Goal: Answer question/provide support

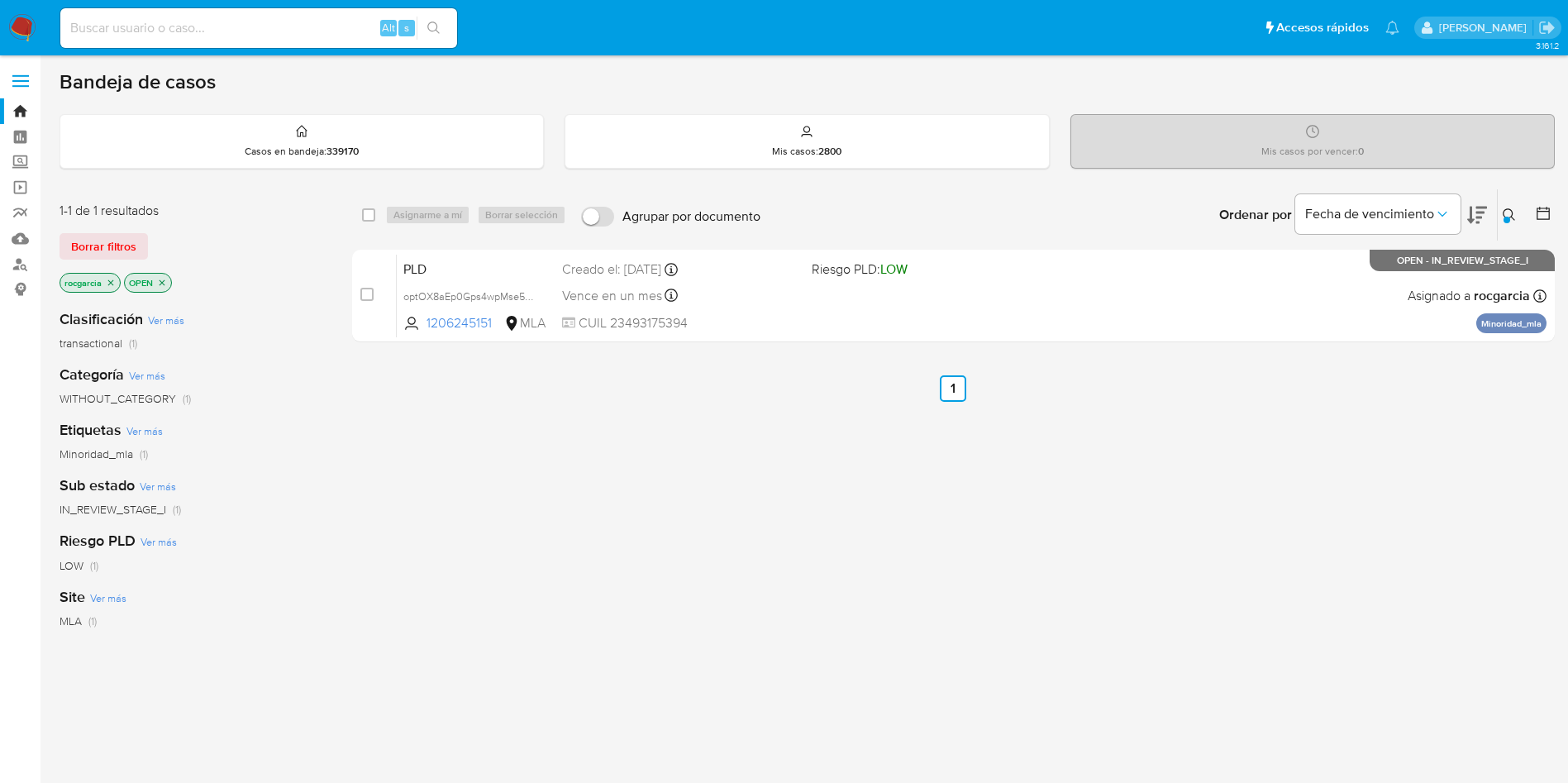
click at [1508, 224] on button at bounding box center [1511, 215] width 27 height 19
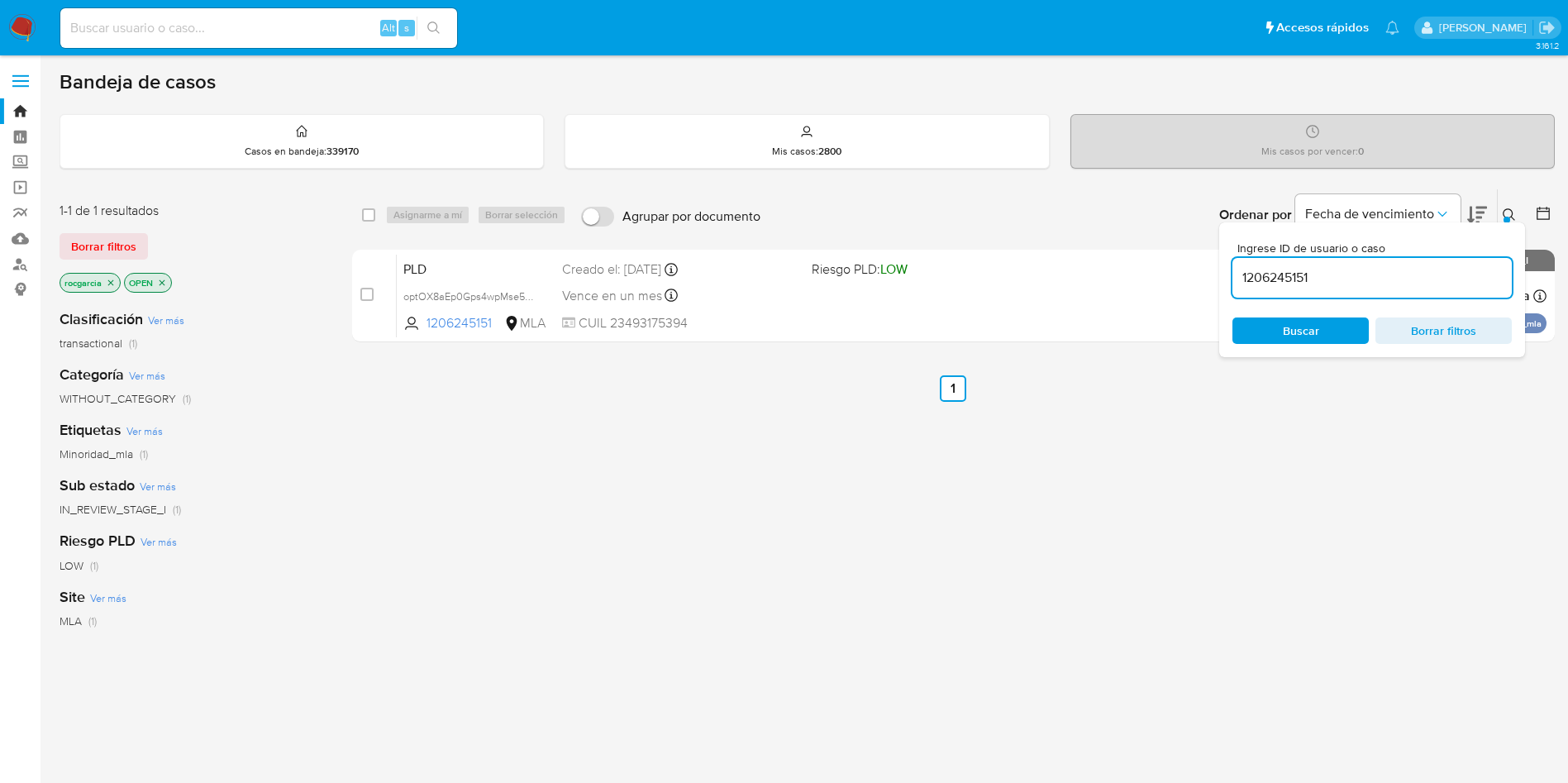
click at [1304, 285] on input "1206245151" at bounding box center [1371, 277] width 279 height 21
click at [1510, 216] on icon at bounding box center [1508, 215] width 13 height 13
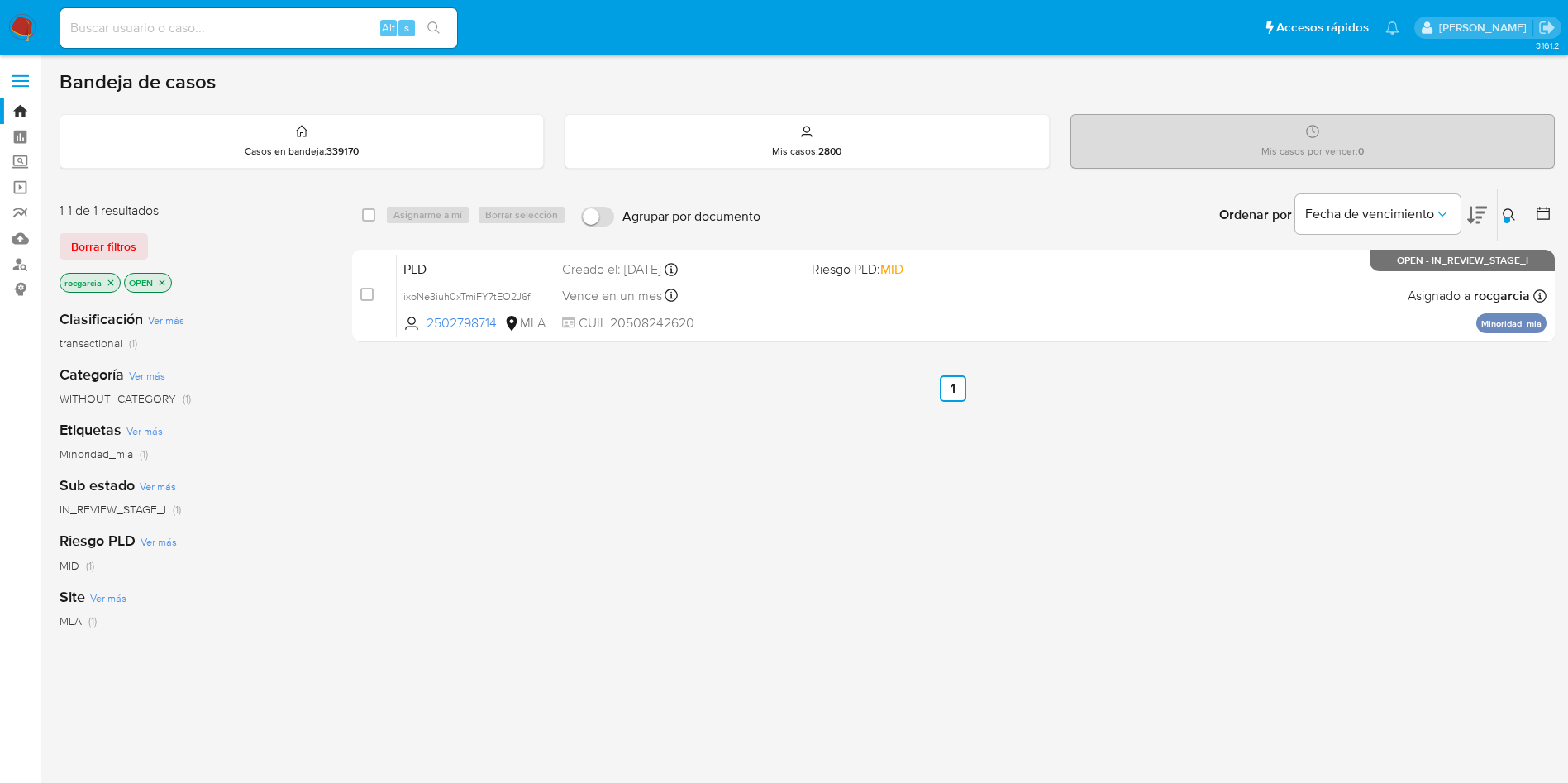
click at [865, 521] on div "select-all-cases-checkbox Asignarme a mí Borrar selección Agrupar por documento…" at bounding box center [953, 563] width 1202 height 749
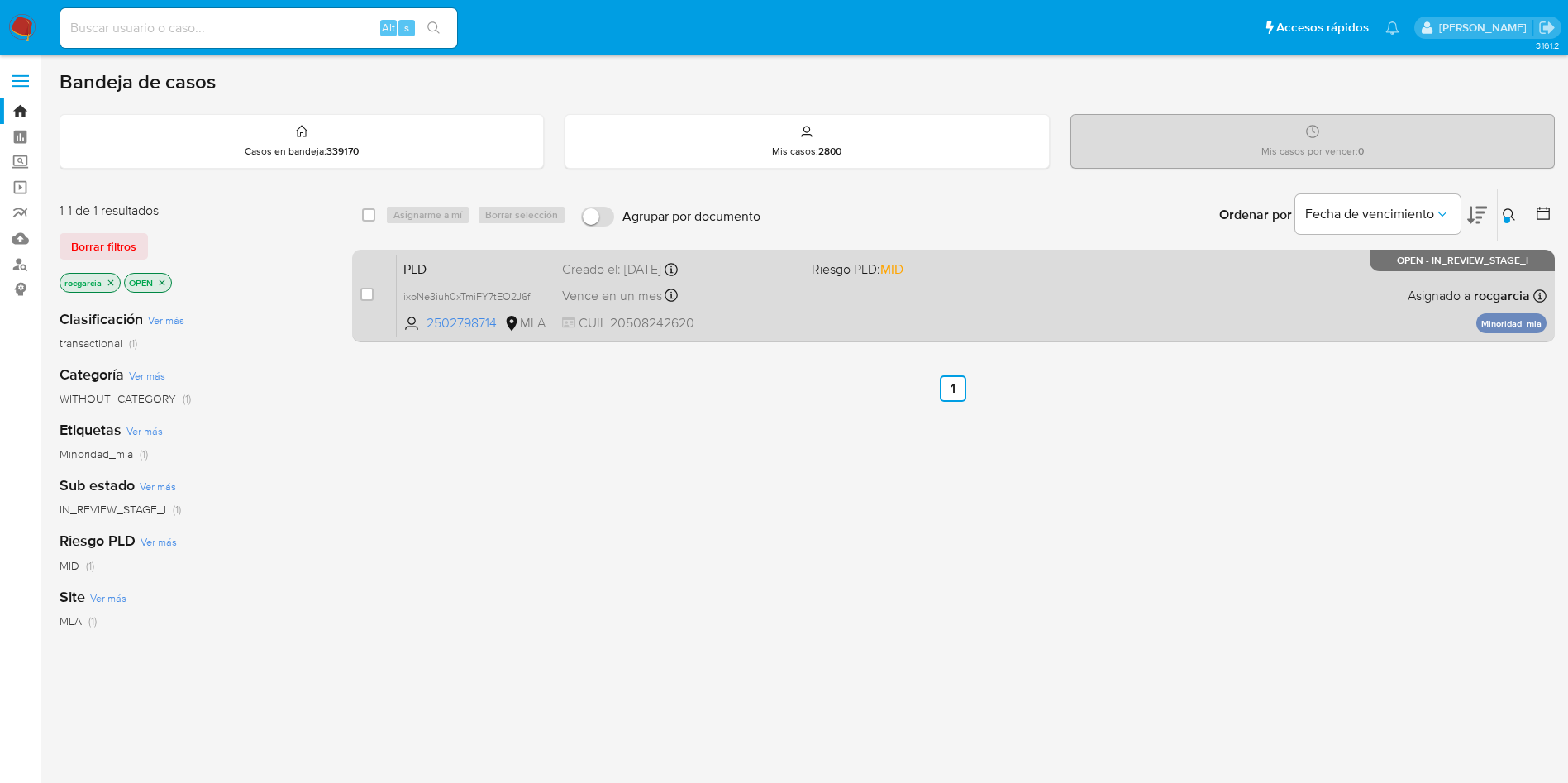
click at [1257, 318] on div "PLD ixoNe3iuh0xTmiFY7tEO2J6f 2502798714 MLA Riesgo PLD: MID Creado el: 12/09/20…" at bounding box center [971, 295] width 1149 height 84
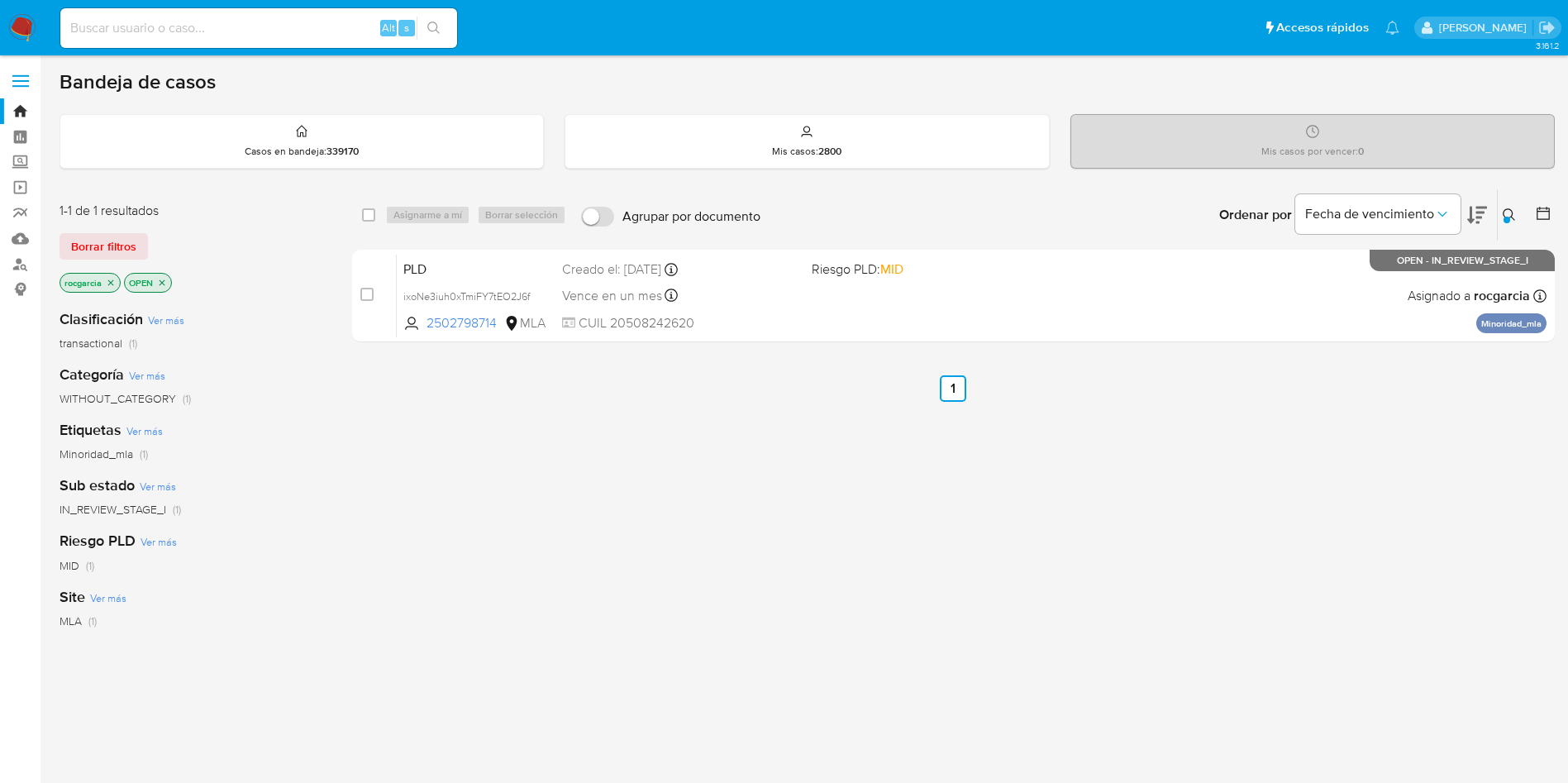
click at [1503, 207] on button at bounding box center [1511, 215] width 27 height 19
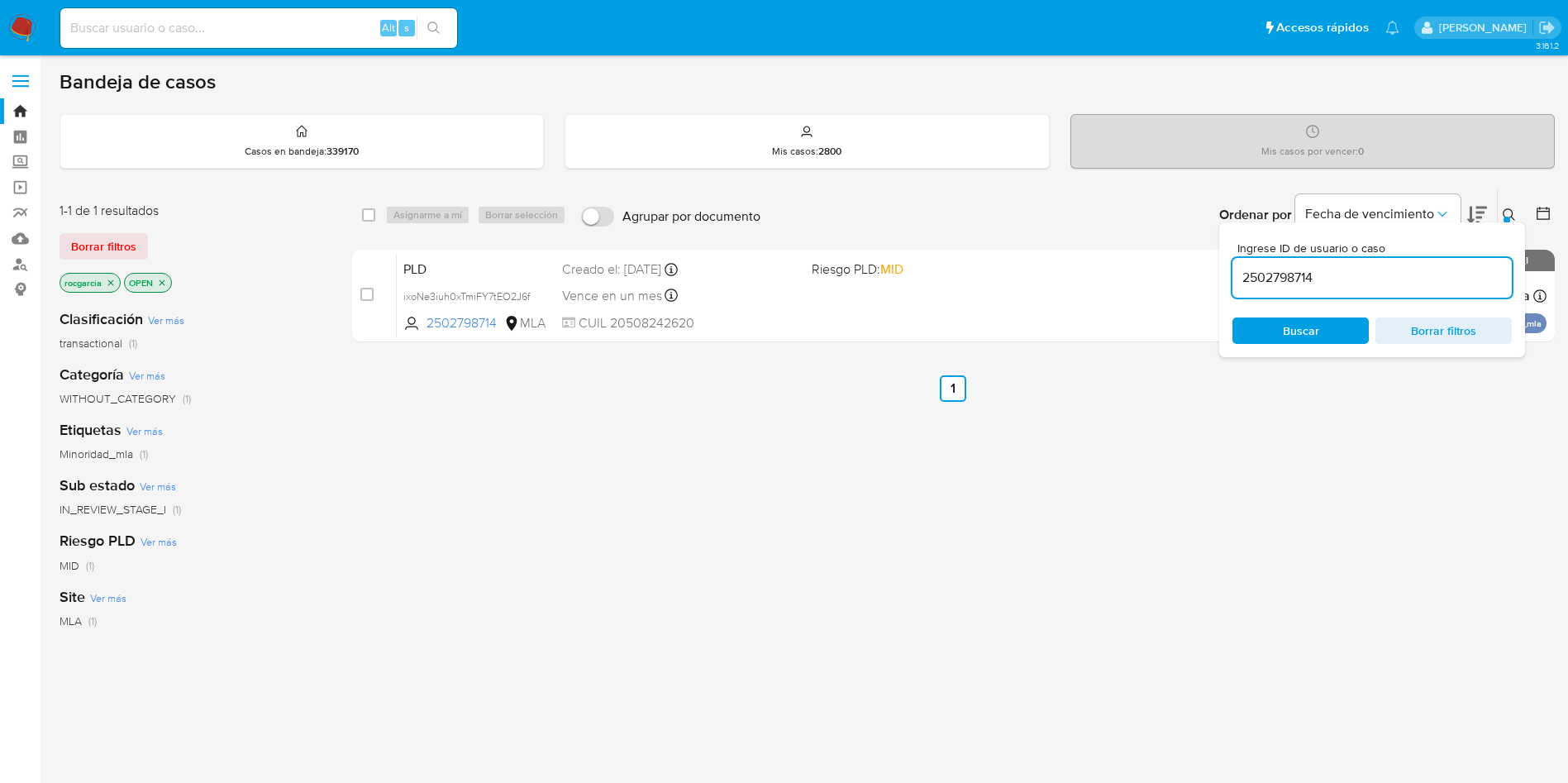
click at [1327, 284] on input "2502798714" at bounding box center [1371, 277] width 279 height 21
type input "1389231611"
click at [1503, 213] on icon at bounding box center [1508, 215] width 13 height 13
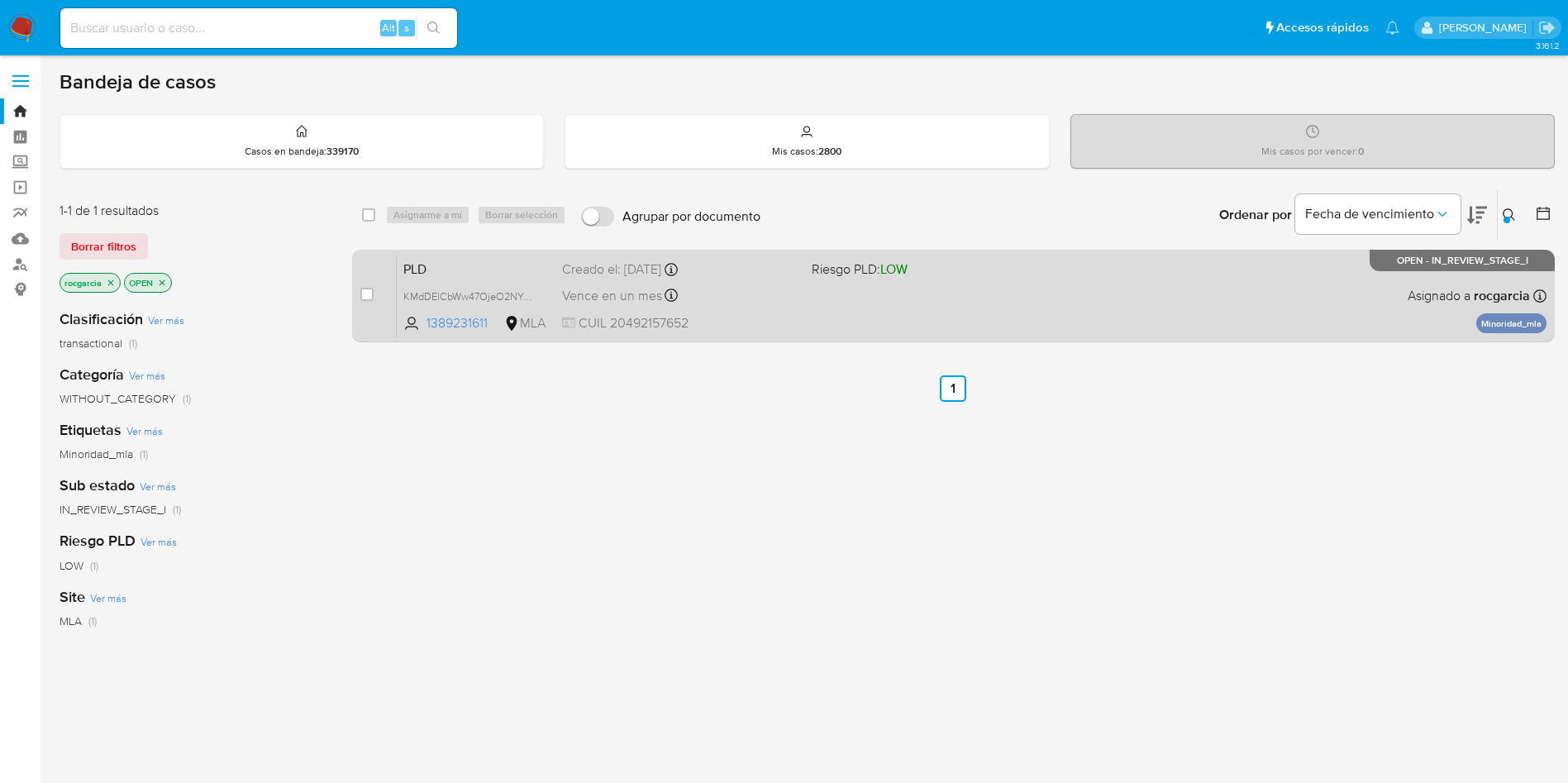
click at [1150, 291] on div "PLD KMdDElCbWw47OjeO2NYpDYAi 1389231611 MLA Riesgo PLD: LOW Creado el: 12/09/20…" at bounding box center [971, 295] width 1149 height 84
click at [362, 297] on input "checkbox" at bounding box center [367, 295] width 14 height 14
checkbox input "true"
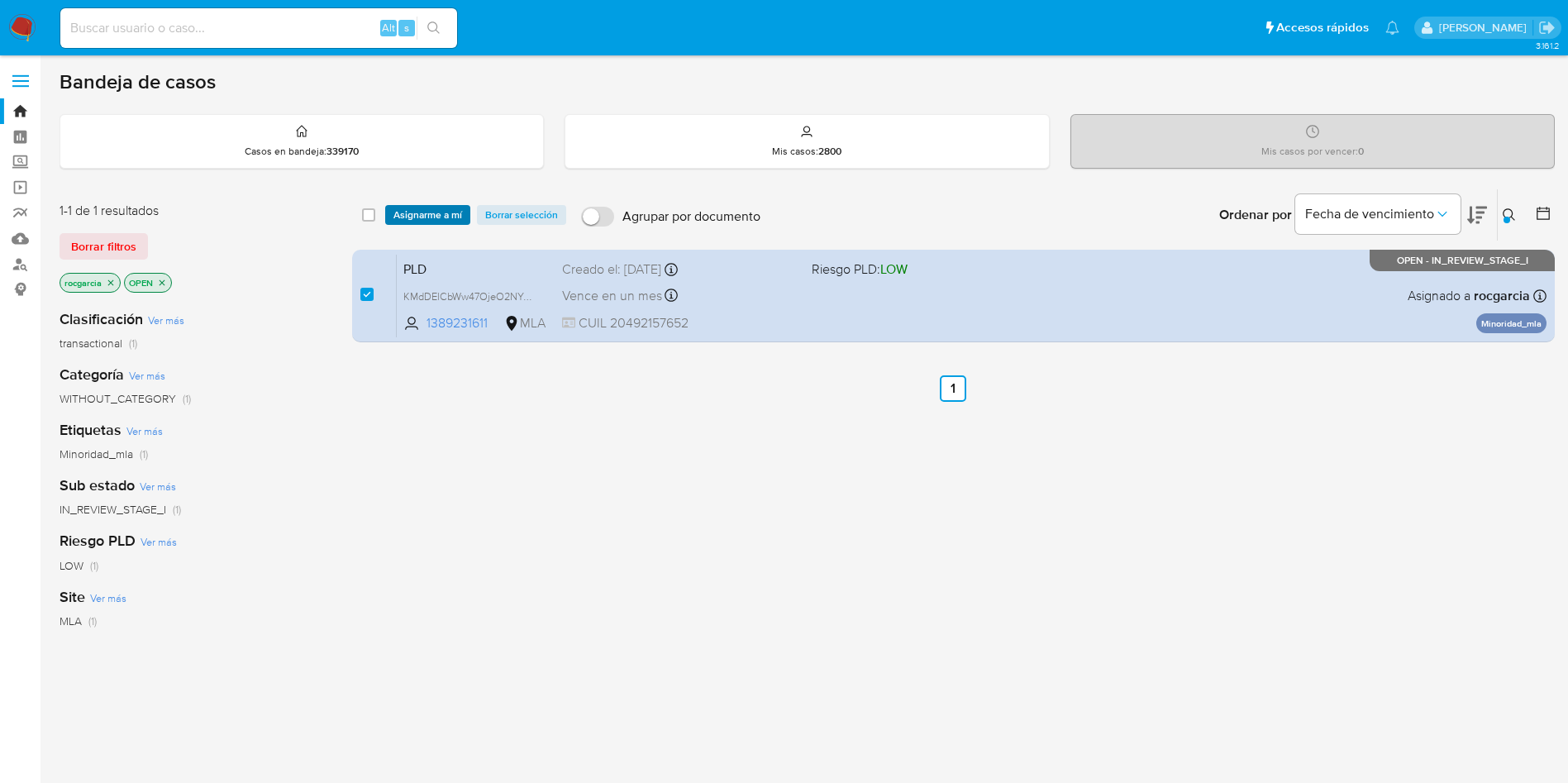
click at [417, 209] on span "Asignarme a mí" at bounding box center [427, 215] width 68 height 17
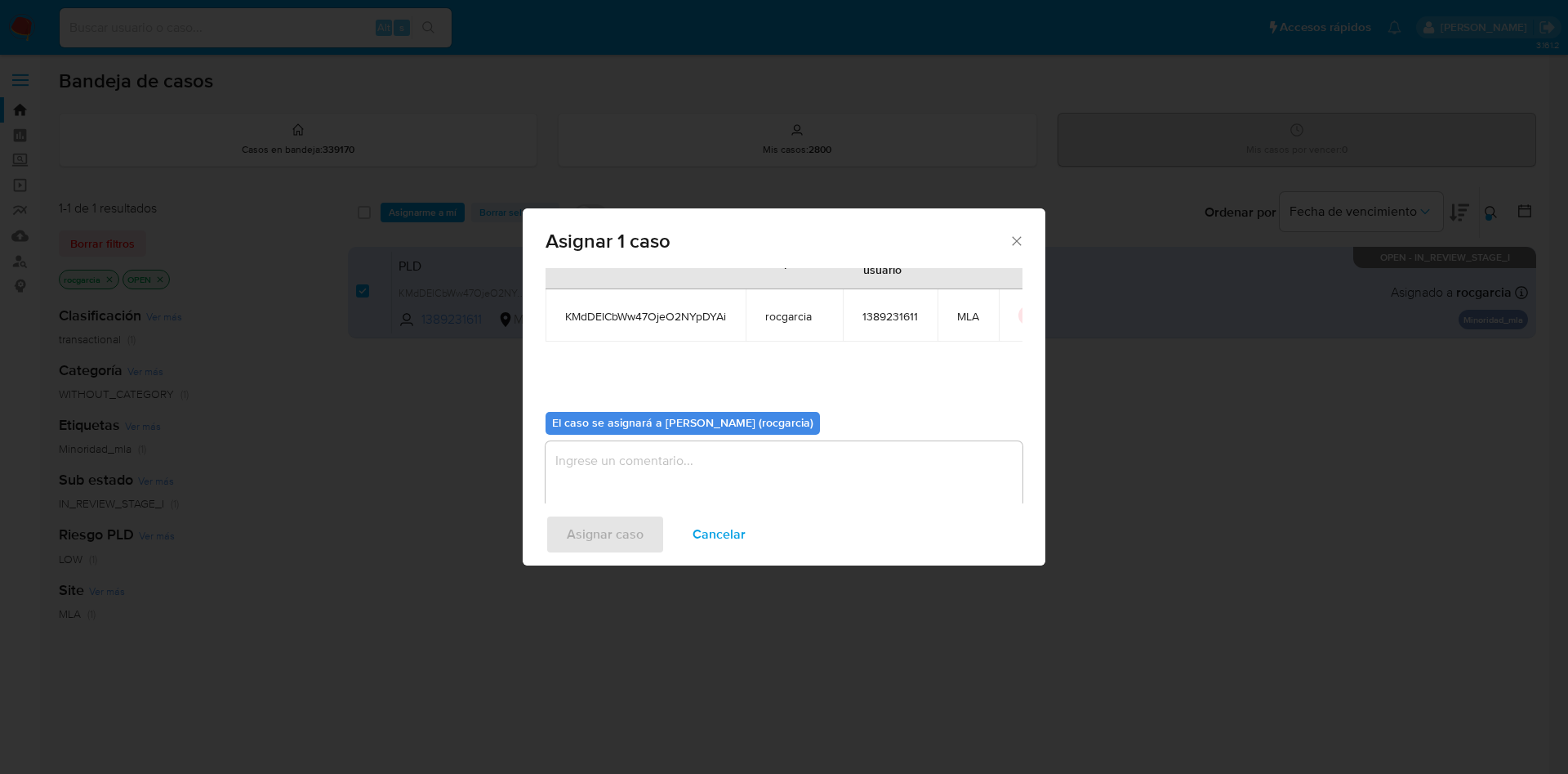
scroll to position [85, 0]
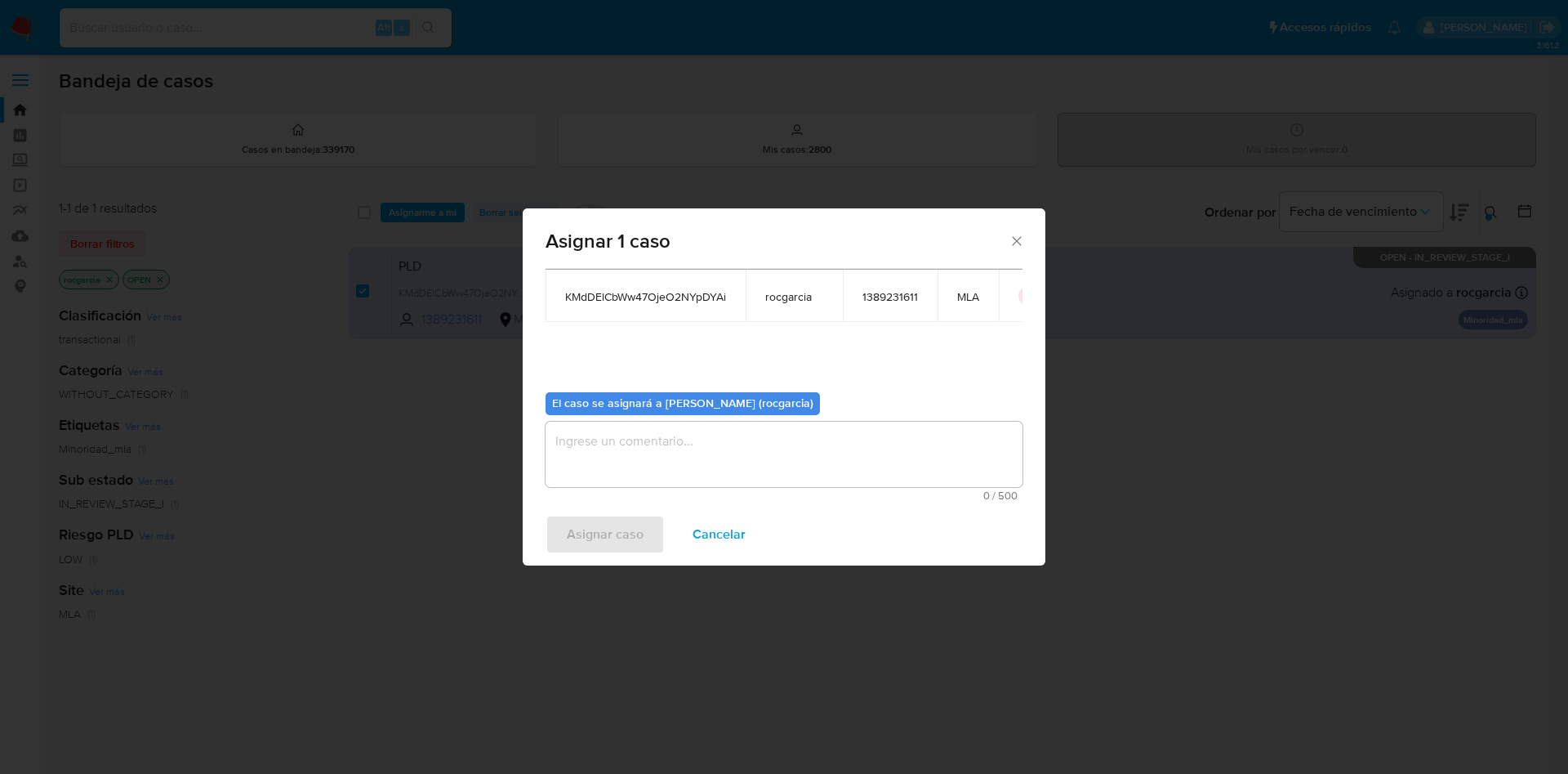
click at [654, 469] on textarea "assign-modal" at bounding box center [784, 454] width 477 height 65
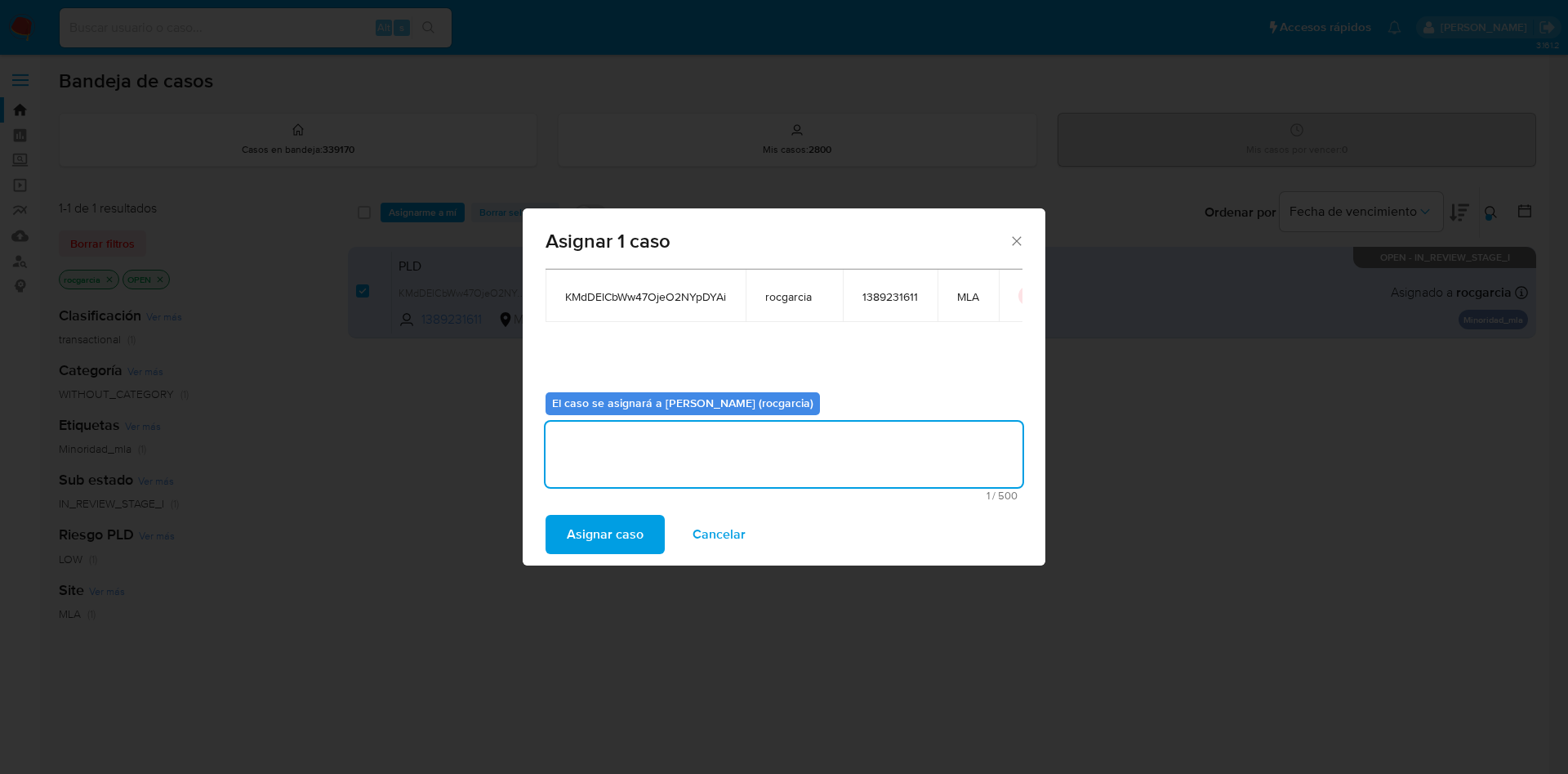
click at [604, 529] on span "Asignar caso" at bounding box center [605, 534] width 77 height 36
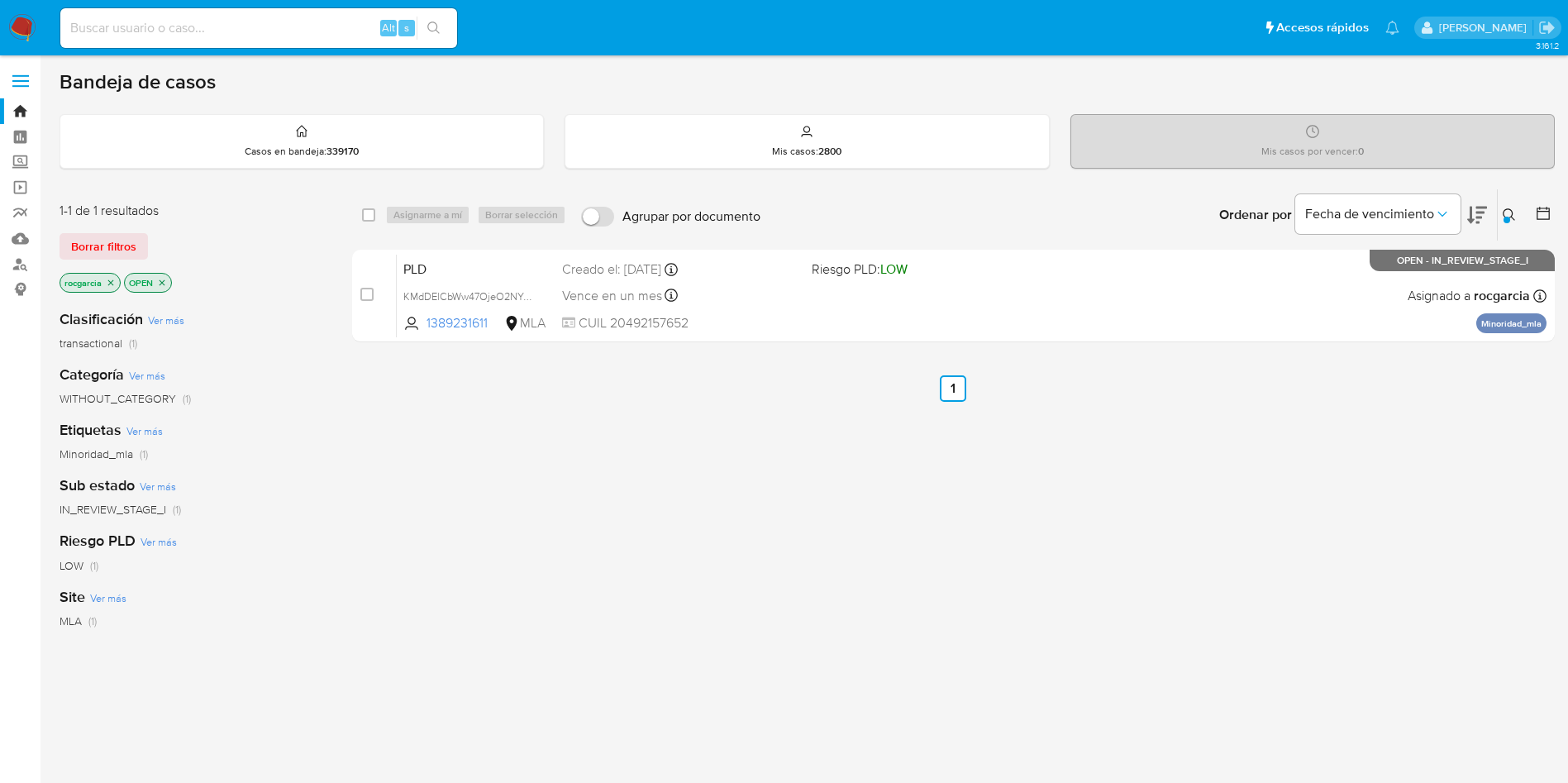
click at [1509, 219] on div at bounding box center [1506, 220] width 7 height 7
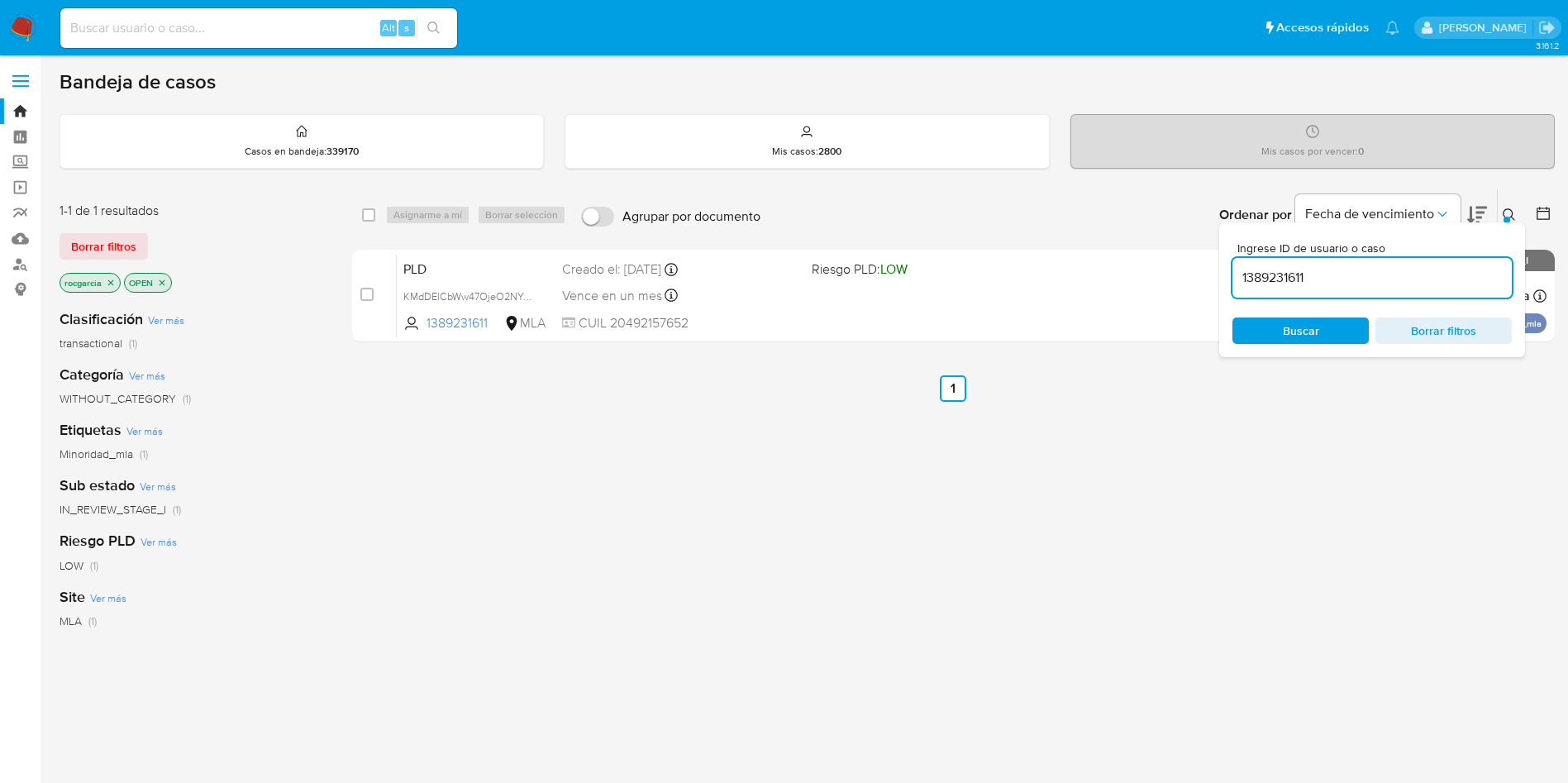
click at [1331, 286] on input "1389231611" at bounding box center [1371, 277] width 279 height 21
type input "2502798714"
click at [1506, 209] on icon at bounding box center [1509, 215] width 14 height 14
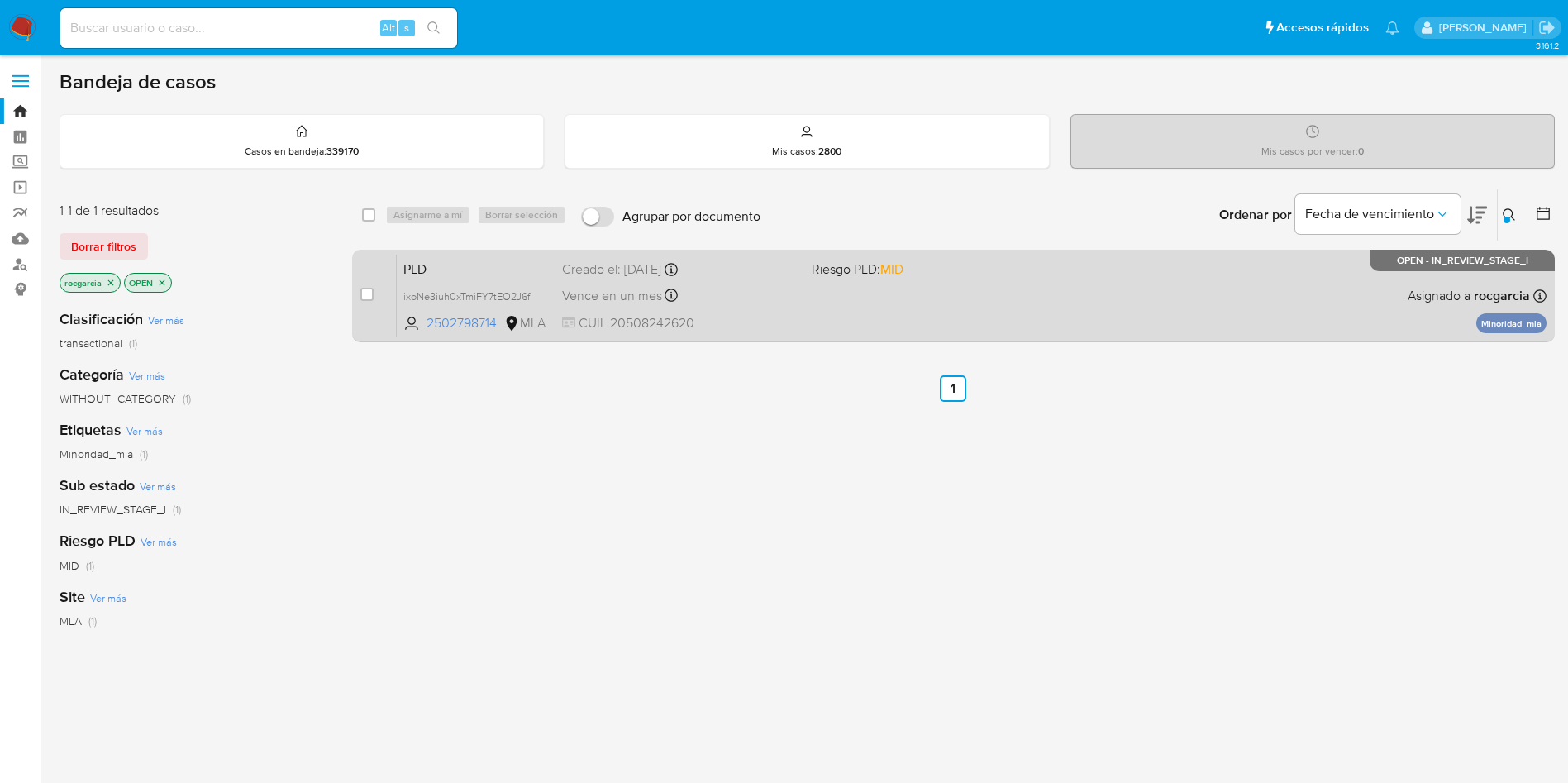
click at [921, 324] on div "PLD ixoNe3iuh0xTmiFY7tEO2J6f 2502798714 MLA Riesgo PLD: MID Creado el: 12/09/20…" at bounding box center [971, 295] width 1149 height 84
click at [368, 296] on input "checkbox" at bounding box center [367, 295] width 14 height 14
checkbox input "true"
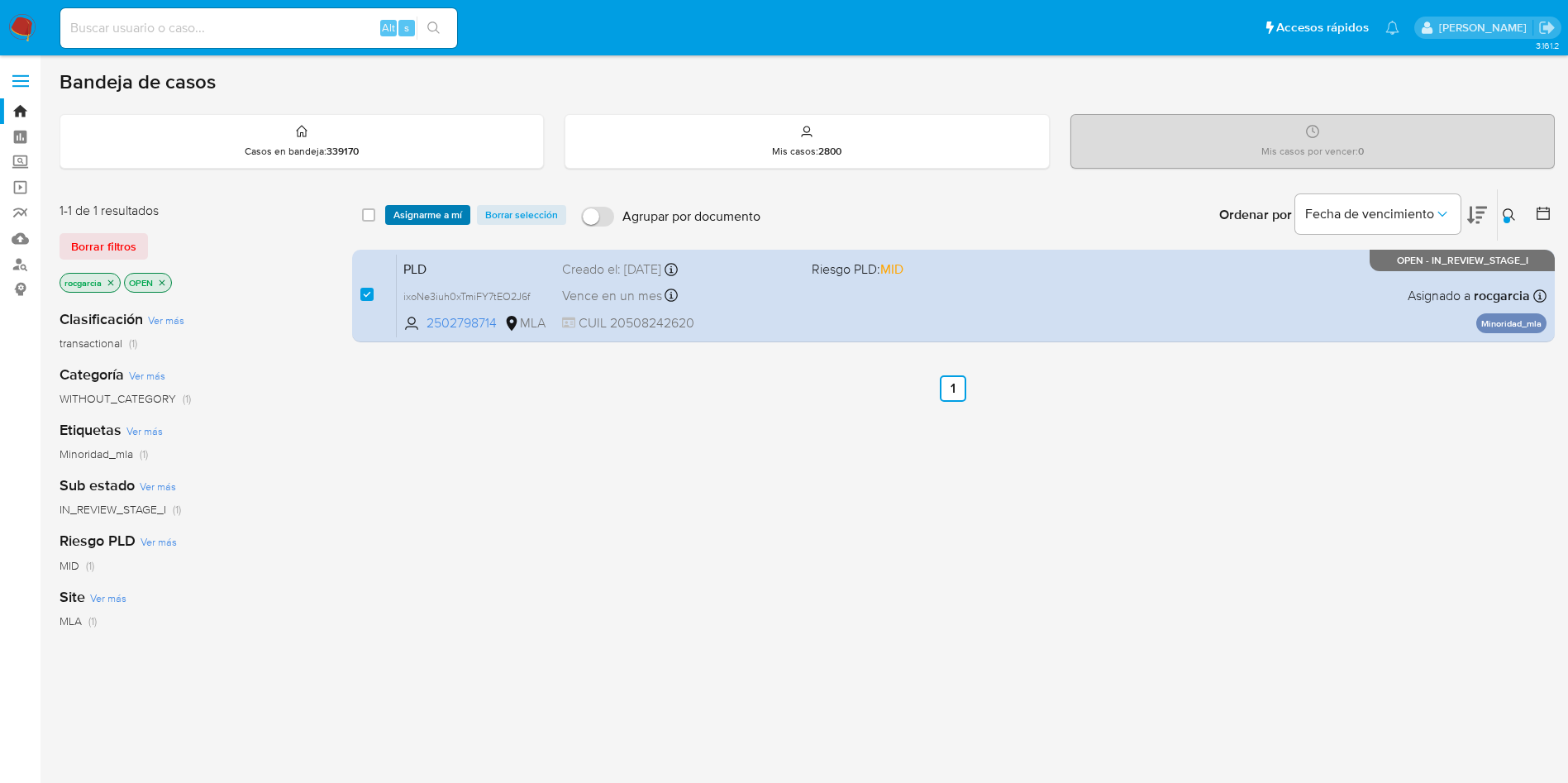
click at [434, 207] on span "Asignarme a mí" at bounding box center [427, 215] width 68 height 17
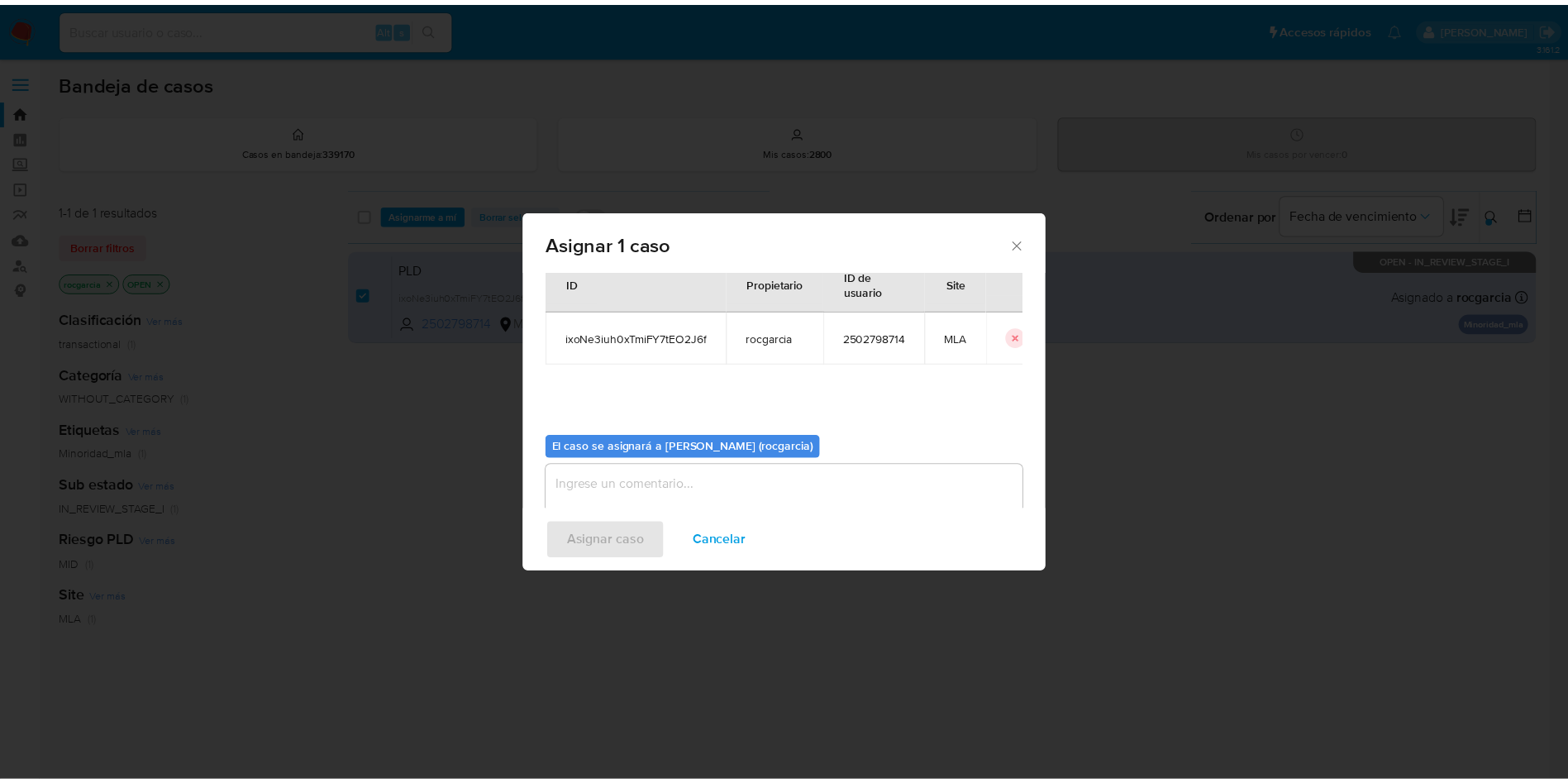
scroll to position [86, 0]
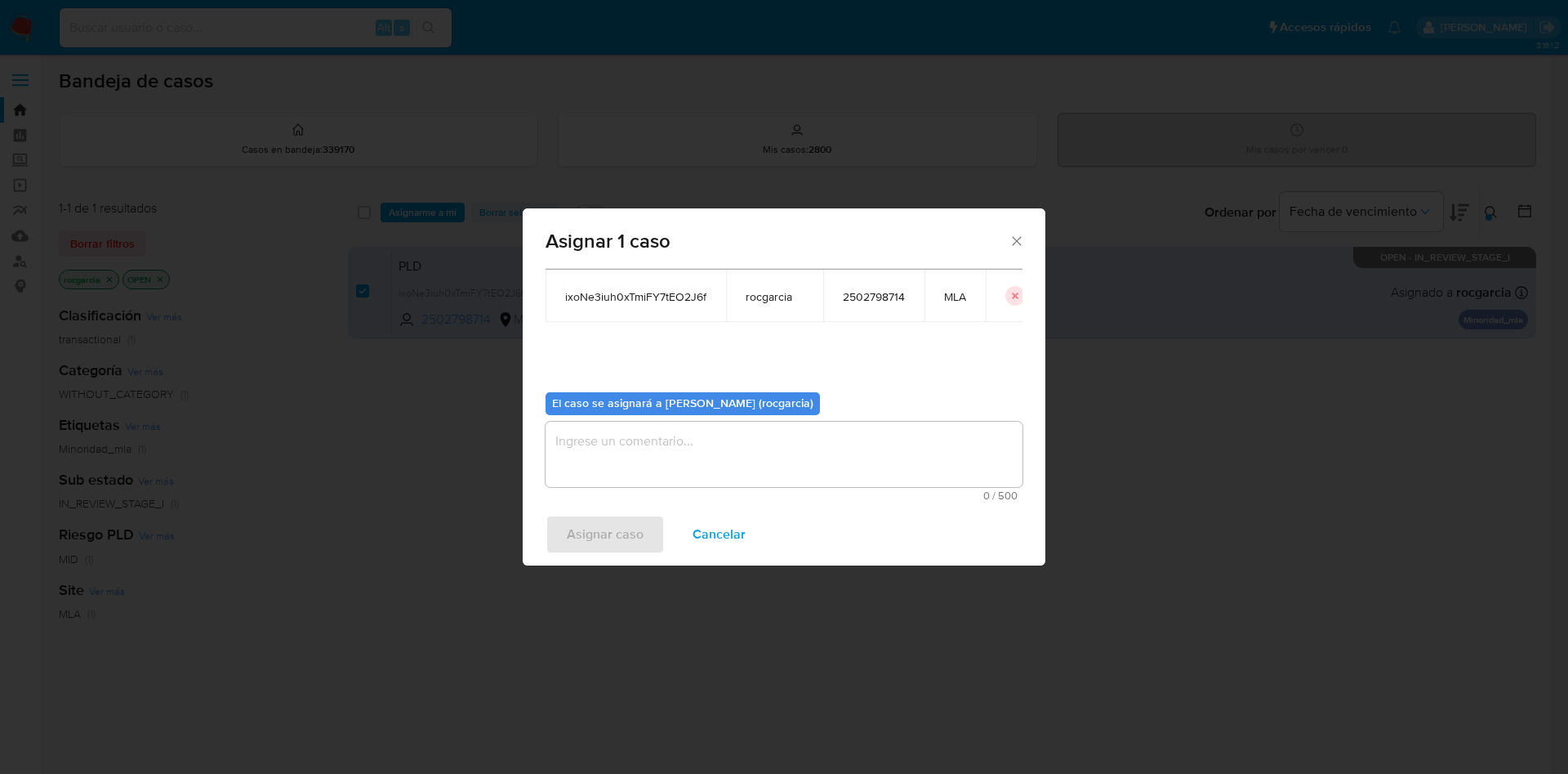
click at [615, 447] on textarea "assign-modal" at bounding box center [784, 454] width 477 height 65
drag, startPoint x: 602, startPoint y: 537, endPoint x: 573, endPoint y: 16, distance: 521.8
click at [602, 534] on span "Asignar caso" at bounding box center [605, 534] width 77 height 36
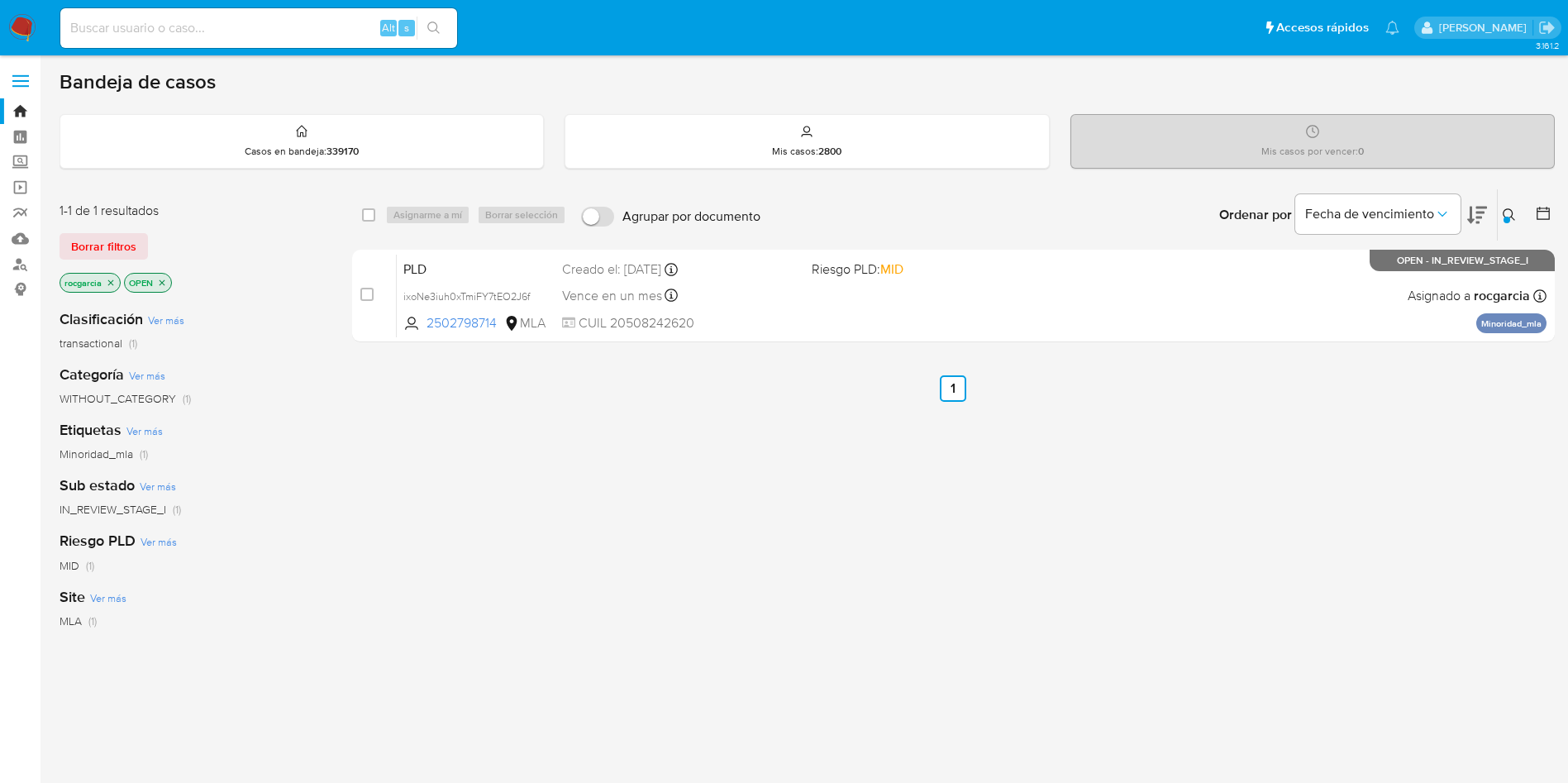
click at [1516, 211] on button at bounding box center [1511, 215] width 27 height 19
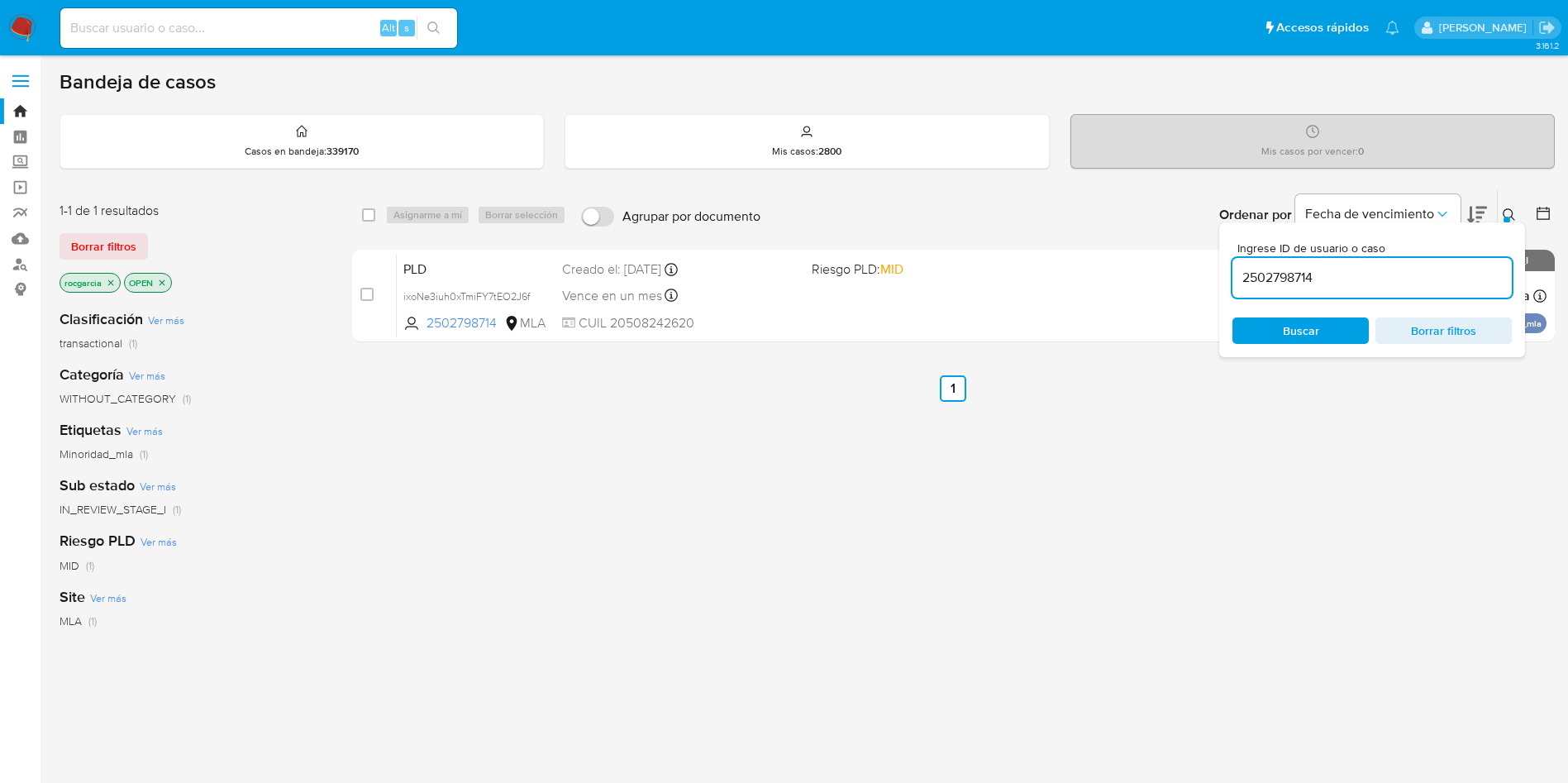
click at [1300, 286] on input "2502798714" at bounding box center [1371, 277] width 279 height 21
click at [1505, 211] on icon at bounding box center [1509, 215] width 14 height 14
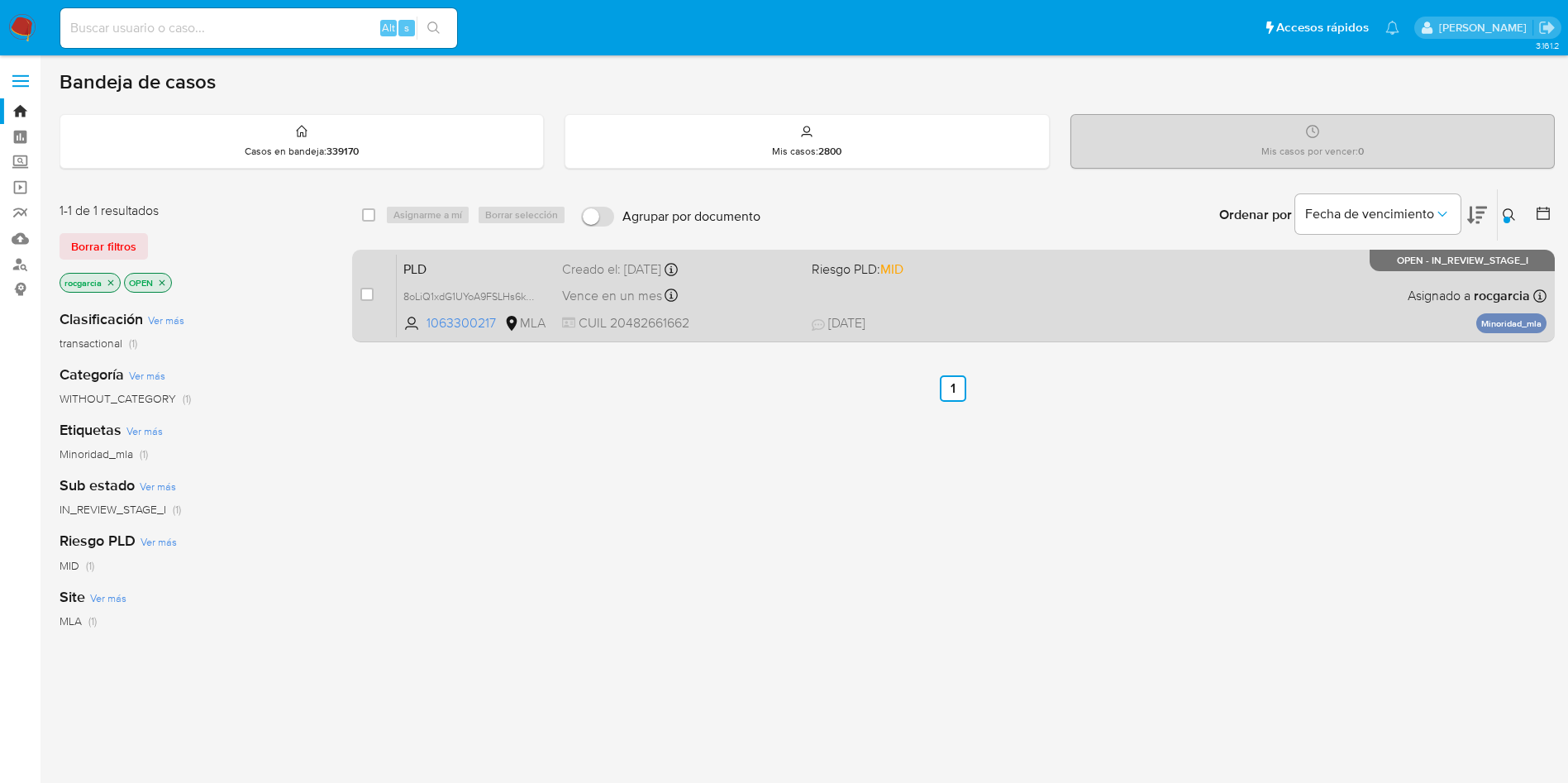
click at [1169, 274] on div "PLD 8oLiQ1xdG1UYoA9FSLHs6kPN 1063300217 MLA Riesgo PLD: MID Creado el: 12/09/20…" at bounding box center [971, 295] width 1149 height 84
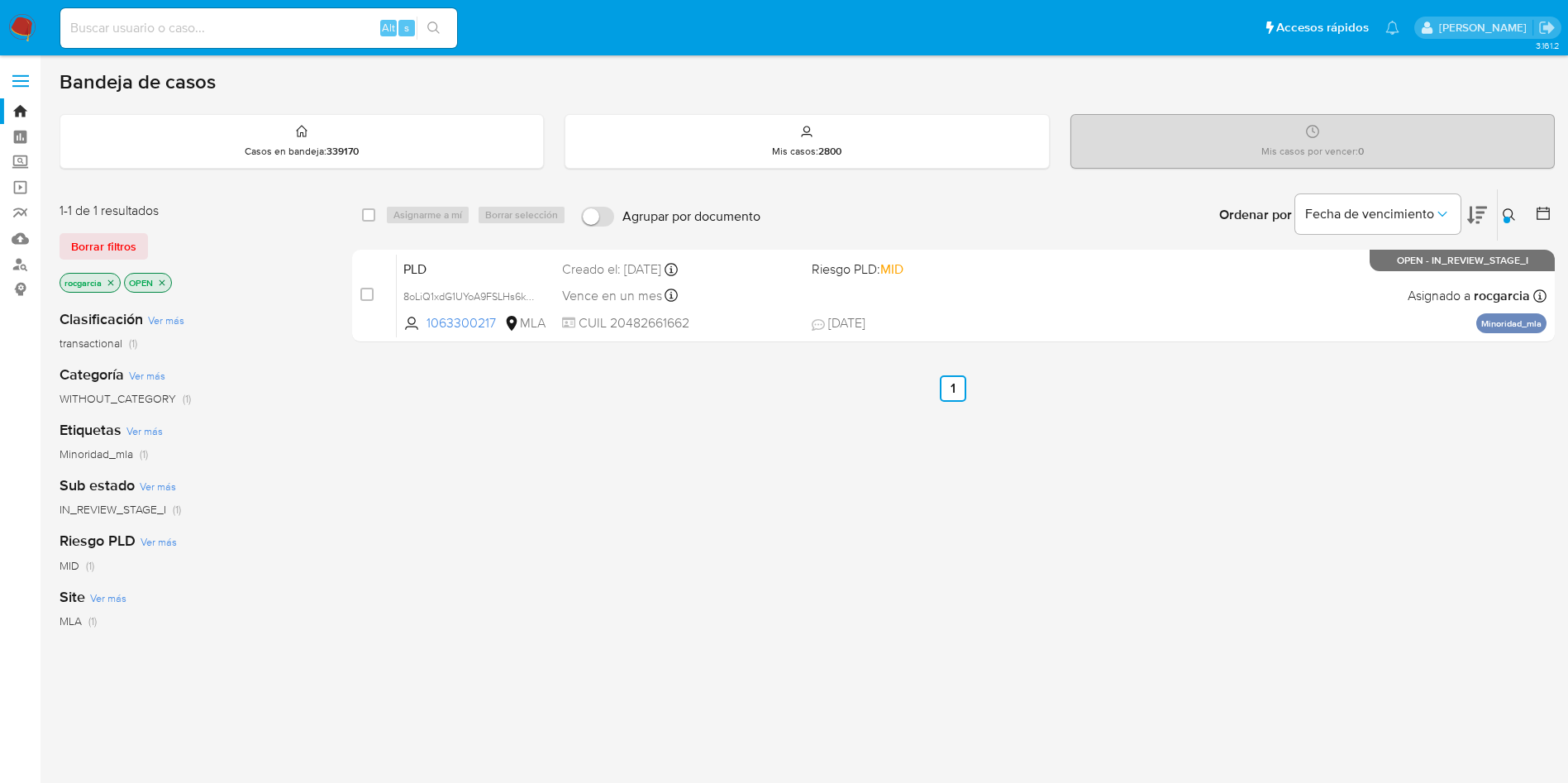
click at [1510, 217] on icon at bounding box center [1508, 215] width 13 height 13
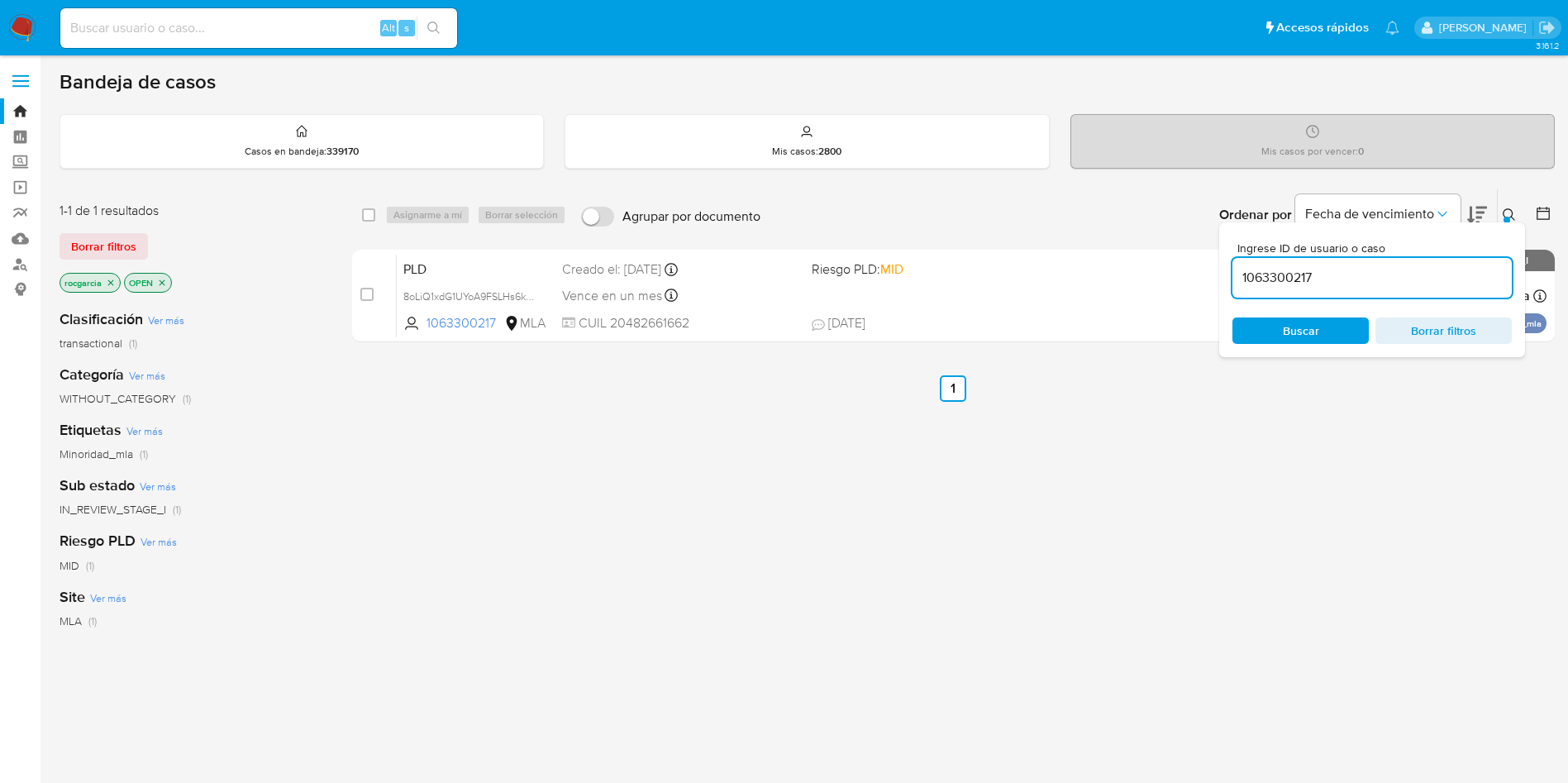
click at [1288, 287] on input "1063300217" at bounding box center [1371, 277] width 279 height 21
type input "17128482"
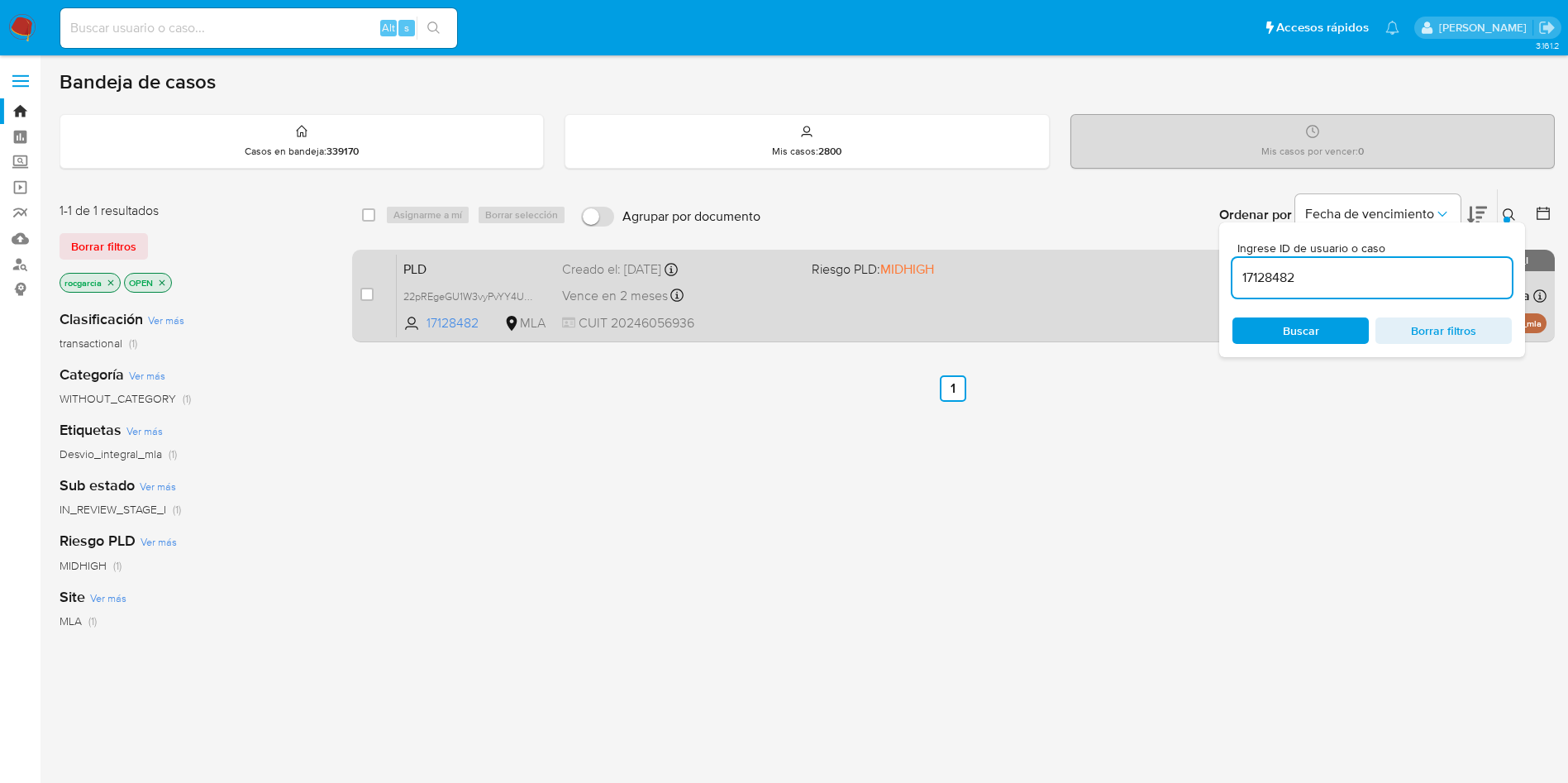
drag, startPoint x: 1507, startPoint y: 211, endPoint x: 1313, endPoint y: 255, distance: 198.9
click at [1507, 209] on icon at bounding box center [1509, 215] width 14 height 14
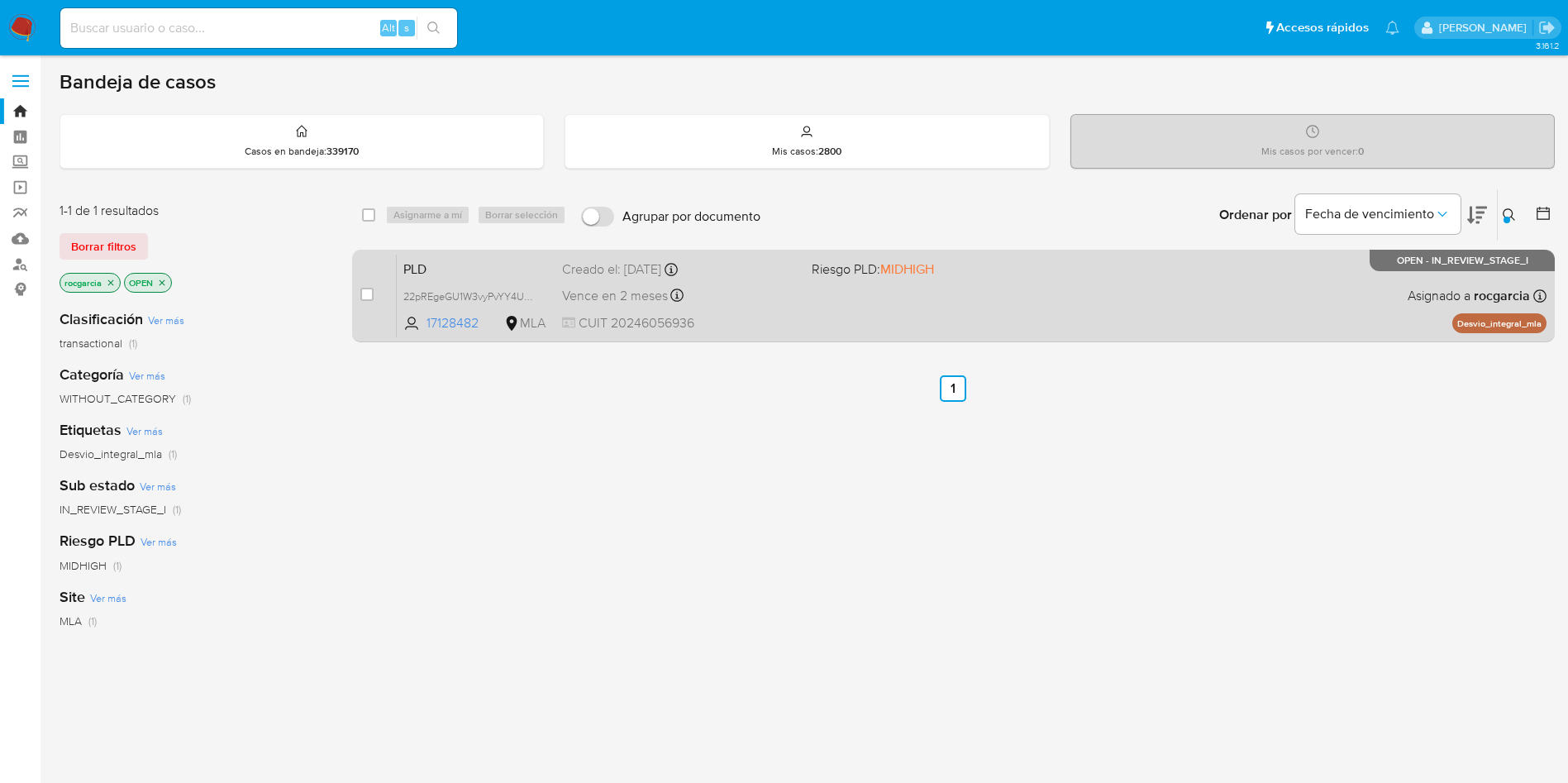
click at [1013, 313] on div "PLD 22pREgeGU1W3vyPvYY4UUoQr 17128482 MLA Riesgo PLD: MIDHIGH Creado el: 12/09/…" at bounding box center [971, 295] width 1149 height 84
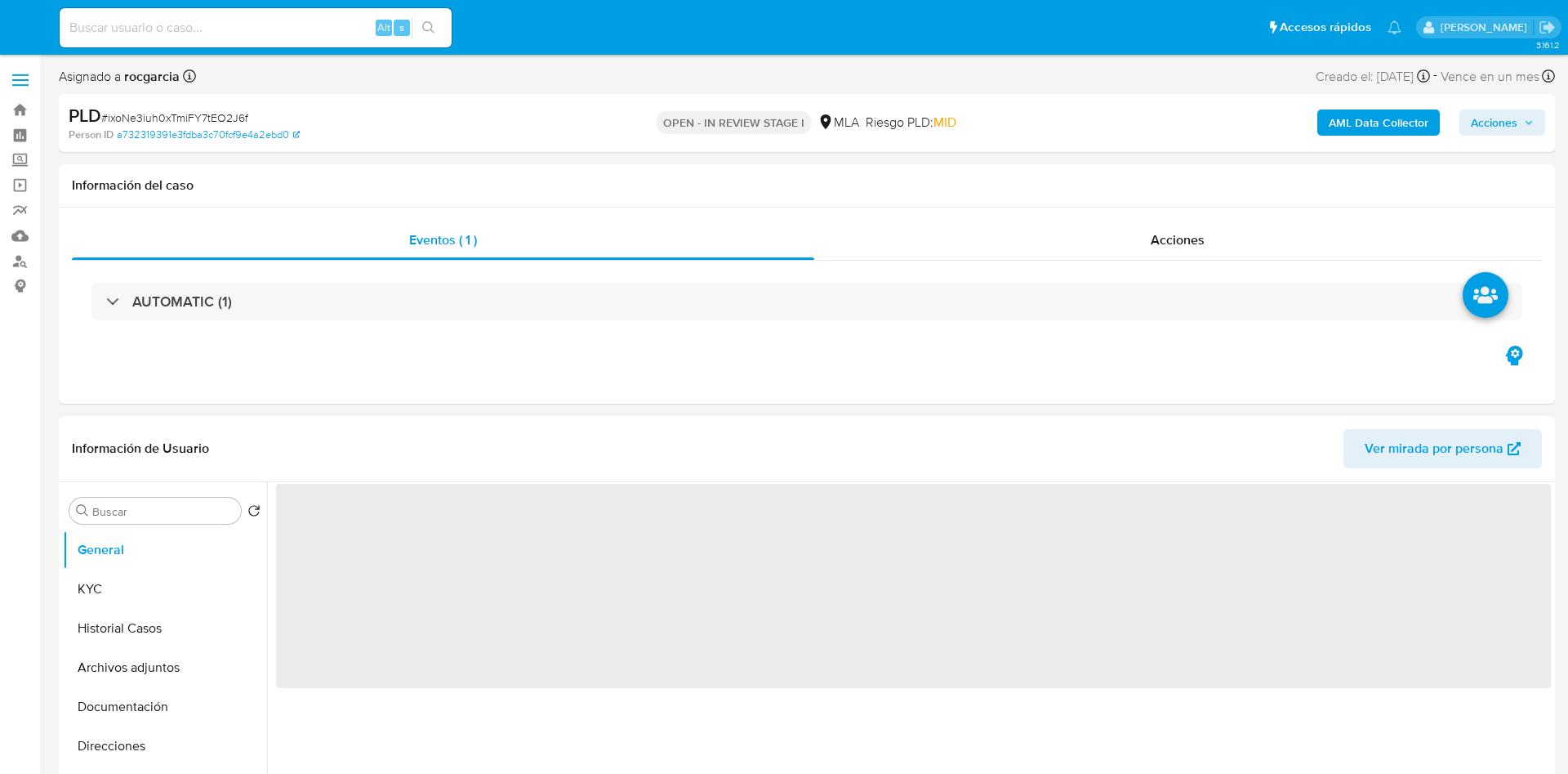
select select "10"
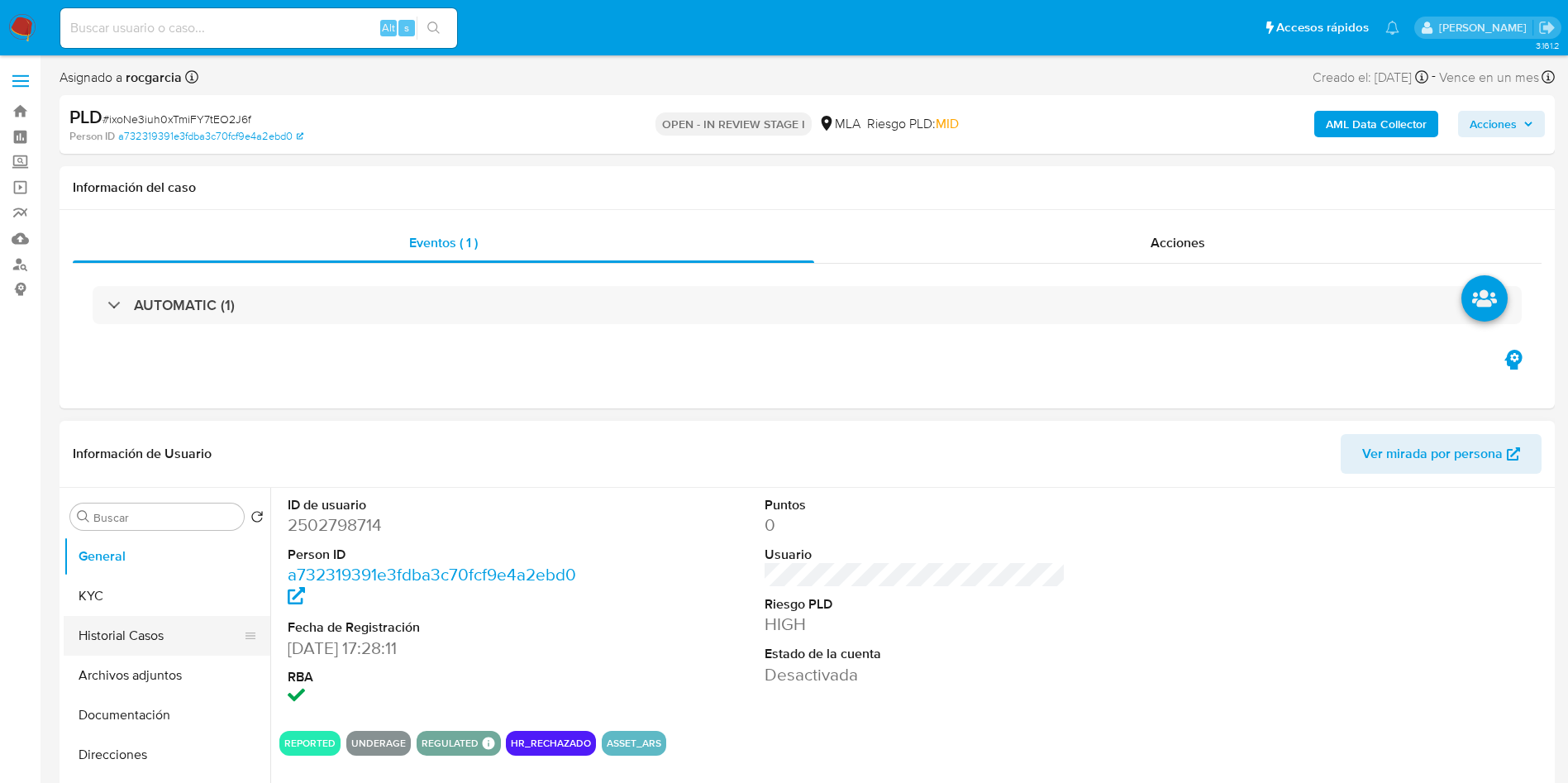
click at [125, 633] on button "Historial Casos" at bounding box center [160, 635] width 193 height 40
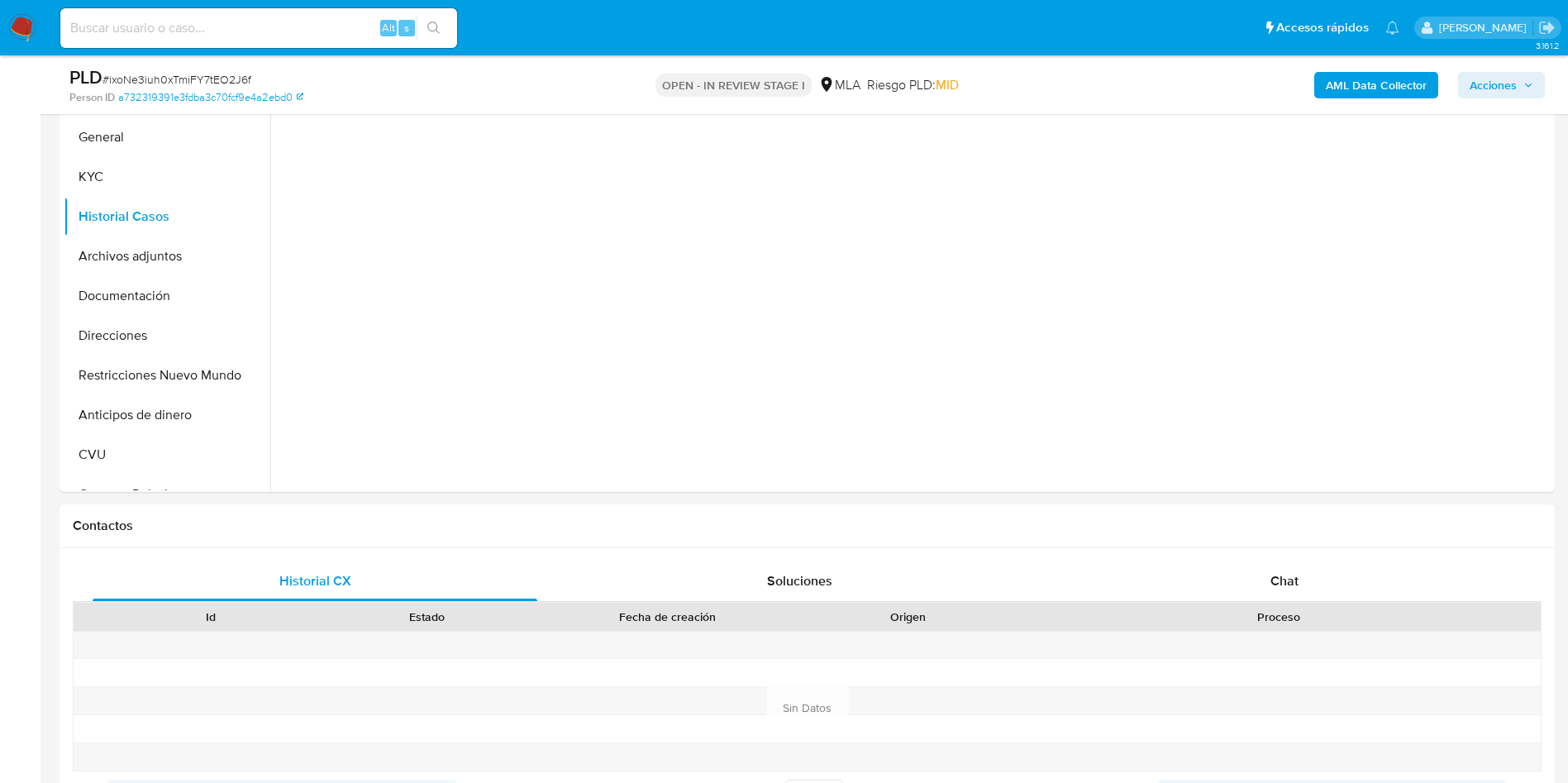
scroll to position [372, 0]
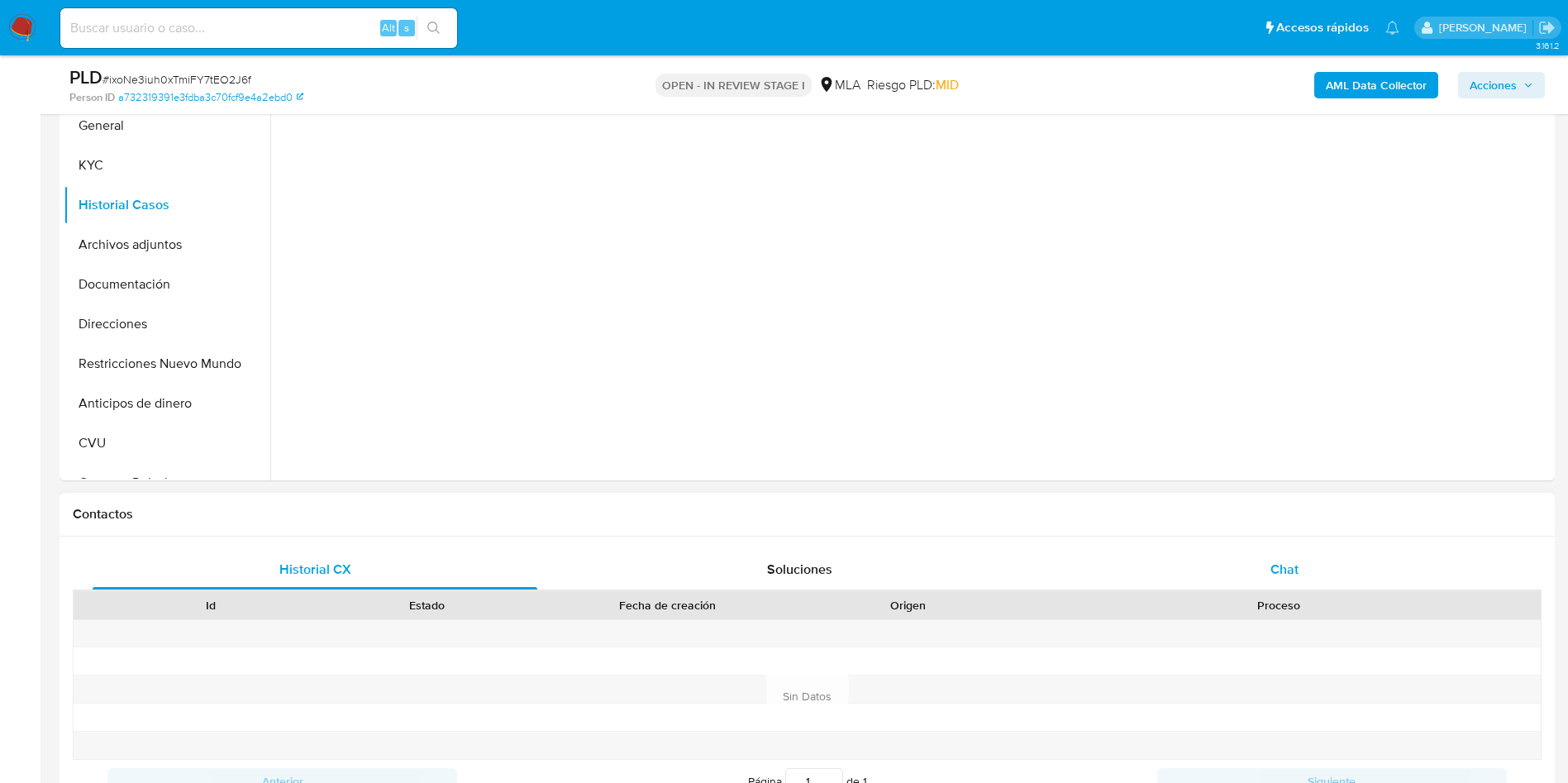
click at [1328, 559] on div "Chat" at bounding box center [1284, 569] width 445 height 40
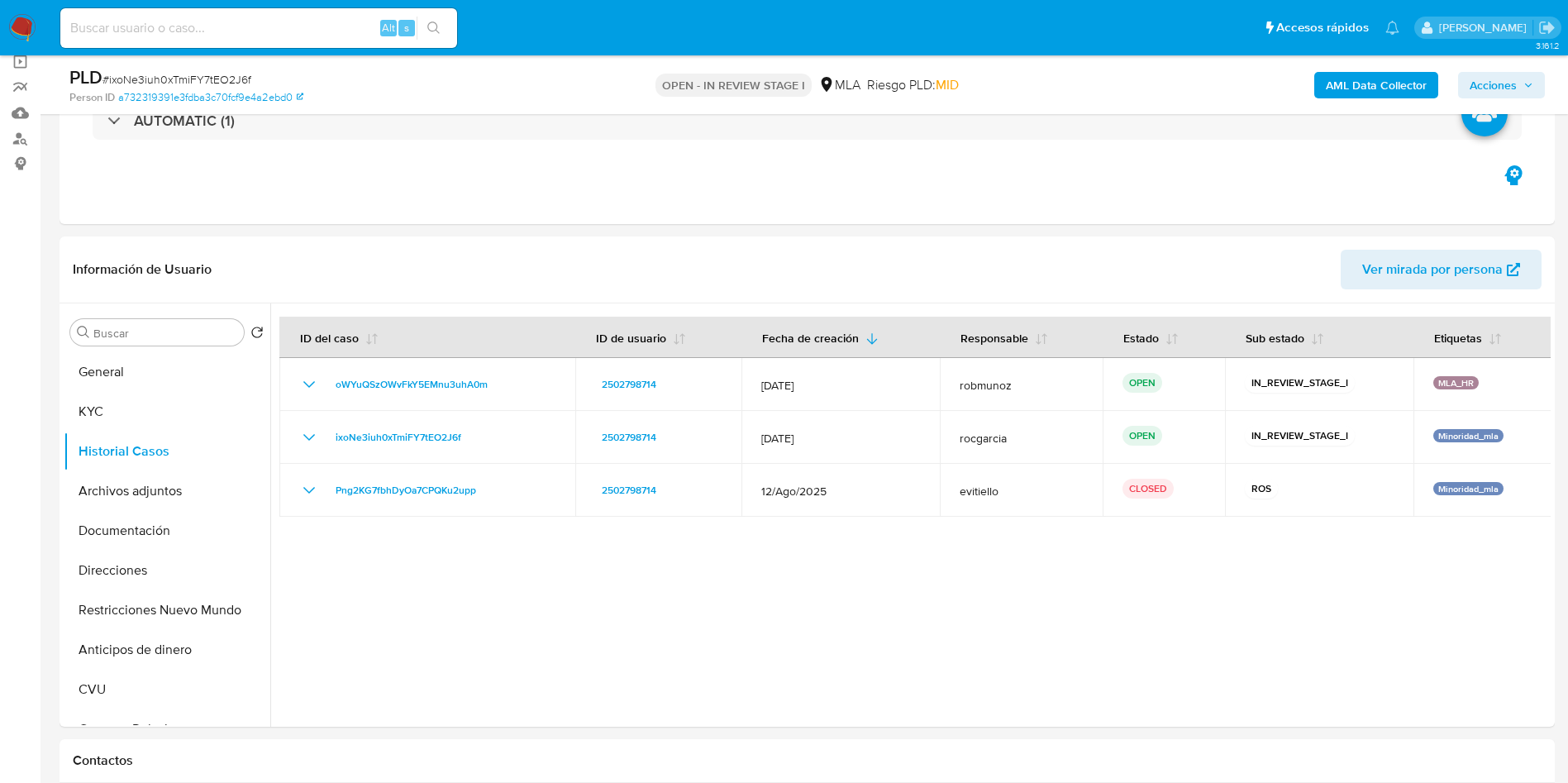
scroll to position [124, 0]
click at [126, 487] on button "Archivos adjuntos" at bounding box center [160, 492] width 193 height 40
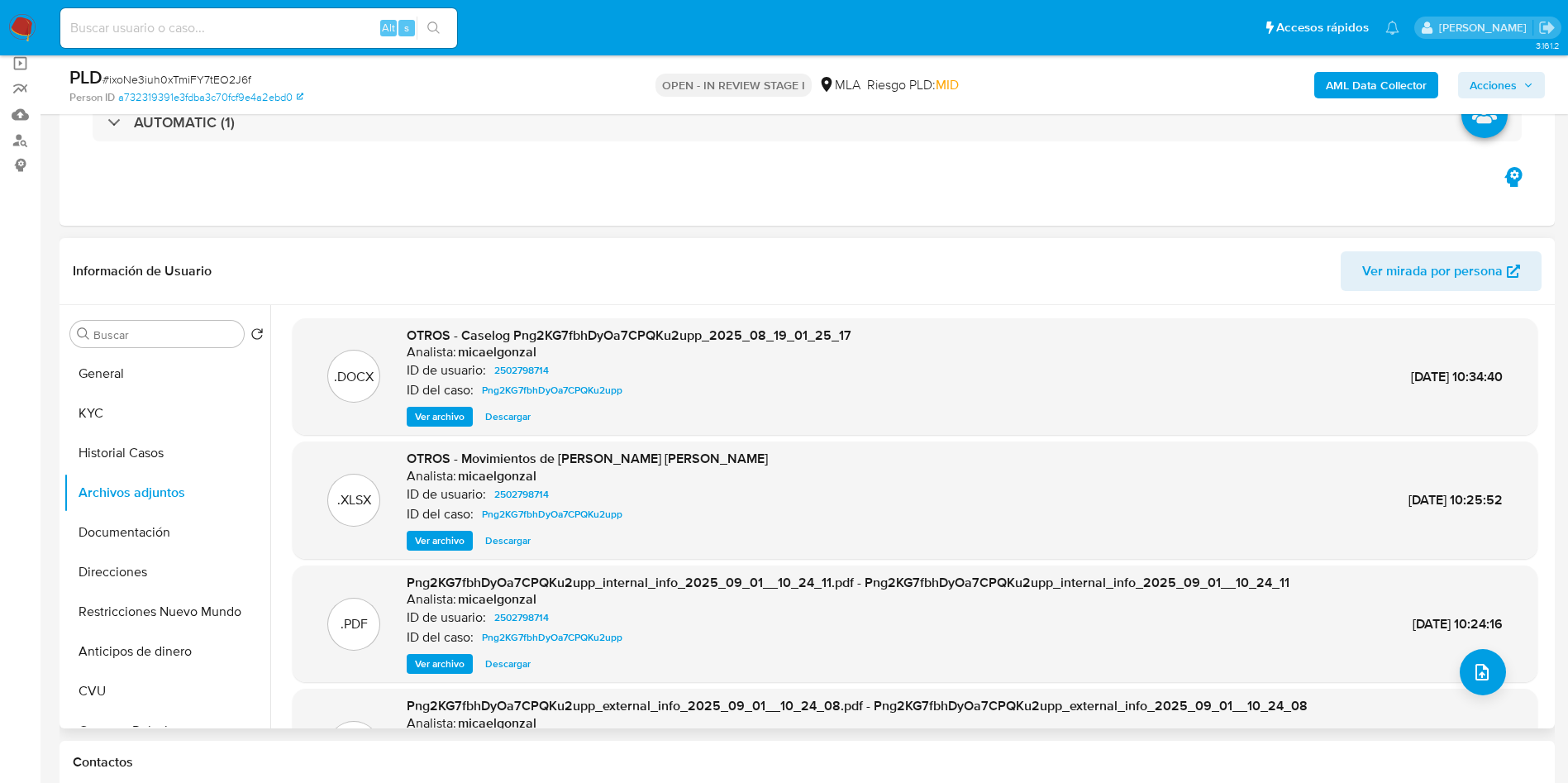
click at [448, 412] on span "Ver archivo" at bounding box center [439, 416] width 50 height 17
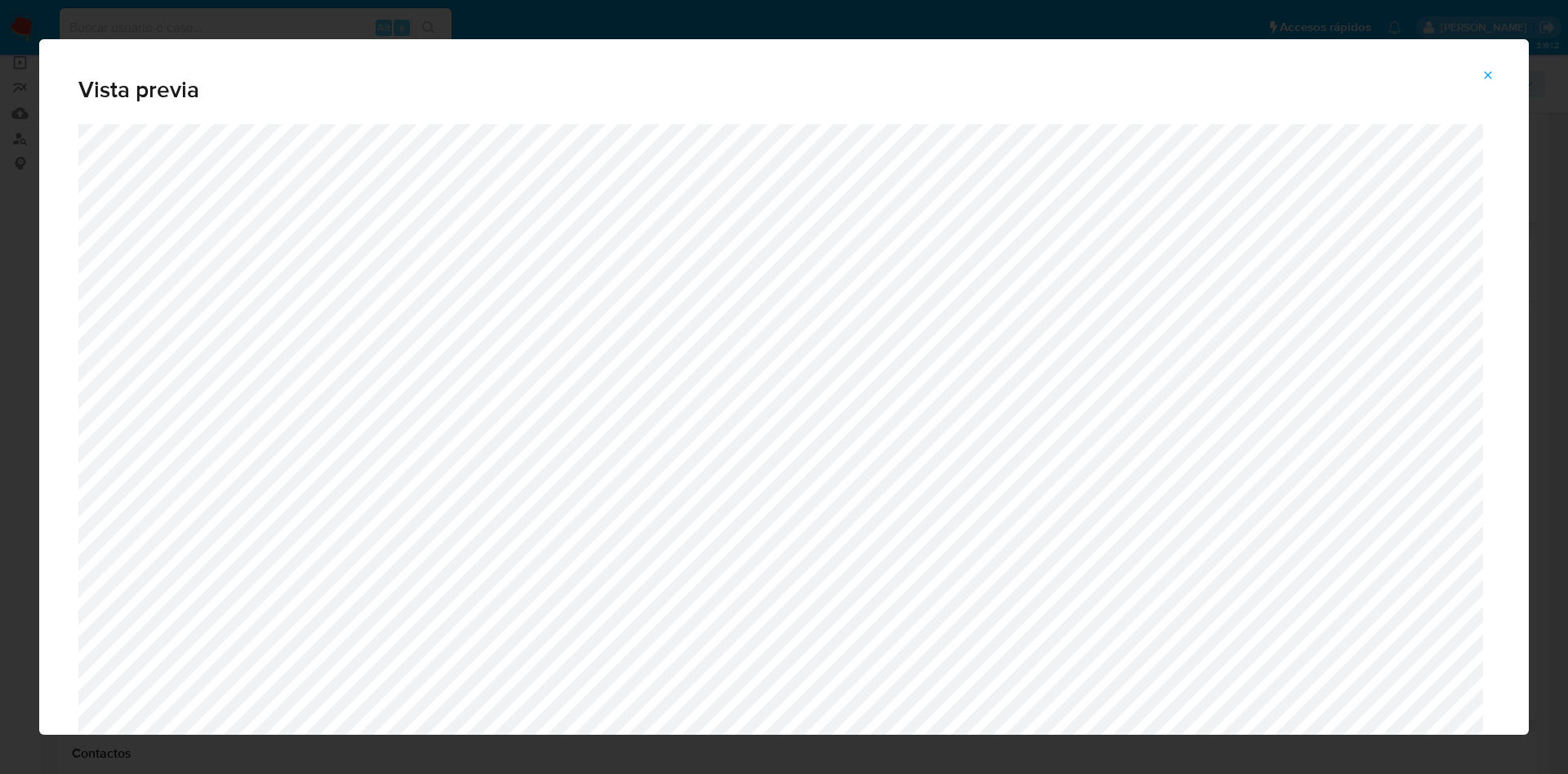
scroll to position [458, 0]
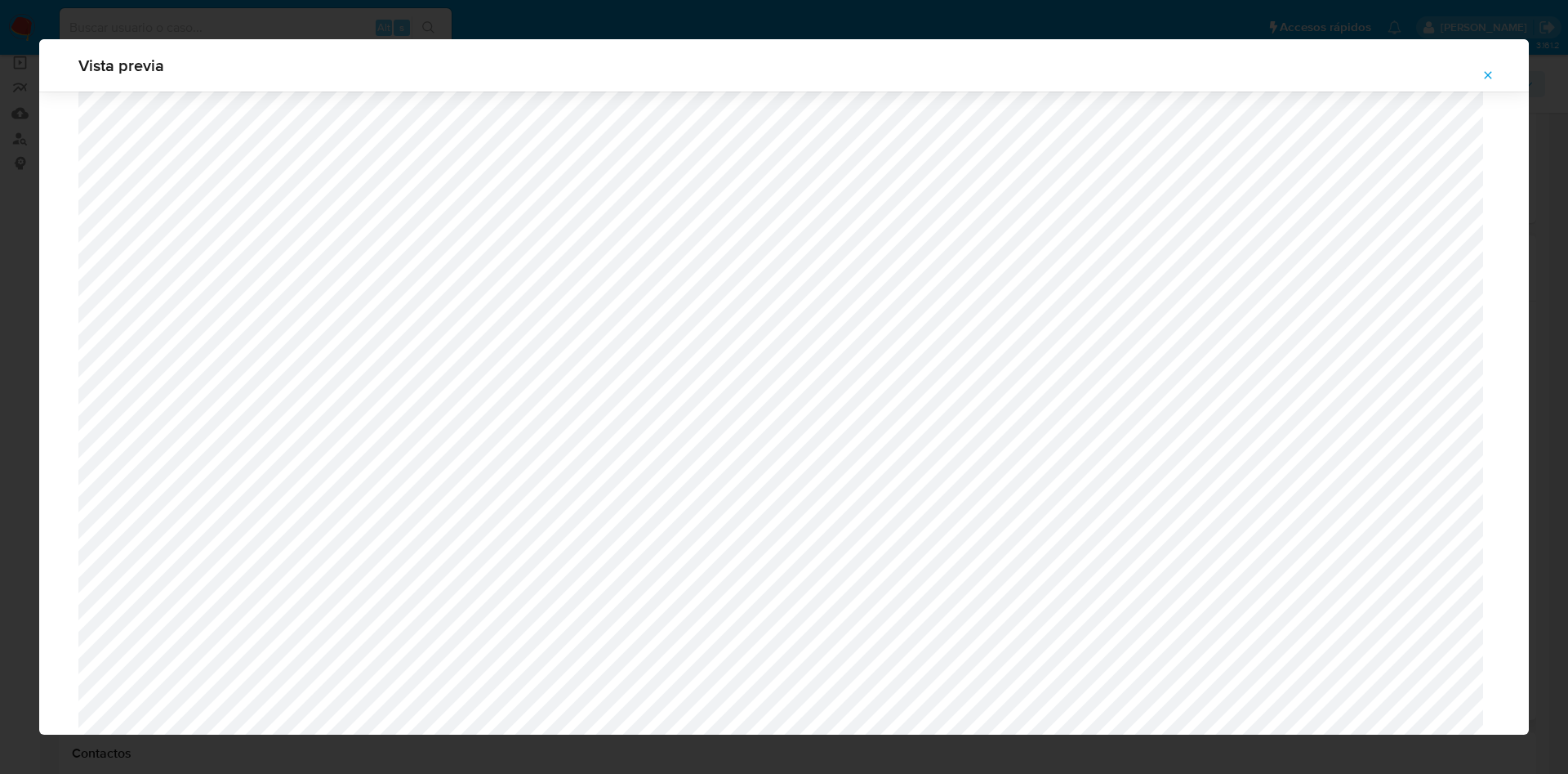
click at [1485, 67] on span "Attachment preview" at bounding box center [1488, 74] width 13 height 23
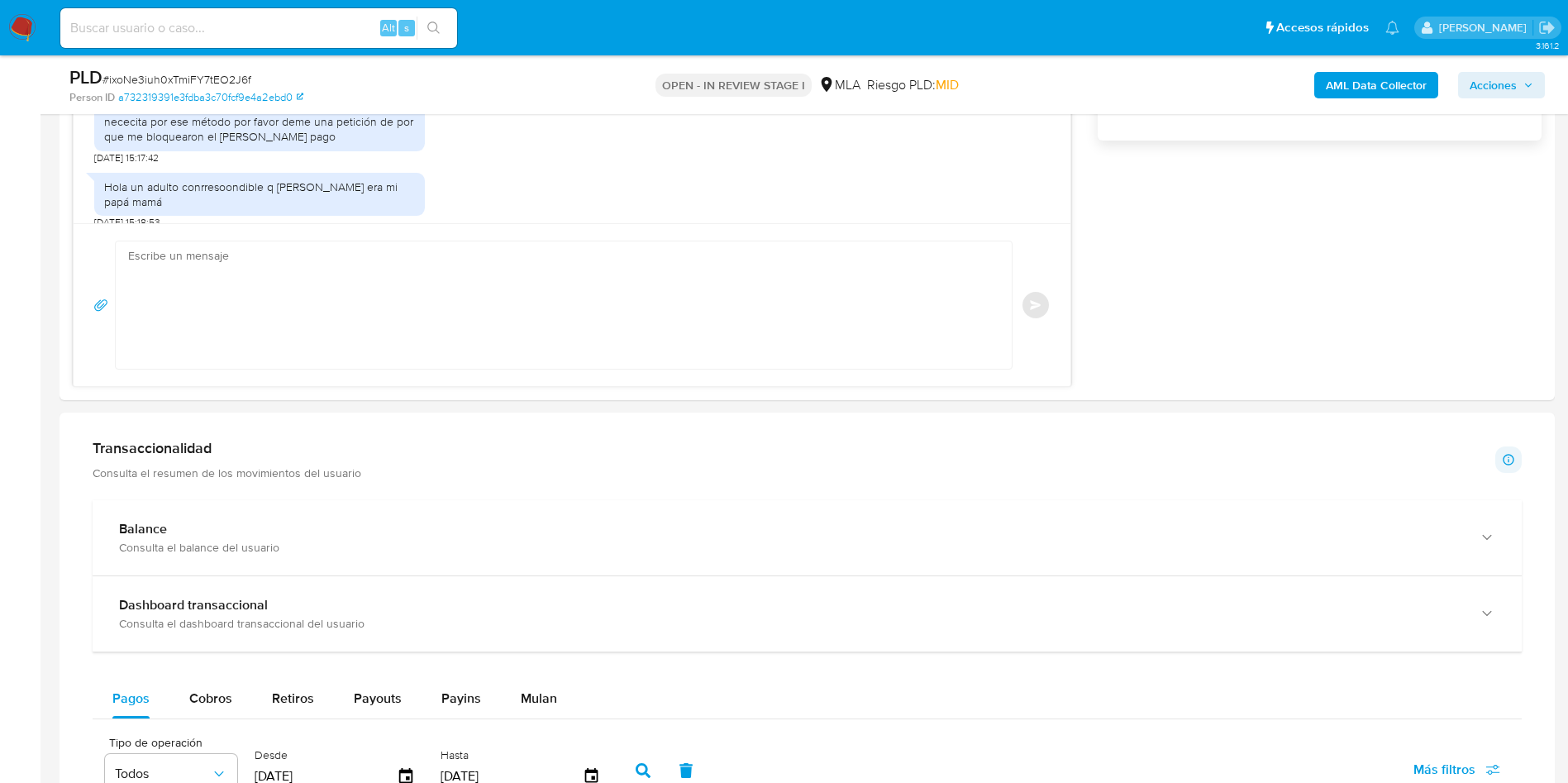
scroll to position [1364, 0]
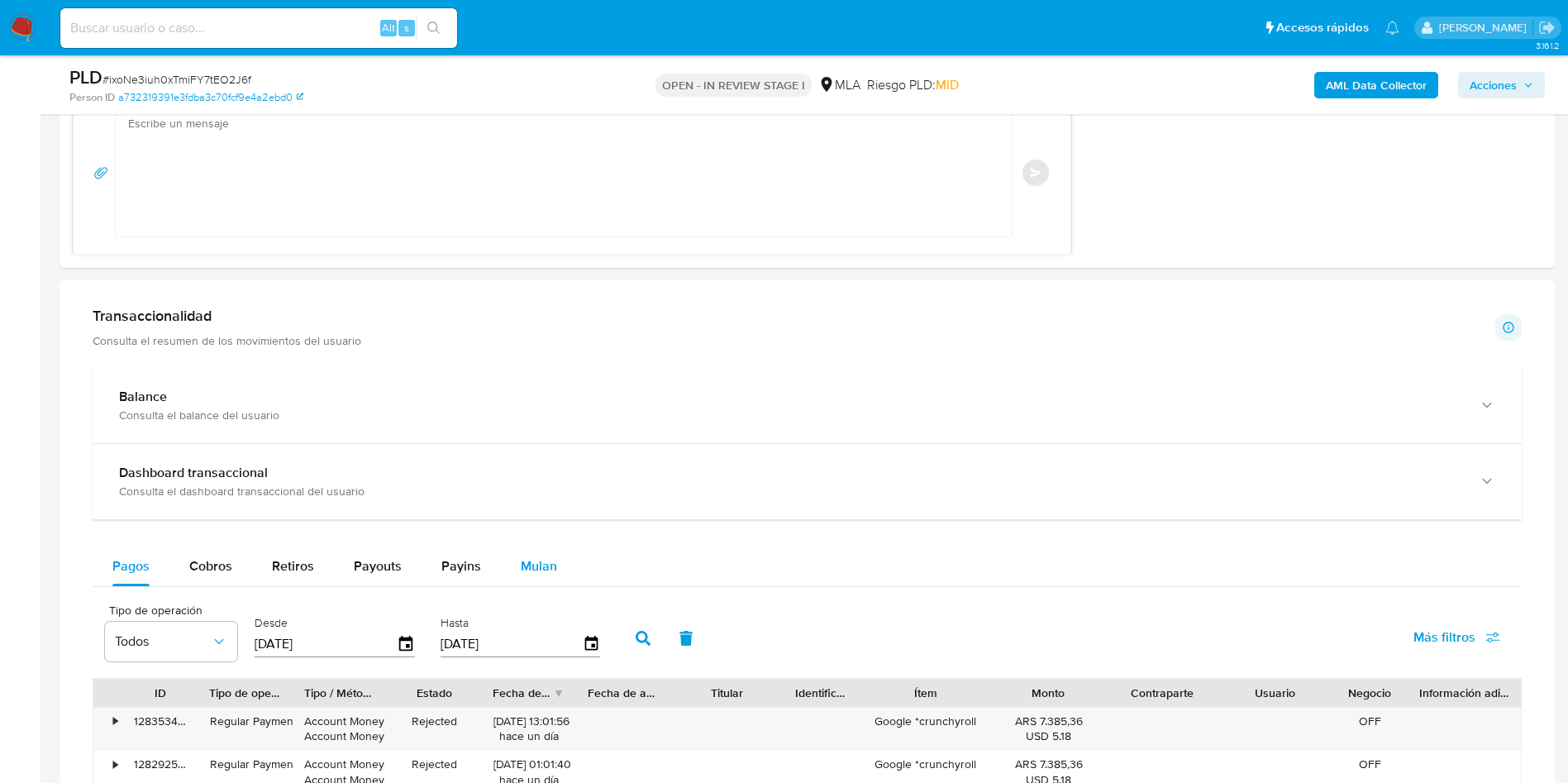
click at [555, 573] on button "Mulan" at bounding box center [539, 566] width 76 height 40
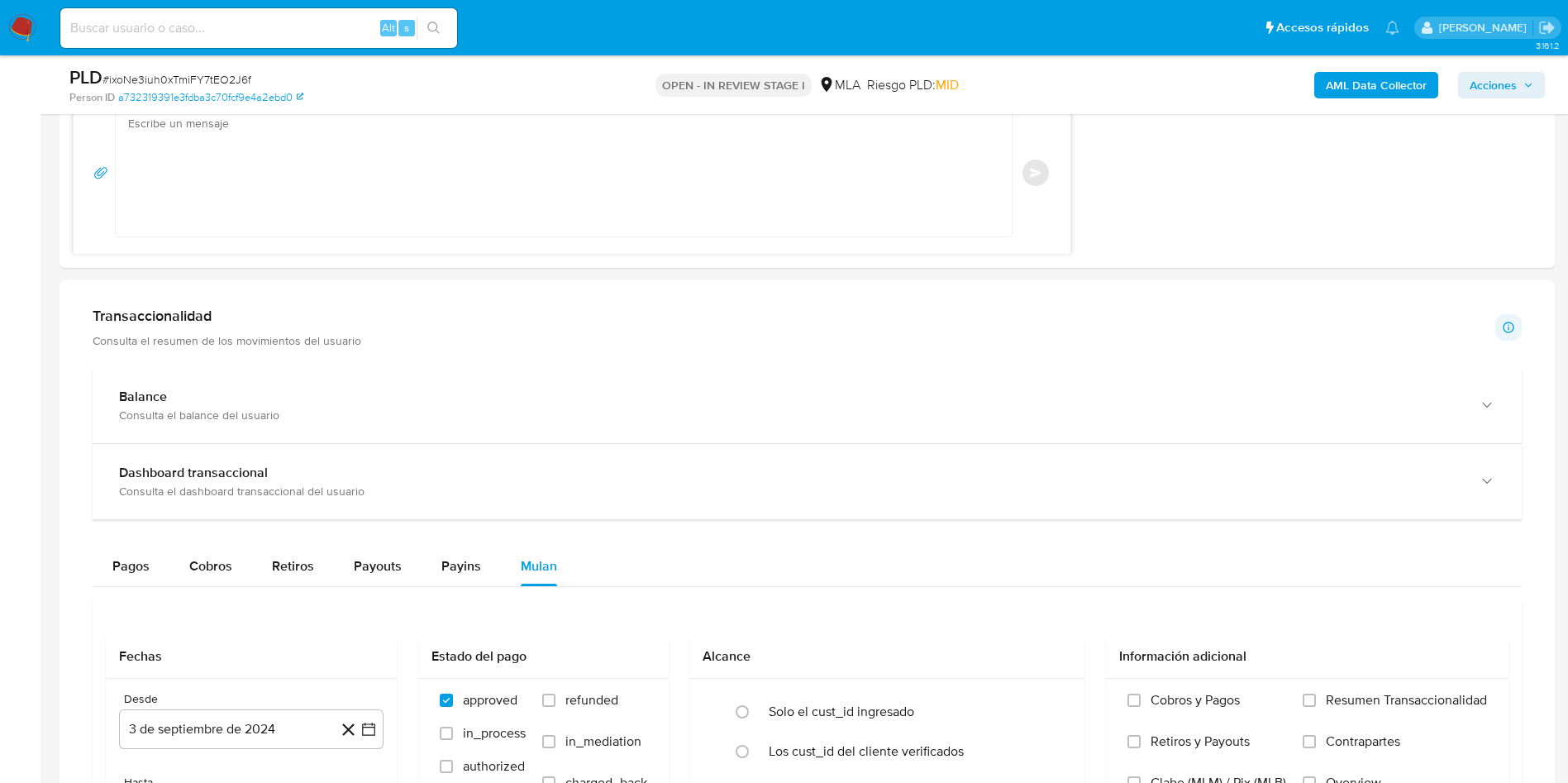
scroll to position [1612, 0]
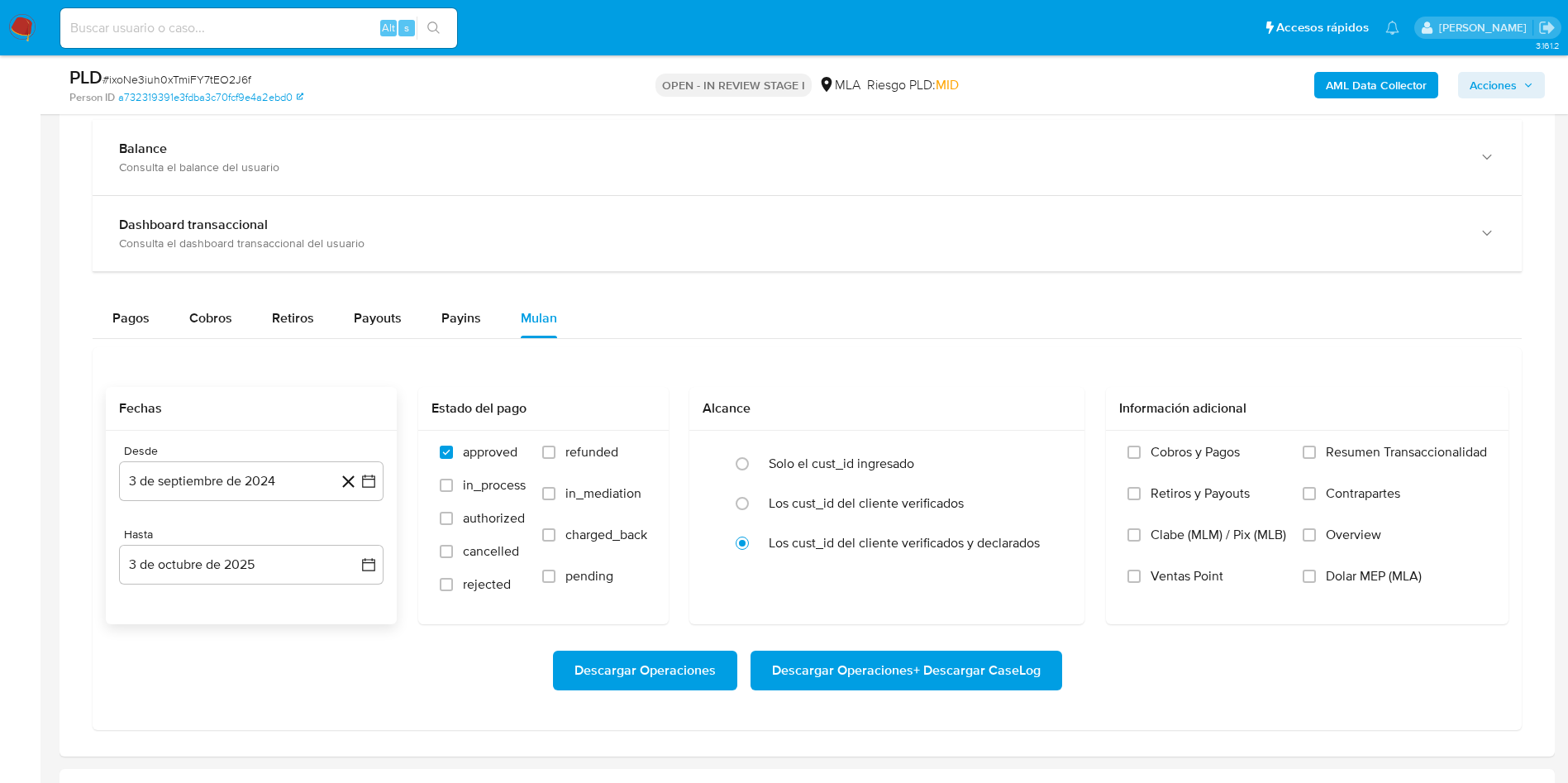
click at [357, 477] on icon at bounding box center [348, 481] width 20 height 20
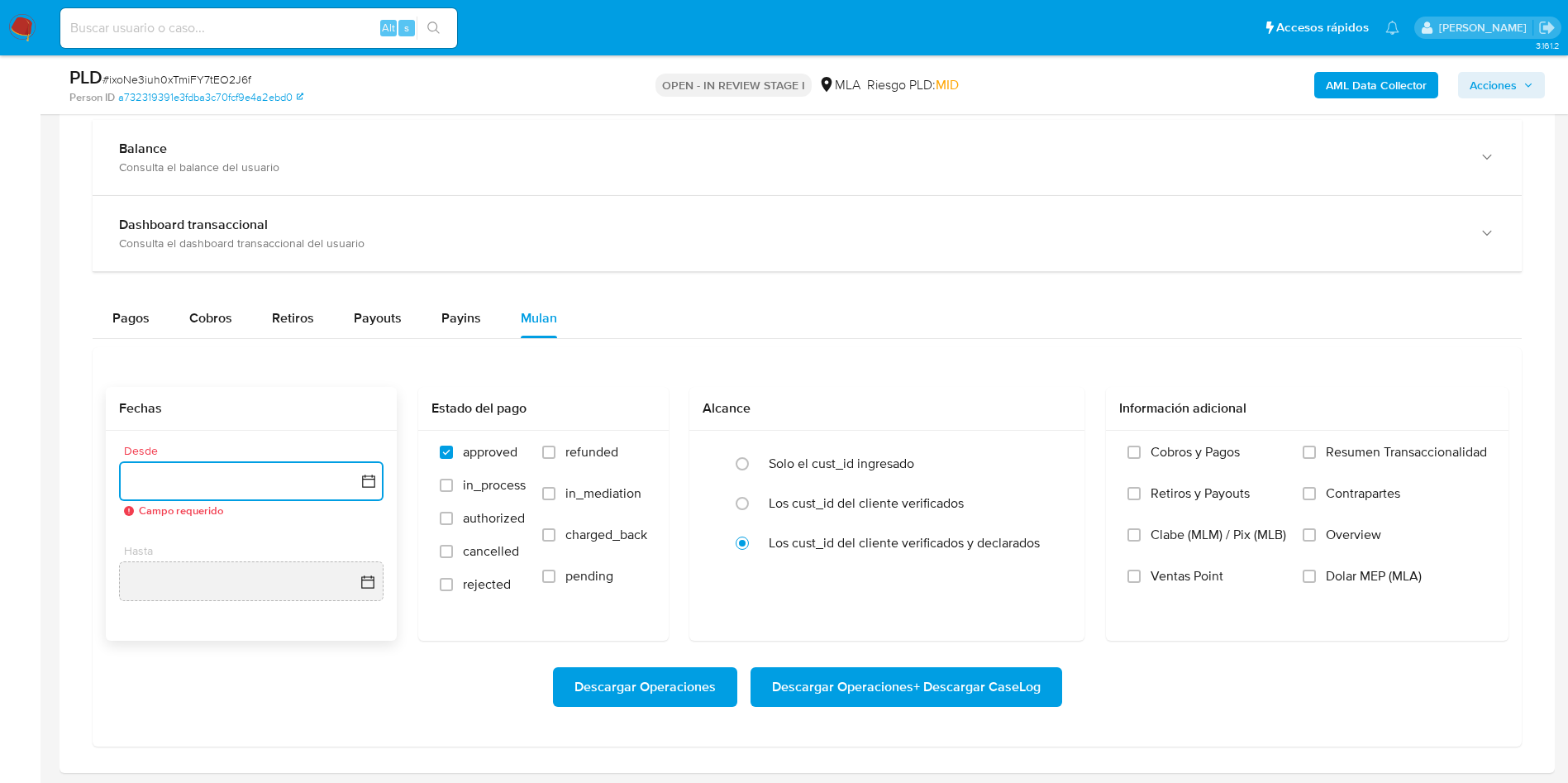
click at [361, 483] on icon "button" at bounding box center [369, 481] width 17 height 17
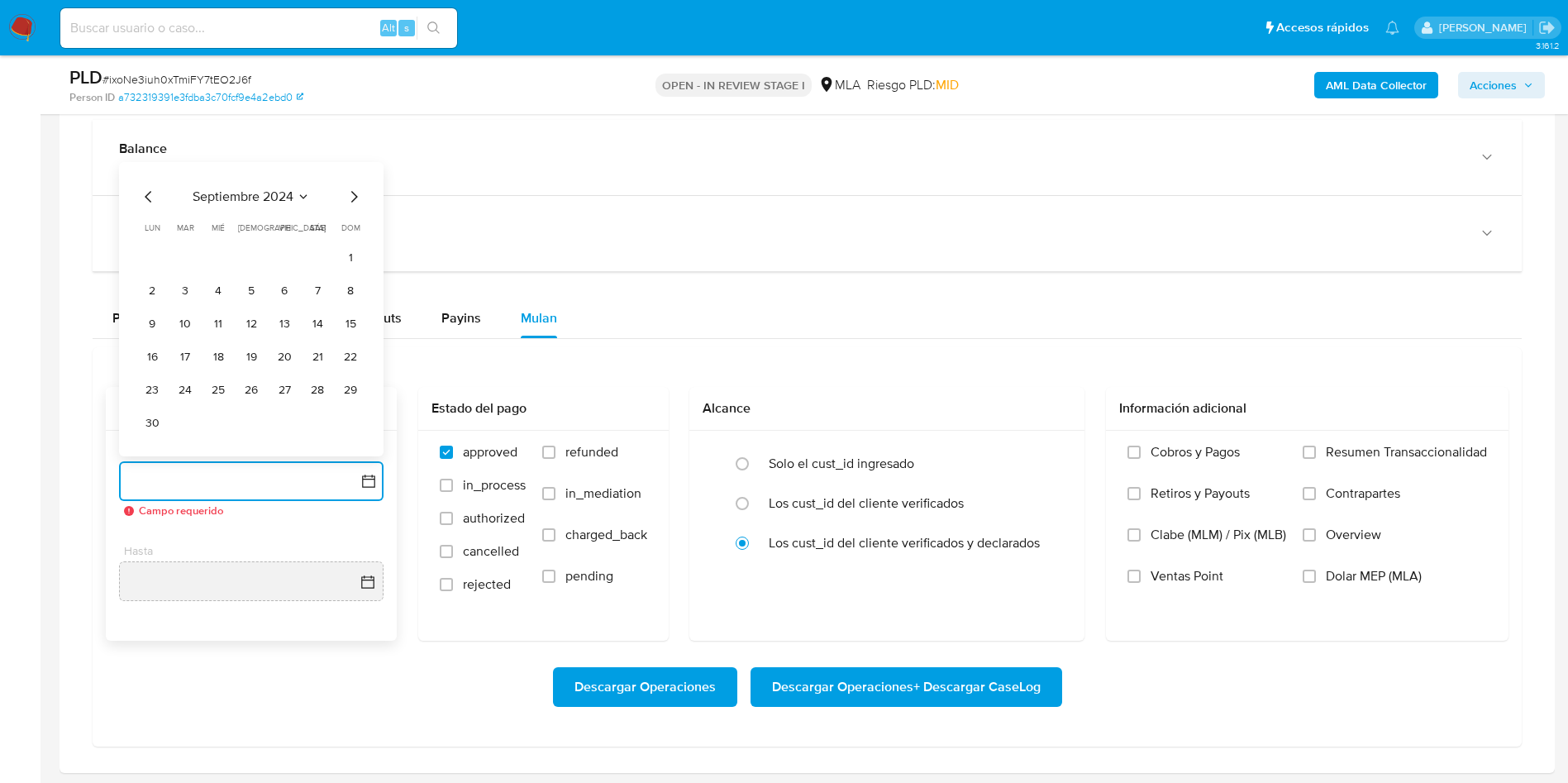
click at [293, 204] on span "septiembre 2024" at bounding box center [242, 197] width 100 height 17
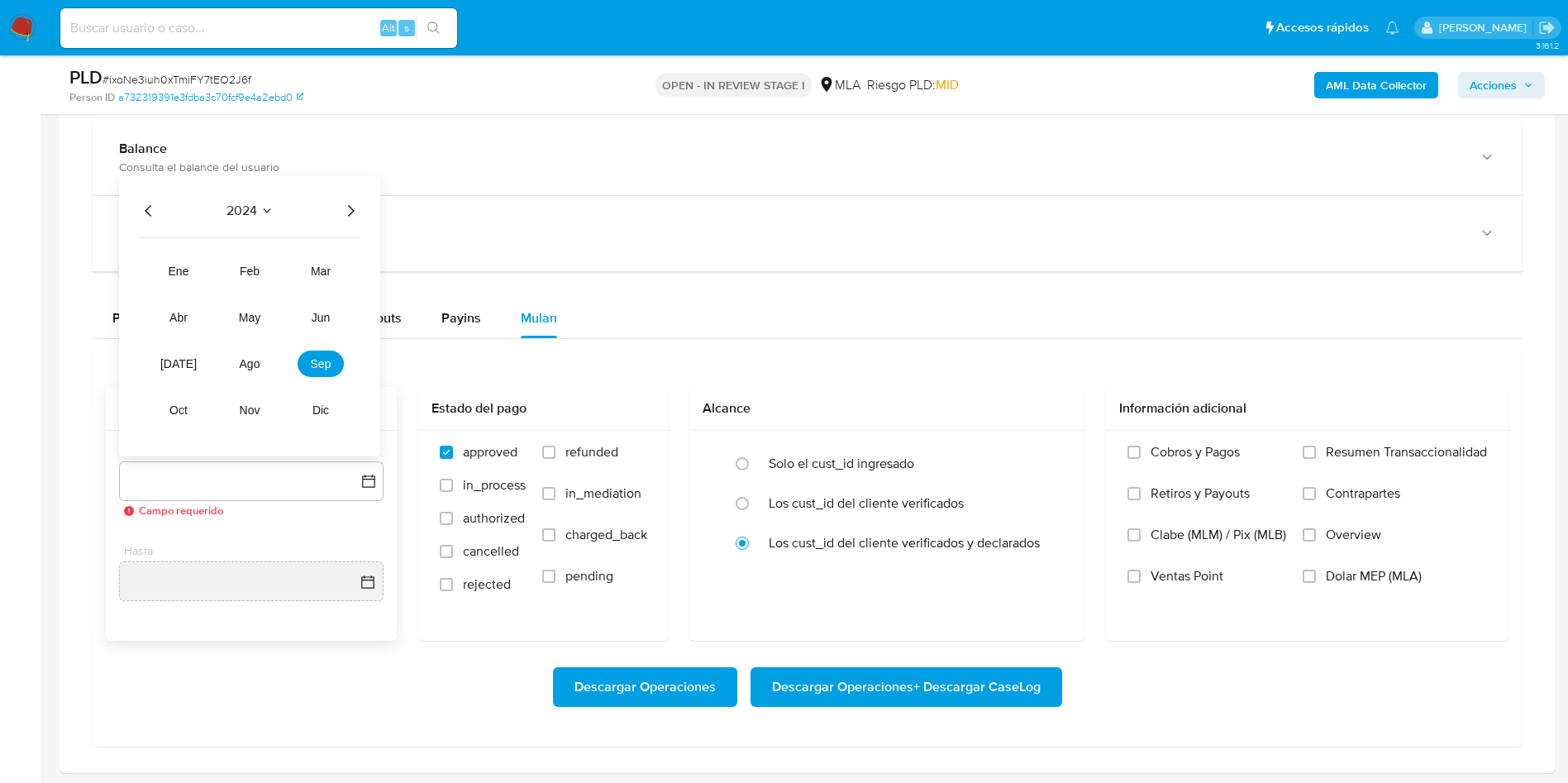
click at [357, 204] on icon "Año siguiente" at bounding box center [350, 210] width 19 height 19
click at [241, 371] on button "ago" at bounding box center [249, 363] width 46 height 26
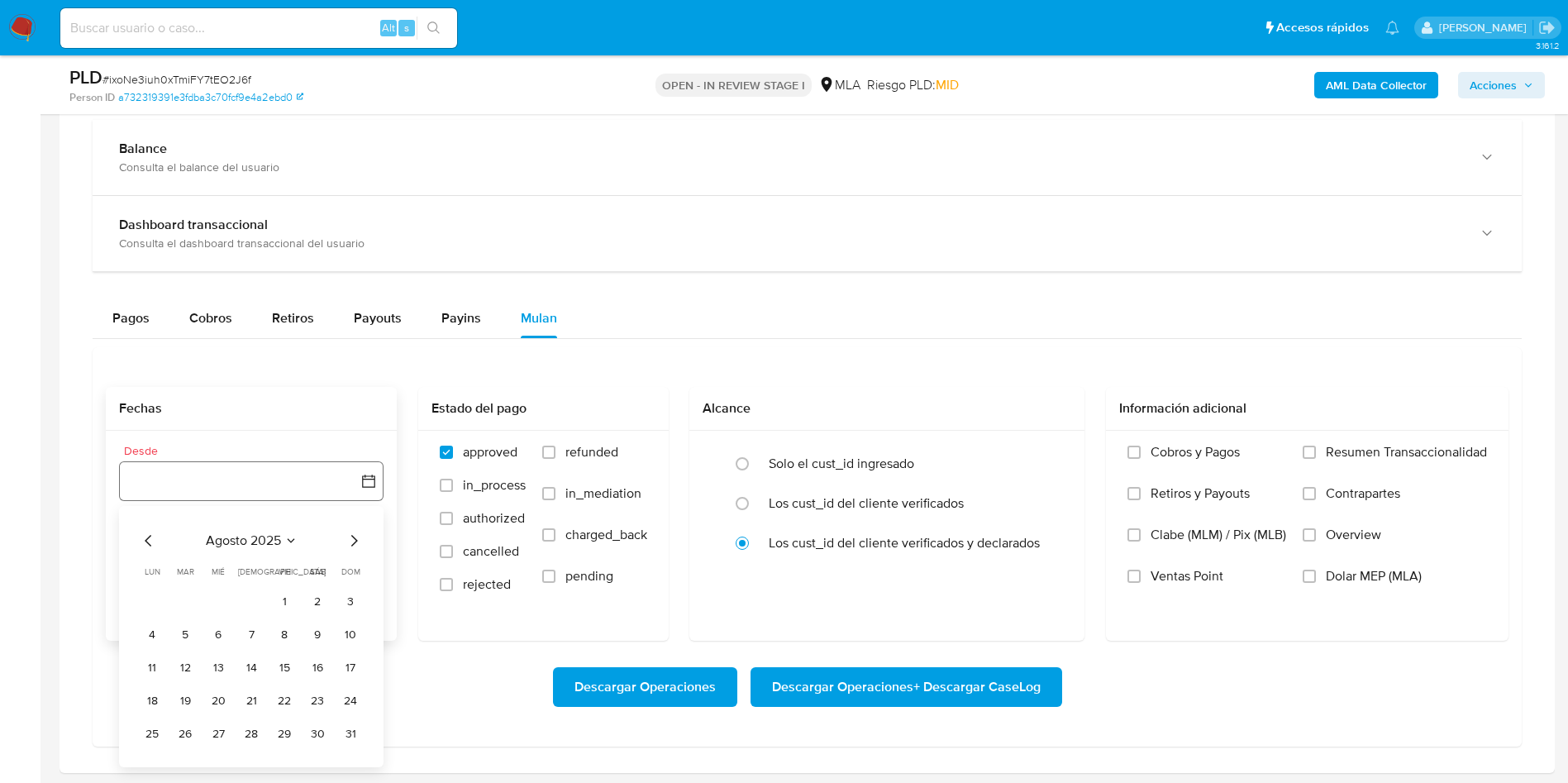
click at [242, 465] on button "button" at bounding box center [251, 481] width 264 height 40
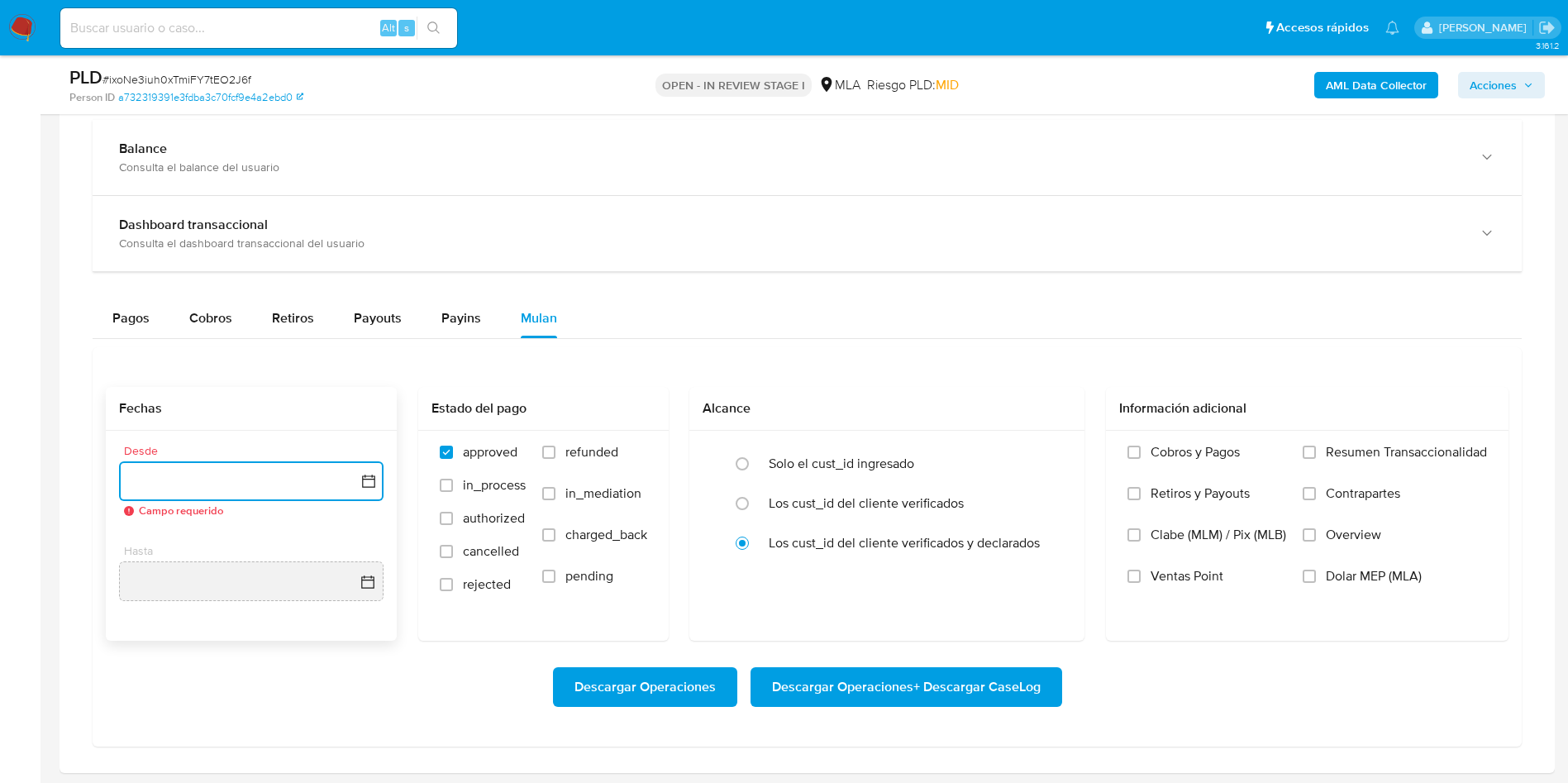
click at [367, 471] on button "button" at bounding box center [251, 481] width 264 height 40
click at [287, 597] on button "1" at bounding box center [284, 601] width 26 height 26
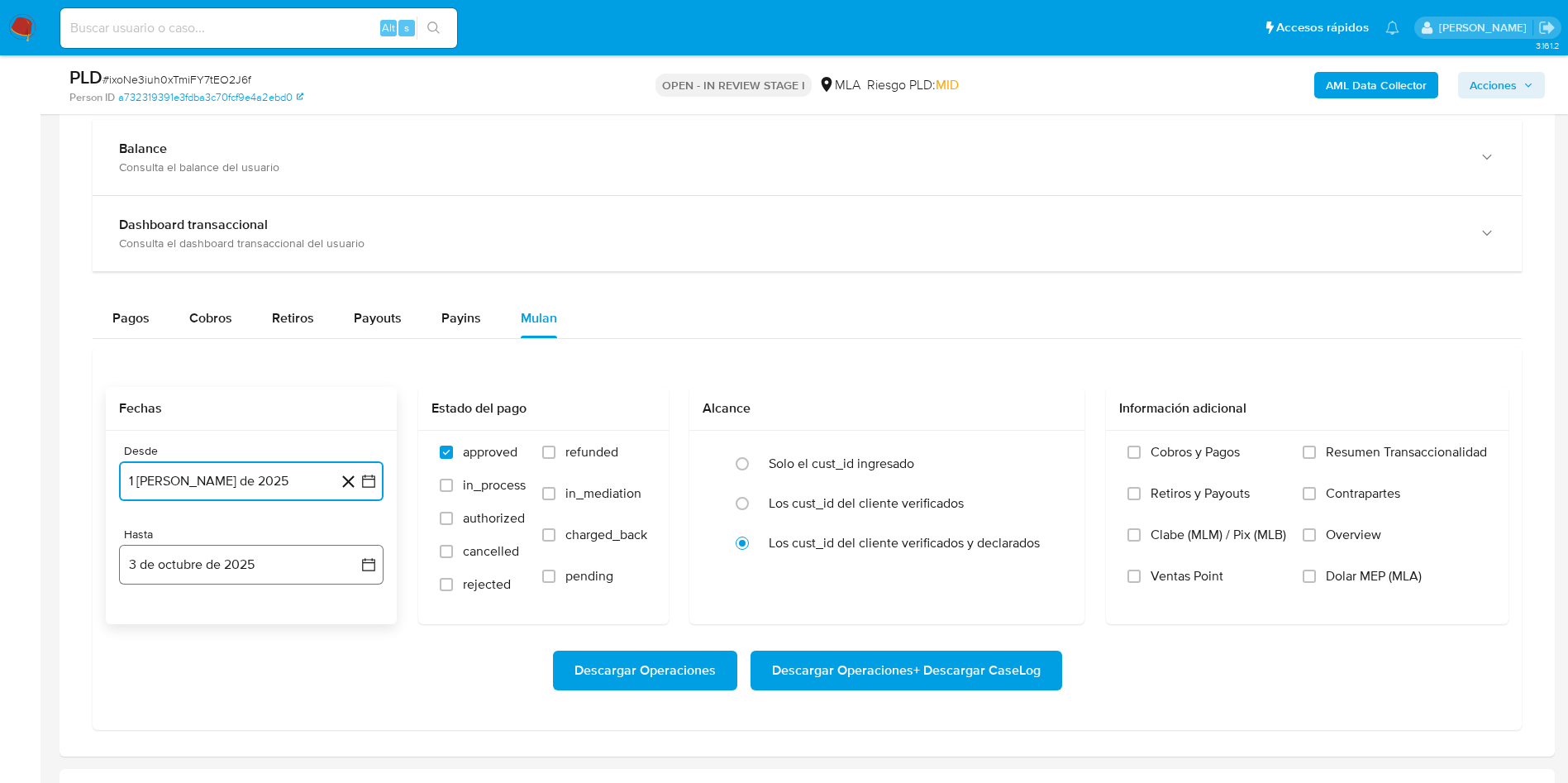
click at [348, 564] on button "3 de octubre de 2025" at bounding box center [251, 564] width 264 height 40
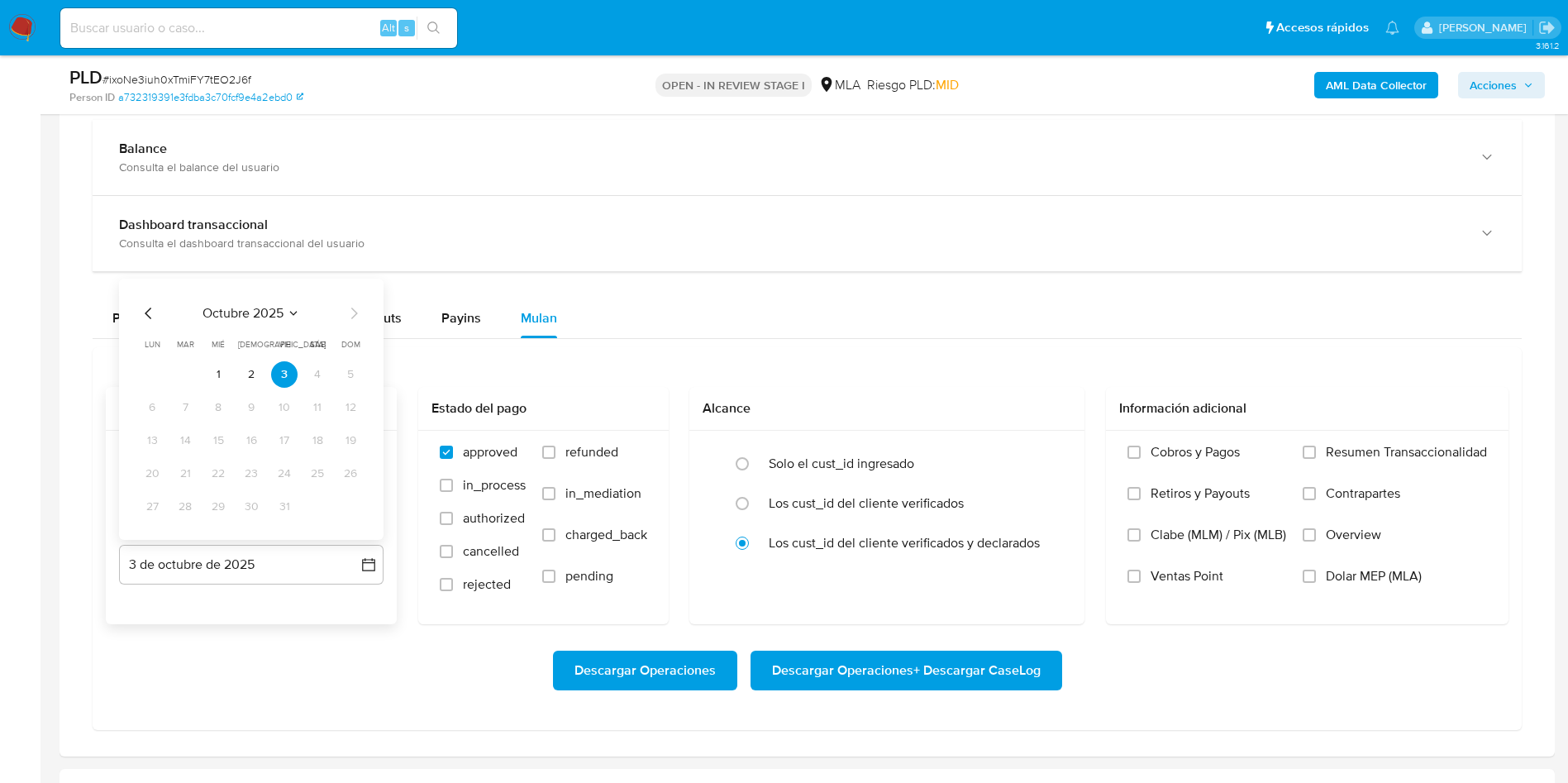
click at [148, 312] on icon "Mes anterior" at bounding box center [148, 313] width 19 height 19
click at [153, 317] on icon "Mes anterior" at bounding box center [148, 313] width 19 height 19
click at [352, 515] on button "31" at bounding box center [350, 506] width 26 height 26
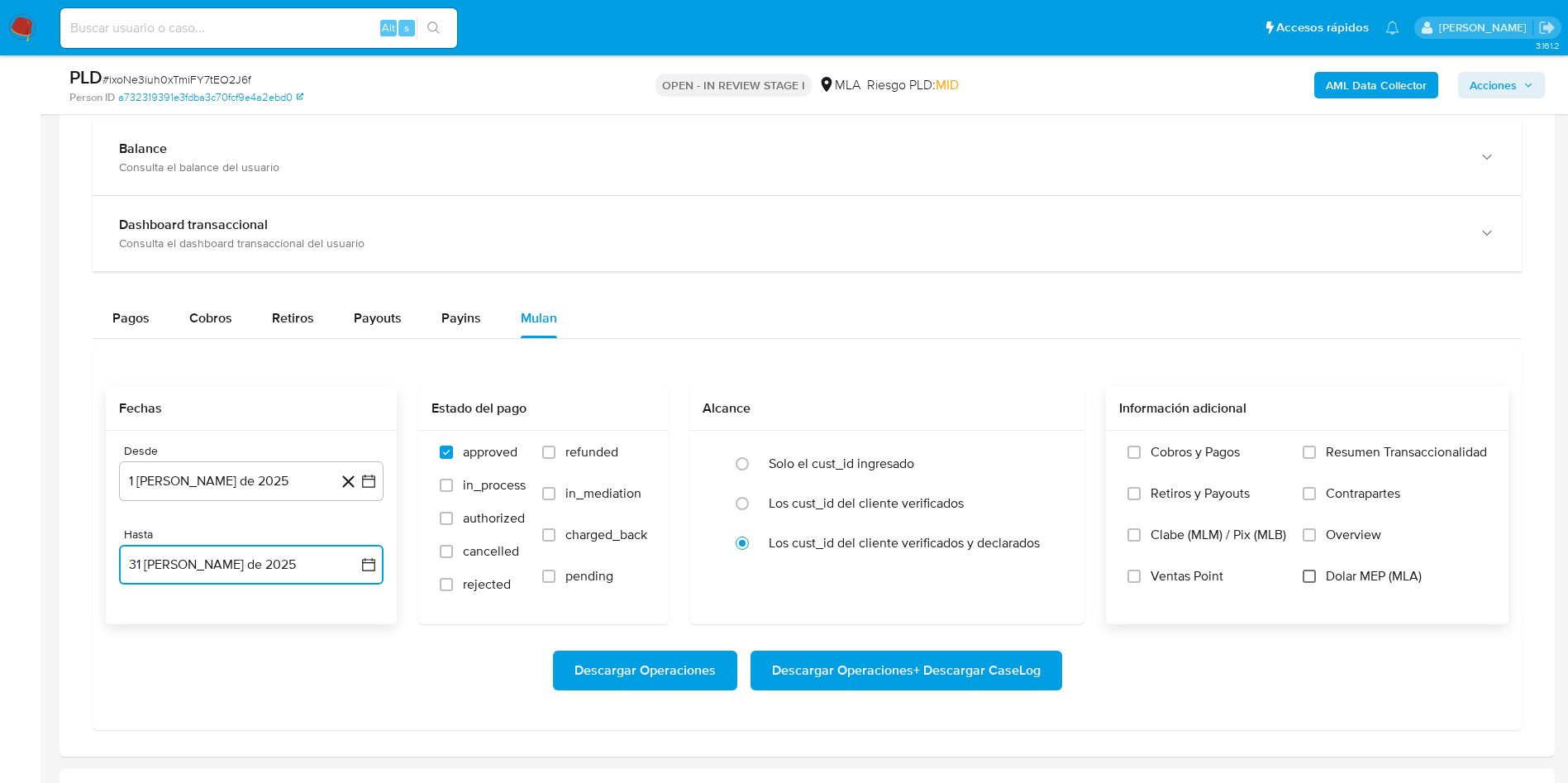
click at [1306, 573] on input "Dolar MEP (MLA)" at bounding box center [1309, 576] width 14 height 14
click at [993, 677] on span "Descargar Operaciones + Descargar CaseLog" at bounding box center [906, 670] width 269 height 36
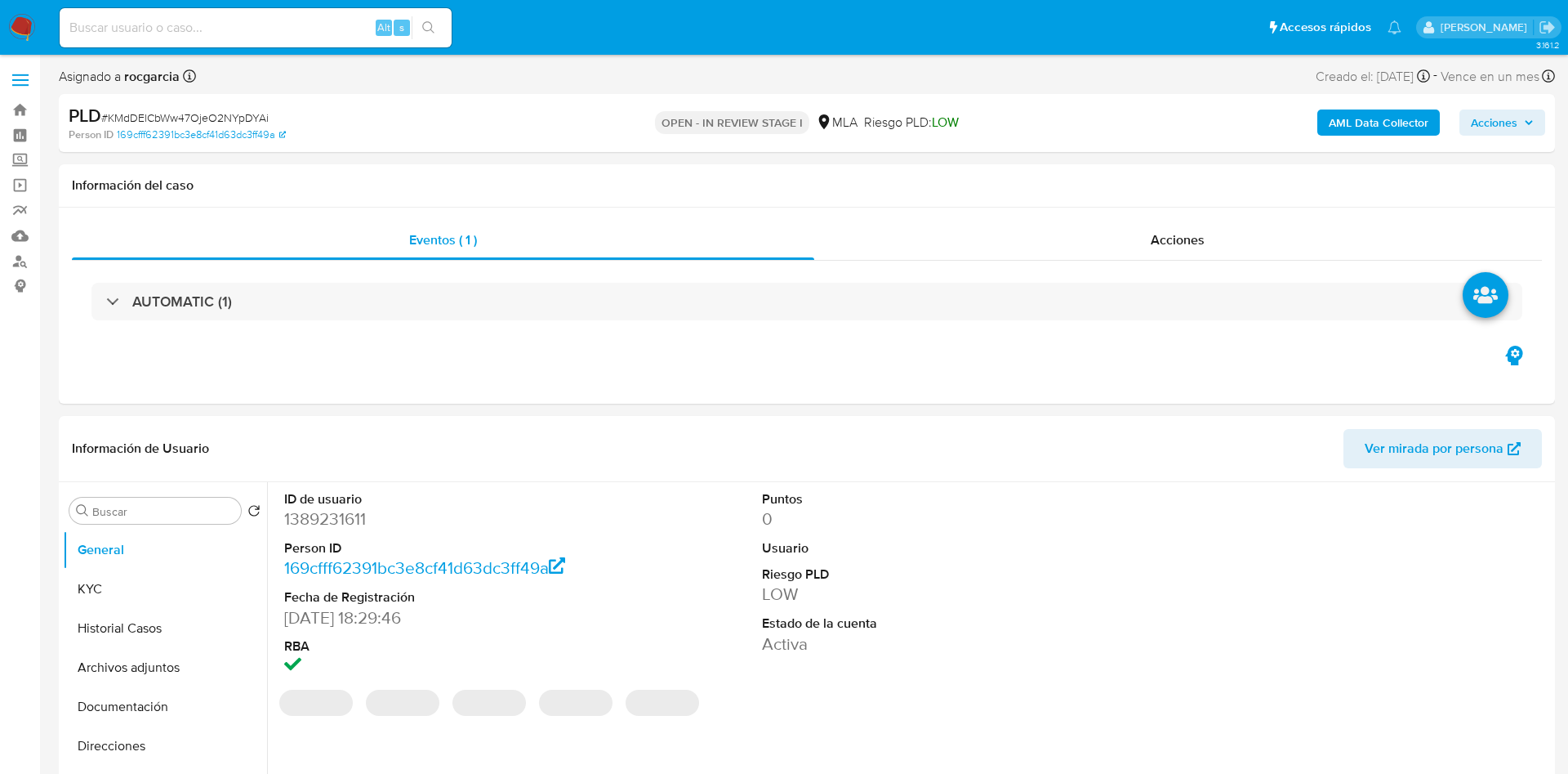
select select "10"
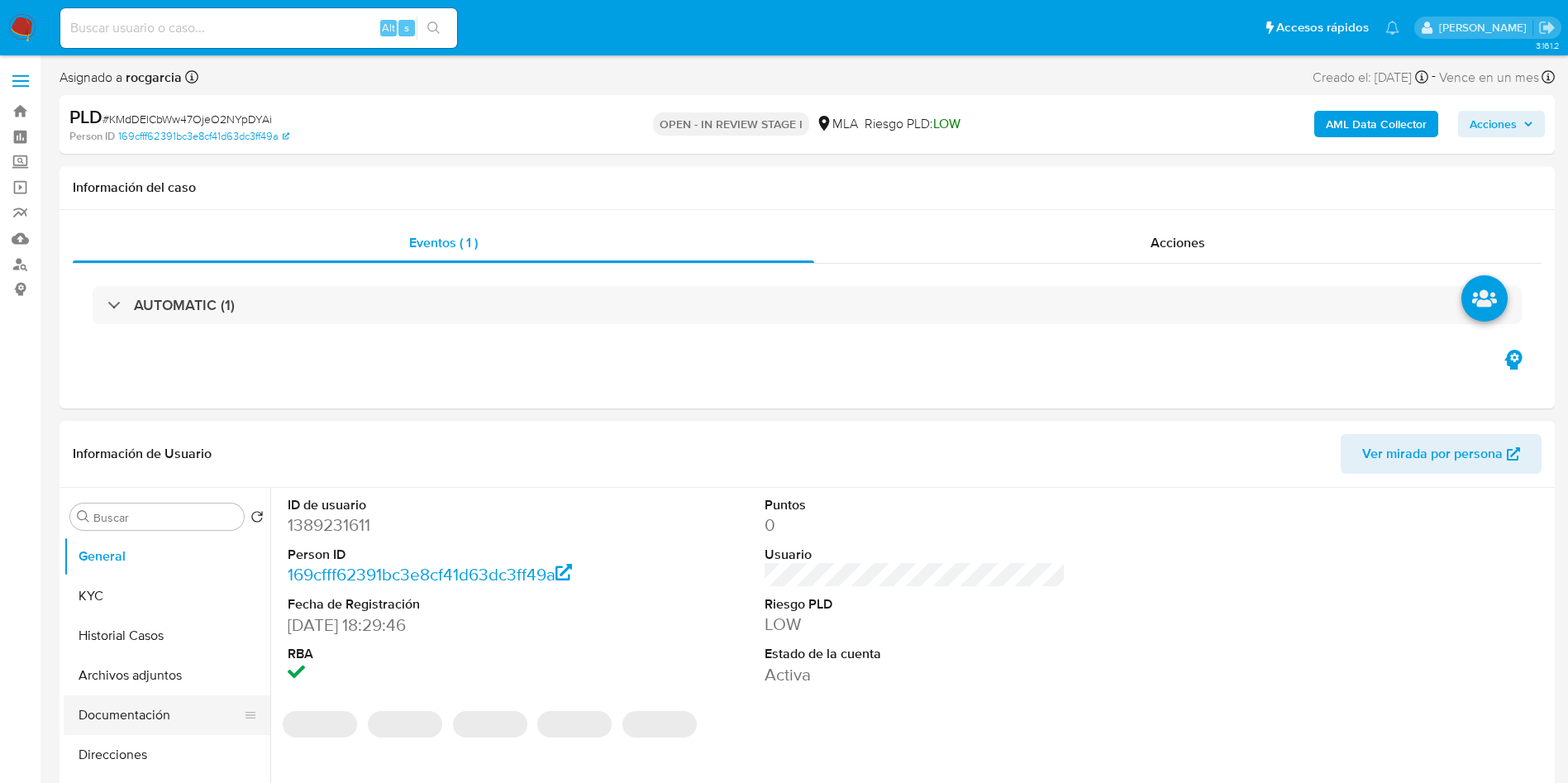
scroll to position [248, 0]
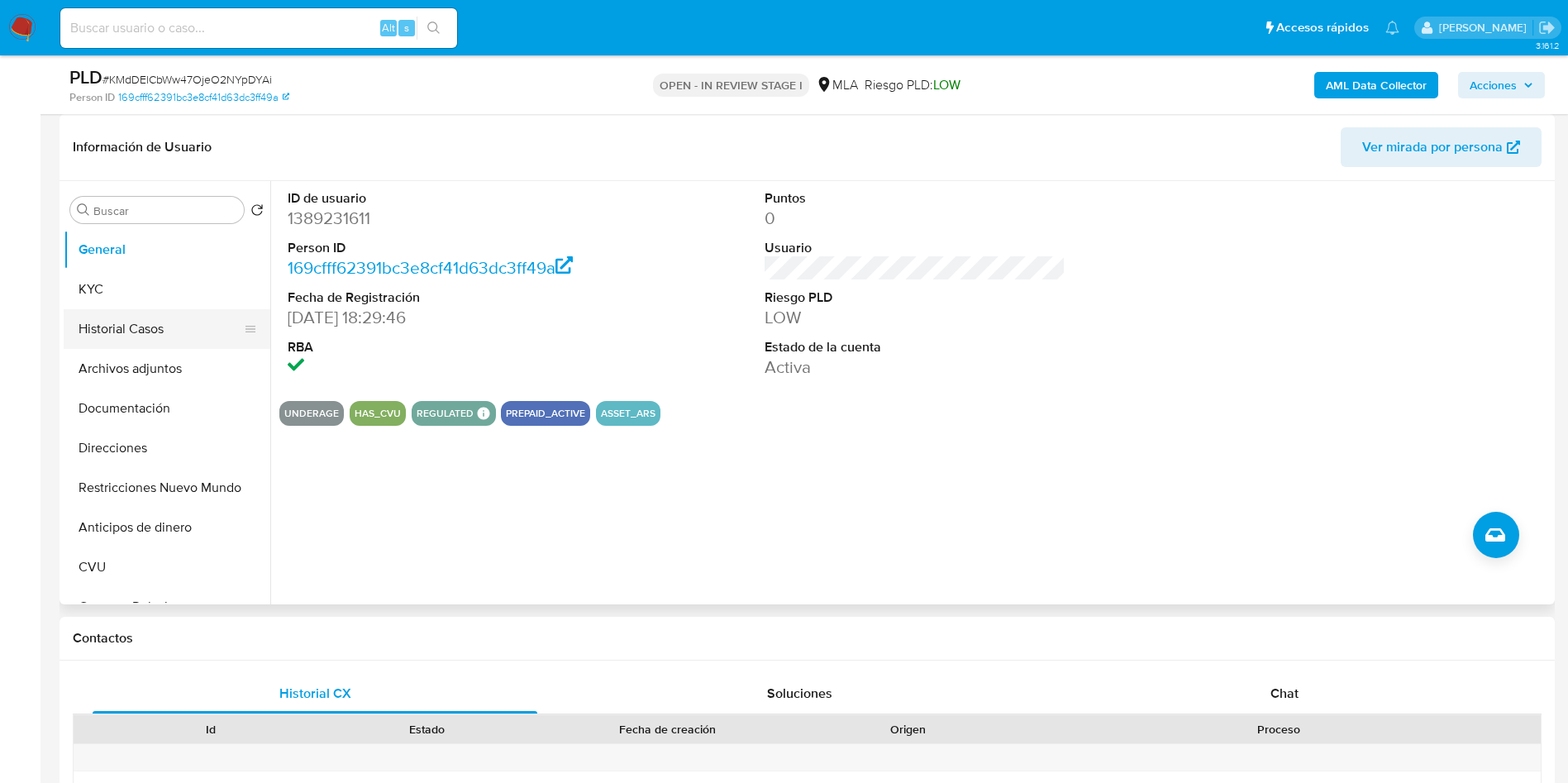
click at [128, 334] on button "Historial Casos" at bounding box center [160, 329] width 193 height 40
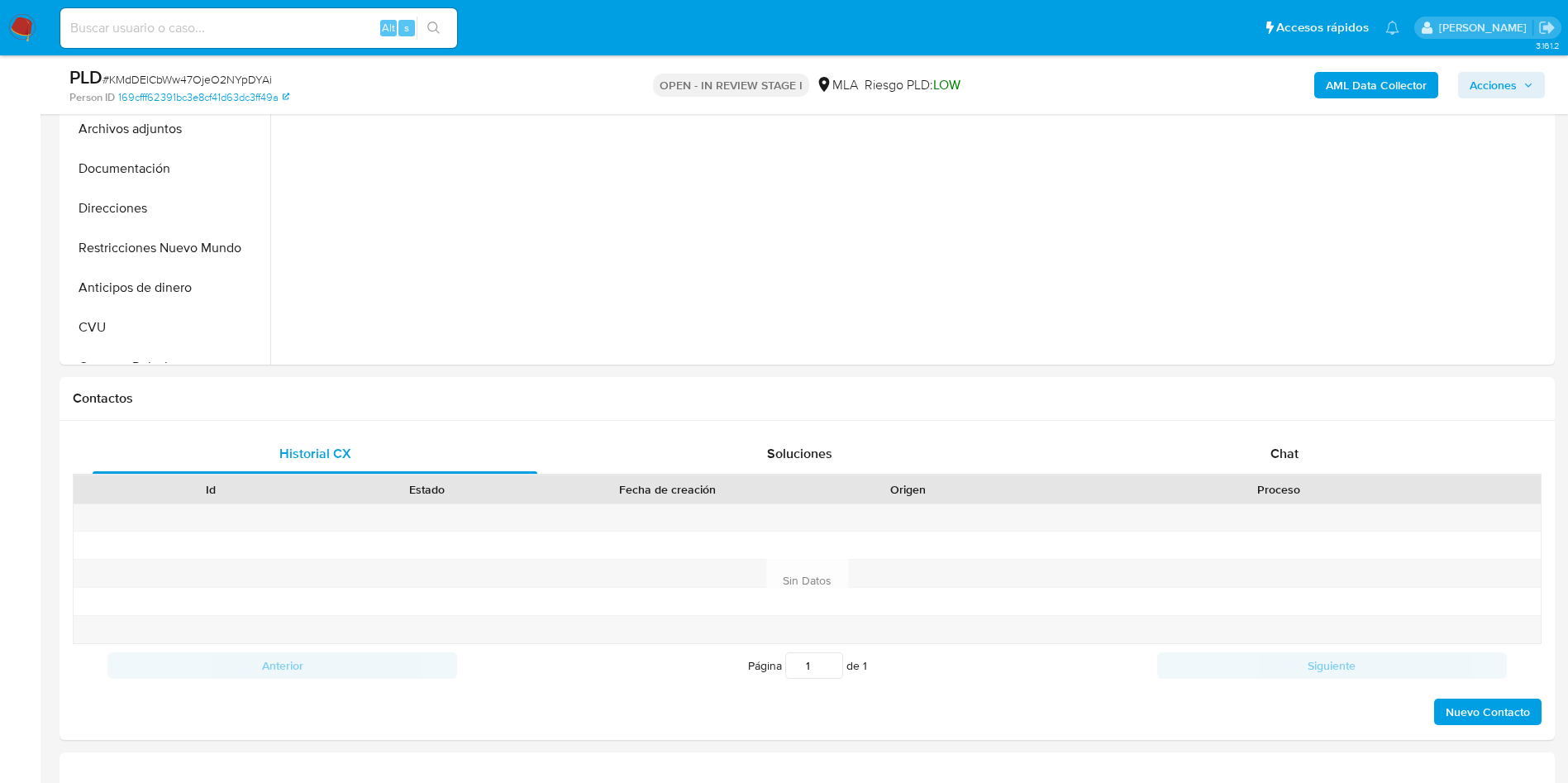
scroll to position [0, 0]
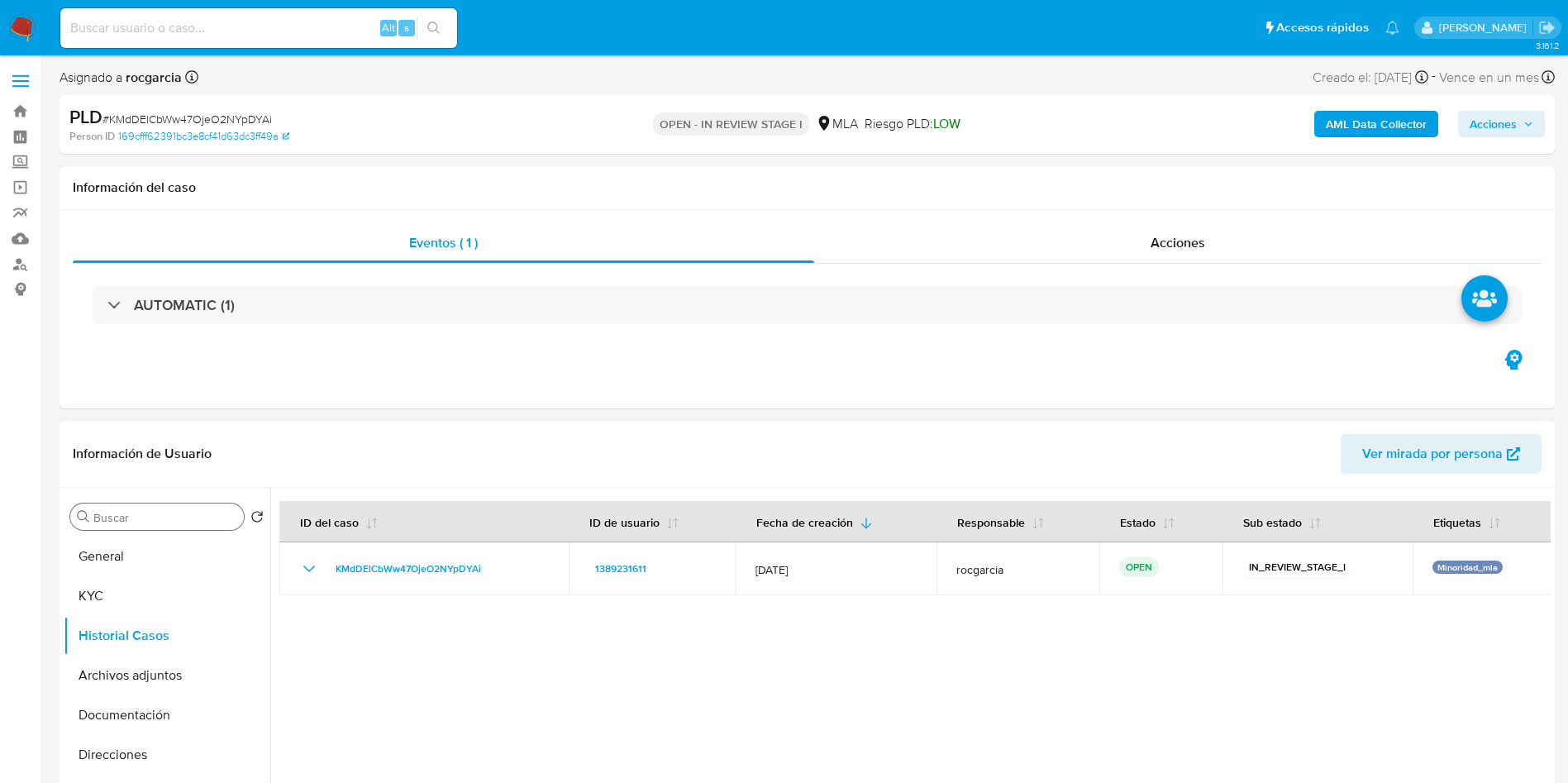
click at [165, 514] on input "Buscar" at bounding box center [165, 518] width 144 height 15
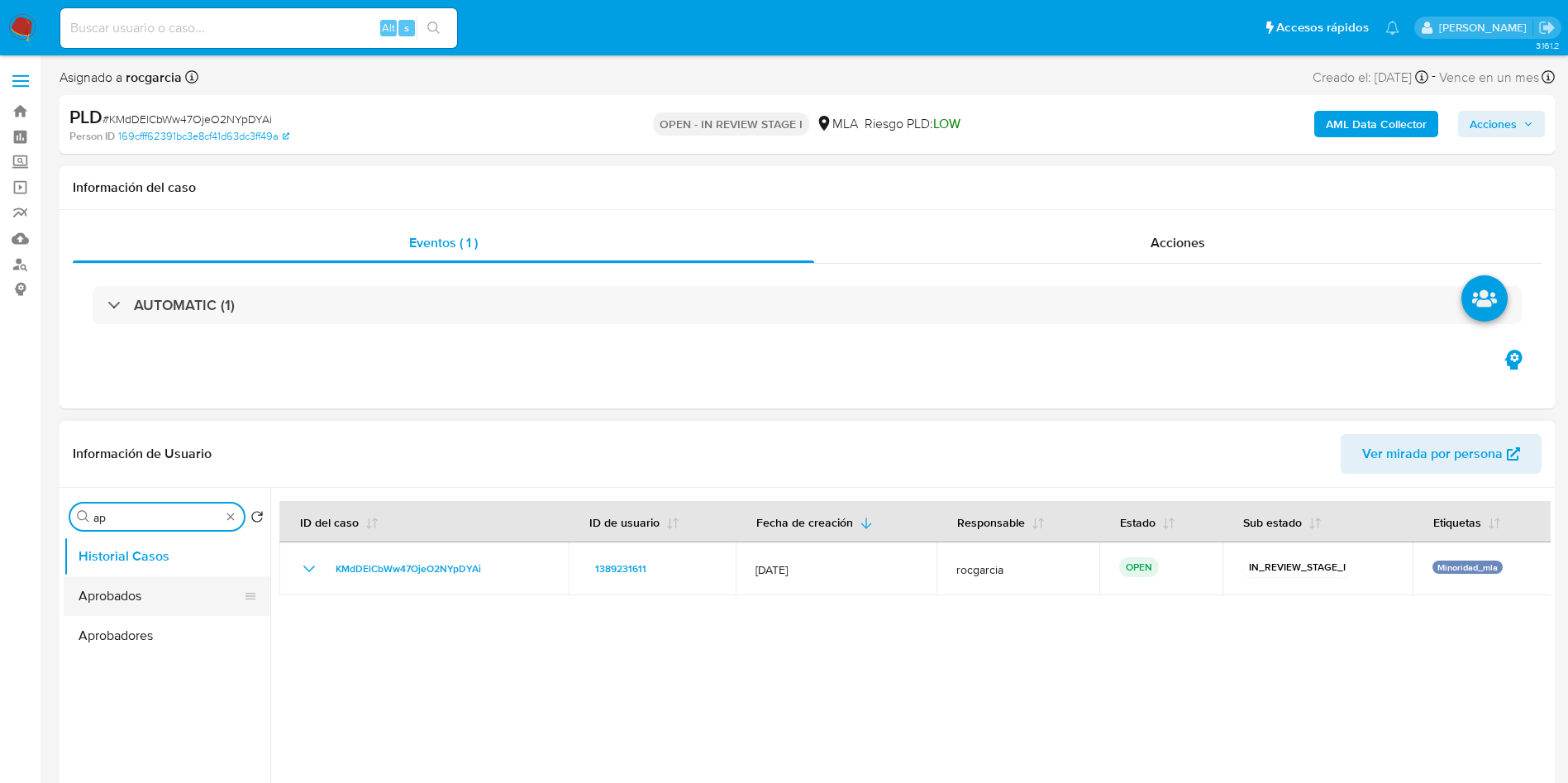
type input "ap"
click at [130, 601] on button "Aprobados" at bounding box center [160, 595] width 193 height 40
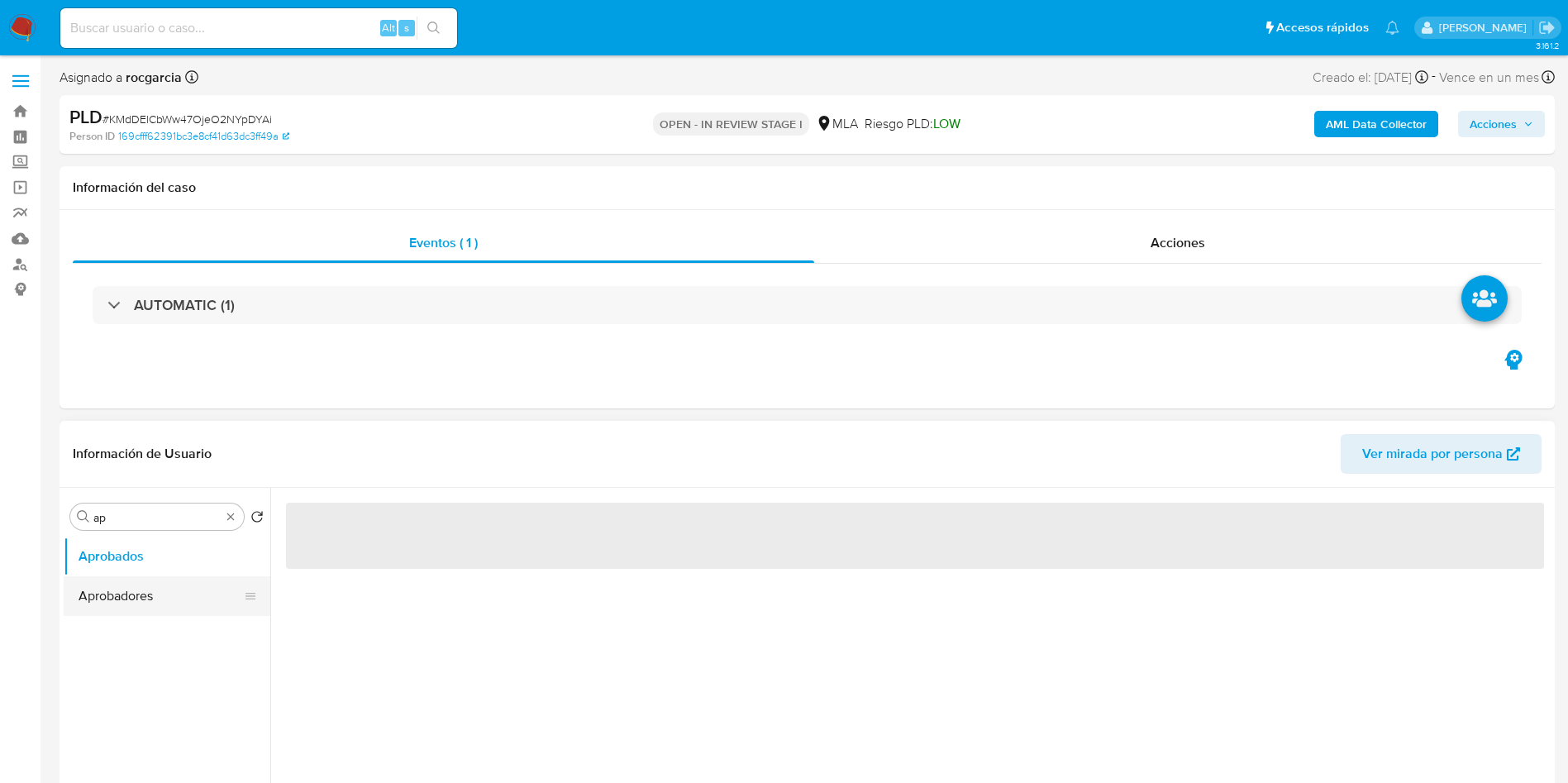
click at [136, 592] on button "Aprobadores" at bounding box center [160, 595] width 193 height 40
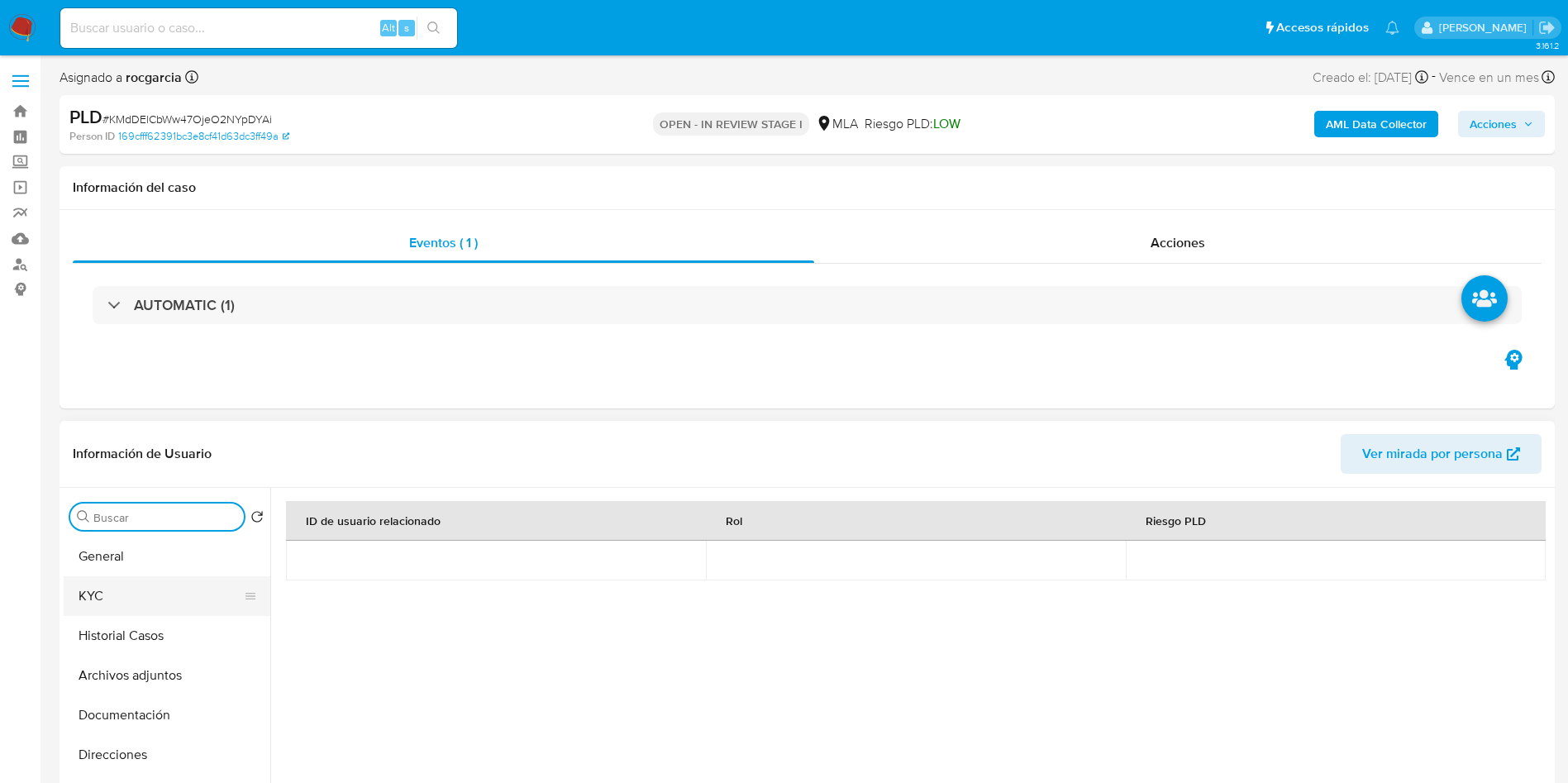
click at [176, 597] on button "KYC" at bounding box center [160, 595] width 193 height 40
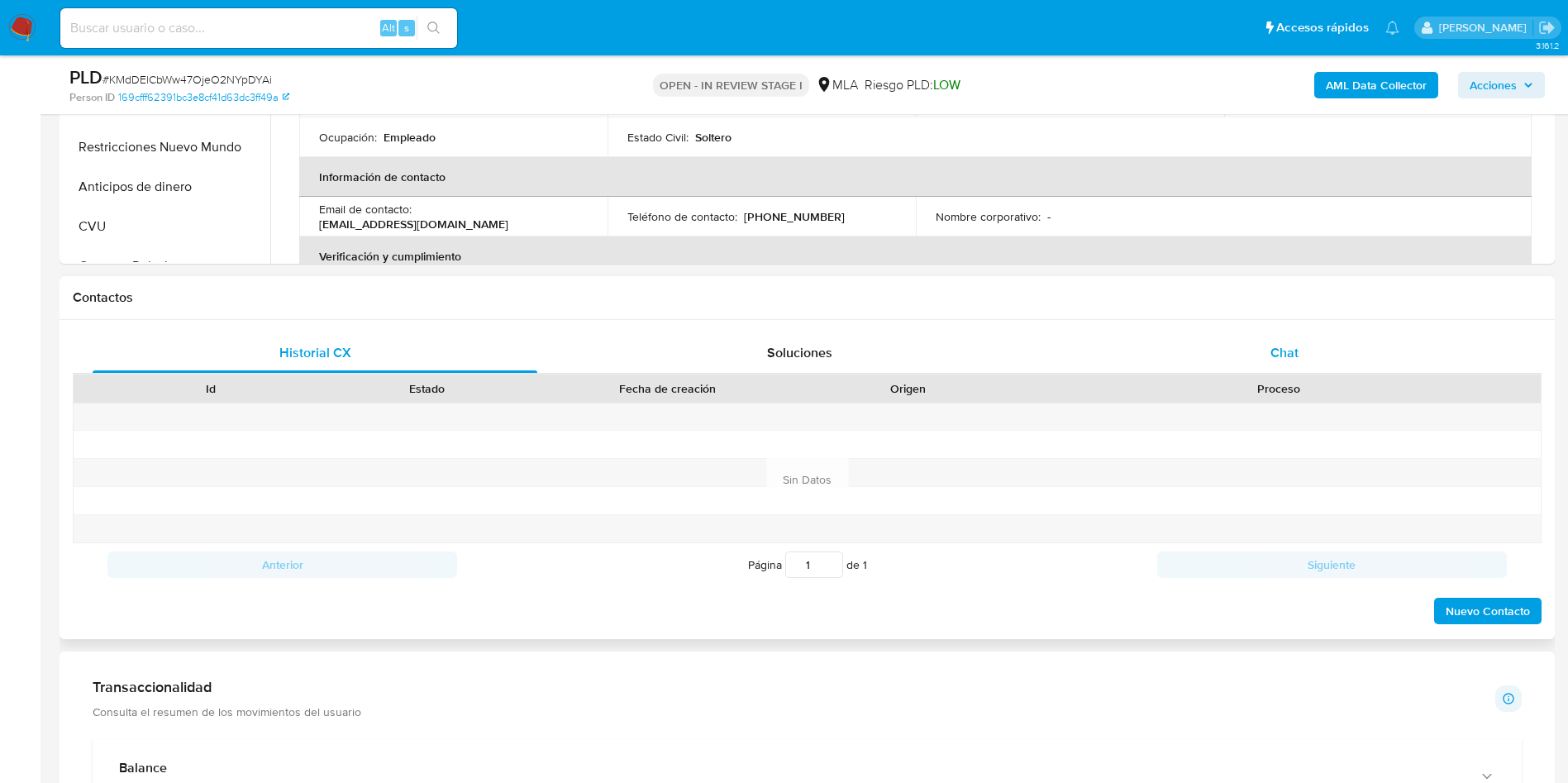
scroll to position [496, 0]
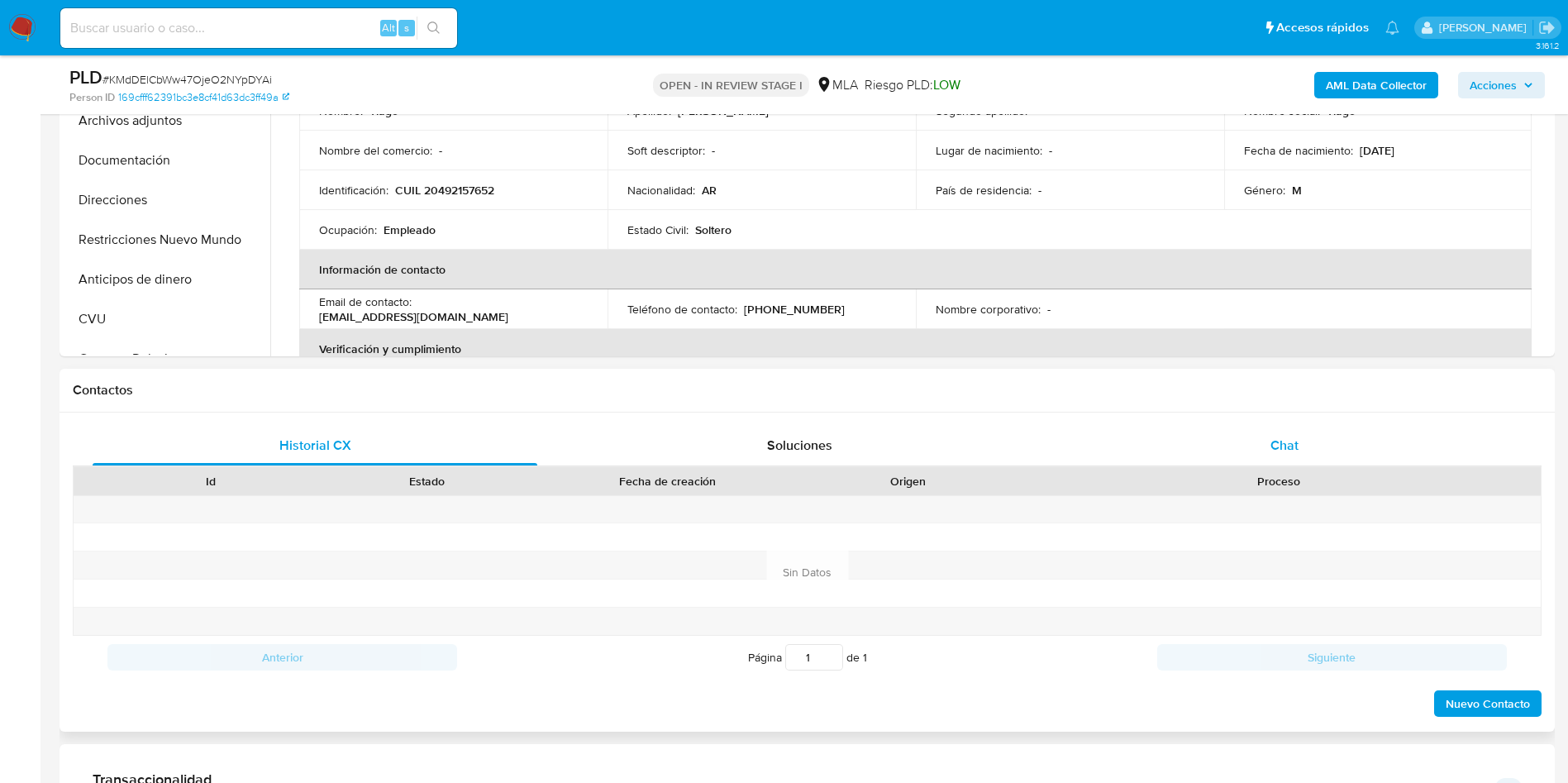
click at [1267, 432] on div "Chat" at bounding box center [1284, 445] width 445 height 40
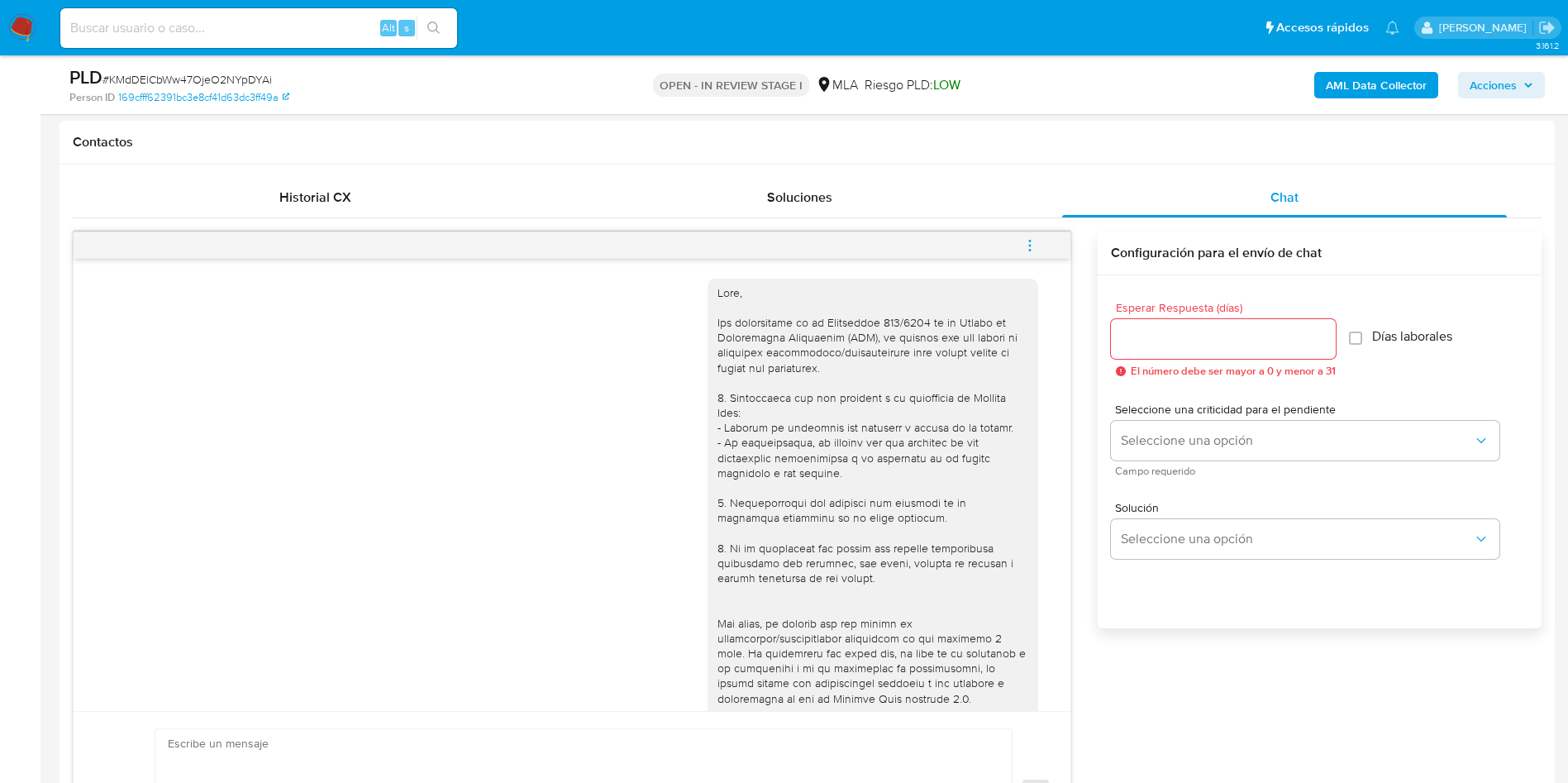
scroll to position [717, 0]
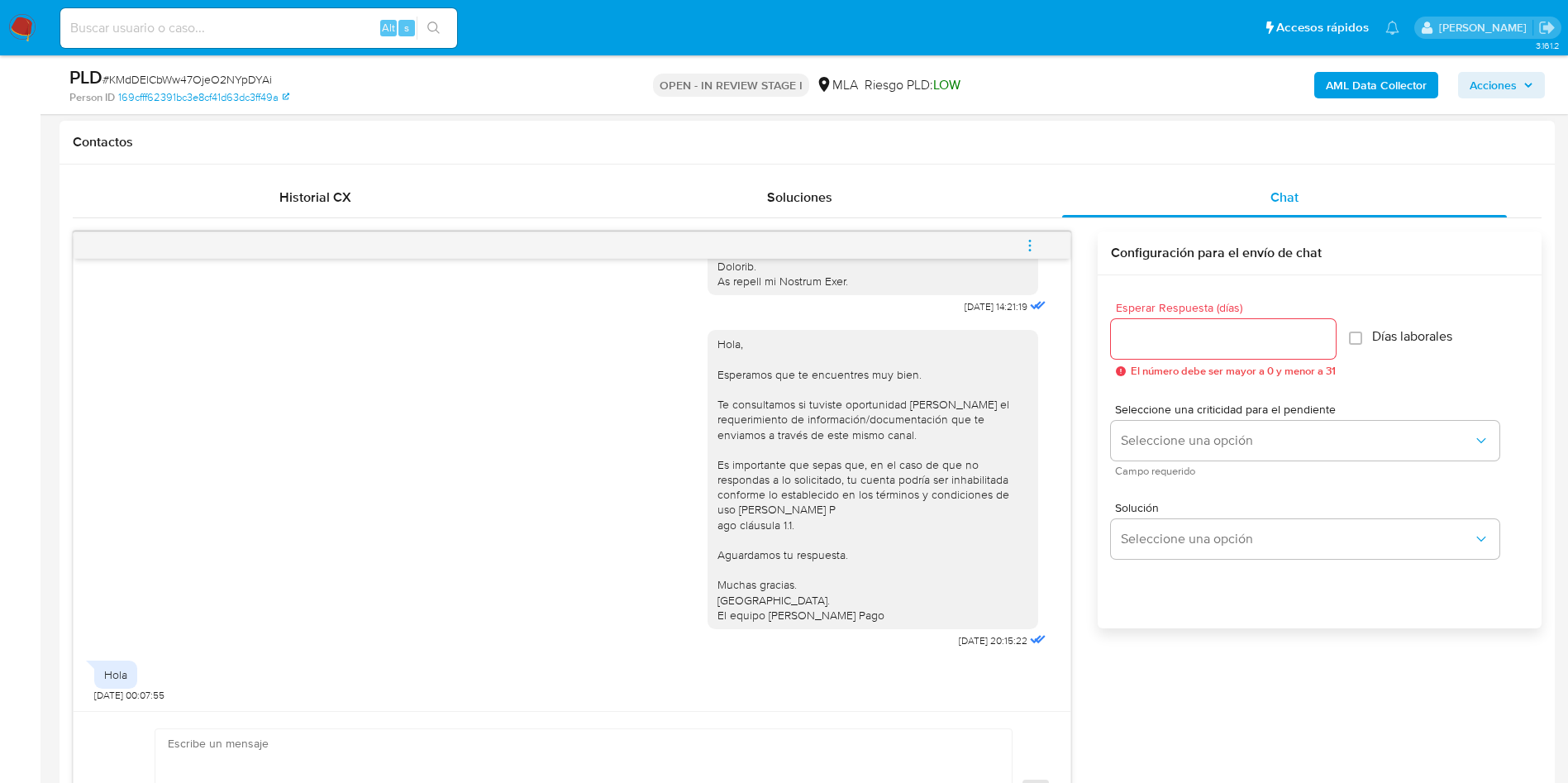
click at [1033, 234] on span "menu-action" at bounding box center [1030, 245] width 15 height 40
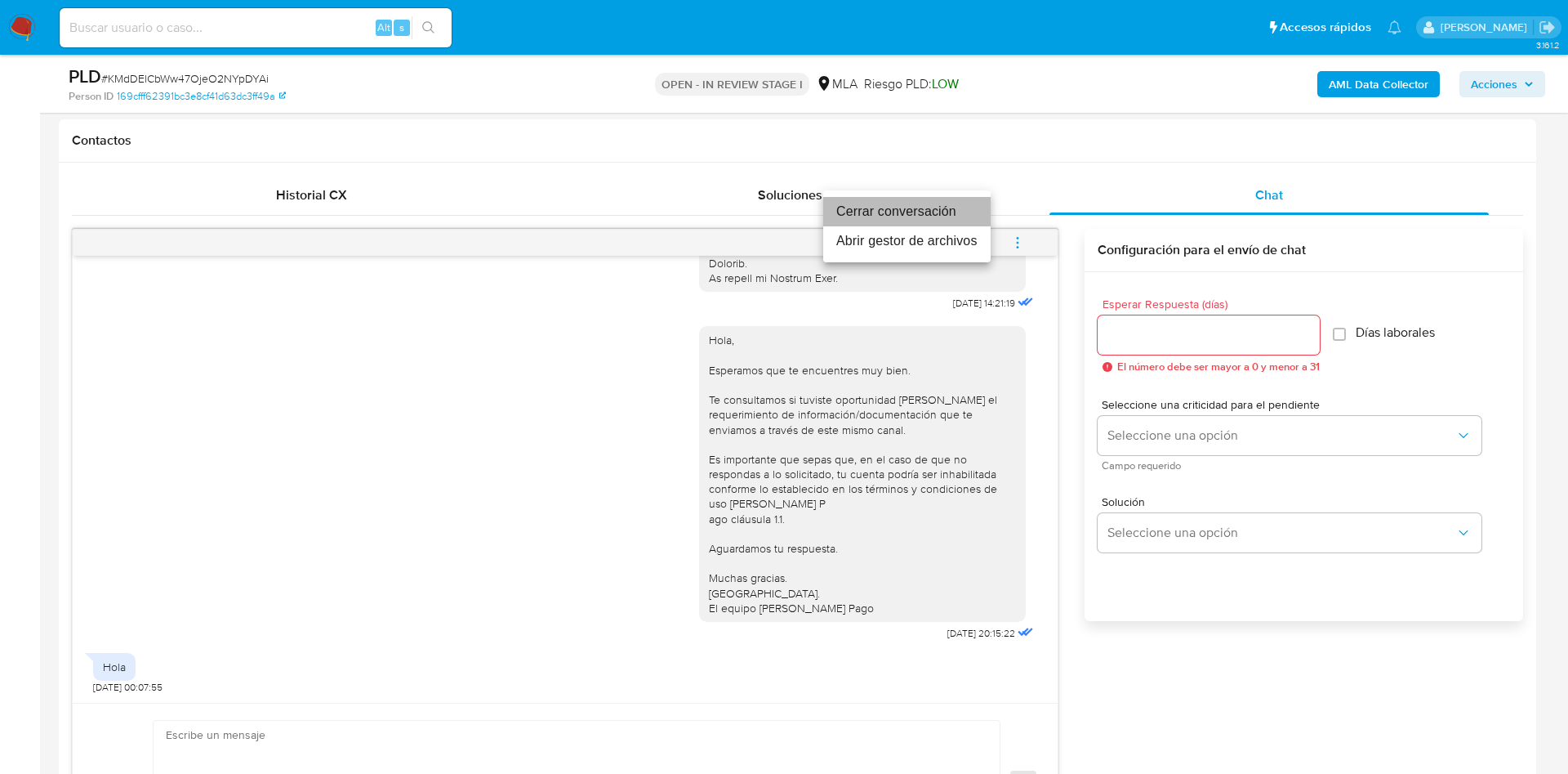
click at [895, 211] on li "Cerrar conversación" at bounding box center [906, 211] width 168 height 29
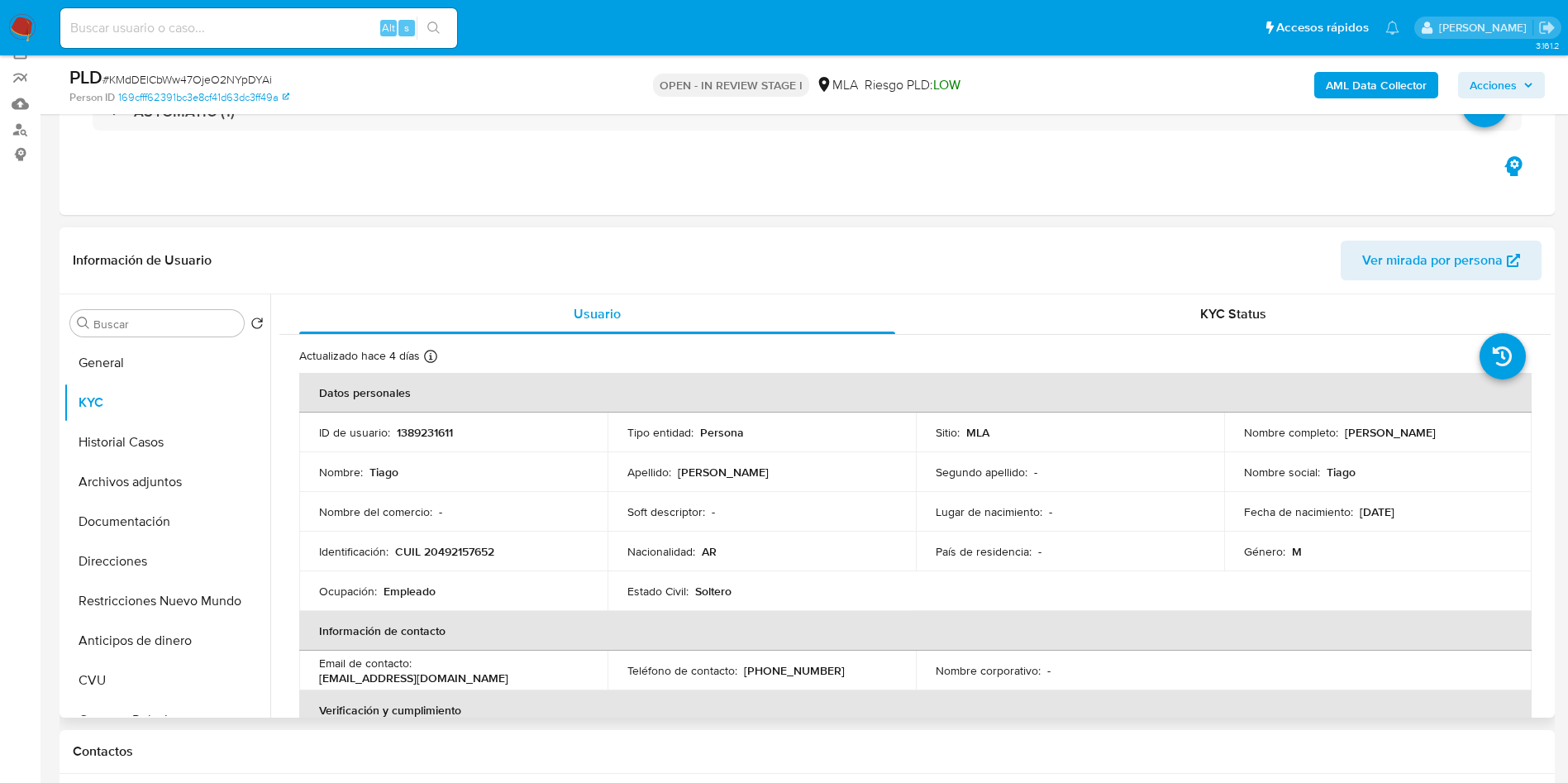
scroll to position [124, 0]
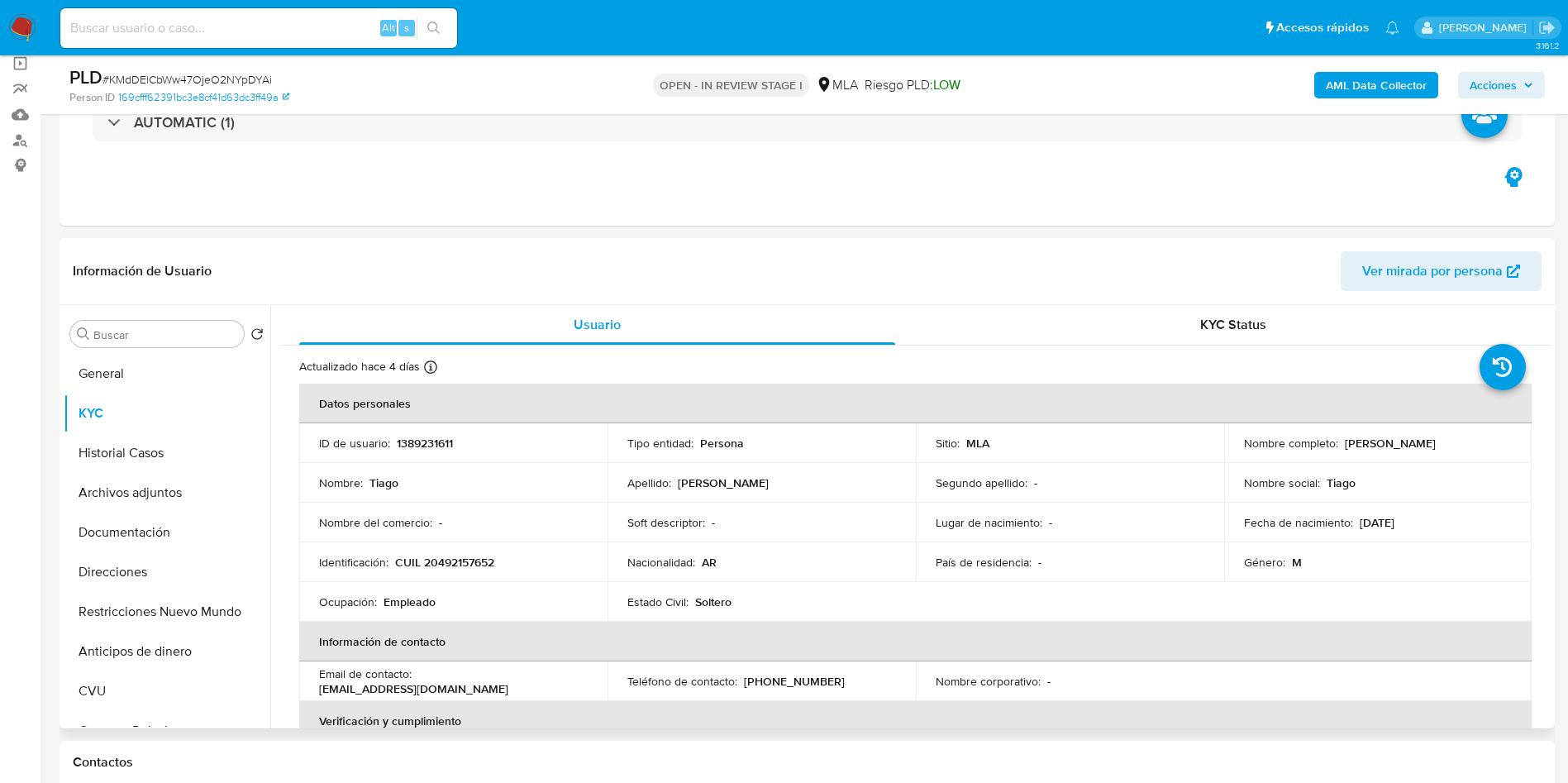
click at [399, 445] on p "1389231611" at bounding box center [425, 443] width 57 height 15
copy p "1389231611"
click at [117, 494] on button "Archivos adjuntos" at bounding box center [160, 492] width 193 height 40
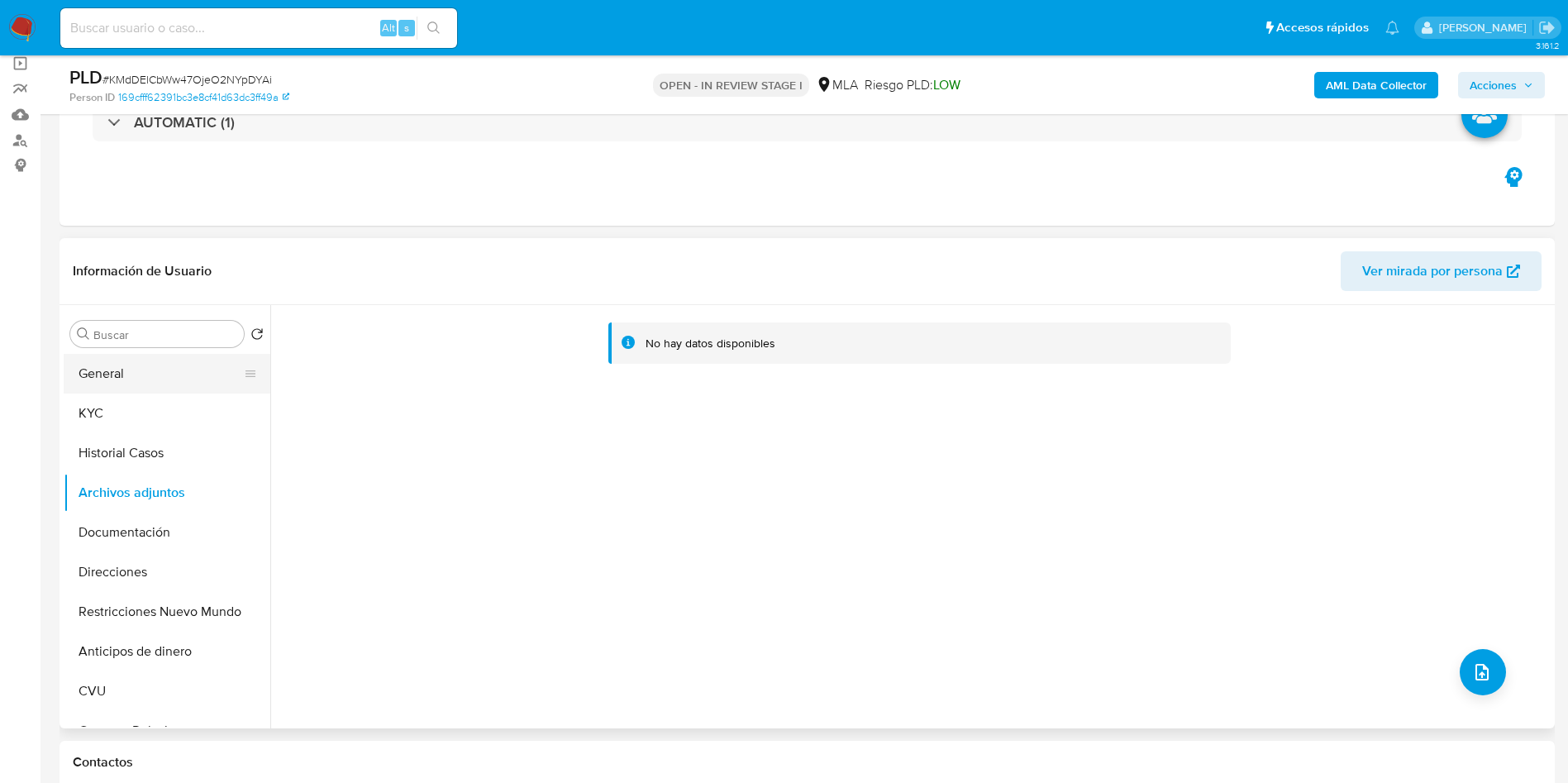
click at [120, 382] on button "General" at bounding box center [160, 373] width 193 height 40
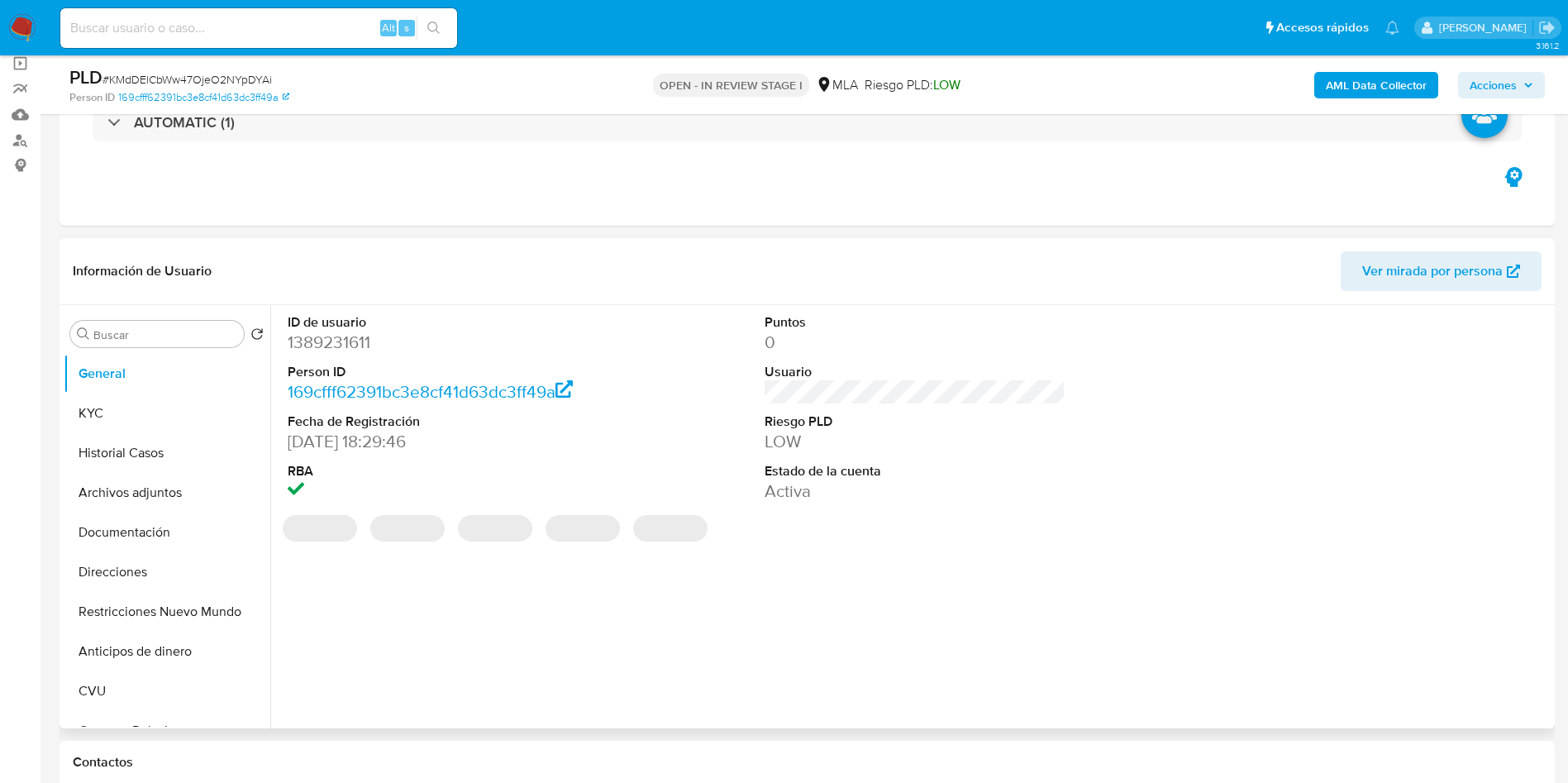
click at [345, 346] on dd "1389231611" at bounding box center [438, 341] width 301 height 23
copy dd "1389231611"
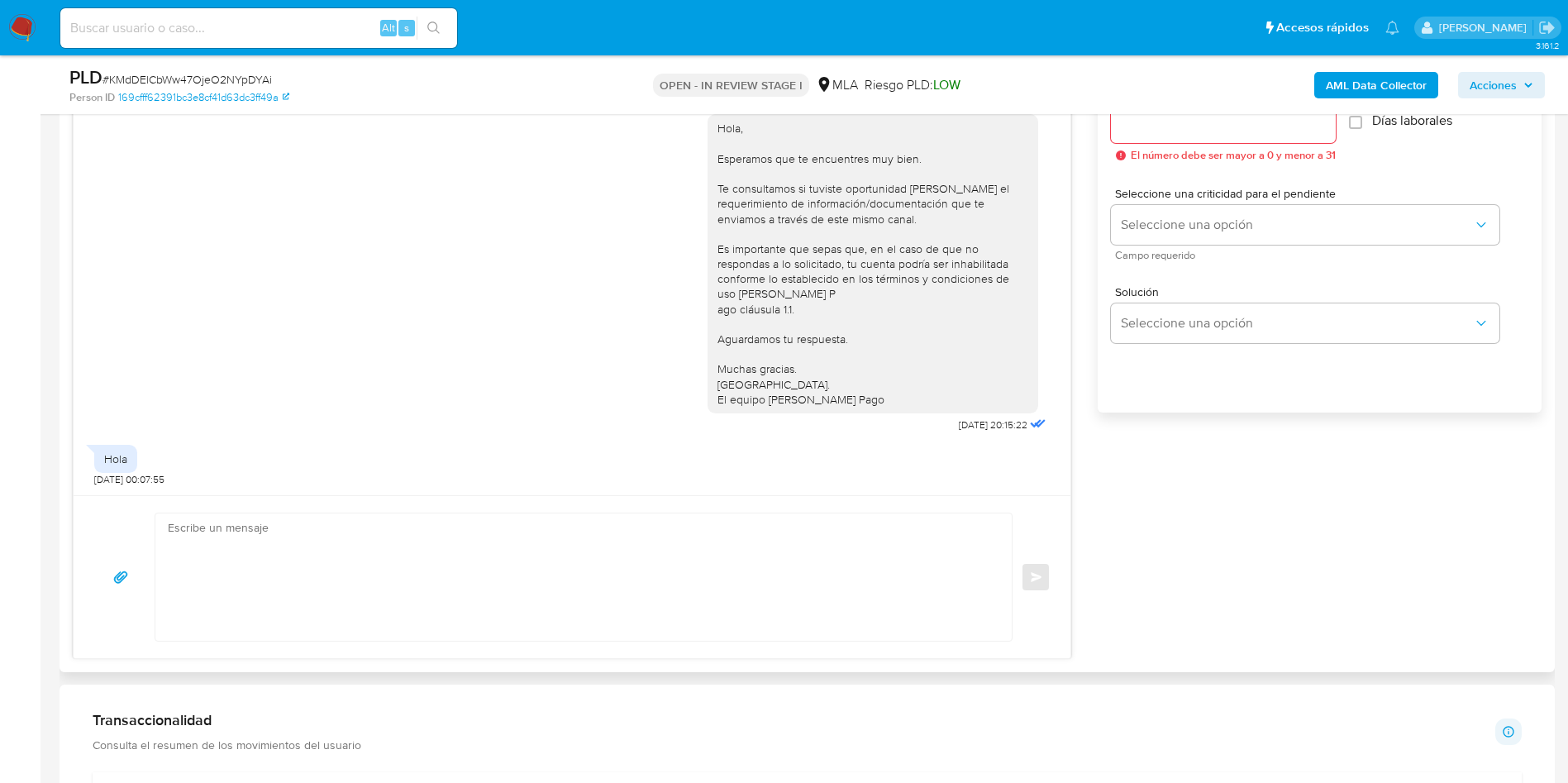
scroll to position [992, 0]
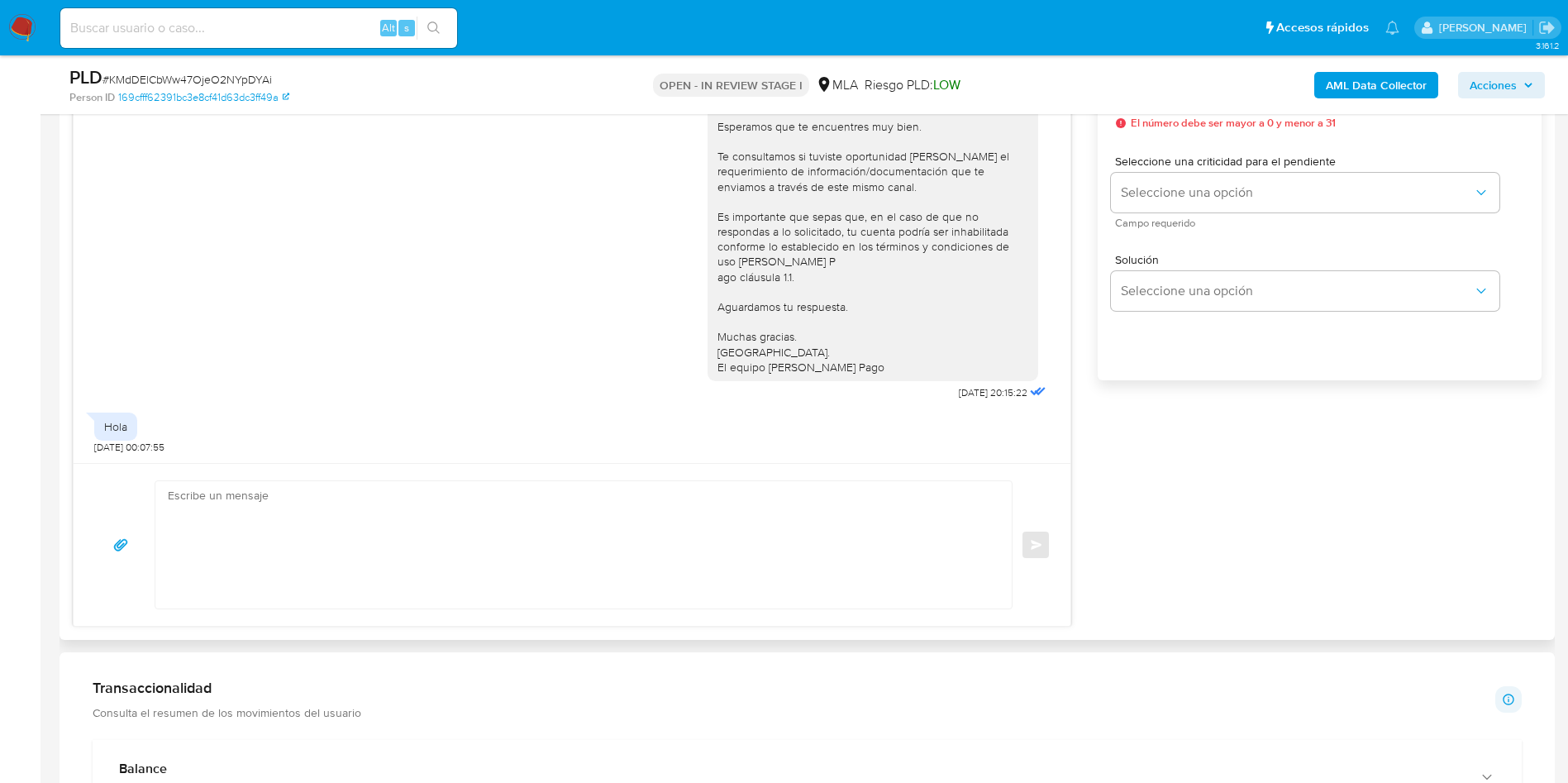
click at [261, 549] on textarea at bounding box center [579, 545] width 823 height 128
paste textarea "Muchas gracias por tu respuesta. Analizamos tu caso y verificamos que no te enc…"
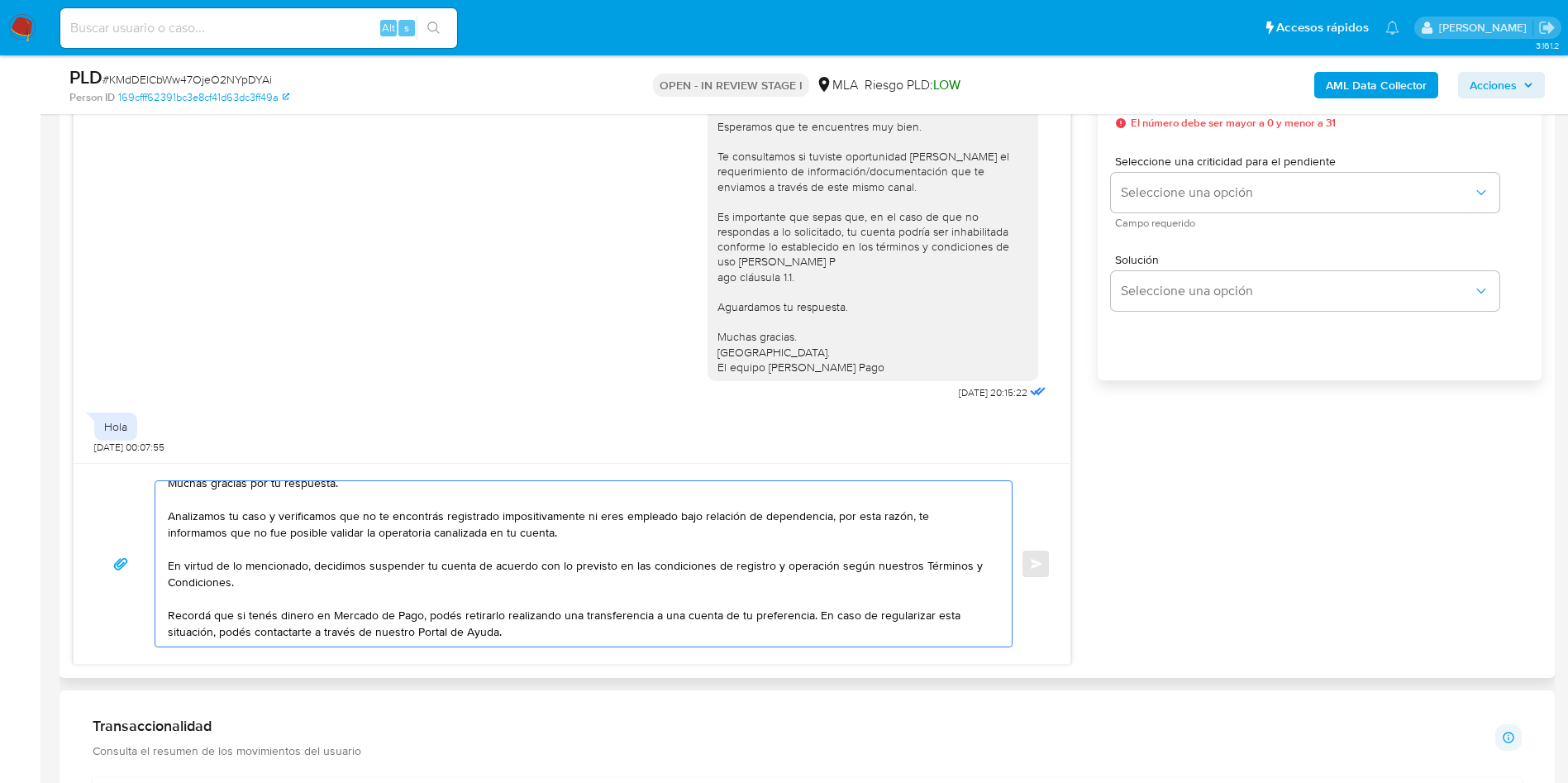
scroll to position [0, 0]
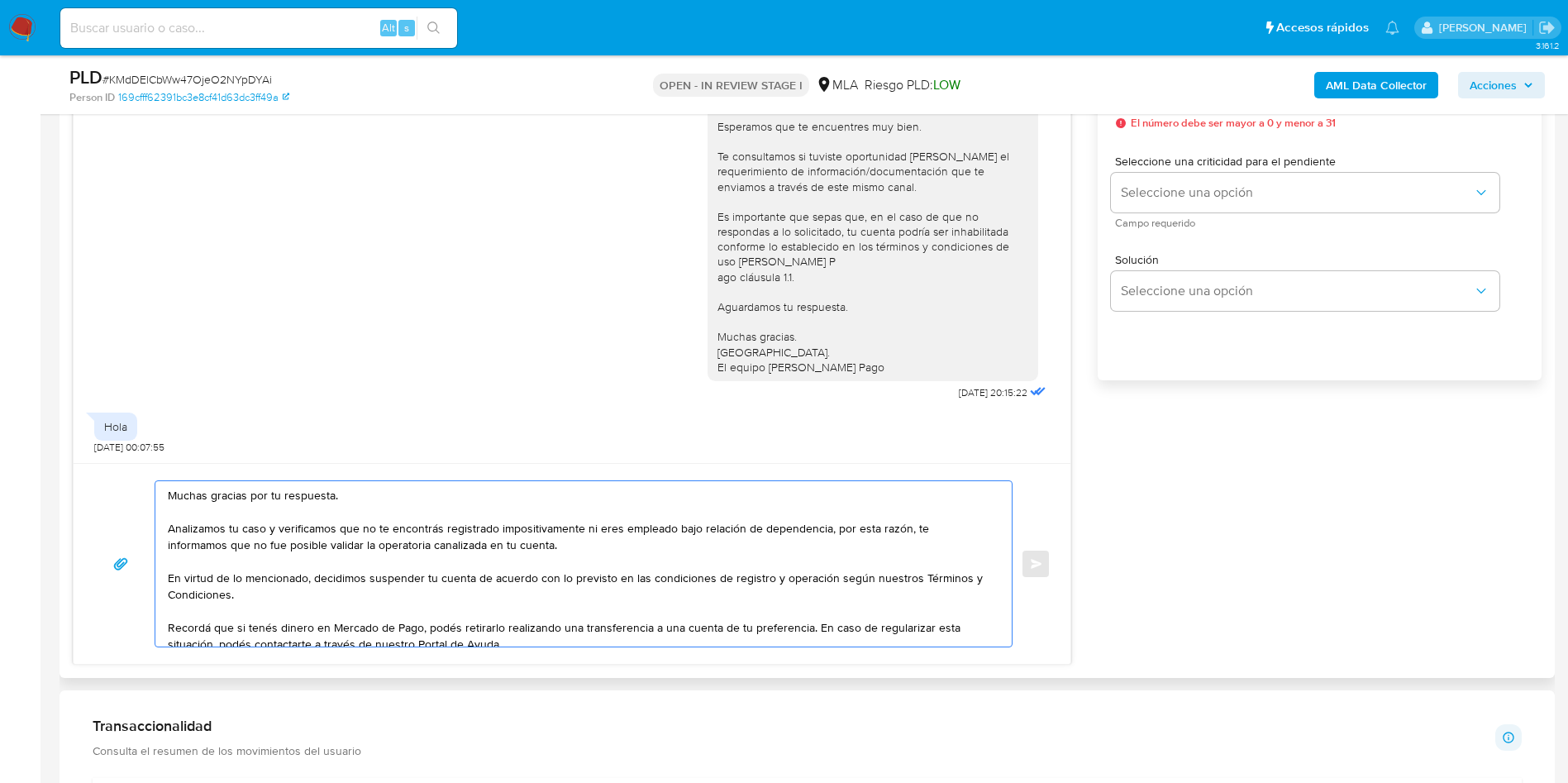
click at [823, 525] on textarea "Muchas gracias por tu respuesta. Analizamos tu caso y verificamos que no te enc…" at bounding box center [579, 564] width 823 height 166
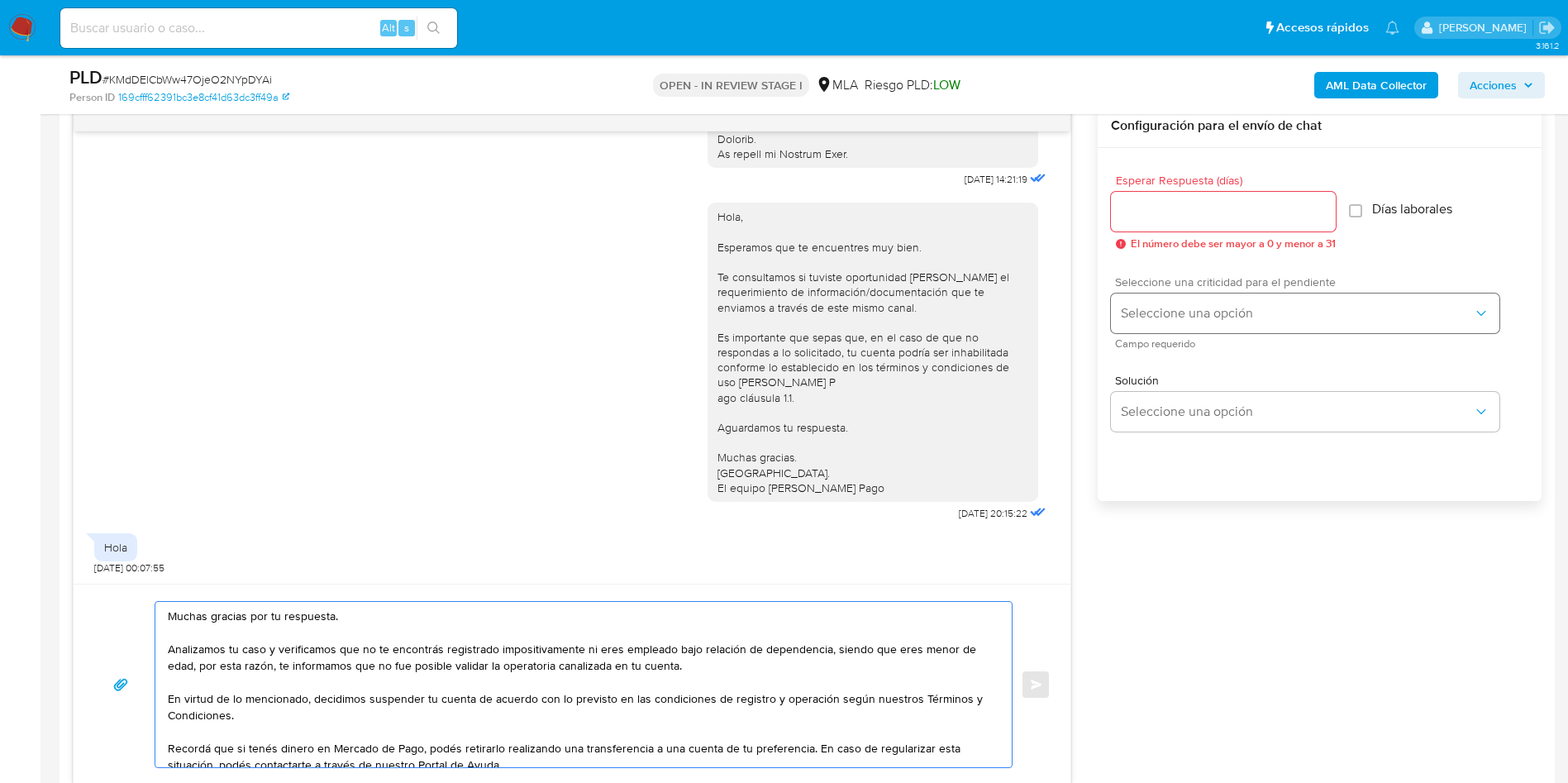
scroll to position [868, 0]
type textarea "Muchas gracias por tu respuesta. Analizamos tu caso y verificamos que no te enc…"
click at [1142, 229] on div at bounding box center [1223, 215] width 225 height 40
click at [1138, 213] on input "Esperar Respuesta (días)" at bounding box center [1223, 215] width 225 height 21
type input "0"
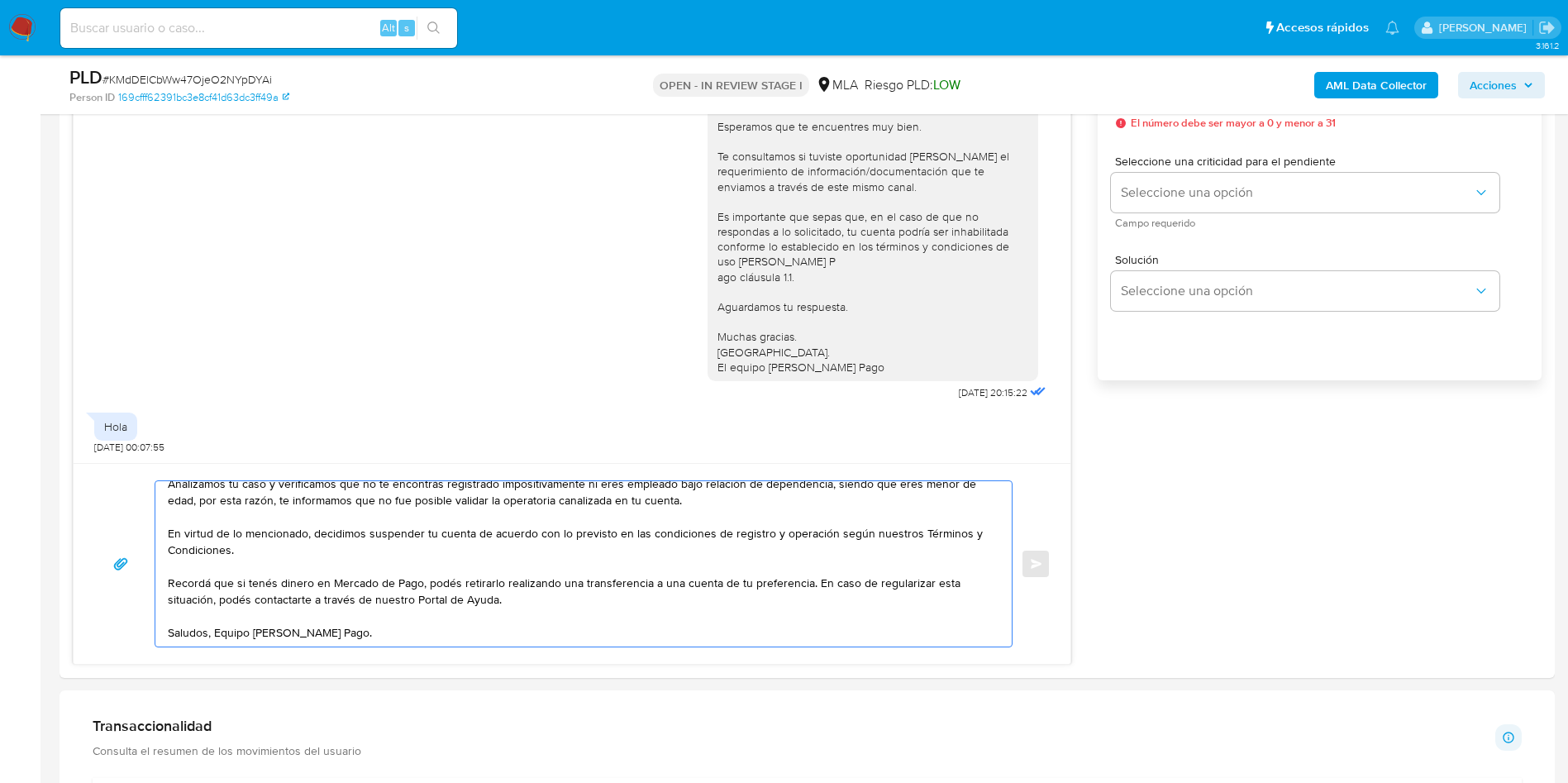
scroll to position [0, 0]
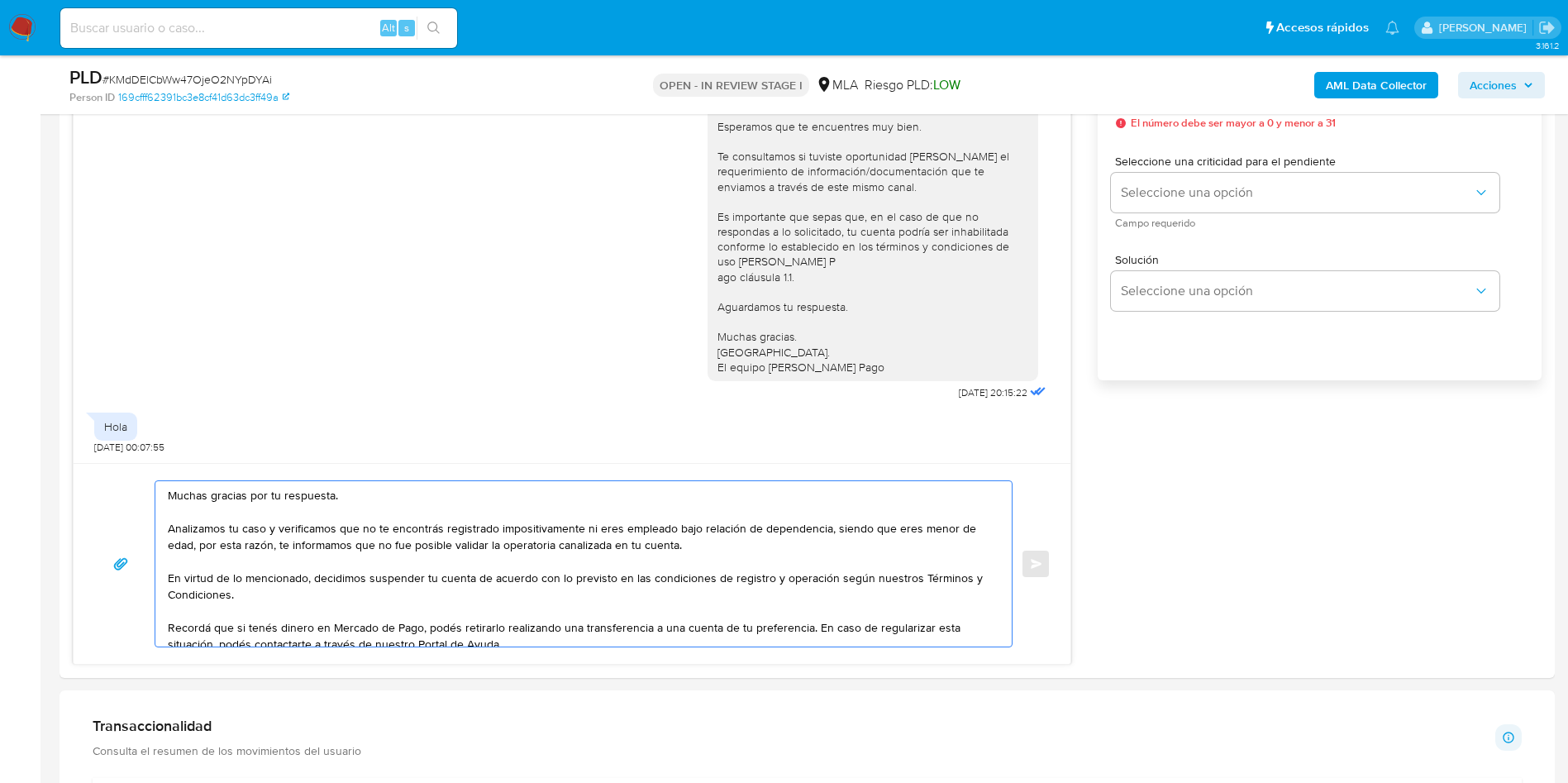
drag, startPoint x: 382, startPoint y: 620, endPoint x: 32, endPoint y: 328, distance: 455.8
click at [32, 328] on section "Bandeja Tablero Screening Búsqueda en Listas Watchlist Herramientas Operaciones…" at bounding box center [784, 683] width 1568 height 3351
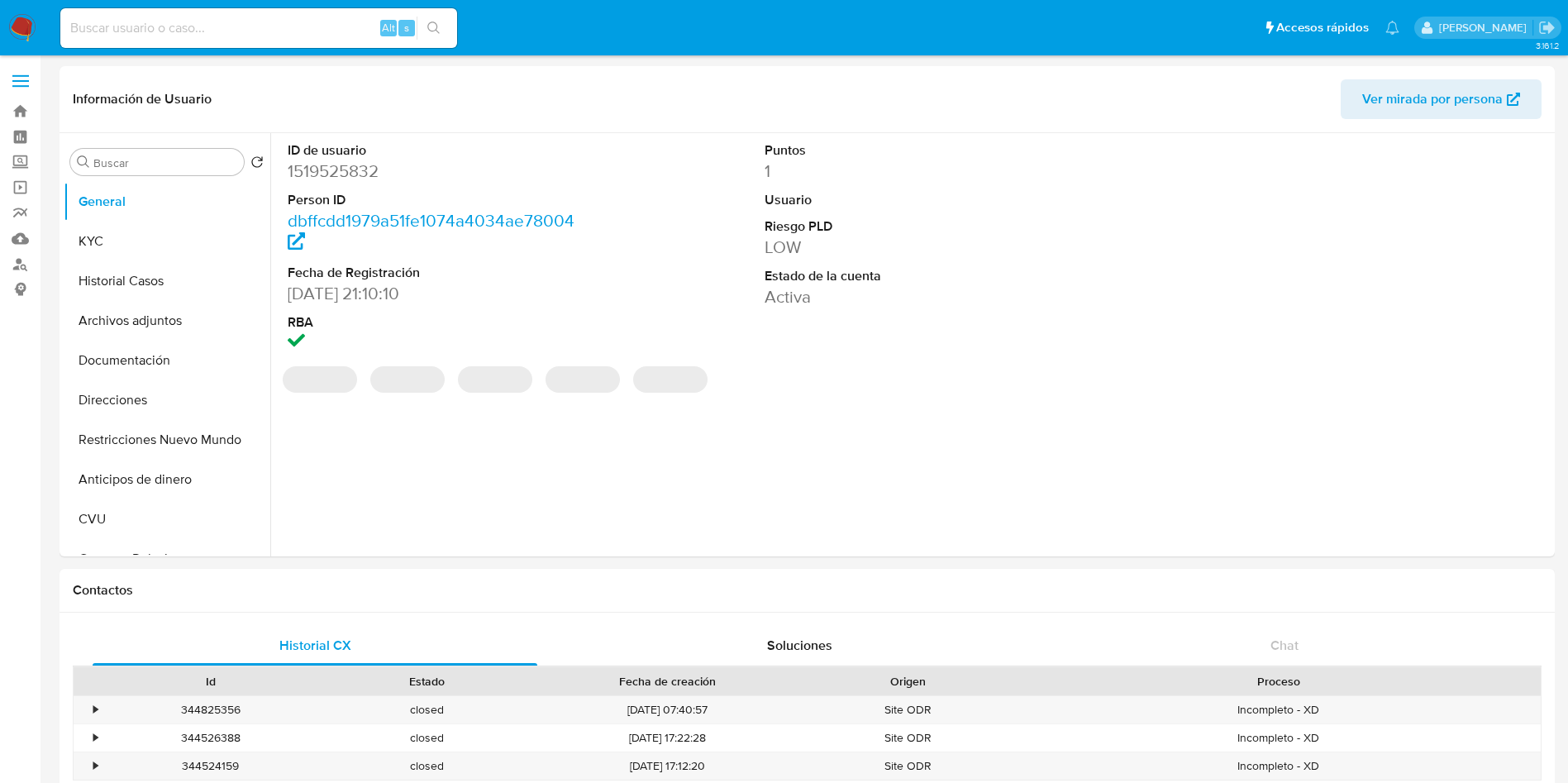
select select "10"
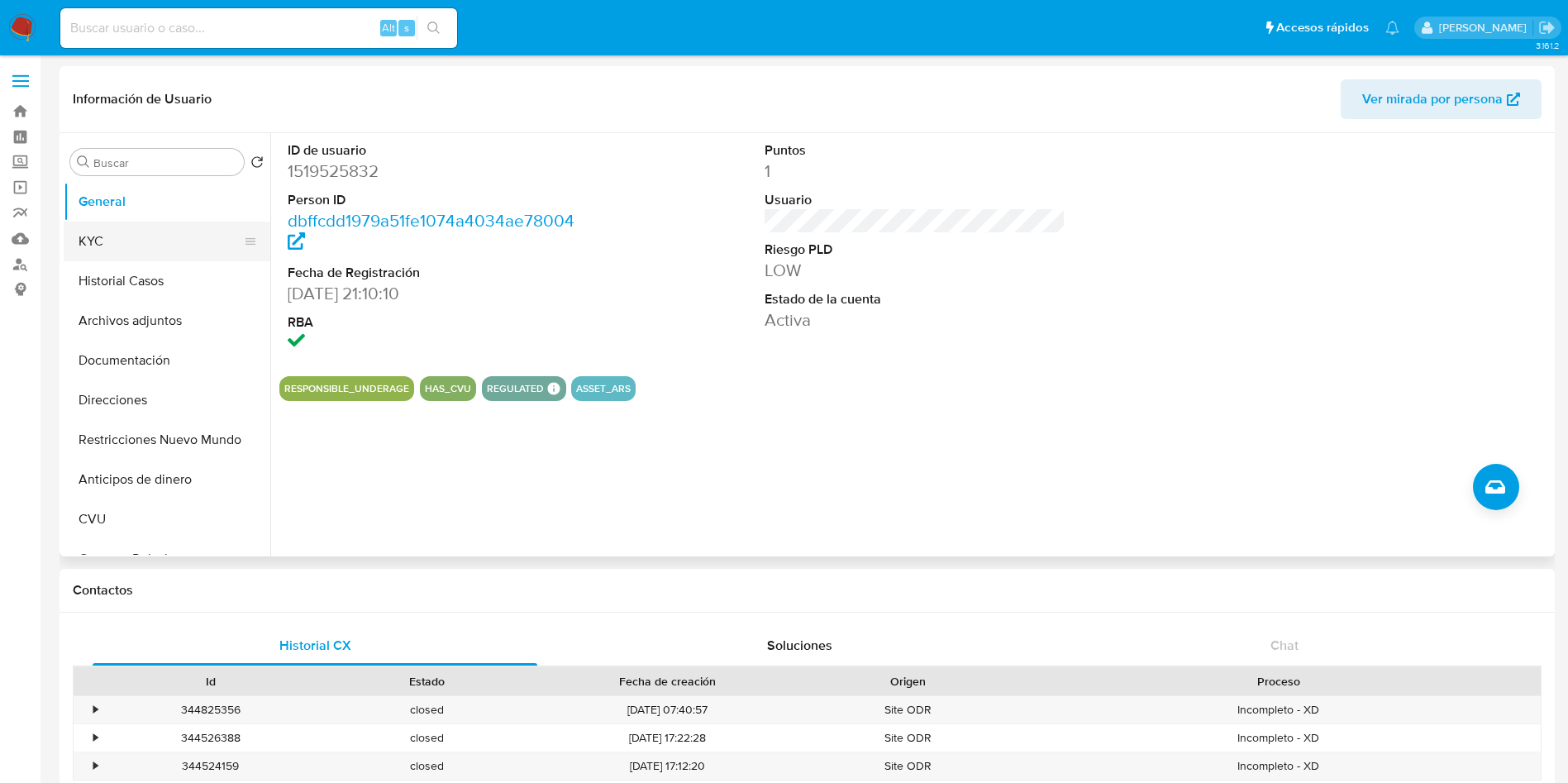
click at [154, 236] on button "KYC" at bounding box center [160, 241] width 193 height 40
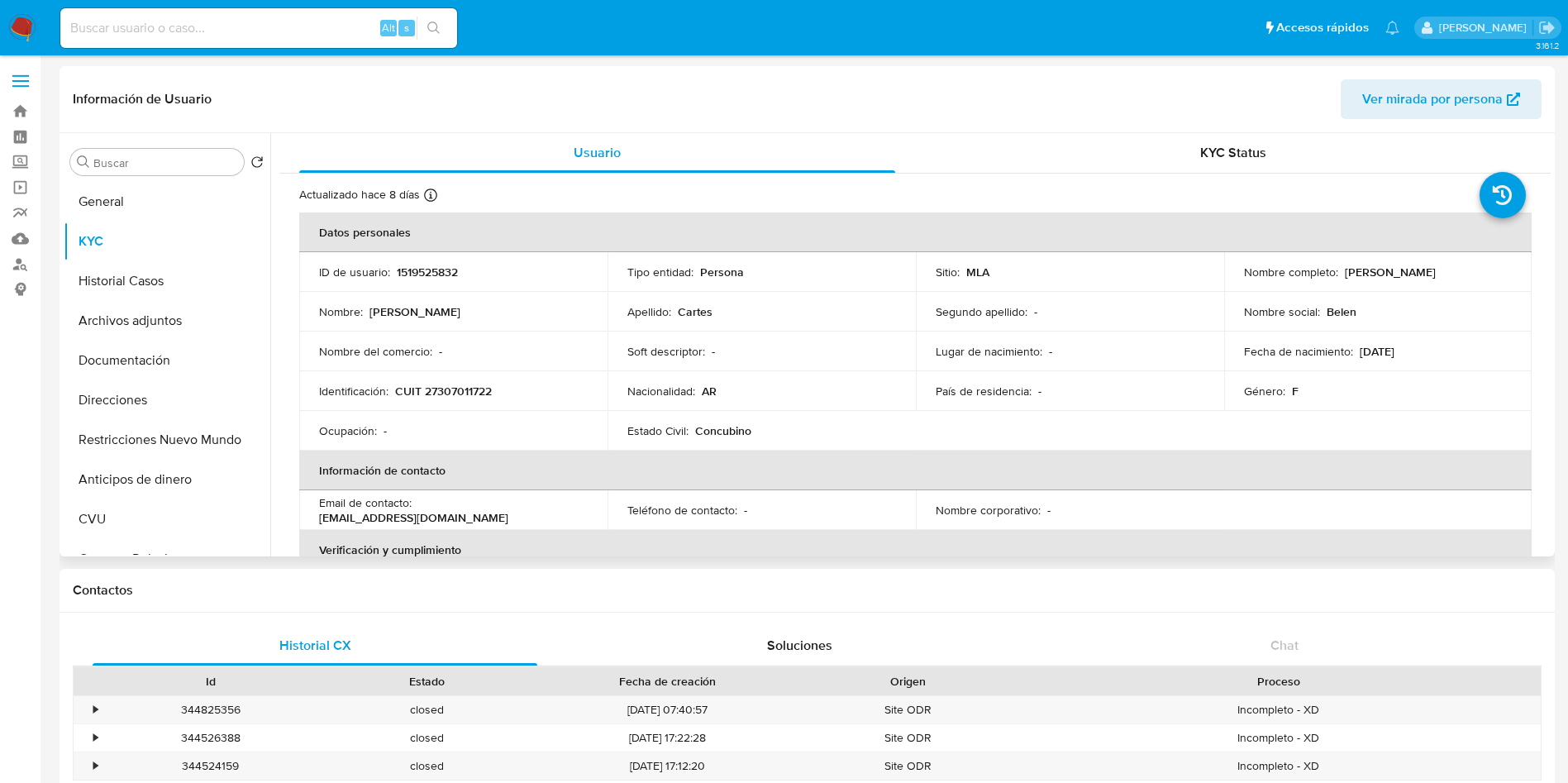
click at [435, 389] on p "CUIT 27307011722" at bounding box center [443, 391] width 97 height 15
copy p "27307011722"
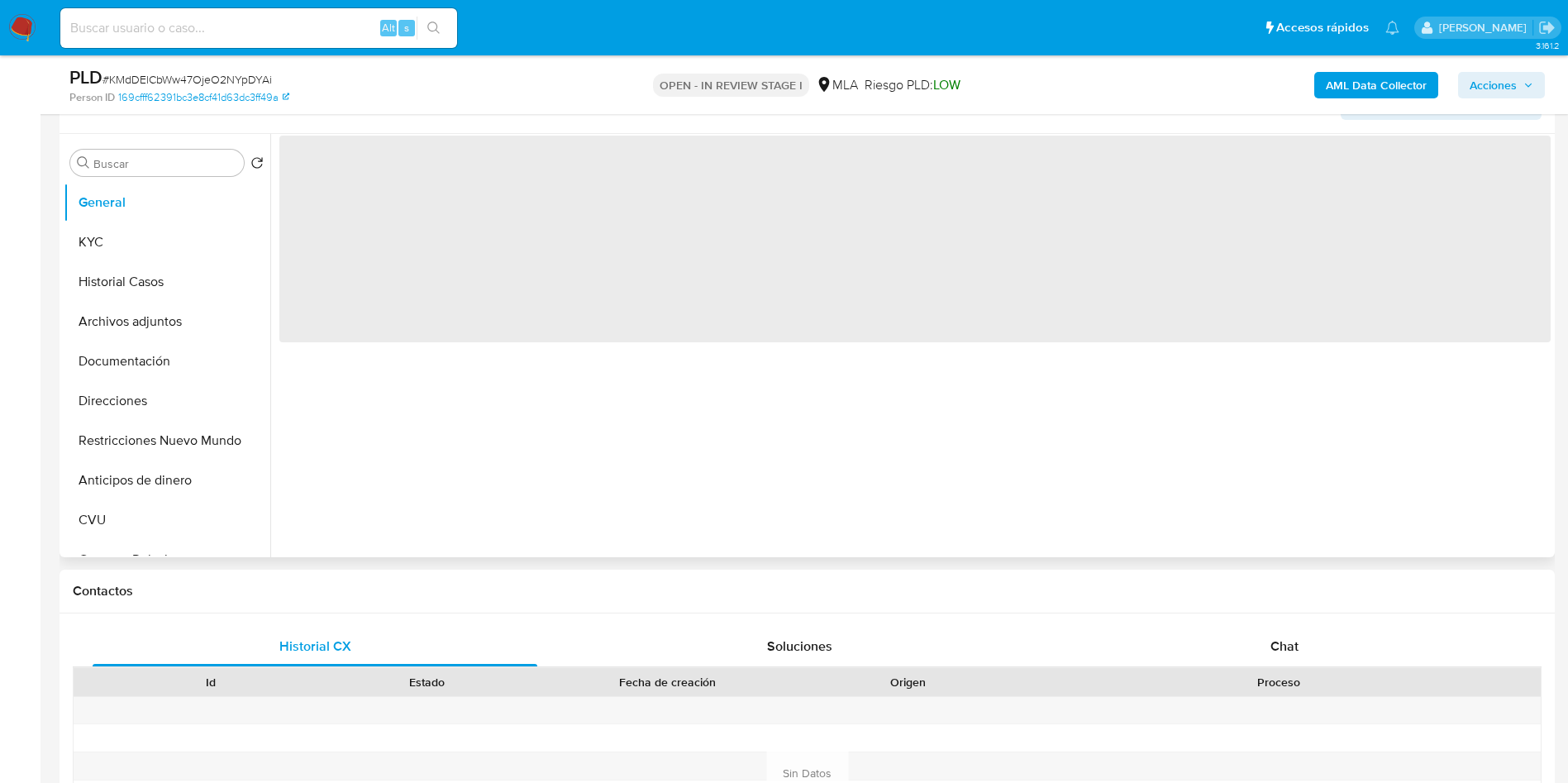
scroll to position [372, 0]
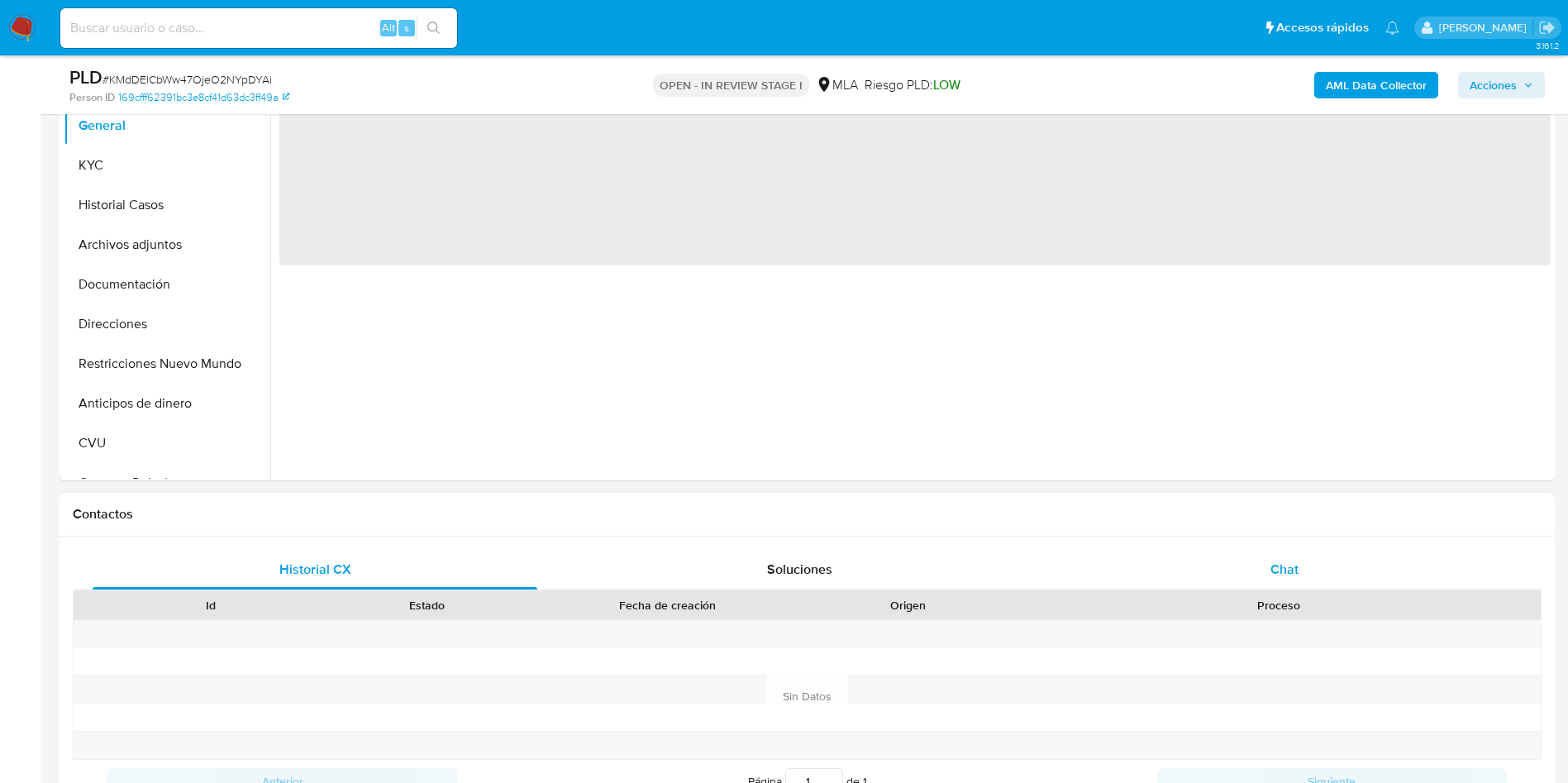
select select "10"
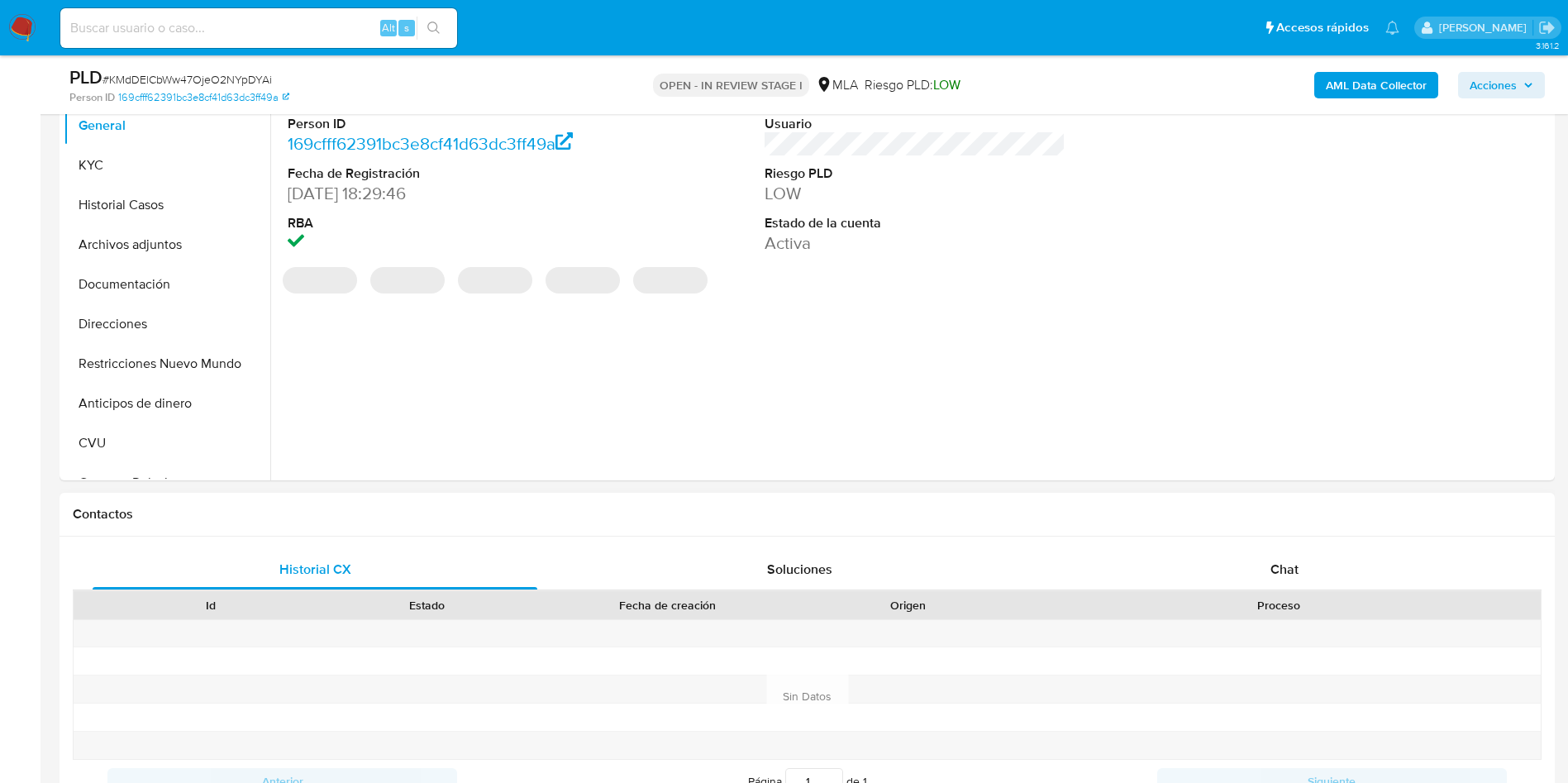
click at [1267, 547] on div "Historial CX Soluciones Chat Id Estado Fecha de creación Origen Proceso Anterio…" at bounding box center [806, 696] width 1495 height 319
click at [1289, 569] on span "Chat" at bounding box center [1283, 569] width 28 height 19
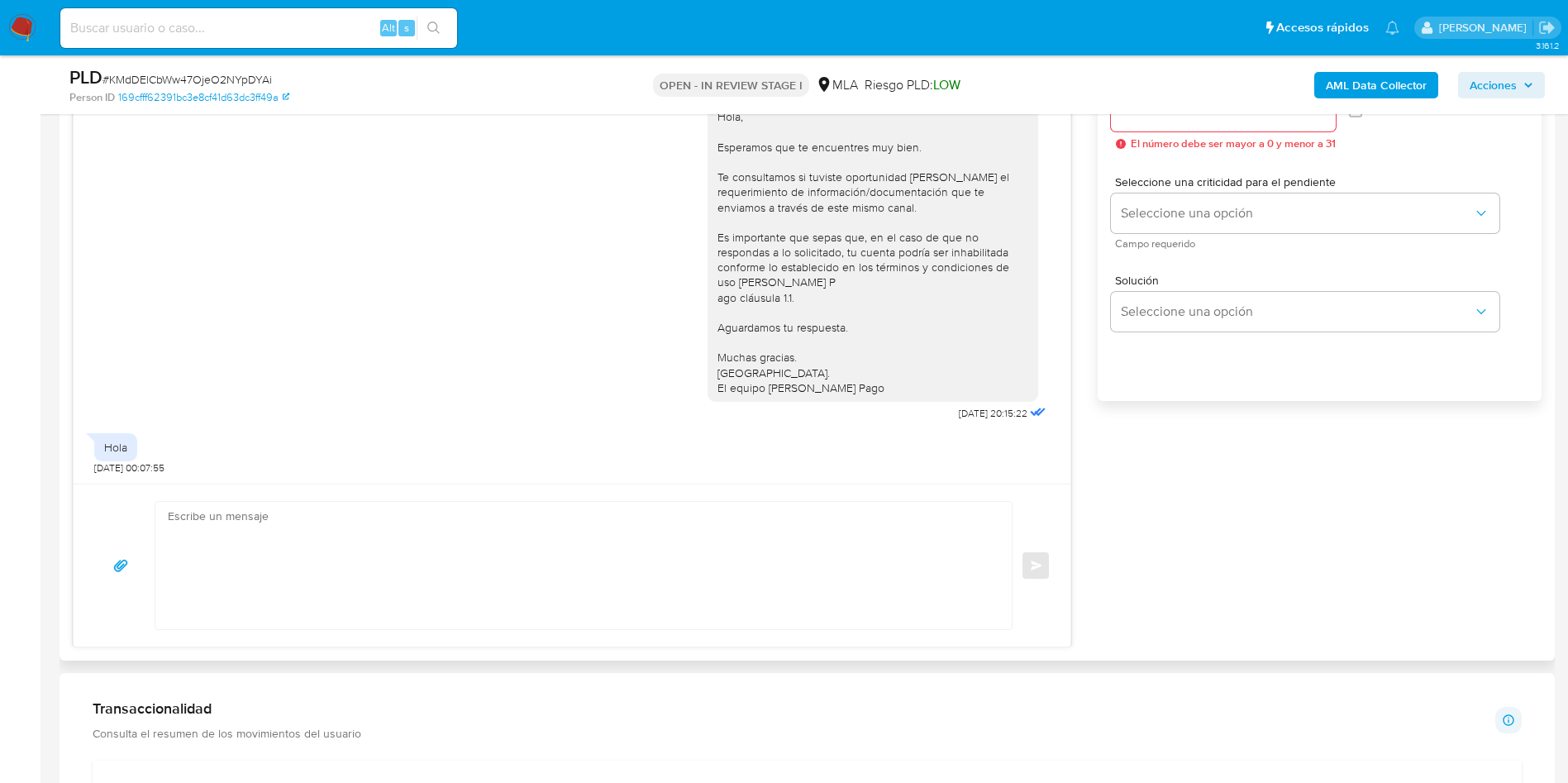
scroll to position [992, 0]
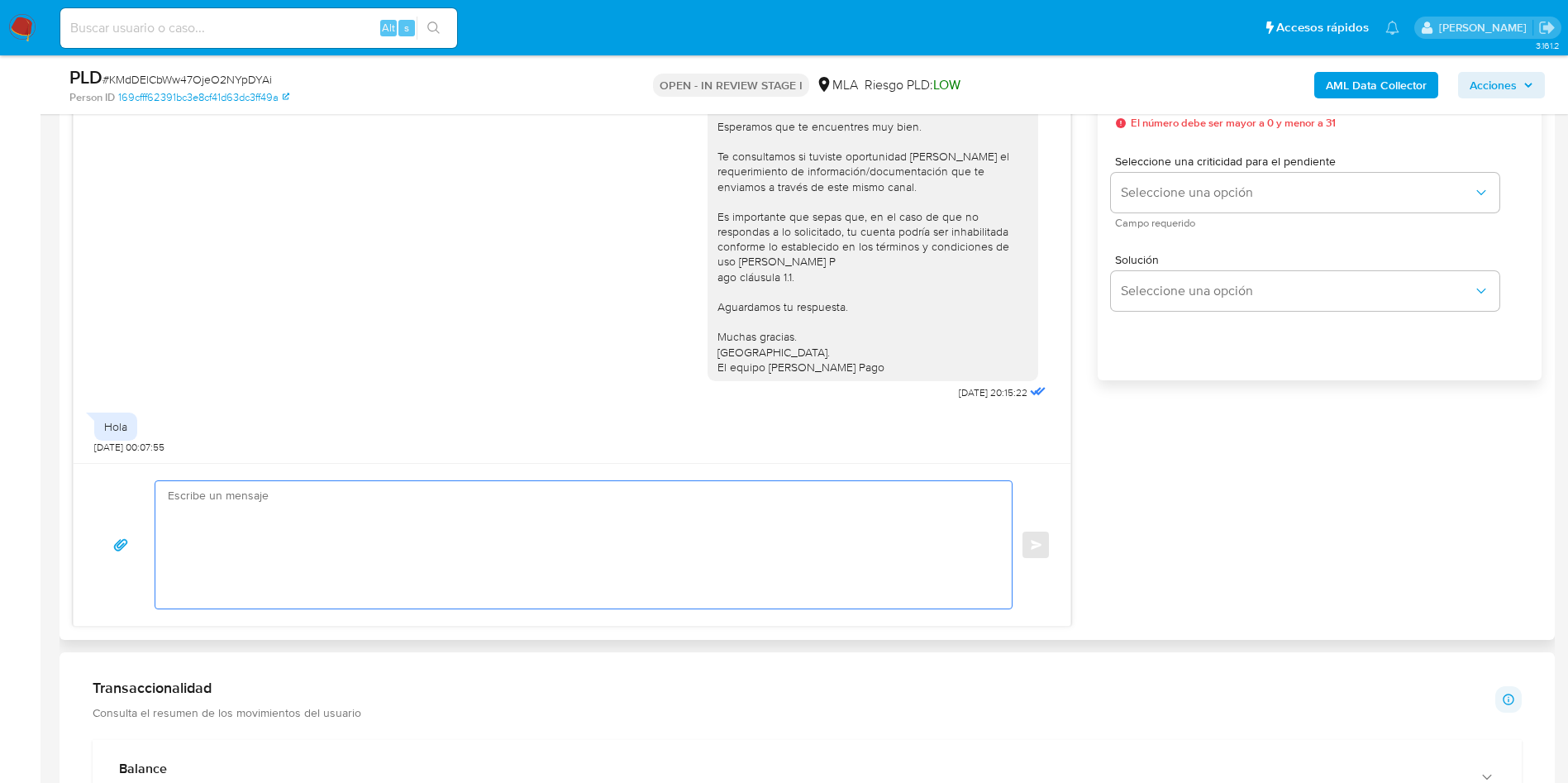
click at [383, 561] on textarea at bounding box center [579, 545] width 823 height 128
paste textarea "Muchas gracias por tu respuesta. Analizamos tu caso y verificamos que no te enc…"
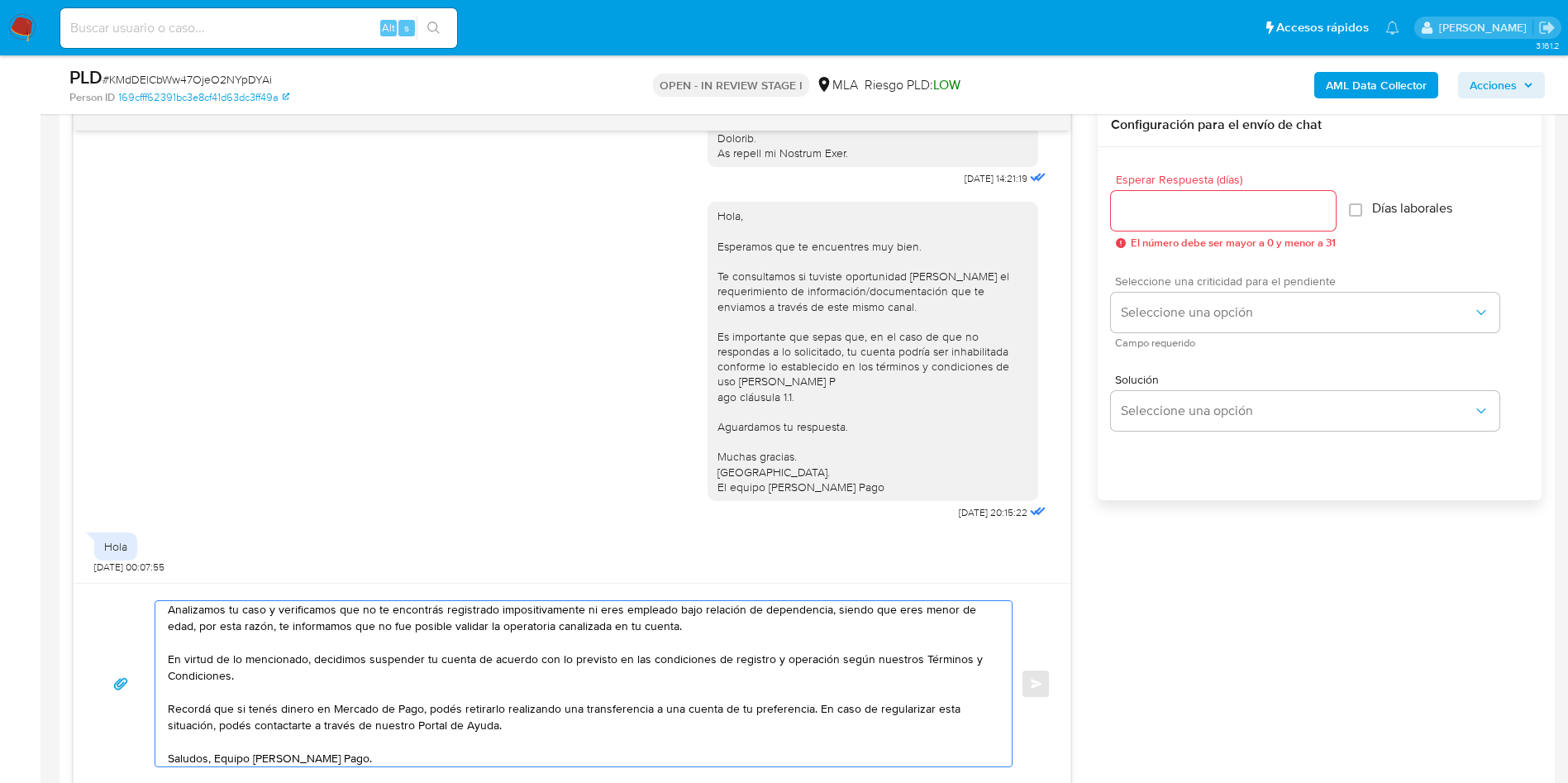
scroll to position [868, 0]
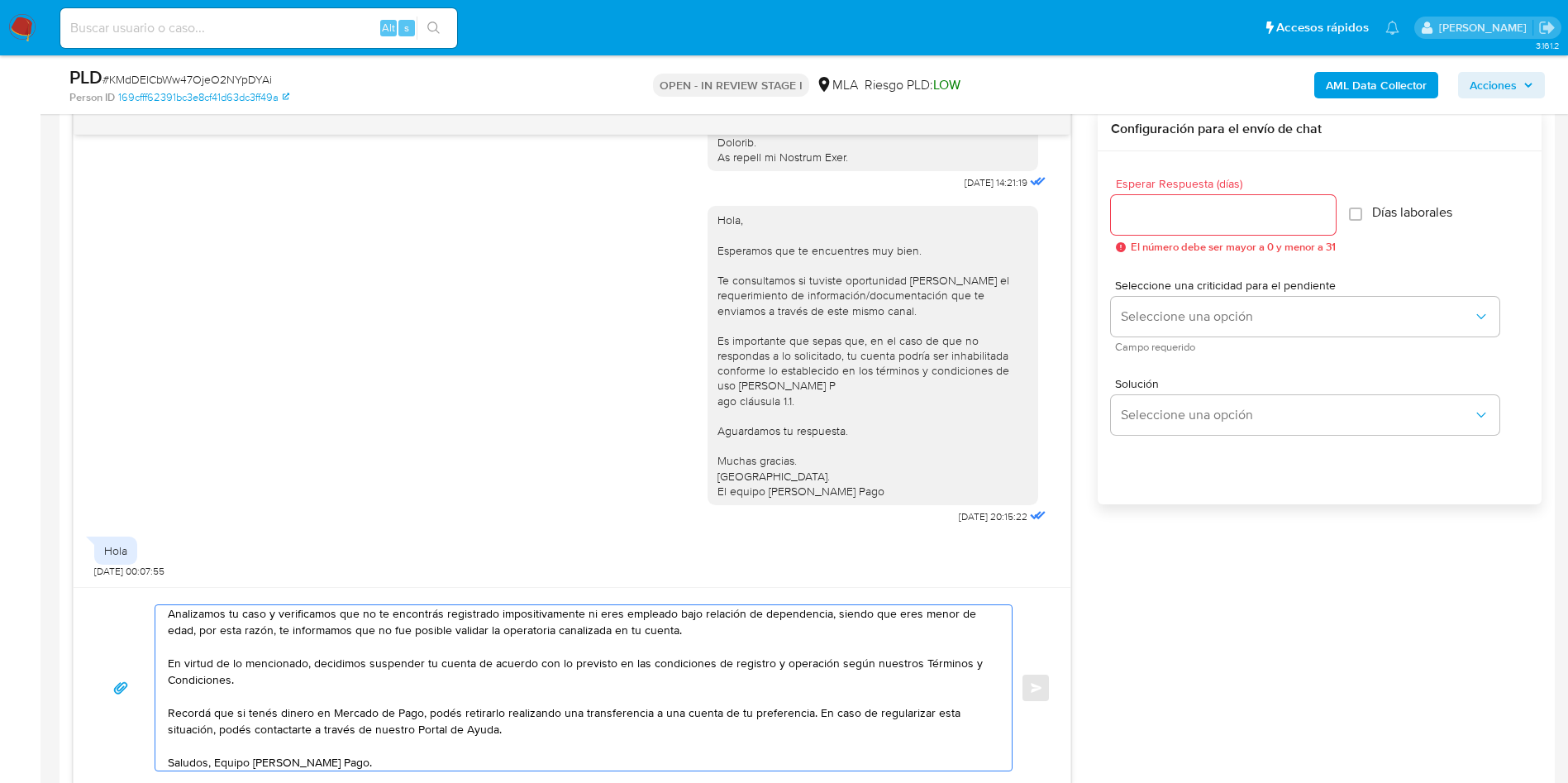
type textarea "Muchas gracias por tu respuesta. Analizamos tu caso y verificamos que no te enc…"
click at [1218, 220] on input "Esperar Respuesta (días)" at bounding box center [1223, 215] width 225 height 21
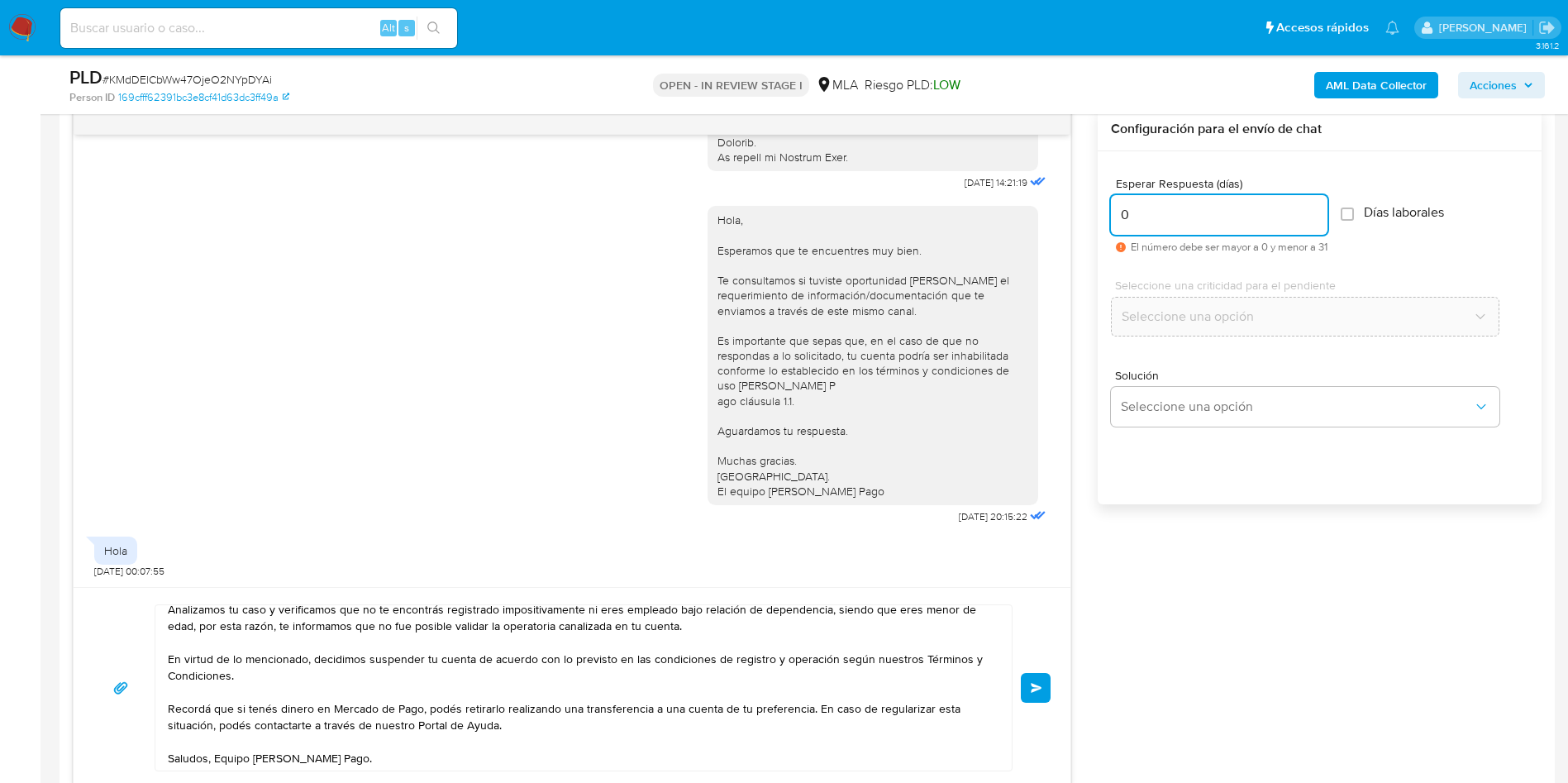
scroll to position [45, 0]
type input "0"
click at [1037, 688] on span "Enviar" at bounding box center [1036, 688] width 12 height 10
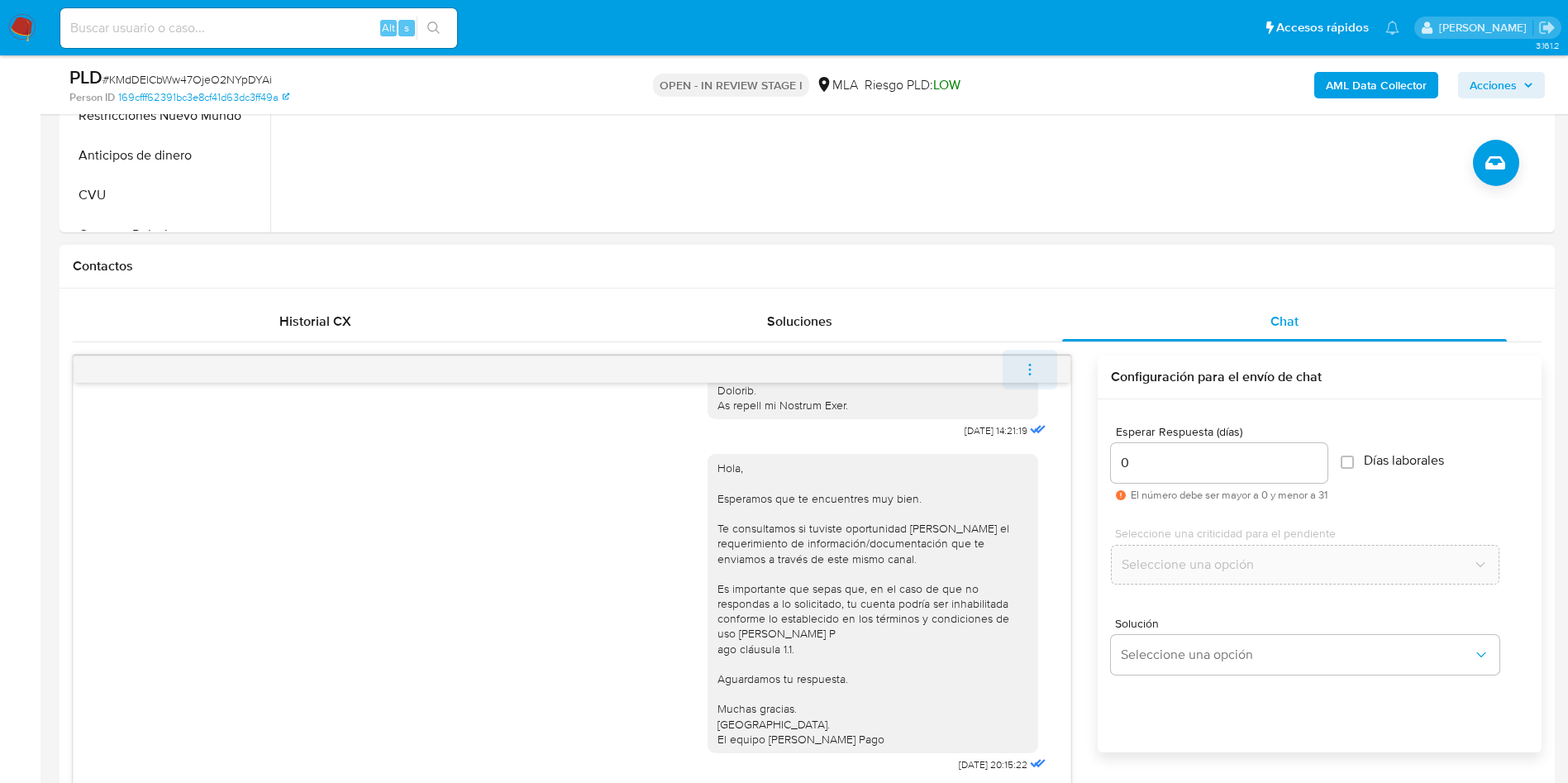
scroll to position [1036, 0]
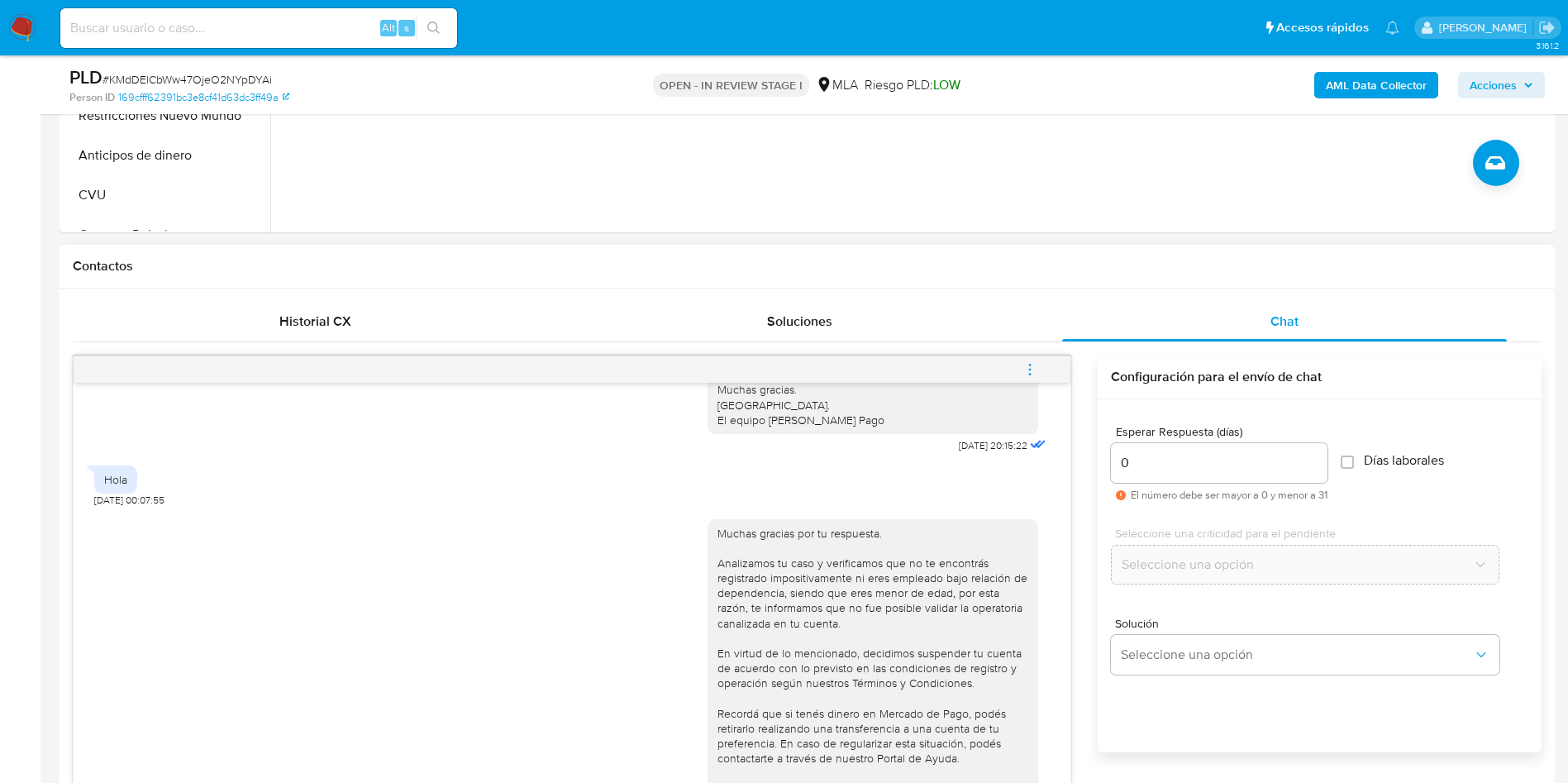
click at [1051, 376] on button "menu-action" at bounding box center [1029, 369] width 55 height 40
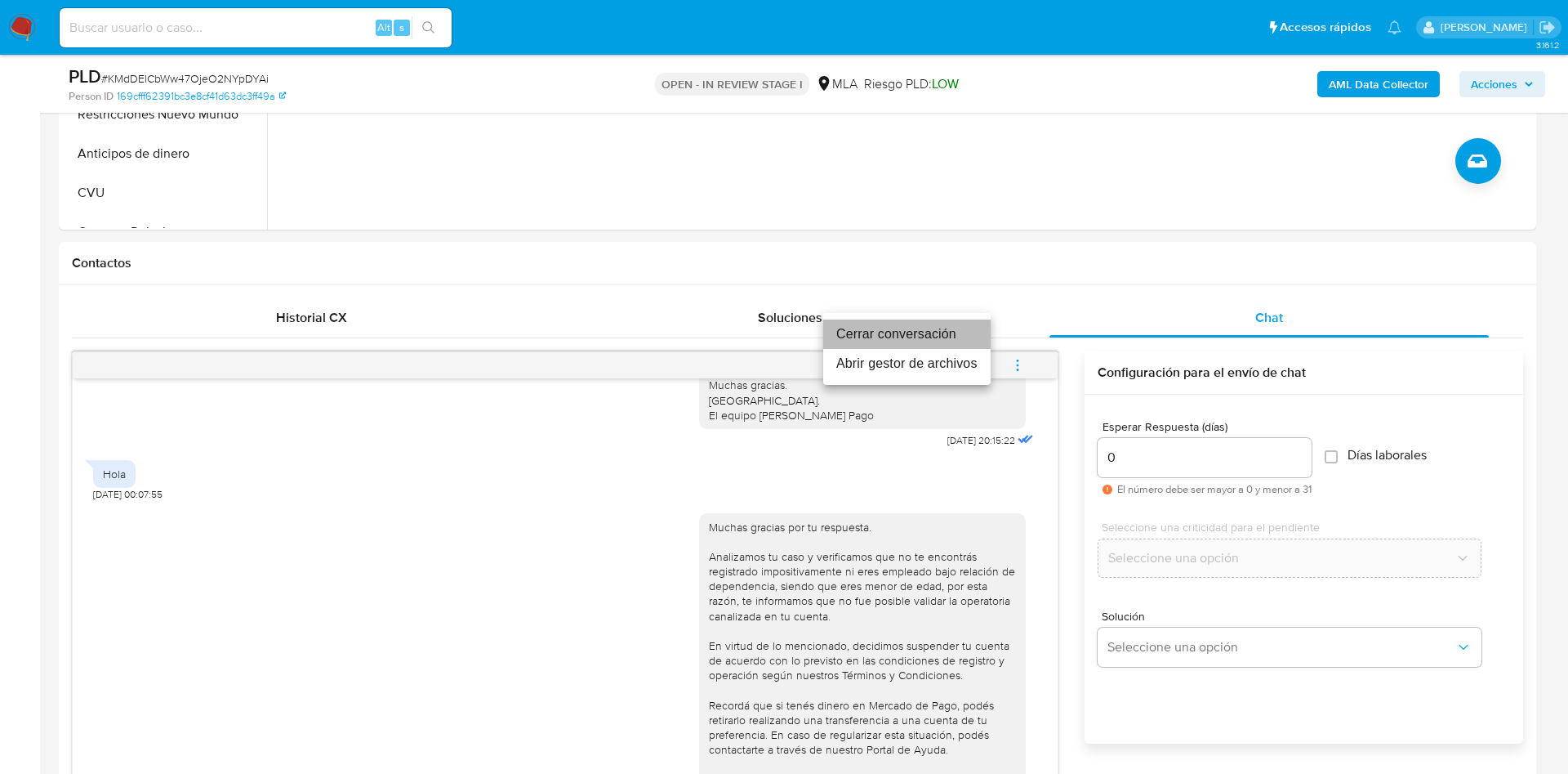
click at [955, 333] on li "Cerrar conversación" at bounding box center [906, 334] width 168 height 29
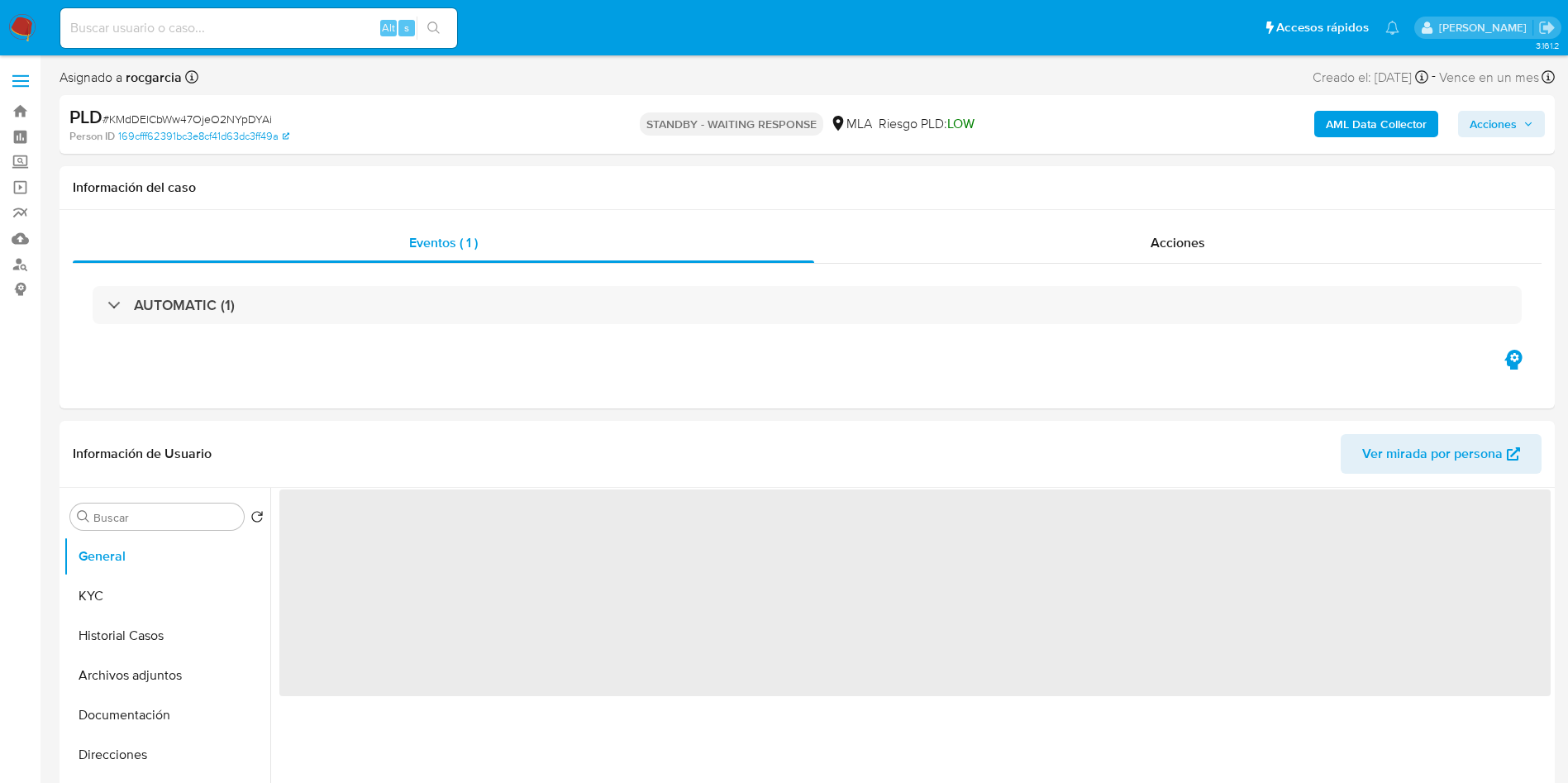
select select "10"
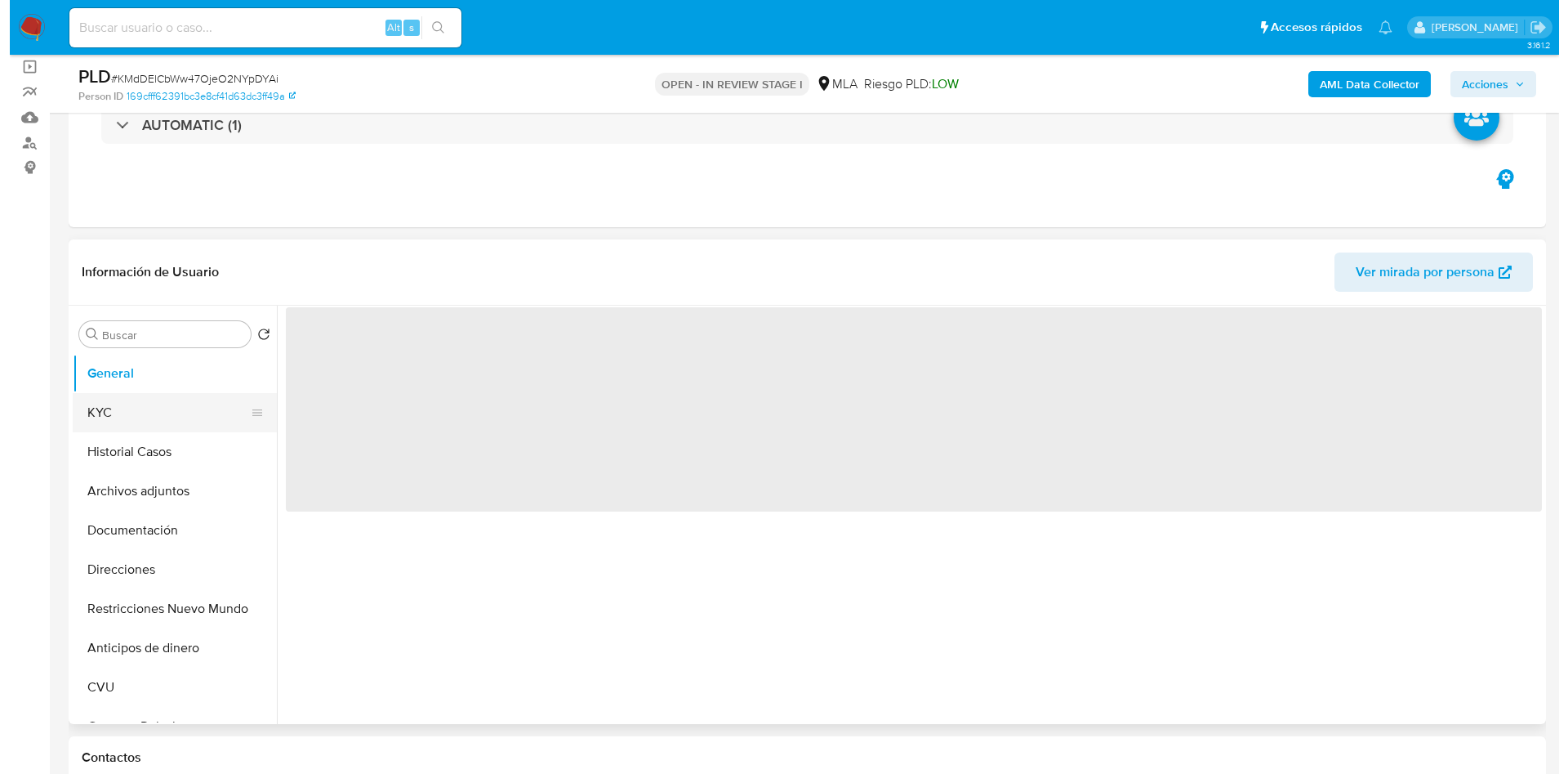
scroll to position [123, 0]
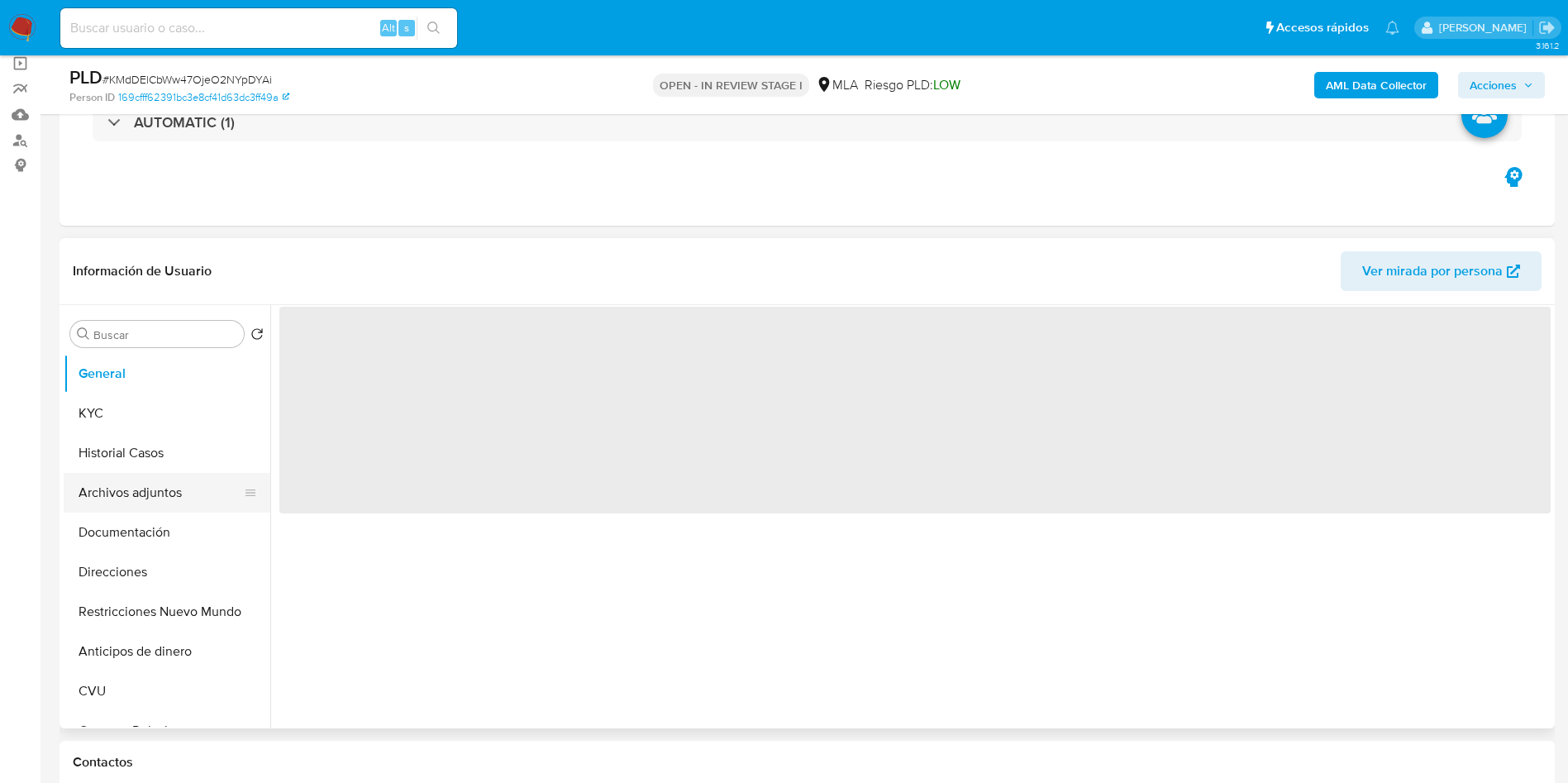
click at [98, 502] on button "Archivos adjuntos" at bounding box center [160, 492] width 193 height 40
select select "10"
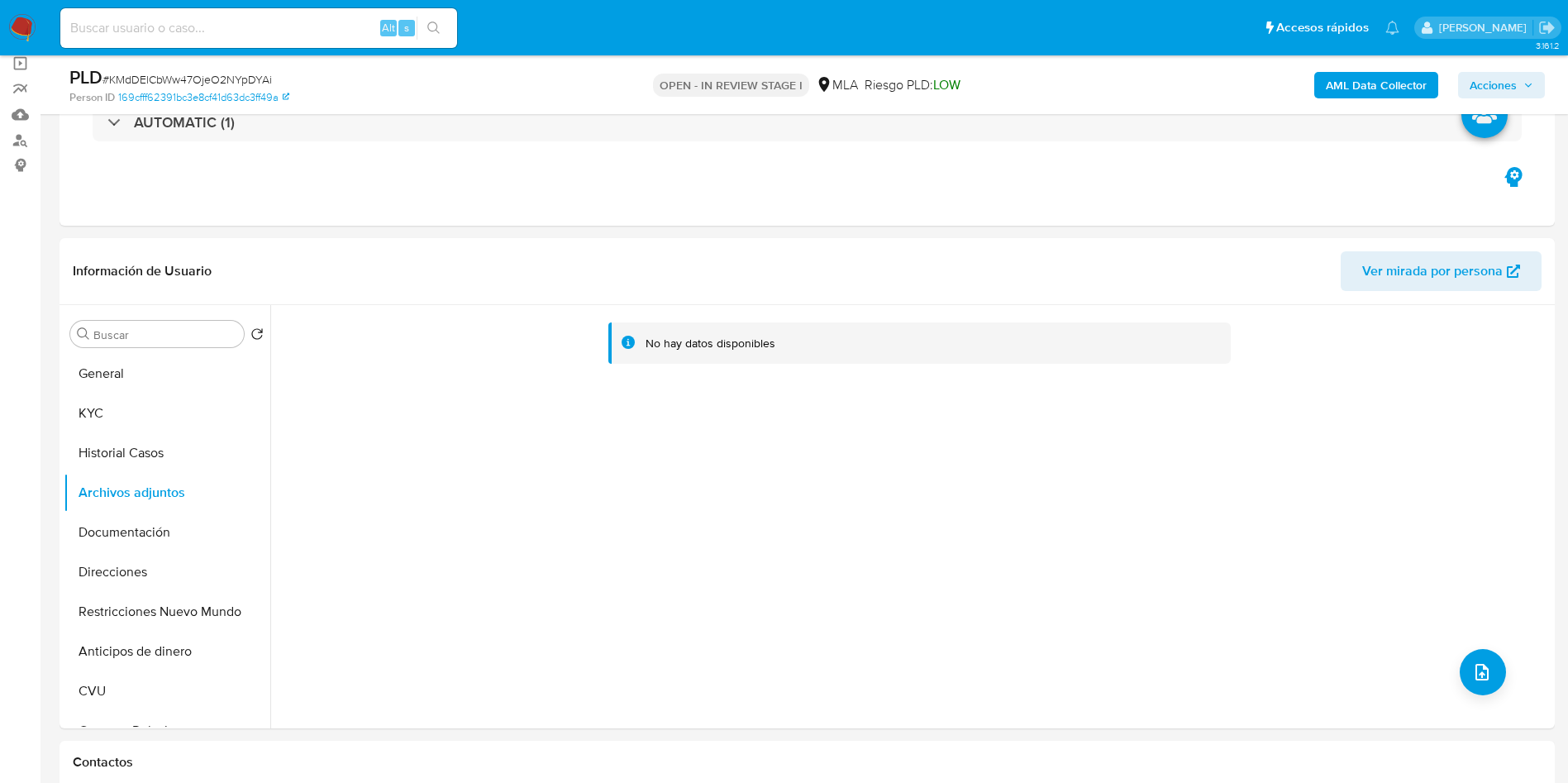
click at [1386, 95] on b "AML Data Collector" at bounding box center [1375, 84] width 100 height 26
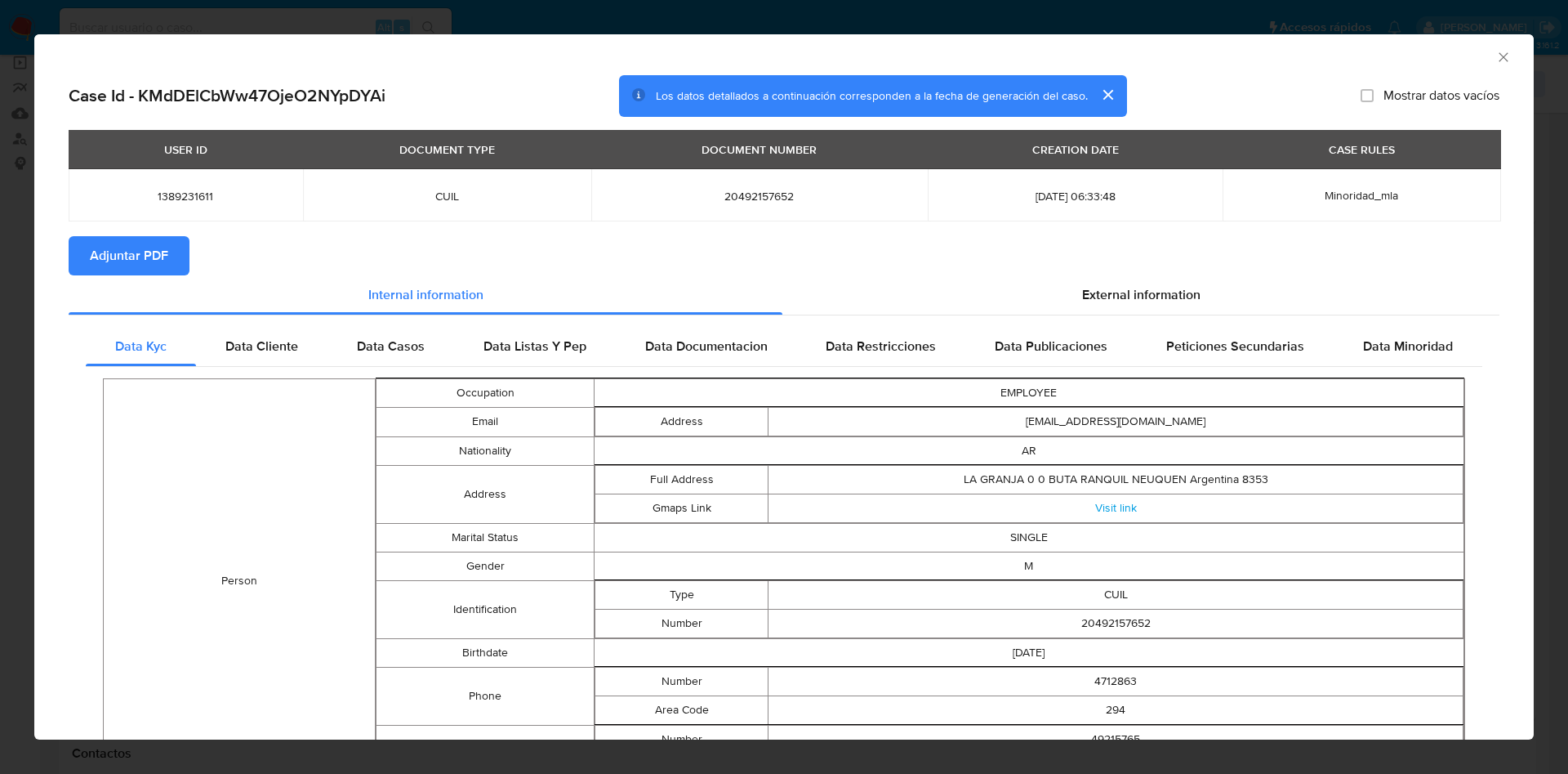
click at [108, 261] on span "Adjuntar PDF" at bounding box center [129, 255] width 78 height 36
click at [1495, 53] on icon "Cerrar ventana" at bounding box center [1504, 58] width 17 height 17
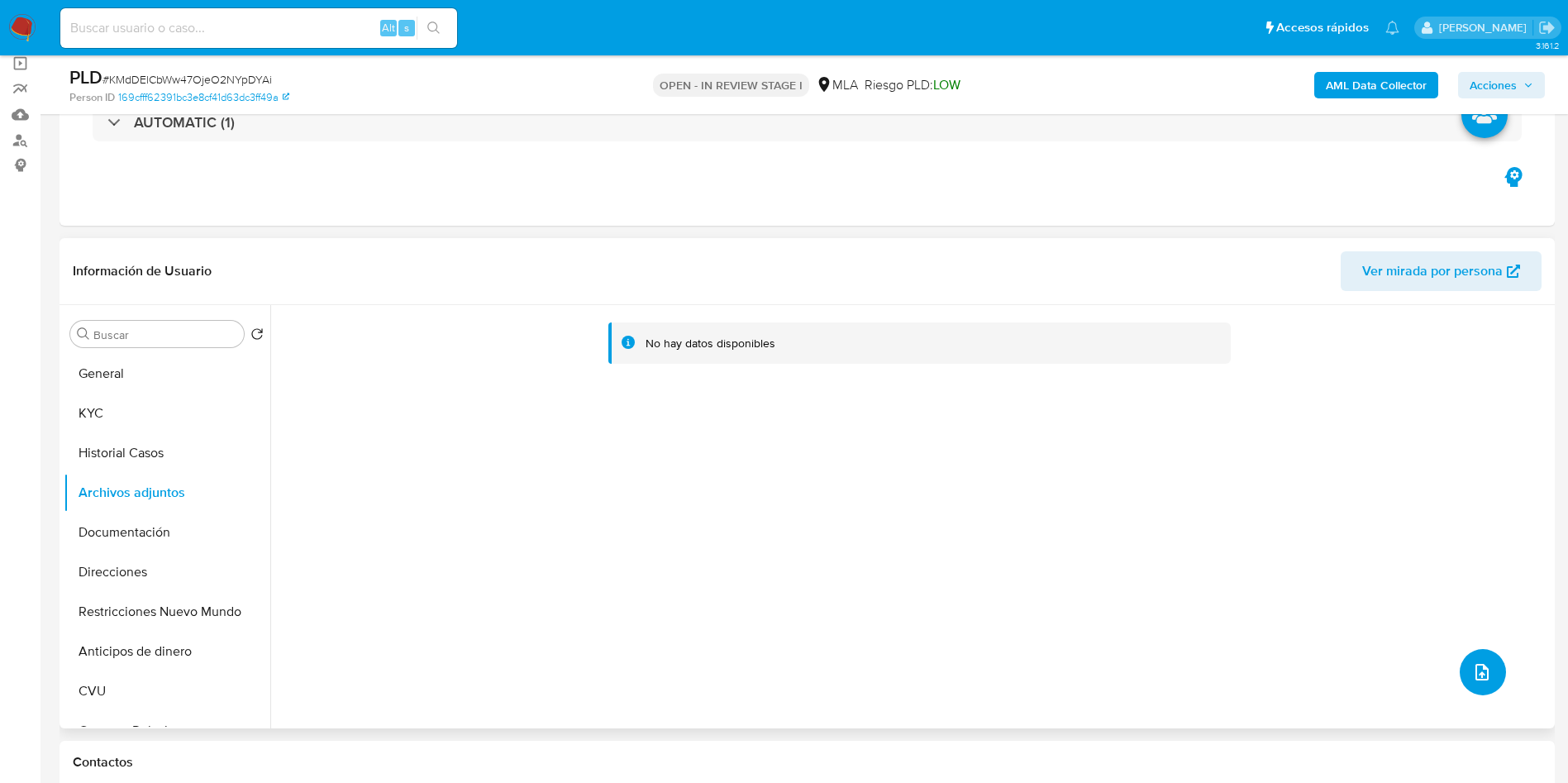
click at [1476, 680] on icon "upload-file" at bounding box center [1481, 672] width 19 height 19
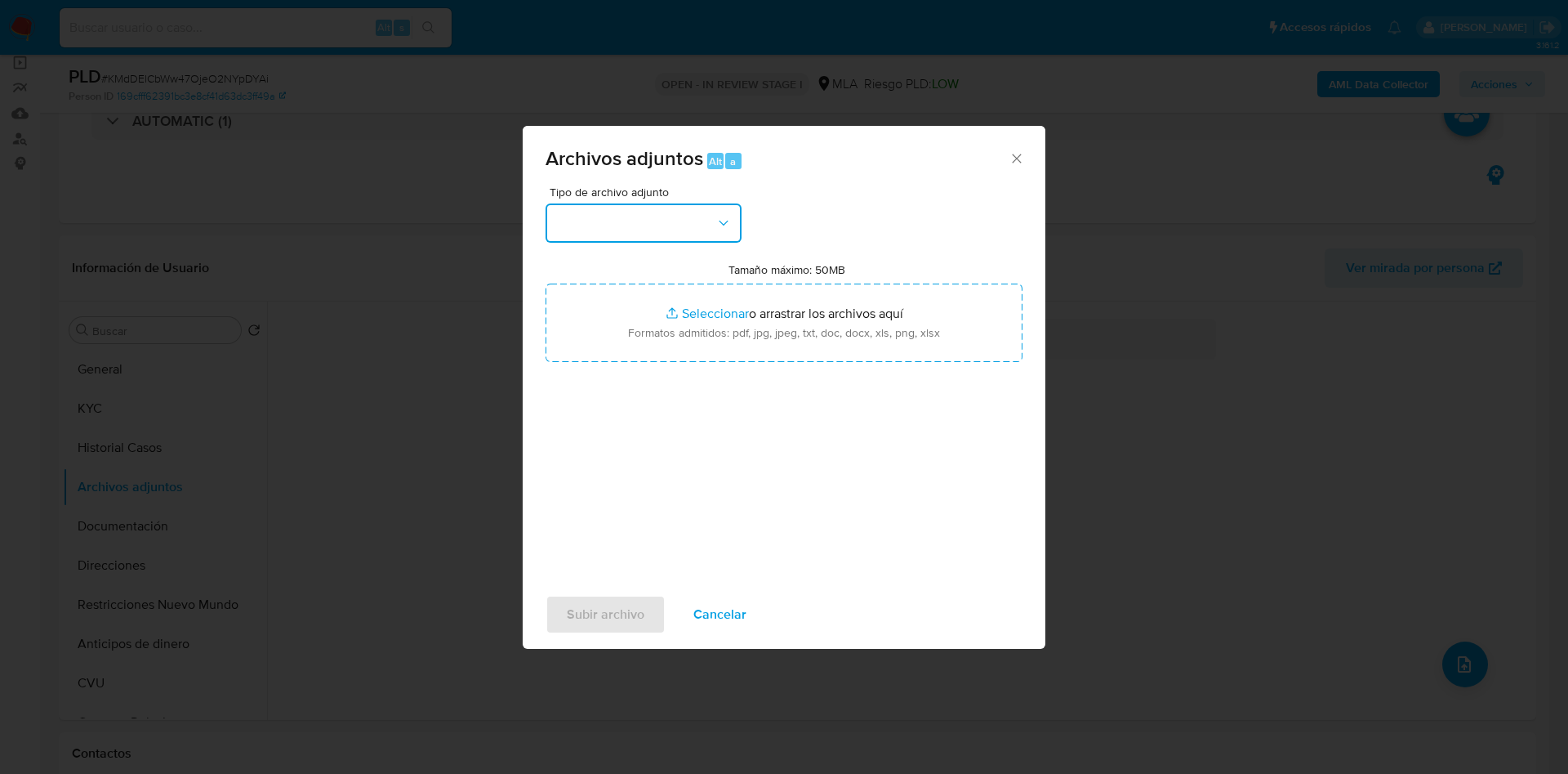
click at [618, 232] on button "button" at bounding box center [643, 223] width 196 height 39
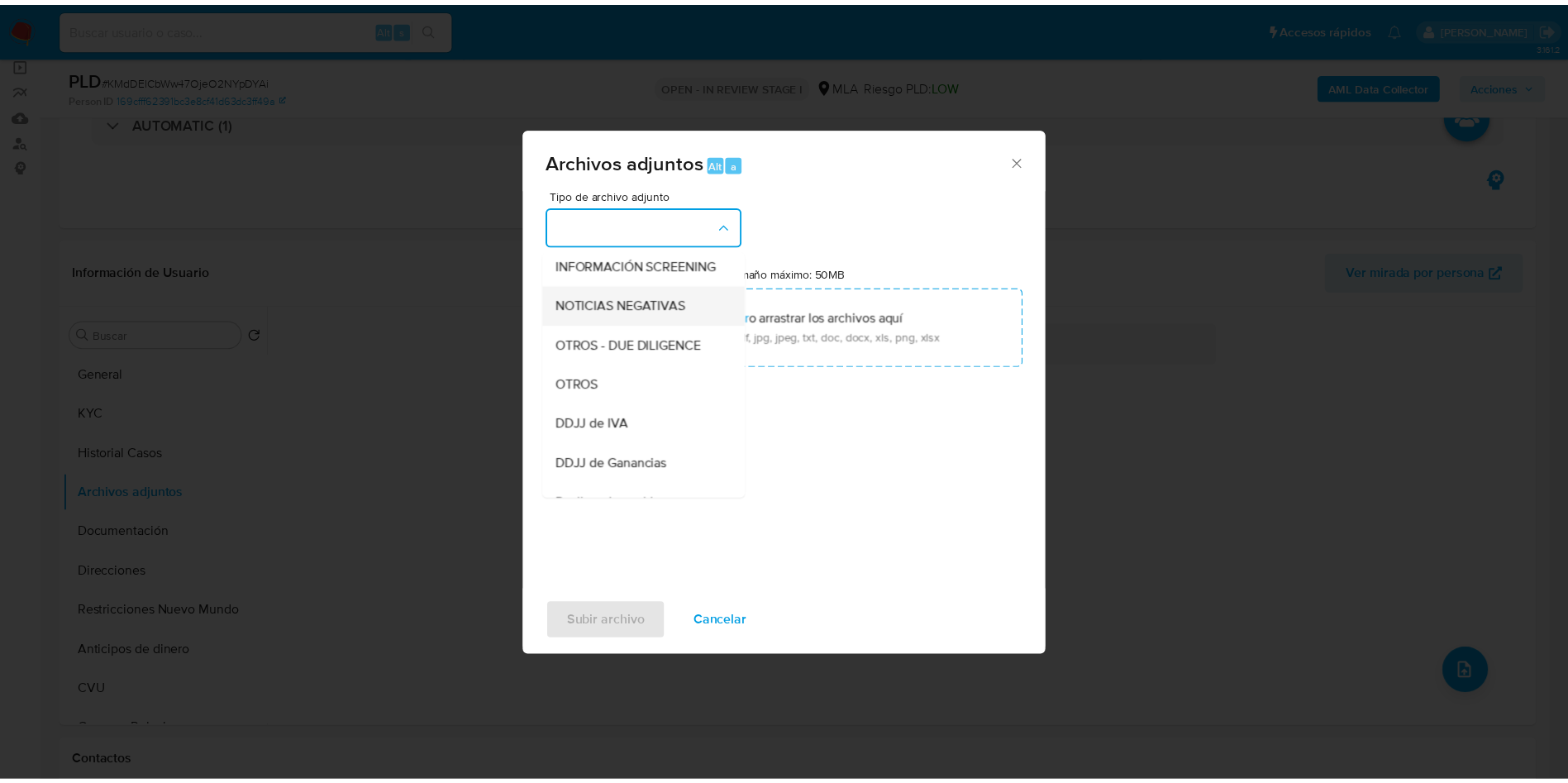
scroll to position [248, 0]
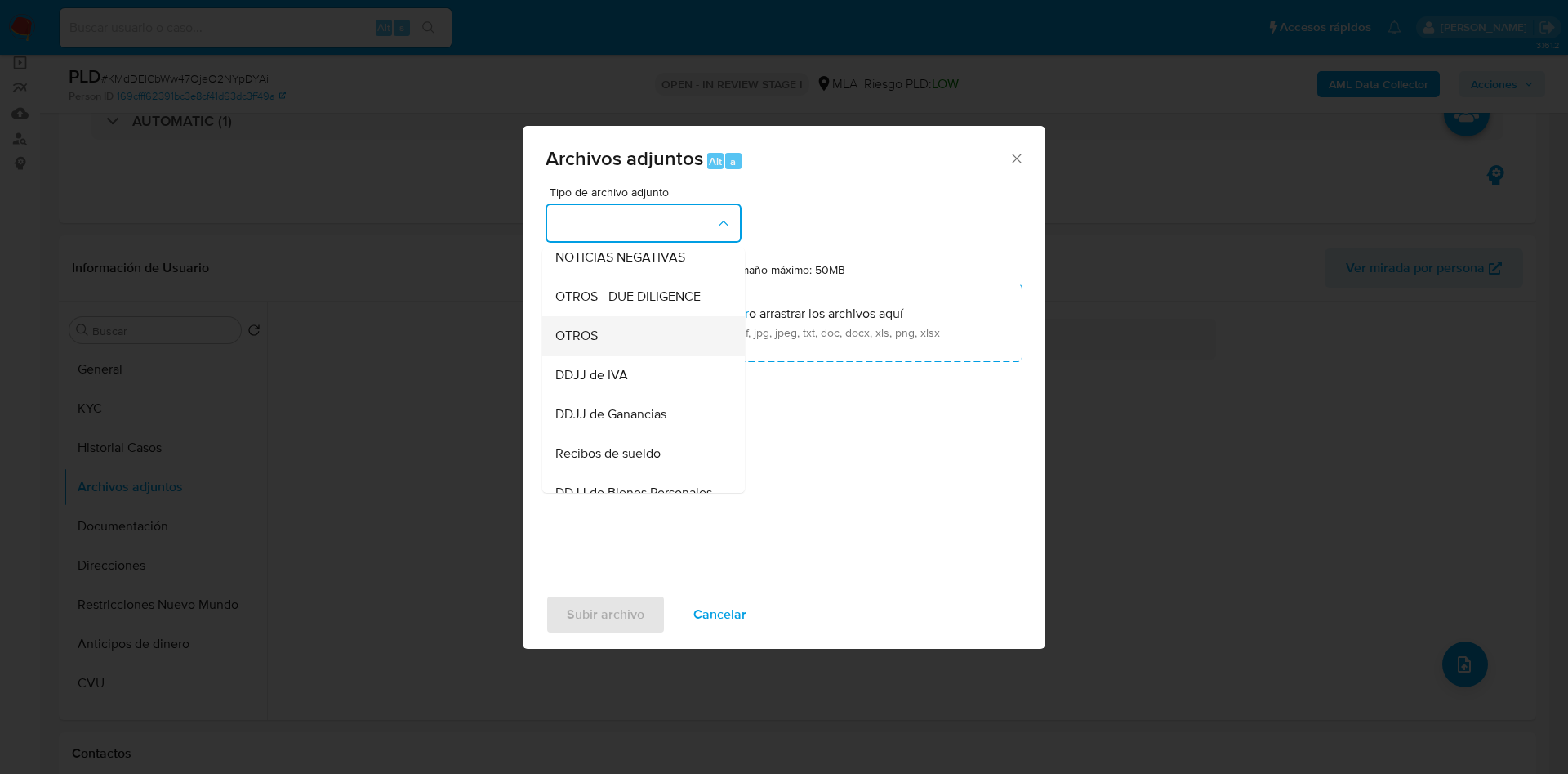
click at [630, 352] on div "OTROS" at bounding box center [638, 336] width 167 height 39
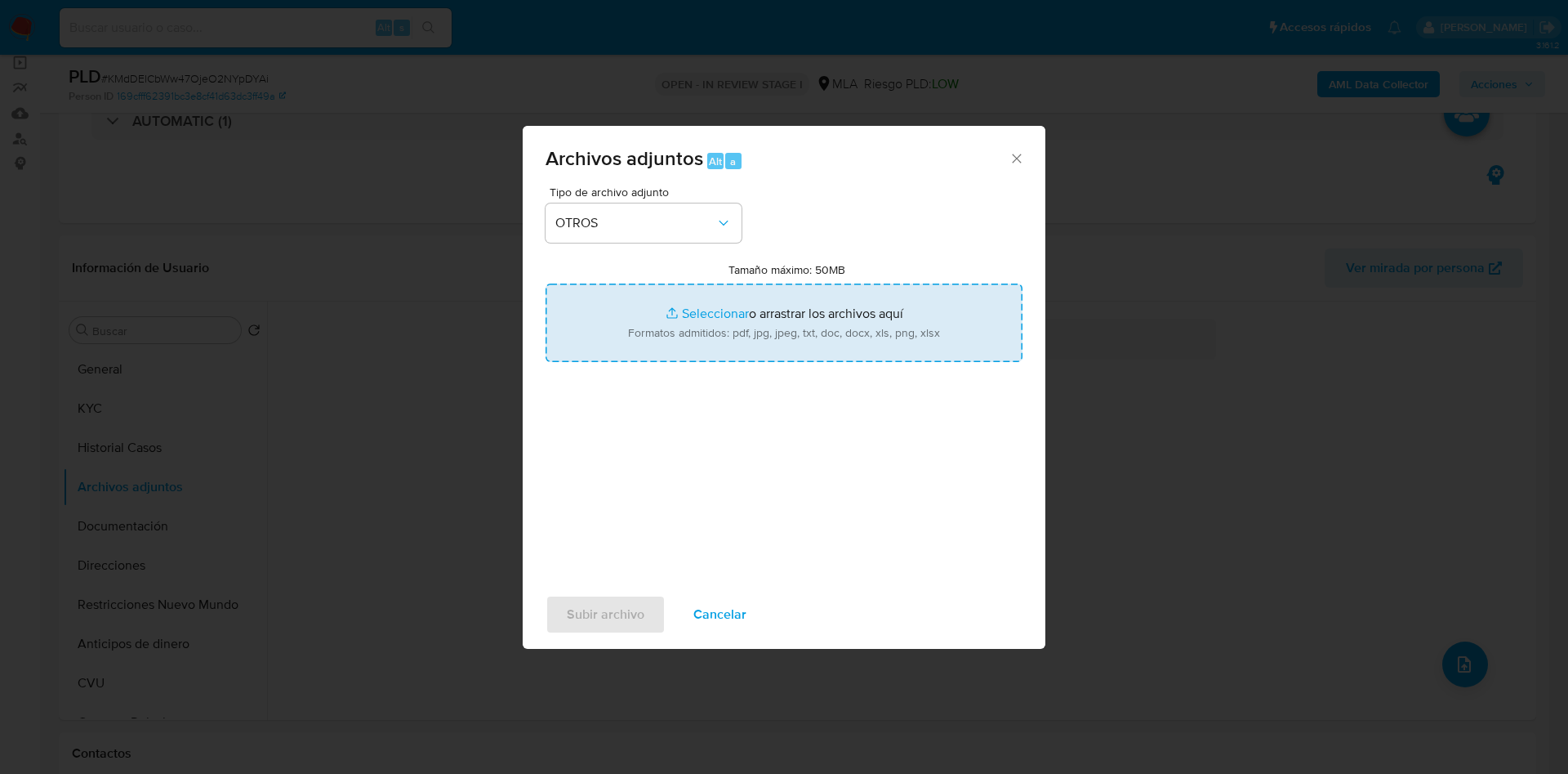
click at [698, 318] on input "Tamaño máximo: 50MB Seleccionar archivos" at bounding box center [784, 323] width 477 height 78
type input "C:\fakepath\Movimientos 1389231611.xlsx"
click at [697, 316] on input "Tamaño máximo: 50MB Seleccionar archivos" at bounding box center [784, 323] width 477 height 78
type input "C:\fakepath\Caselog KMdDElCbWw47OjeO2NYpDYAi - 1389231611.docx"
click at [584, 619] on span "Subir archivo" at bounding box center [605, 614] width 78 height 36
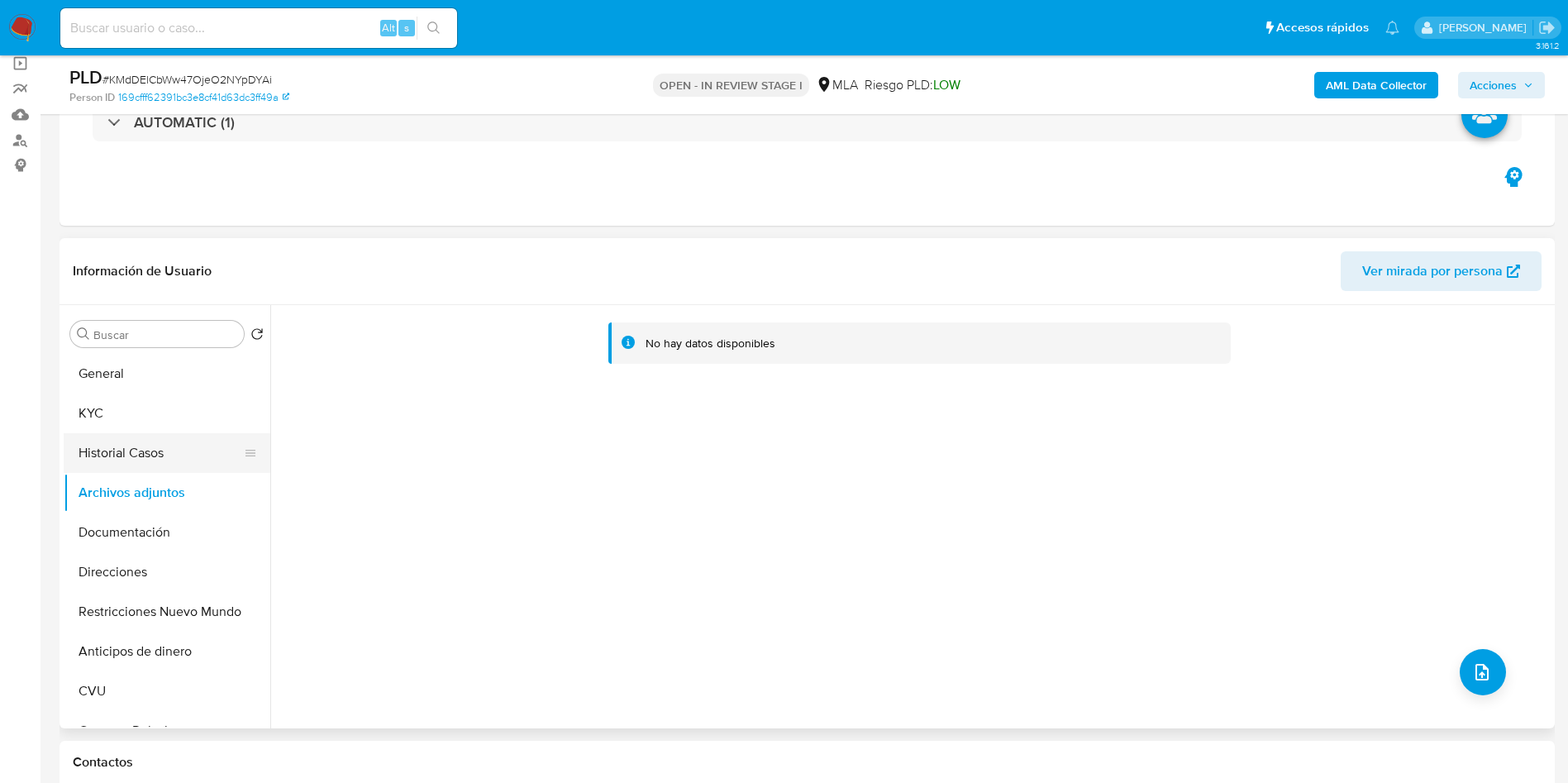
click at [147, 465] on button "Historial Casos" at bounding box center [160, 453] width 193 height 40
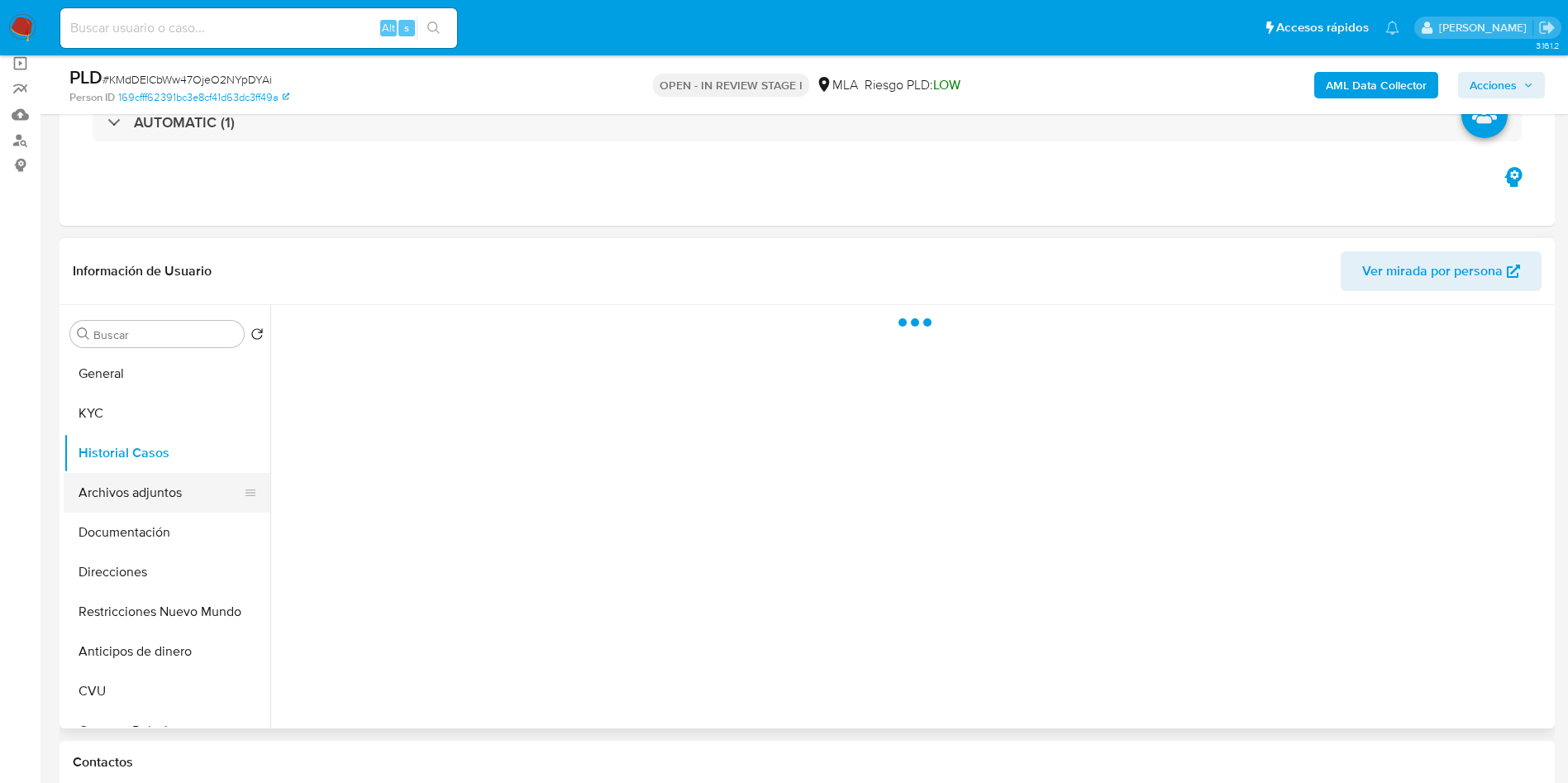
click at [135, 500] on button "Archivos adjuntos" at bounding box center [160, 492] width 193 height 40
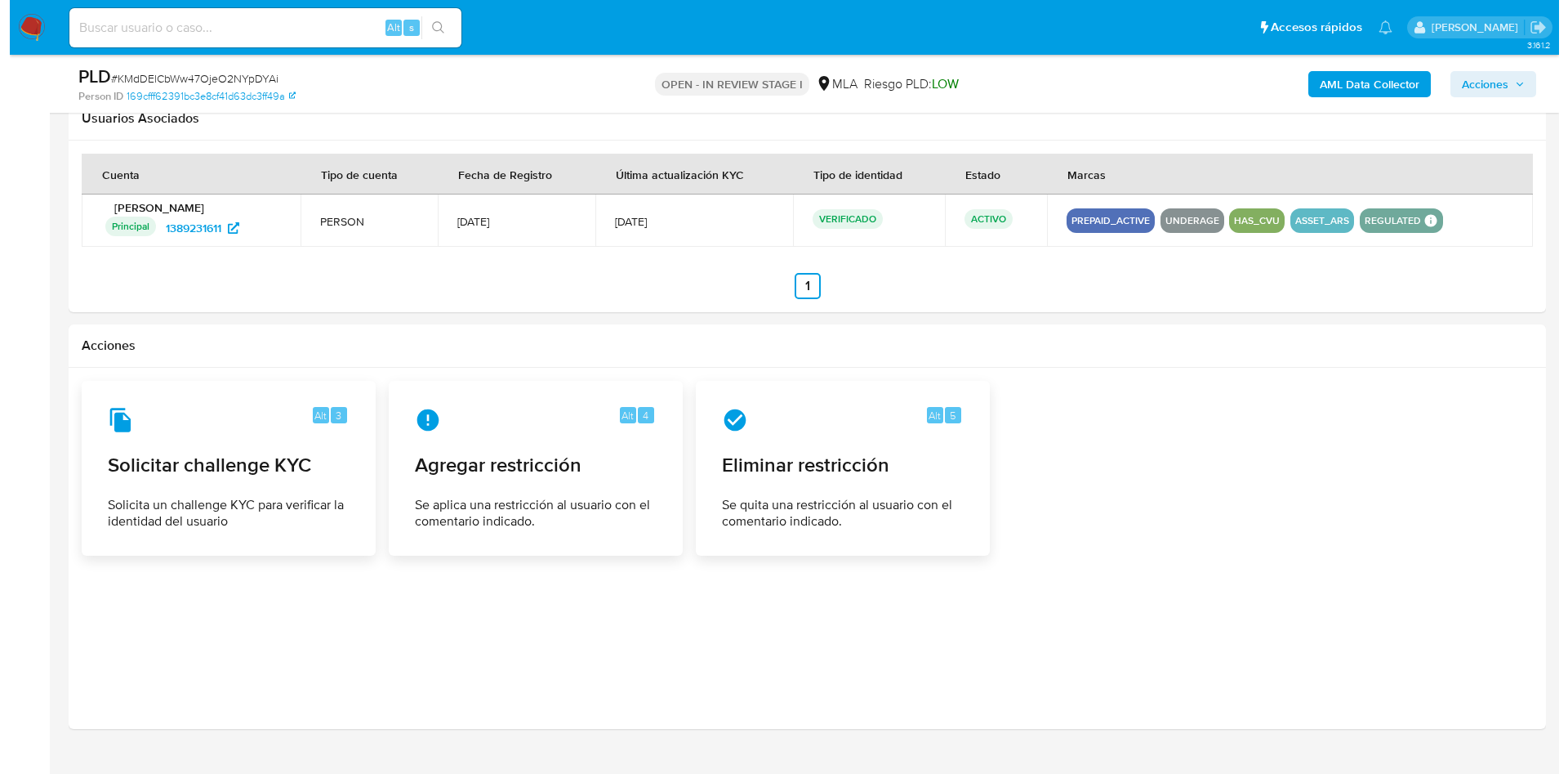
scroll to position [2084, 0]
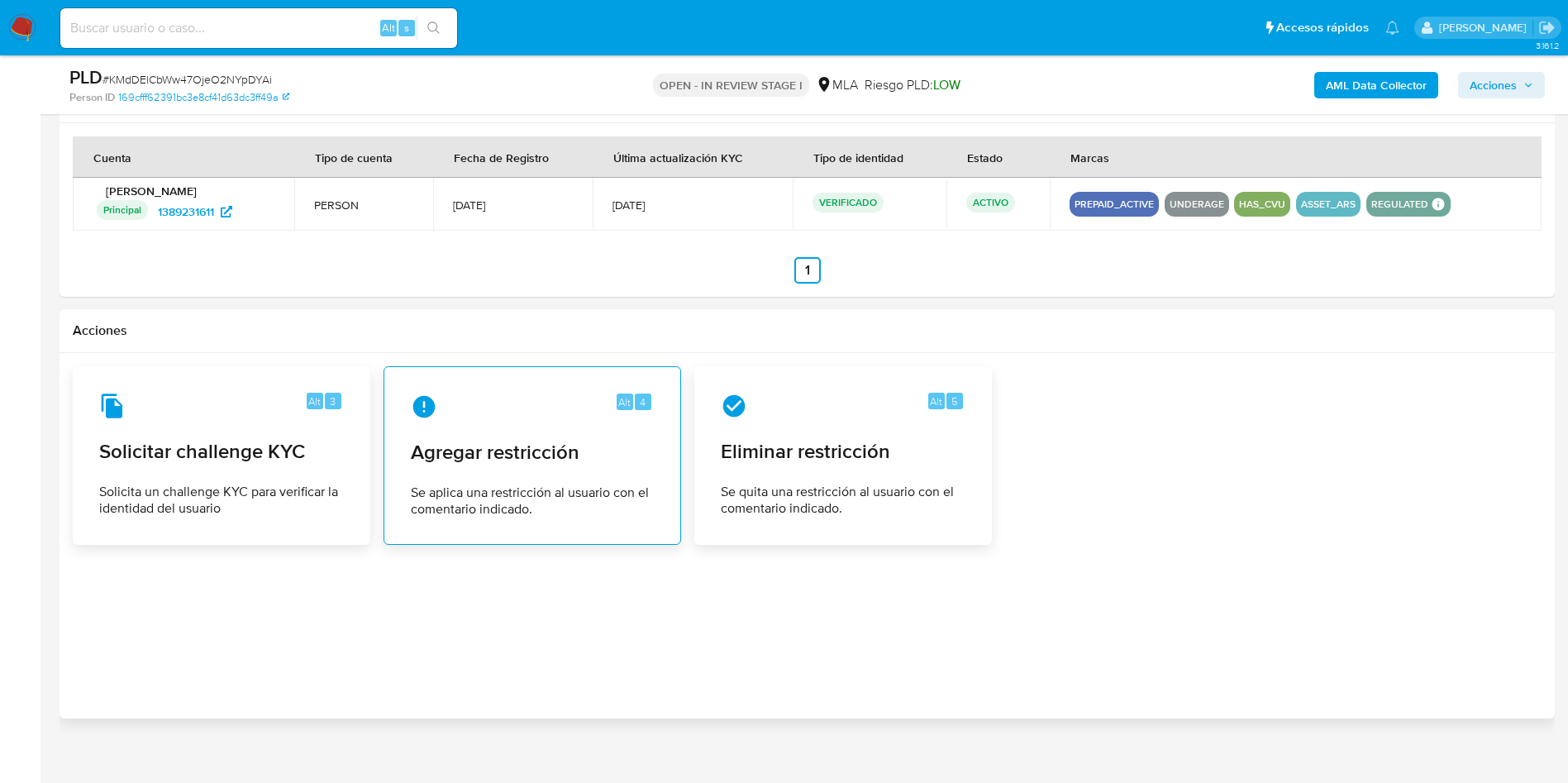
click at [523, 460] on span "Agregar restricción" at bounding box center [532, 452] width 243 height 24
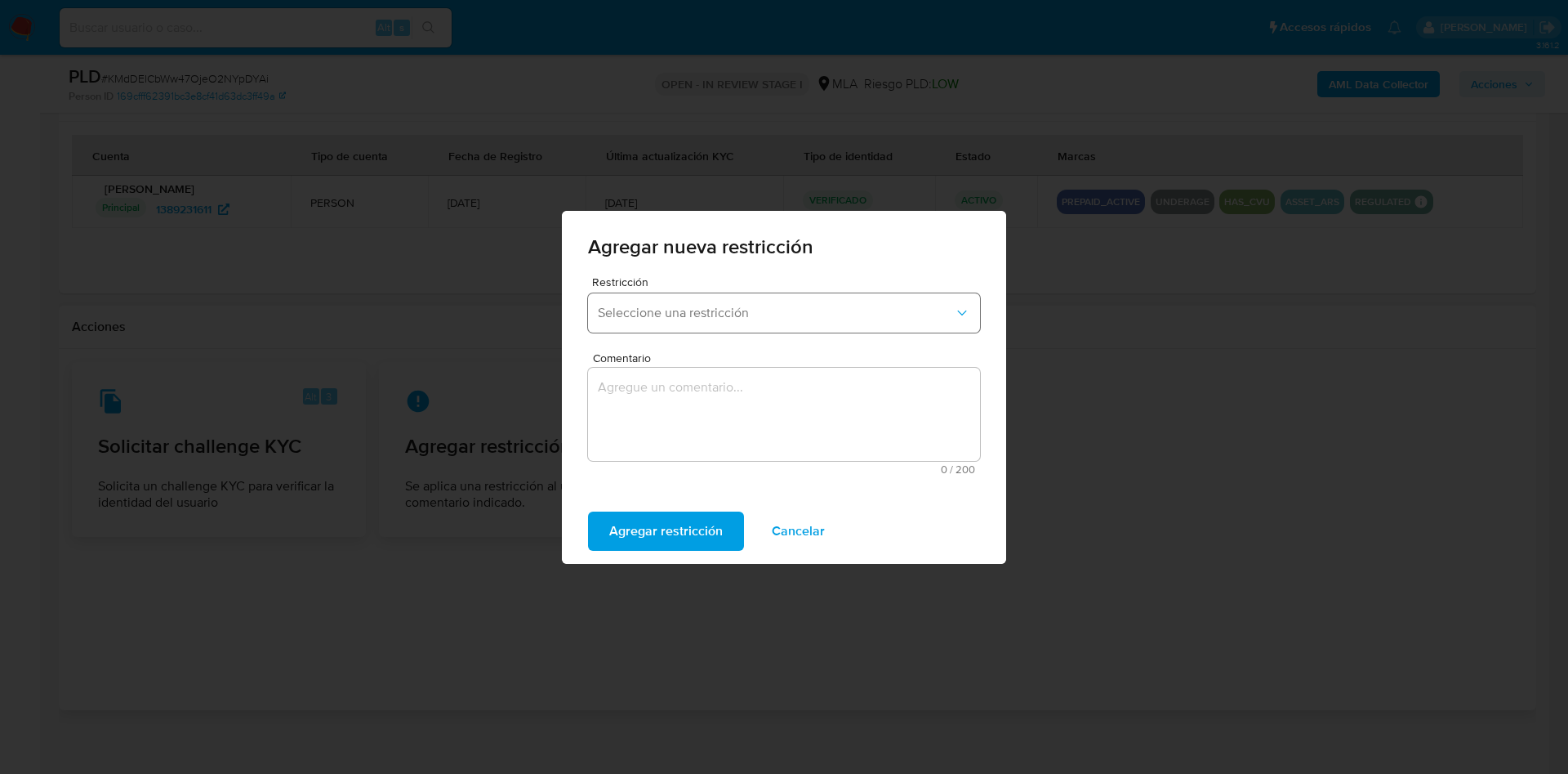
click at [647, 308] on span "Seleccione una restricción" at bounding box center [775, 313] width 356 height 17
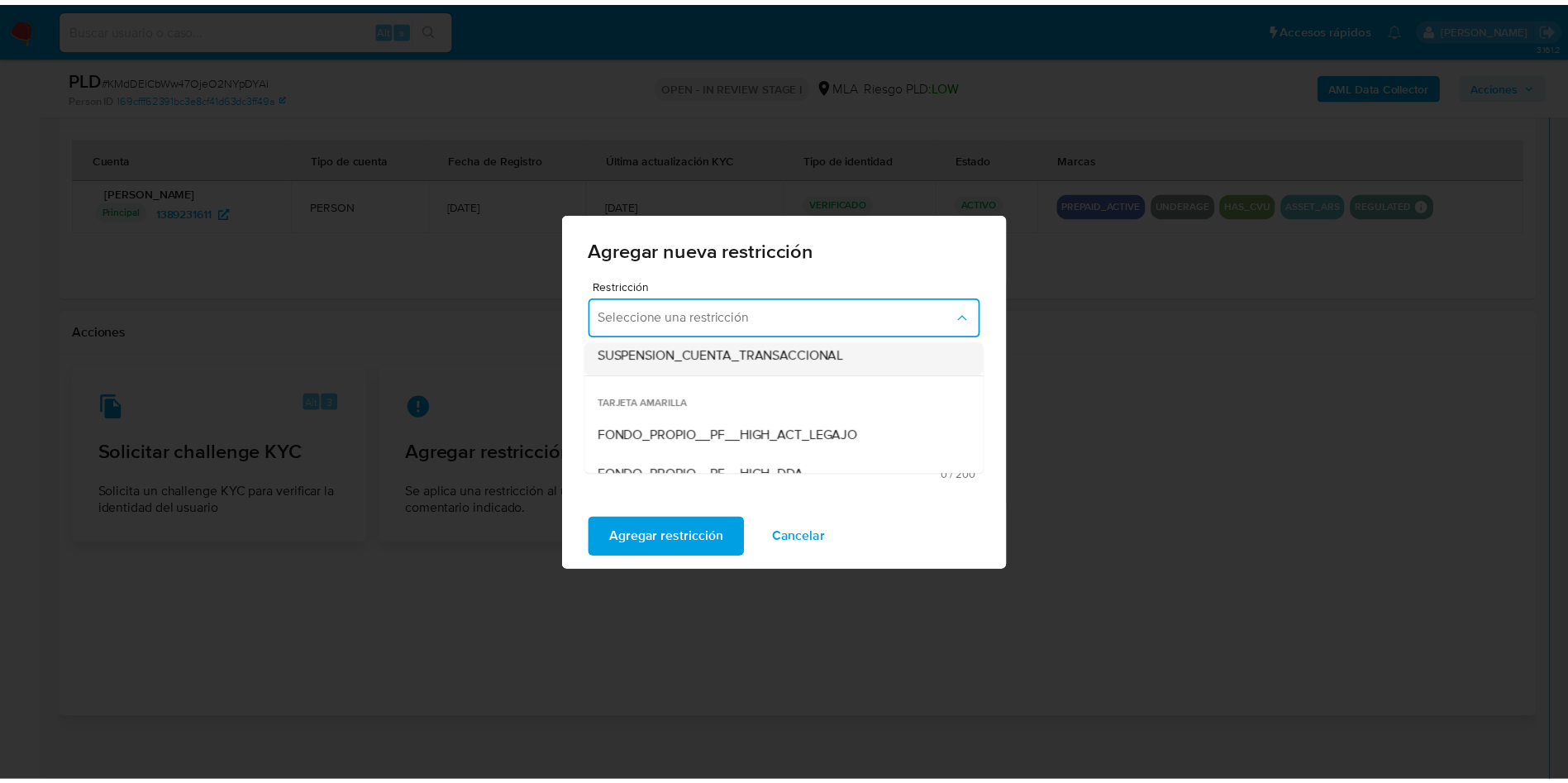
scroll to position [248, 0]
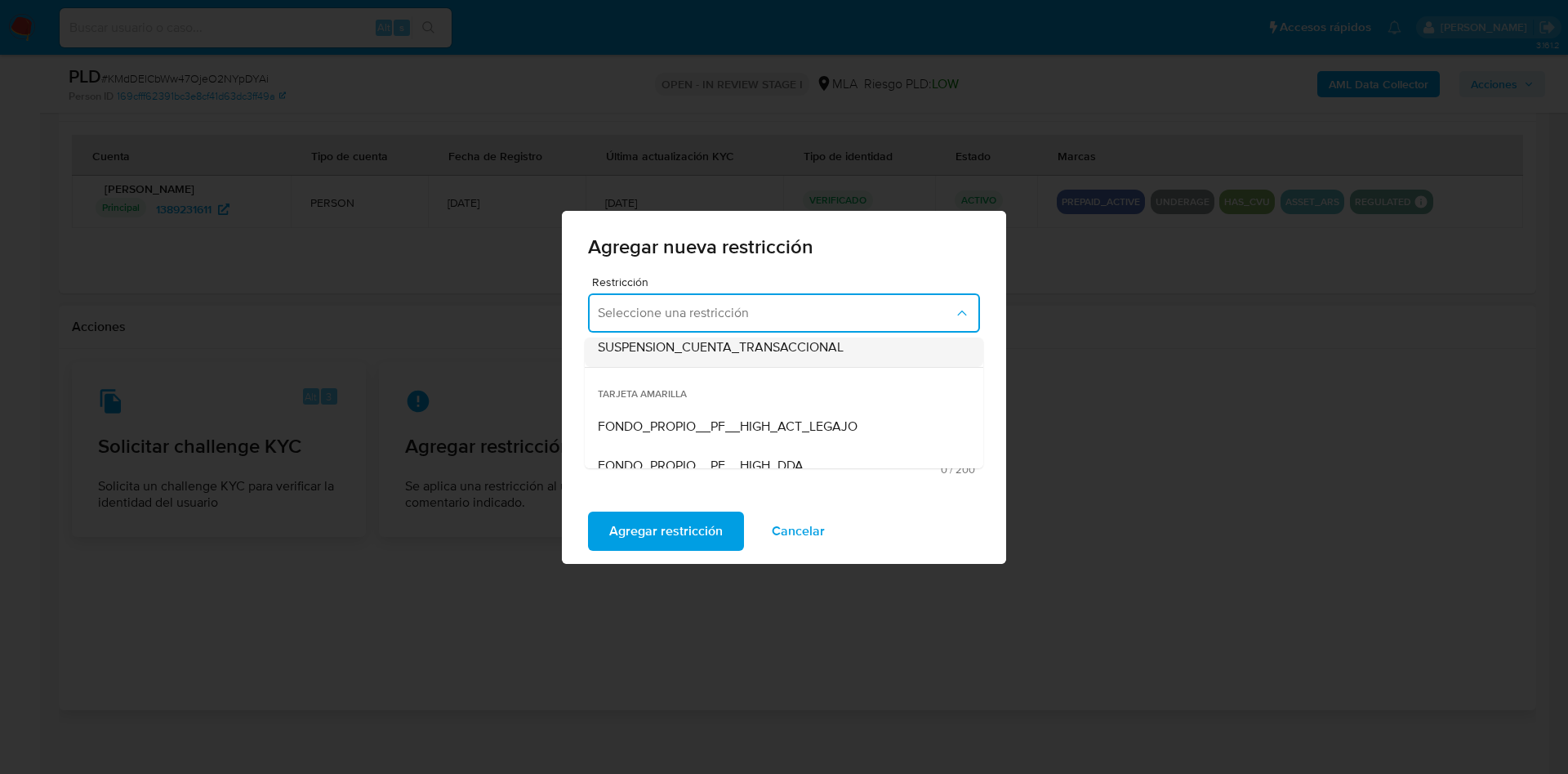
click at [682, 355] on span "SUSPENSION_CUENTA_TRANSACCIONAL" at bounding box center [720, 347] width 246 height 17
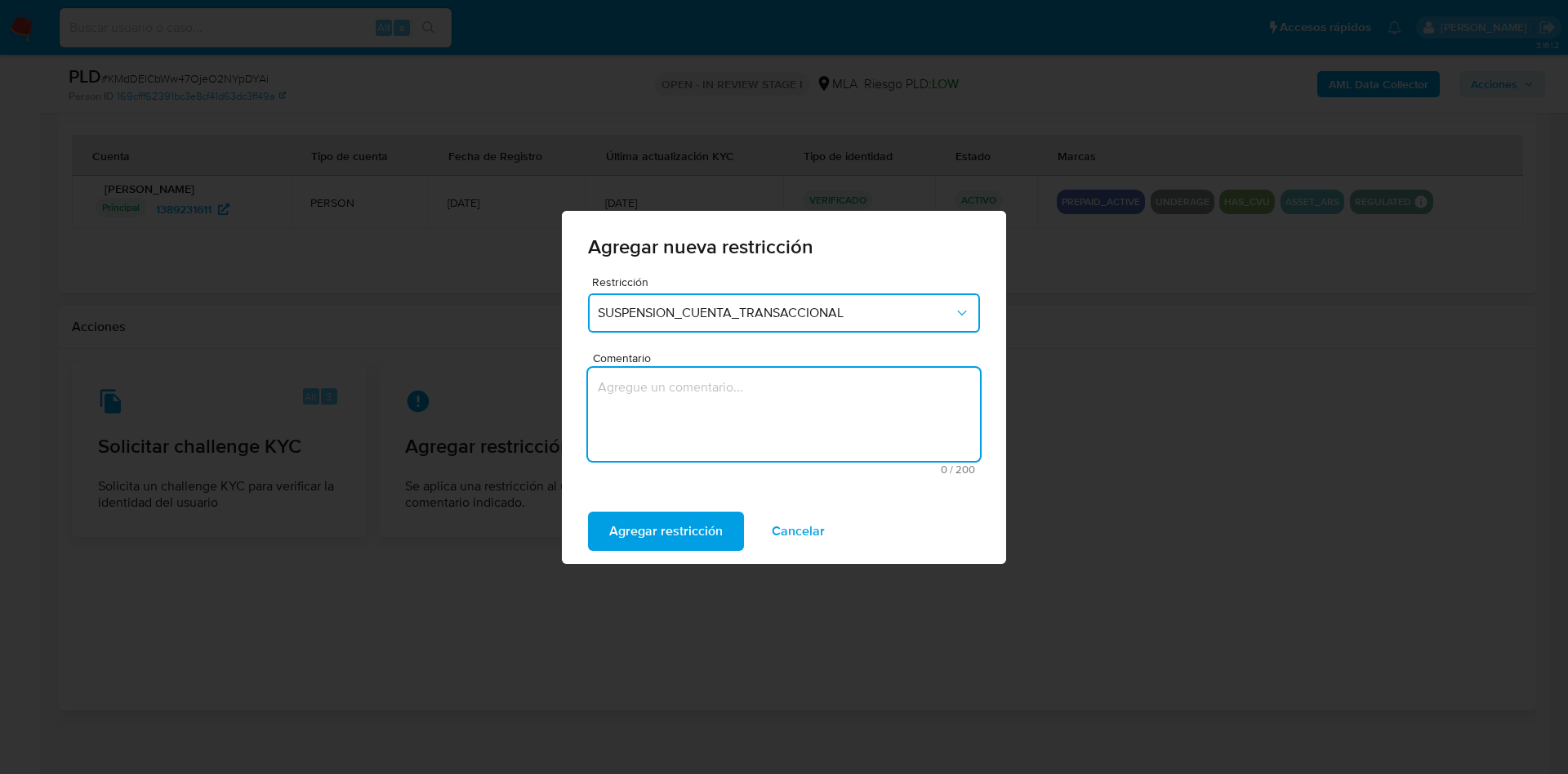
click at [696, 396] on textarea "Comentario" at bounding box center [784, 414] width 392 height 94
type textarea "AML"
click at [680, 532] on span "Agregar restricción" at bounding box center [666, 531] width 113 height 36
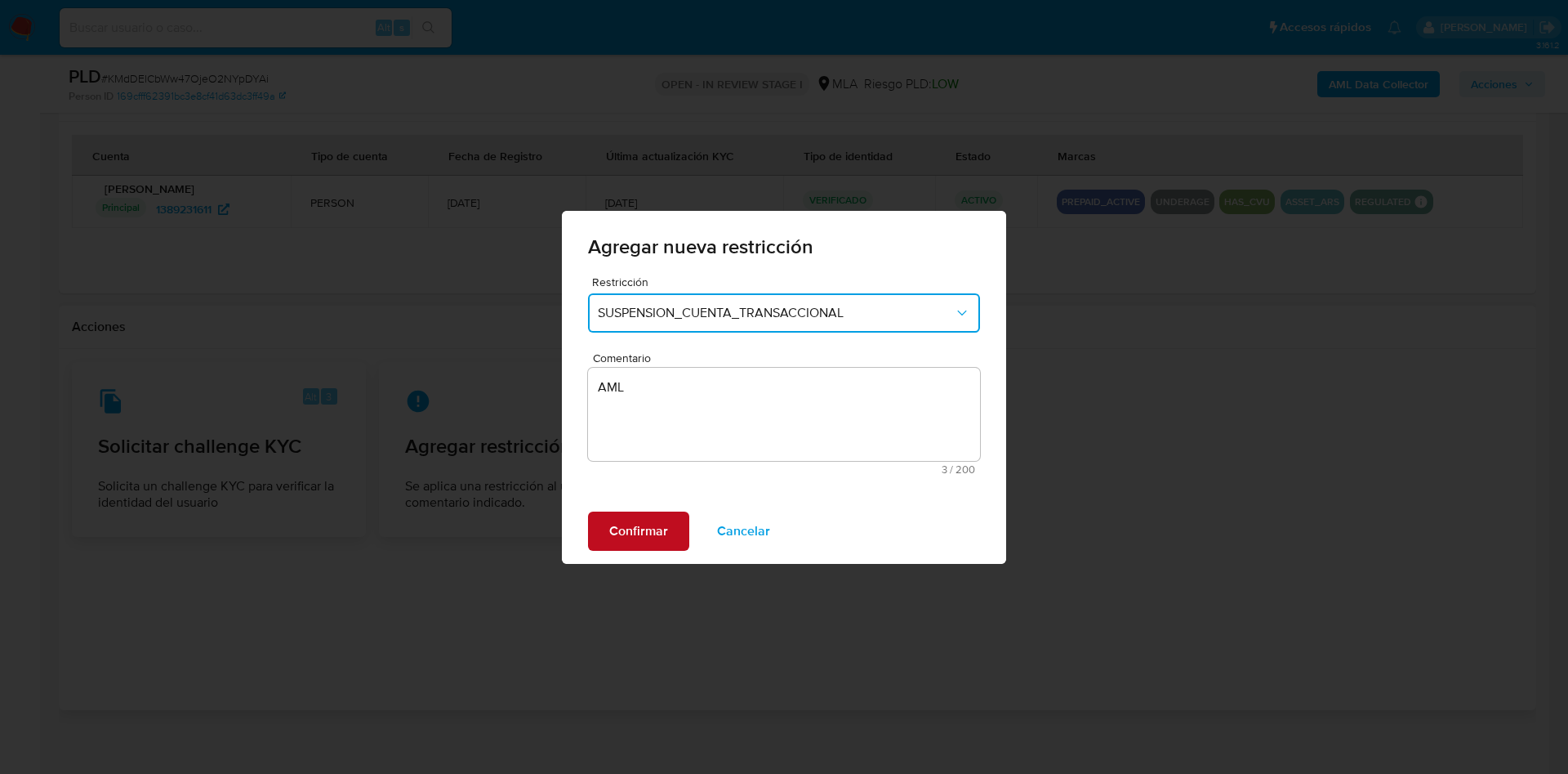
click at [591, 539] on button "Confirmar" at bounding box center [638, 531] width 101 height 39
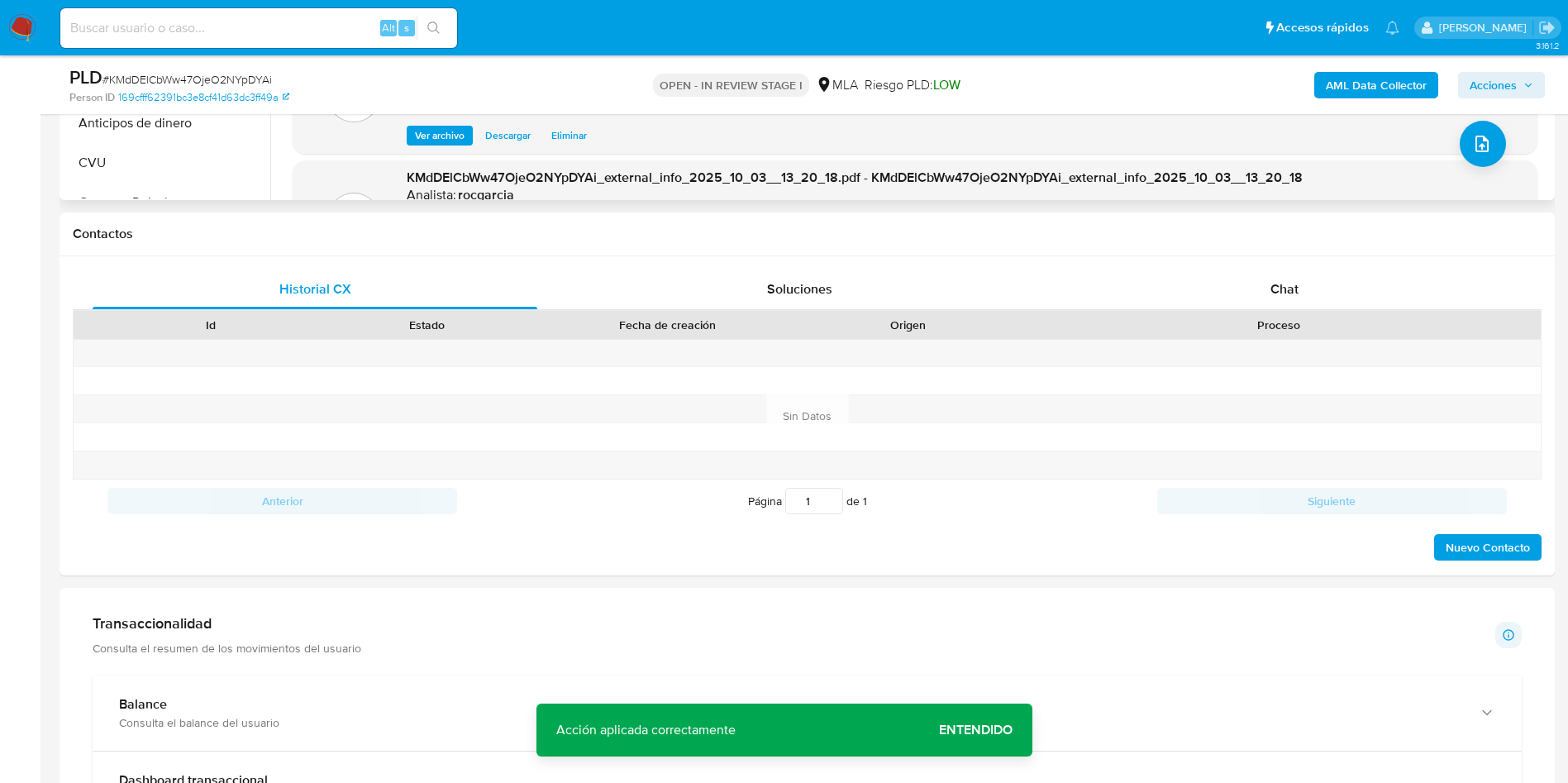
scroll to position [620, 0]
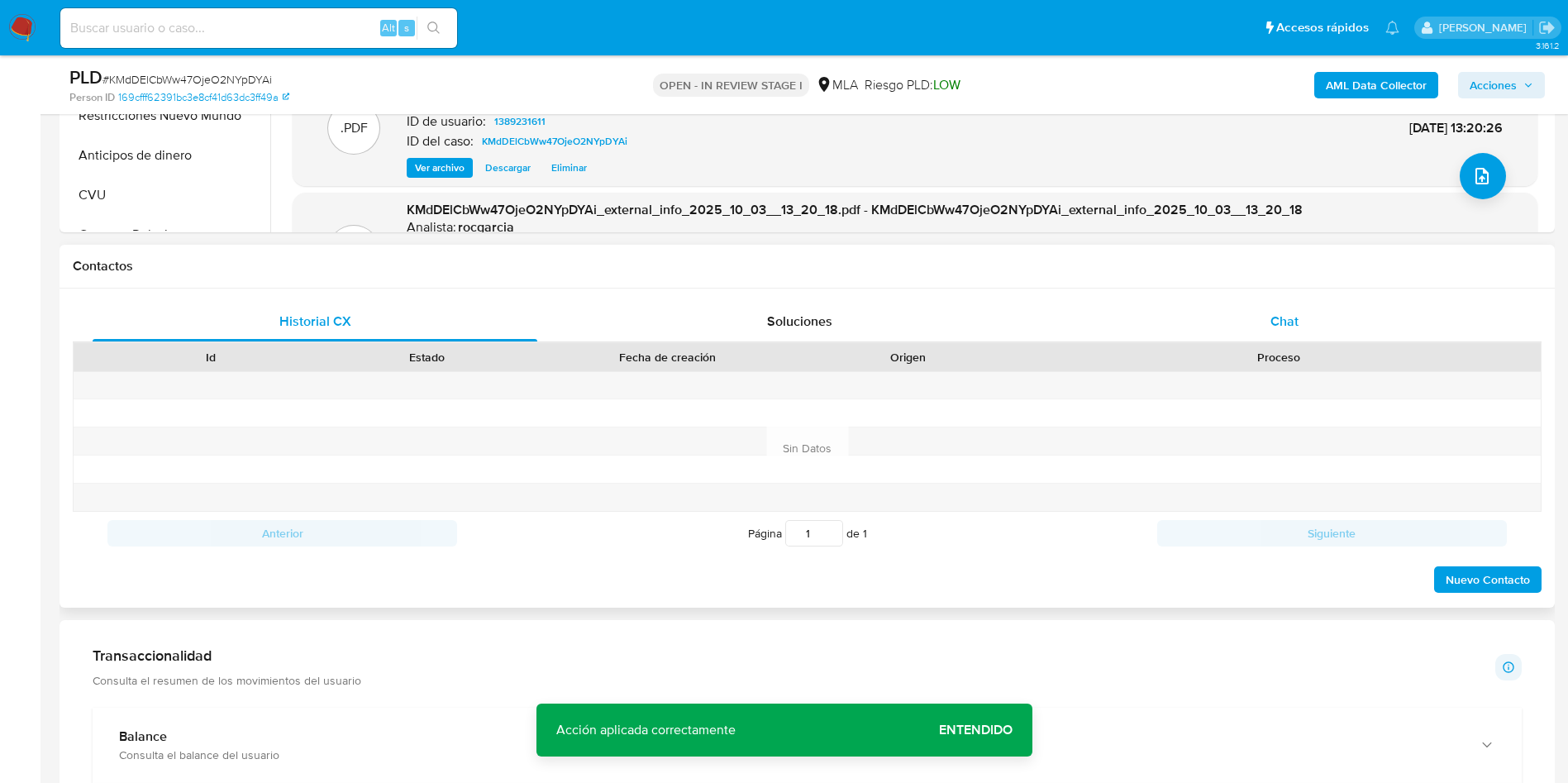
click at [1297, 316] on span "Chat" at bounding box center [1283, 321] width 28 height 19
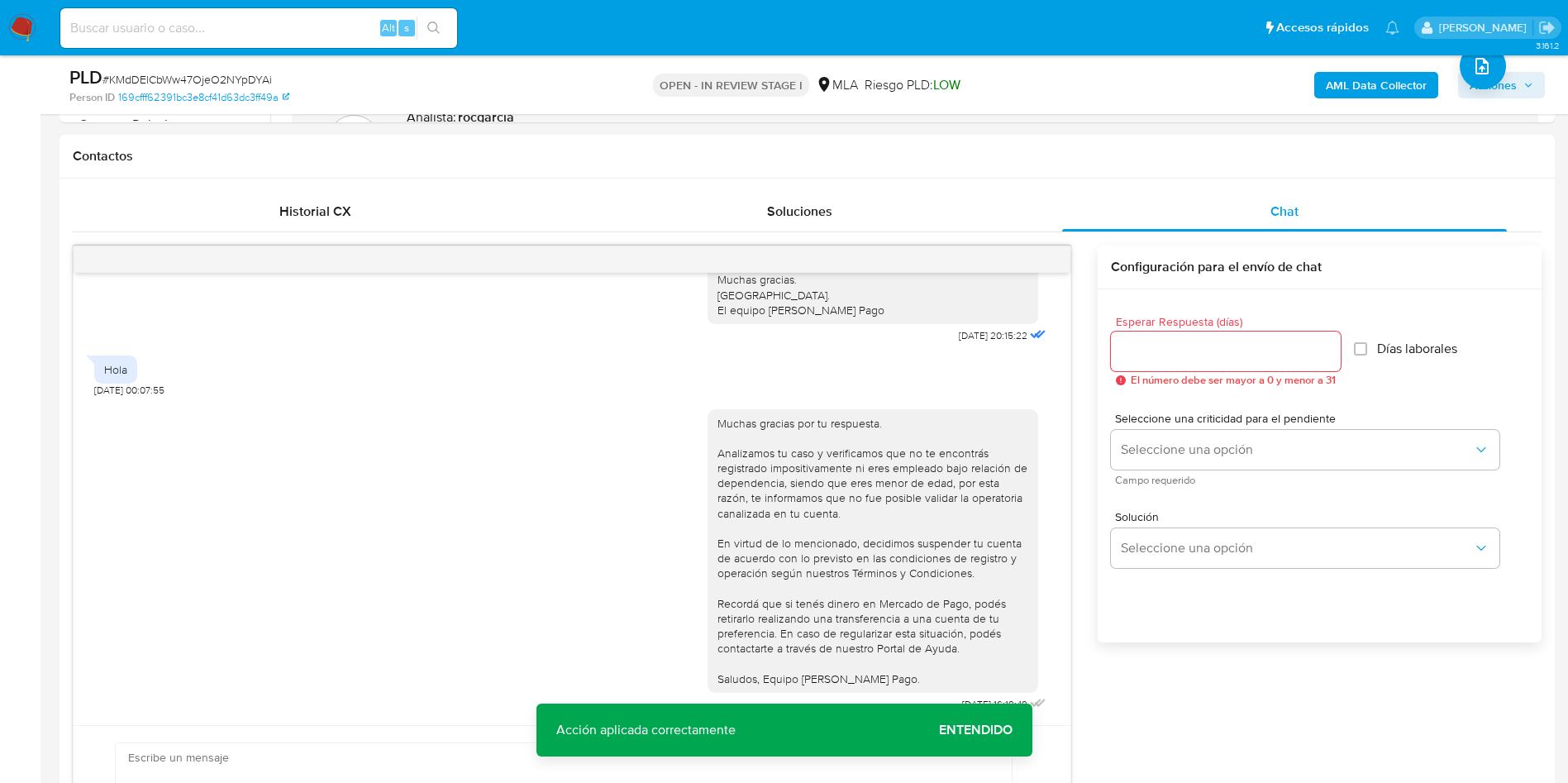
scroll to position [372, 0]
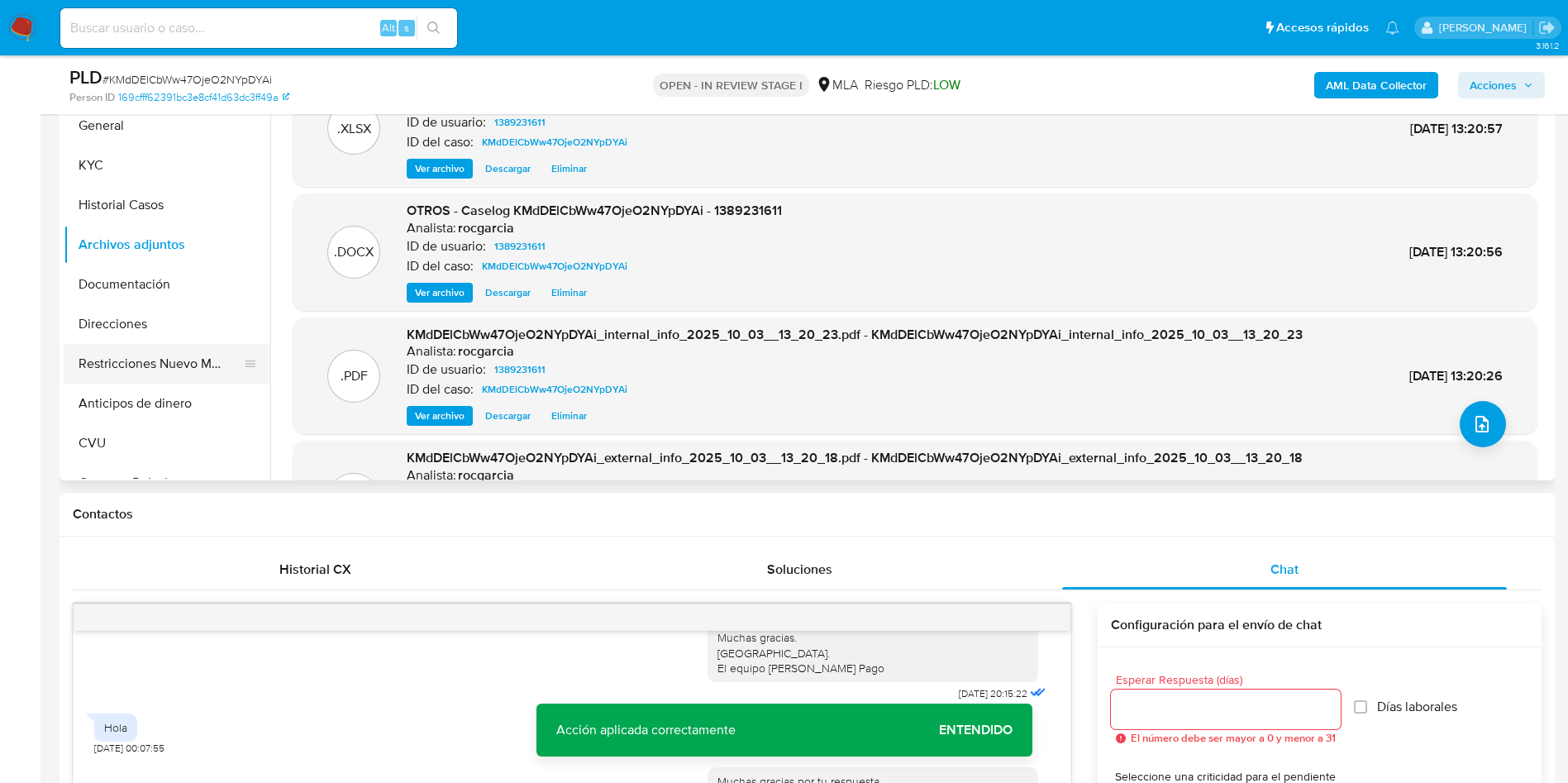
click at [117, 367] on button "Restricciones Nuevo Mundo" at bounding box center [160, 363] width 193 height 40
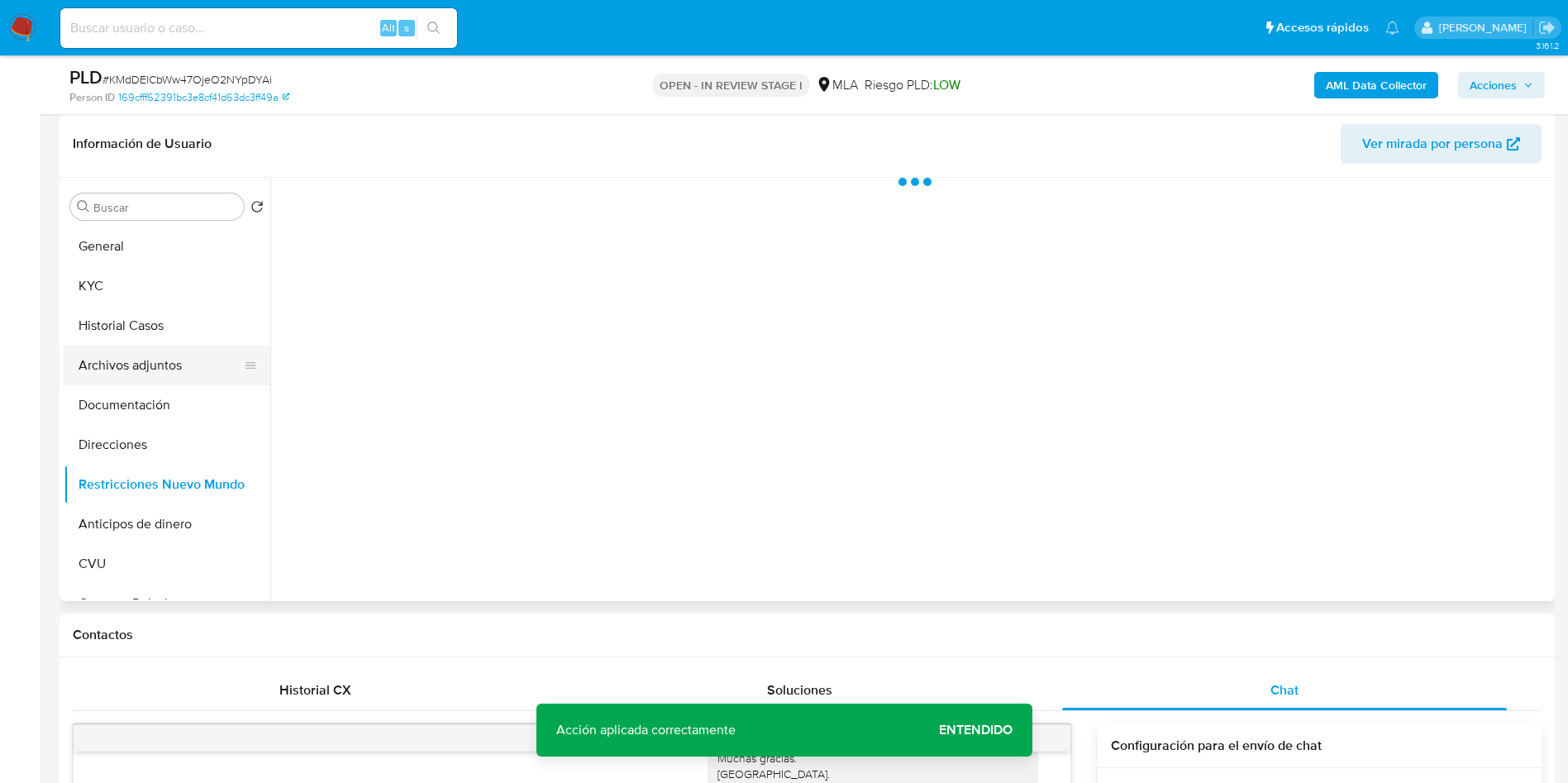
scroll to position [248, 0]
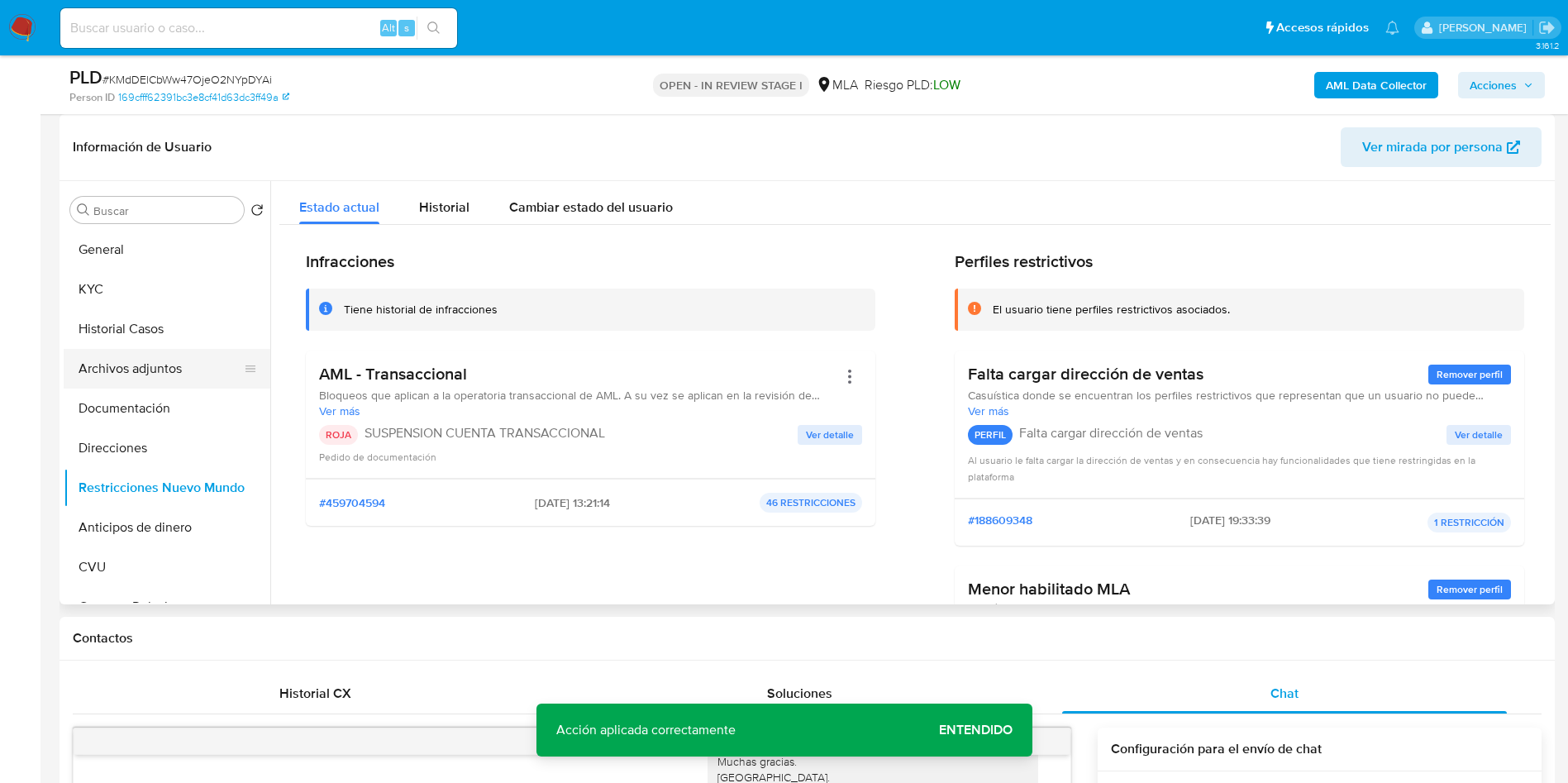
click at [124, 365] on button "Archivos adjuntos" at bounding box center [160, 368] width 193 height 40
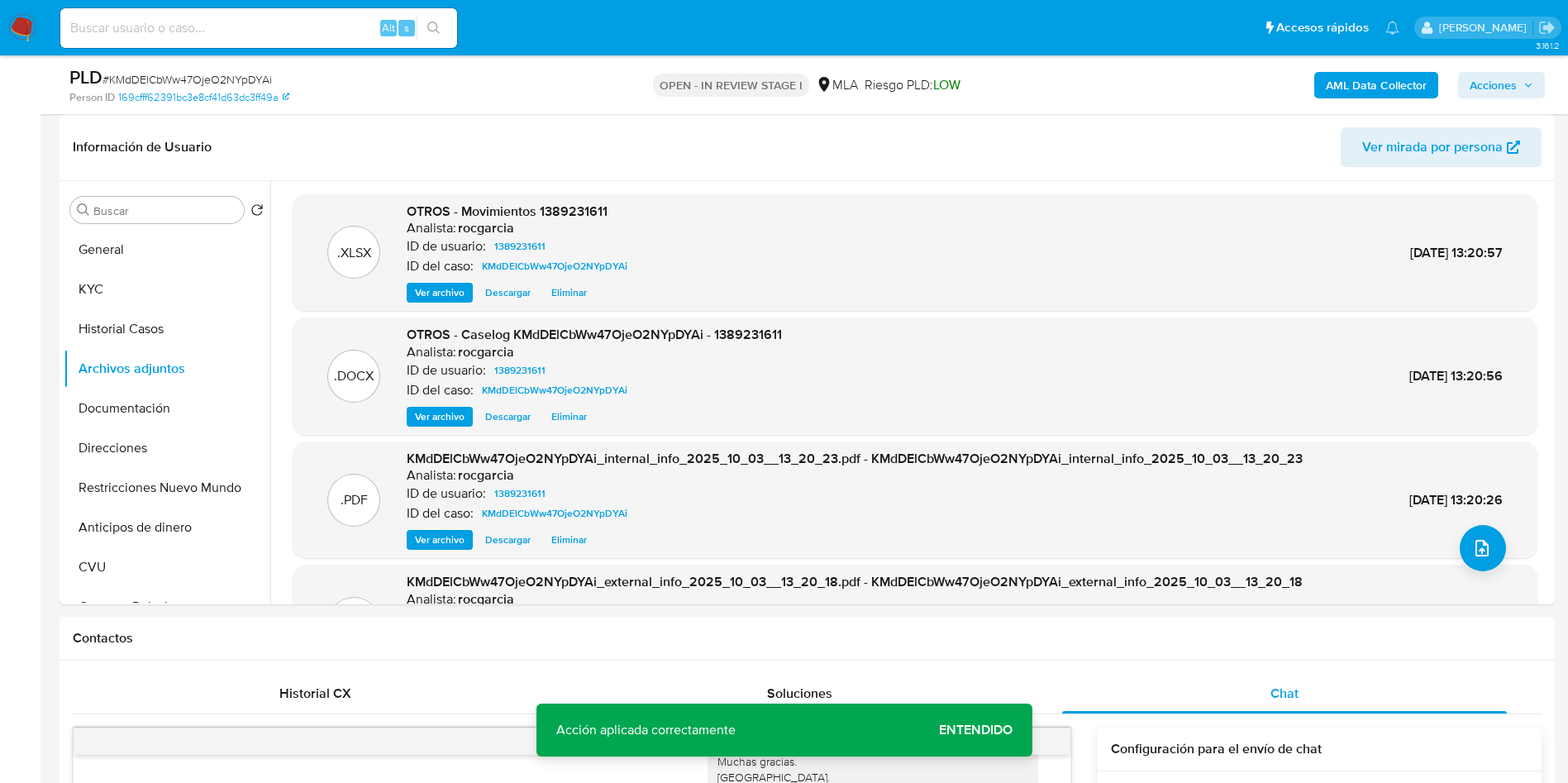
click at [1503, 77] on span "Acciones" at bounding box center [1493, 84] width 47 height 26
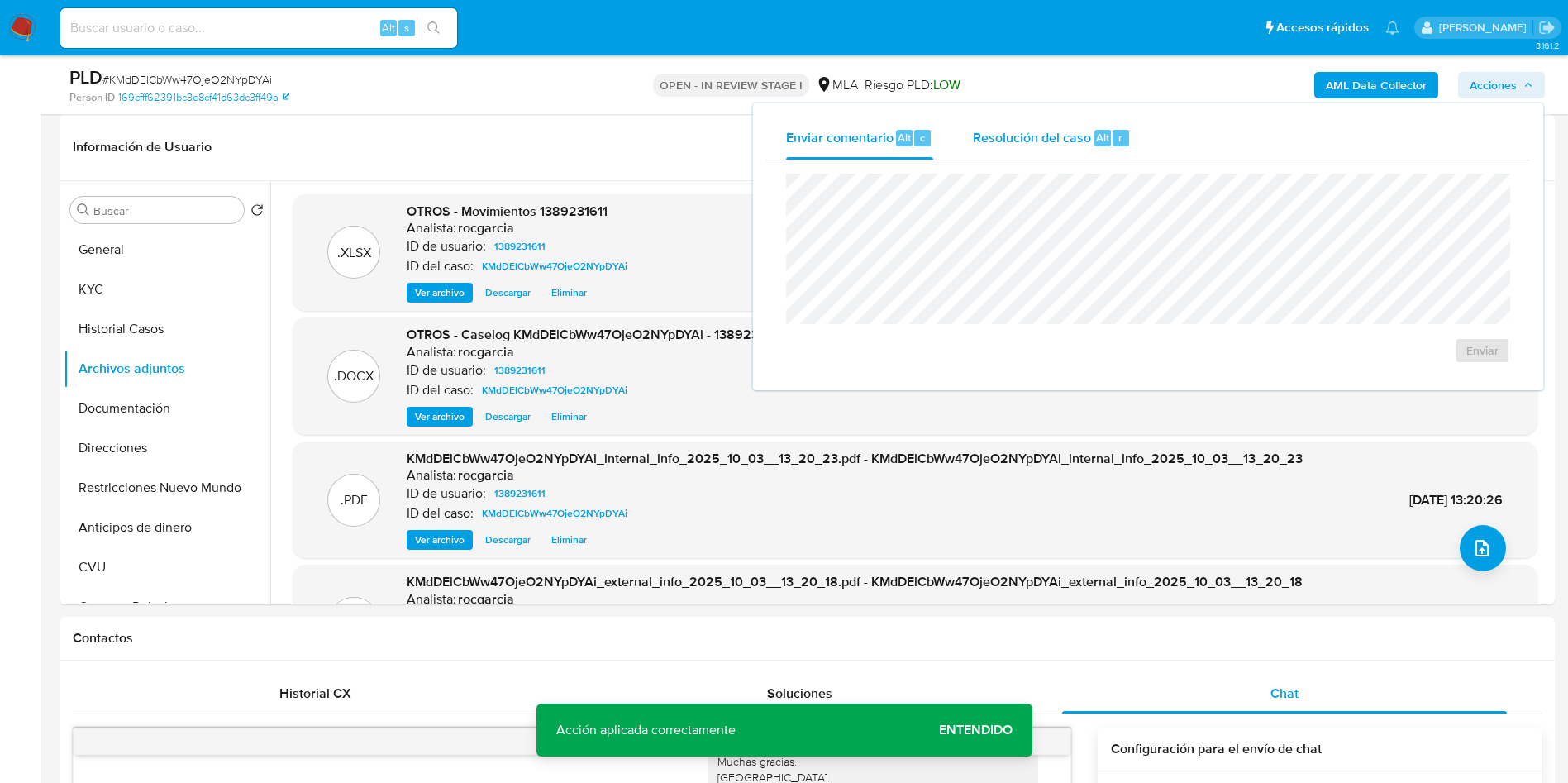
click at [1084, 134] on span "Resolución del caso" at bounding box center [1032, 137] width 118 height 19
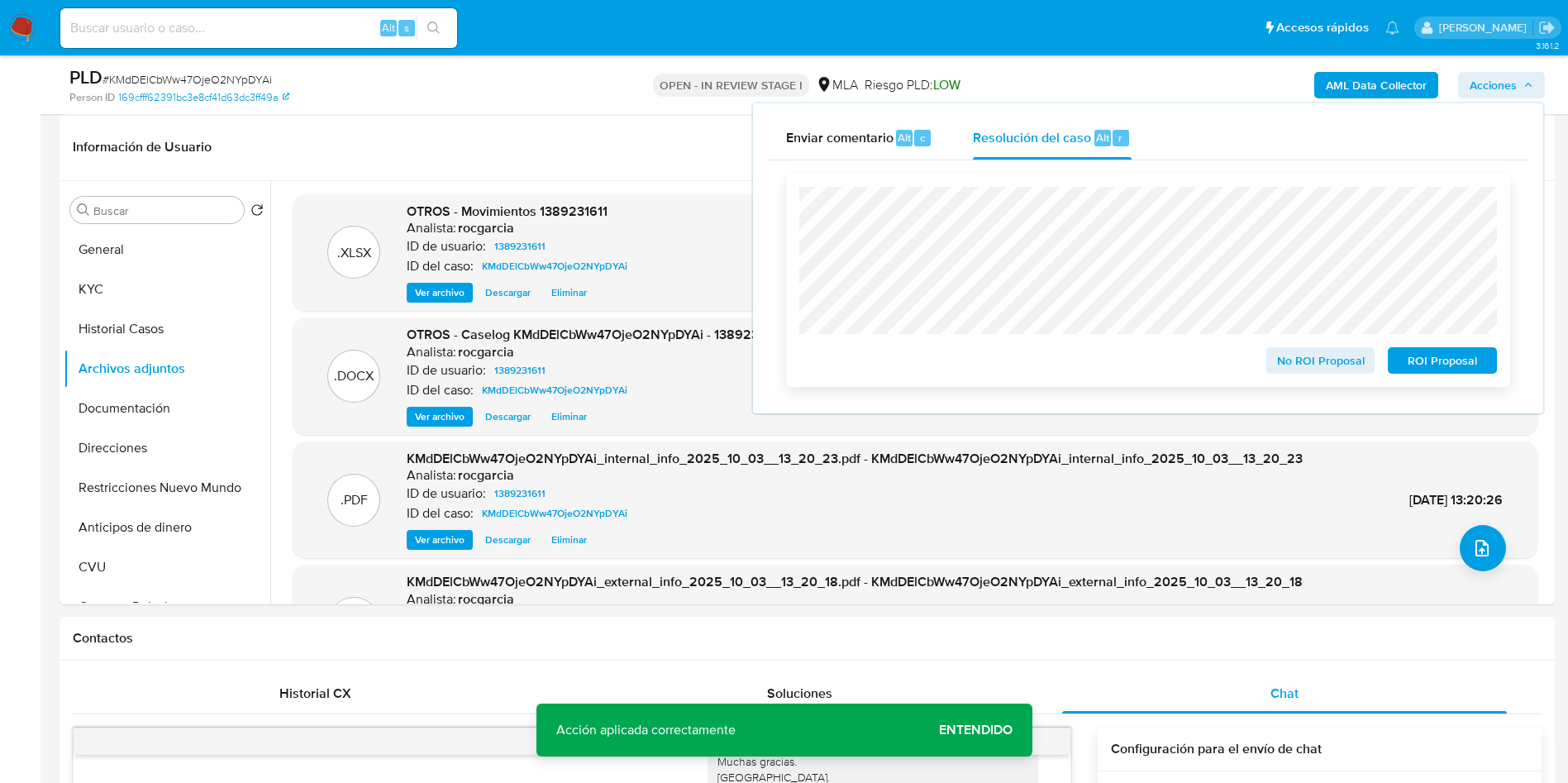
click at [1100, 188] on div at bounding box center [1148, 260] width 697 height 147
click at [1445, 362] on span "ROI Proposal" at bounding box center [1442, 360] width 86 height 23
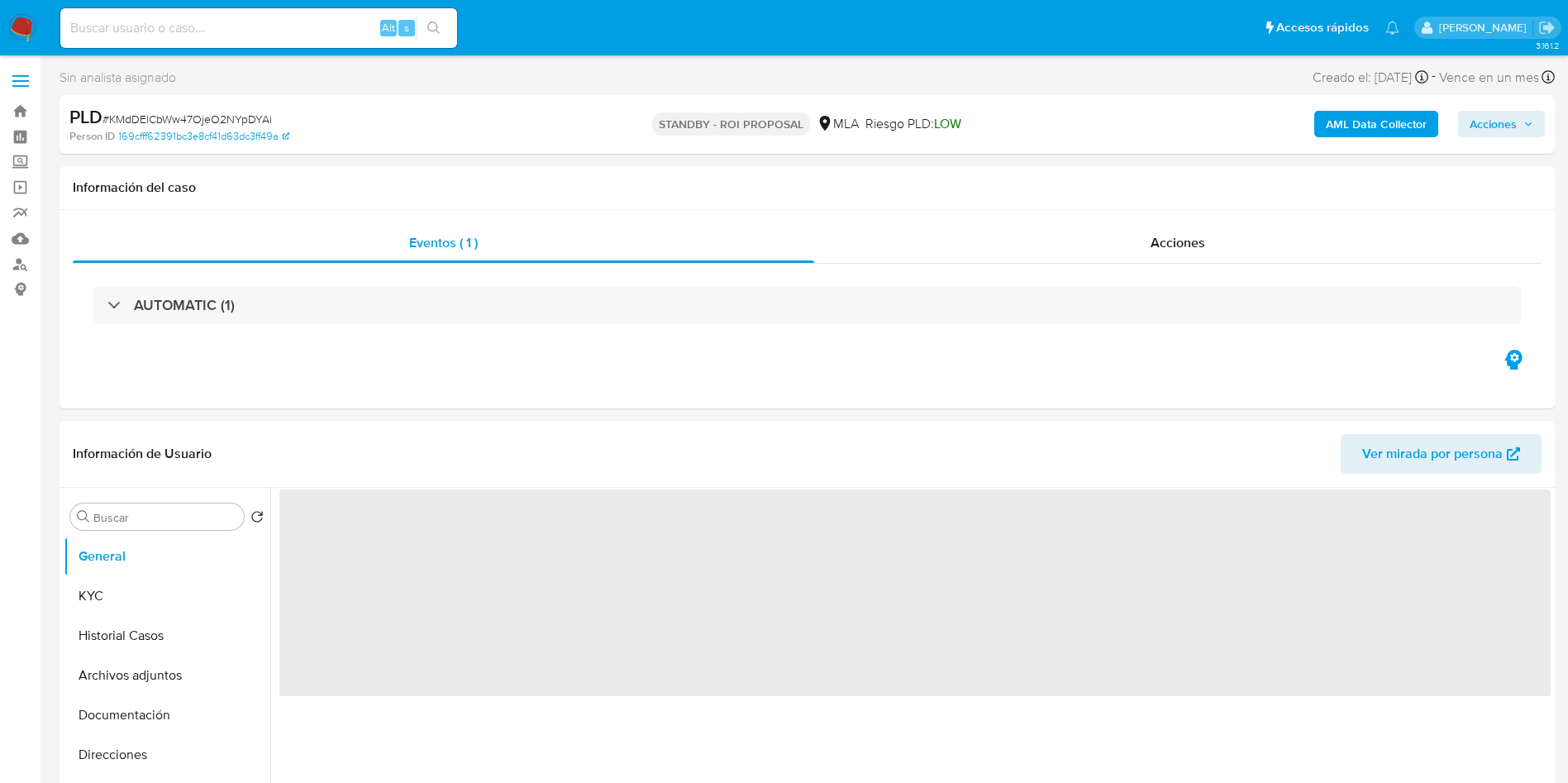
select select "10"
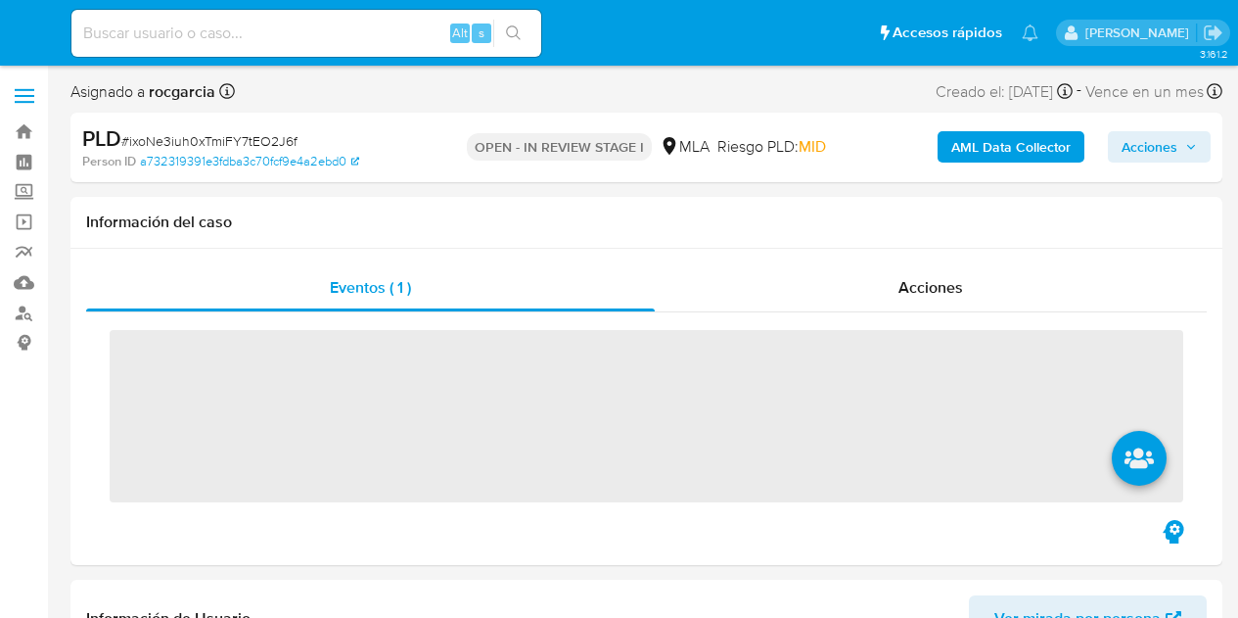
select select "10"
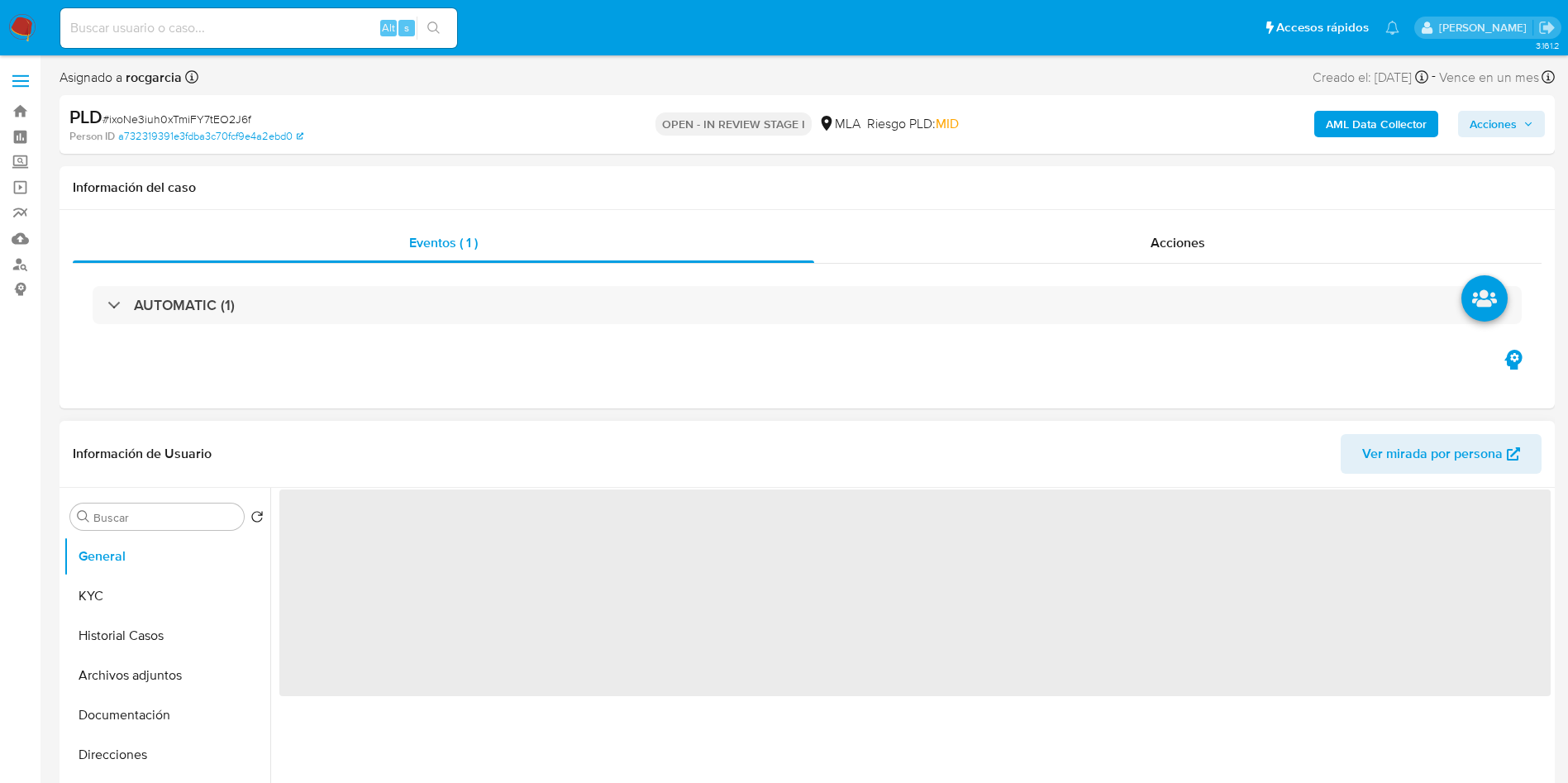
scroll to position [372, 0]
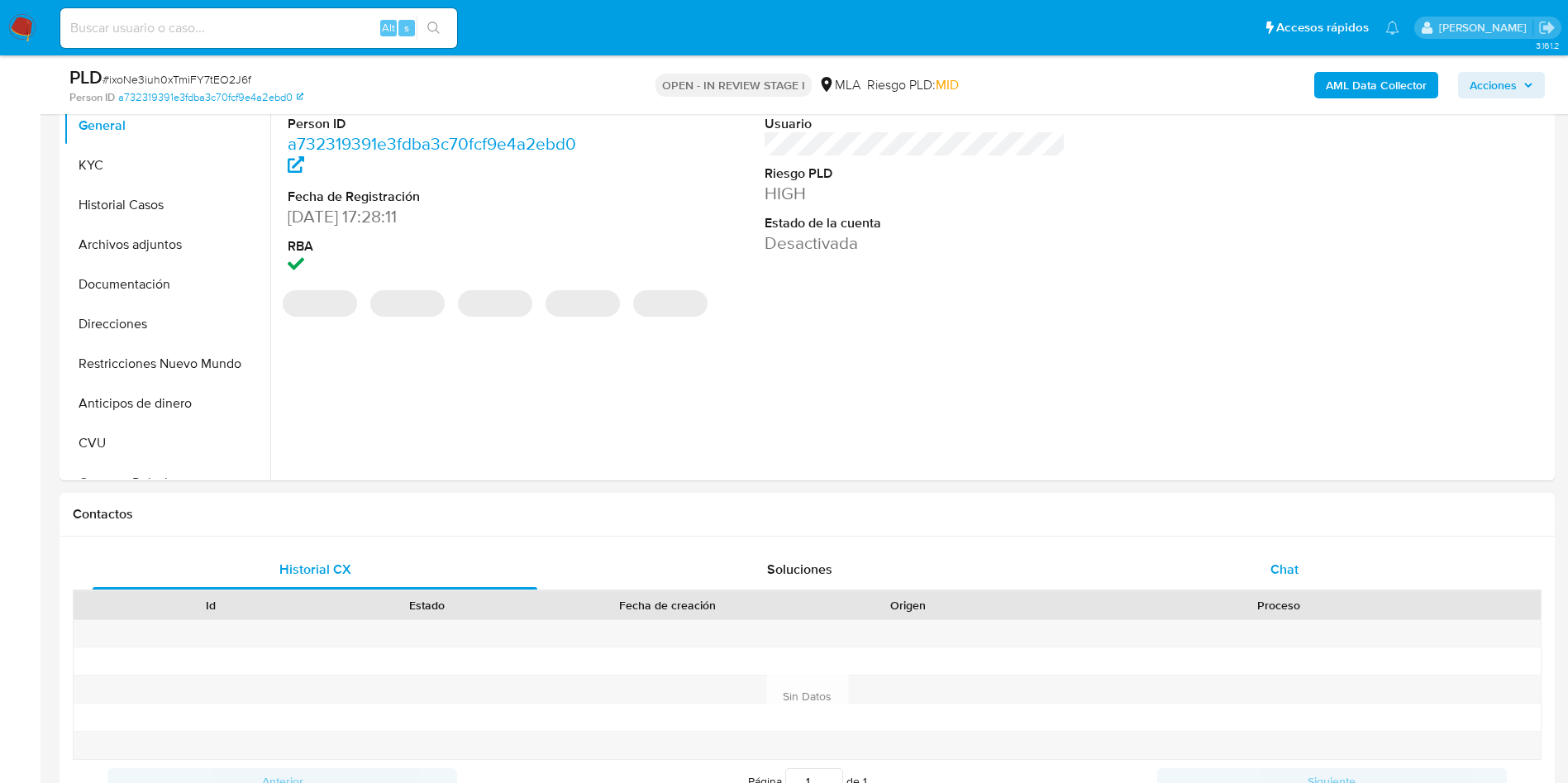
click at [1044, 521] on div "Chat" at bounding box center [1284, 569] width 445 height 40
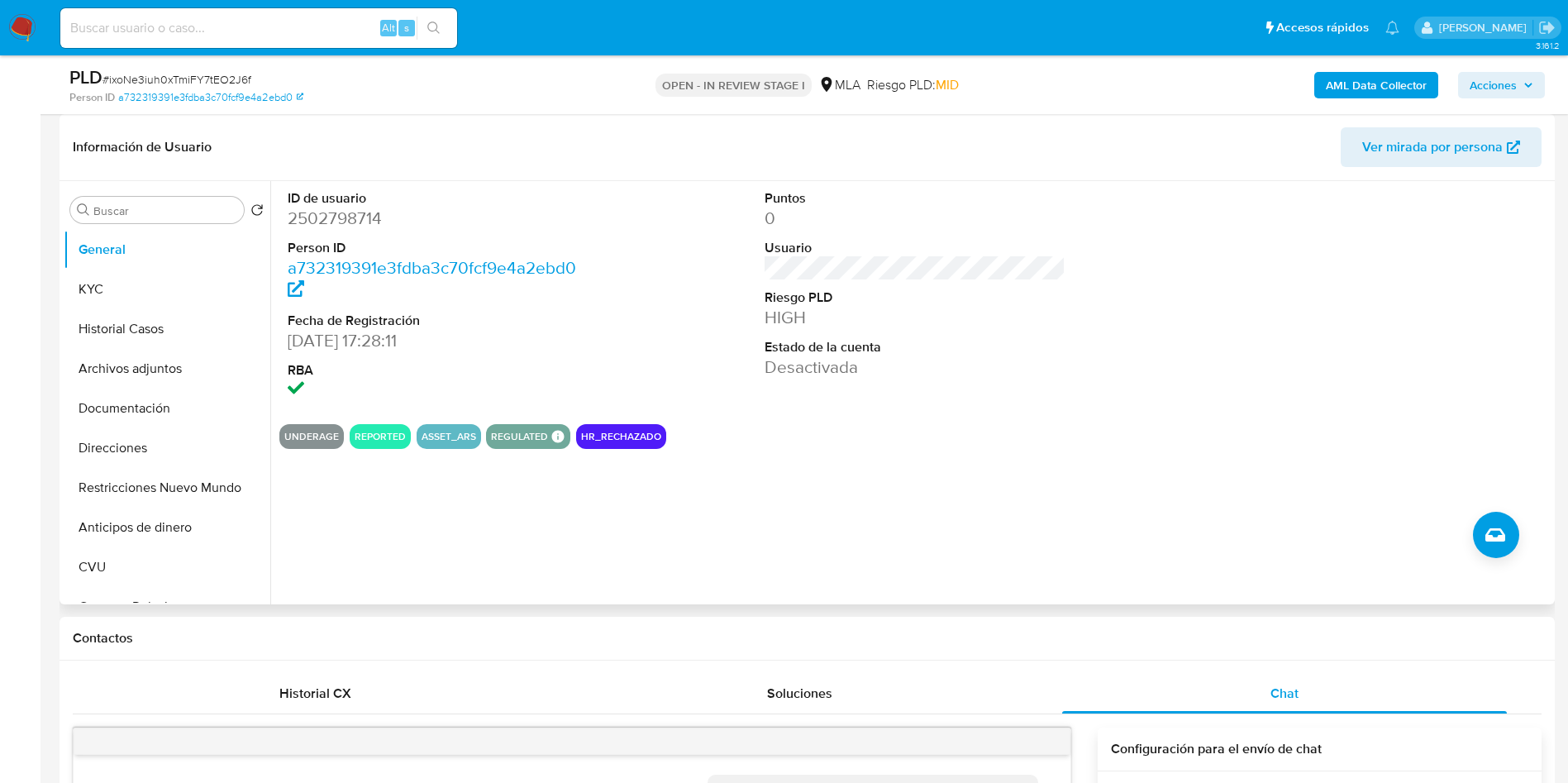
scroll to position [480, 0]
click at [314, 217] on dd "2502798714" at bounding box center [438, 218] width 301 height 23
copy dd "2502798714"
click at [141, 208] on input "Buscar" at bounding box center [165, 211] width 144 height 15
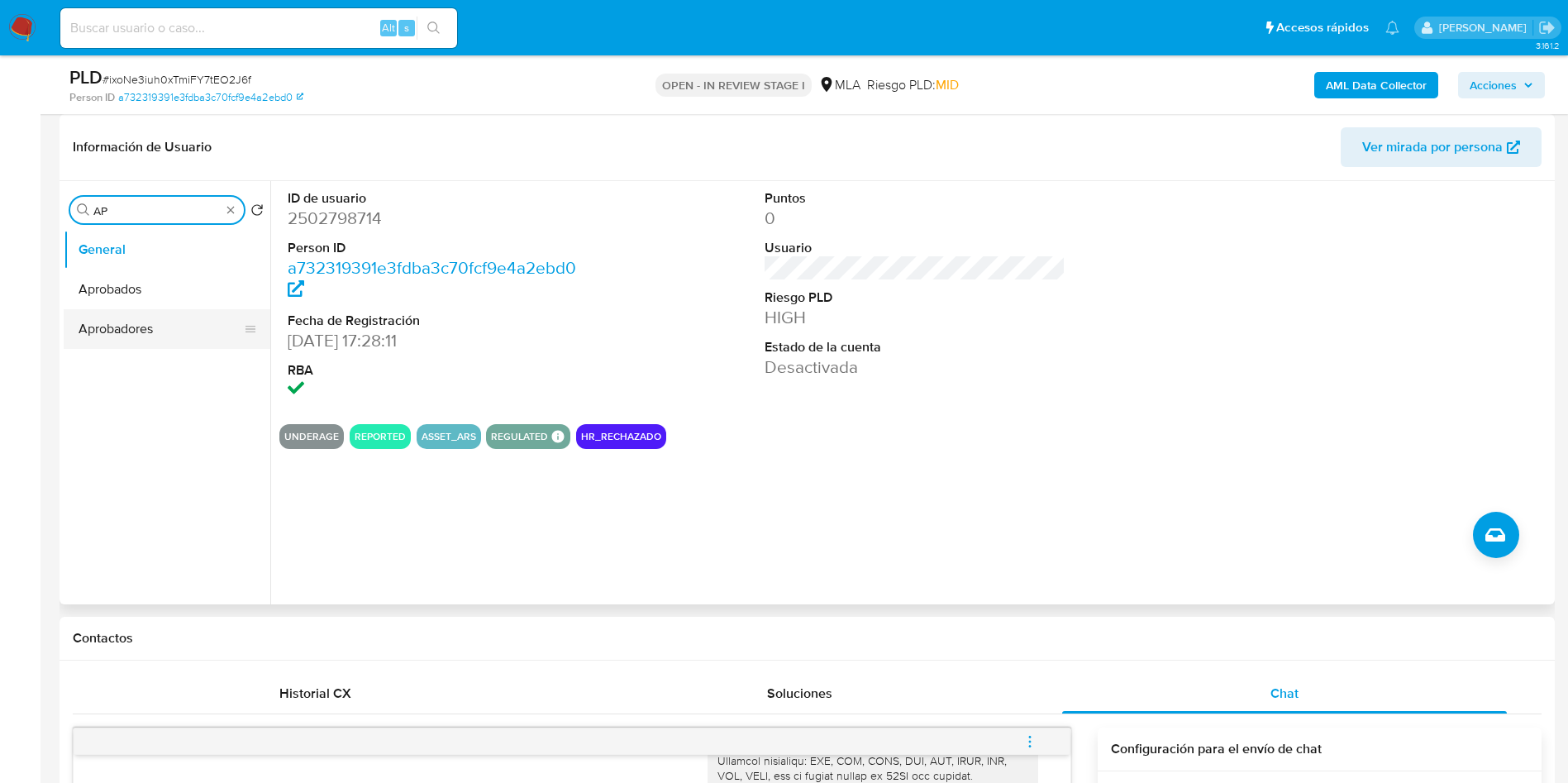
type input "AP"
click at [110, 344] on button "Aprobadores" at bounding box center [160, 329] width 193 height 40
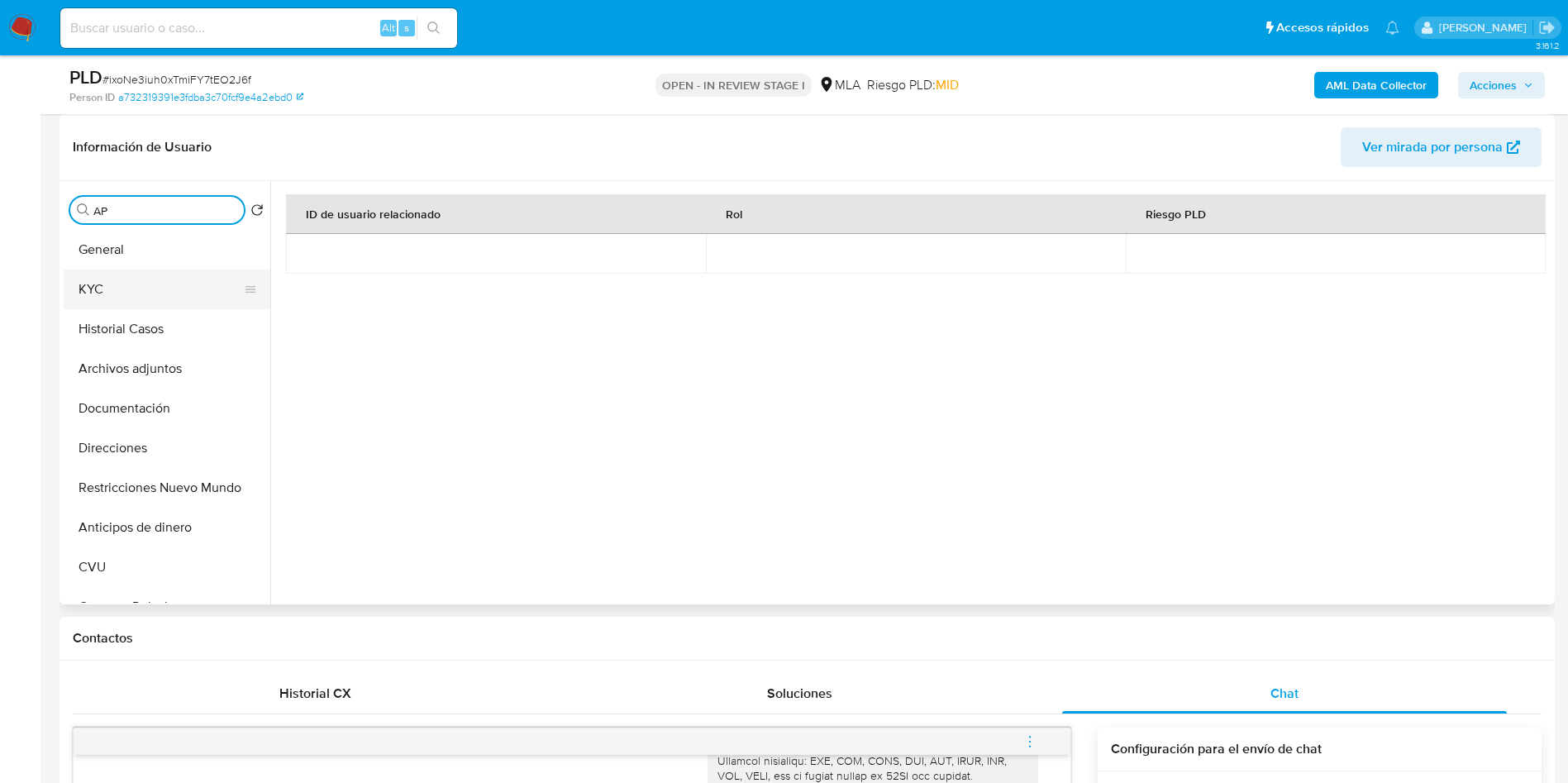
click at [153, 280] on button "KYC" at bounding box center [160, 289] width 193 height 40
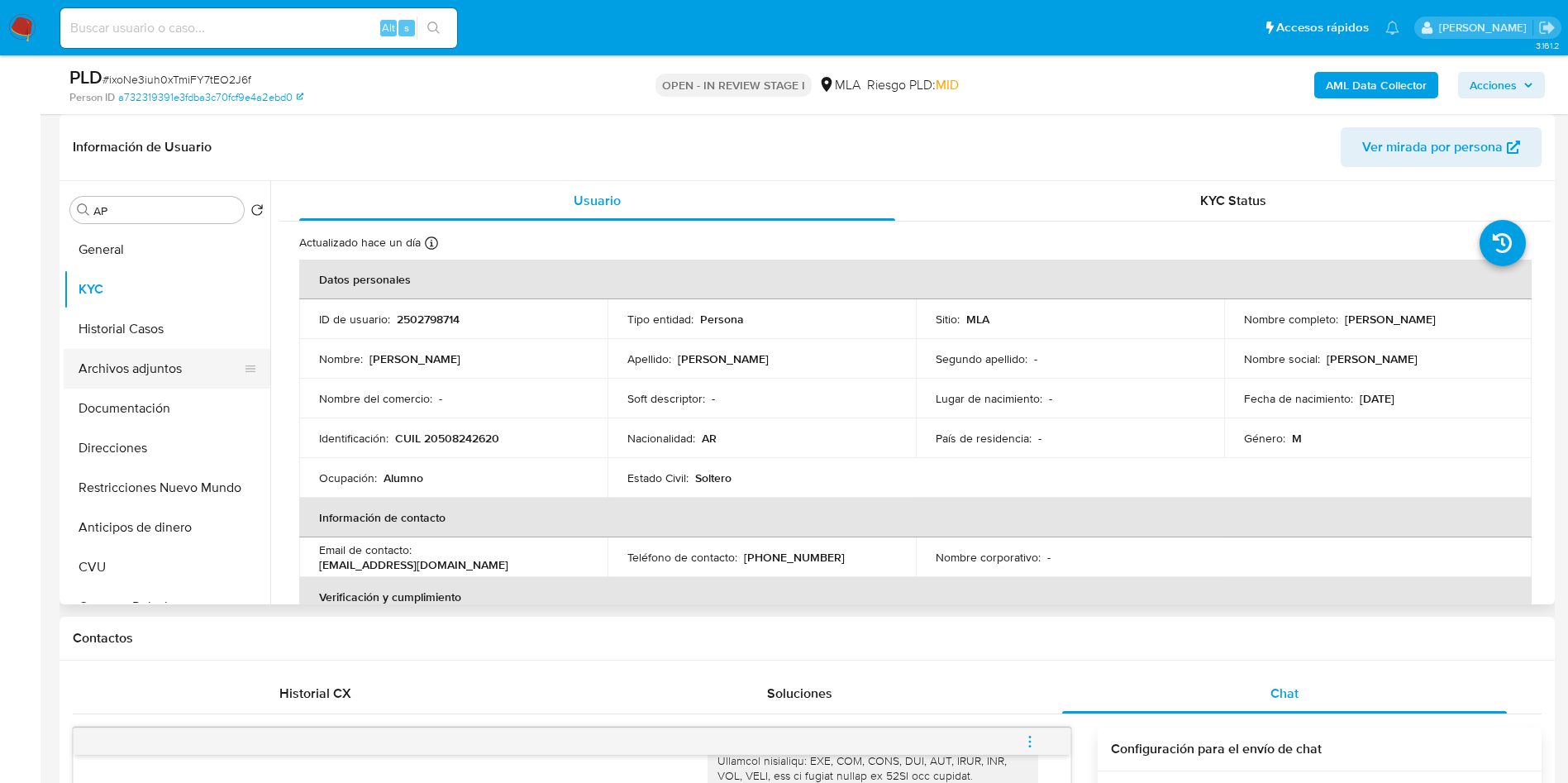
click at [139, 373] on button "Archivos adjuntos" at bounding box center [160, 368] width 193 height 40
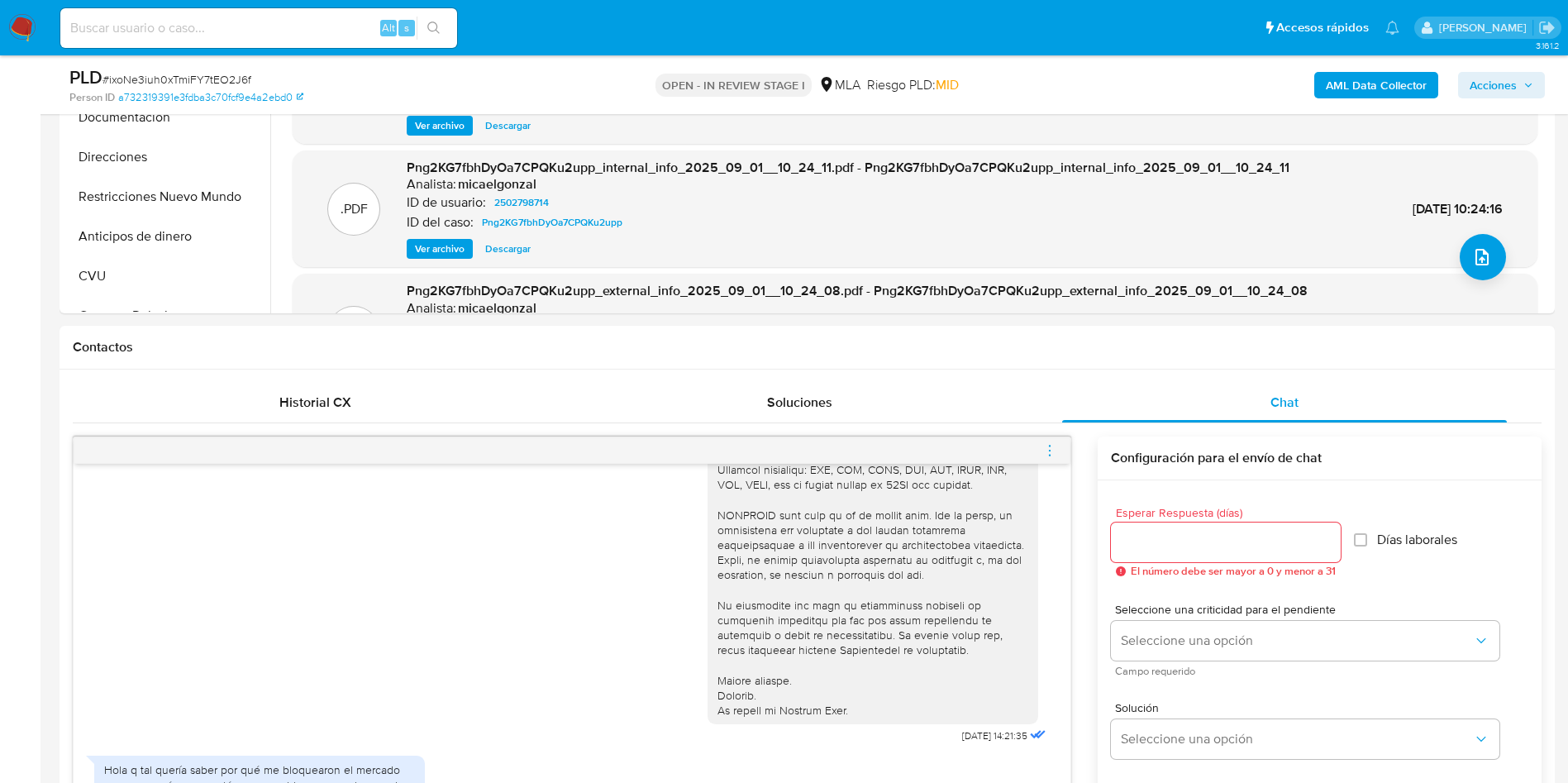
scroll to position [744, 0]
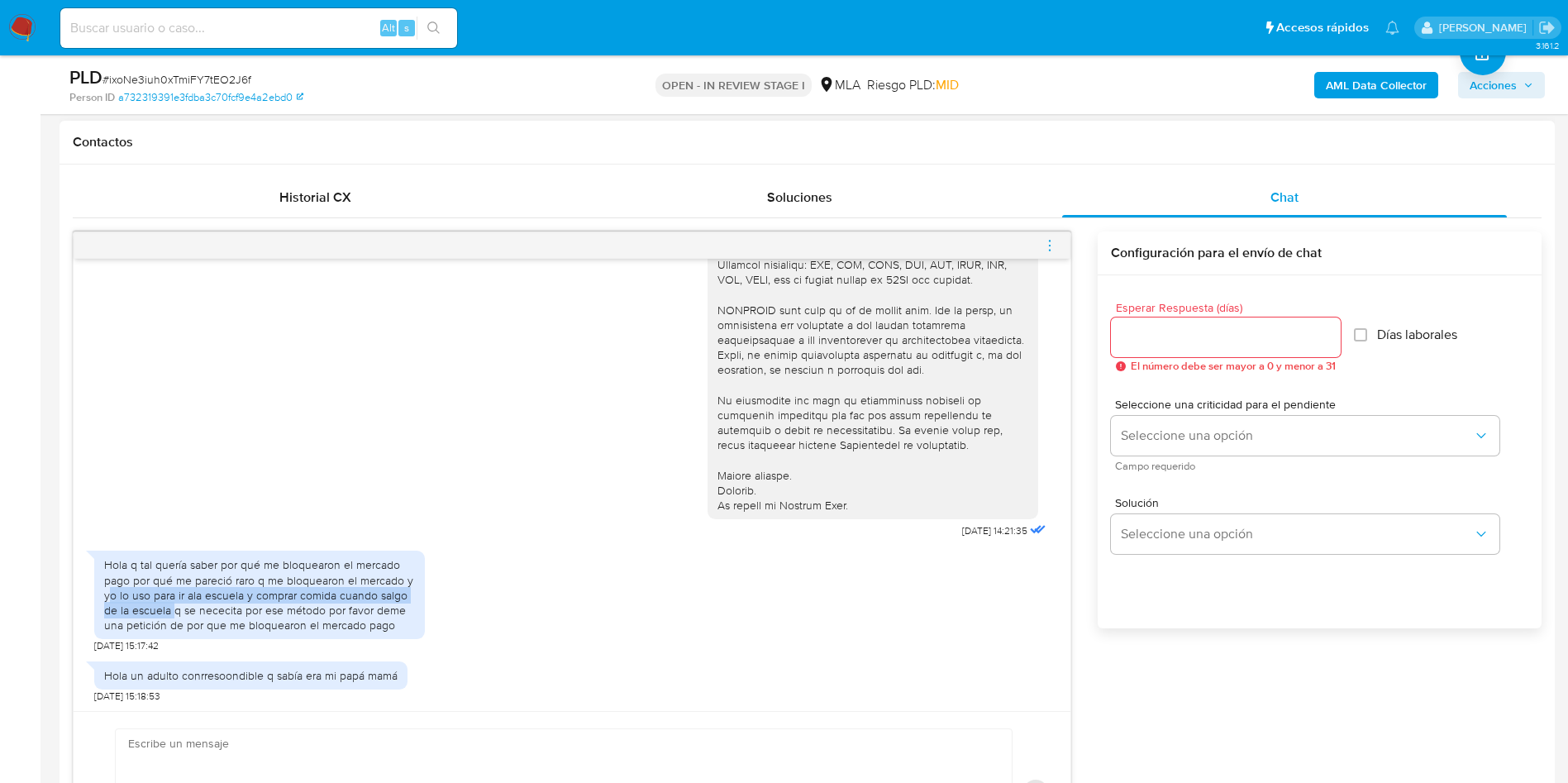
drag, startPoint x: 107, startPoint y: 597, endPoint x: 173, endPoint y: 607, distance: 66.8
click at [173, 521] on div "Hola q tal quería saber por qué me bloquearon el mercado pago por qué me pareci…" at bounding box center [259, 595] width 311 height 75
click at [174, 521] on div "Hola q tal quería saber por qué me bloquearon el mercado pago por qué me pareci…" at bounding box center [259, 595] width 311 height 75
drag, startPoint x: 174, startPoint y: 607, endPoint x: 109, endPoint y: 594, distance: 66.3
click at [107, 521] on div "Hola q tal quería saber por qué me bloquearon el mercado pago por qué me pareci…" at bounding box center [259, 595] width 311 height 75
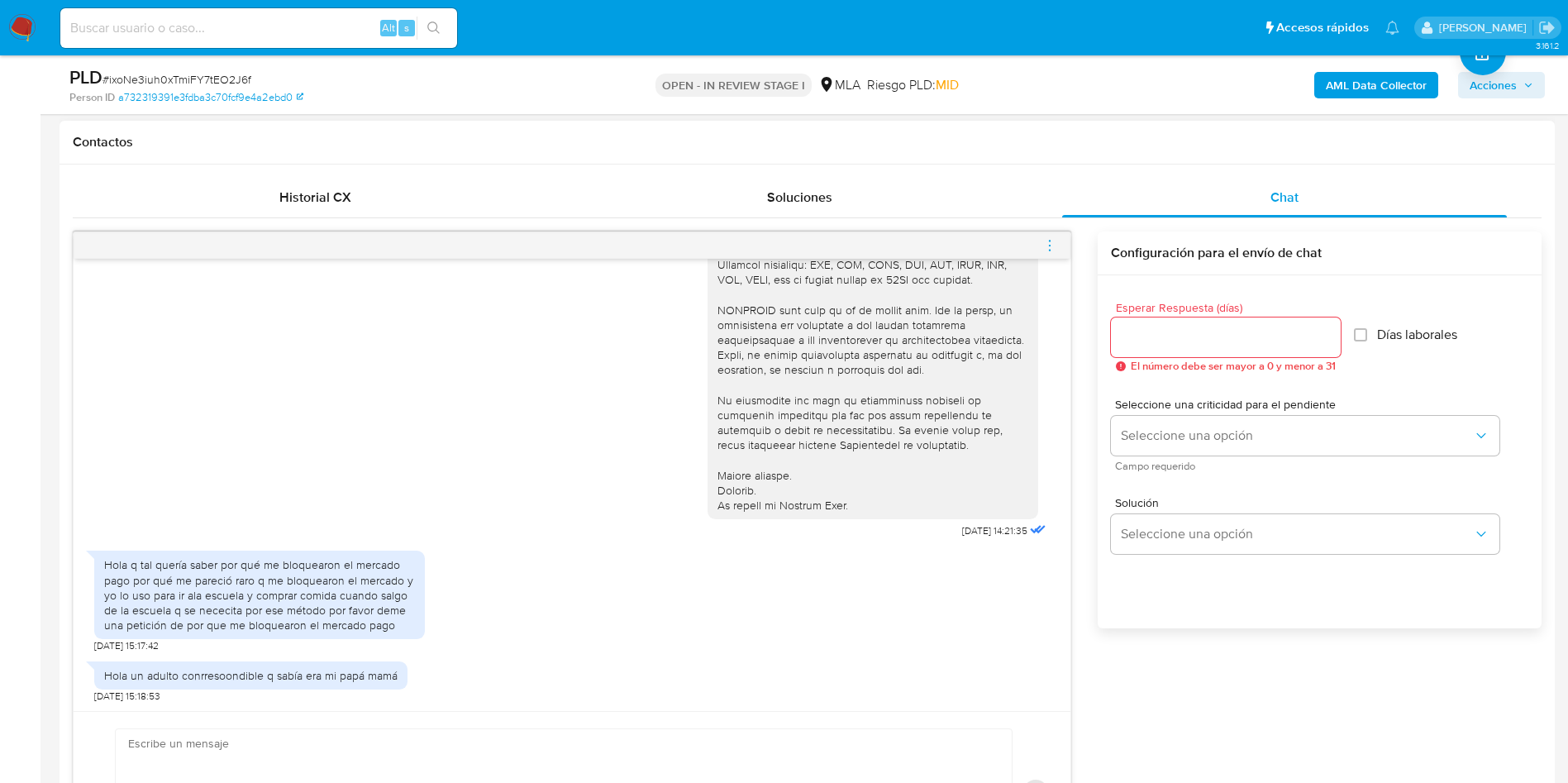
click at [349, 521] on div "Hola q tal quería saber por qué me bloquearon el mercado pago por qué me pareci…" at bounding box center [259, 595] width 311 height 75
drag, startPoint x: 106, startPoint y: 596, endPoint x: 170, endPoint y: 606, distance: 64.8
click at [170, 521] on div "Hola q tal quería saber por qué me bloquearon el mercado pago por qué me pareci…" at bounding box center [259, 595] width 311 height 75
copy div "yo lo uso para ir ala escuela y comprar comida cuando salgo de la escuela"
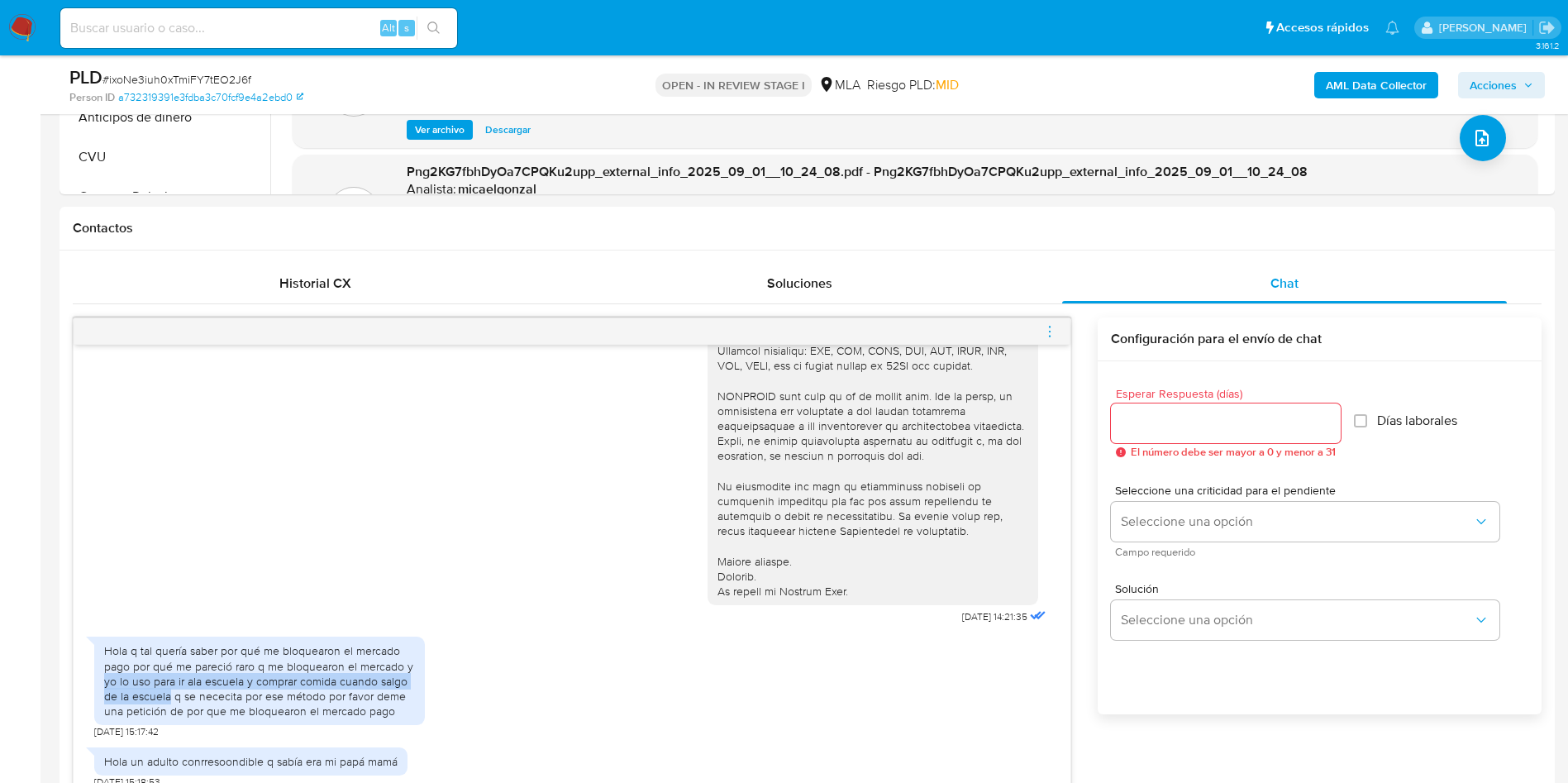
scroll to position [868, 0]
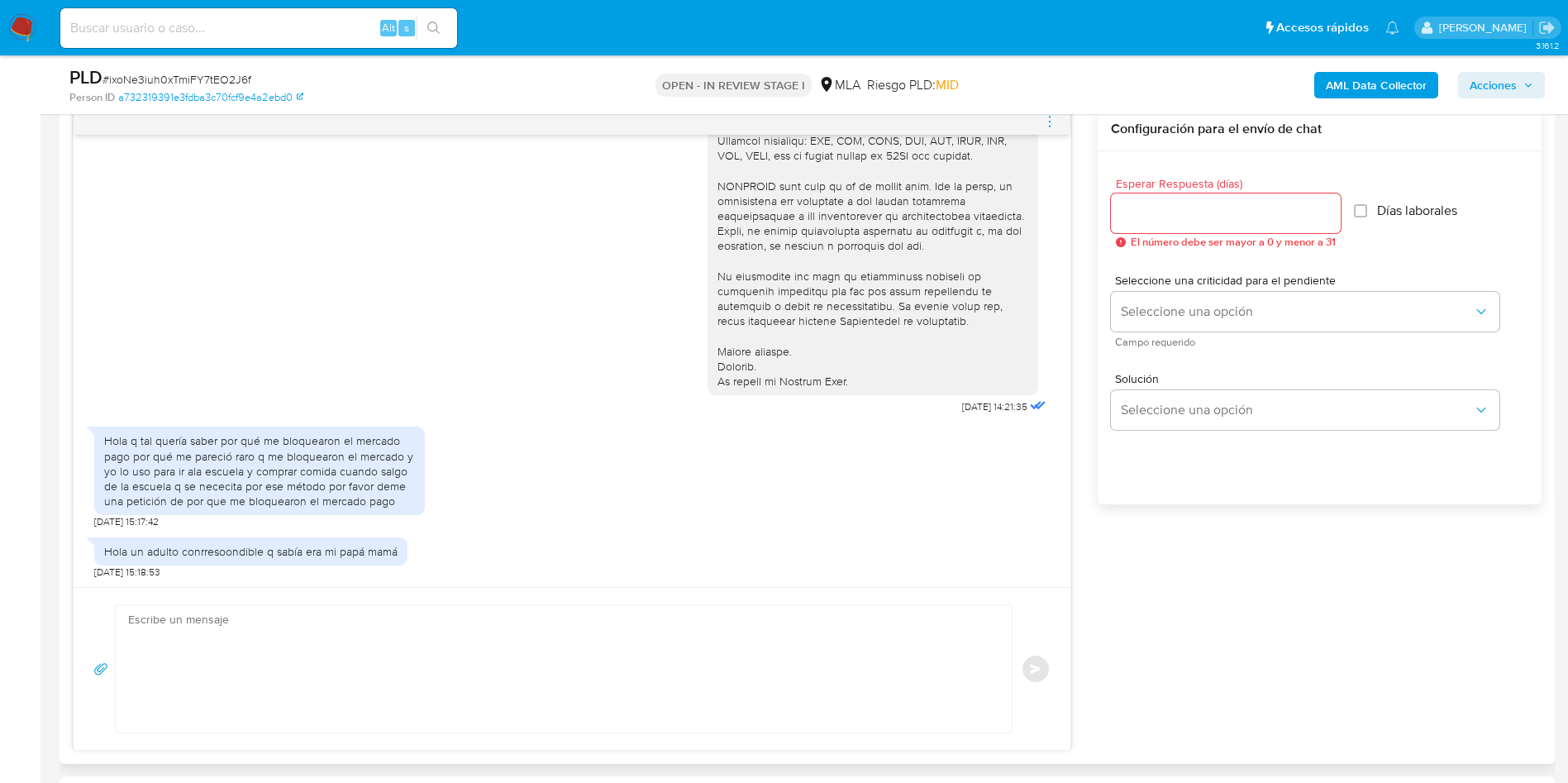
drag, startPoint x: 341, startPoint y: 749, endPoint x: 326, endPoint y: 711, distance: 40.9
click at [337, 521] on div "Enviar" at bounding box center [572, 668] width 996 height 163
click at [290, 521] on textarea at bounding box center [560, 668] width 863 height 128
paste textarea "Muchas gracias por tu respuesta. Analizamos tu caso y verificamos que no te enc…"
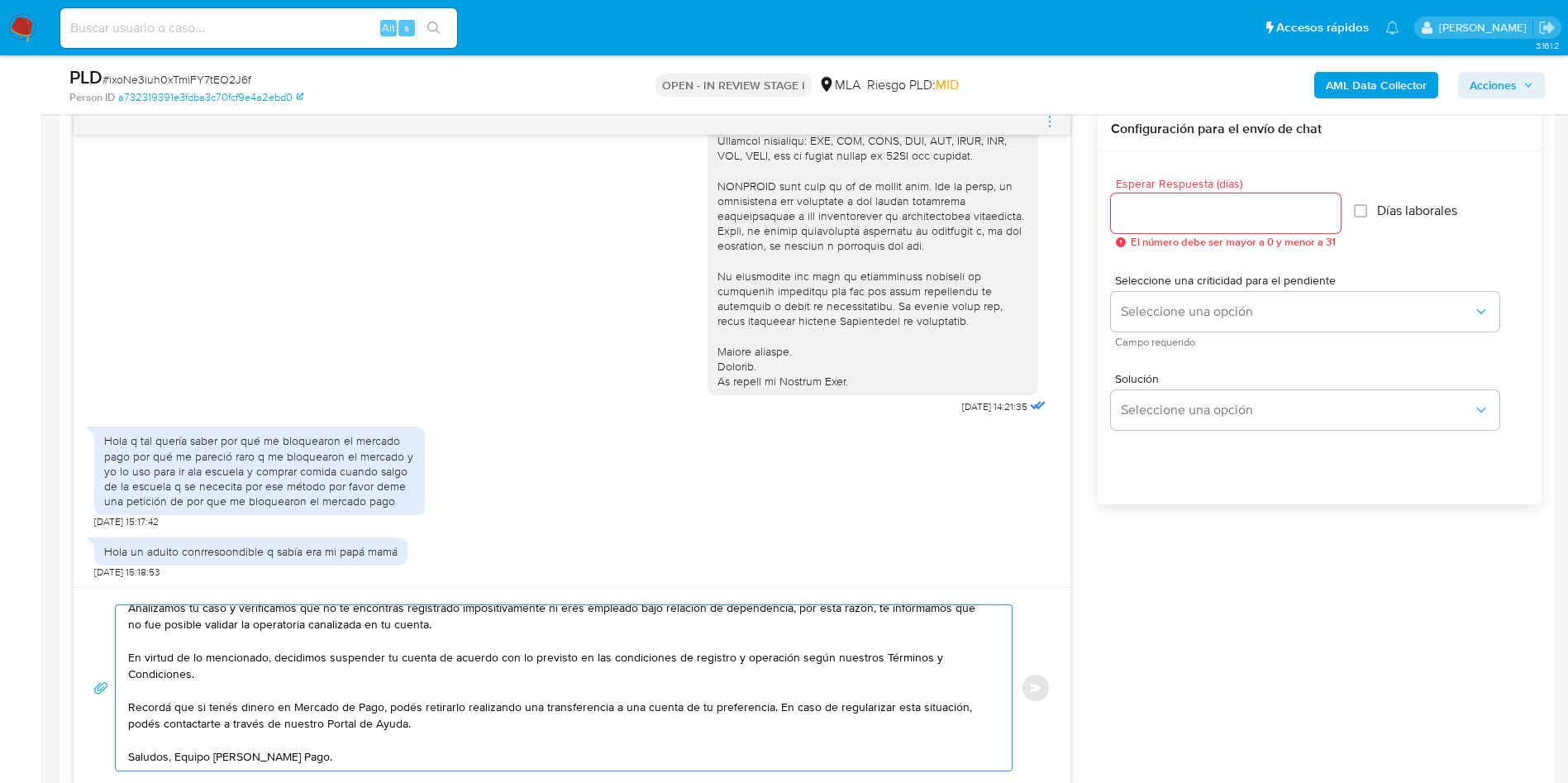
scroll to position [0, 0]
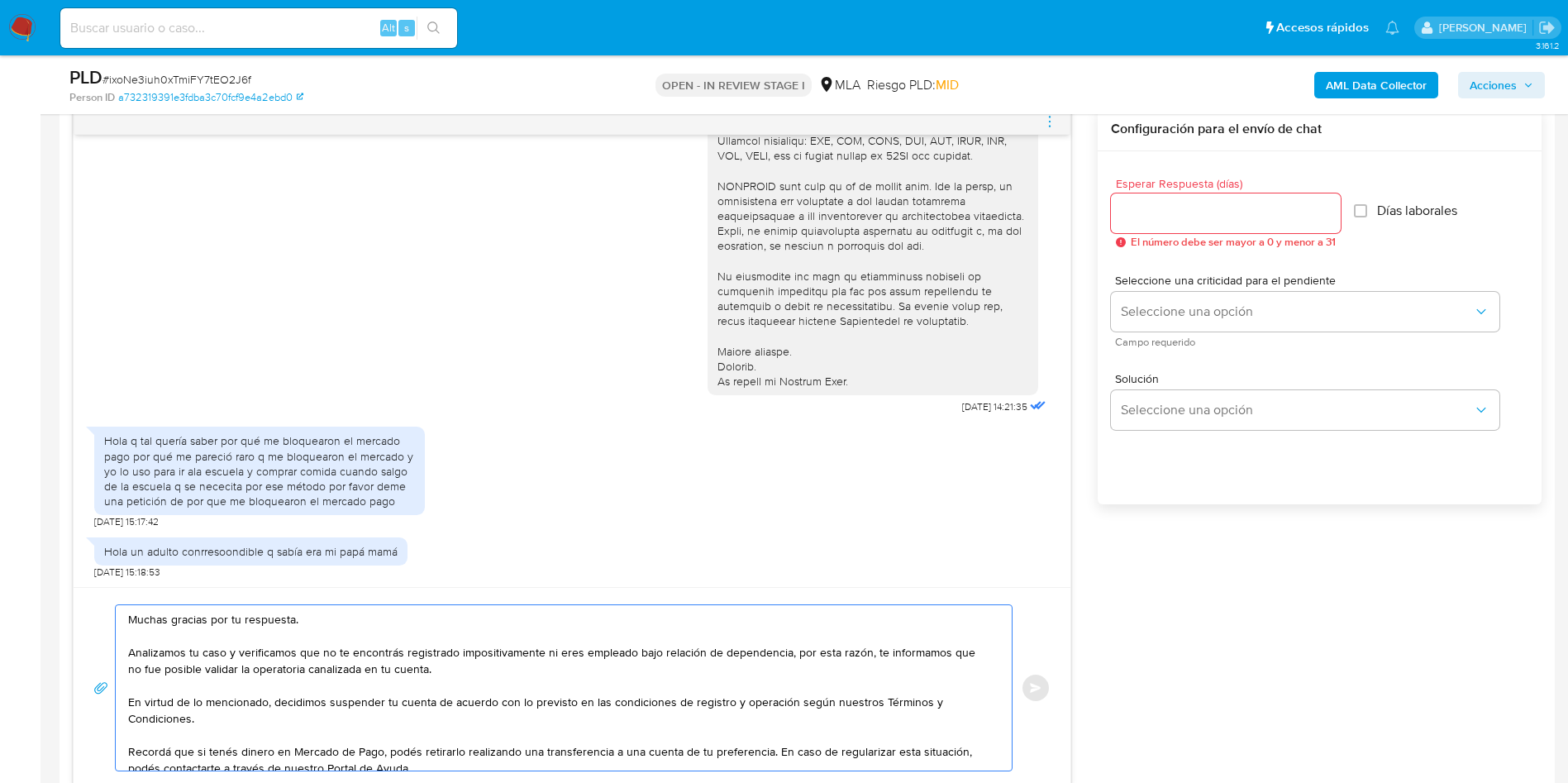
click at [786, 521] on textarea "Muchas gracias por tu respuesta. Analizamos tu caso y verificamos que no te enc…" at bounding box center [560, 688] width 863 height 166
type textarea "Muchas gracias por tu respuesta. Analizamos tu caso y verificamos que no te enc…"
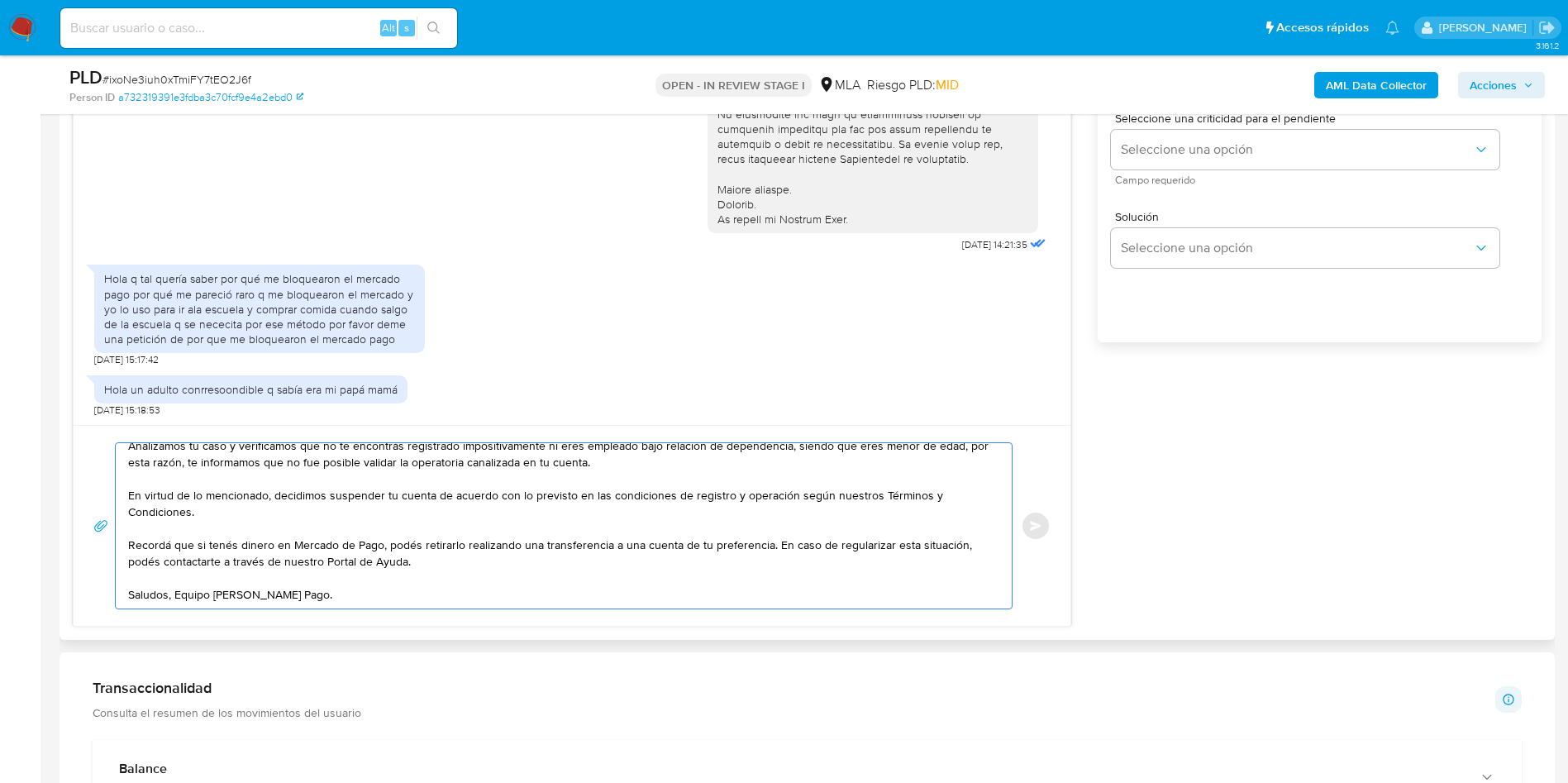
scroll to position [868, 0]
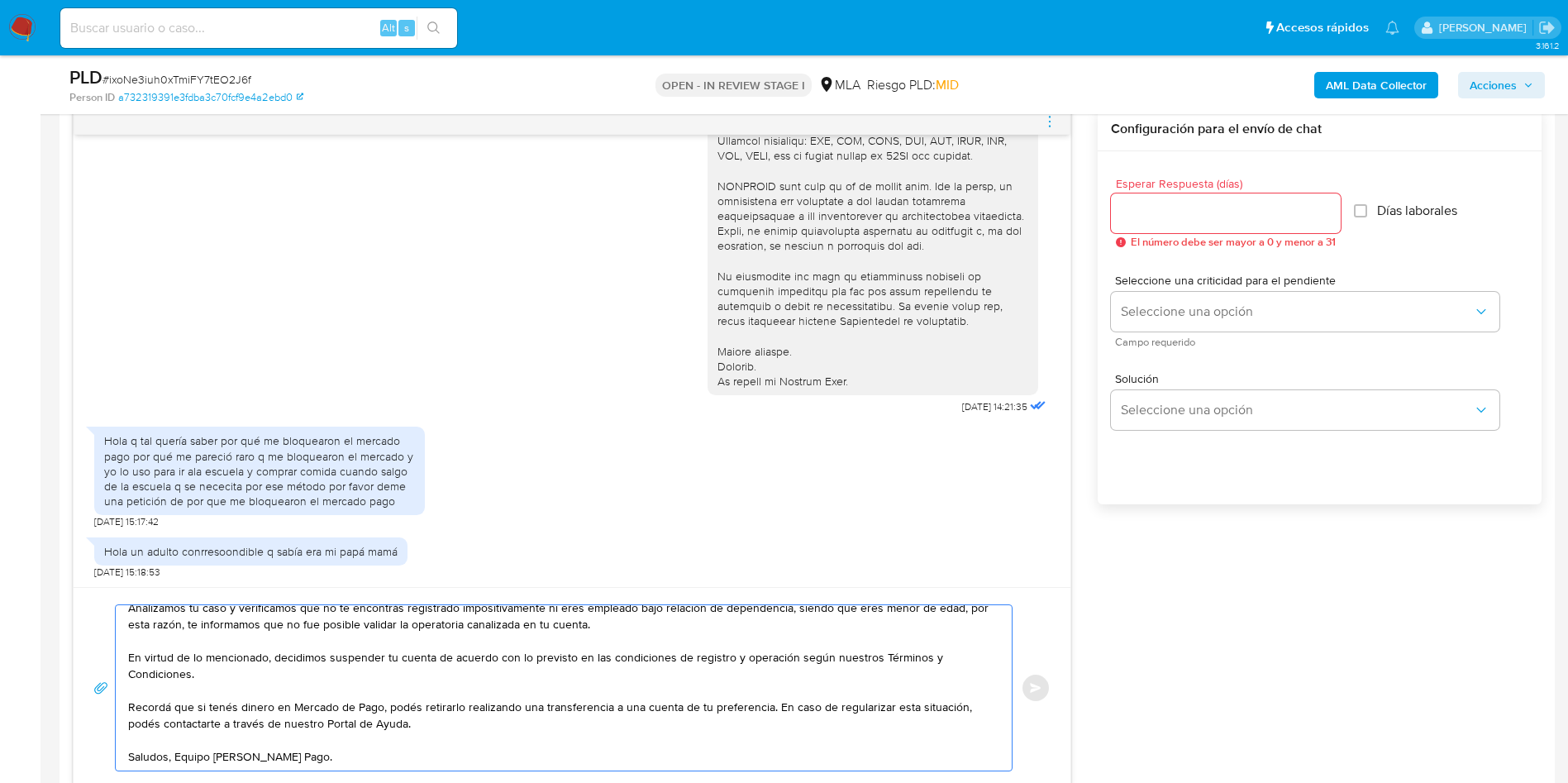
click at [1044, 220] on input "Esperar Respuesta (días)" at bounding box center [1225, 213] width 230 height 21
type input "0"
click at [1044, 521] on button "Enviar" at bounding box center [1035, 688] width 30 height 30
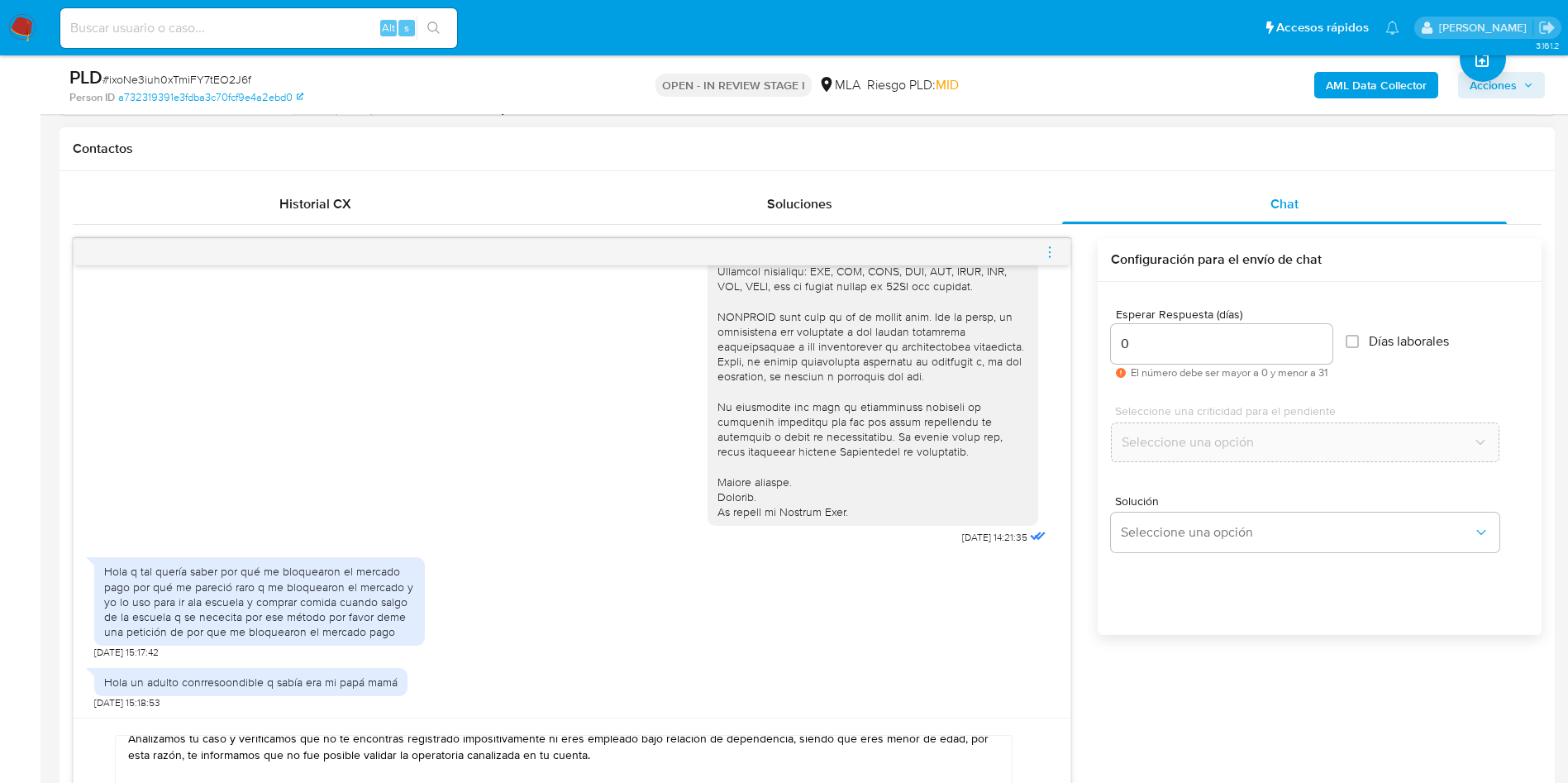
scroll to position [620, 0]
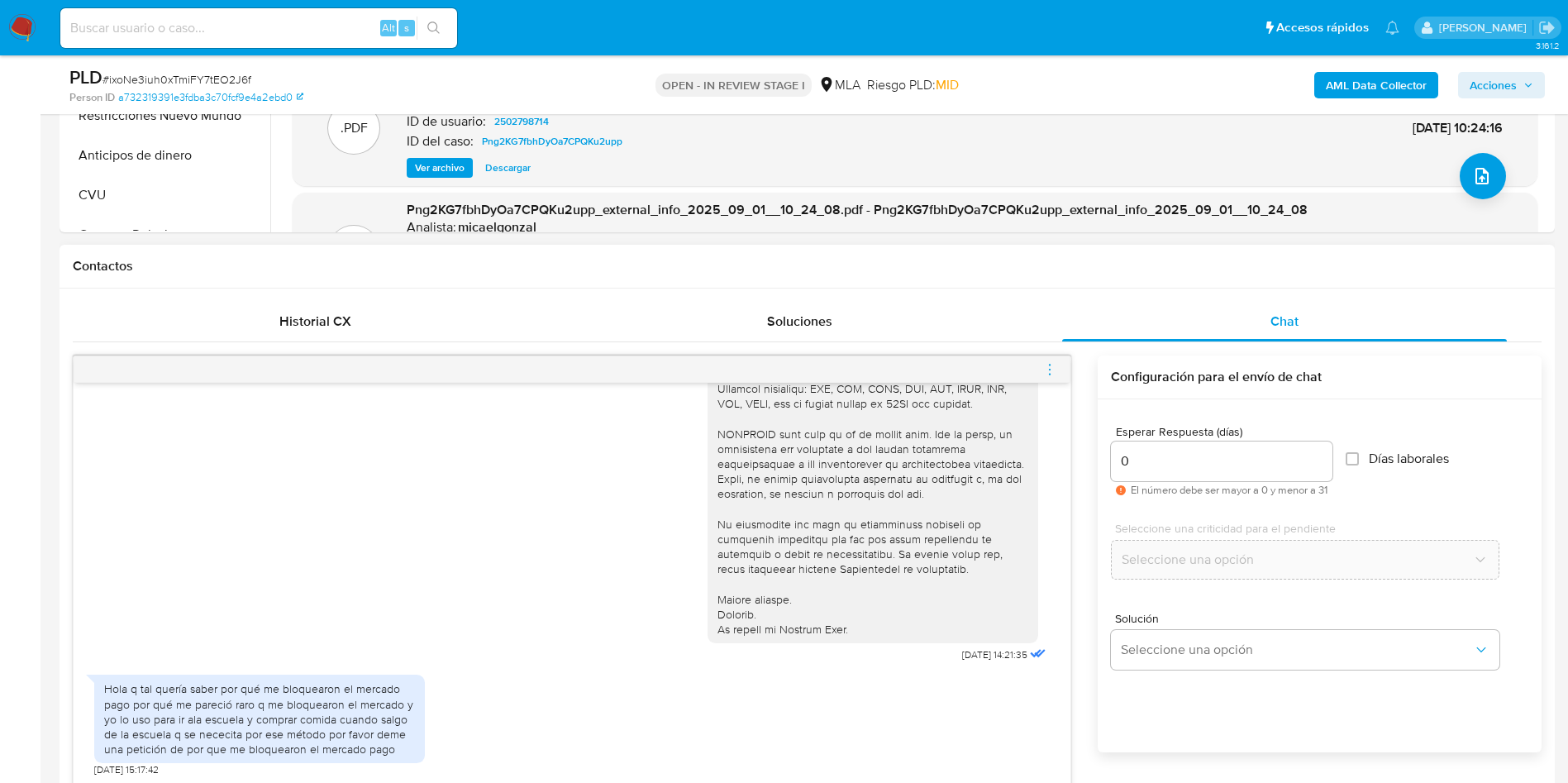
click at [1044, 358] on div at bounding box center [572, 369] width 996 height 26
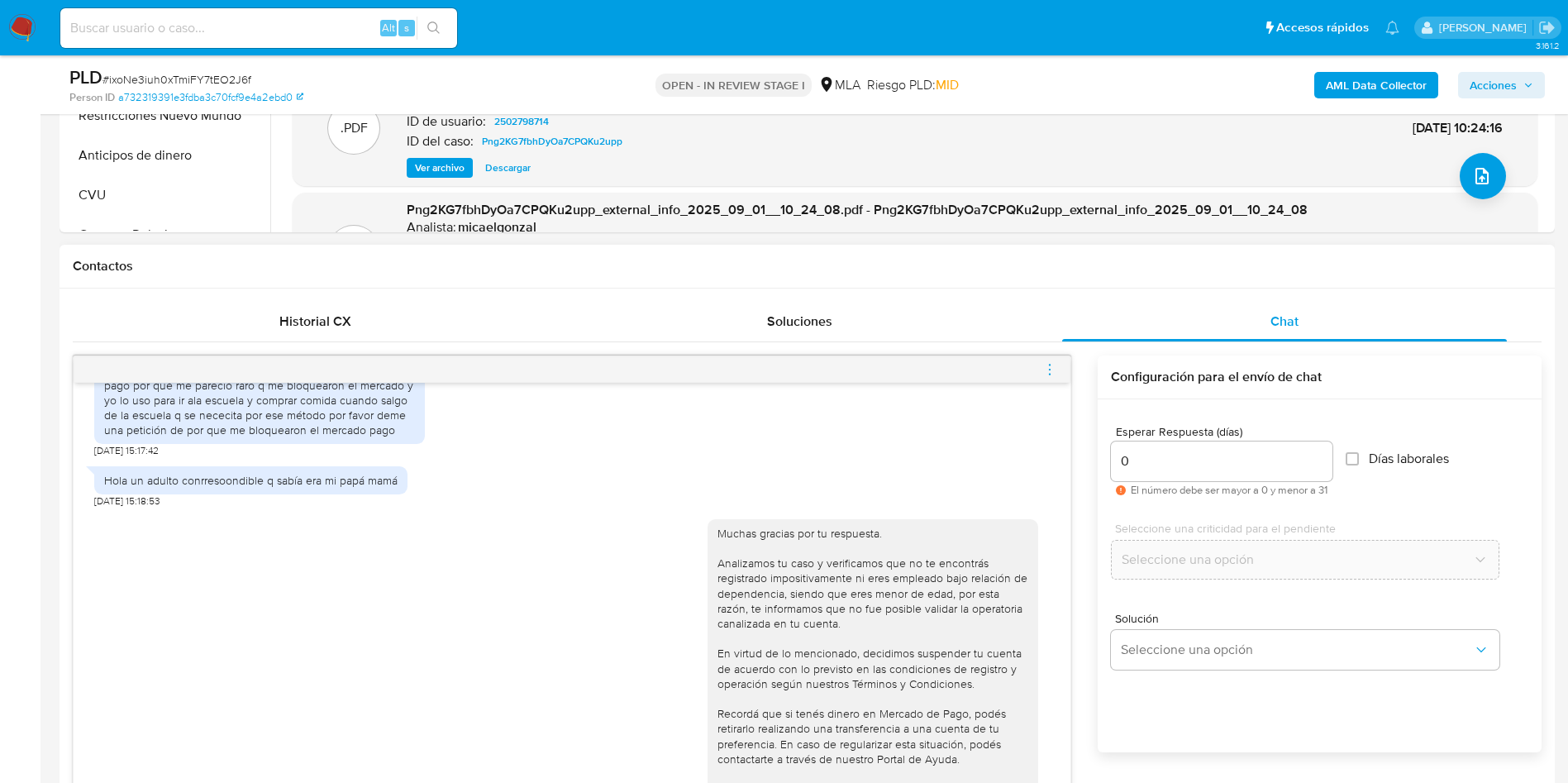
click at [1044, 367] on icon "menu-action" at bounding box center [1050, 370] width 15 height 15
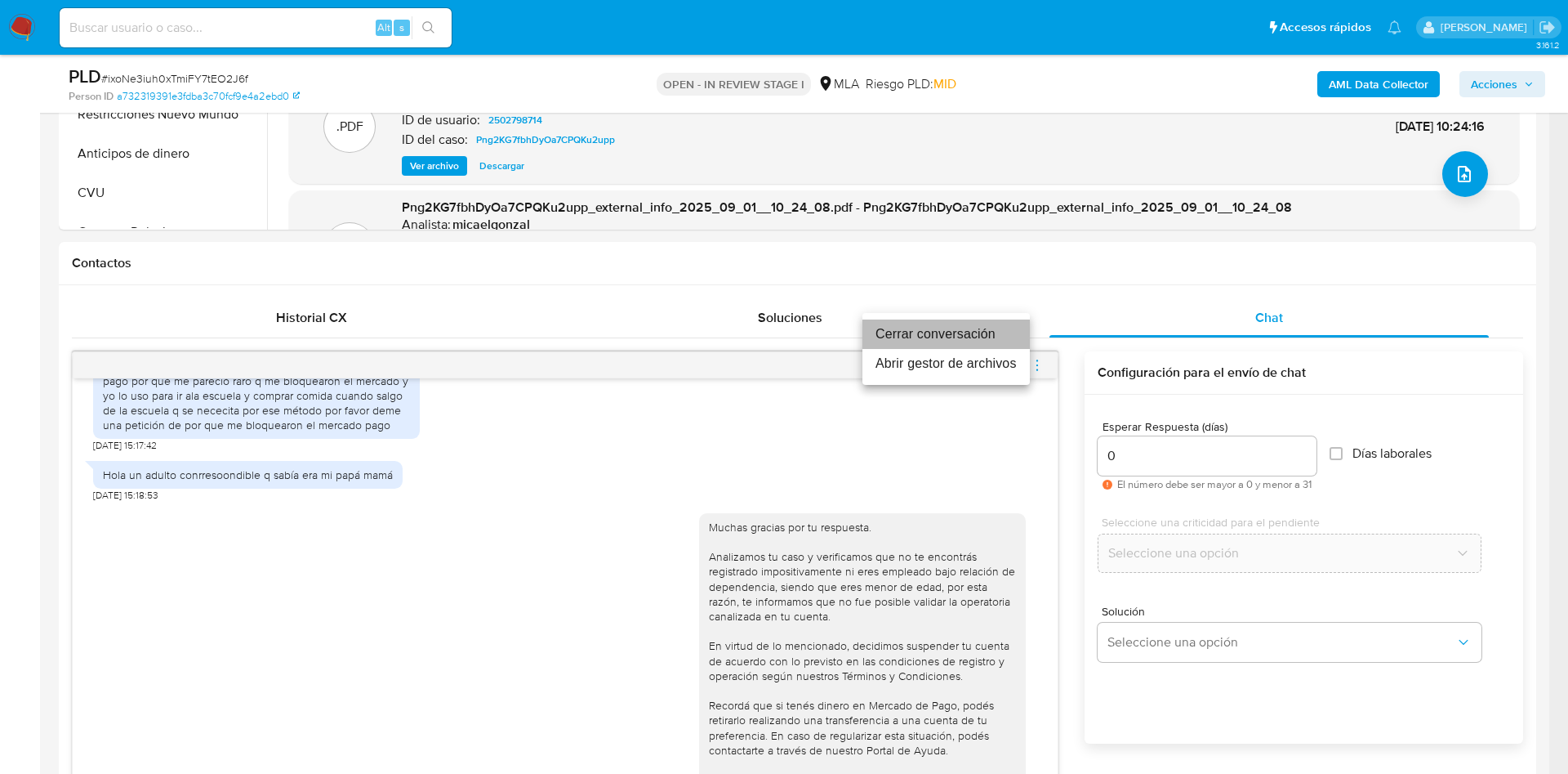
click at [981, 337] on li "Cerrar conversación" at bounding box center [945, 334] width 168 height 29
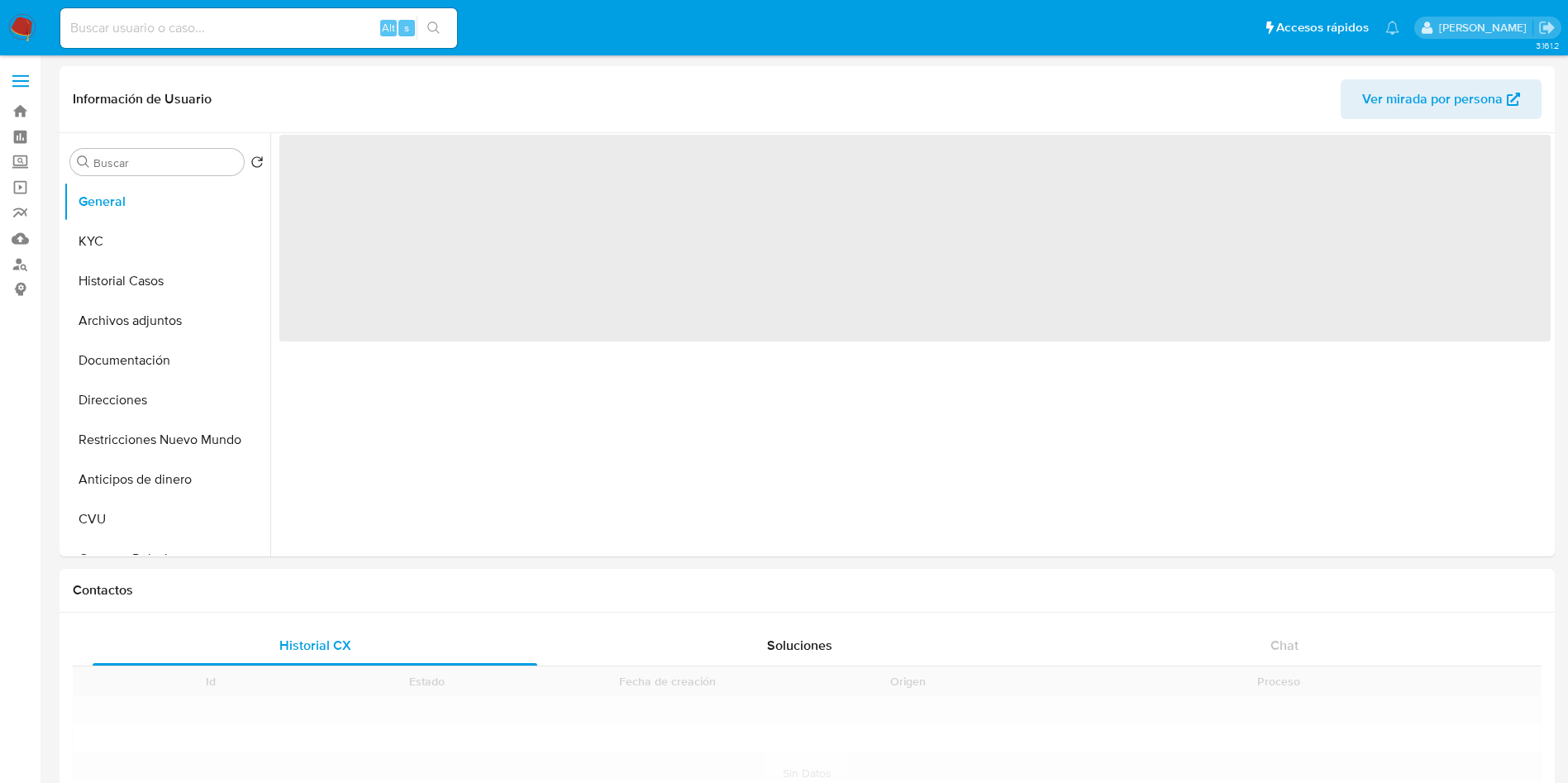
select select "10"
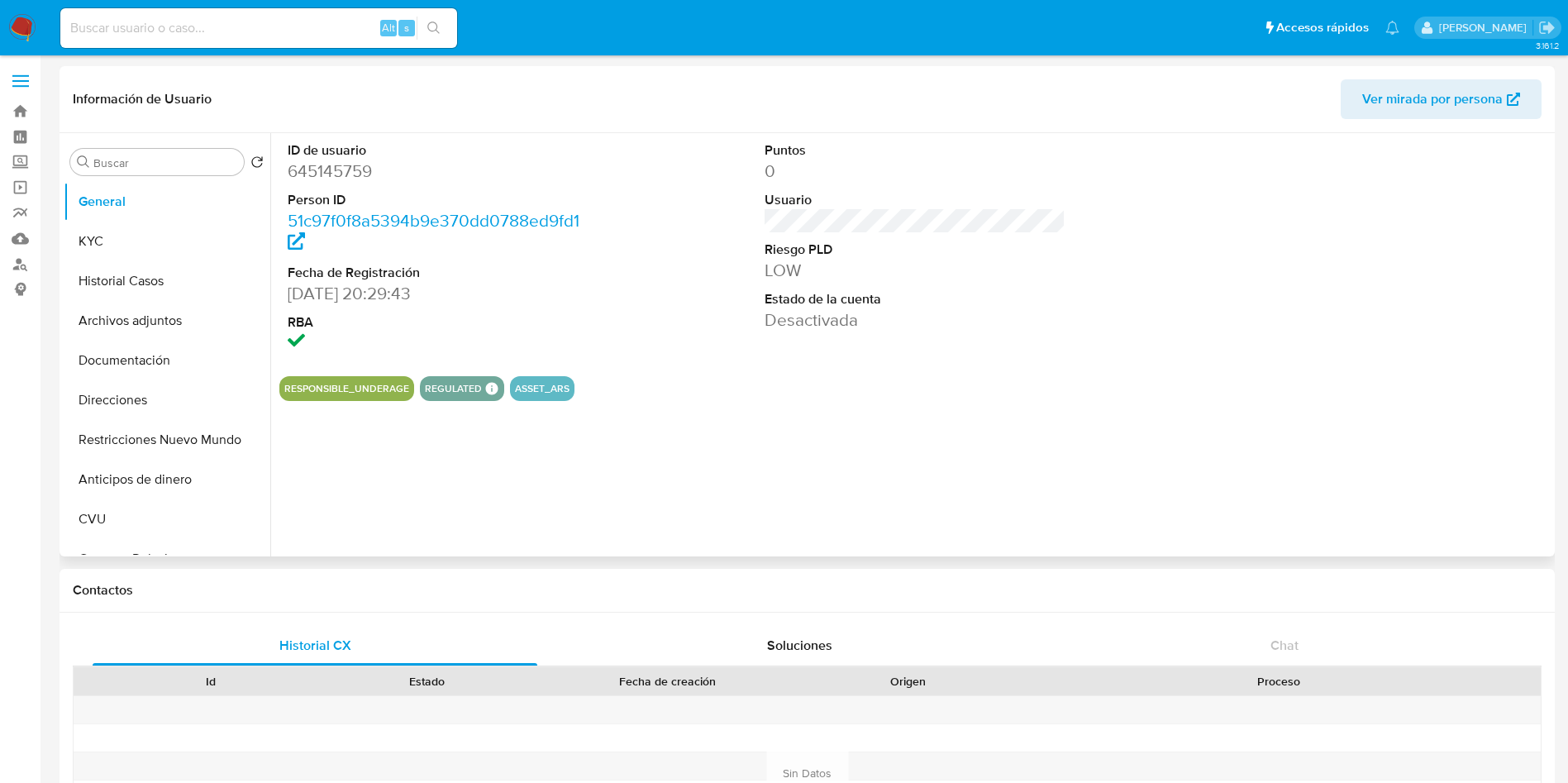
click at [1457, 410] on div "ID de usuario 645145759 Person ID 51c97f0f8a5394b9e370dd0788ed9fd1 Fecha de Reg…" at bounding box center [910, 345] width 1280 height 423
click at [158, 432] on button "Restricciones Nuevo Mundo" at bounding box center [160, 439] width 193 height 40
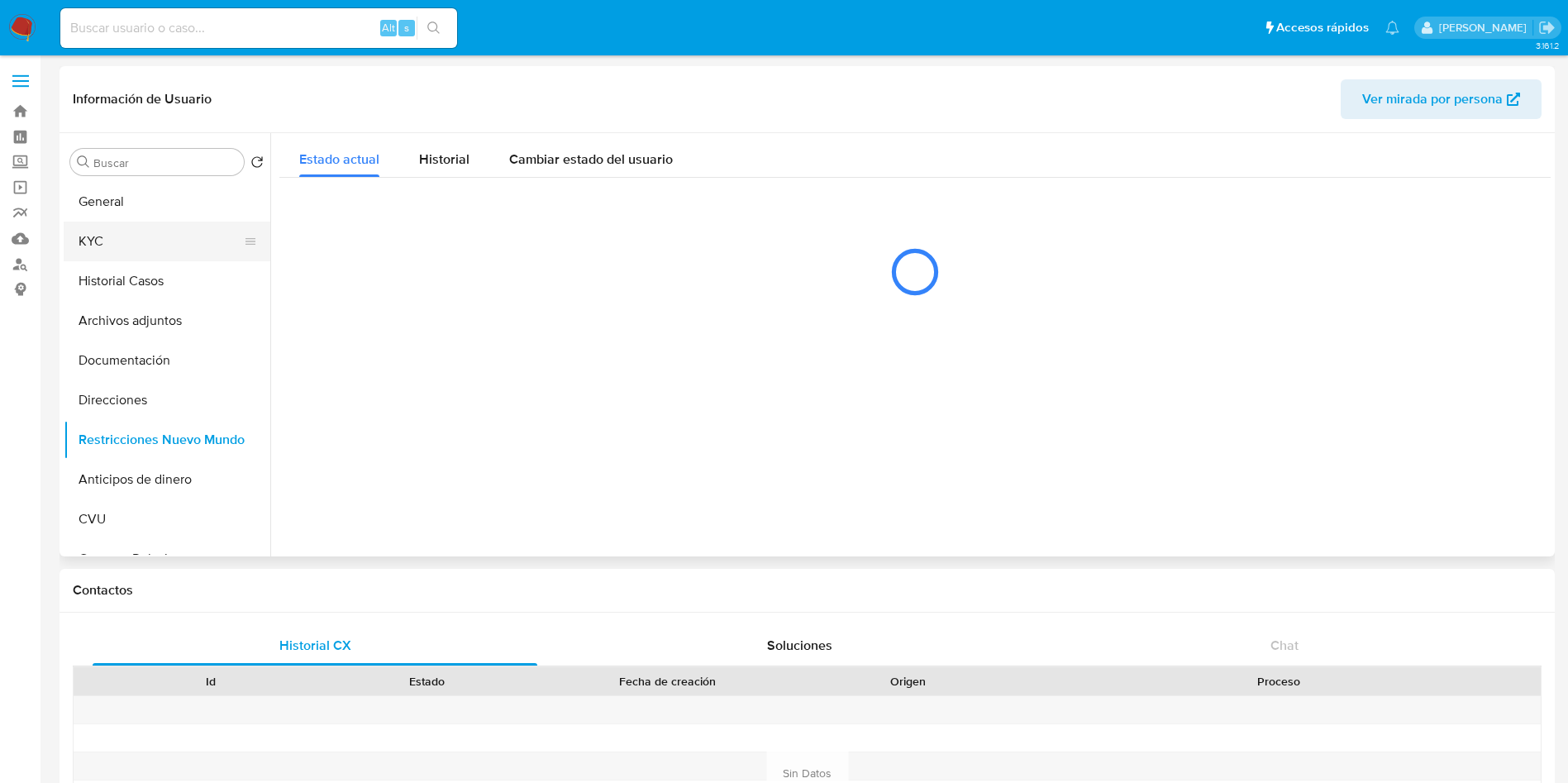
click at [124, 250] on button "KYC" at bounding box center [160, 241] width 193 height 40
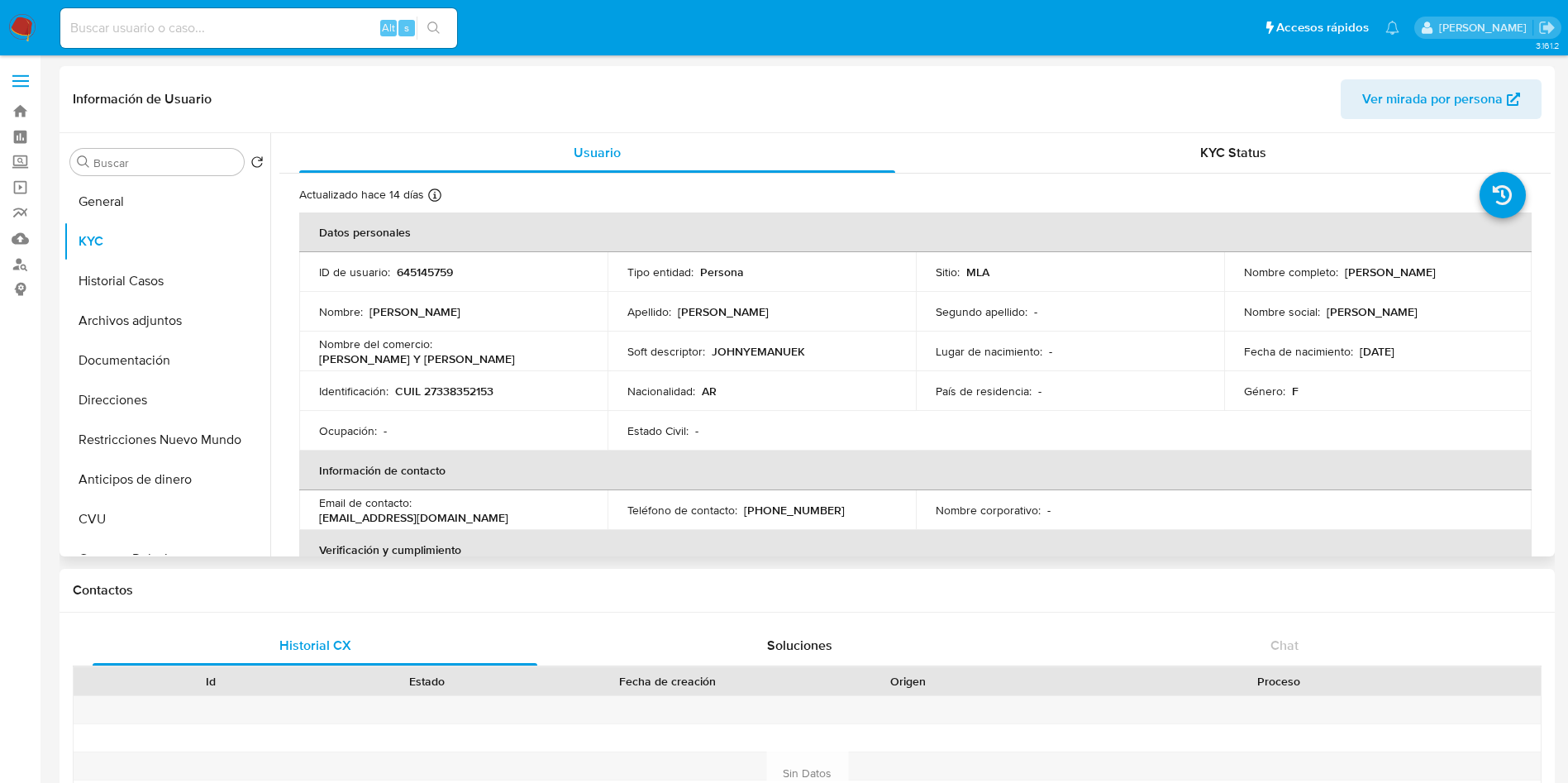
click at [454, 386] on p "CUIL 27338352153" at bounding box center [444, 391] width 98 height 15
copy p "27338352153"
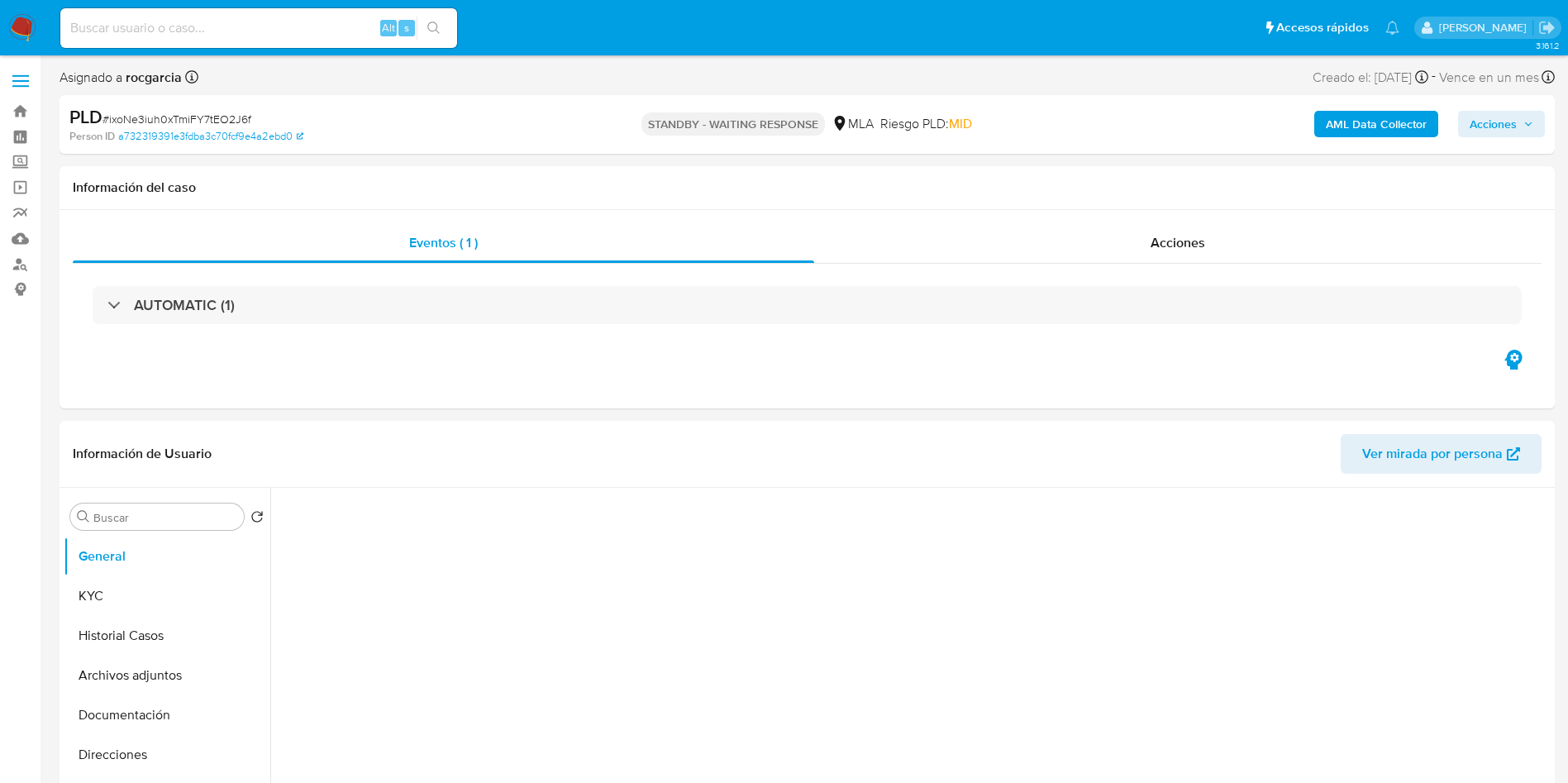
select select "10"
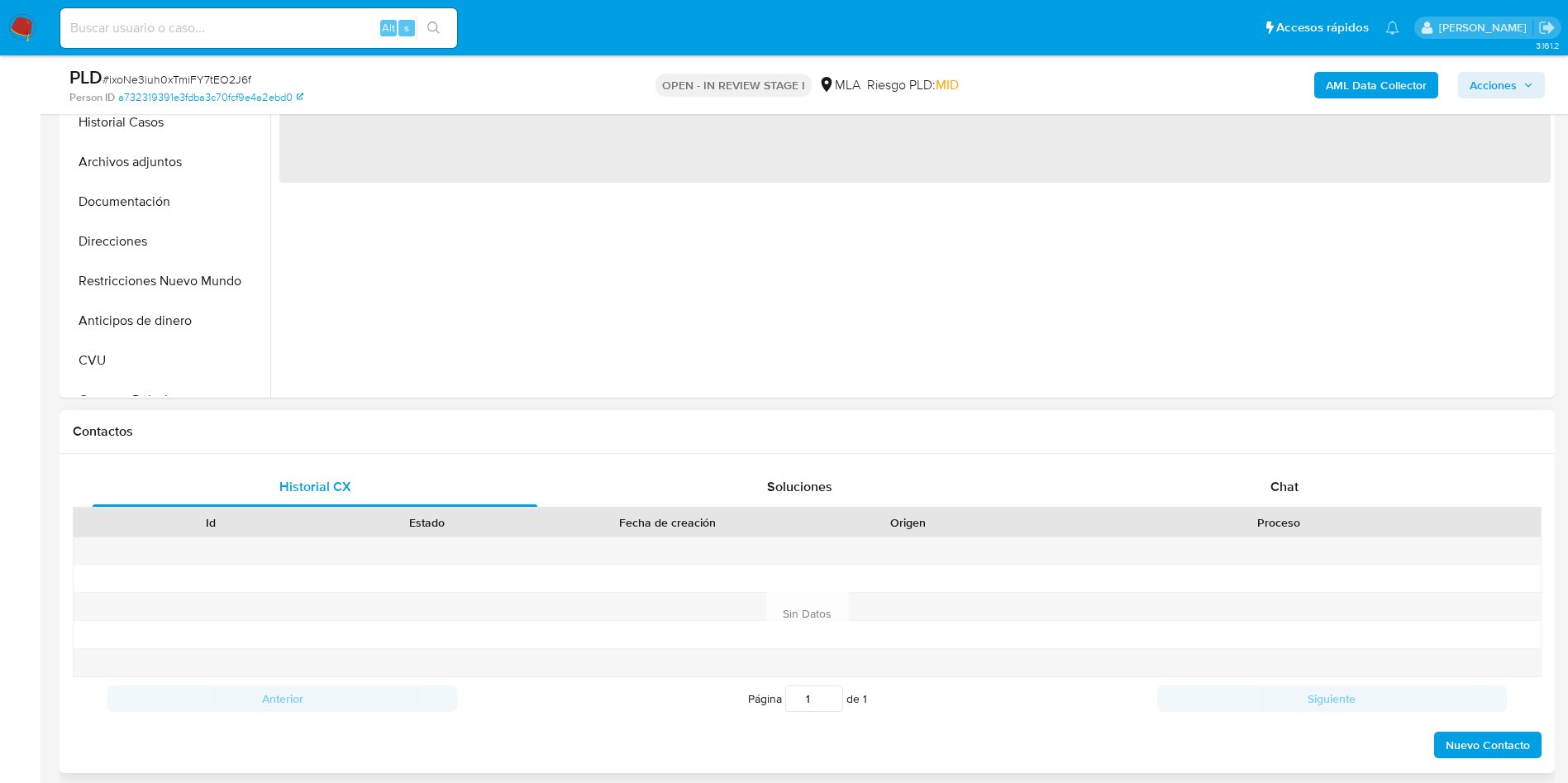
scroll to position [496, 0]
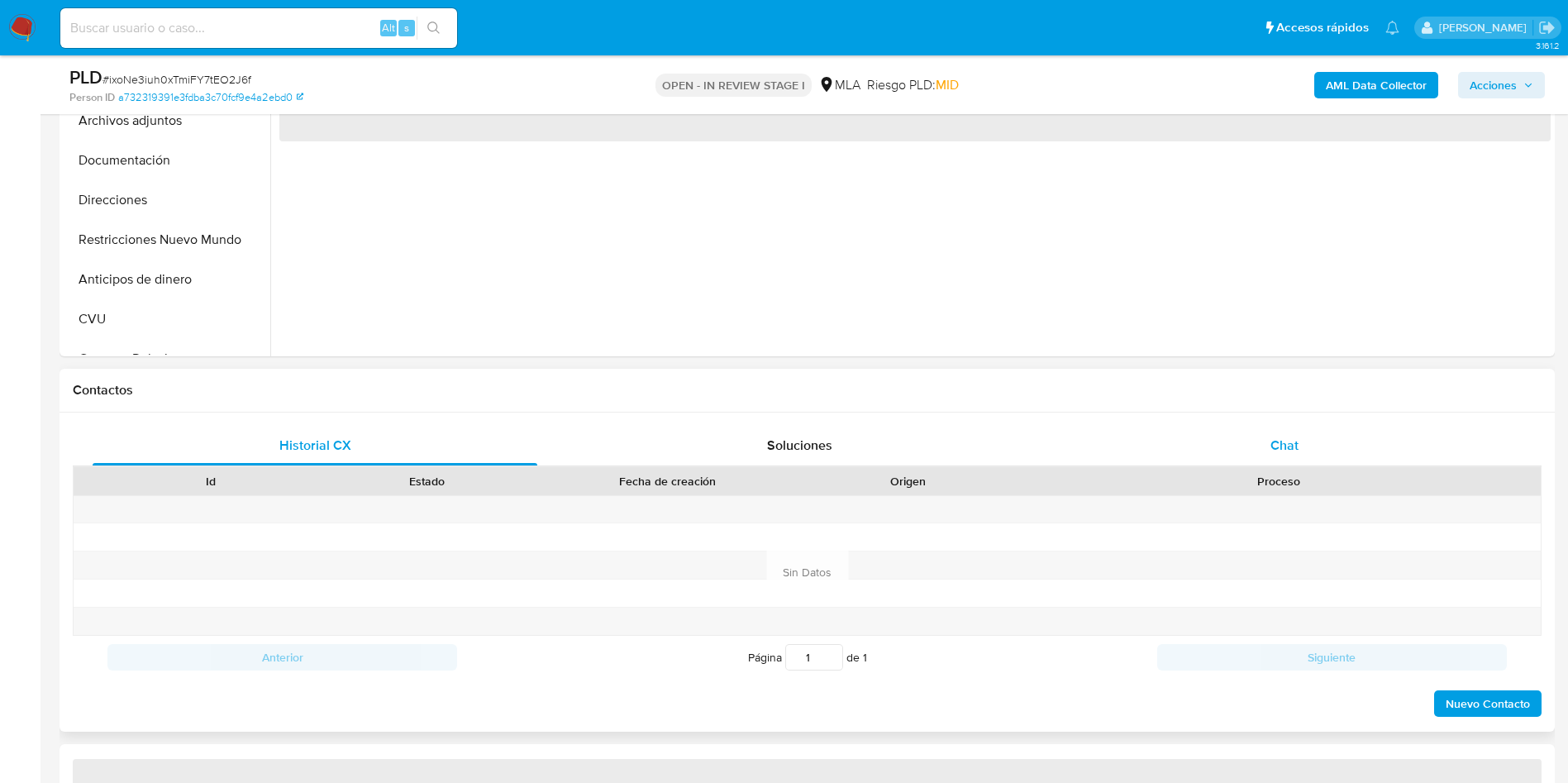
click at [1283, 449] on span "Chat" at bounding box center [1283, 445] width 28 height 19
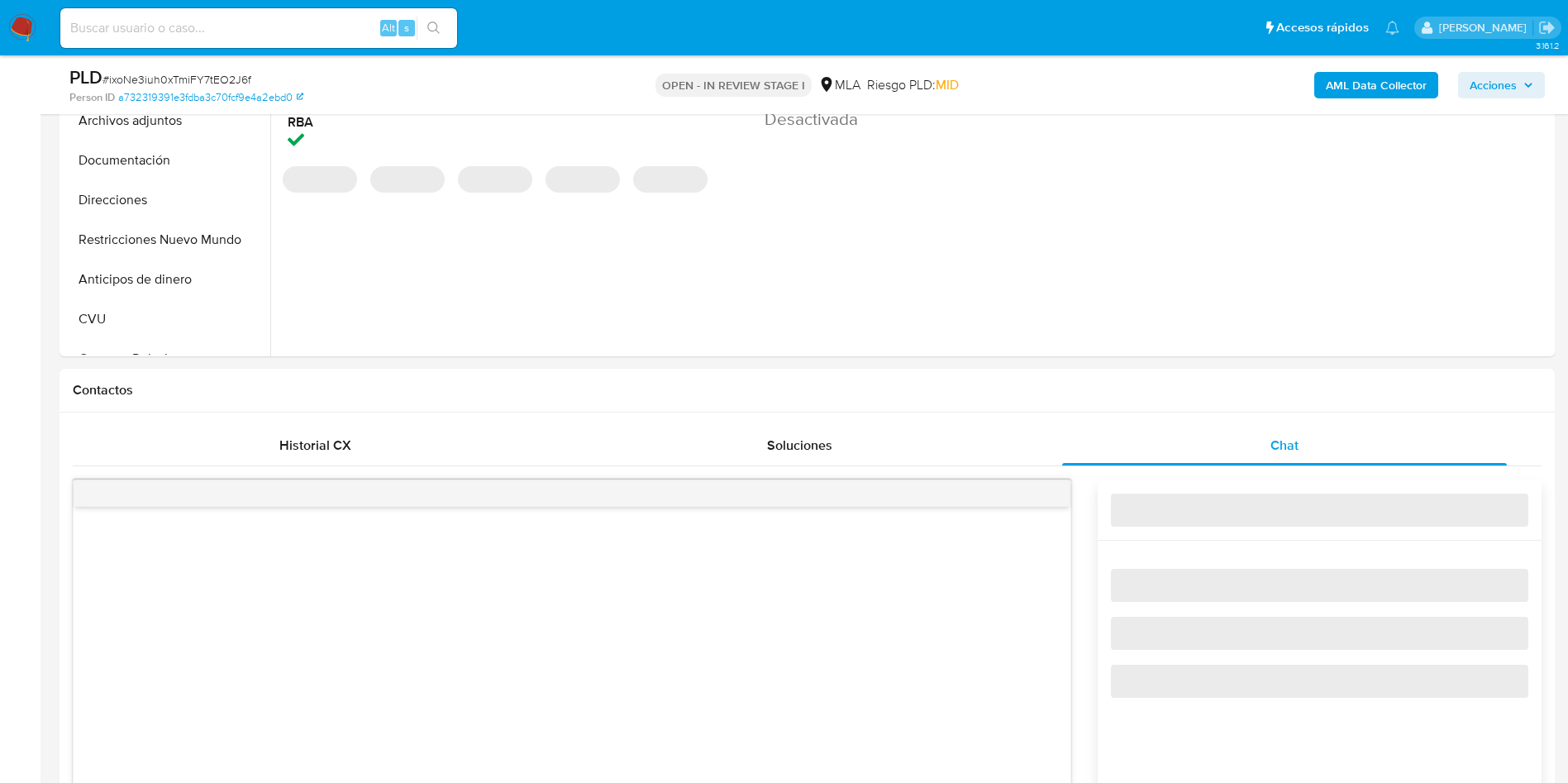
select select "10"
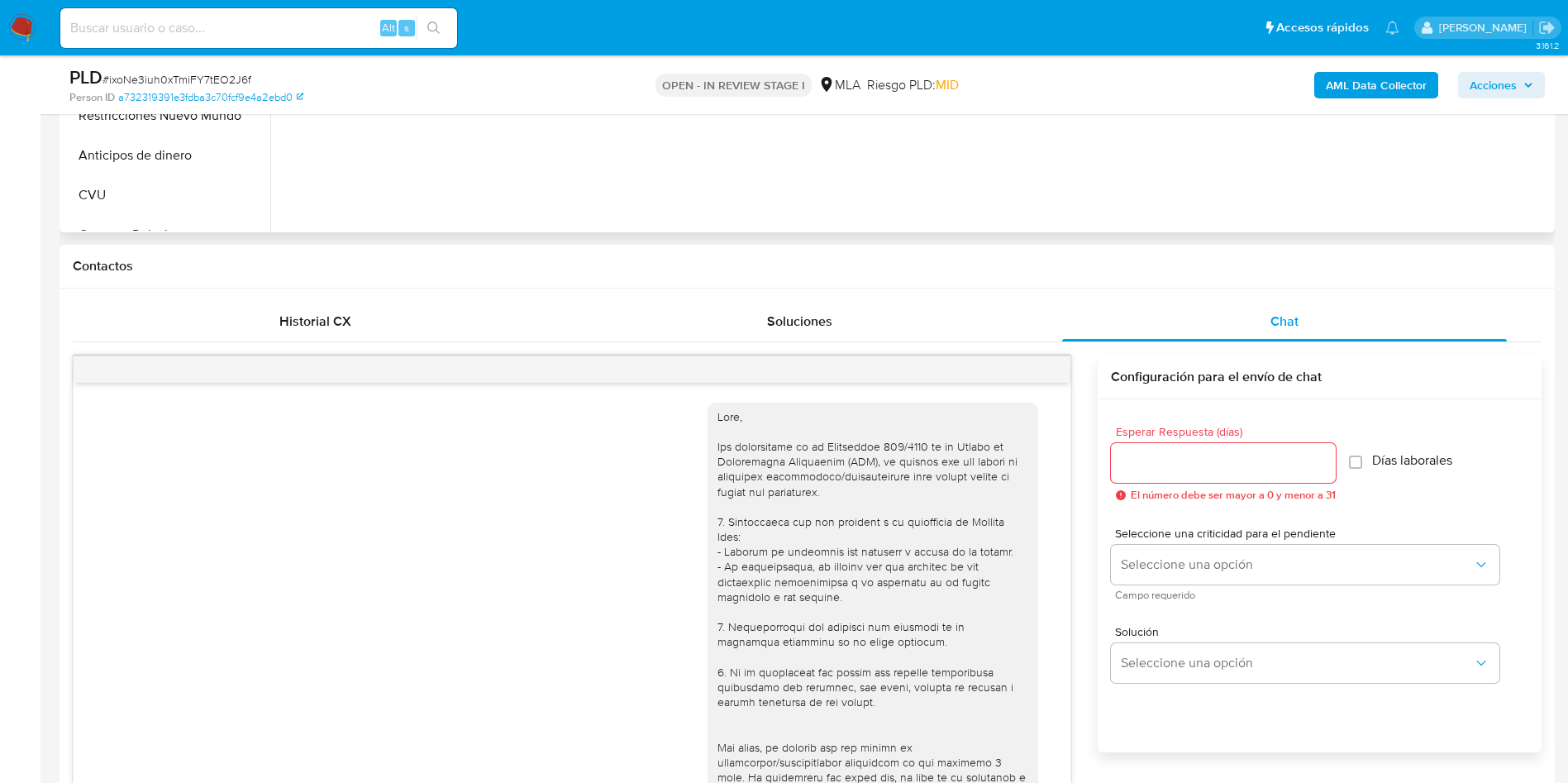
scroll to position [797, 0]
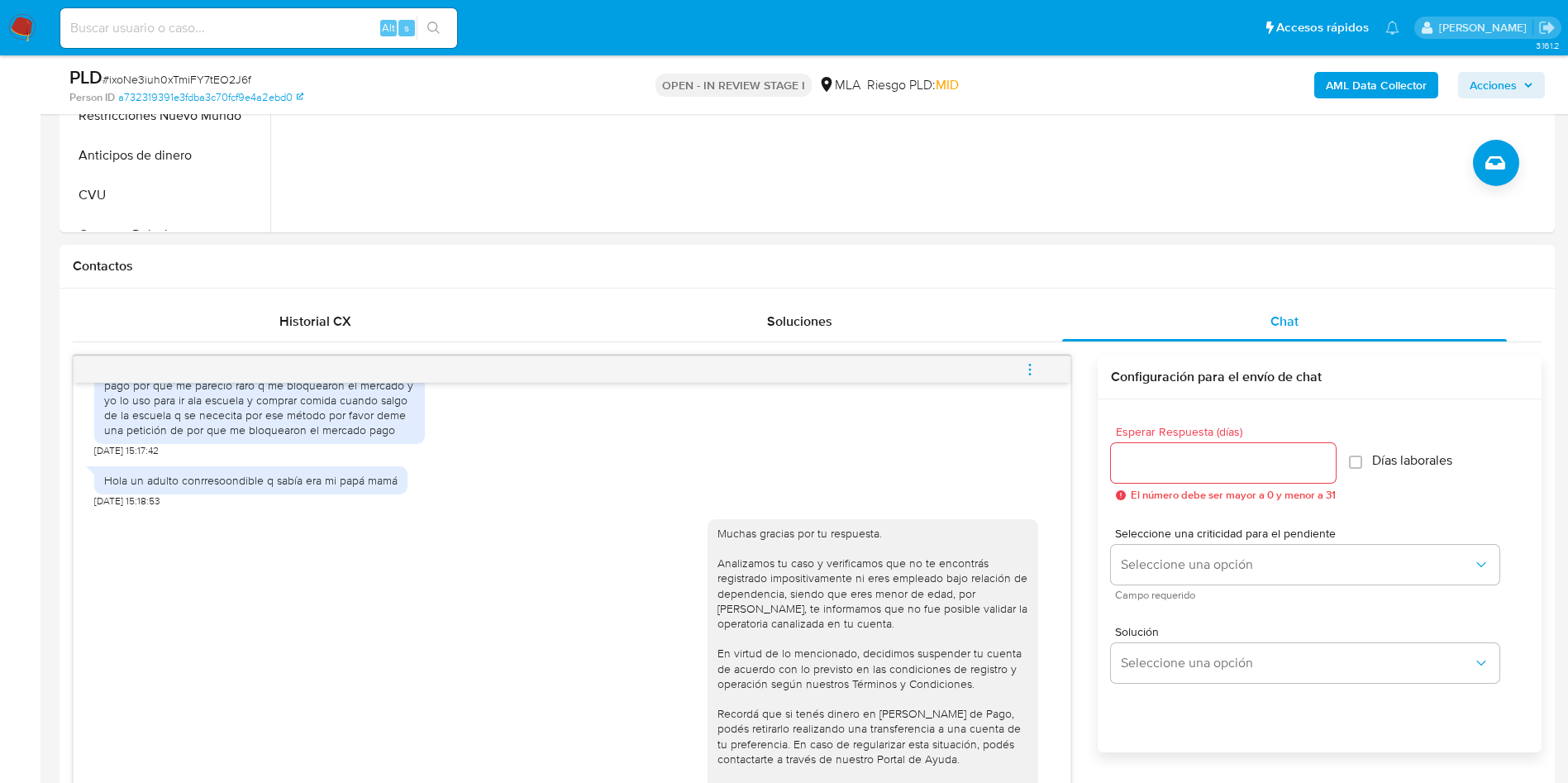
click at [1020, 372] on button "menu-action" at bounding box center [1029, 369] width 55 height 40
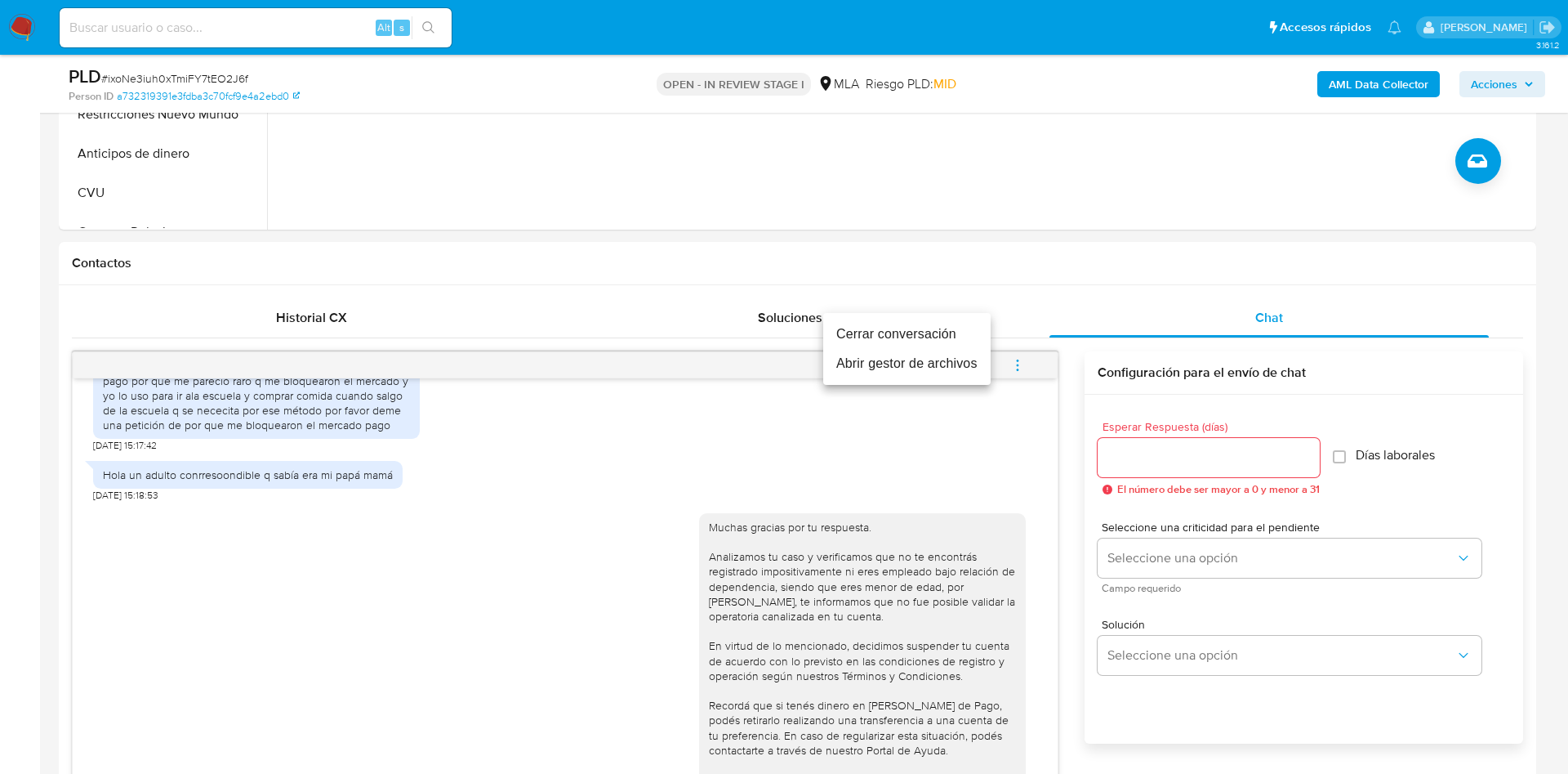
click at [950, 331] on li "Cerrar conversación" at bounding box center [906, 334] width 168 height 29
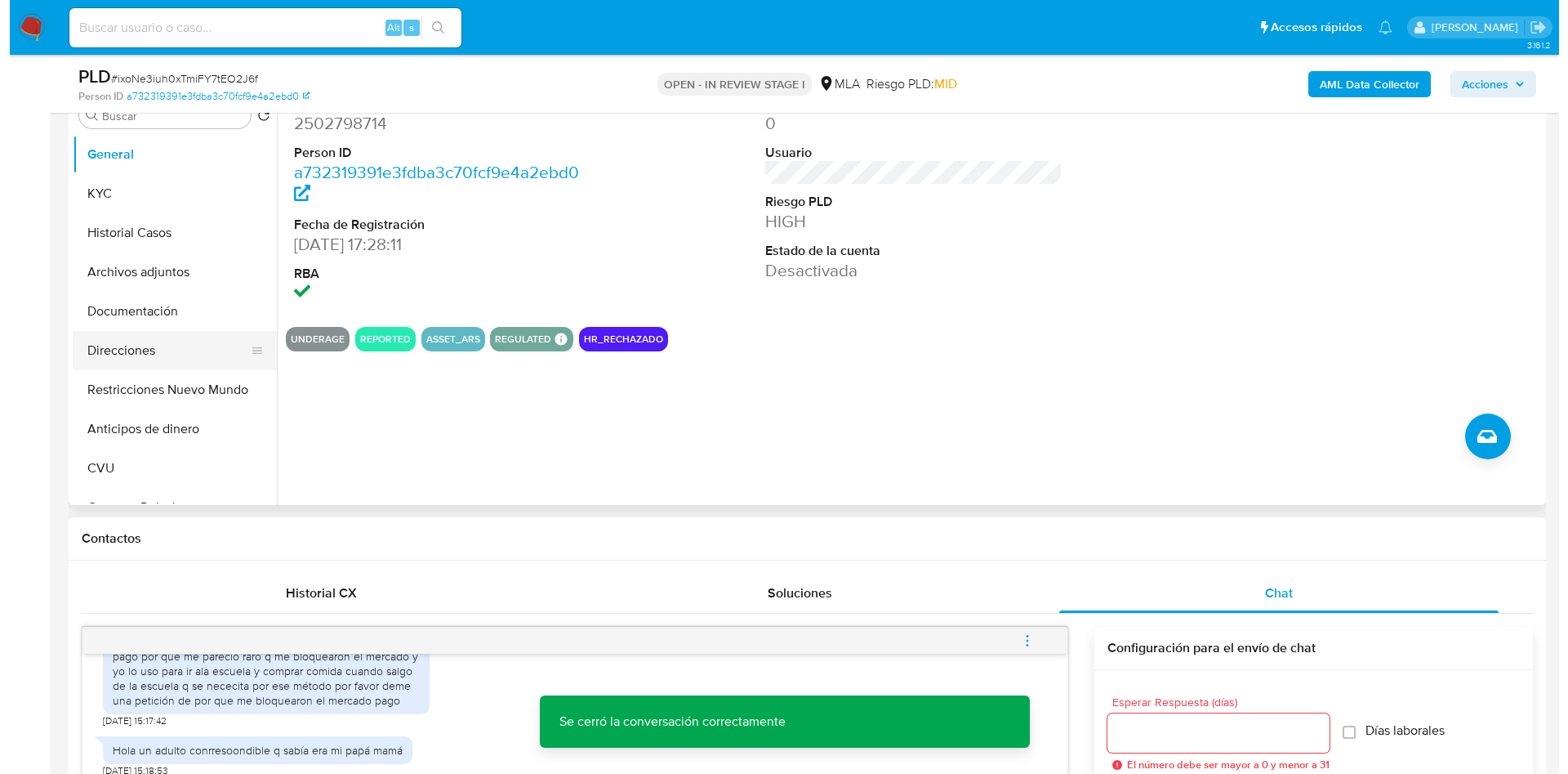
scroll to position [245, 0]
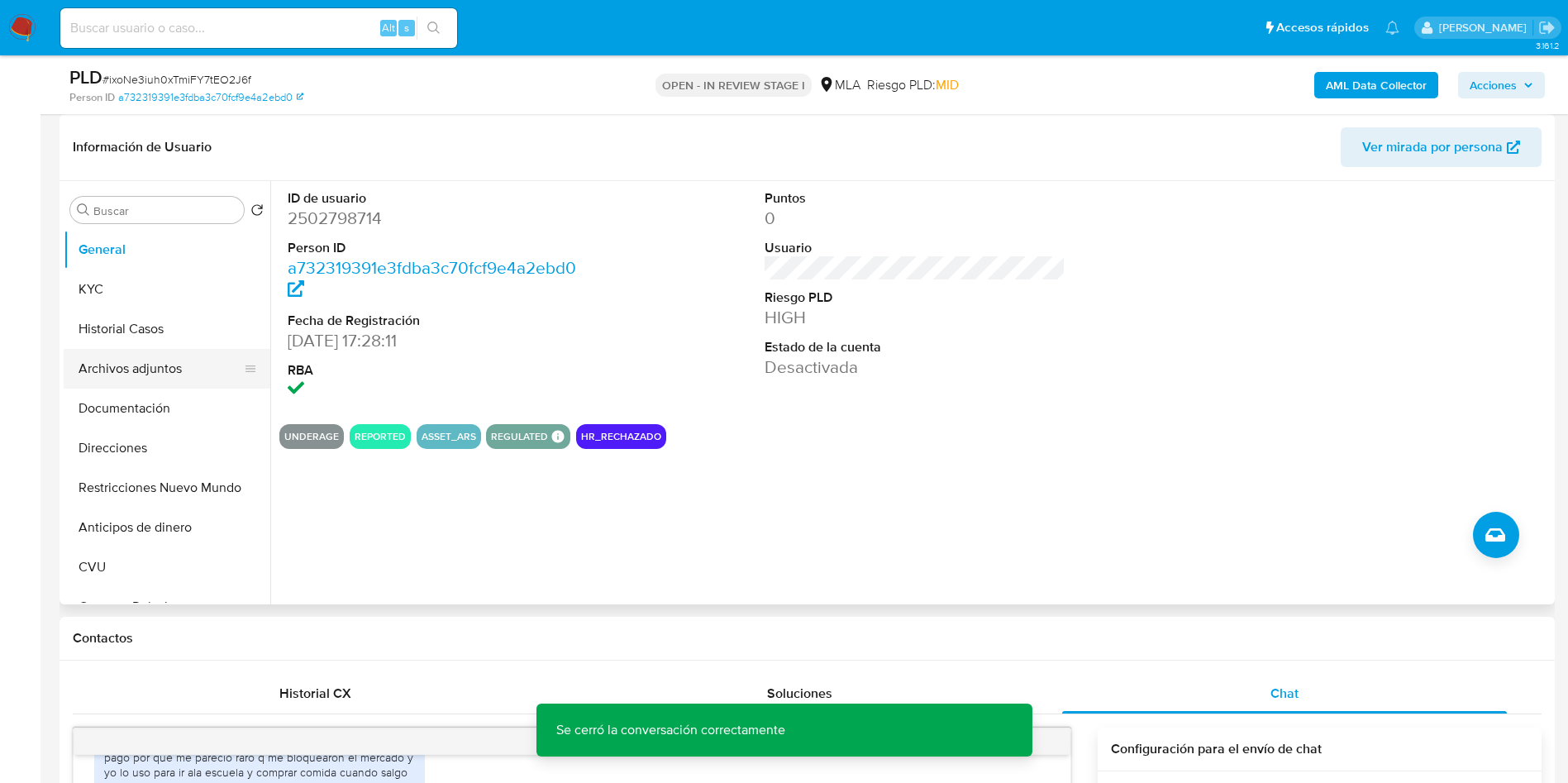
click at [132, 372] on button "Archivos adjuntos" at bounding box center [160, 368] width 193 height 40
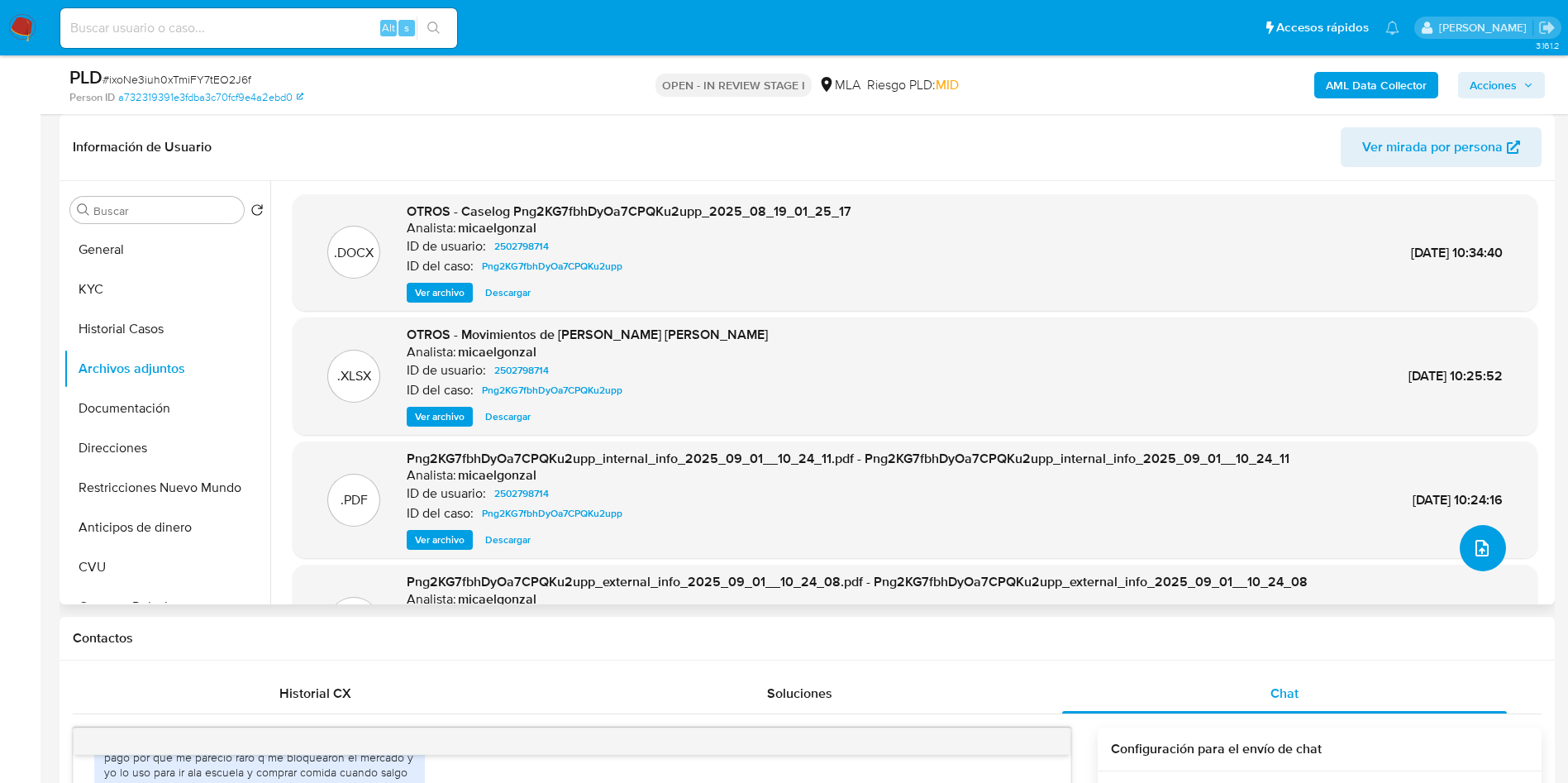
click at [1478, 562] on button "upload-file" at bounding box center [1482, 547] width 46 height 46
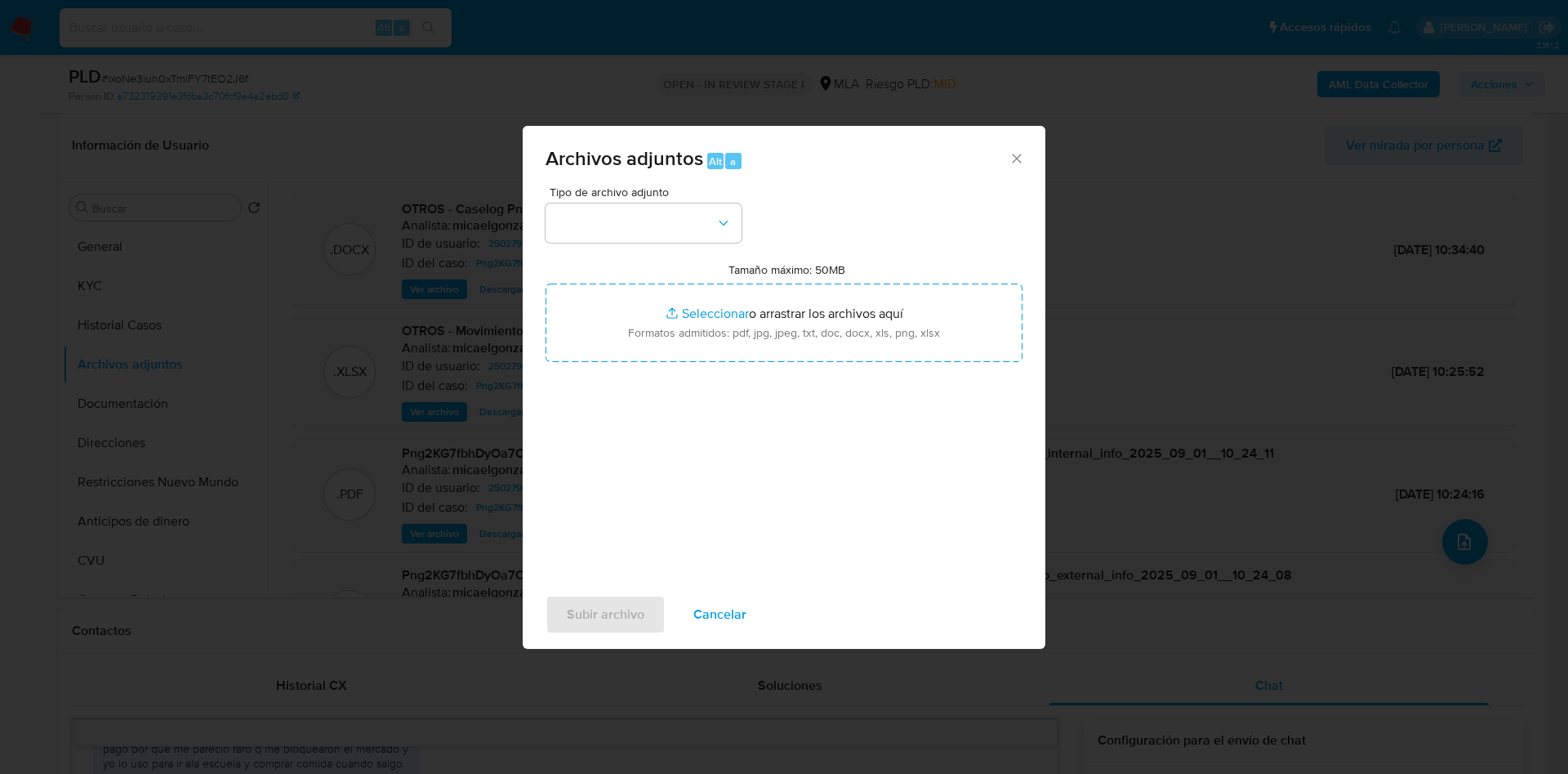
click at [589, 248] on div "Tipo de archivo adjunto Tamaño máximo: 50MB Seleccionar archivos Seleccionar o …" at bounding box center [784, 379] width 477 height 386
click at [590, 250] on div "Tipo de archivo adjunto Tamaño máximo: 50MB Seleccionar archivos Seleccionar o …" at bounding box center [784, 379] width 477 height 386
click at [605, 220] on button "button" at bounding box center [643, 223] width 196 height 39
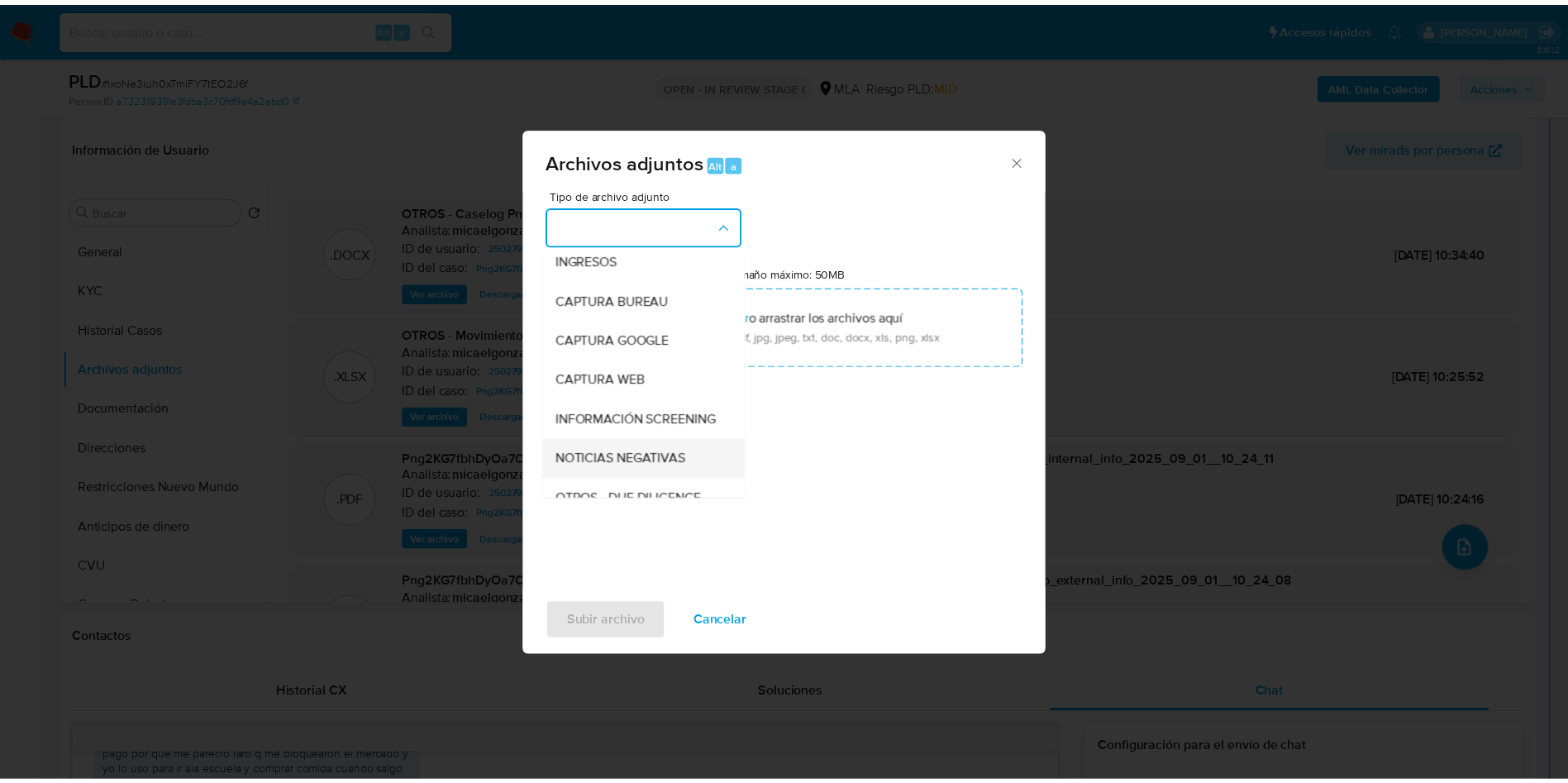
scroll to position [124, 0]
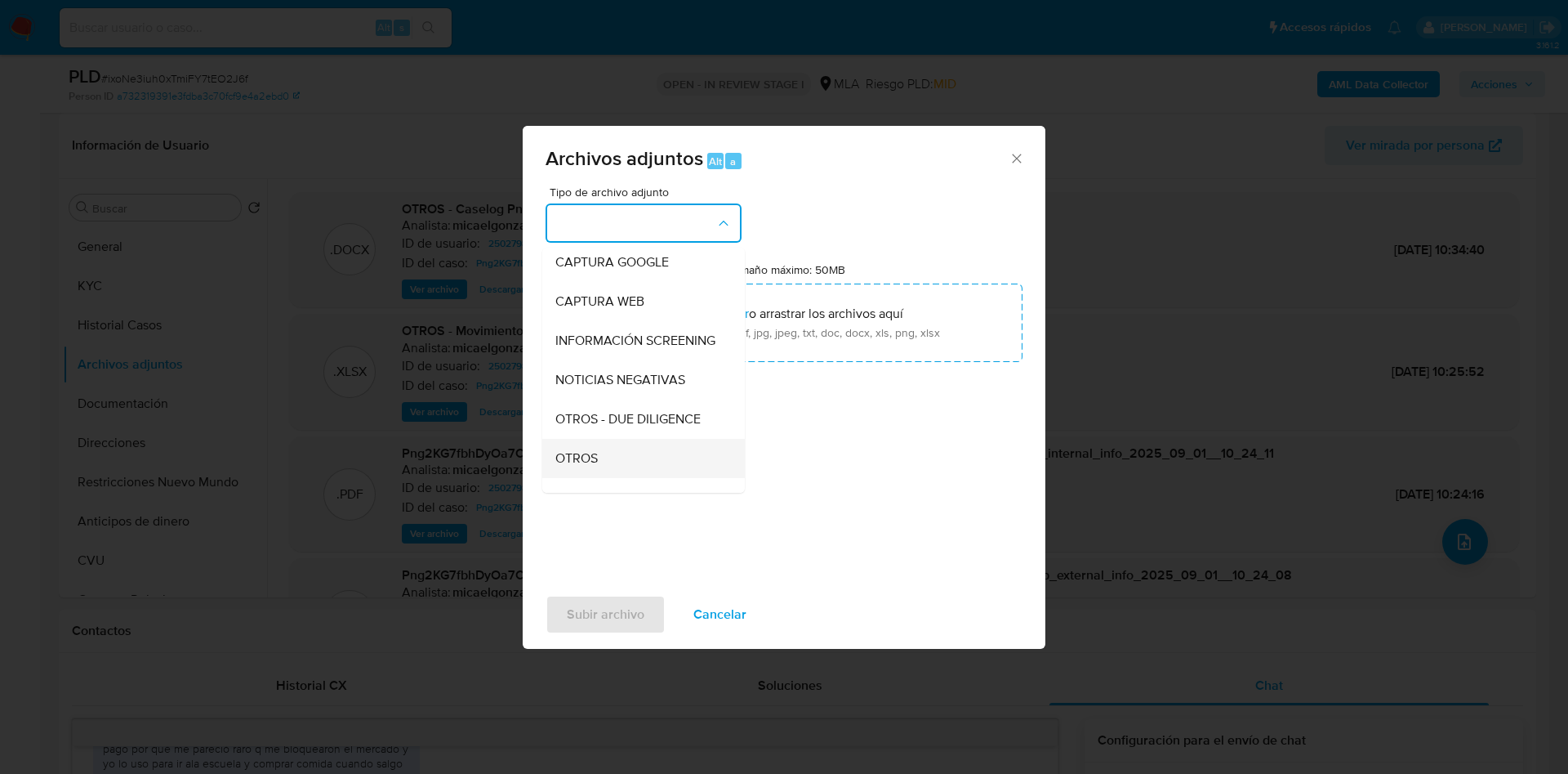
click at [622, 478] on div "OTROS" at bounding box center [638, 458] width 167 height 39
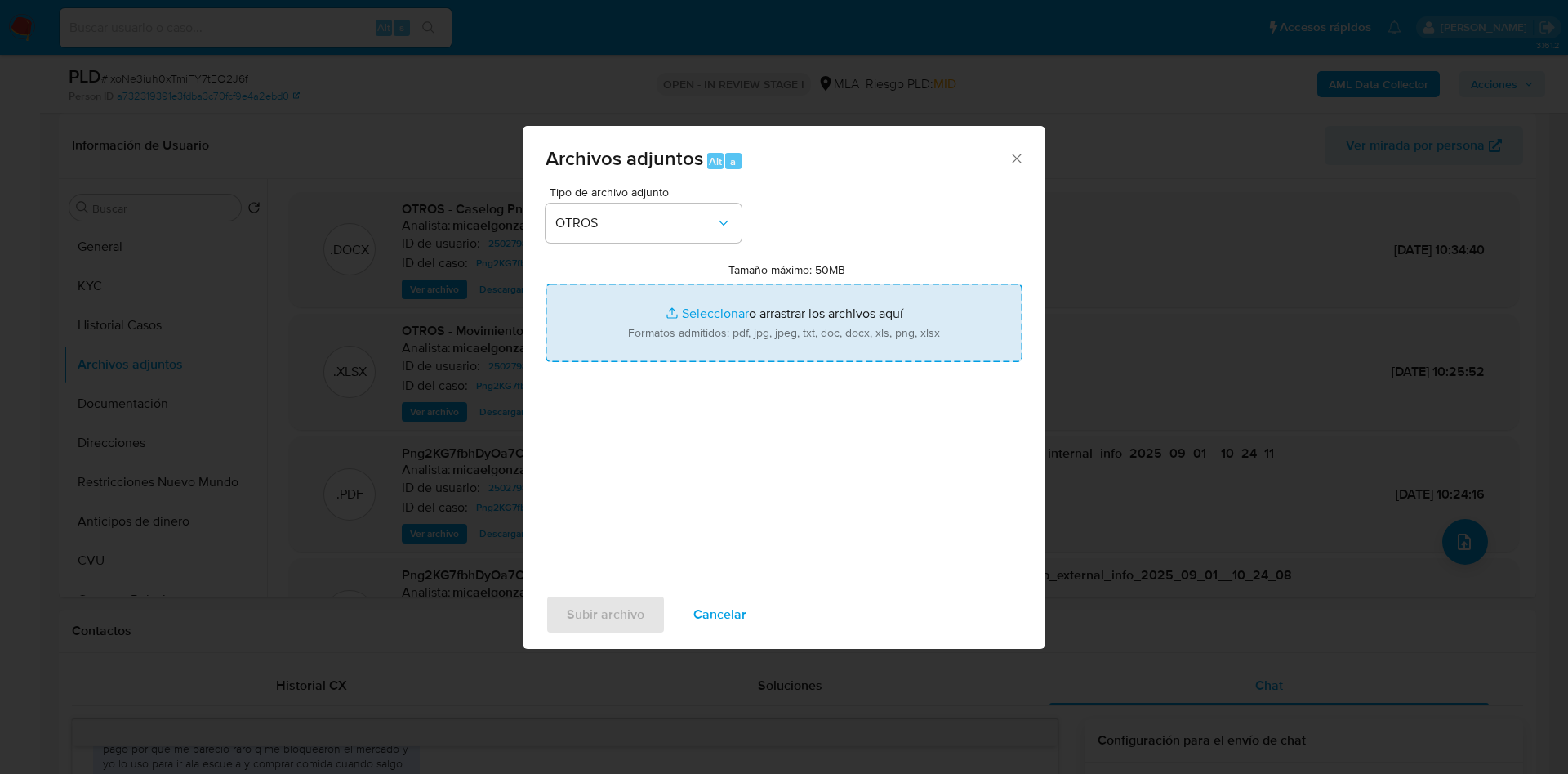
click at [703, 347] on input "Tamaño máximo: 50MB Seleccionar archivos" at bounding box center [784, 323] width 477 height 78
type input "C:\fakepath\Caselog ixoNe3iuh0xTmiFY7tEO2J6f - 2502798714 - Complementario.docx"
click at [681, 328] on input "Tamaño máximo: 50MB Seleccionar archivos" at bounding box center [784, 323] width 477 height 78
type input "C:\fakepath\Movimientos 2502798714.xlsx"
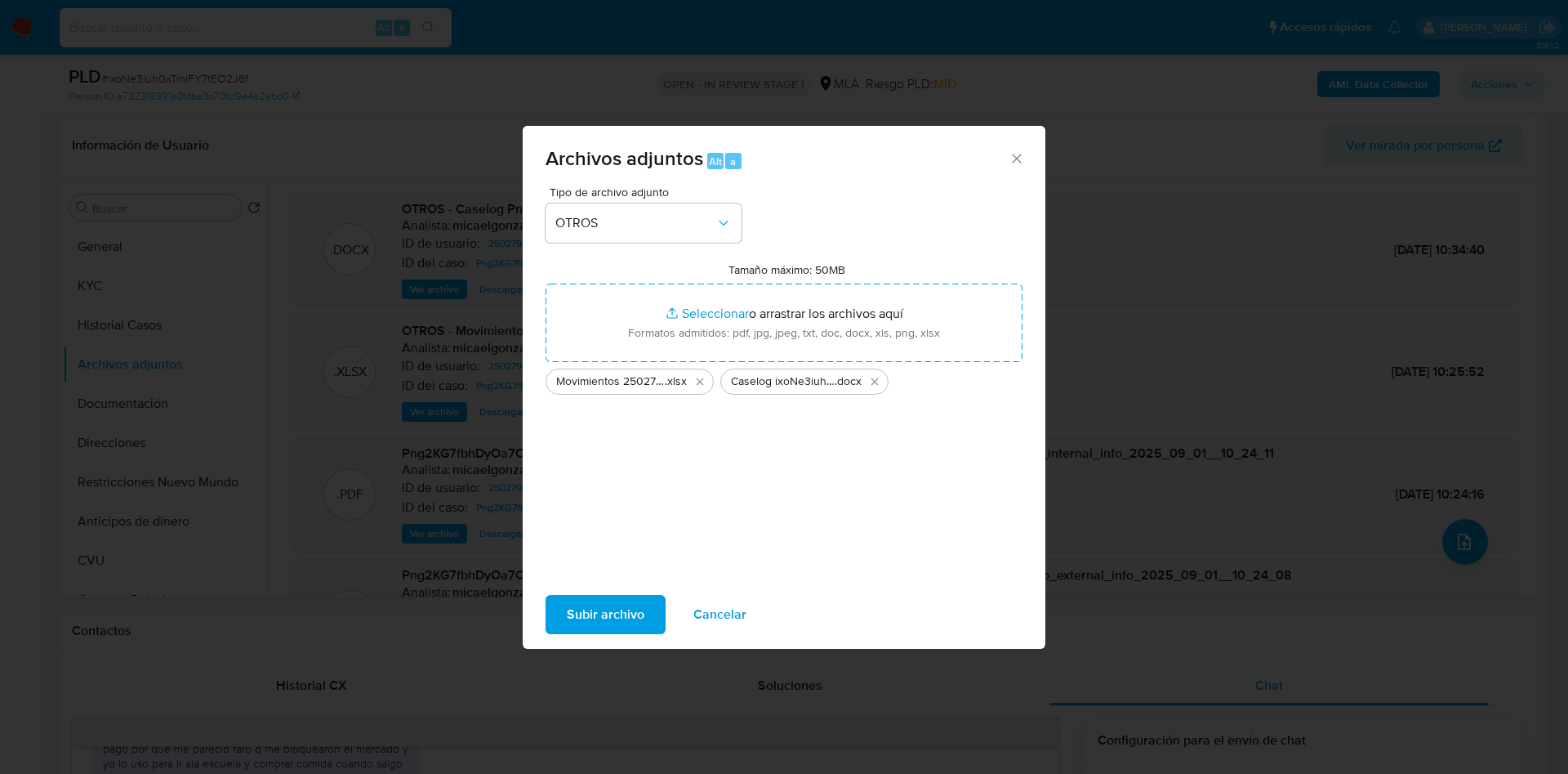
click at [602, 596] on span "Subir archivo" at bounding box center [605, 614] width 78 height 36
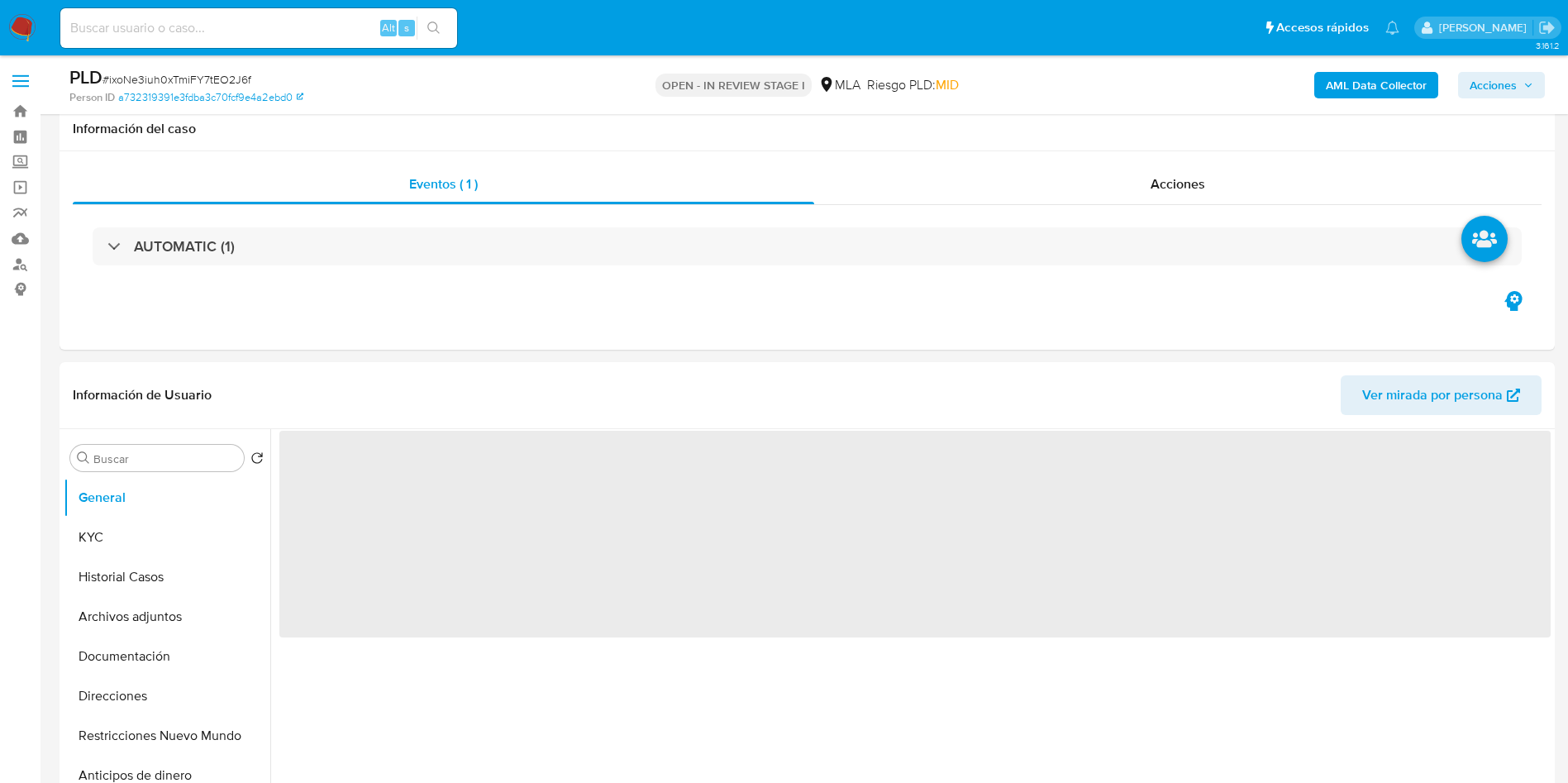
scroll to position [372, 0]
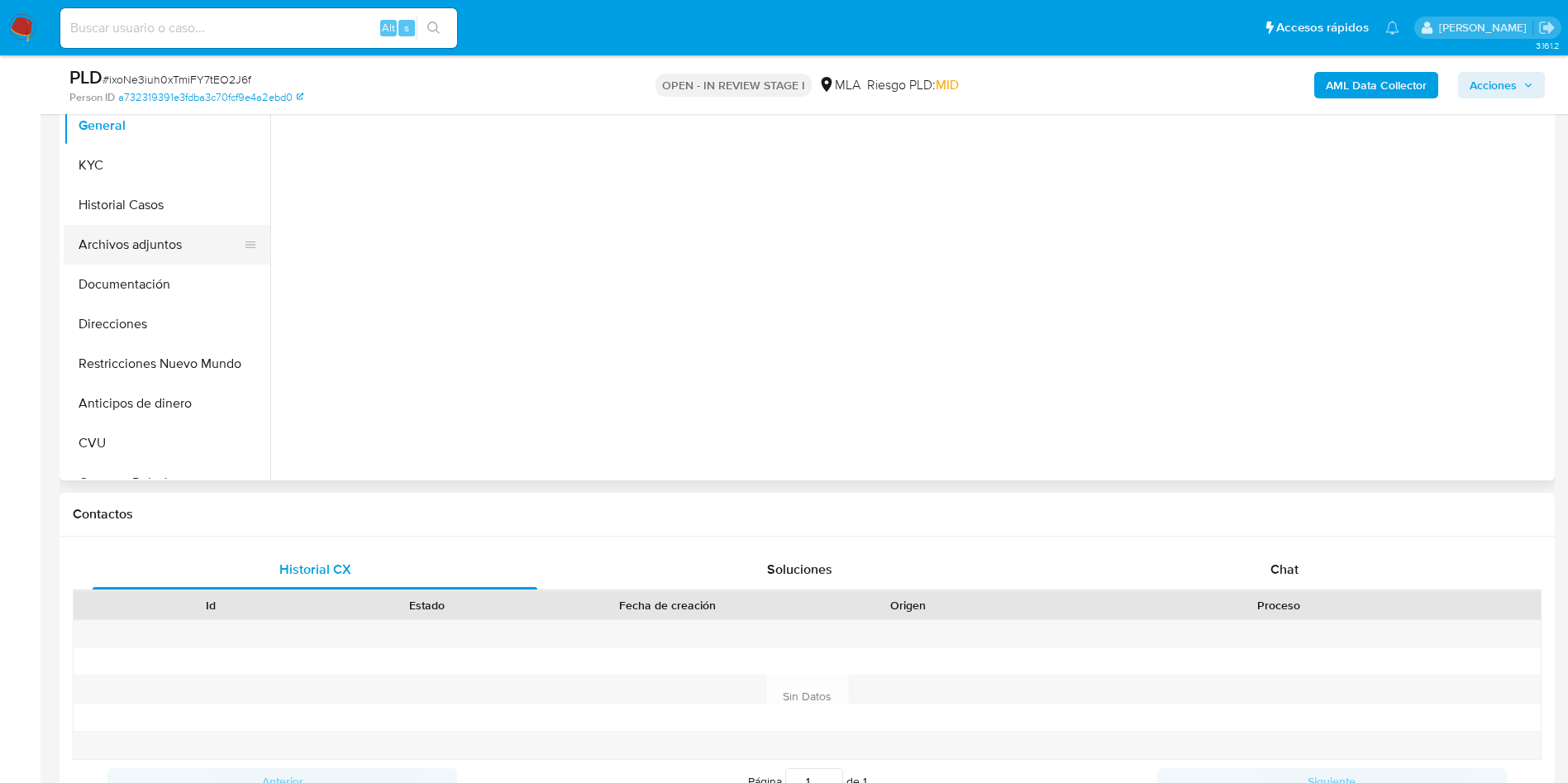
click at [113, 239] on button "Archivos adjuntos" at bounding box center [160, 244] width 193 height 40
select select "10"
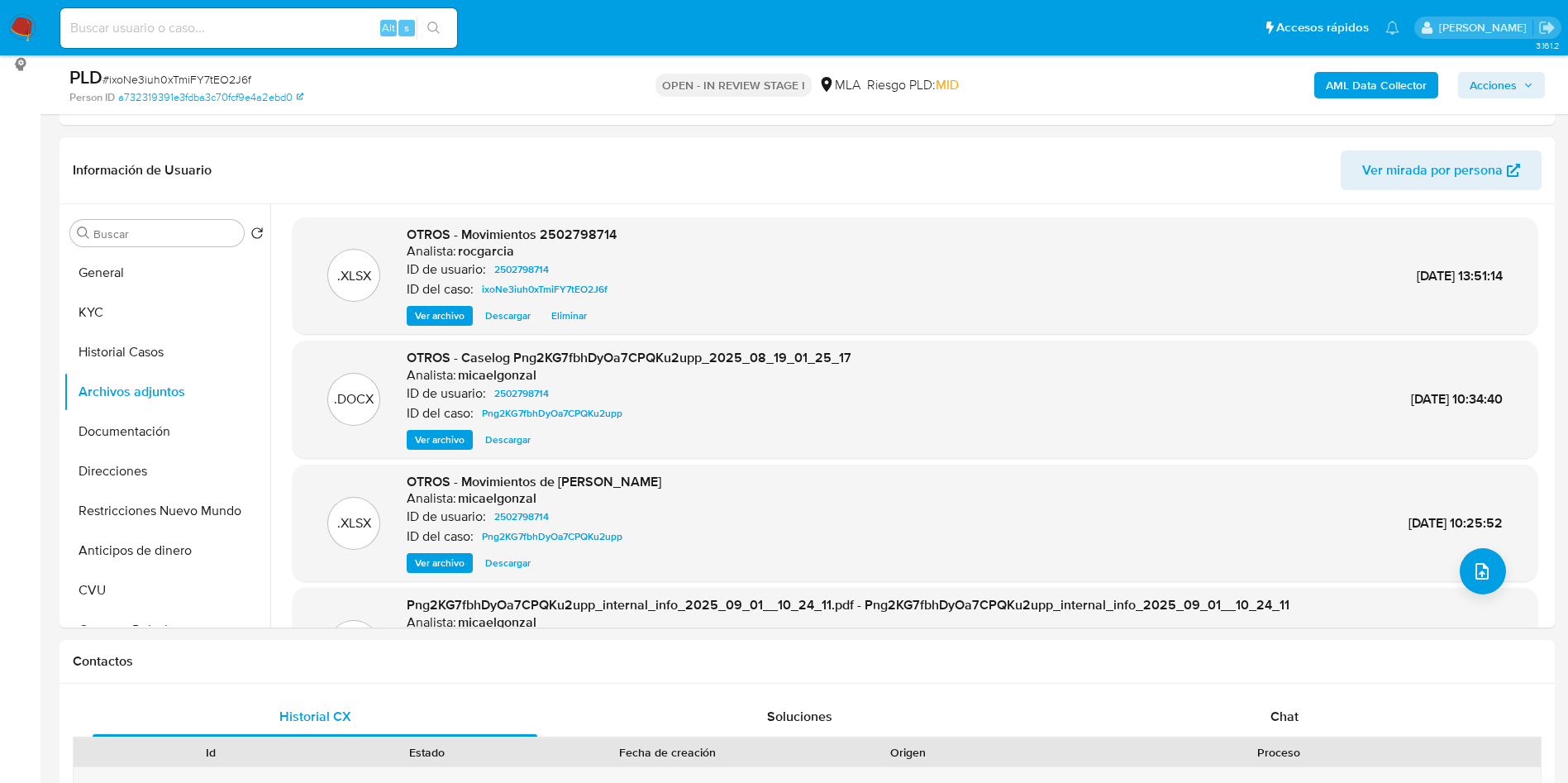
scroll to position [248, 0]
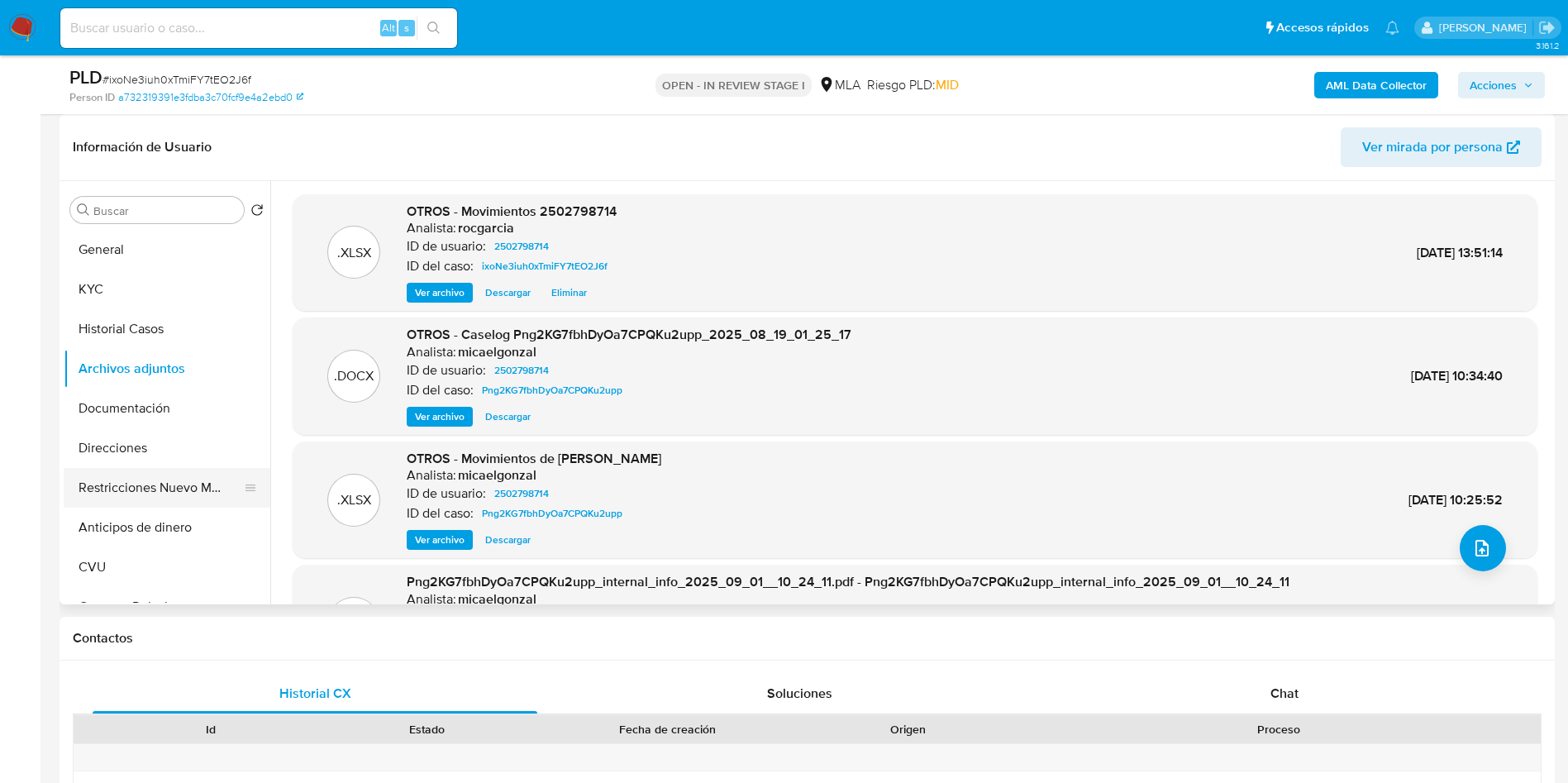
click at [156, 490] on button "Restricciones Nuevo Mundo" at bounding box center [160, 487] width 193 height 40
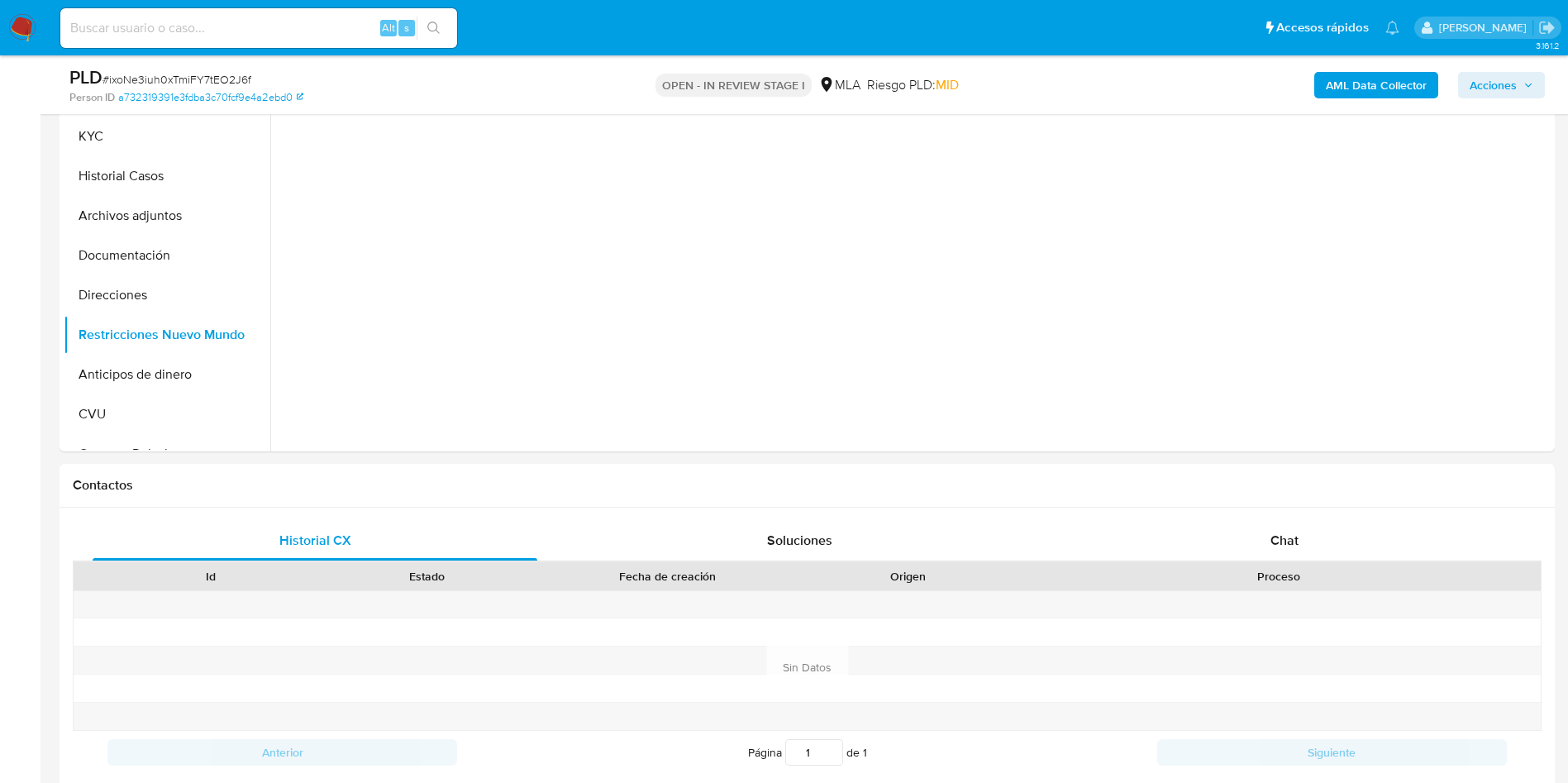
scroll to position [124, 0]
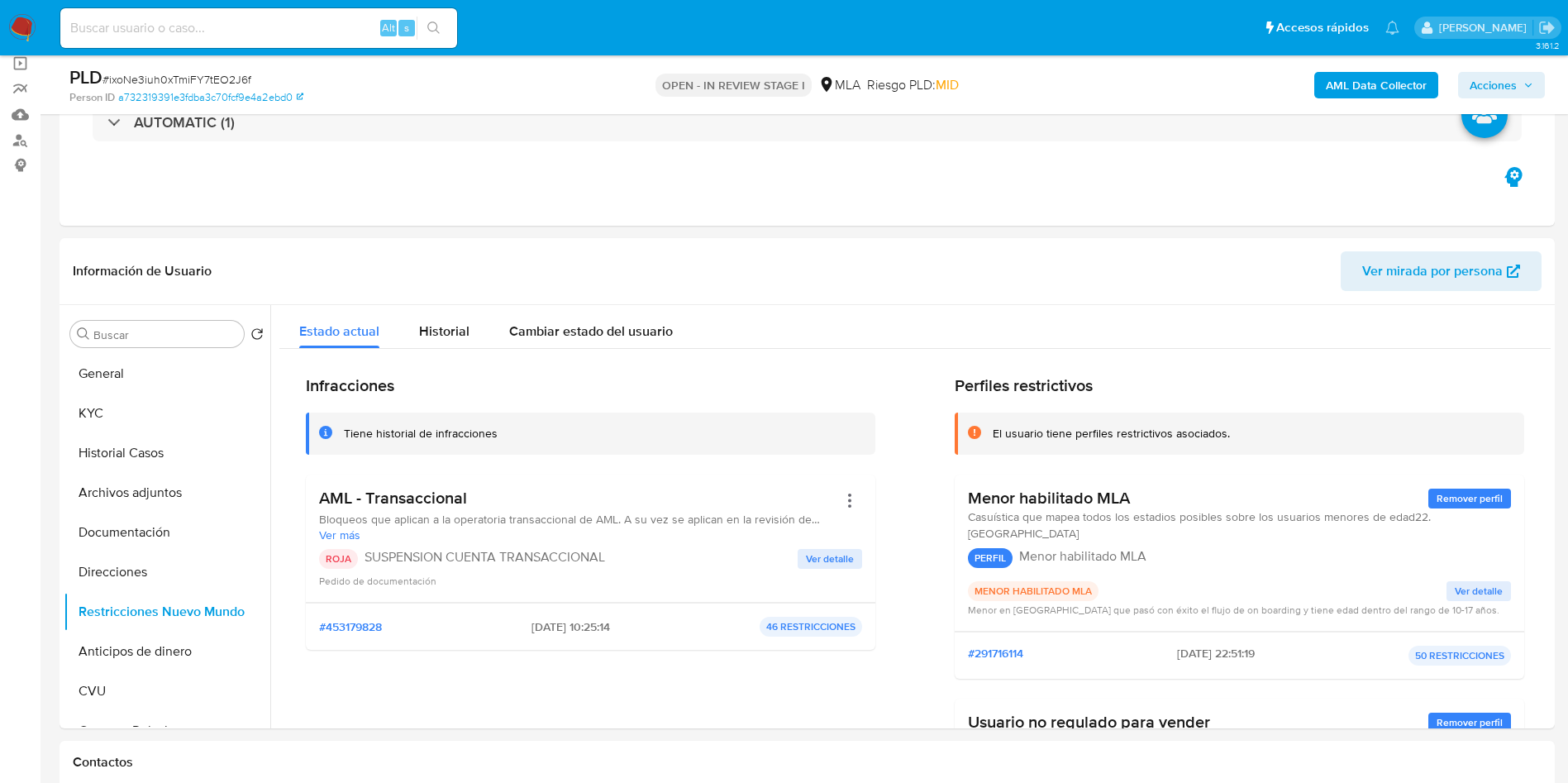
click at [1512, 85] on span "Acciones" at bounding box center [1493, 84] width 47 height 26
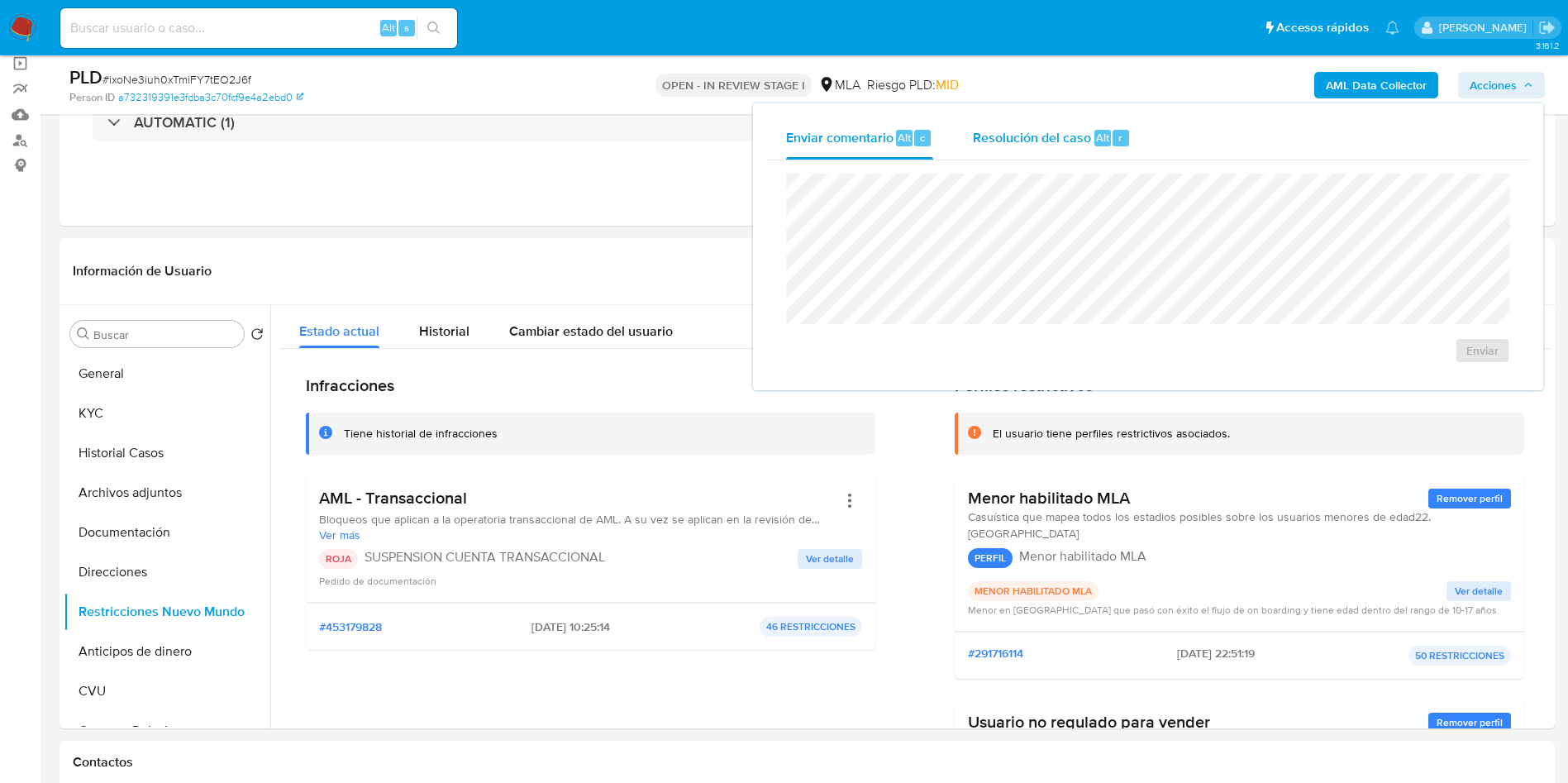
click at [1086, 132] on span "Resolución del caso" at bounding box center [1032, 137] width 118 height 19
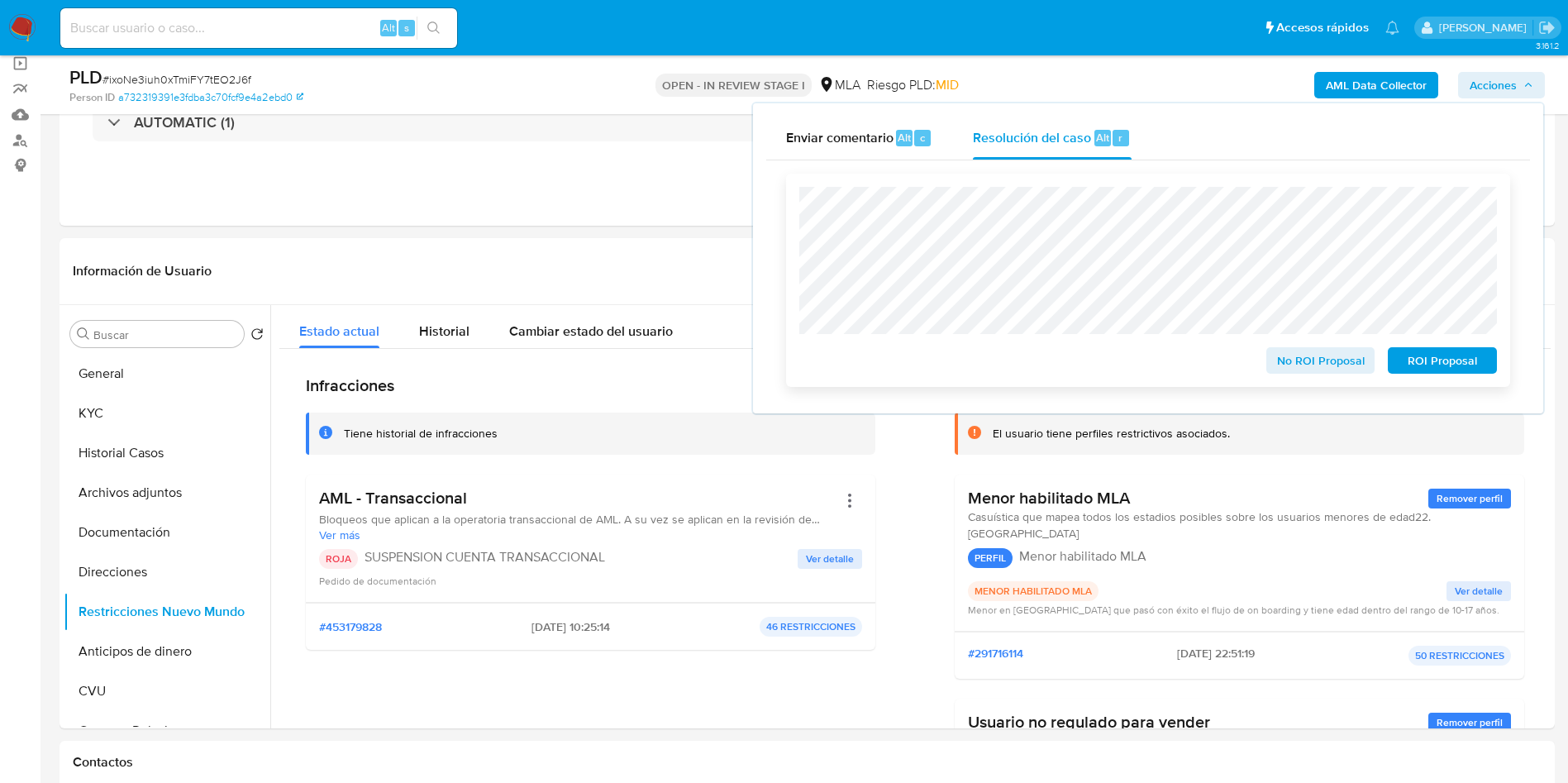
click at [1452, 366] on span "ROI Proposal" at bounding box center [1442, 360] width 86 height 23
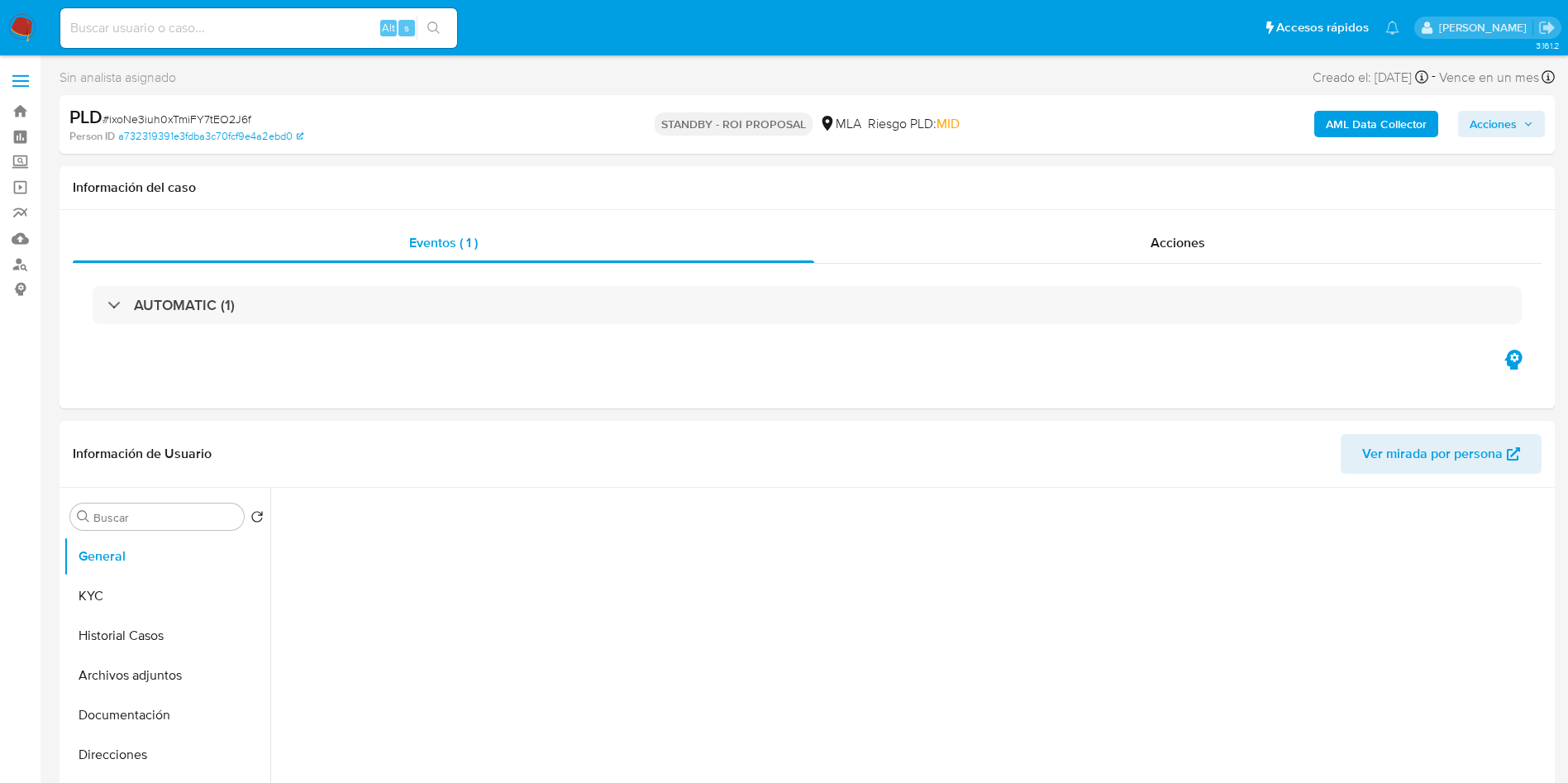
select select "10"
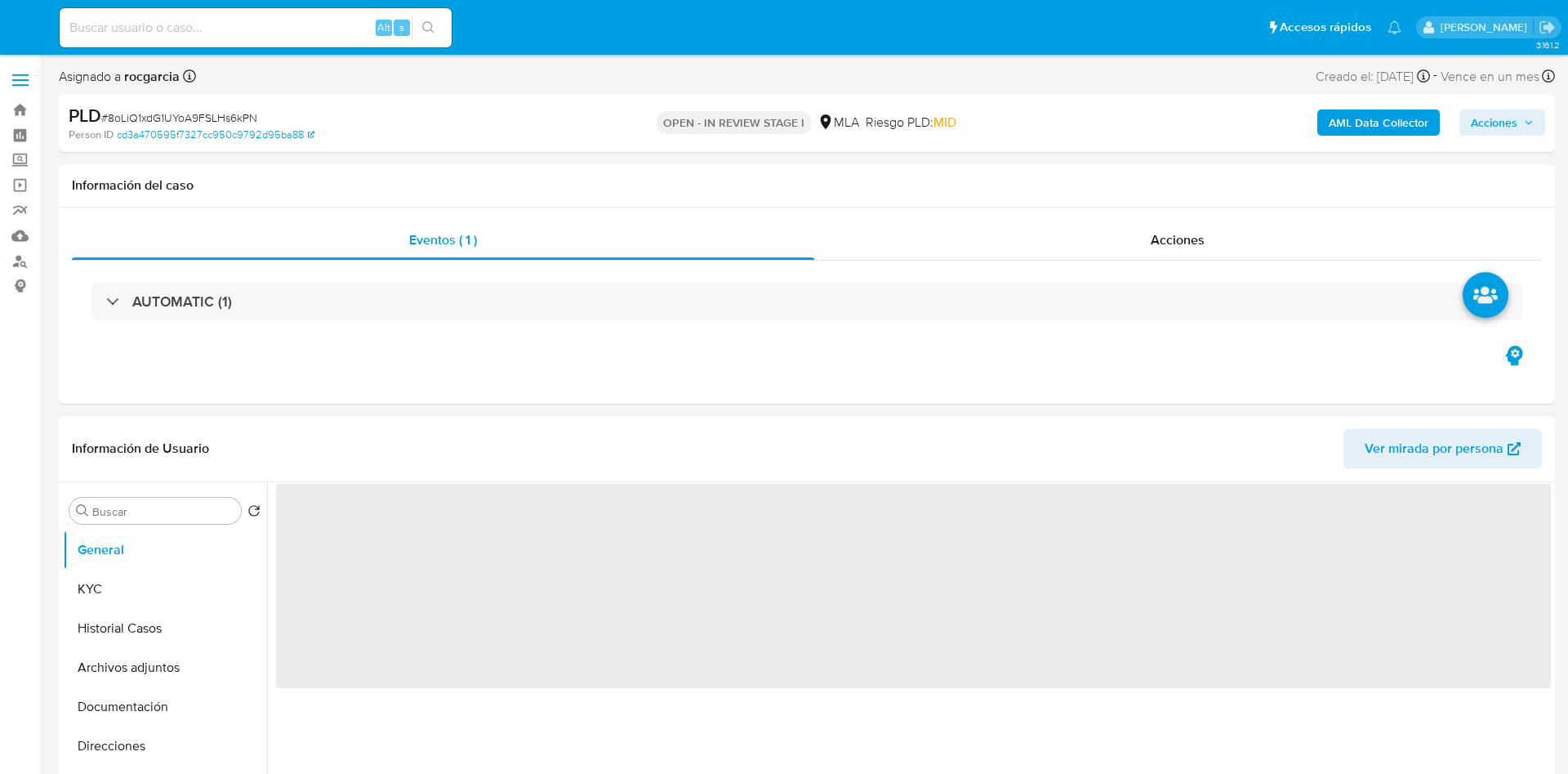
select select "10"
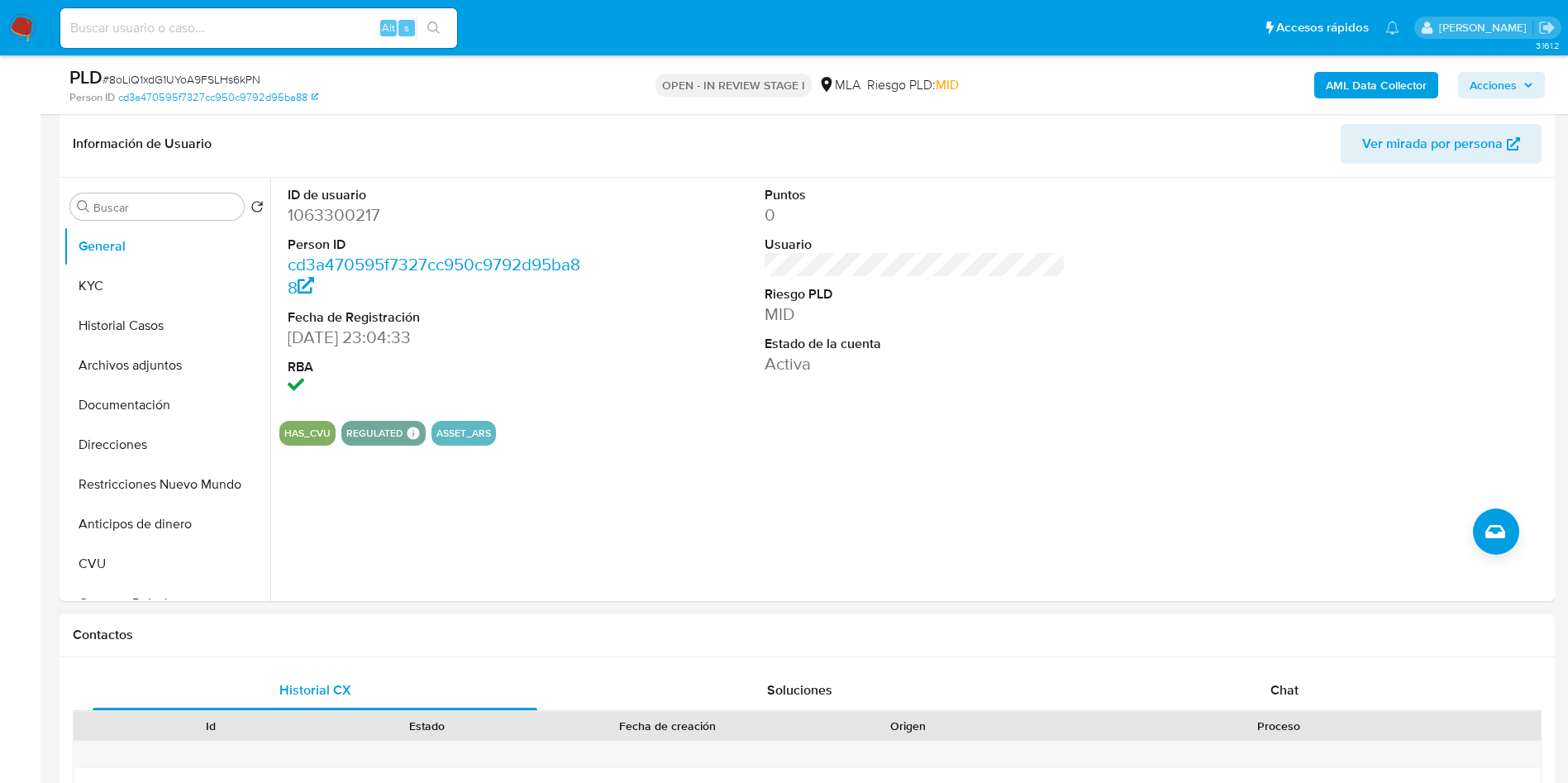
scroll to position [496, 0]
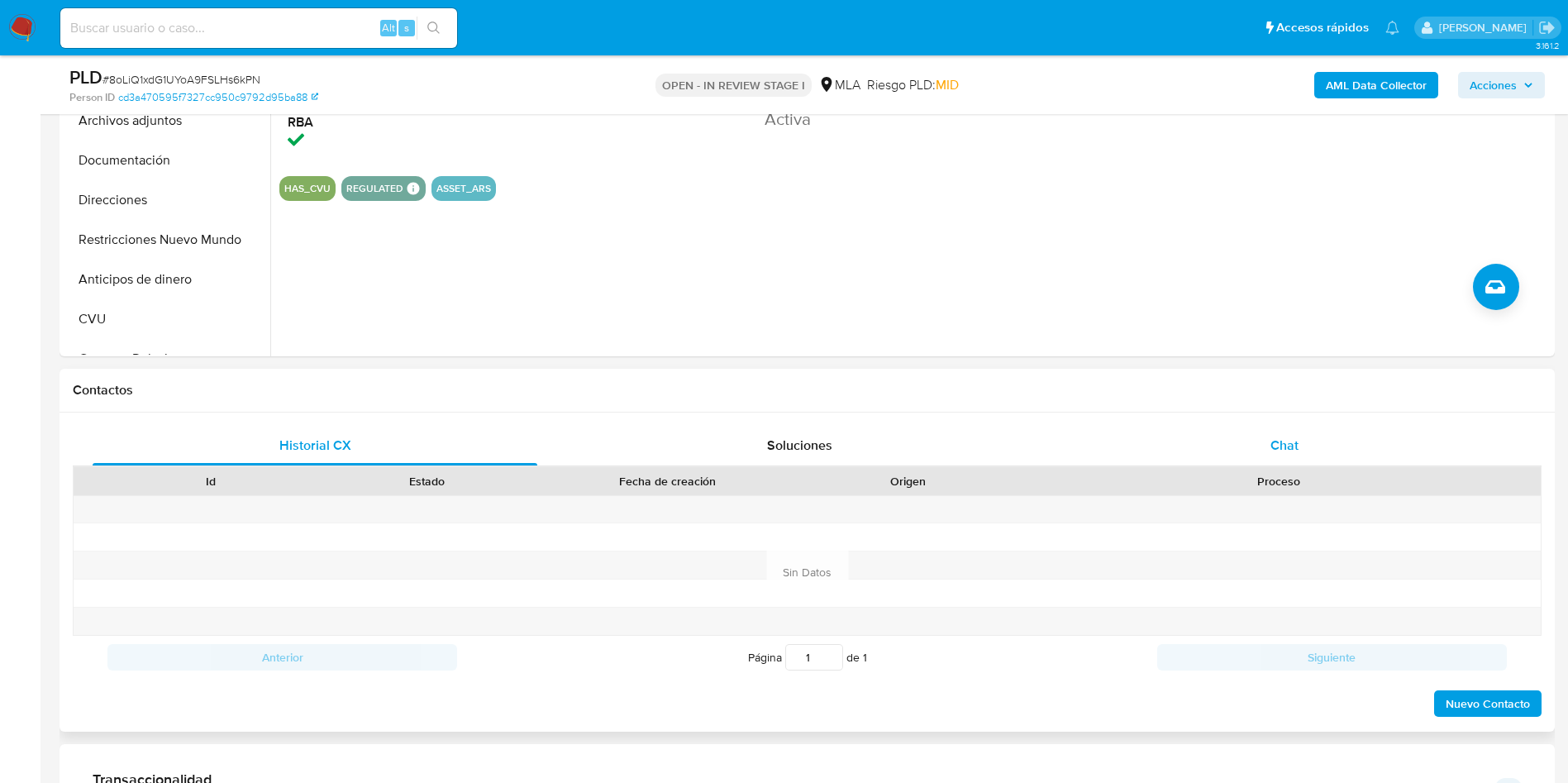
click at [1278, 422] on div "Historial CX Soluciones Chat Id Estado Fecha de creación Origen Proceso Anterio…" at bounding box center [806, 572] width 1495 height 319
click at [1277, 452] on span "Chat" at bounding box center [1283, 445] width 28 height 19
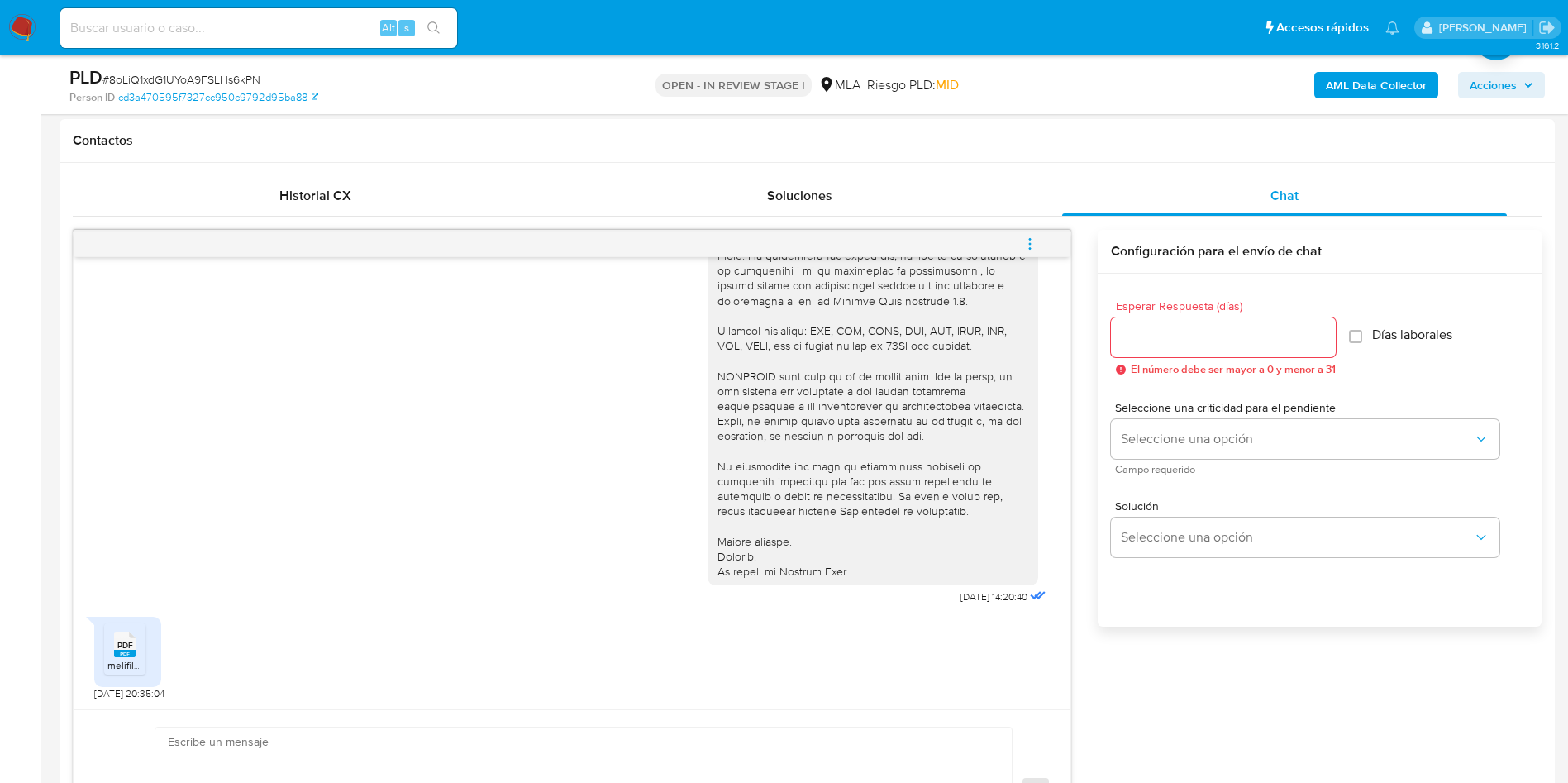
scroll to position [744, 0]
click at [133, 654] on rect at bounding box center [124, 655] width 21 height 8
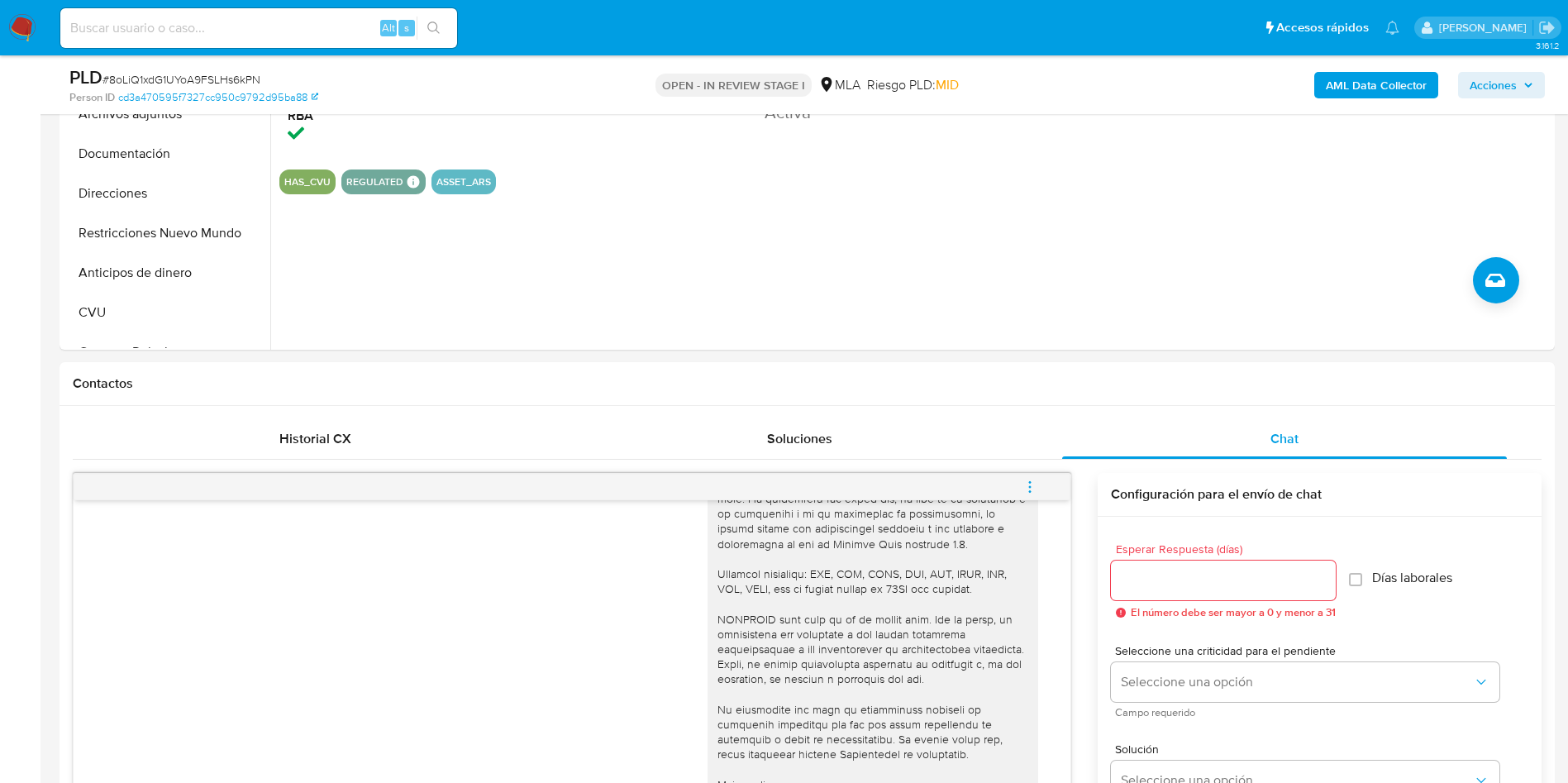
scroll to position [124, 0]
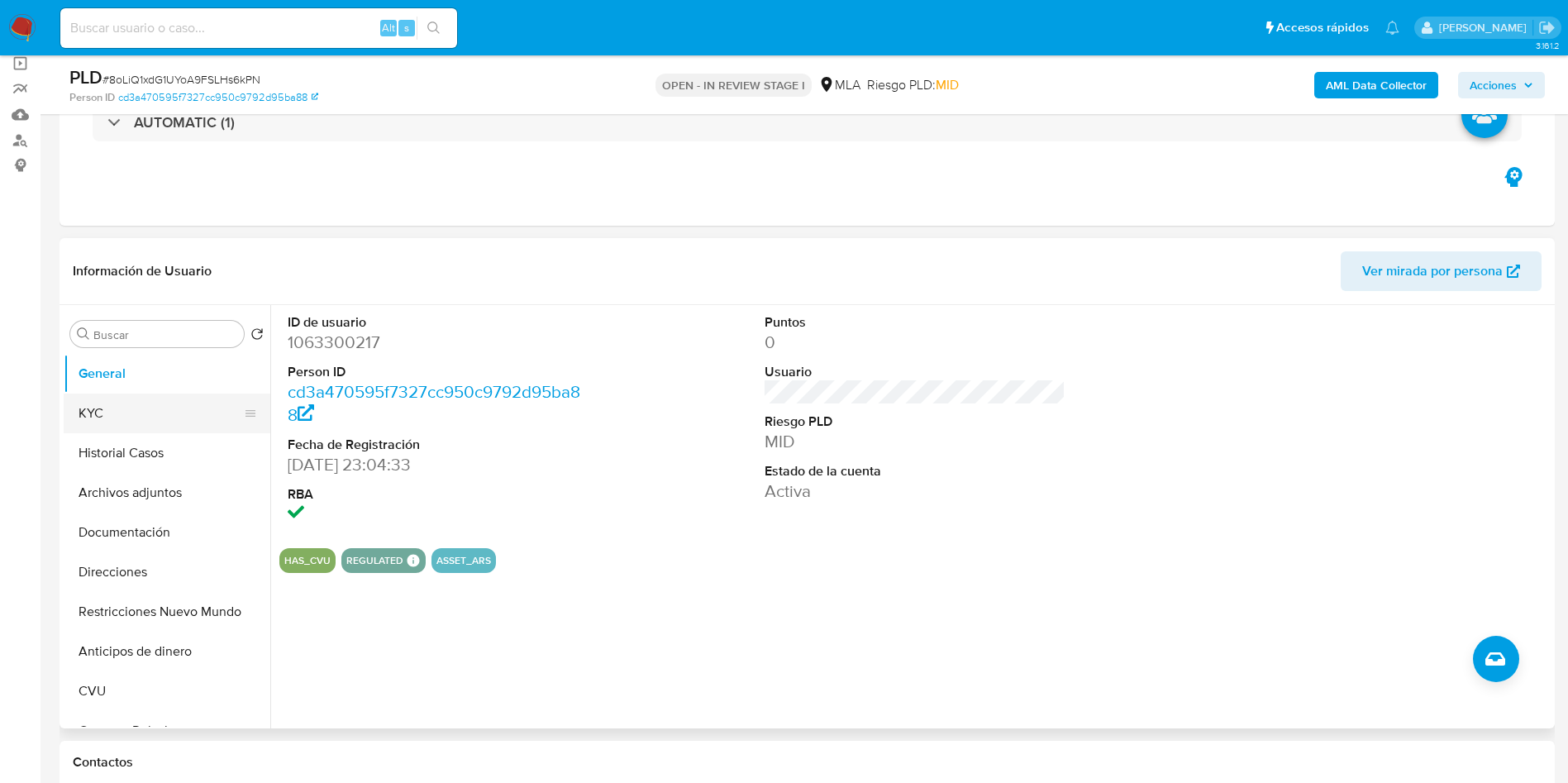
click at [92, 418] on button "KYC" at bounding box center [160, 413] width 193 height 40
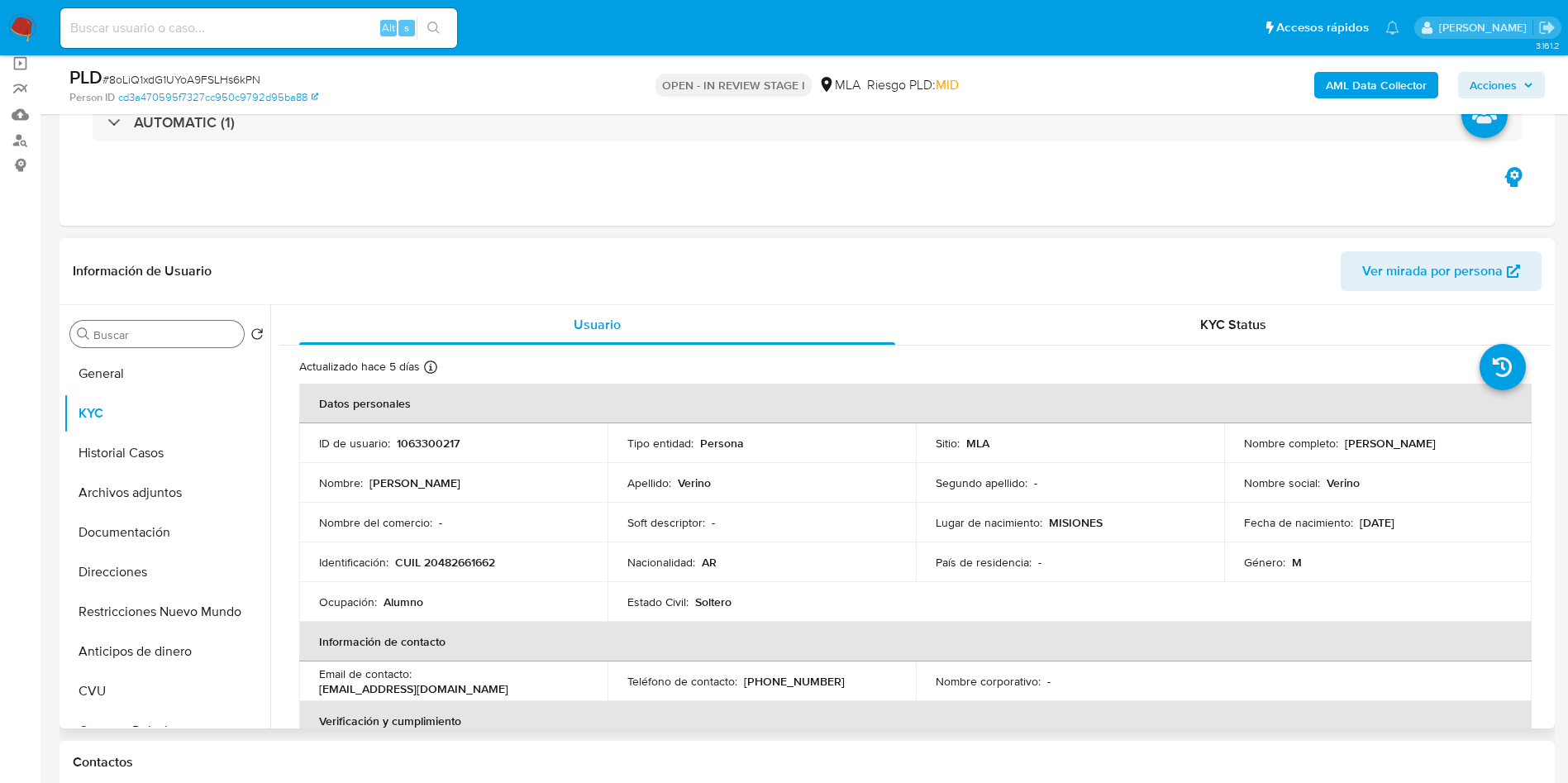
click at [144, 326] on div "Buscar" at bounding box center [157, 334] width 174 height 26
click at [168, 342] on div "Buscar" at bounding box center [157, 334] width 174 height 26
click at [155, 338] on input "Buscar" at bounding box center [165, 335] width 144 height 15
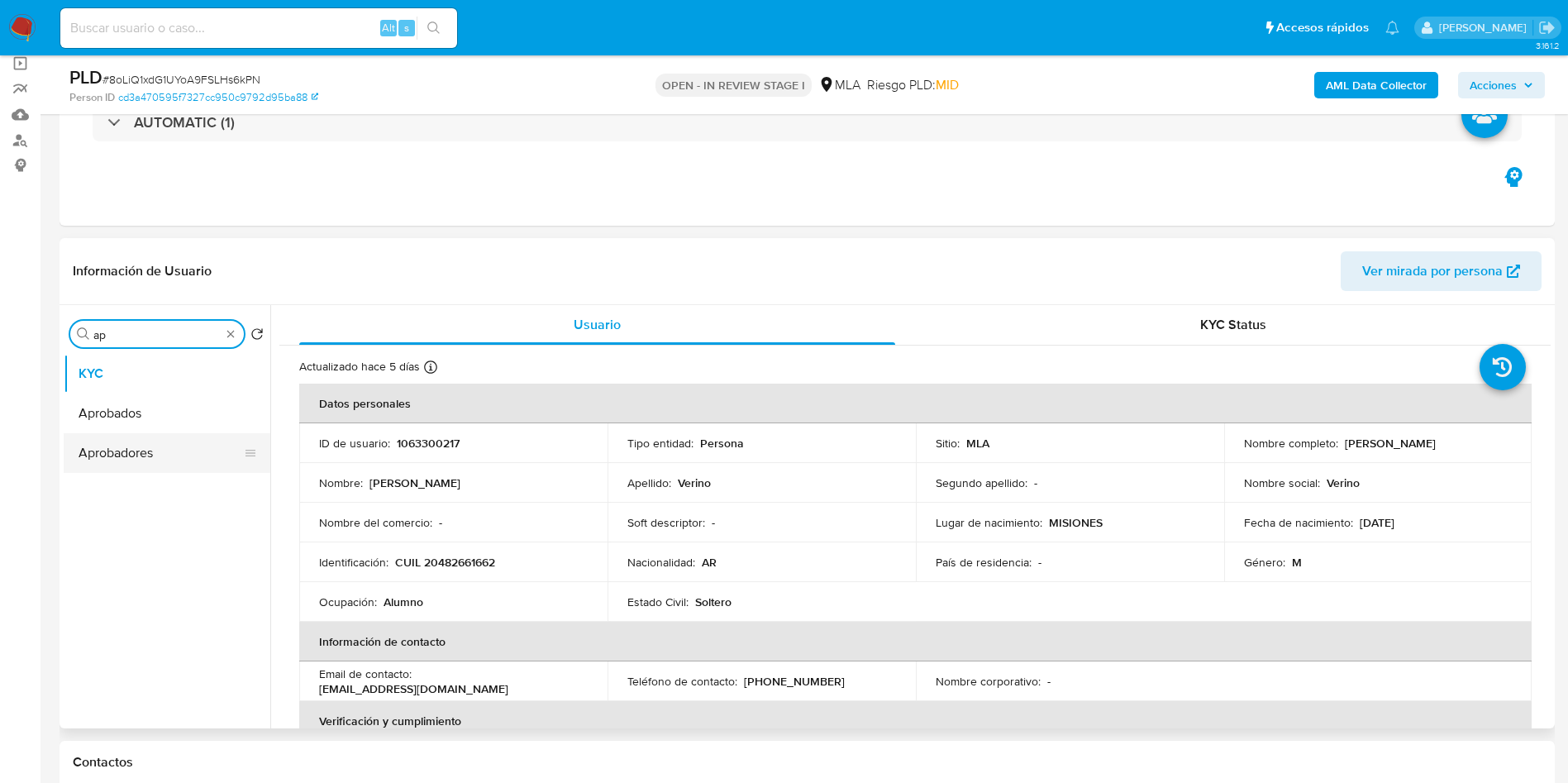
type input "ap"
click at [79, 447] on button "Aprobadores" at bounding box center [160, 453] width 193 height 40
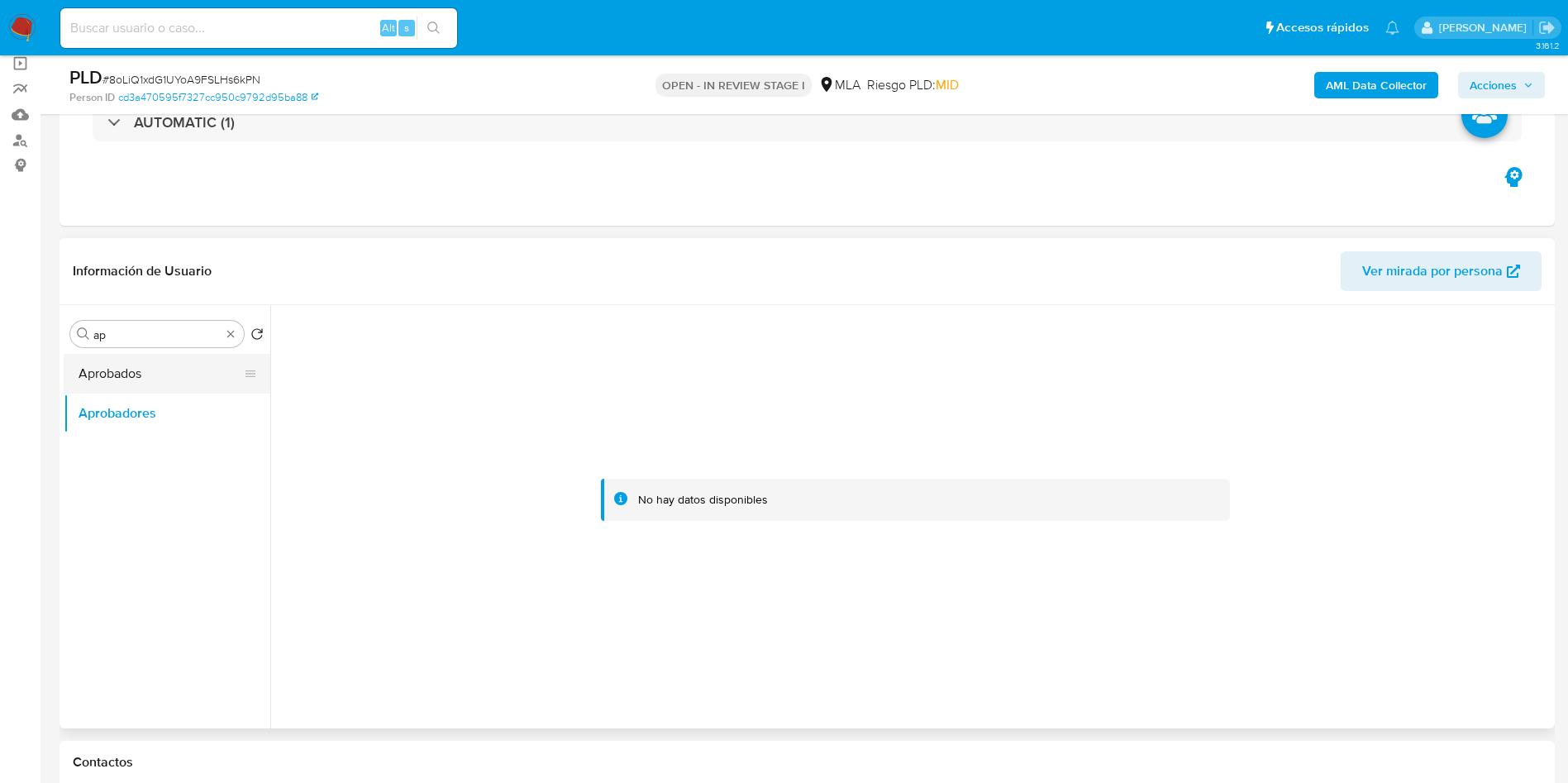
click at [96, 357] on button "Aprobados" at bounding box center [160, 373] width 193 height 40
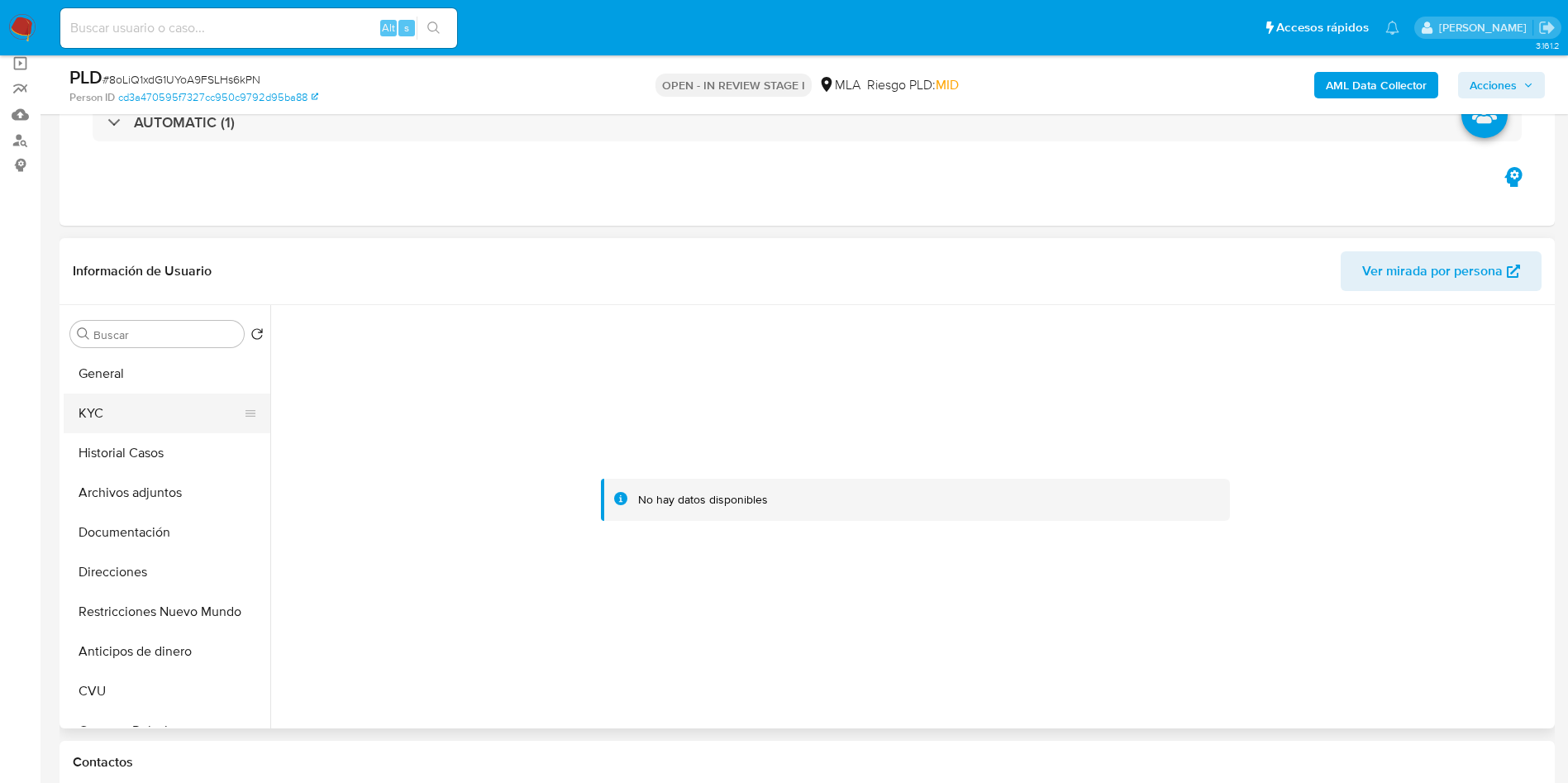
click at [141, 431] on button "KYC" at bounding box center [160, 413] width 193 height 40
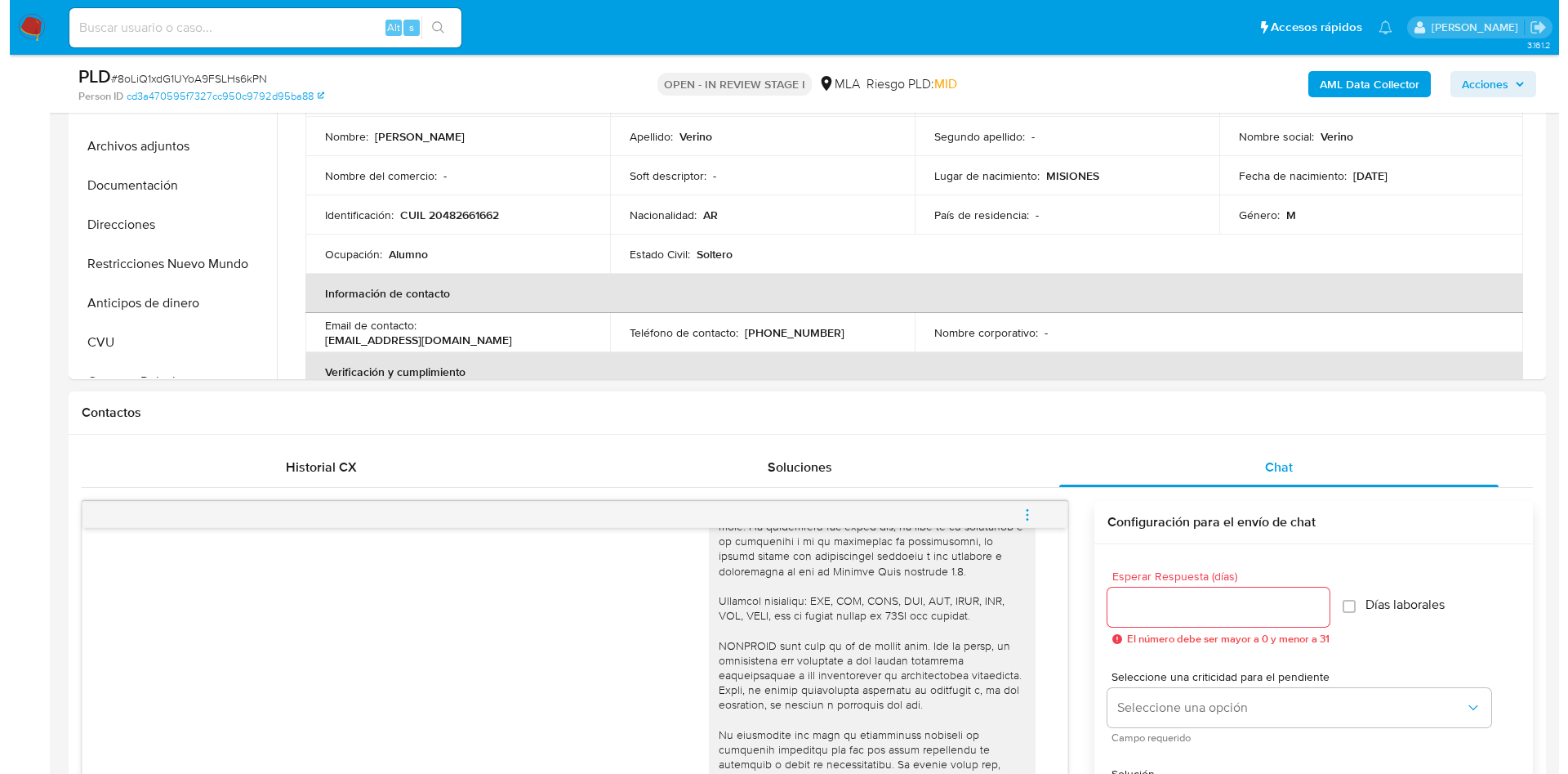
scroll to position [858, 0]
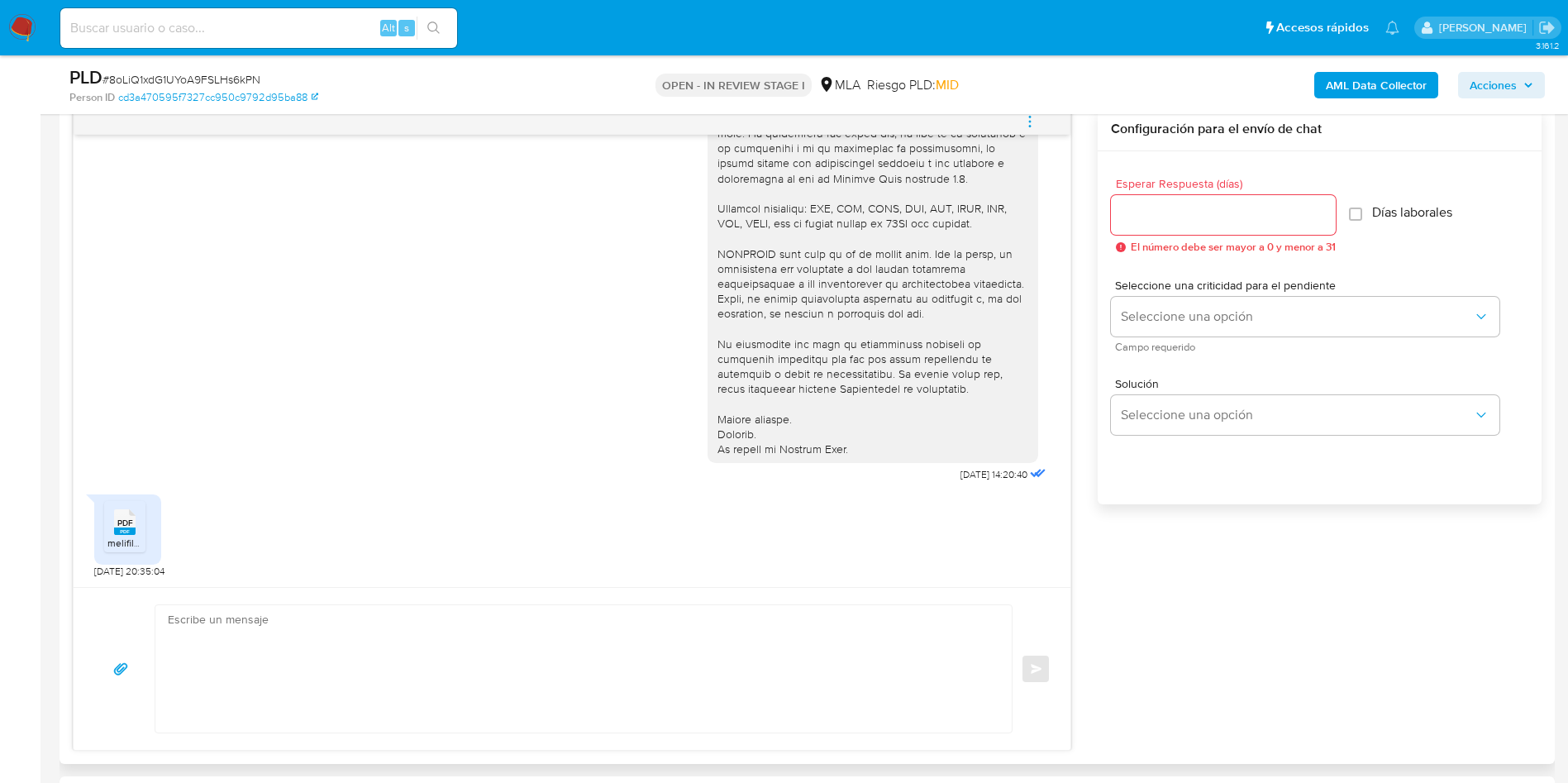
click at [1023, 117] on icon "menu-action" at bounding box center [1030, 122] width 15 height 15
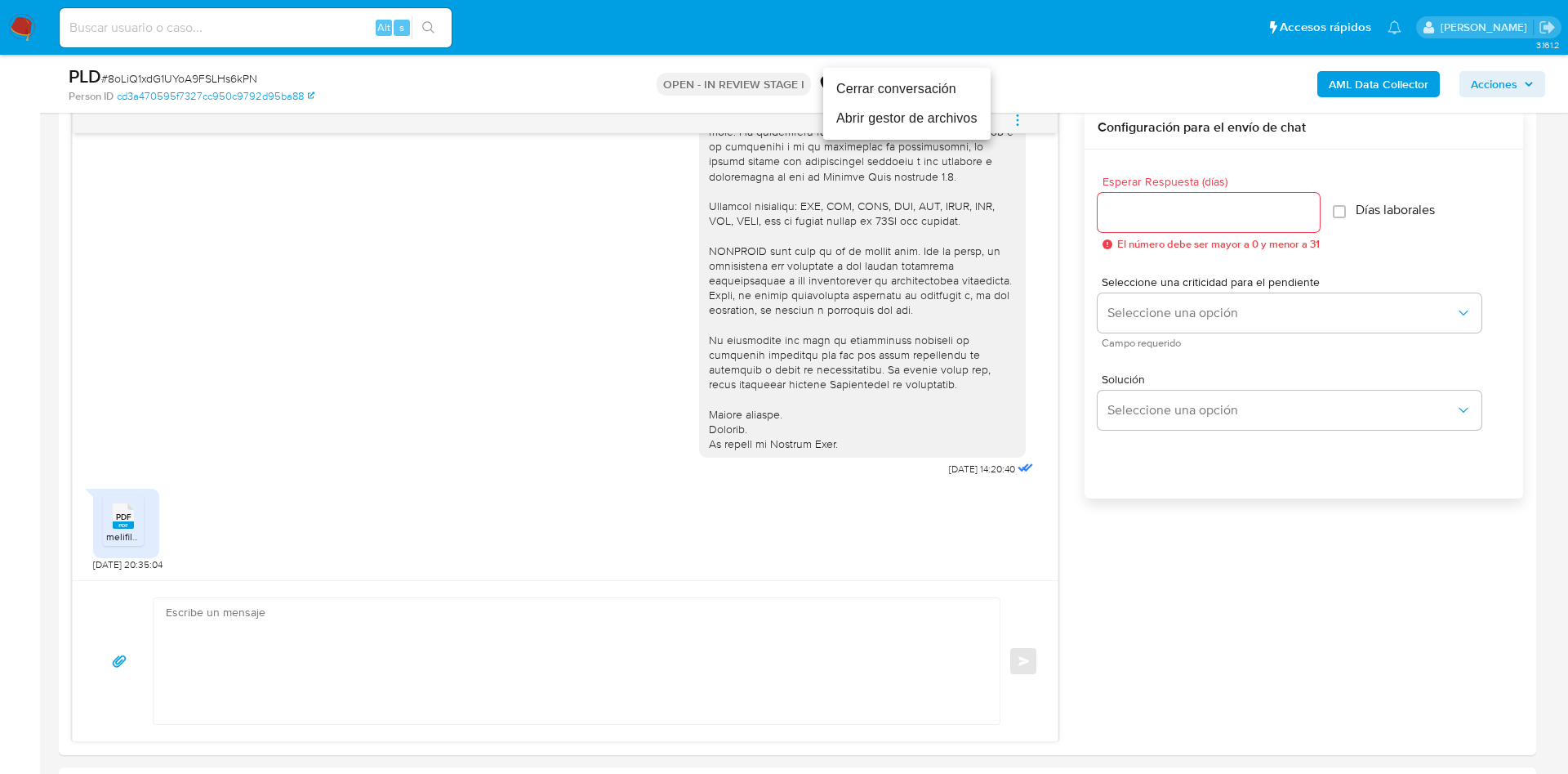
click at [878, 124] on li "Abrir gestor de archivos" at bounding box center [906, 118] width 168 height 29
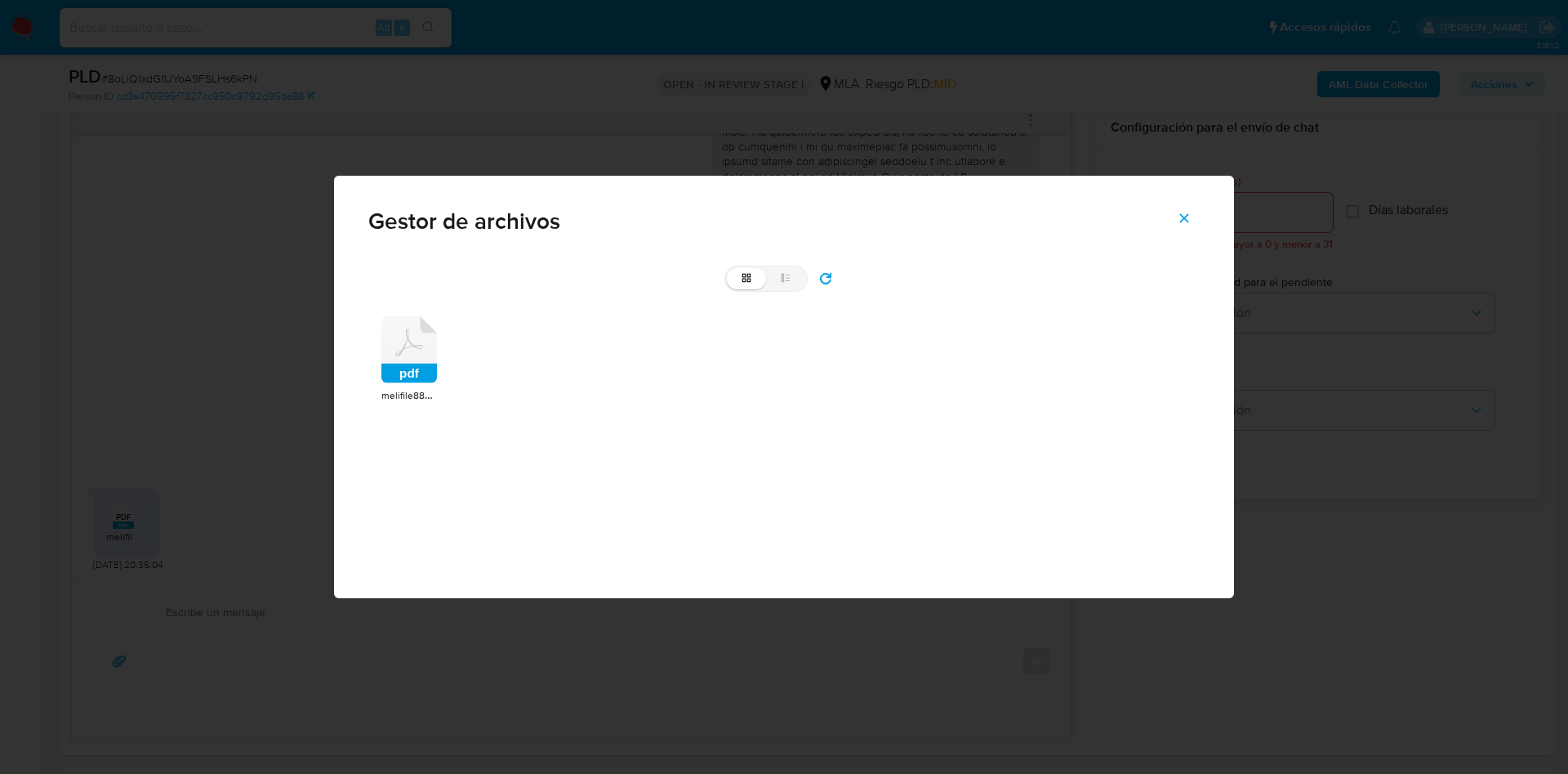
click at [392, 341] on icon at bounding box center [409, 350] width 56 height 67
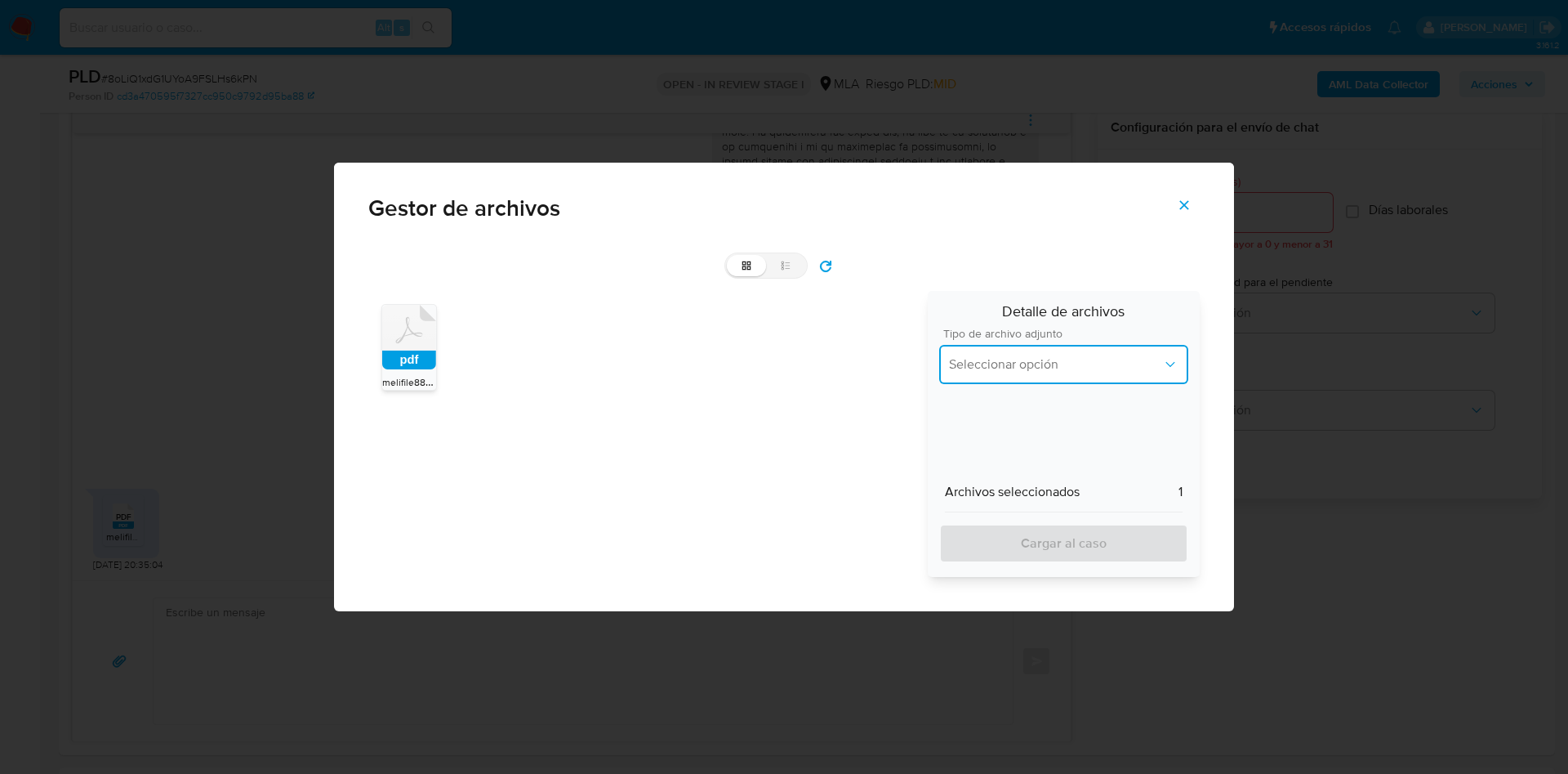
click at [1088, 380] on button "Seleccionar opción" at bounding box center [1063, 364] width 249 height 39
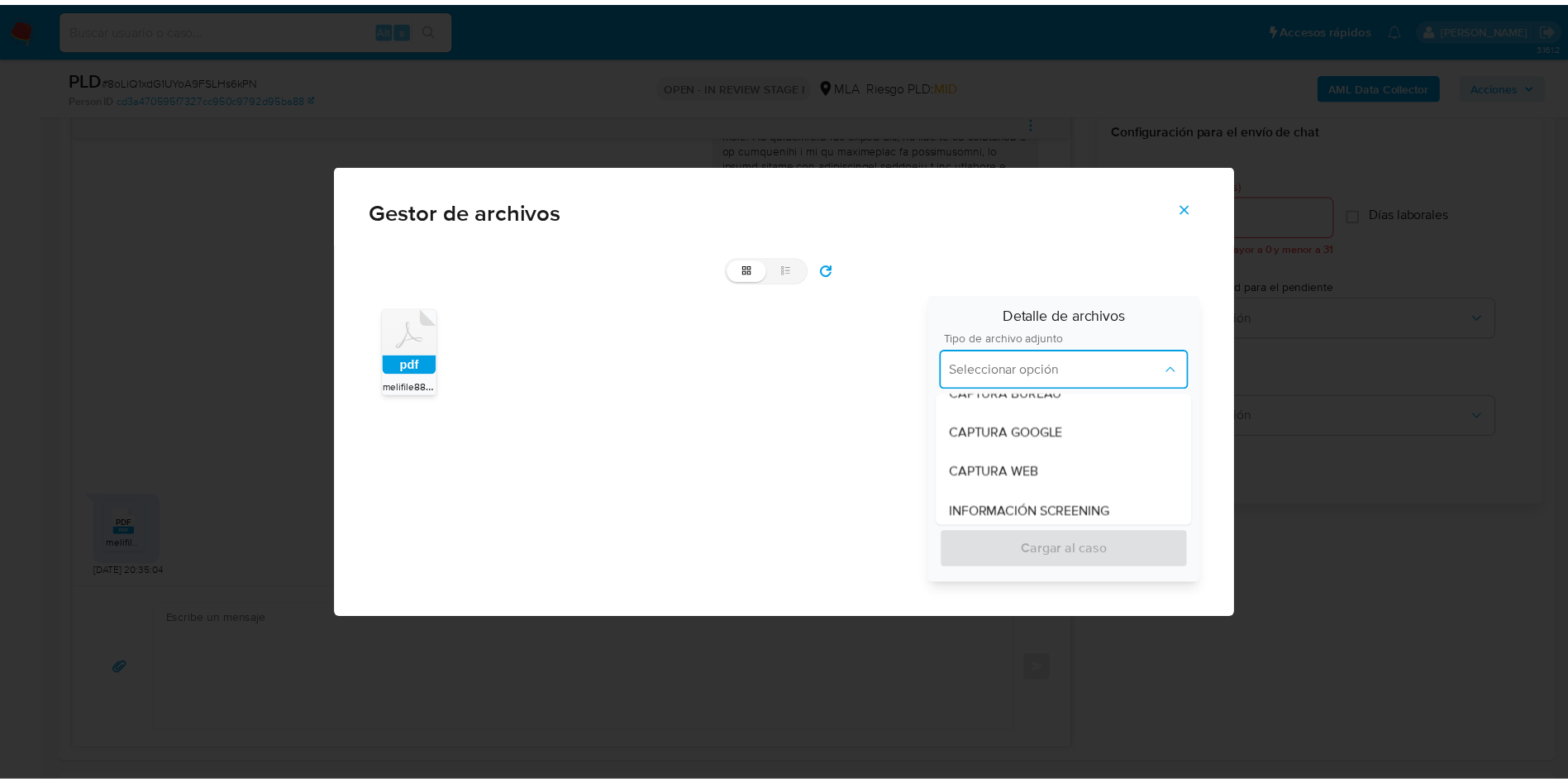
scroll to position [248, 0]
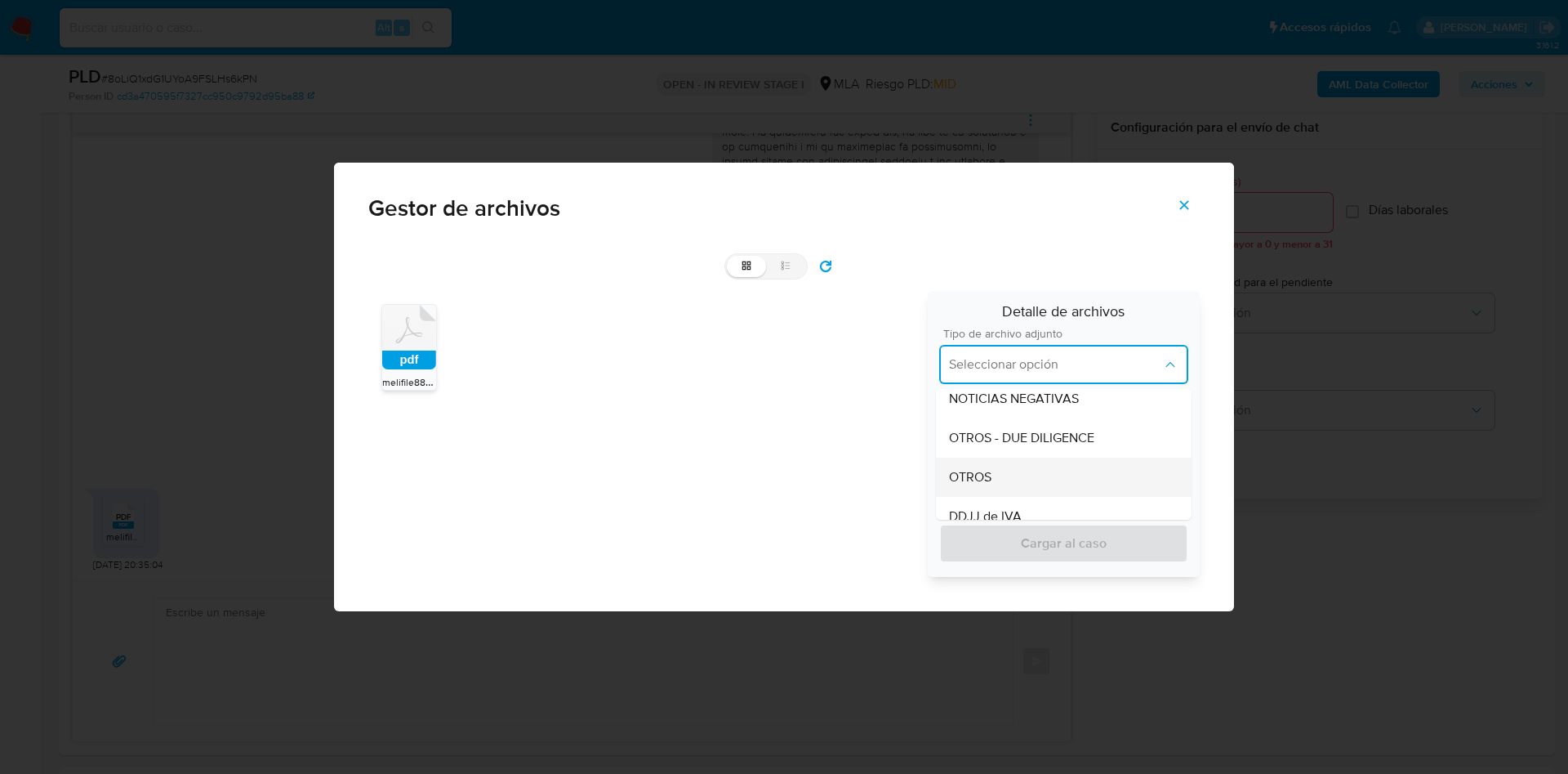
click at [1047, 480] on div "OTROS" at bounding box center [1063, 477] width 229 height 39
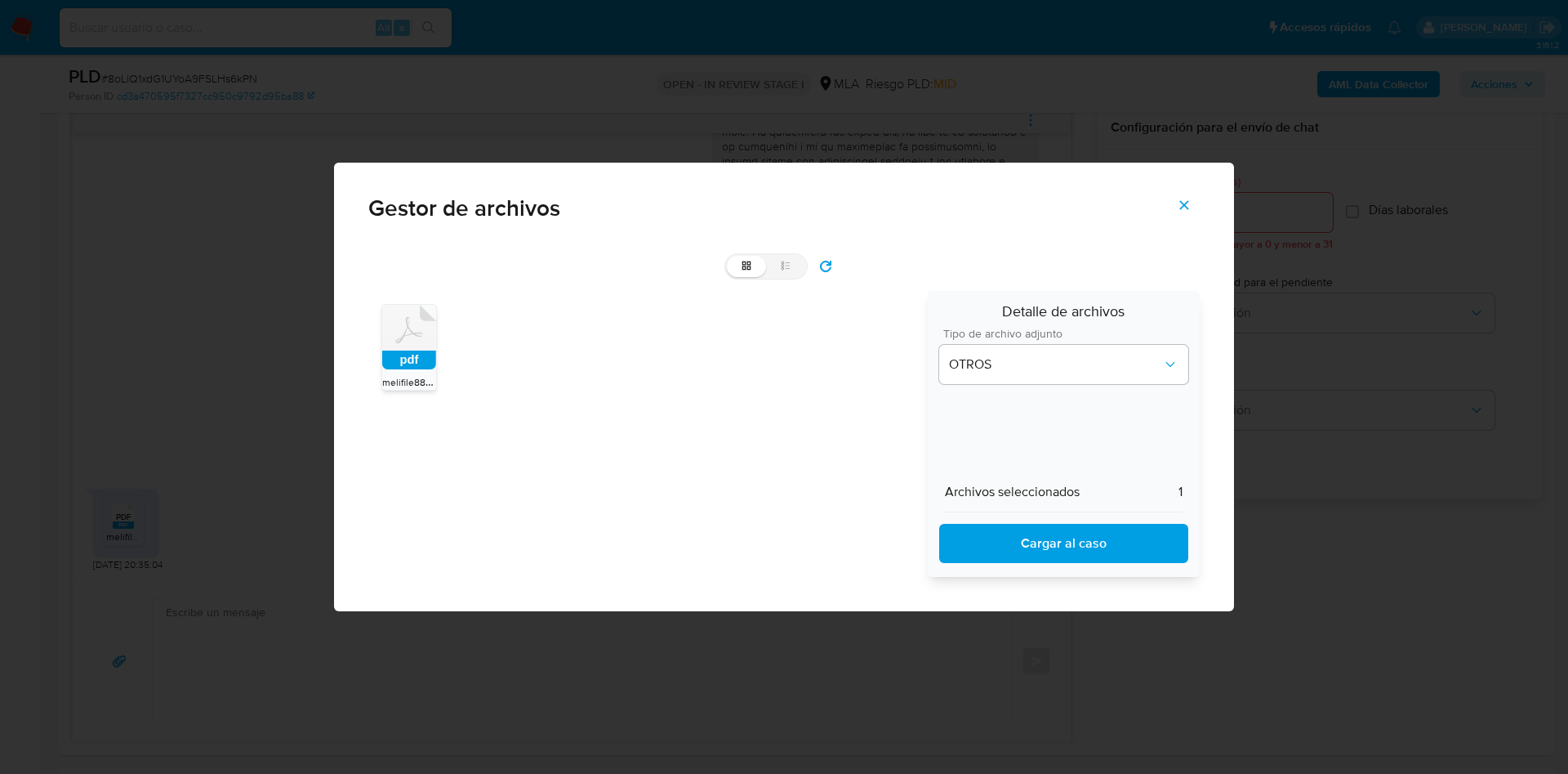
click at [1040, 553] on span "Cargar al caso" at bounding box center [1064, 543] width 207 height 36
click at [1180, 208] on icon "Cerrar" at bounding box center [1184, 205] width 15 height 15
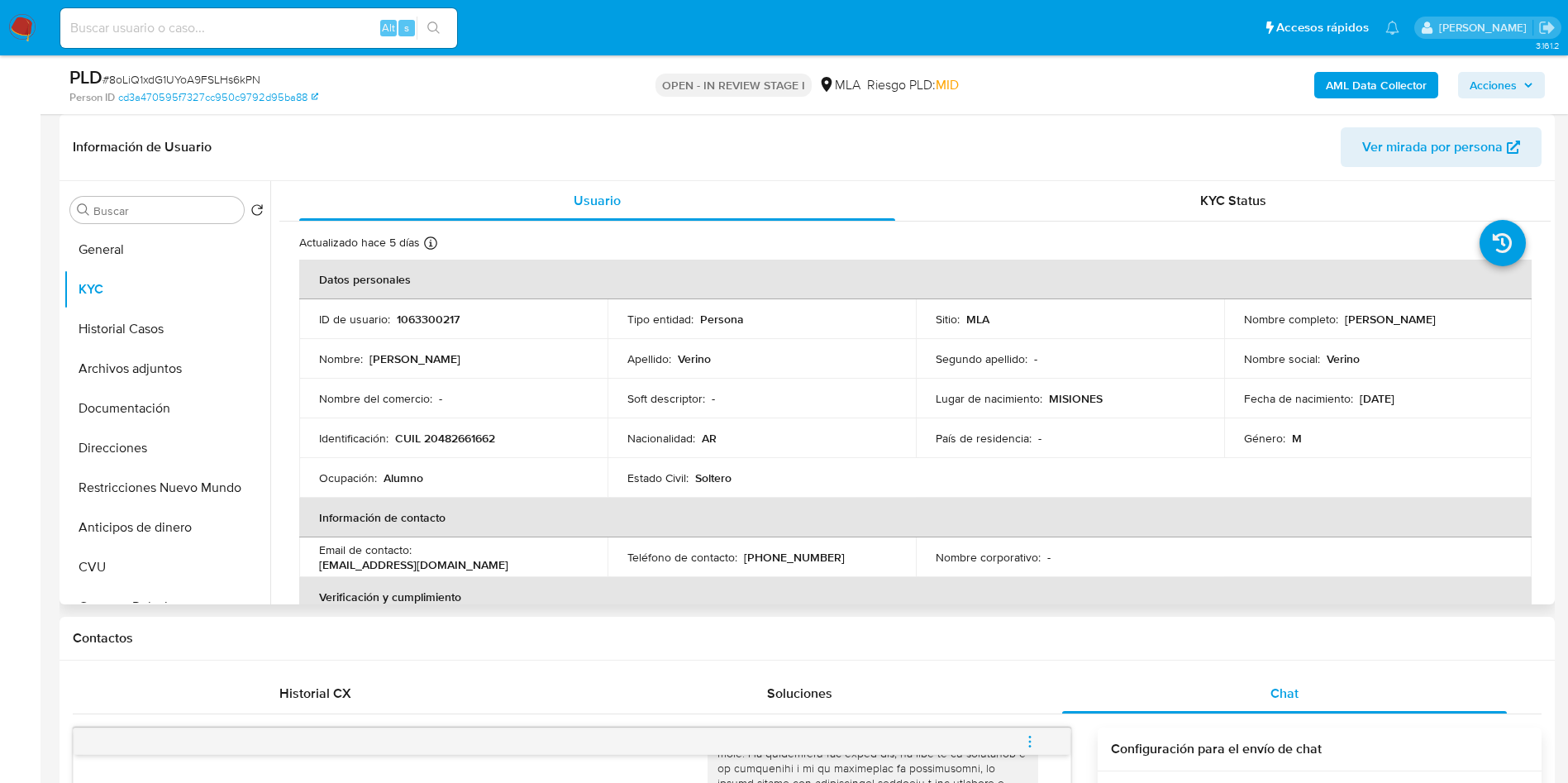
click at [425, 329] on td "ID de usuario : 1063300217" at bounding box center [453, 318] width 308 height 40
click at [425, 324] on p "1063300217" at bounding box center [428, 319] width 62 height 15
copy p "1063300217"
click at [1359, 89] on b "AML Data Collector" at bounding box center [1375, 84] width 100 height 26
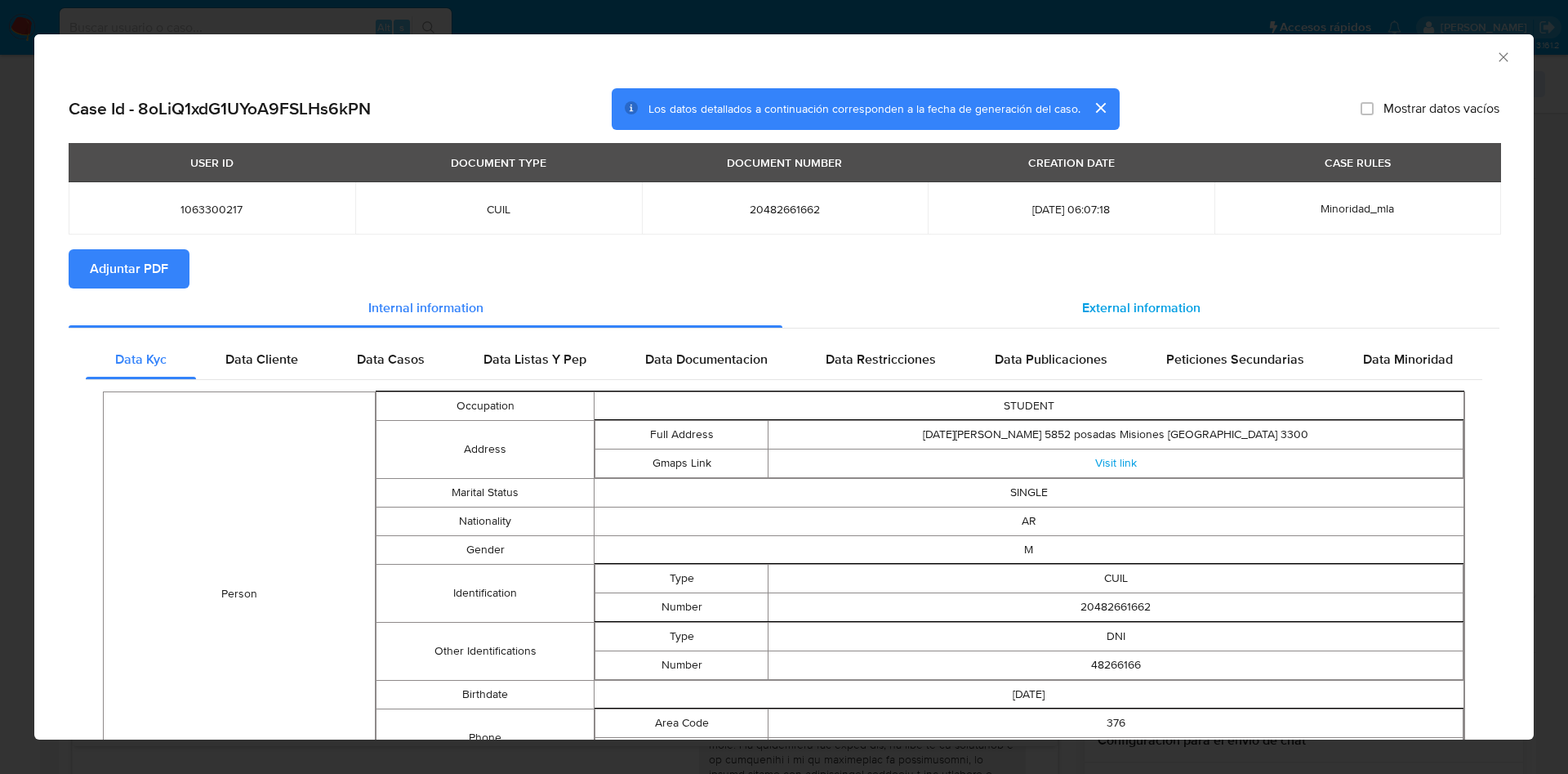
drag, startPoint x: 1175, startPoint y: 272, endPoint x: 1156, endPoint y: 302, distance: 35.5
click at [1173, 272] on section "Adjuntar PDF" at bounding box center [784, 268] width 1431 height 39
click at [1154, 306] on span "External information" at bounding box center [1142, 307] width 118 height 19
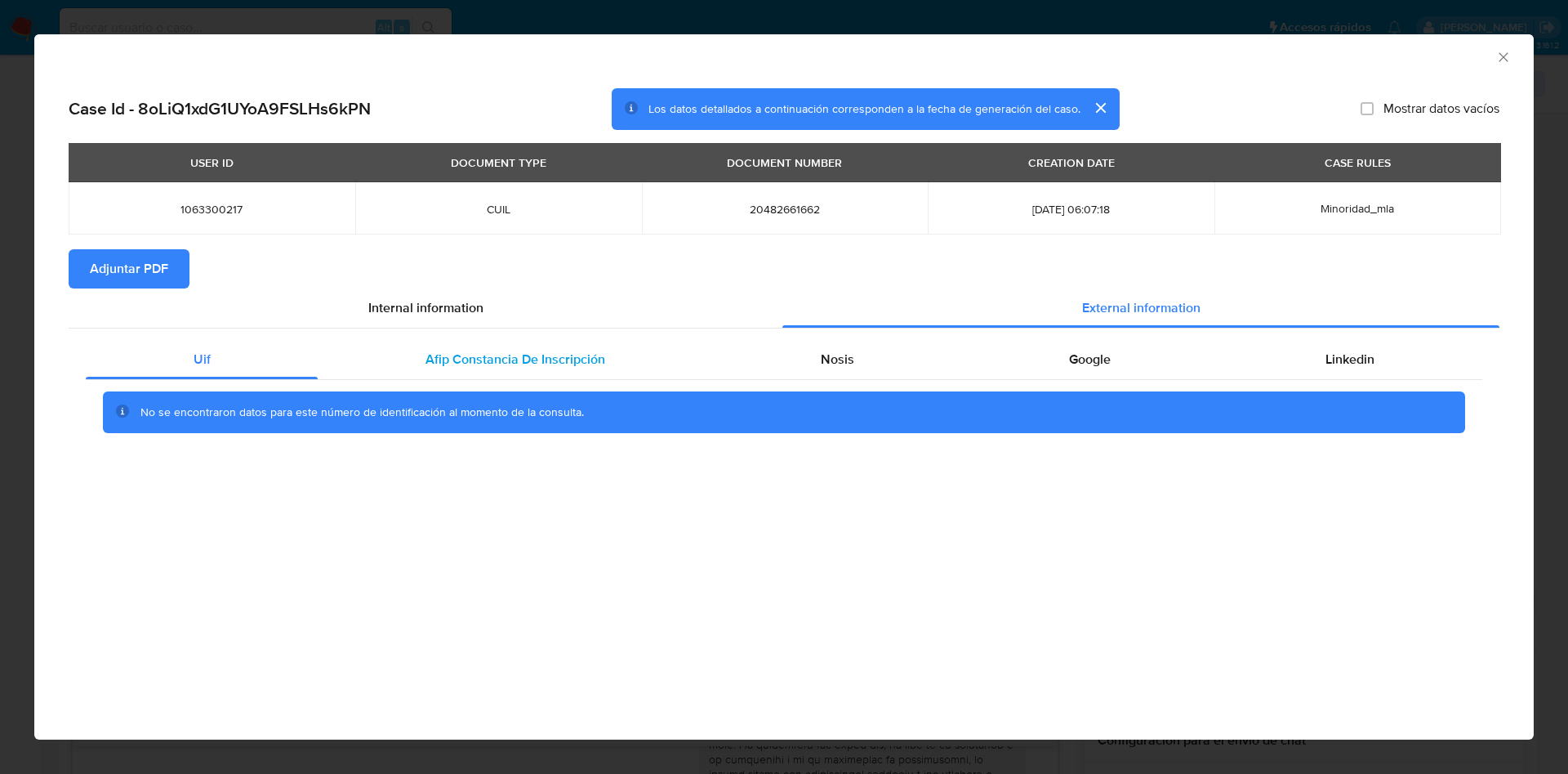
click at [566, 348] on div "Afip Constancia De Inscripción" at bounding box center [515, 359] width 395 height 39
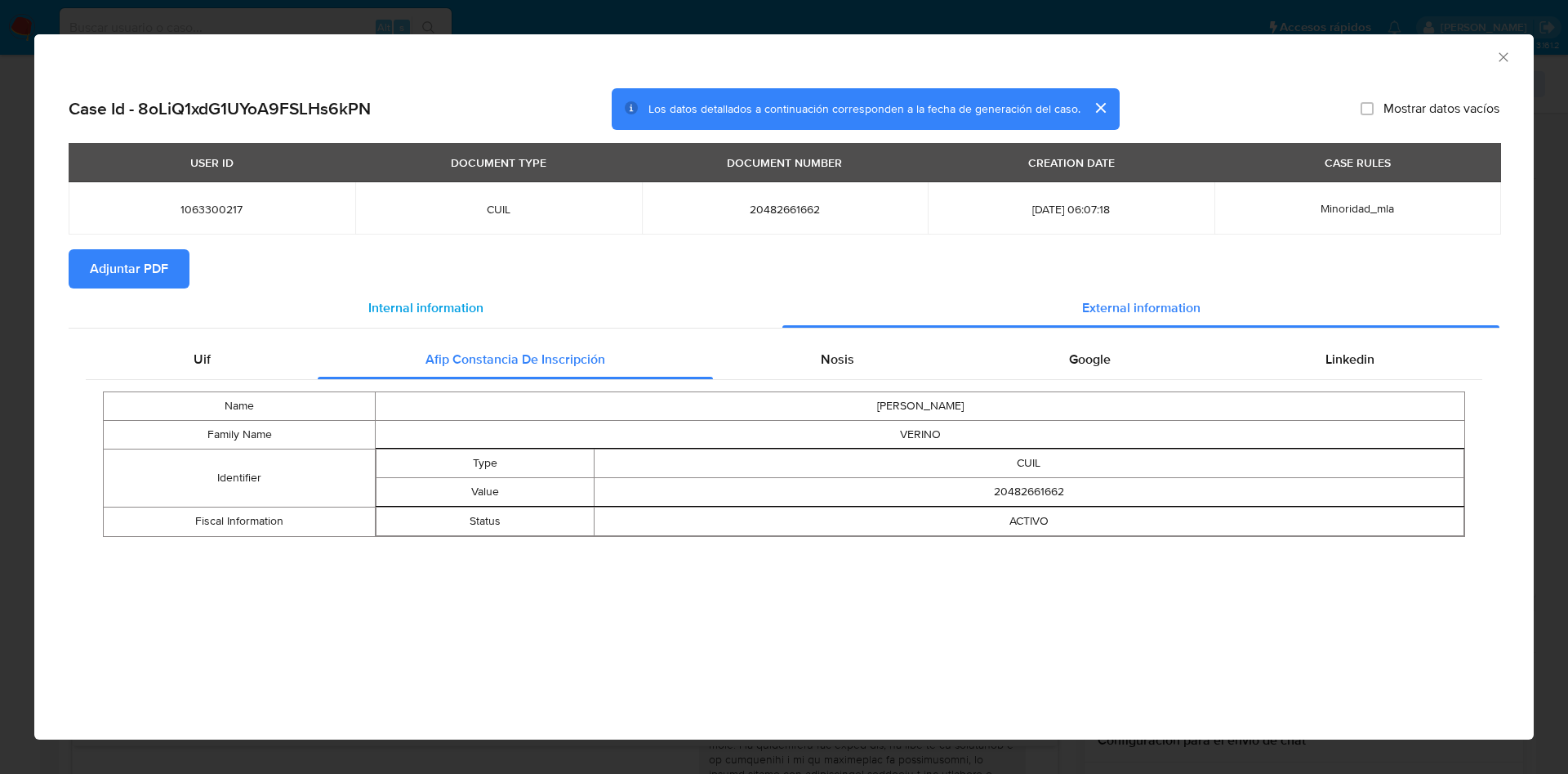
drag, startPoint x: 1510, startPoint y: 55, endPoint x: 294, endPoint y: 383, distance: 1259.5
click at [1508, 57] on icon "Cerrar ventana" at bounding box center [1504, 58] width 17 height 17
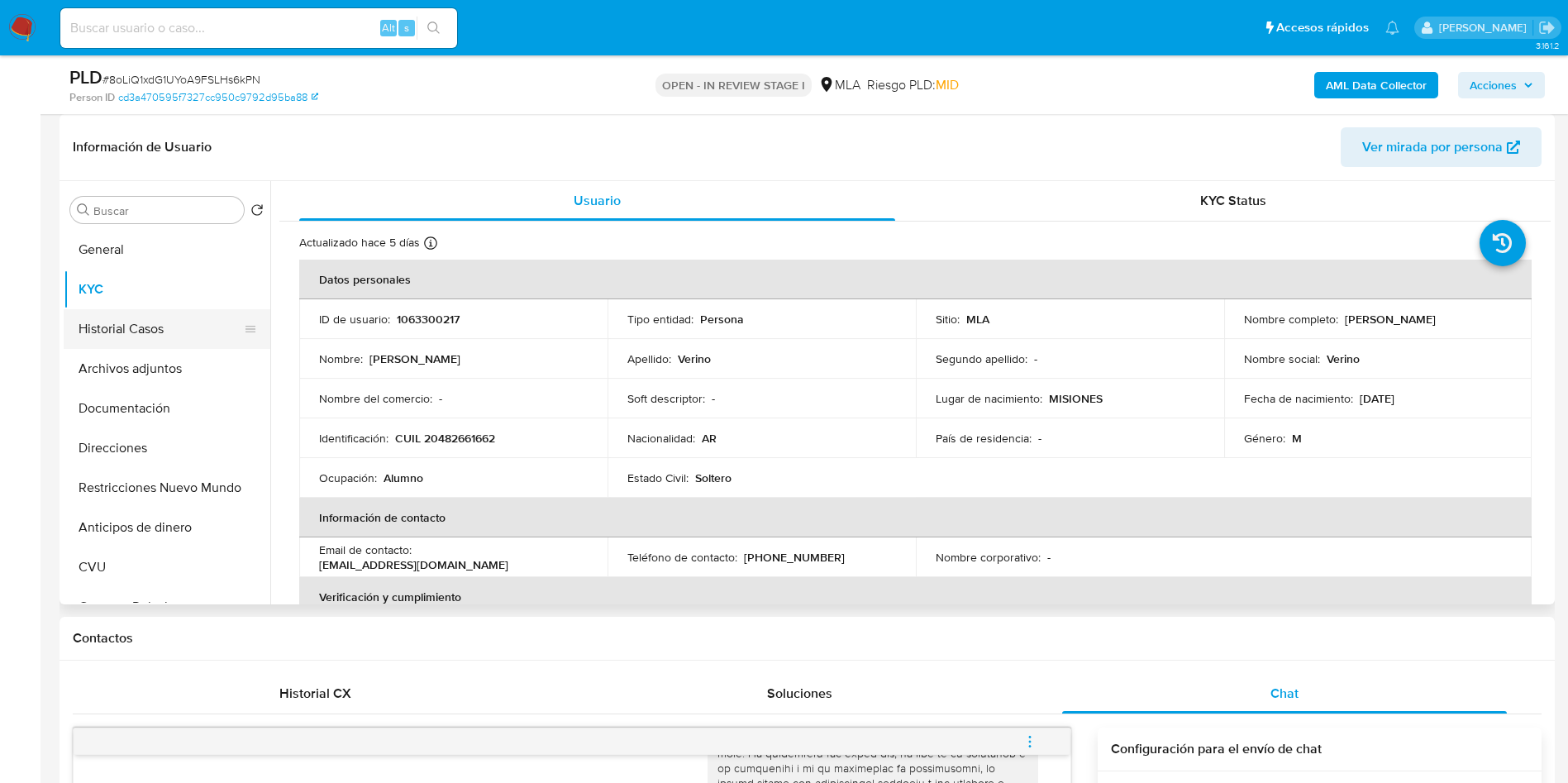
click at [104, 323] on button "Historial Casos" at bounding box center [160, 329] width 193 height 40
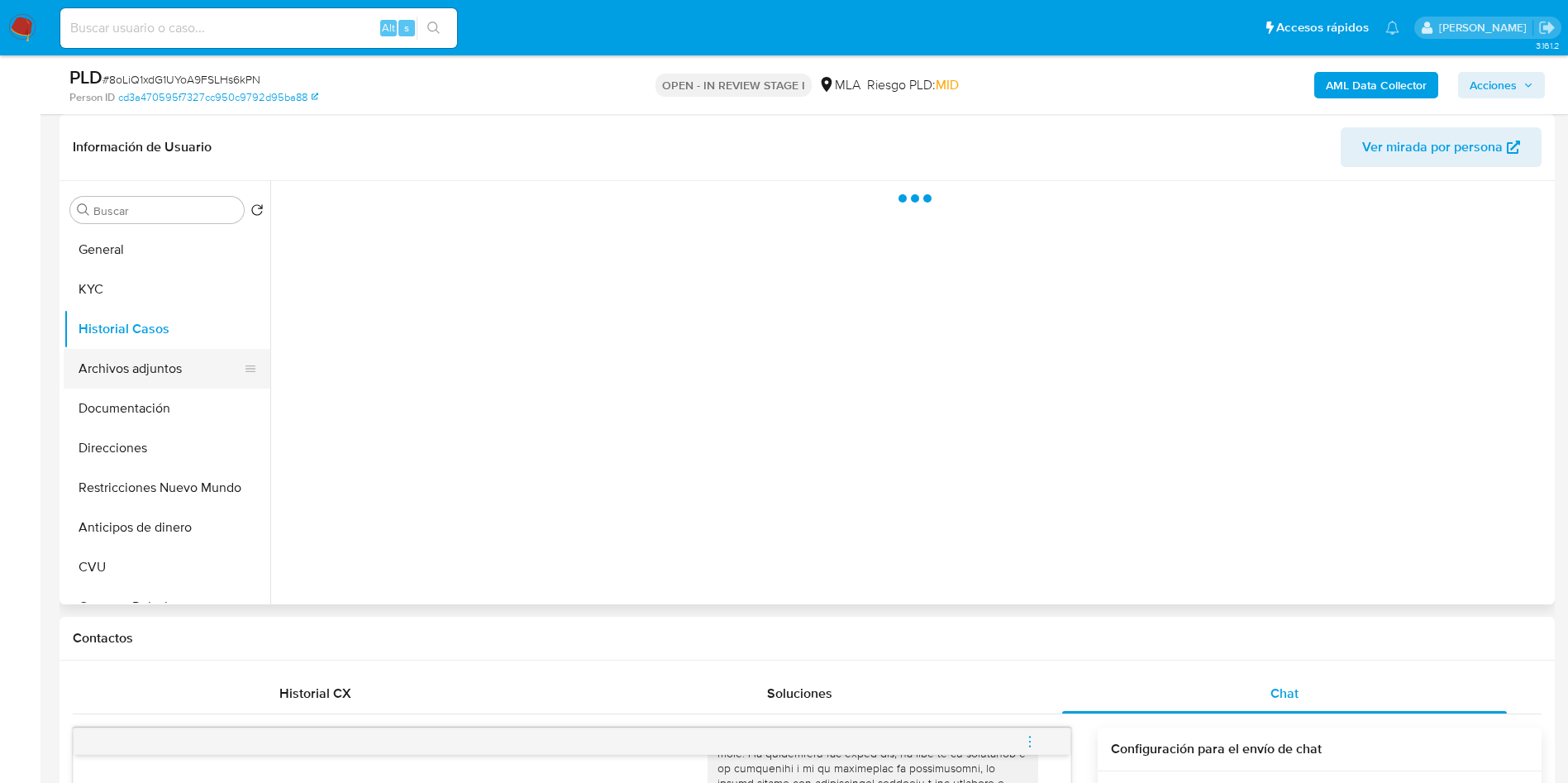
click at [117, 364] on button "Archivos adjuntos" at bounding box center [160, 368] width 193 height 40
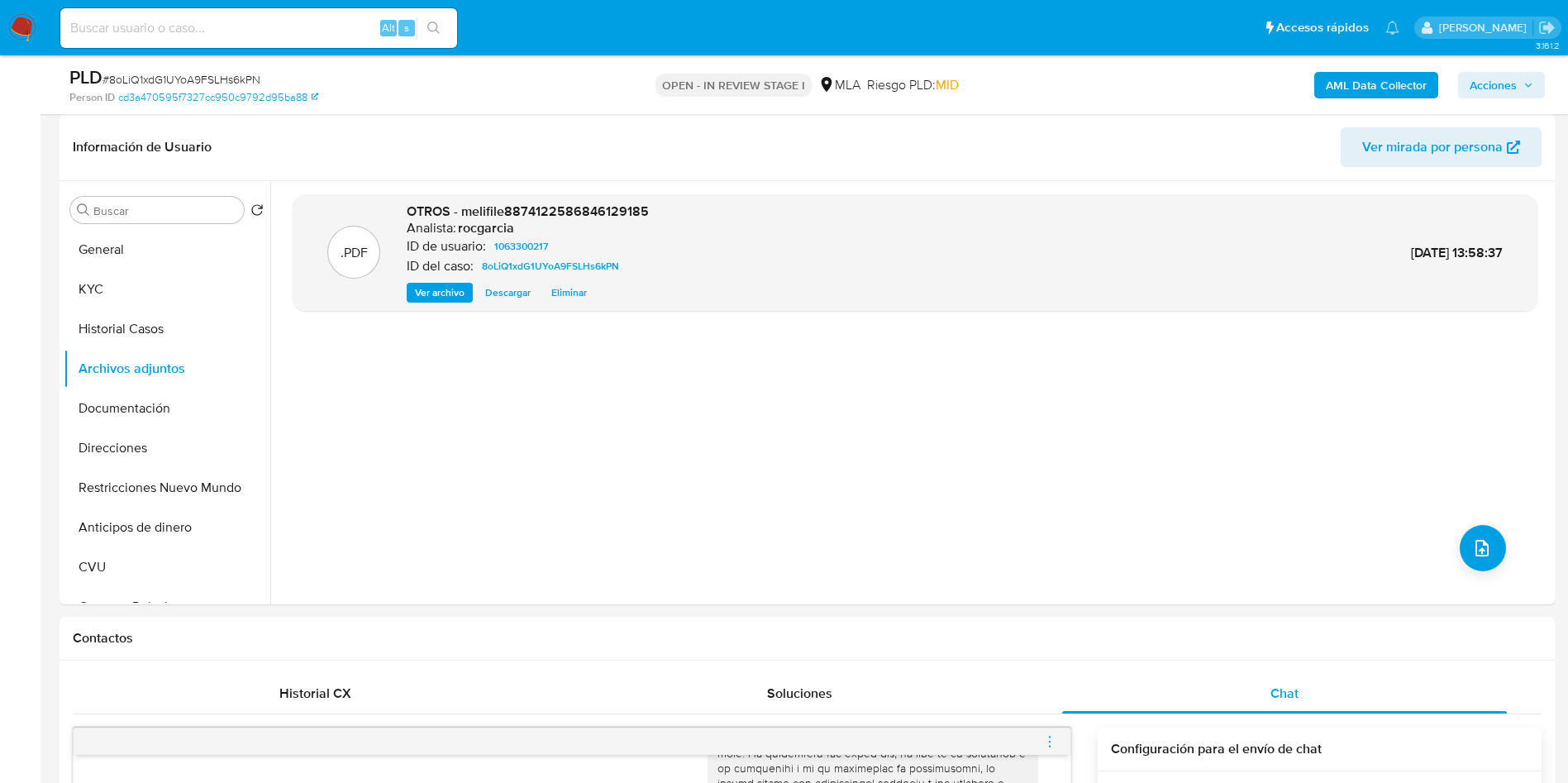
click at [1367, 68] on div "AML Data Collector Acciones" at bounding box center [1300, 84] width 487 height 39
click at [1365, 88] on b "AML Data Collector" at bounding box center [1375, 84] width 100 height 26
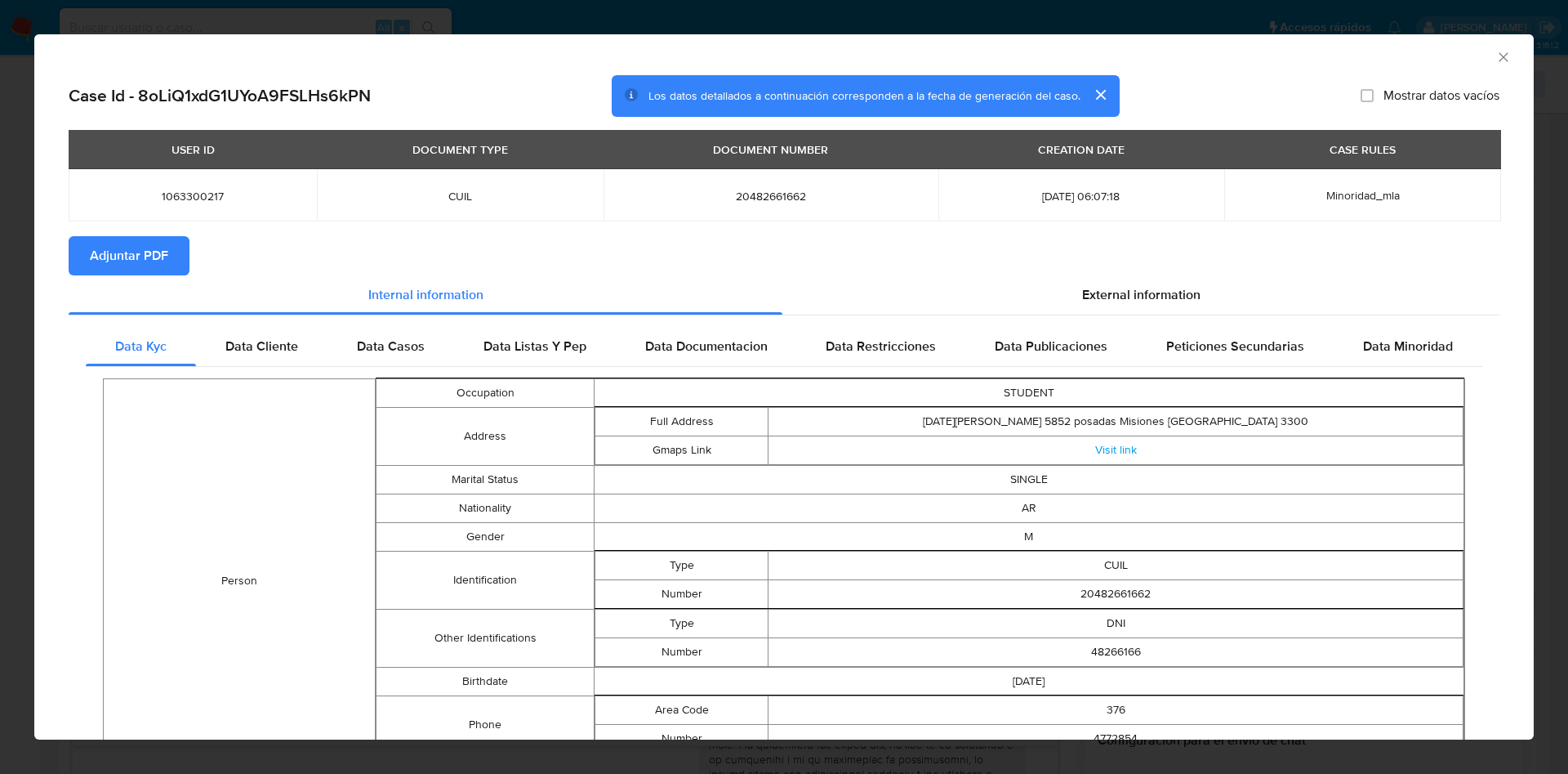
drag, startPoint x: 159, startPoint y: 245, endPoint x: 181, endPoint y: 245, distance: 22.0
click at [157, 244] on span "Adjuntar PDF" at bounding box center [129, 255] width 78 height 36
click at [1495, 58] on icon "Cerrar ventana" at bounding box center [1504, 58] width 17 height 17
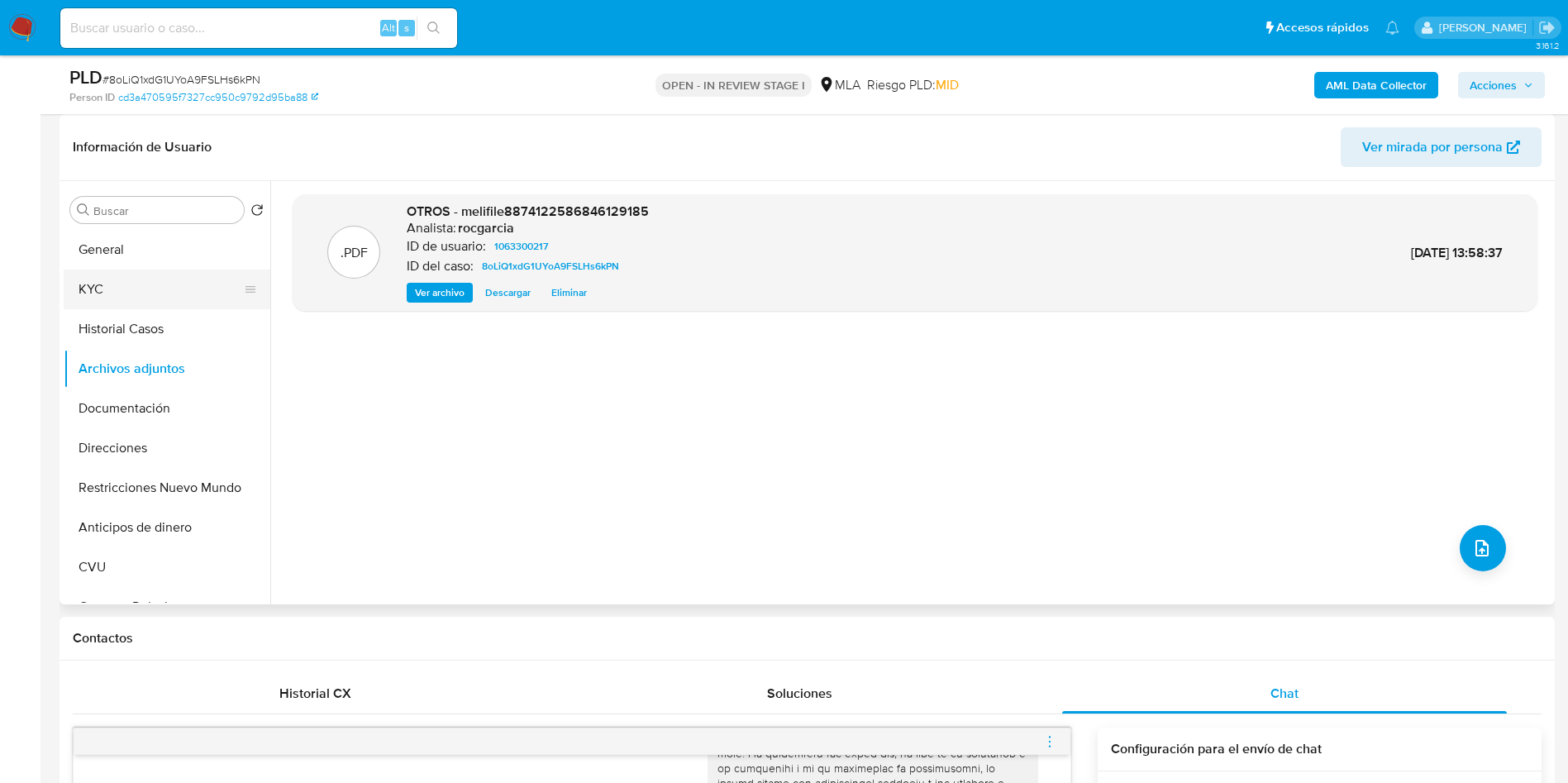
click at [159, 304] on button "KYC" at bounding box center [160, 289] width 193 height 40
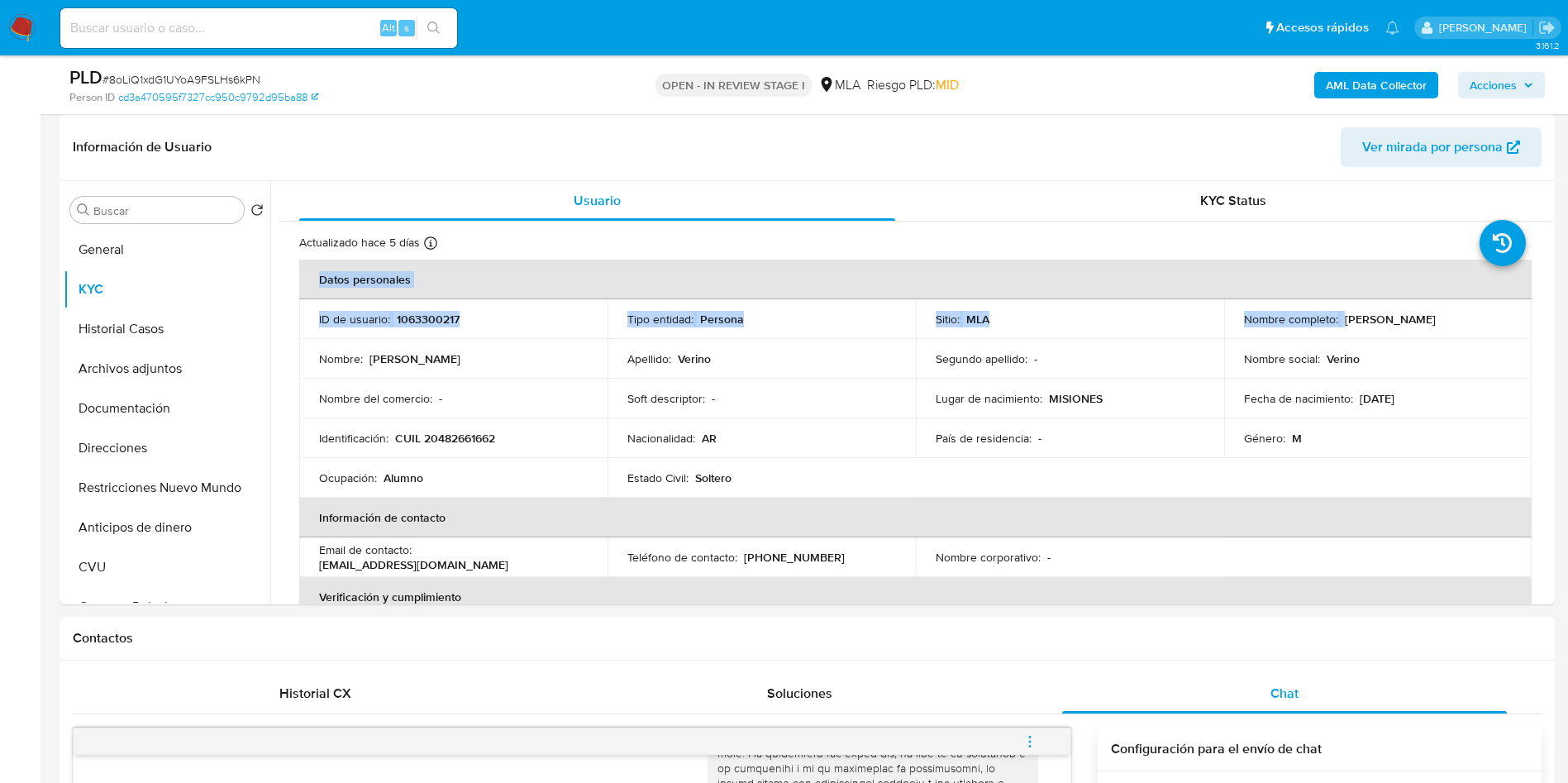
drag, startPoint x: 1339, startPoint y: 318, endPoint x: 1558, endPoint y: 315, distance: 219.0
click at [1418, 314] on p "Thiago Nicolas Verino" at bounding box center [1390, 319] width 91 height 15
drag, startPoint x: 1340, startPoint y: 316, endPoint x: 1462, endPoint y: 318, distance: 122.0
click at [1462, 318] on div "Nombre completo : Thiago Nicolas Verino" at bounding box center [1378, 319] width 269 height 15
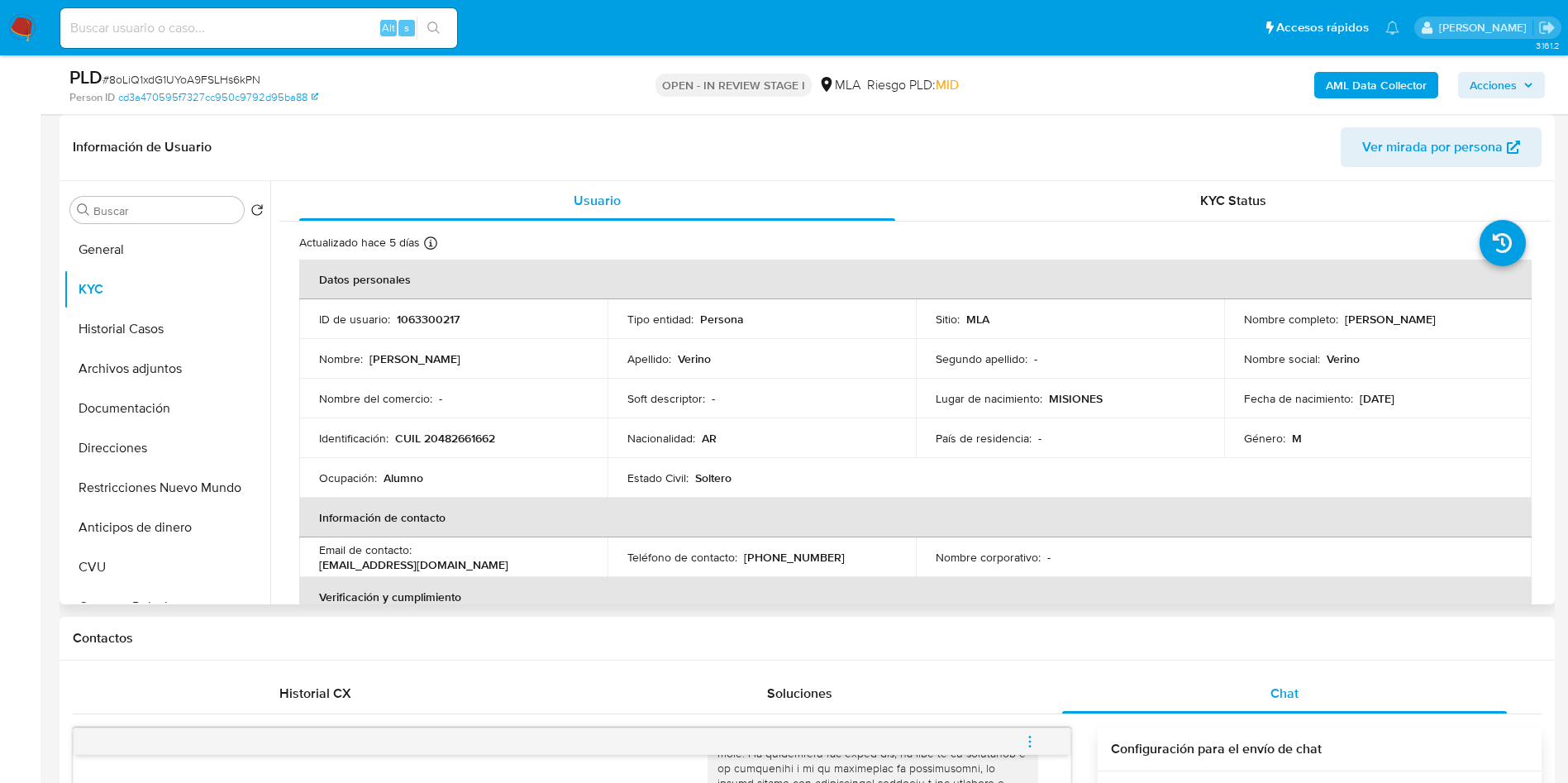
copy p "Thiago Nicolas Verino"
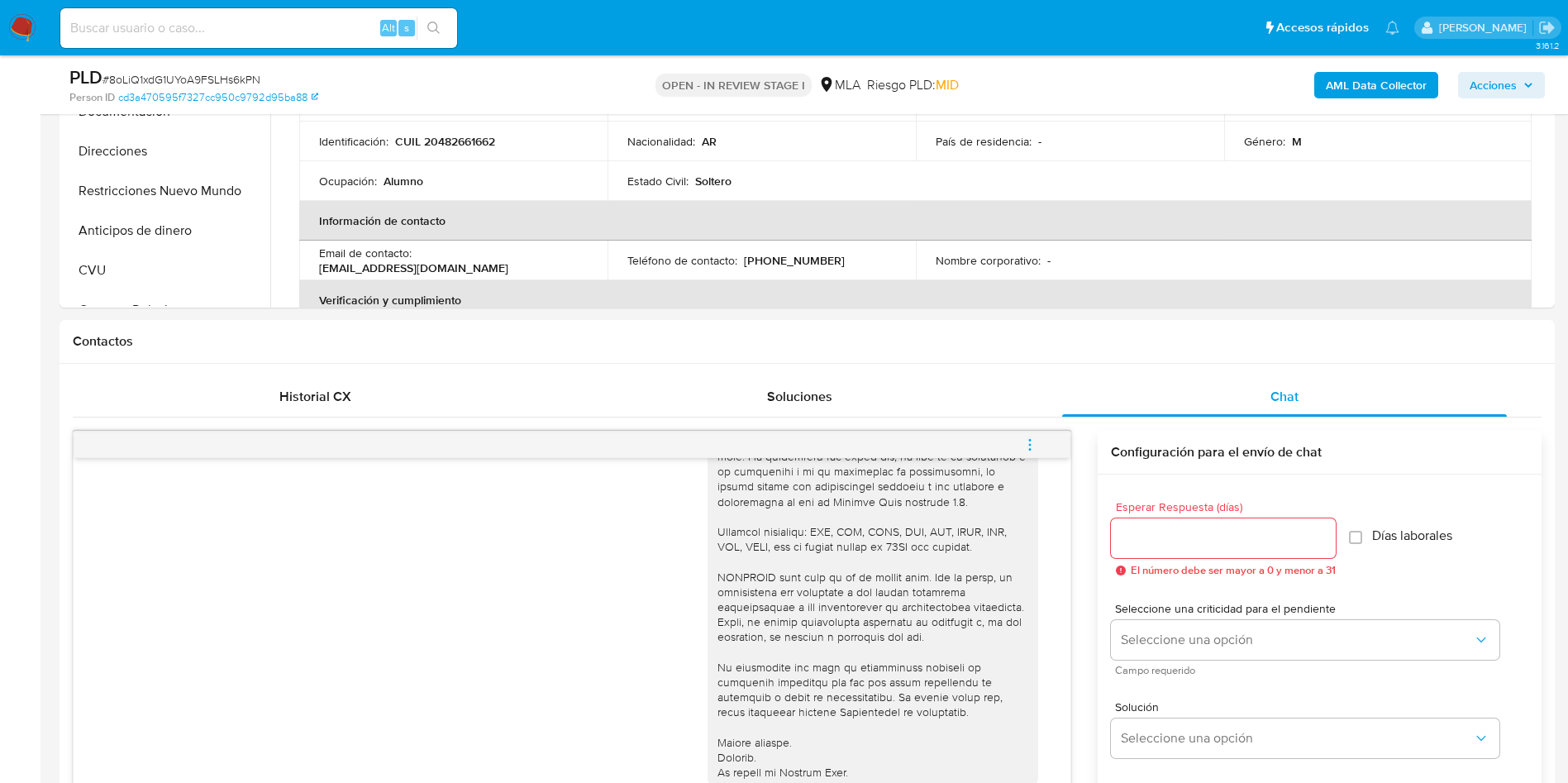
scroll to position [992, 0]
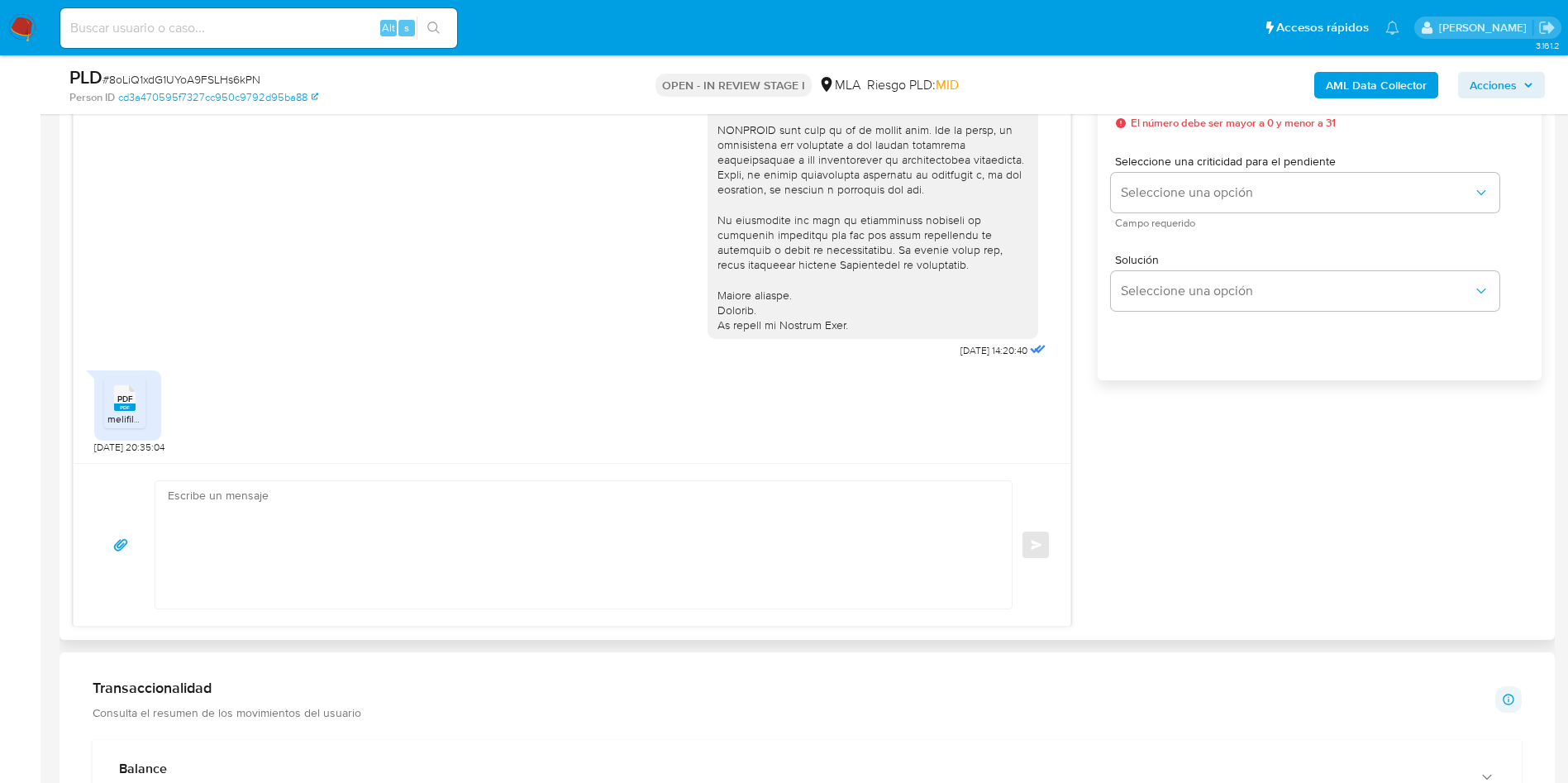
click at [388, 546] on textarea at bounding box center [579, 545] width 823 height 128
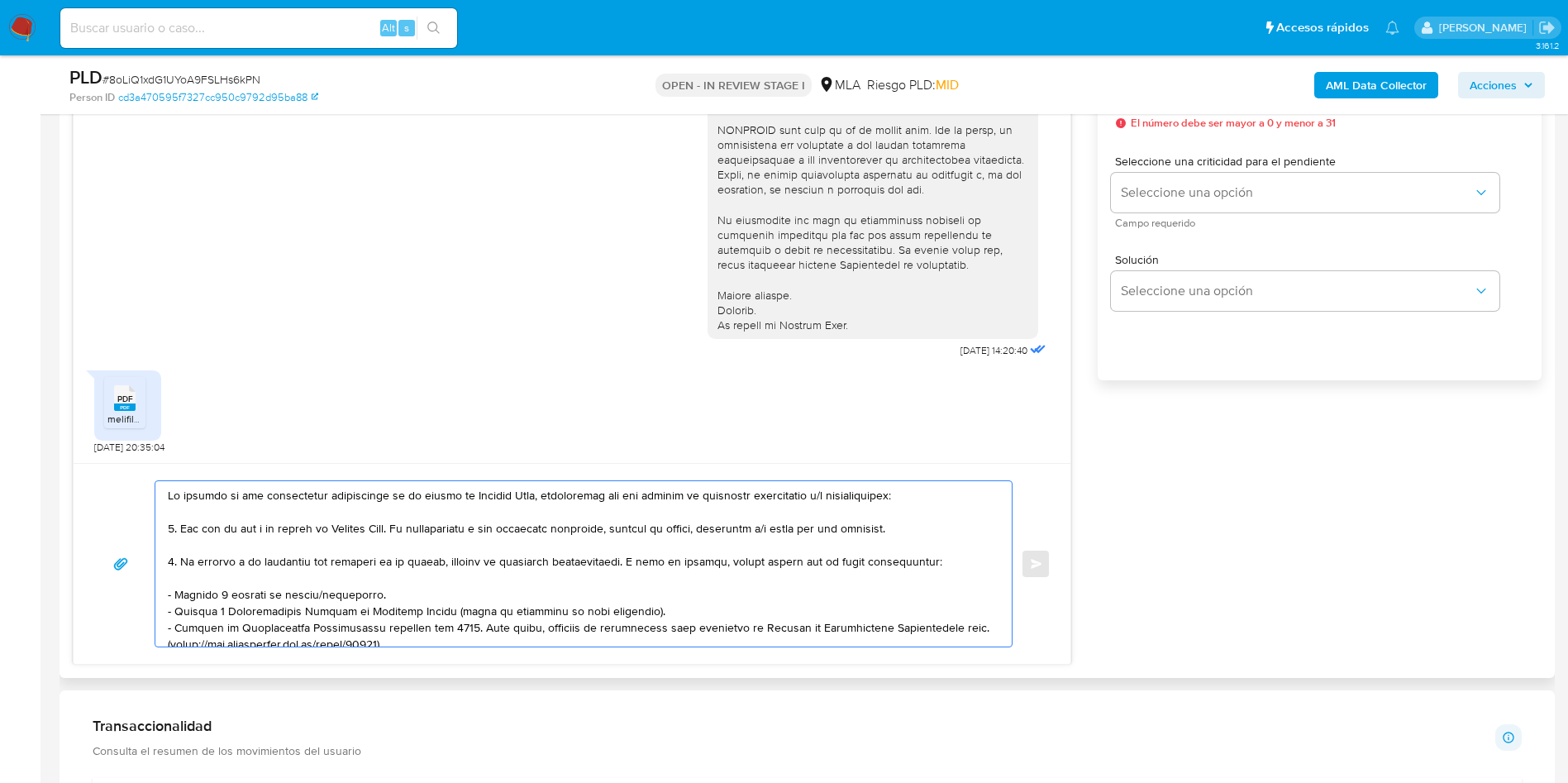
click at [168, 498] on textarea at bounding box center [579, 564] width 823 height 166
paste textarea "Thiago Nicolas Verino"
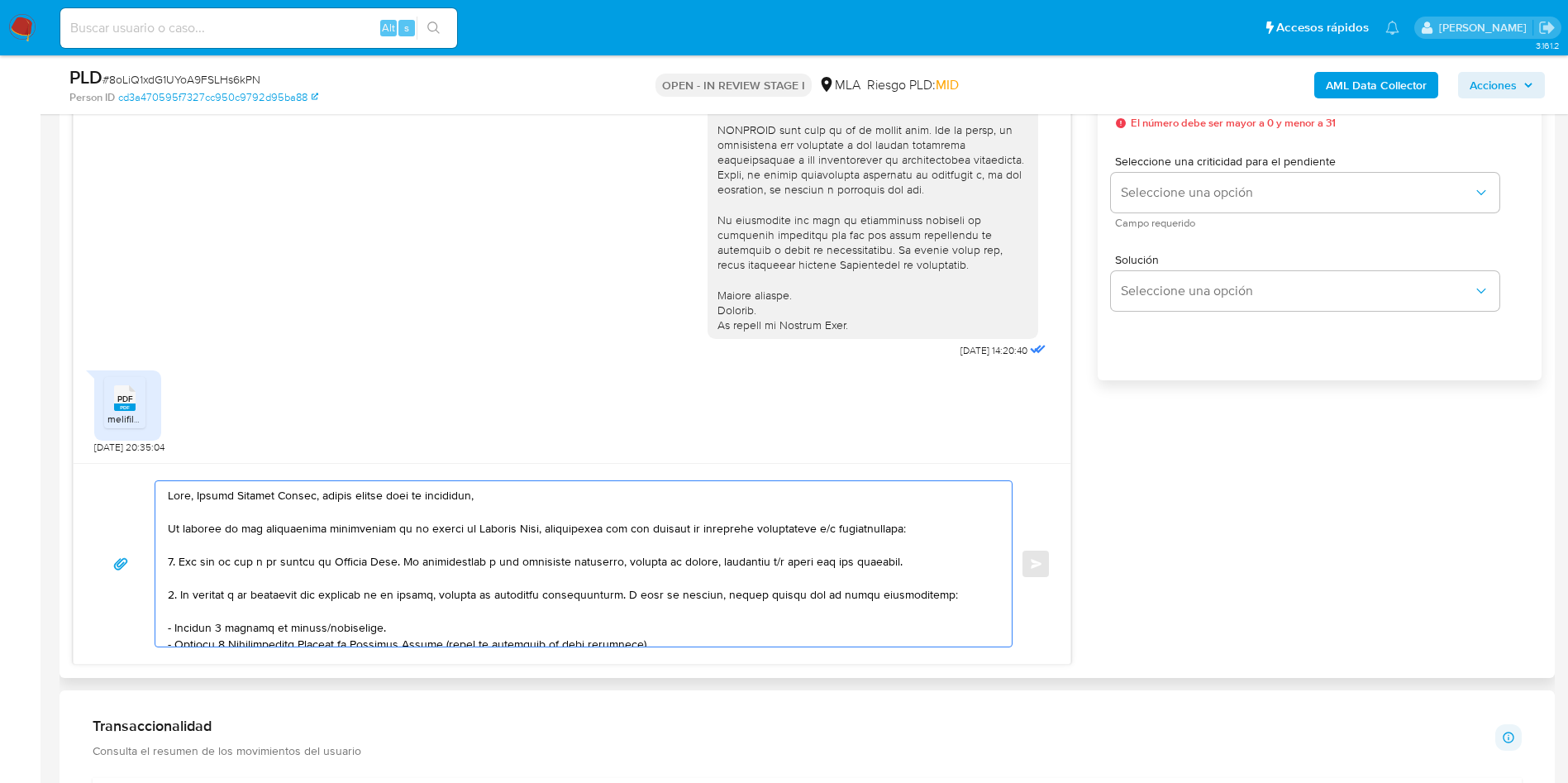
click at [376, 493] on textarea at bounding box center [579, 564] width 823 height 166
click at [390, 493] on textarea at bounding box center [579, 564] width 823 height 166
drag, startPoint x: 176, startPoint y: 568, endPoint x: 925, endPoint y: 562, distance: 749.0
click at [925, 562] on textarea at bounding box center [579, 564] width 823 height 166
drag, startPoint x: 201, startPoint y: 553, endPoint x: 187, endPoint y: 553, distance: 14.0
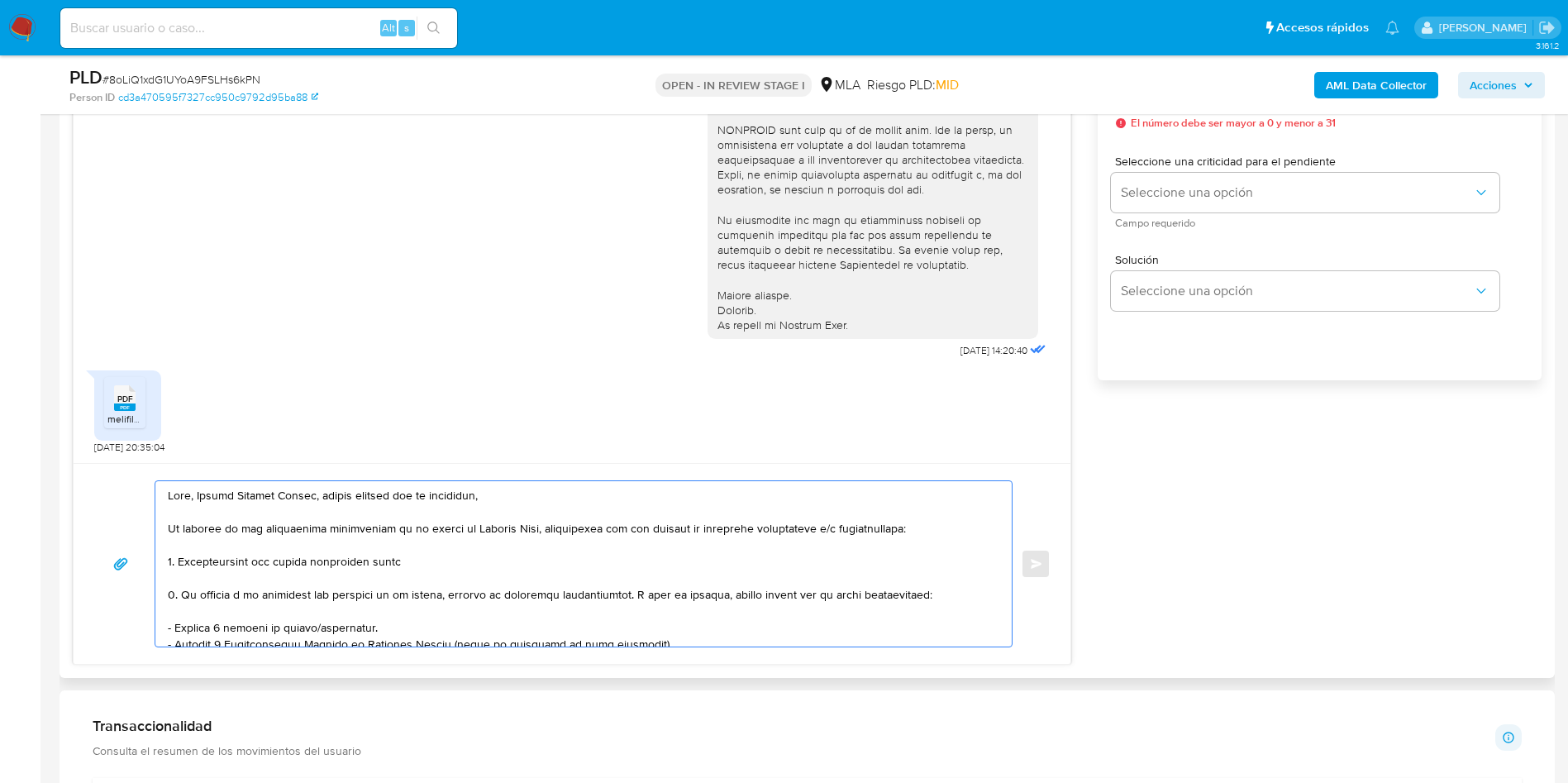
click at [194, 553] on textarea at bounding box center [579, 564] width 823 height 166
click at [188, 563] on textarea at bounding box center [579, 564] width 823 height 166
click at [0, 0] on lt-span "Docum en tación" at bounding box center [0, 0] width 0 height 0
click at [448, 559] on textarea at bounding box center [579, 564] width 823 height 166
click at [182, 592] on textarea at bounding box center [579, 564] width 823 height 166
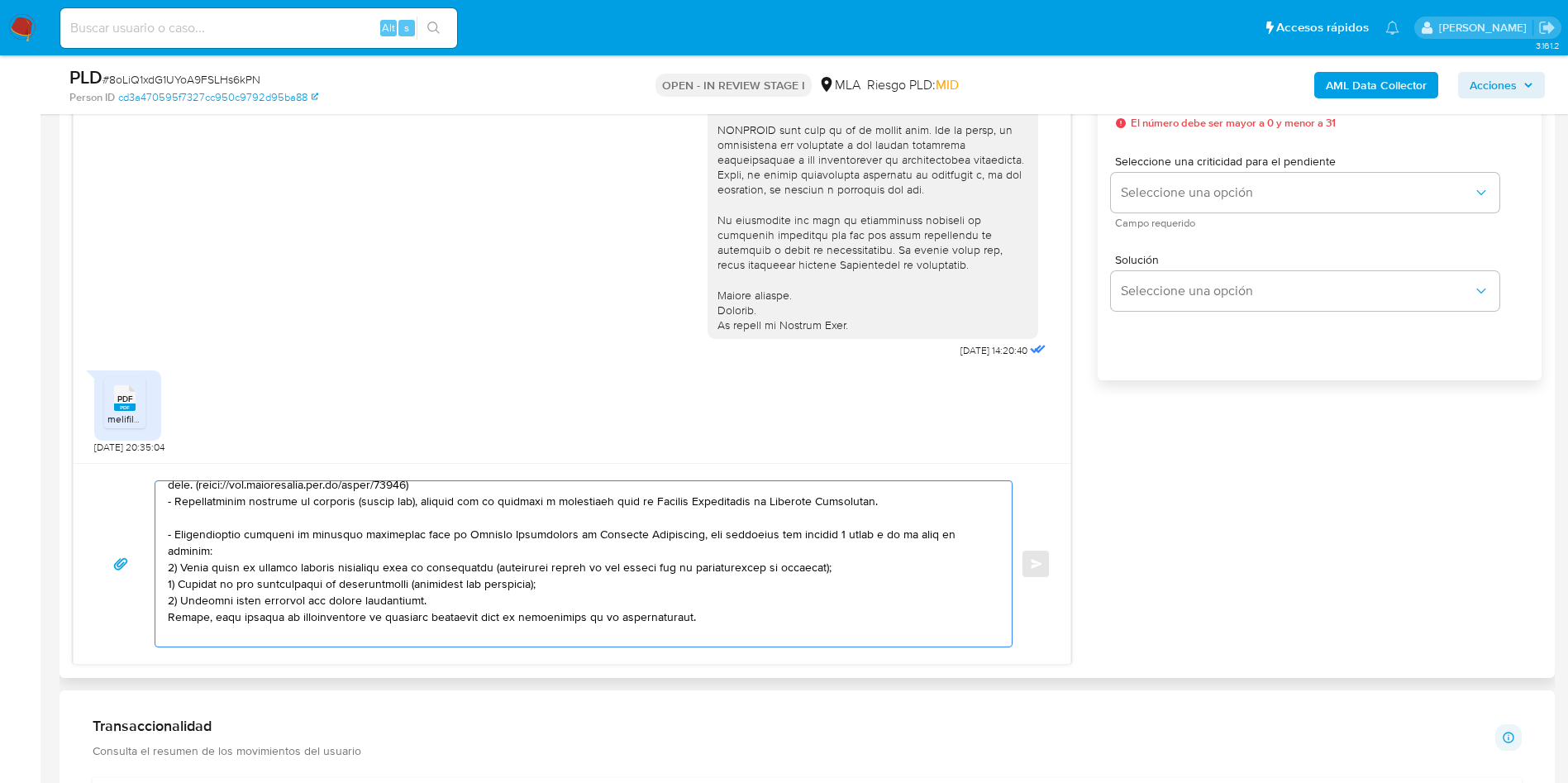
scroll to position [248, 0]
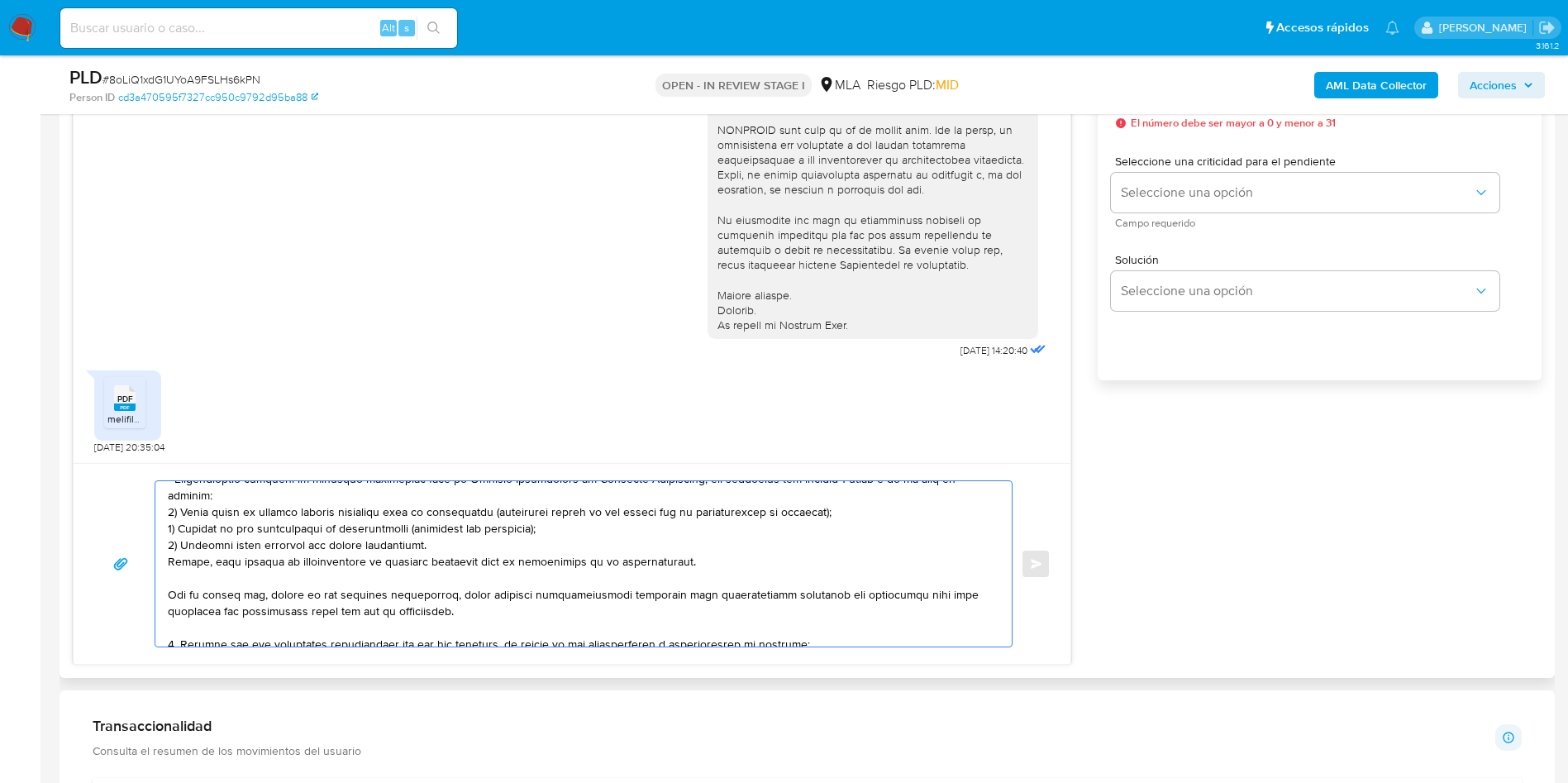
drag, startPoint x: 180, startPoint y: 595, endPoint x: 181, endPoint y: 623, distance: 28.0
click at [181, 623] on textarea at bounding box center [579, 564] width 823 height 166
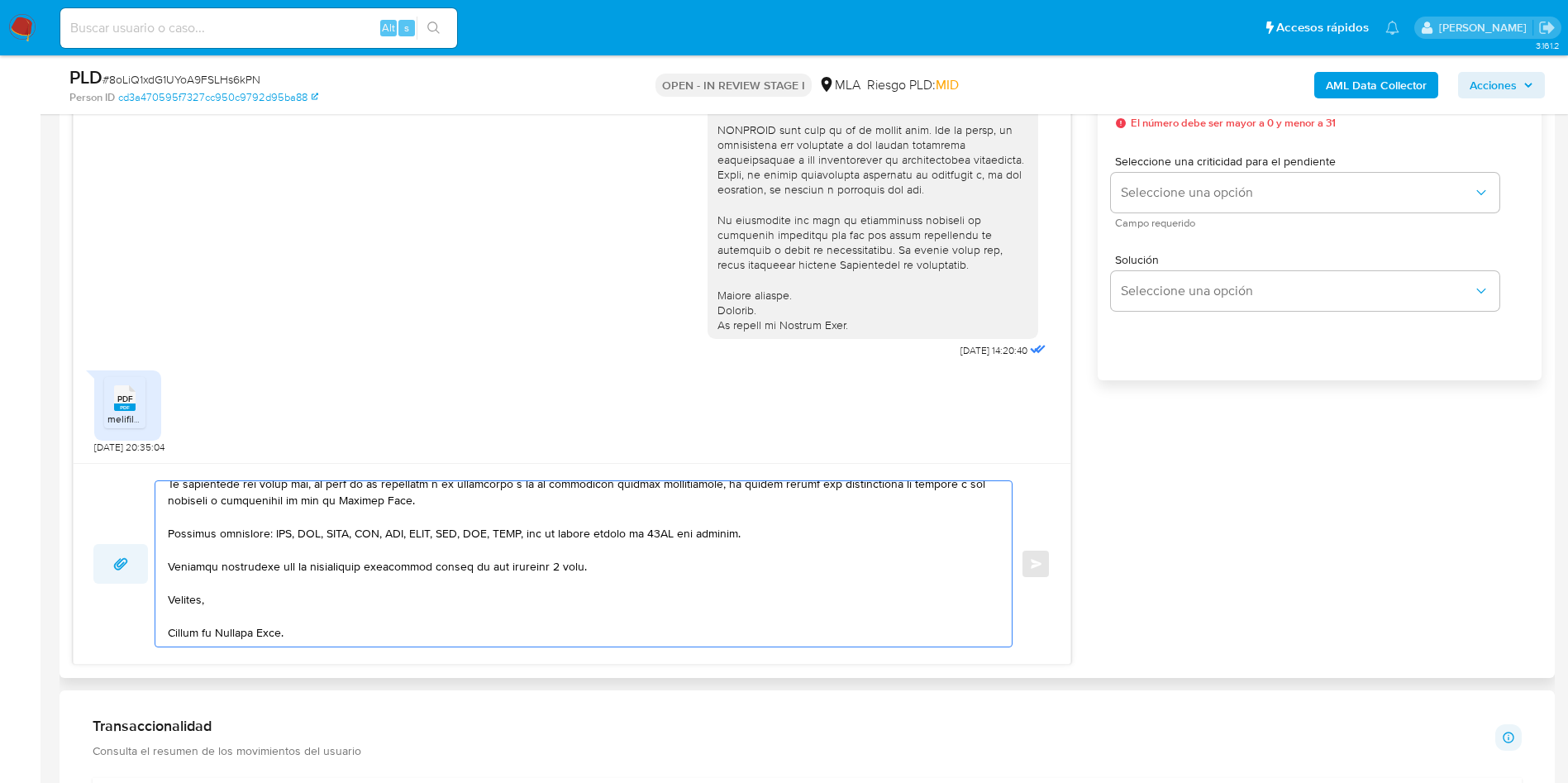
scroll to position [0, 0]
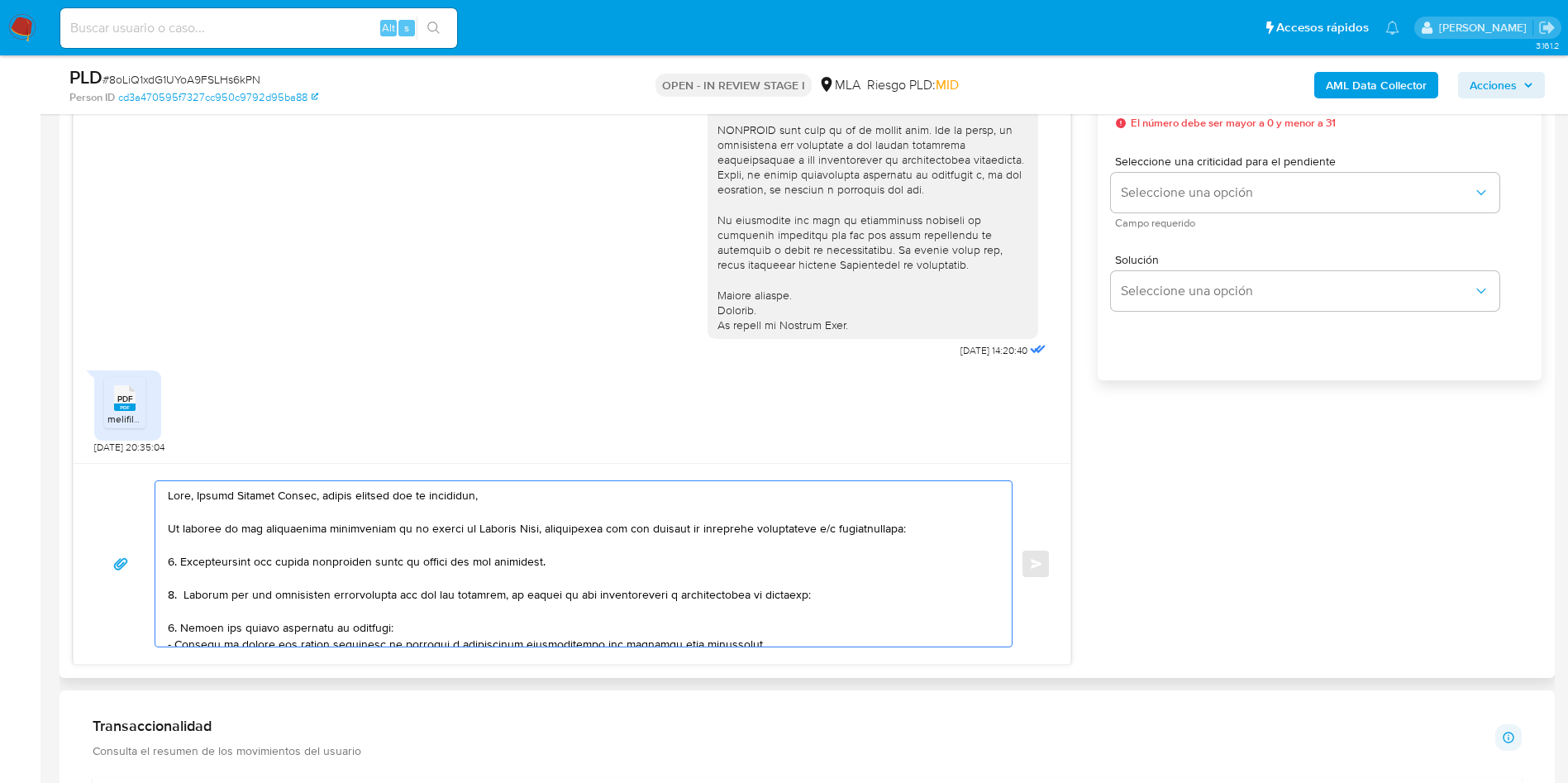
click at [284, 612] on textarea at bounding box center [579, 564] width 823 height 166
paste textarea "- Jose Ivan Villar - CUIL 20311102541 (ACTIVIDAD: EMPLEADO DE BANCO DE LA NACIO…"
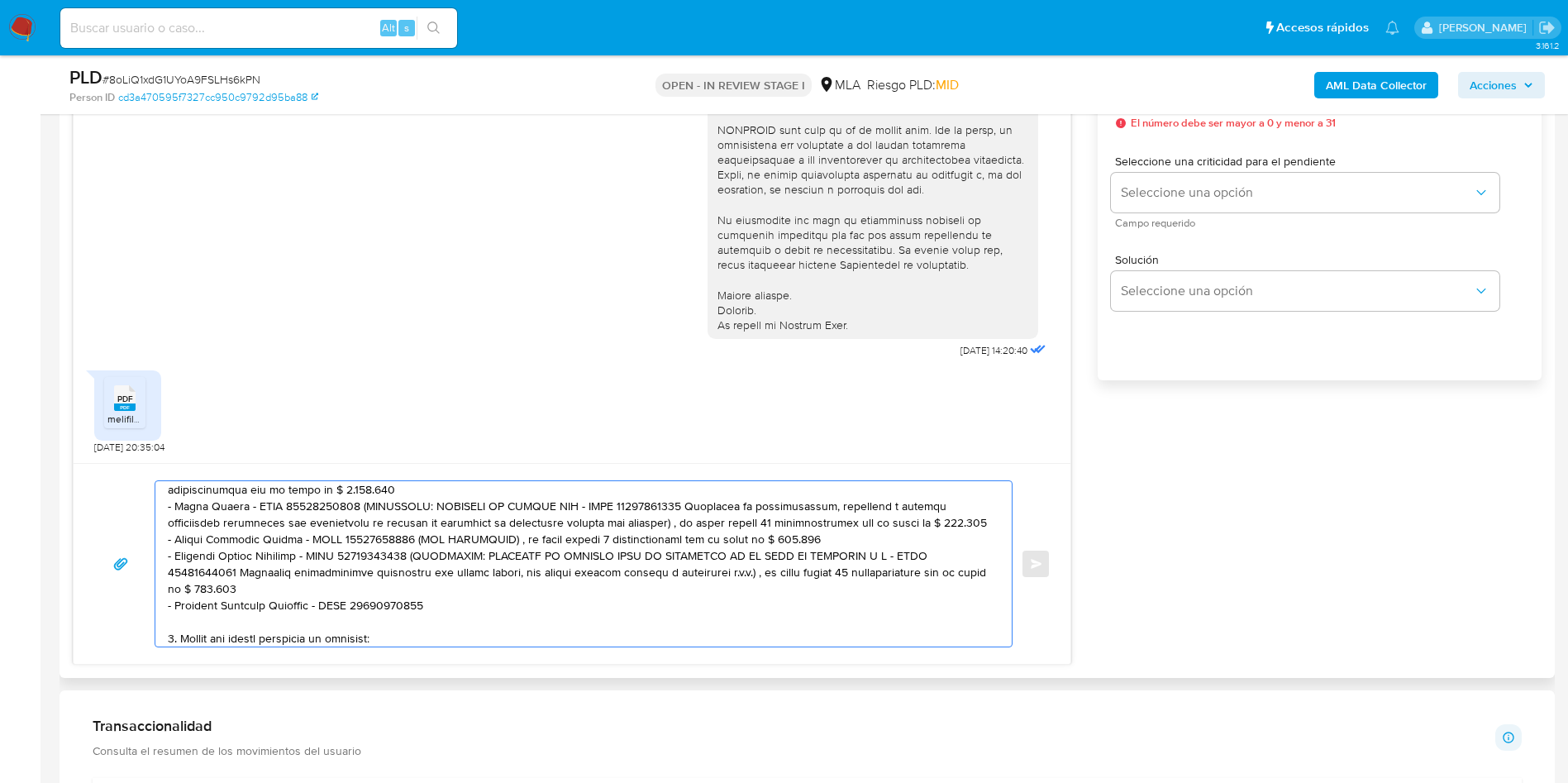
scroll to position [30, 0]
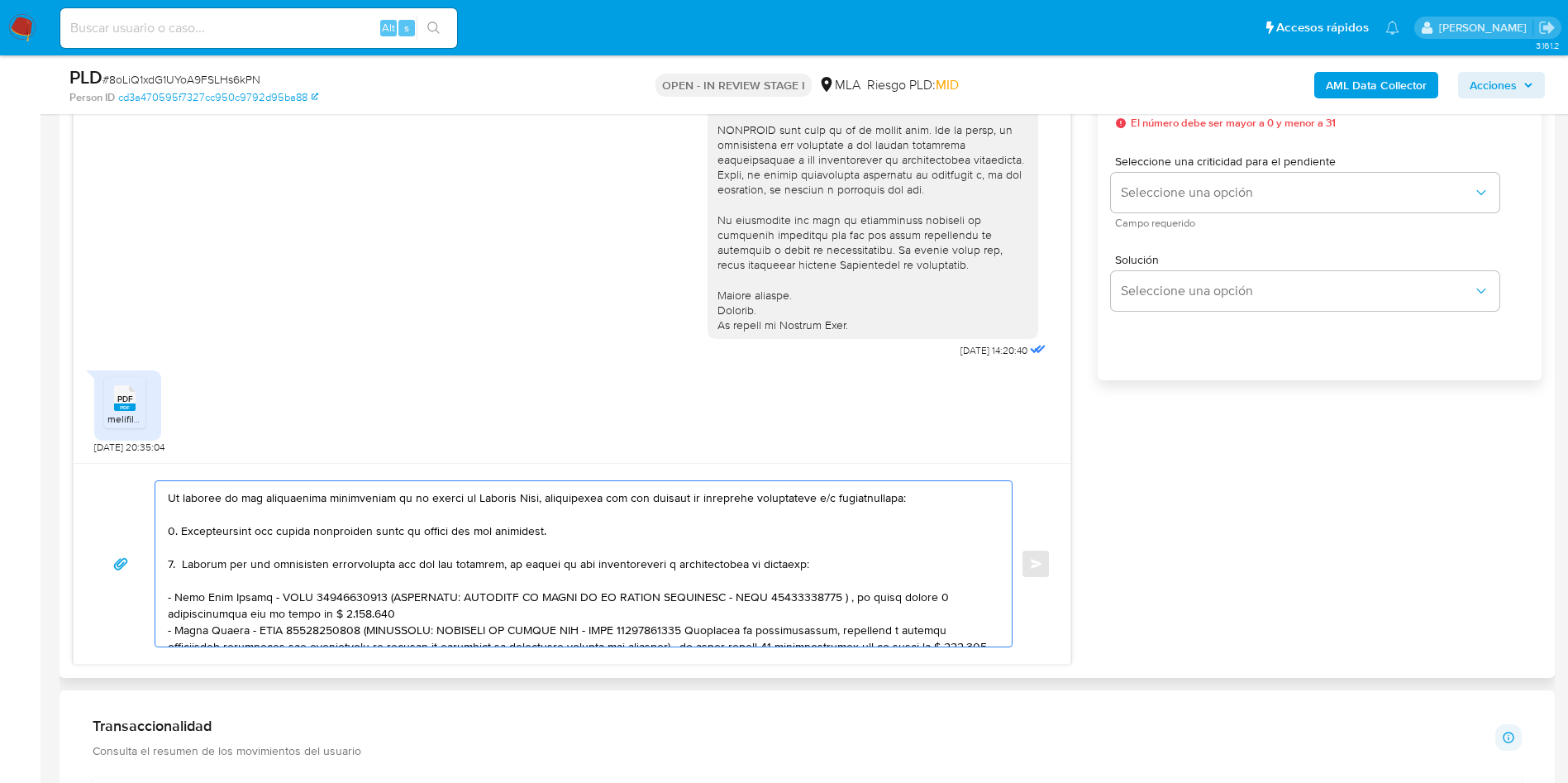
drag, startPoint x: 352, startPoint y: 597, endPoint x: 355, endPoint y: 606, distance: 9.5
click at [355, 606] on textarea at bounding box center [579, 564] width 823 height 166
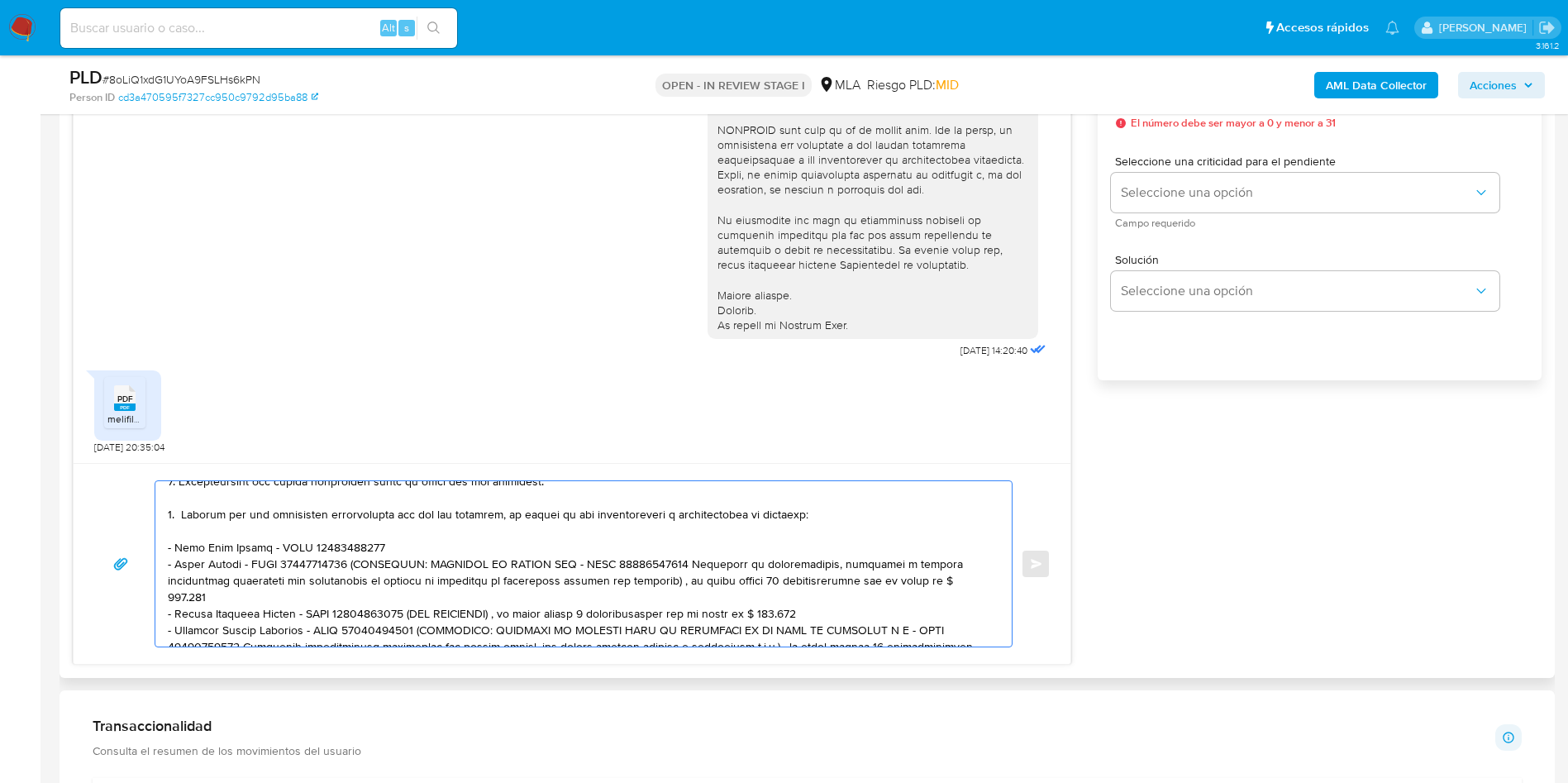
scroll to position [155, 0]
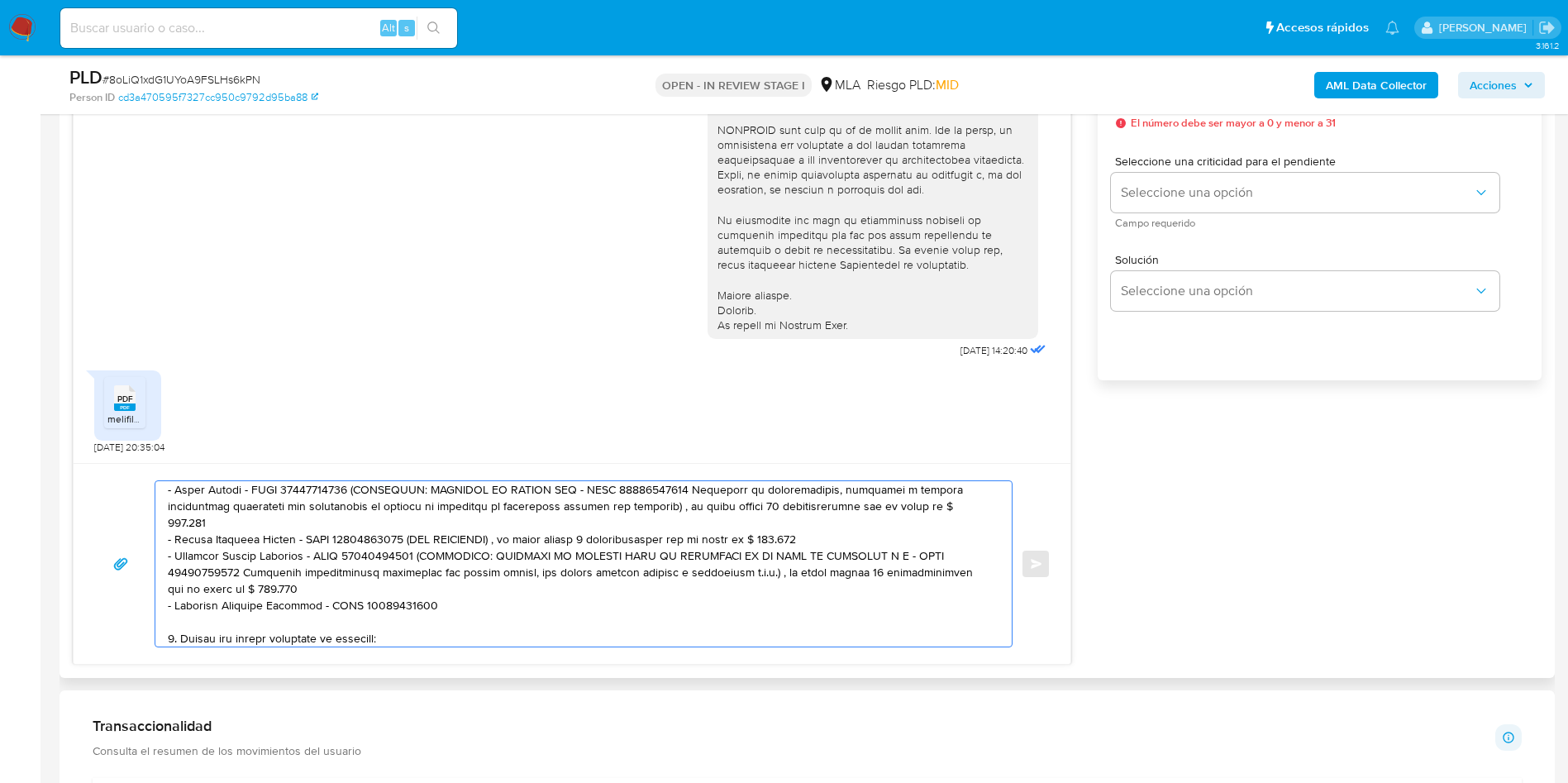
drag, startPoint x: 348, startPoint y: 613, endPoint x: 755, endPoint y: 524, distance: 416.6
click at [747, 521] on textarea at bounding box center [579, 564] width 823 height 166
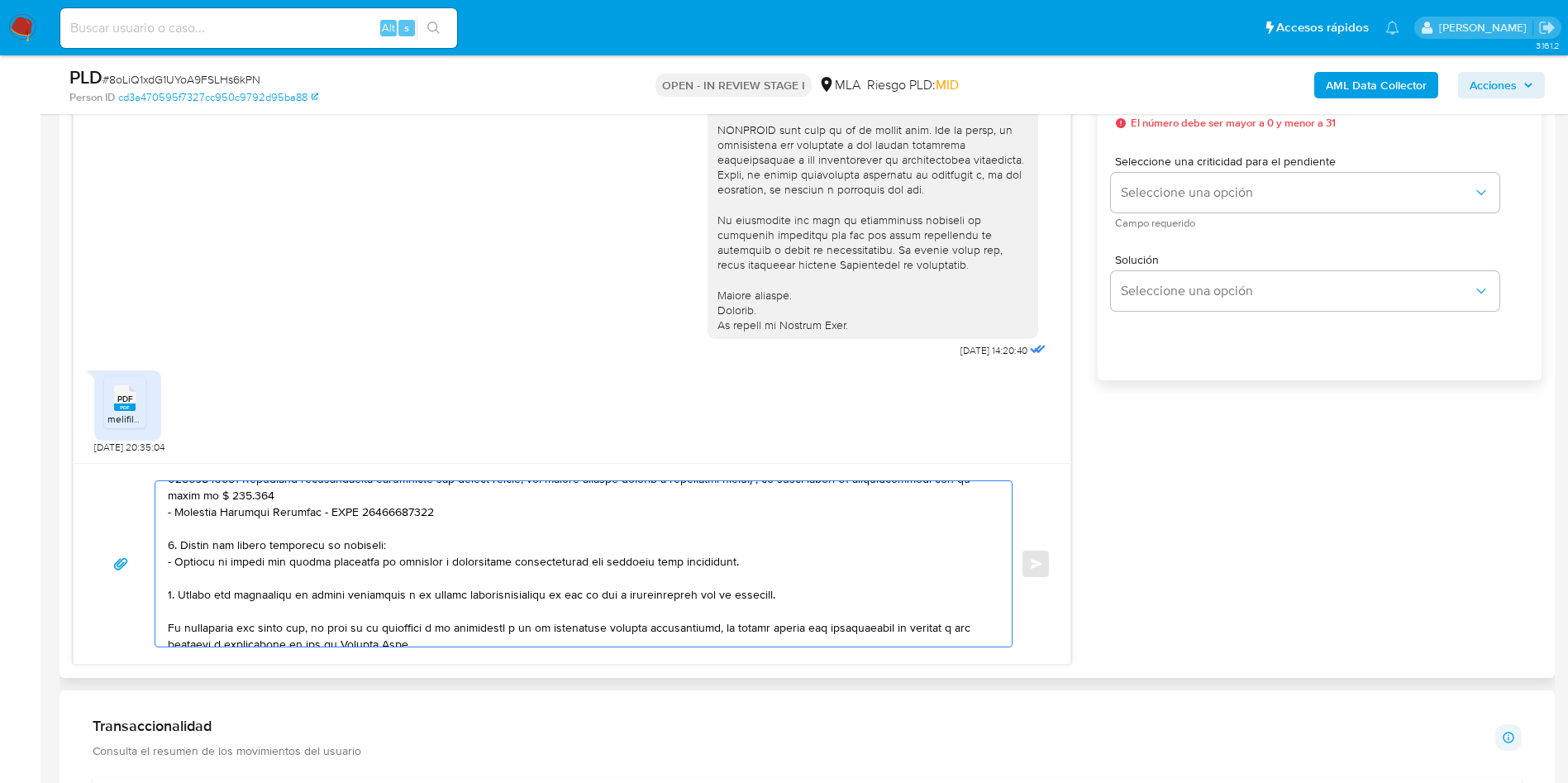
scroll to position [124, 0]
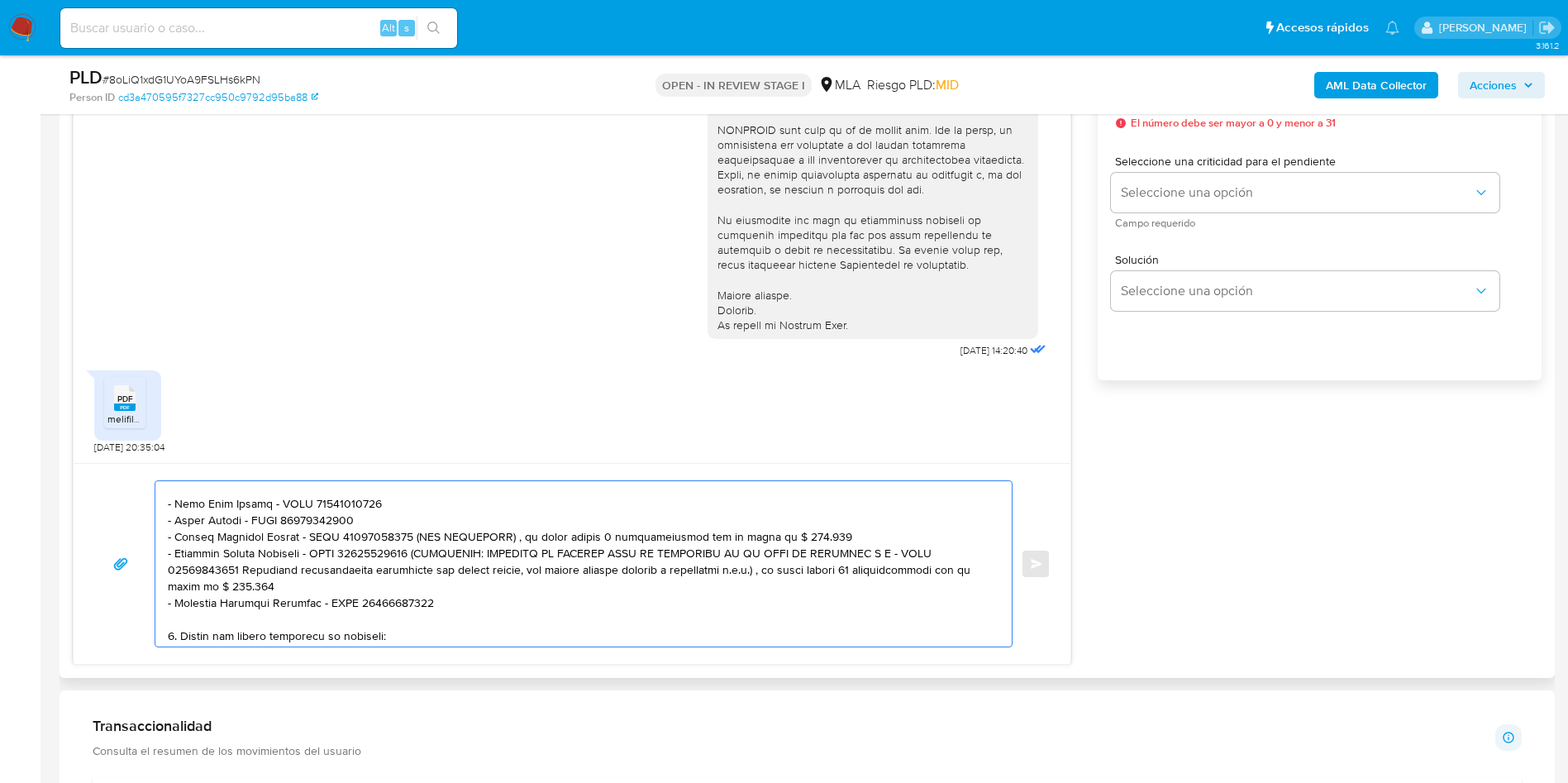
drag, startPoint x: 388, startPoint y: 510, endPoint x: 794, endPoint y: 530, distance: 406.5
click at [794, 530] on textarea at bounding box center [579, 564] width 823 height 166
drag, startPoint x: 410, startPoint y: 552, endPoint x: 458, endPoint y: 587, distance: 59.4
click at [458, 587] on textarea at bounding box center [579, 564] width 823 height 166
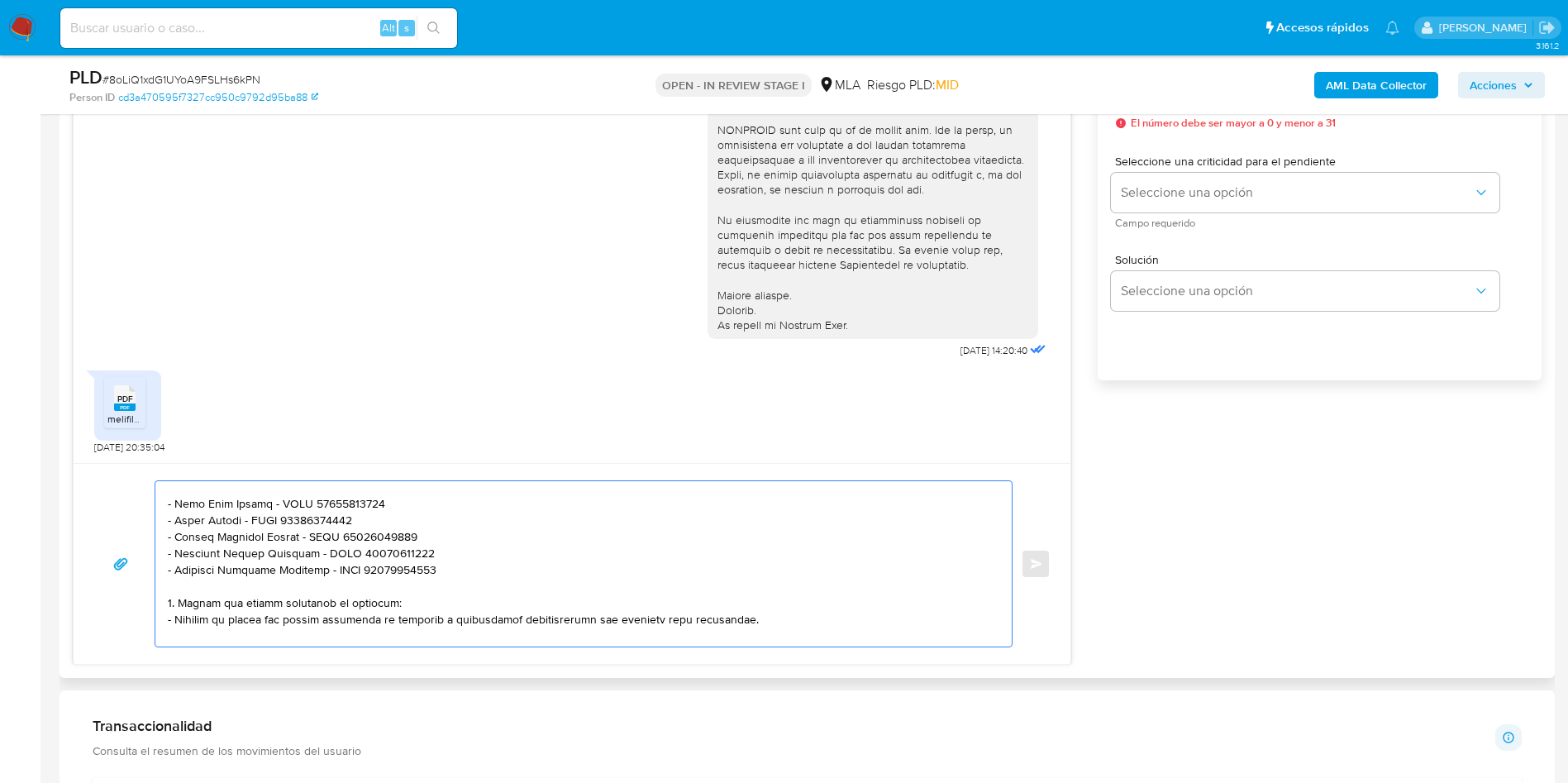
click at [274, 588] on textarea at bounding box center [579, 564] width 823 height 166
paste textarea "- Omar Abel Zehnder - CUIT 20325025221 (ACTIVIDAD: EMPLEADO DE MINISTERIO DE CO…"
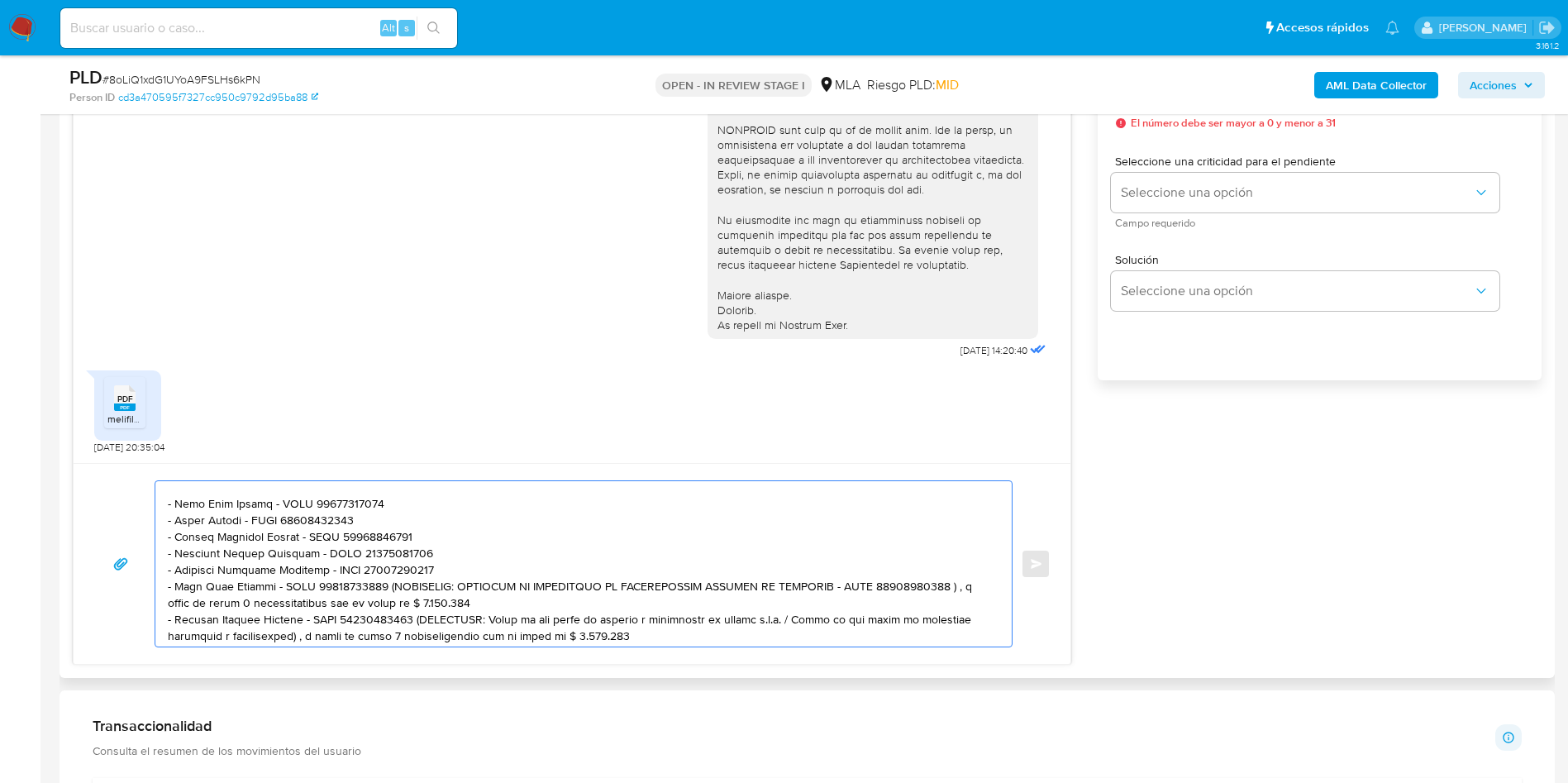
scroll to position [204, 0]
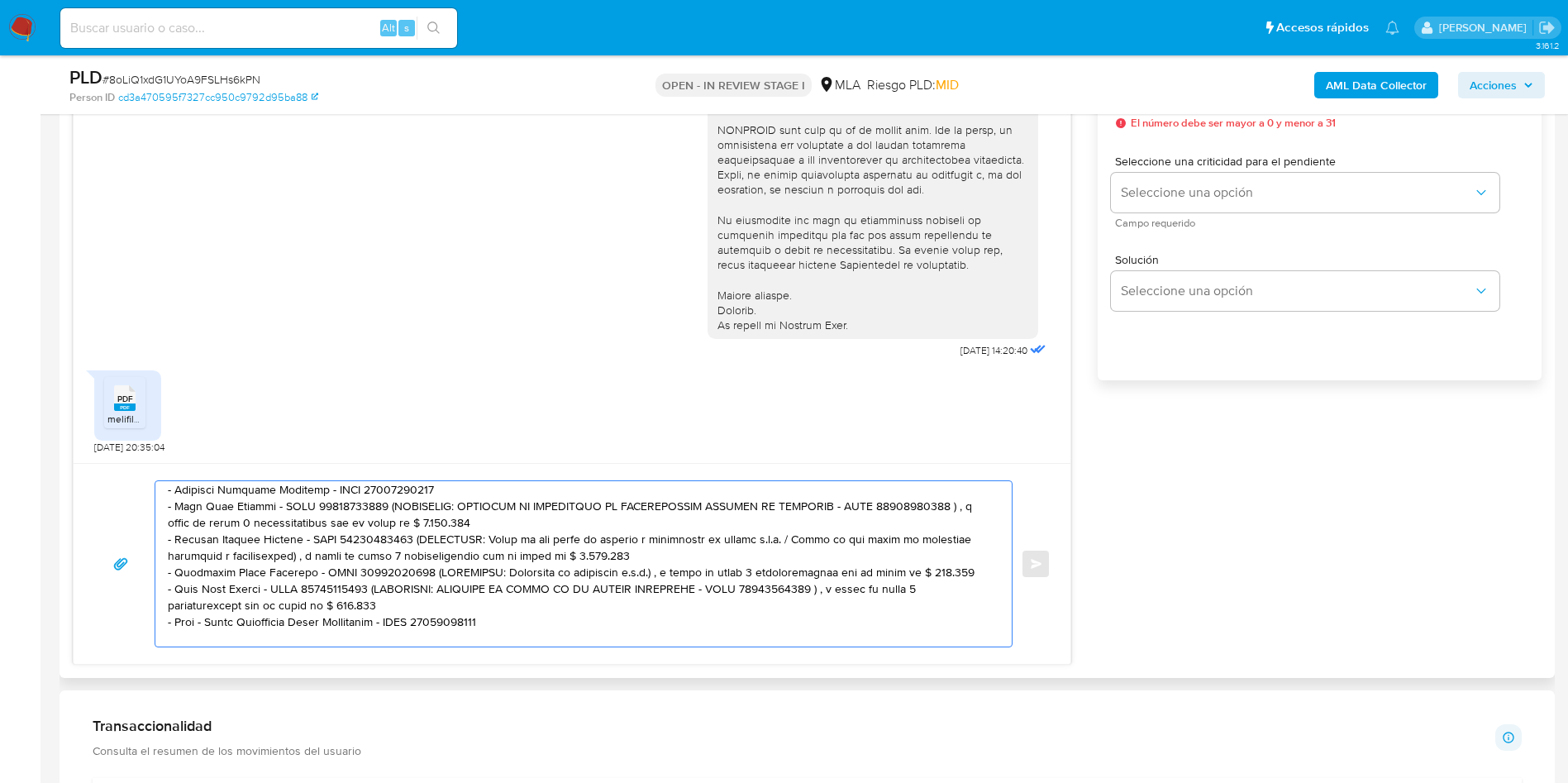
drag, startPoint x: 387, startPoint y: 507, endPoint x: 484, endPoint y: 519, distance: 97.7
click at [484, 519] on textarea at bounding box center [579, 564] width 823 height 166
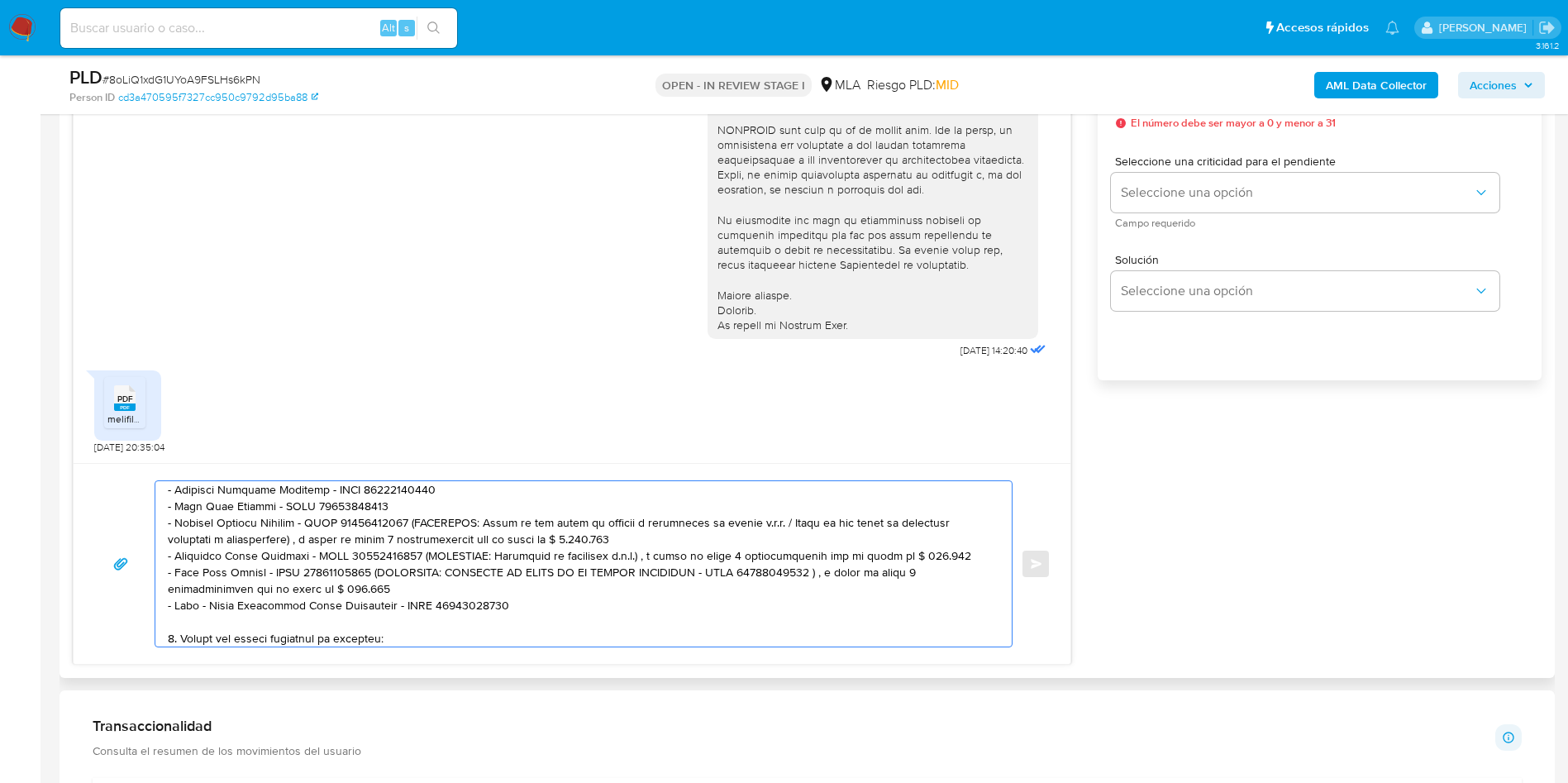
drag, startPoint x: 402, startPoint y: 524, endPoint x: 617, endPoint y: 540, distance: 215.6
click at [617, 540] on textarea at bounding box center [579, 564] width 823 height 166
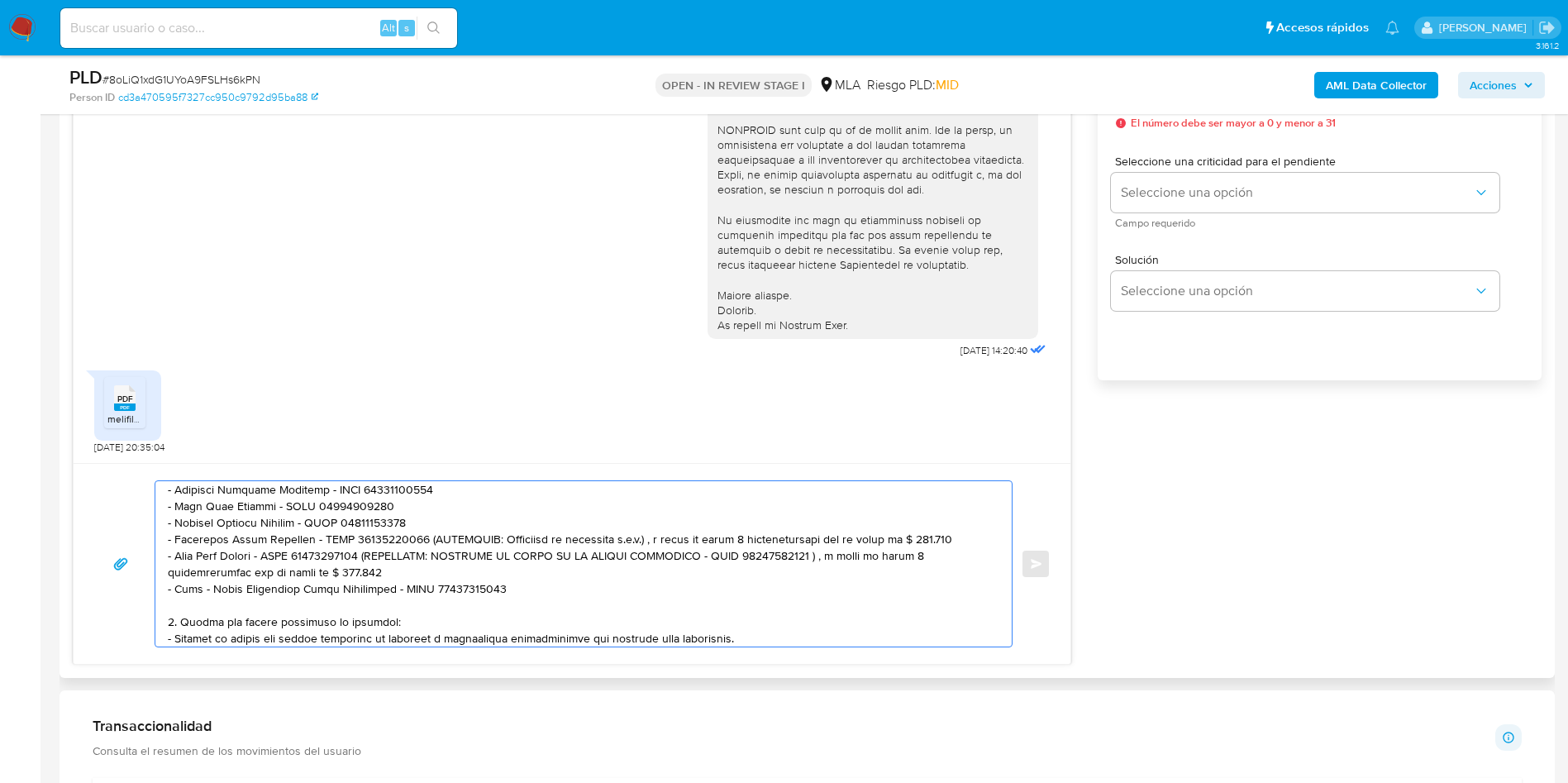
drag, startPoint x: 413, startPoint y: 539, endPoint x: 426, endPoint y: 565, distance: 29.1
click at [426, 565] on textarea at bounding box center [579, 564] width 823 height 166
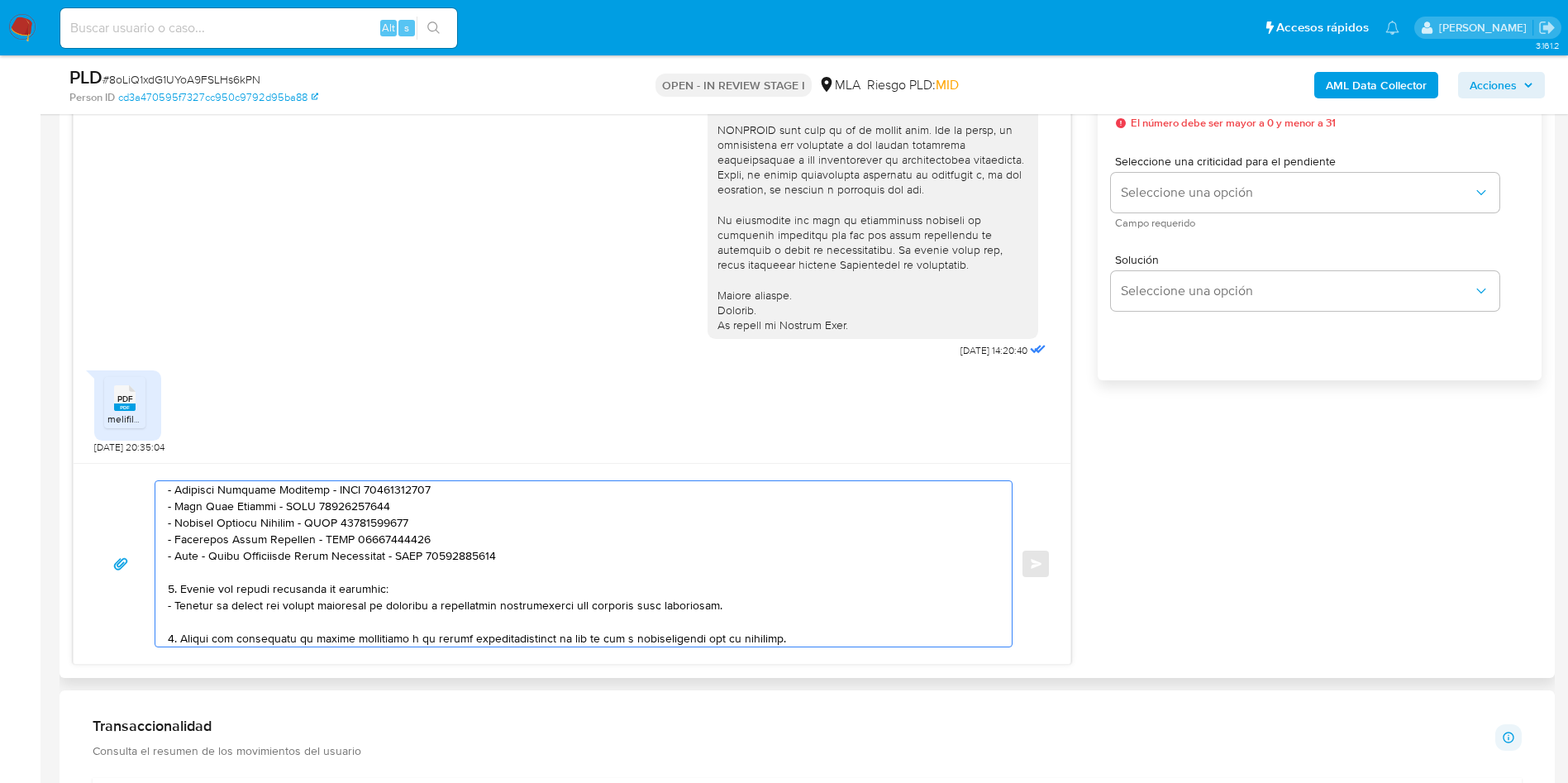
scroll to position [329, 0]
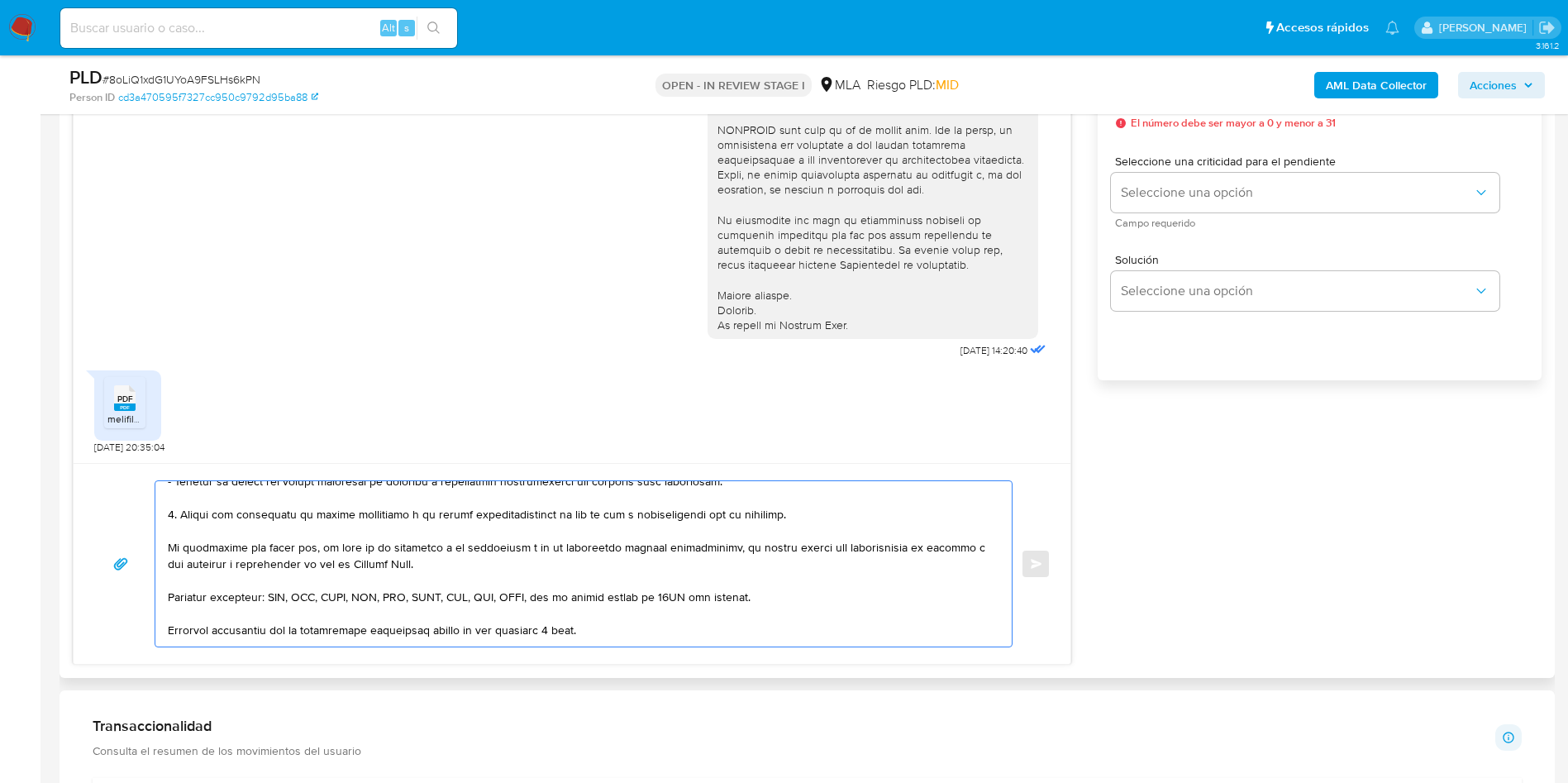
drag, startPoint x: 170, startPoint y: 583, endPoint x: 819, endPoint y: 512, distance: 652.9
click at [819, 512] on textarea at bounding box center [579, 564] width 823 height 166
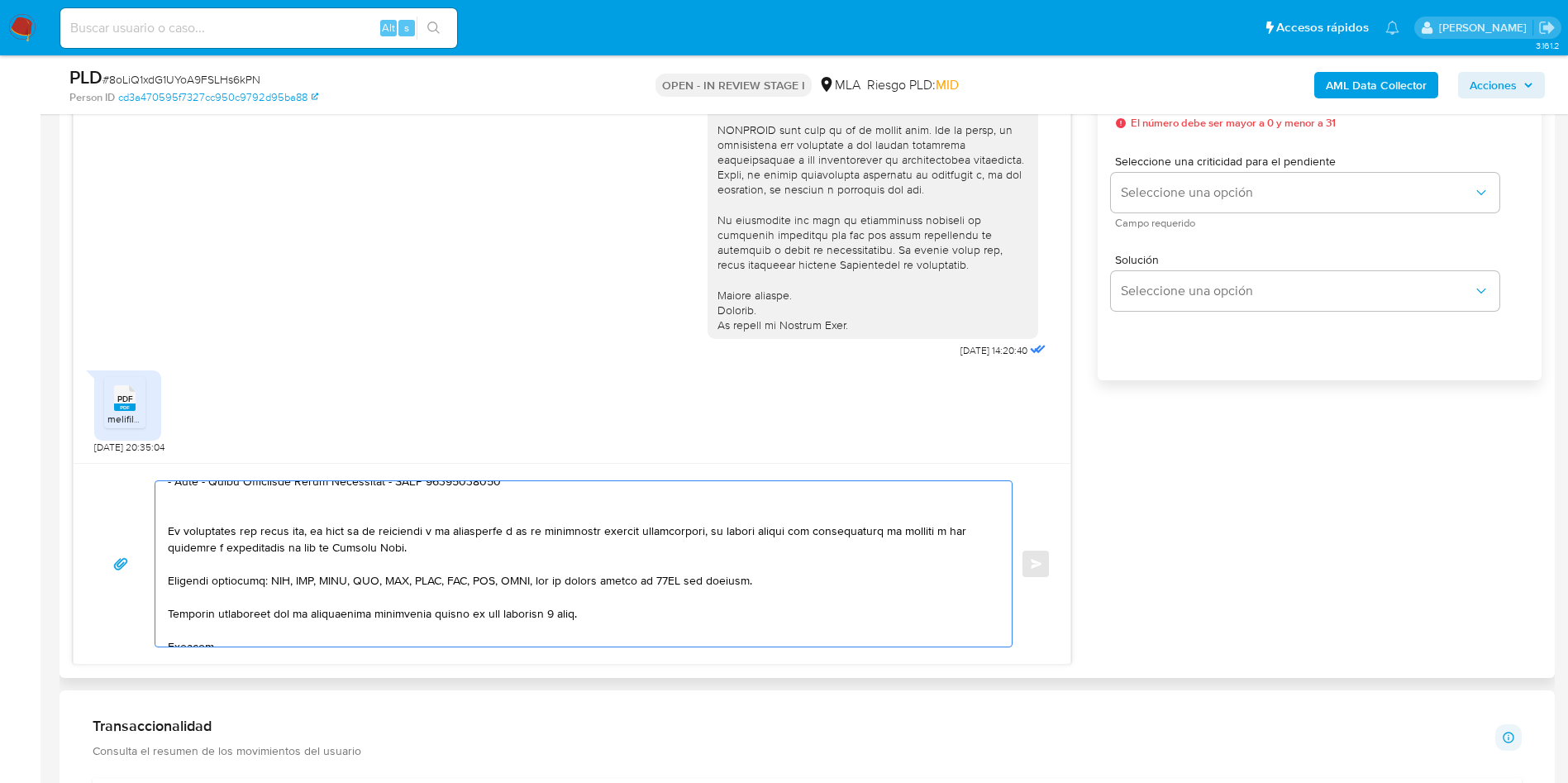
scroll to position [262, 0]
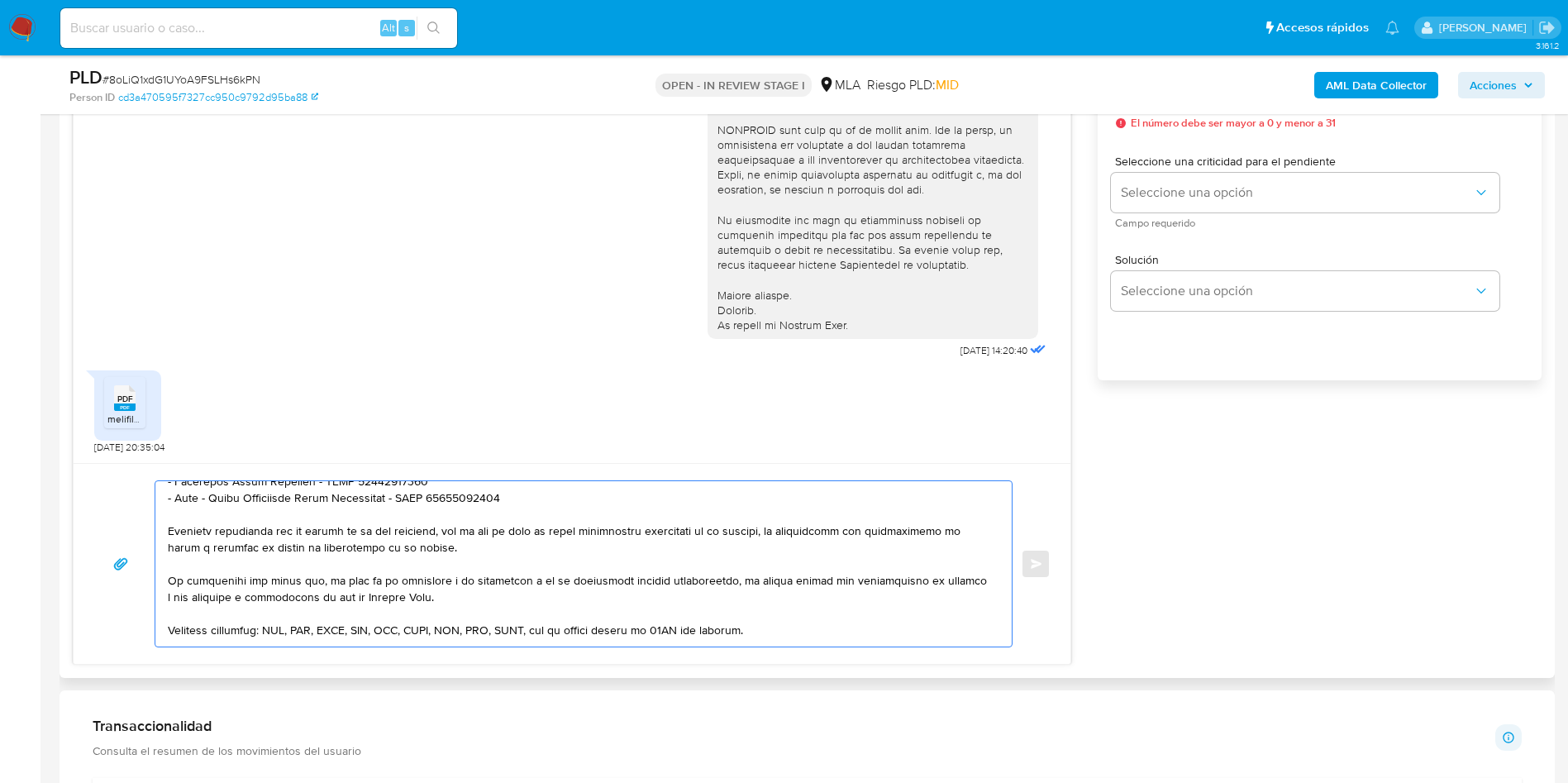
drag, startPoint x: 517, startPoint y: 532, endPoint x: 547, endPoint y: 558, distance: 39.7
click at [547, 558] on textarea at bounding box center [579, 564] width 823 height 166
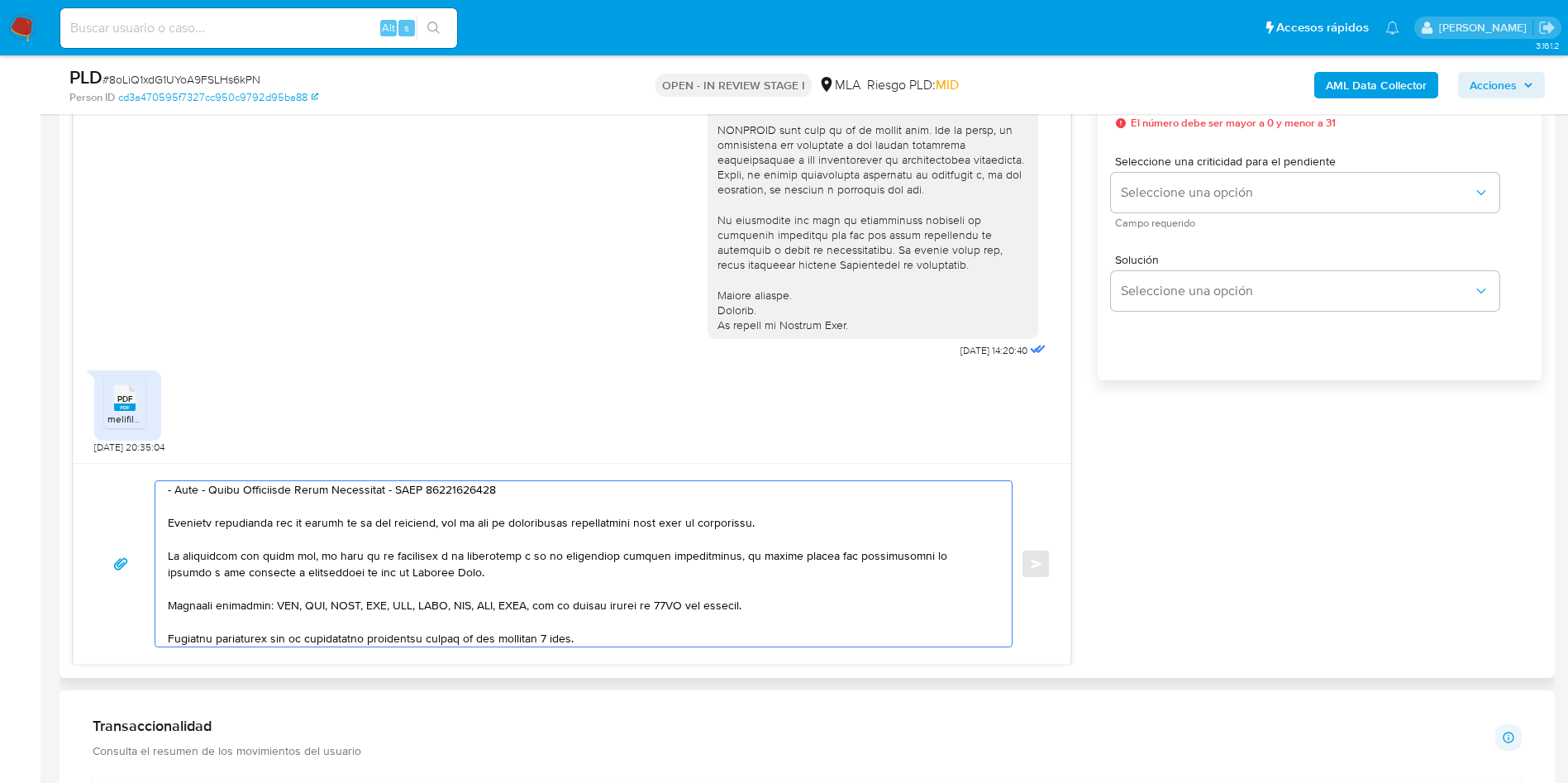
scroll to position [252, 0]
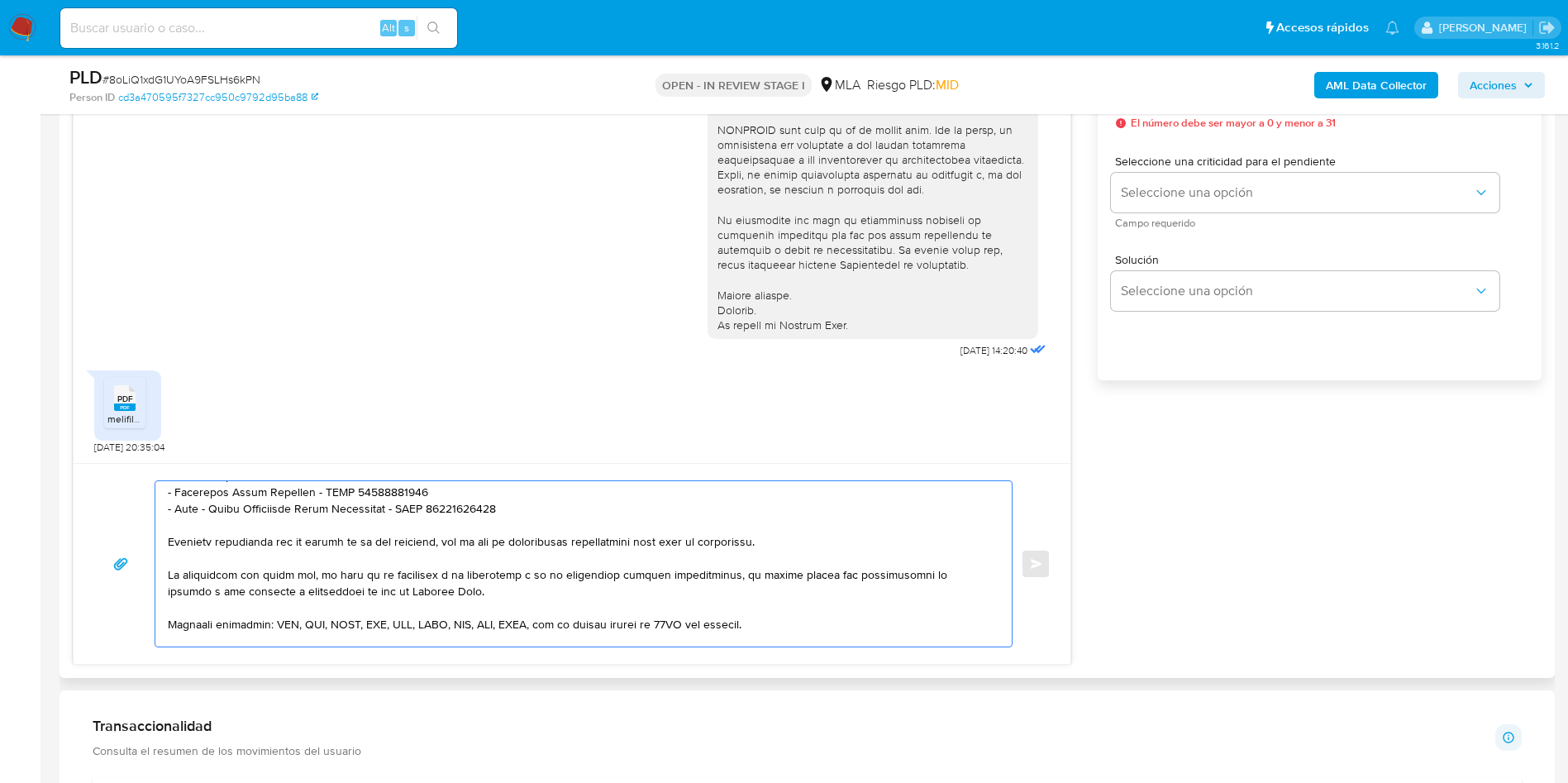
click at [553, 576] on textarea at bounding box center [579, 564] width 823 height 166
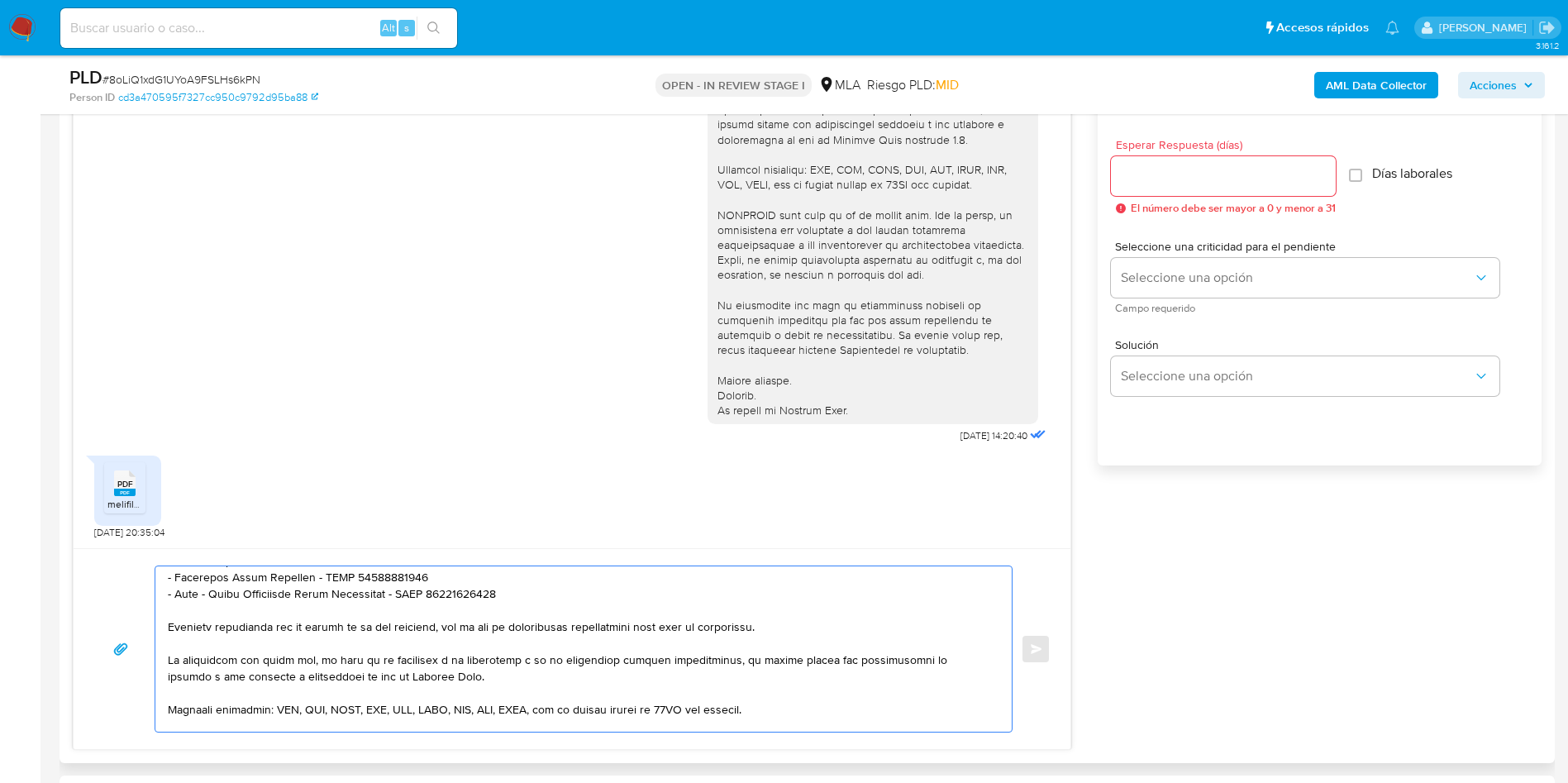
scroll to position [868, 0]
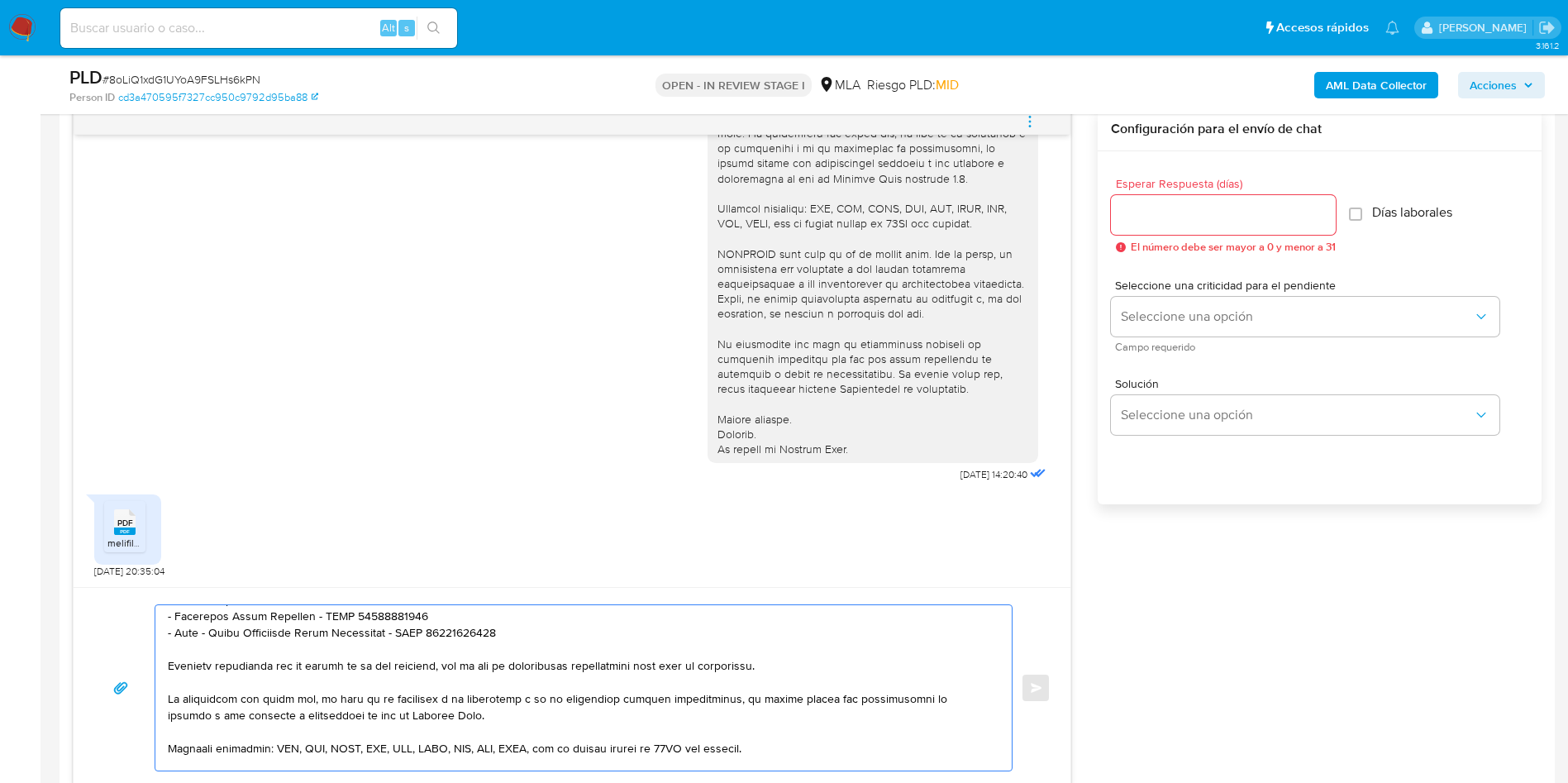
type textarea "Hola, Thiago Nicolas Verino, muchas gracias por tu respuesta, En función de las…"
drag, startPoint x: 1161, startPoint y: 193, endPoint x: 1170, endPoint y: 226, distance: 34.2
click at [1160, 193] on div "Esperar Respuesta (días) El número debe ser mayor a 0 y menor a 31" at bounding box center [1223, 215] width 225 height 75
click at [1170, 226] on div at bounding box center [1223, 215] width 225 height 40
click at [1155, 220] on input "Esperar Respuesta (días)" at bounding box center [1223, 215] width 225 height 21
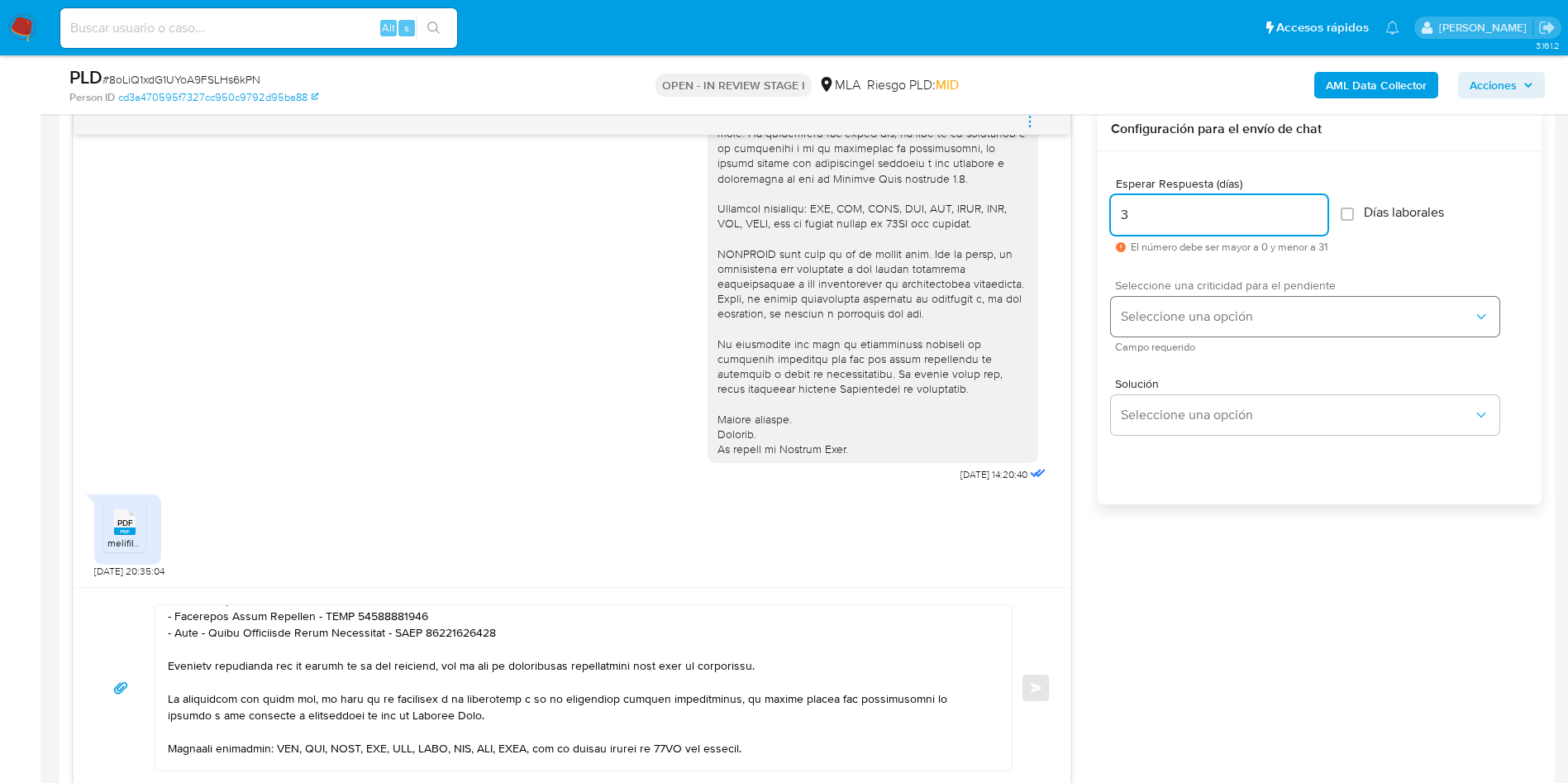
type input "3"
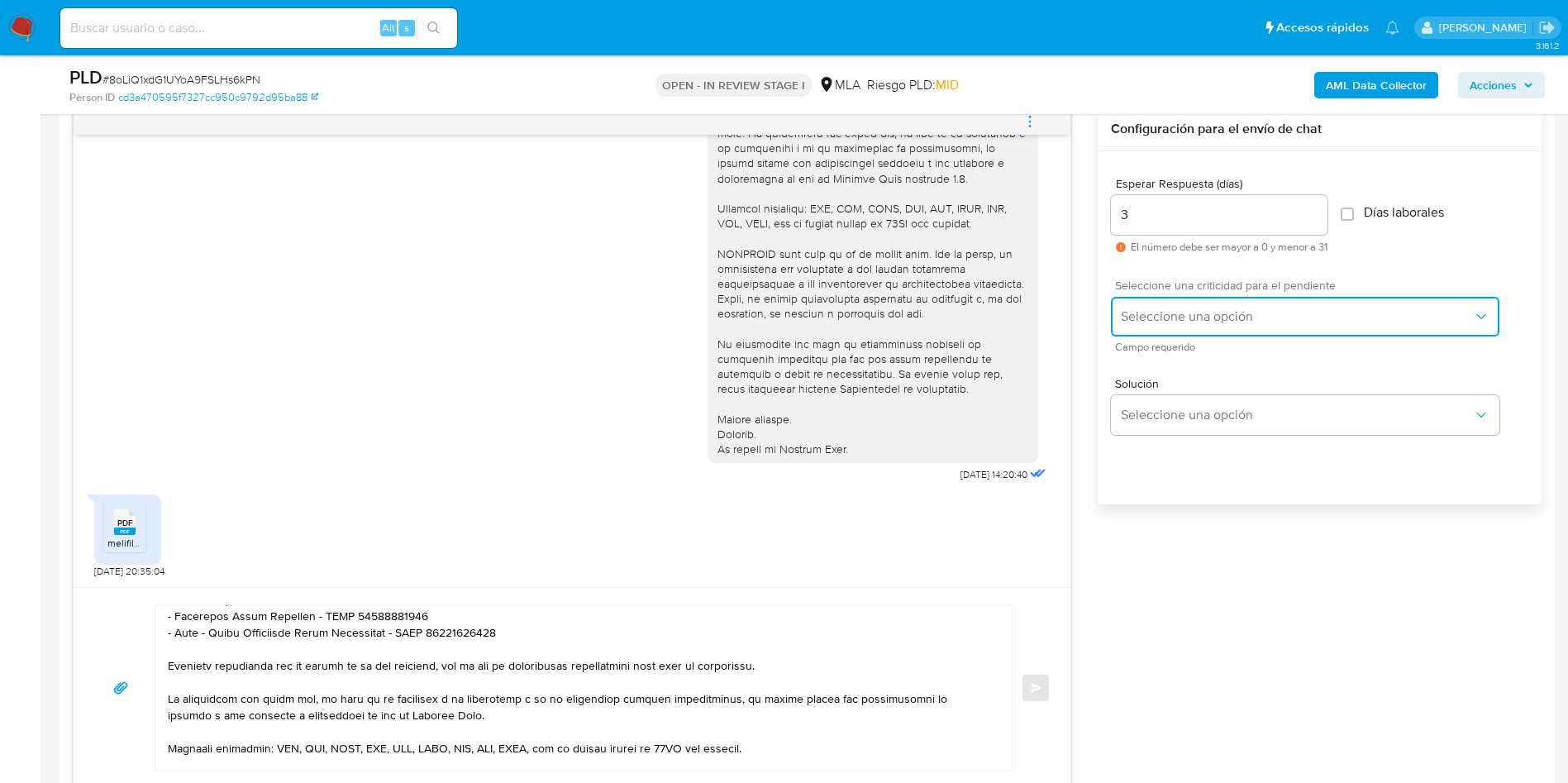
click at [1248, 300] on button "Seleccione una opción" at bounding box center [1305, 316] width 388 height 40
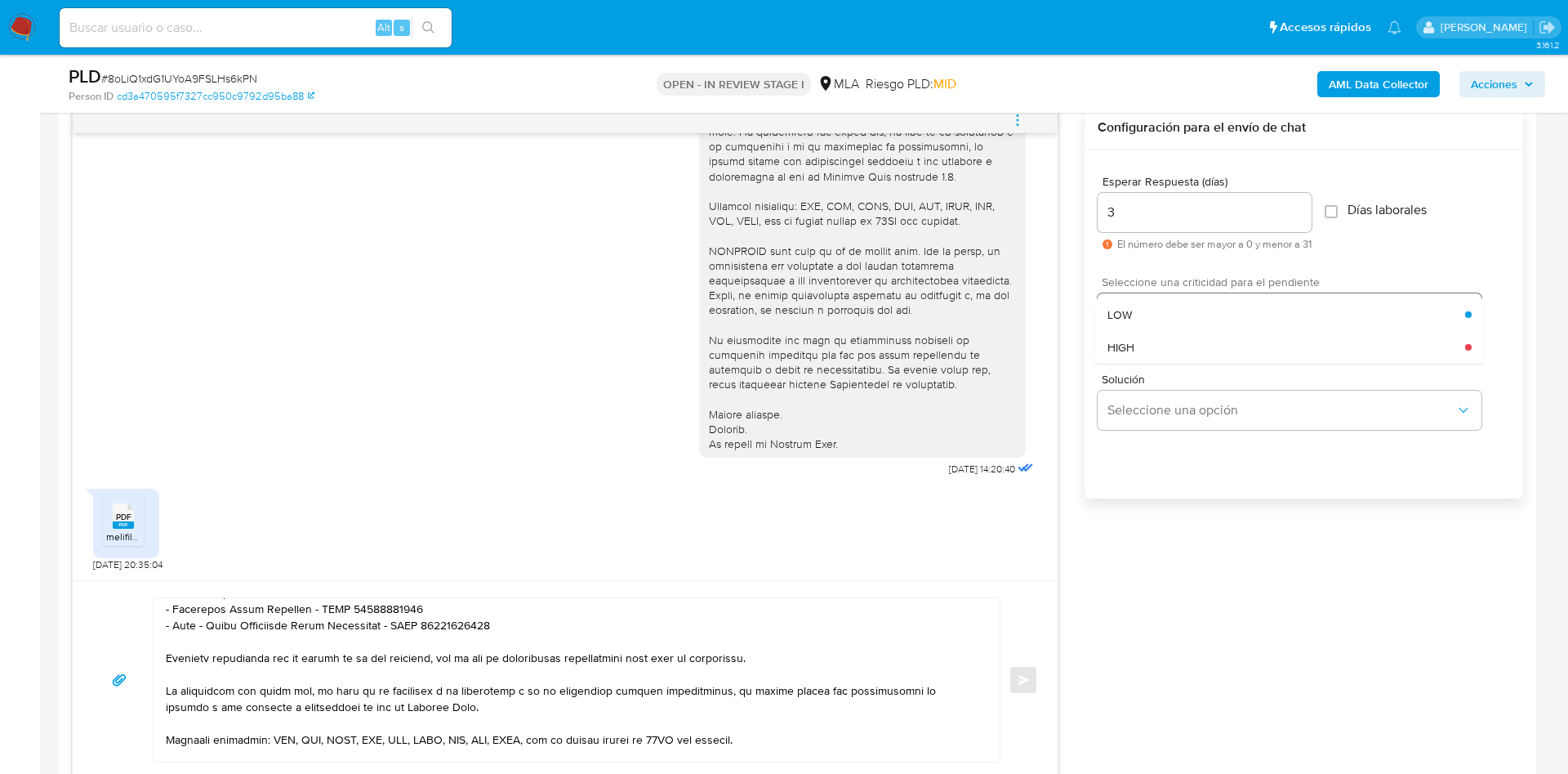
click at [1229, 344] on div "HIGH" at bounding box center [1286, 347] width 358 height 33
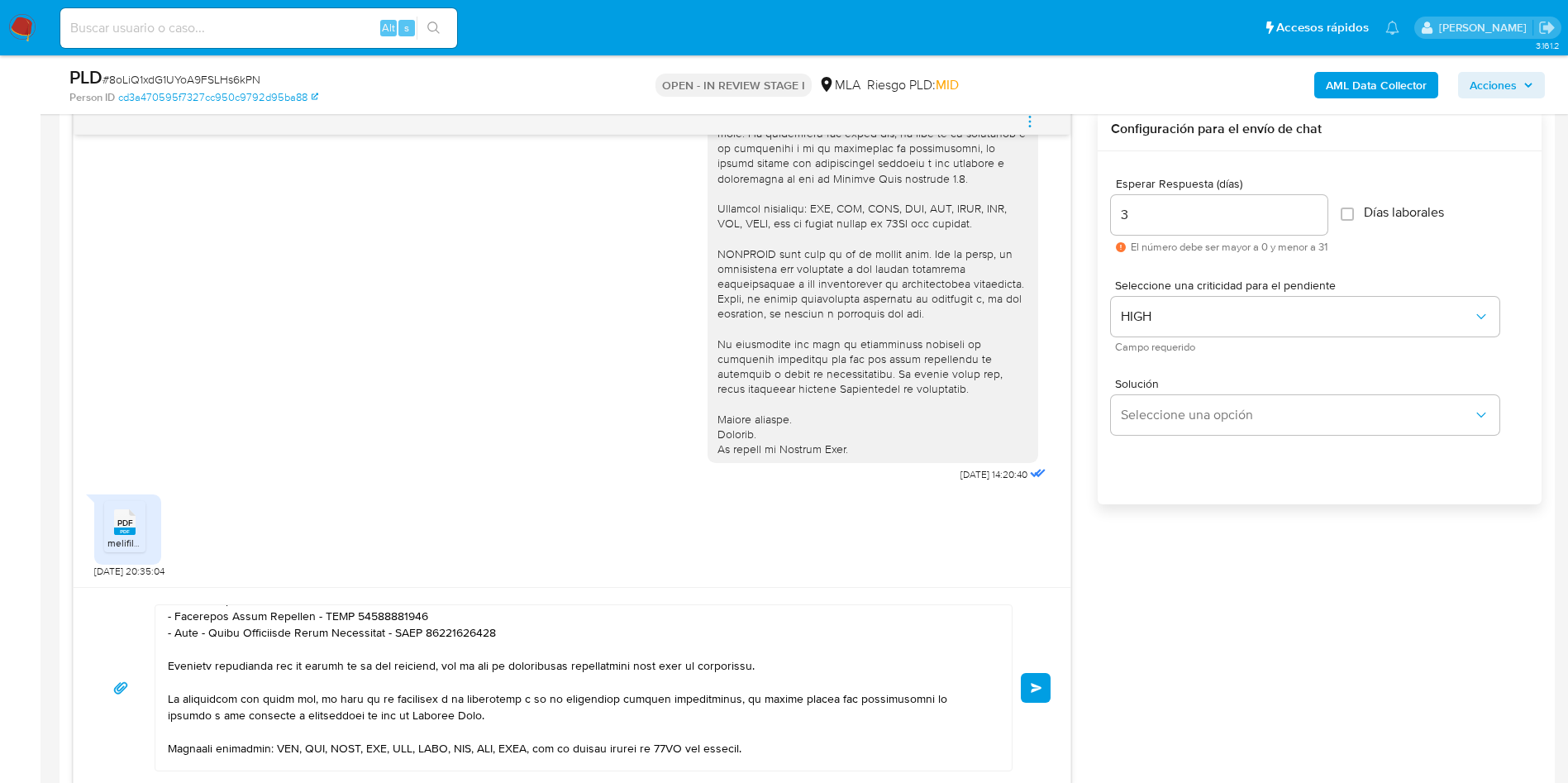
click at [1040, 679] on button "Enviar" at bounding box center [1035, 688] width 30 height 30
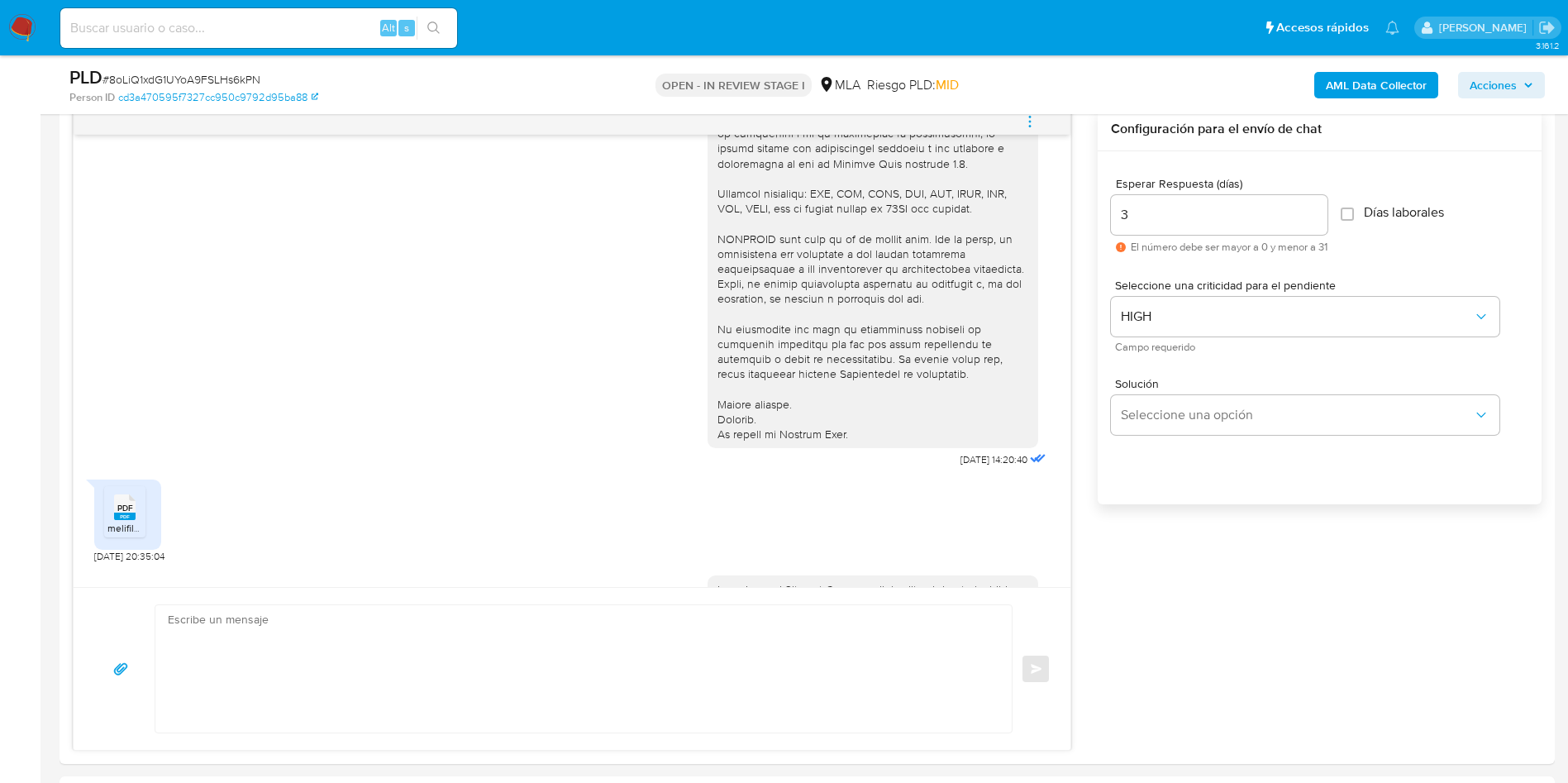
scroll to position [1090, 0]
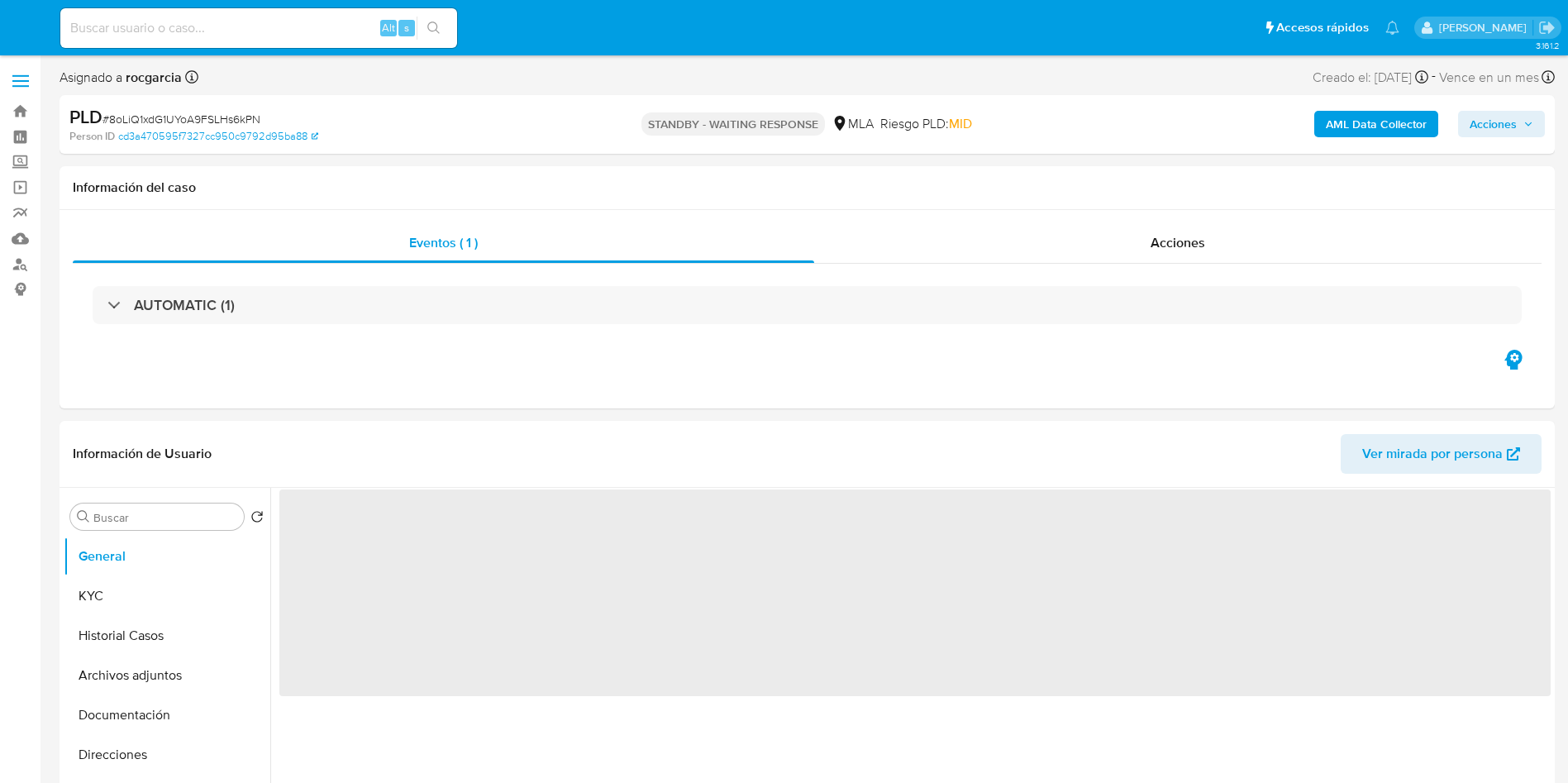
select select "10"
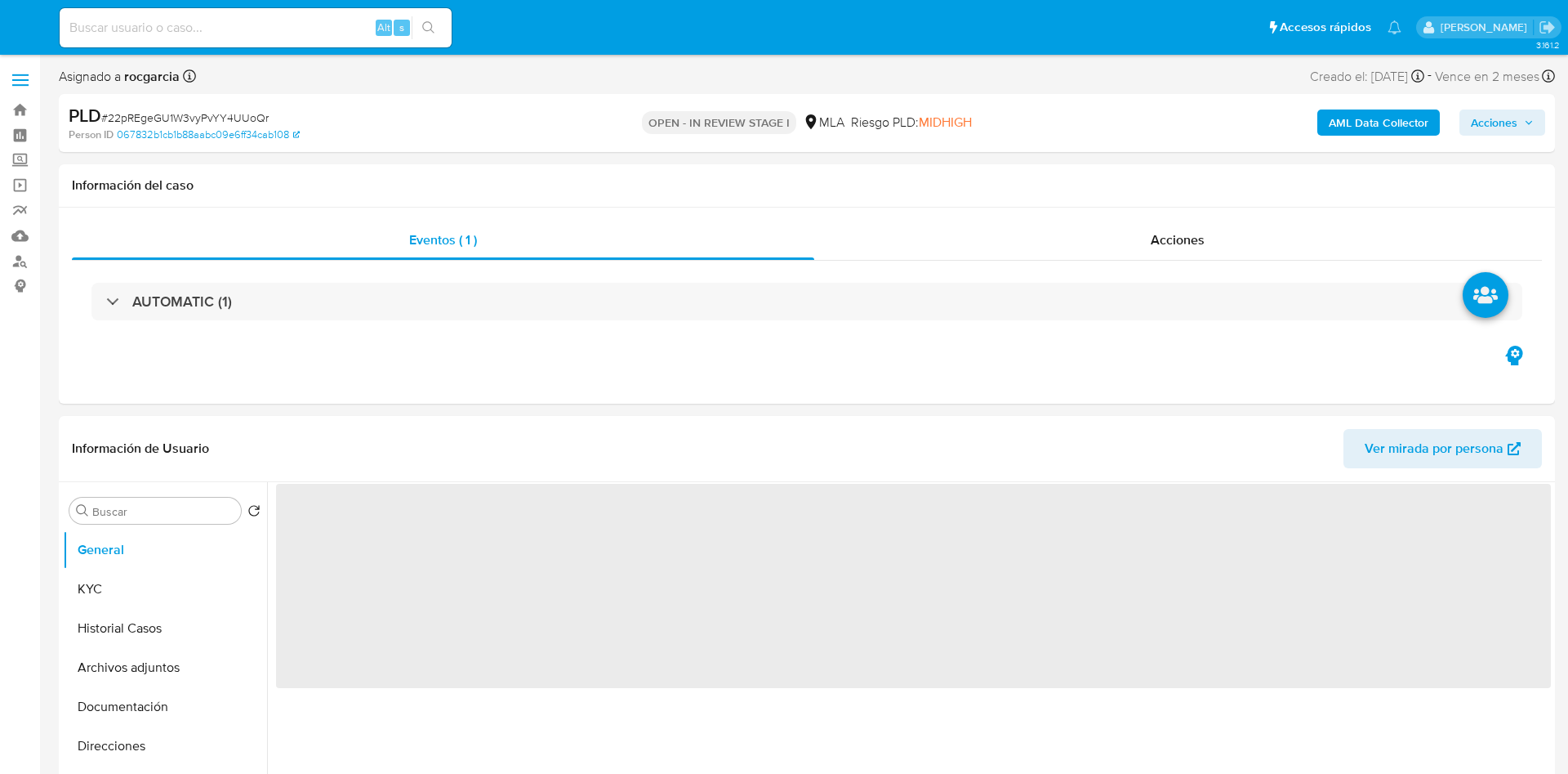
select select "10"
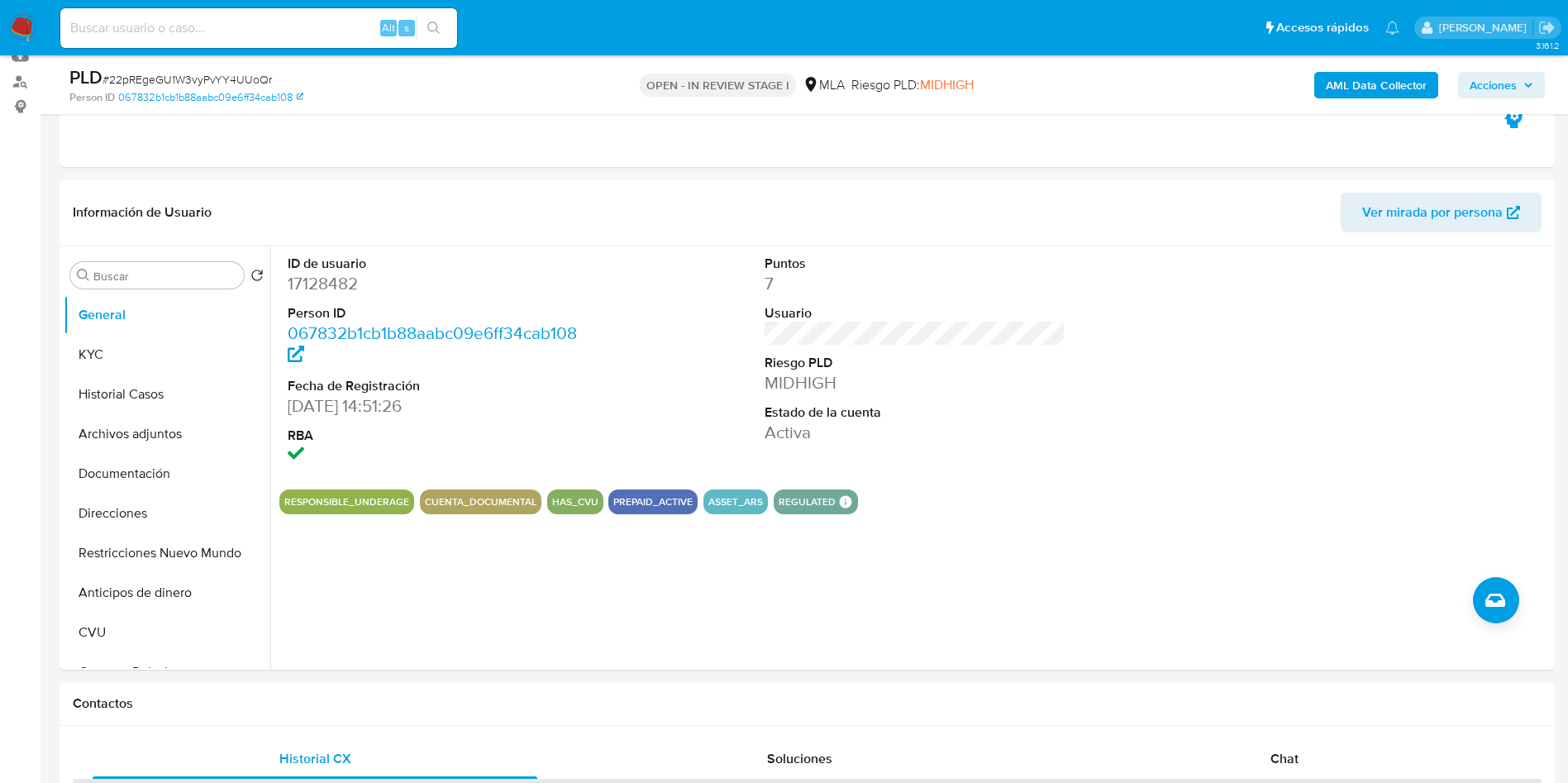
scroll to position [372, 0]
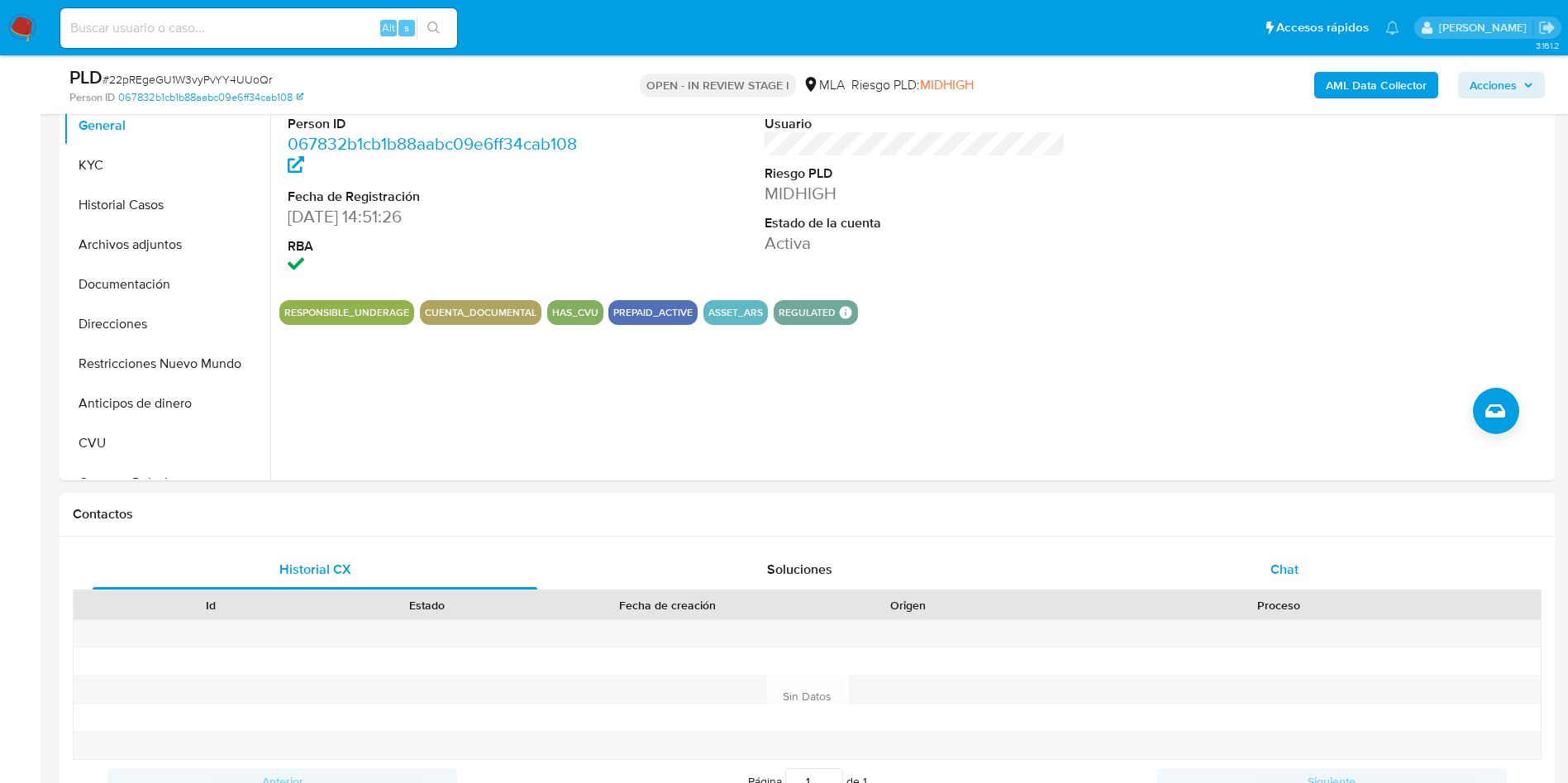
click at [1305, 557] on div "Chat" at bounding box center [1284, 569] width 445 height 40
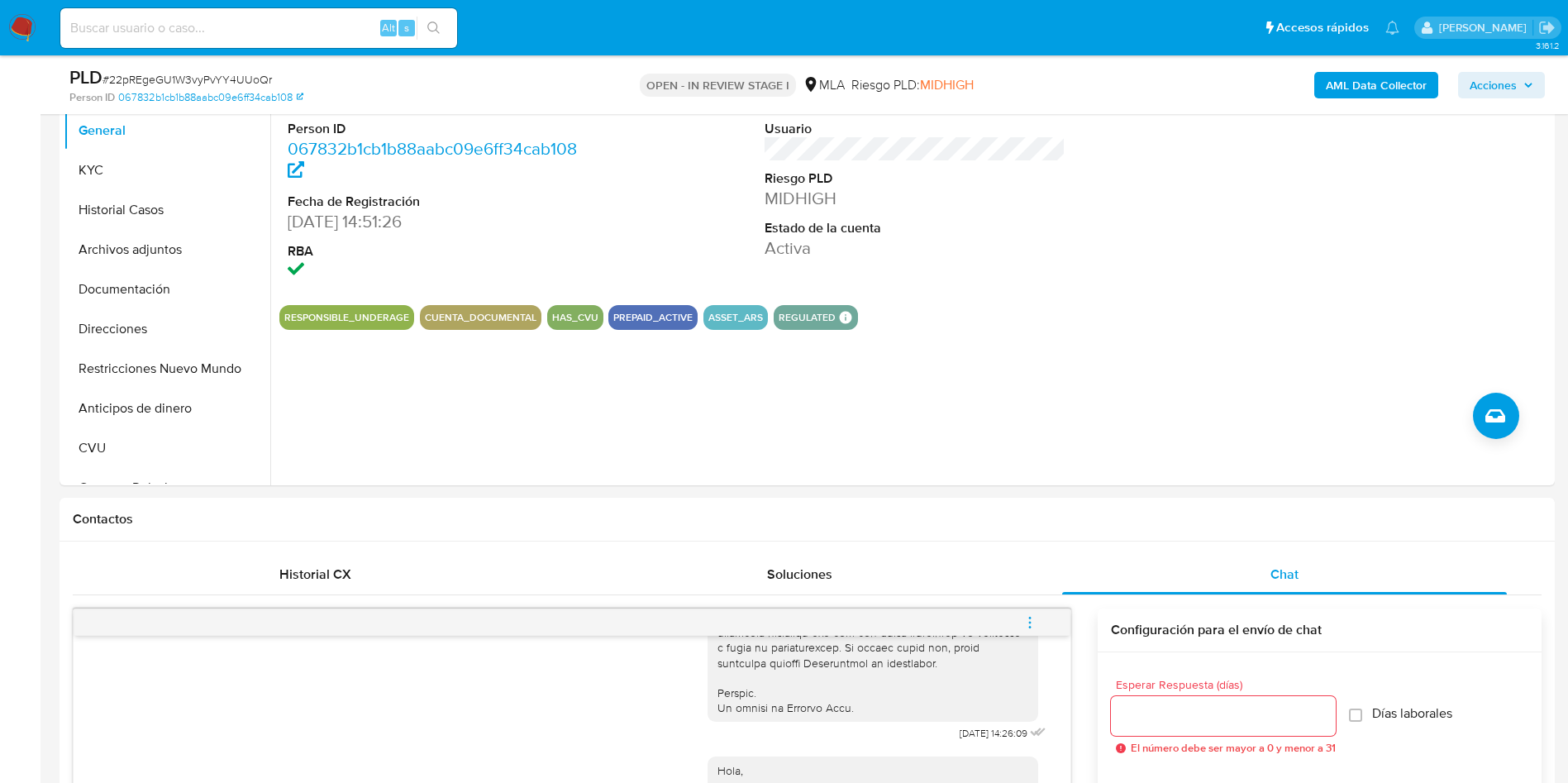
scroll to position [248, 0]
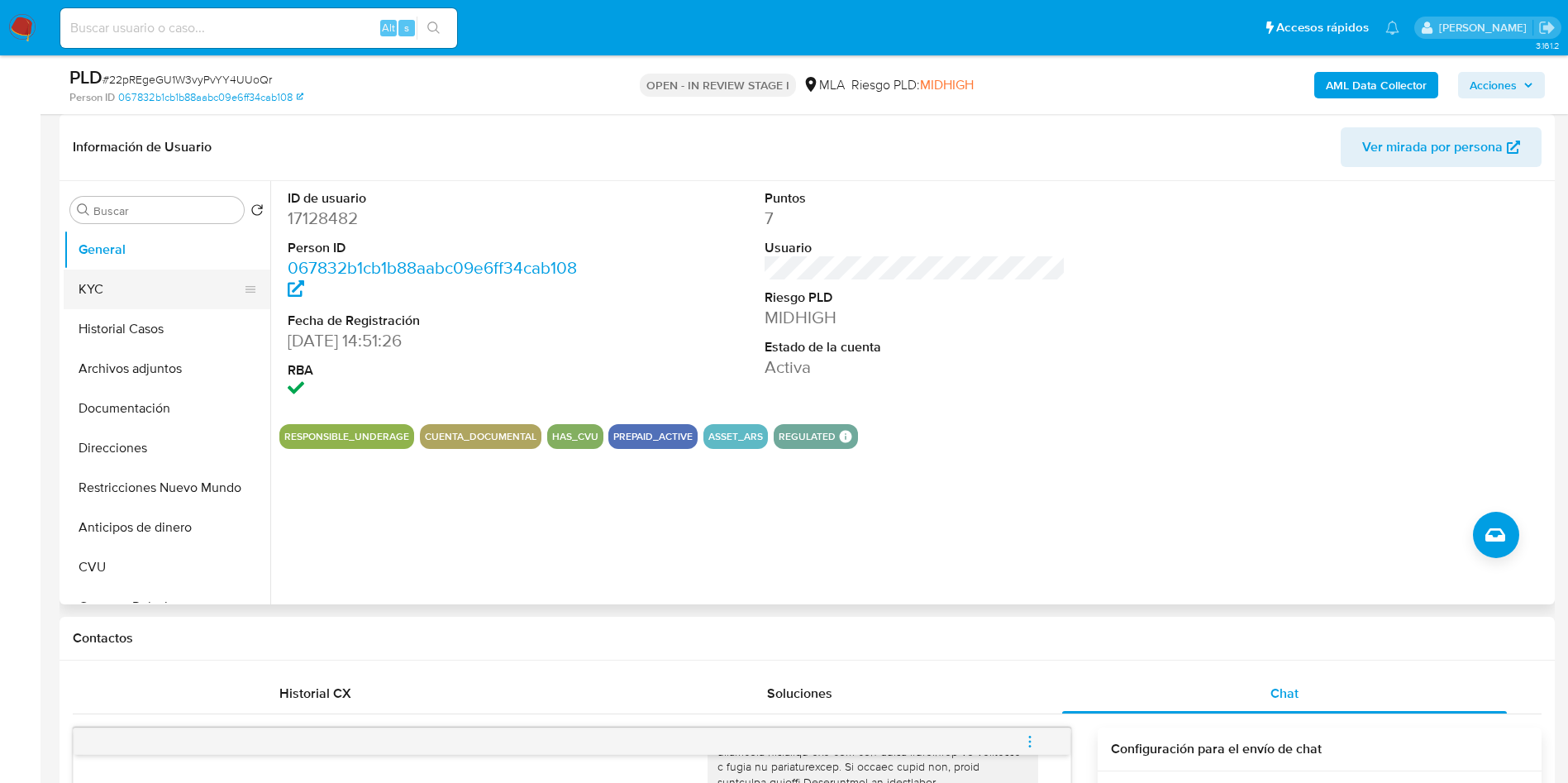
click at [90, 283] on button "KYC" at bounding box center [160, 289] width 193 height 40
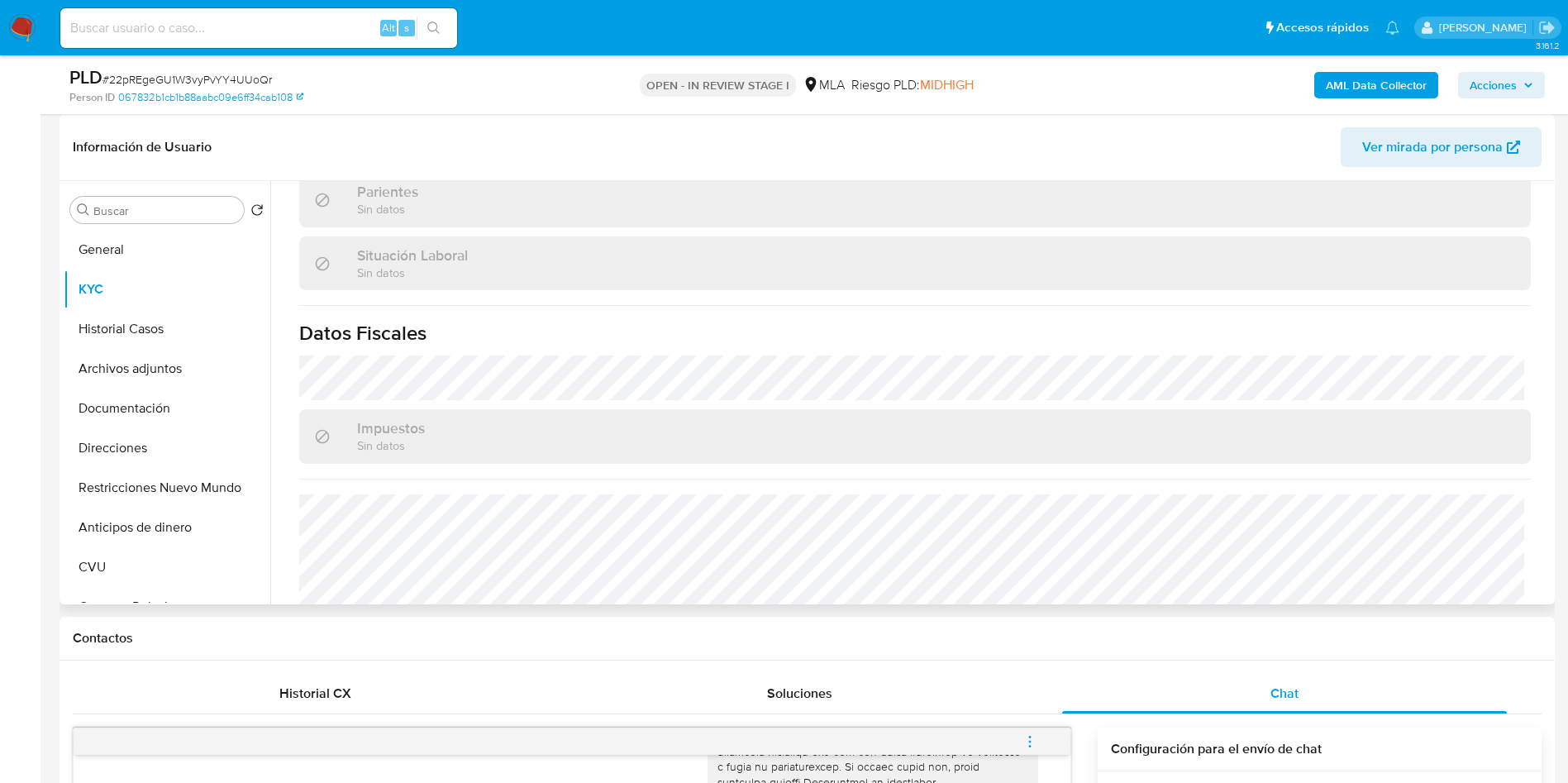
scroll to position [839, 0]
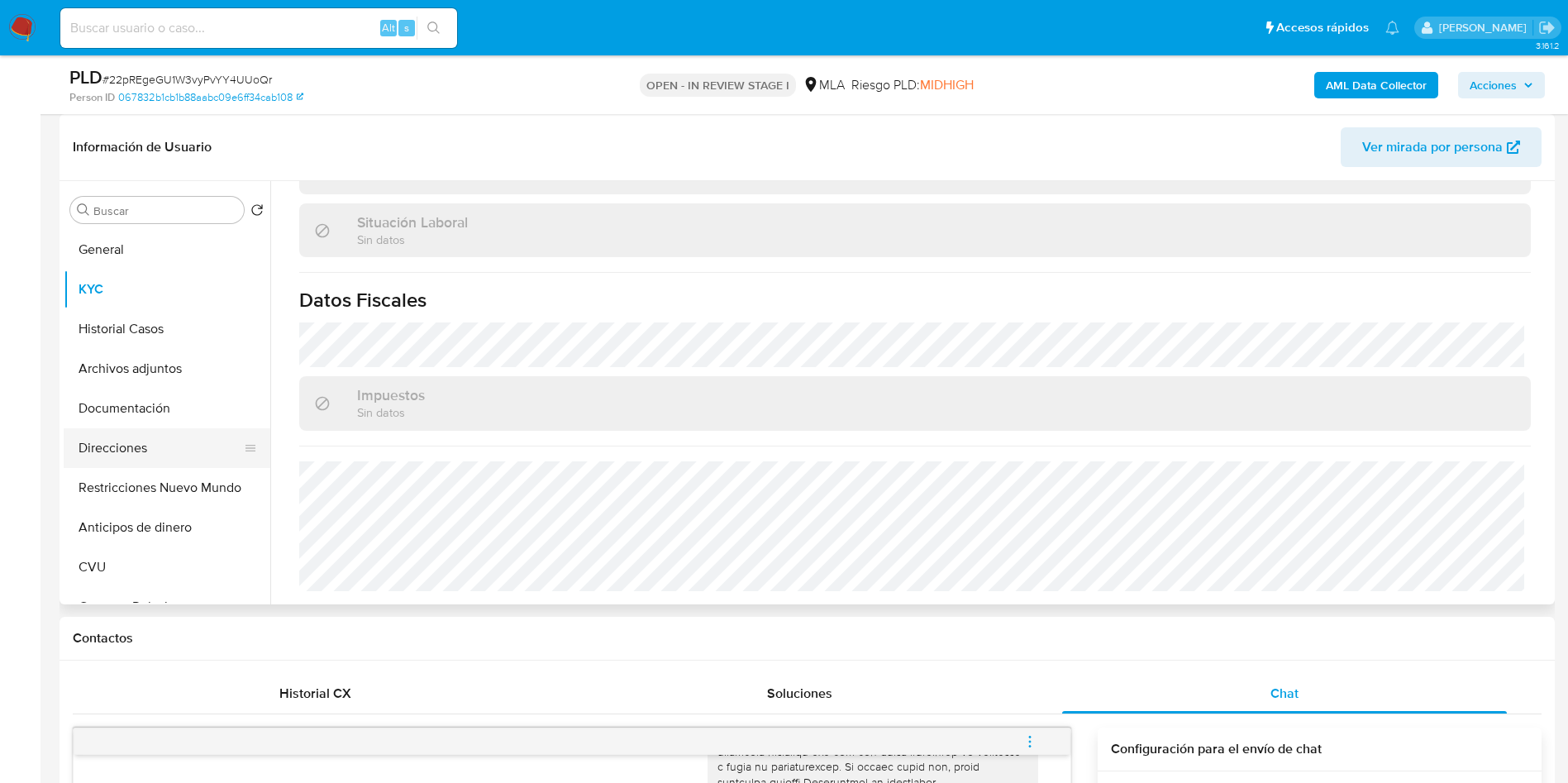
click at [167, 449] on button "Direcciones" at bounding box center [160, 448] width 193 height 40
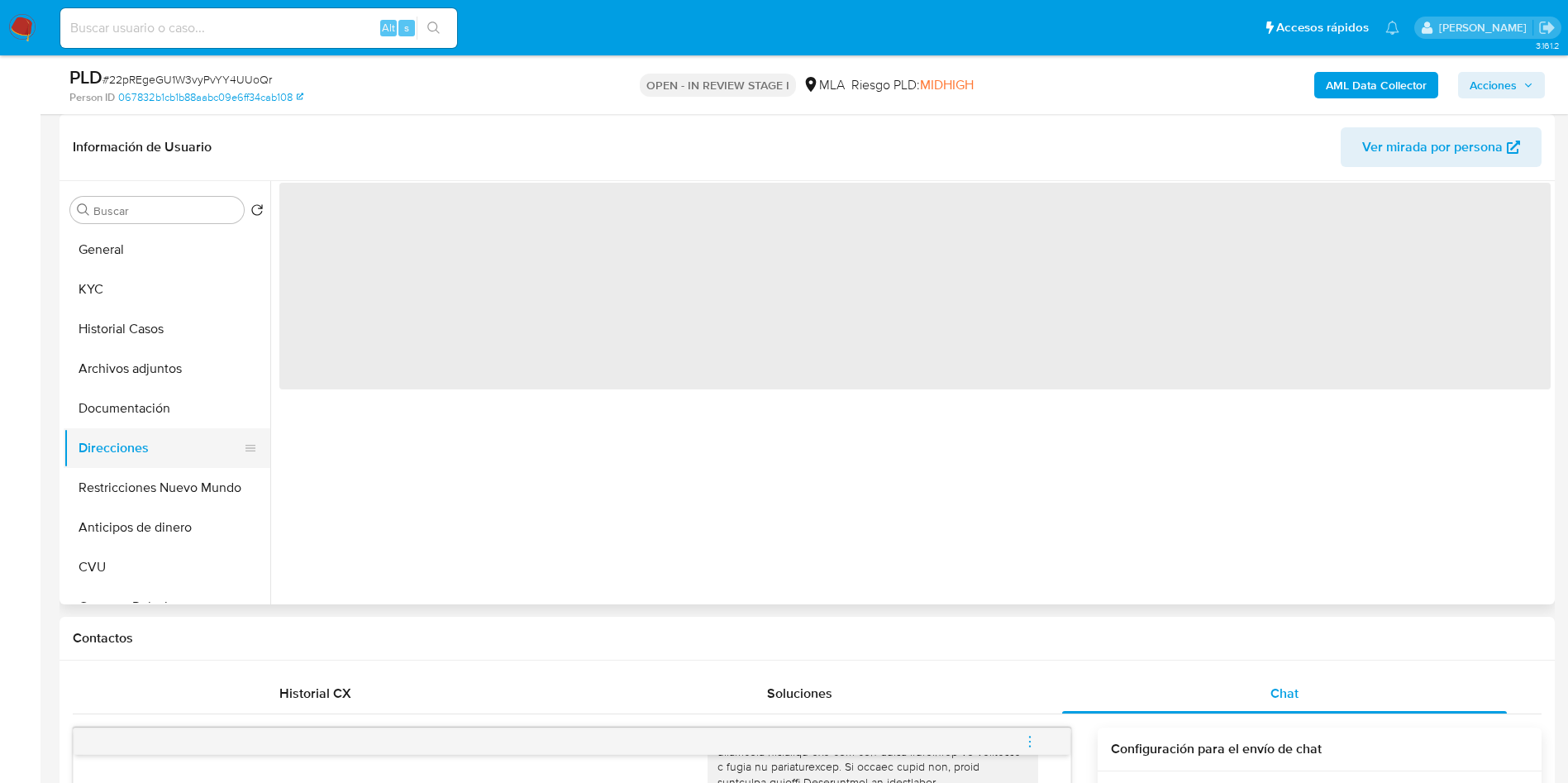
scroll to position [0, 0]
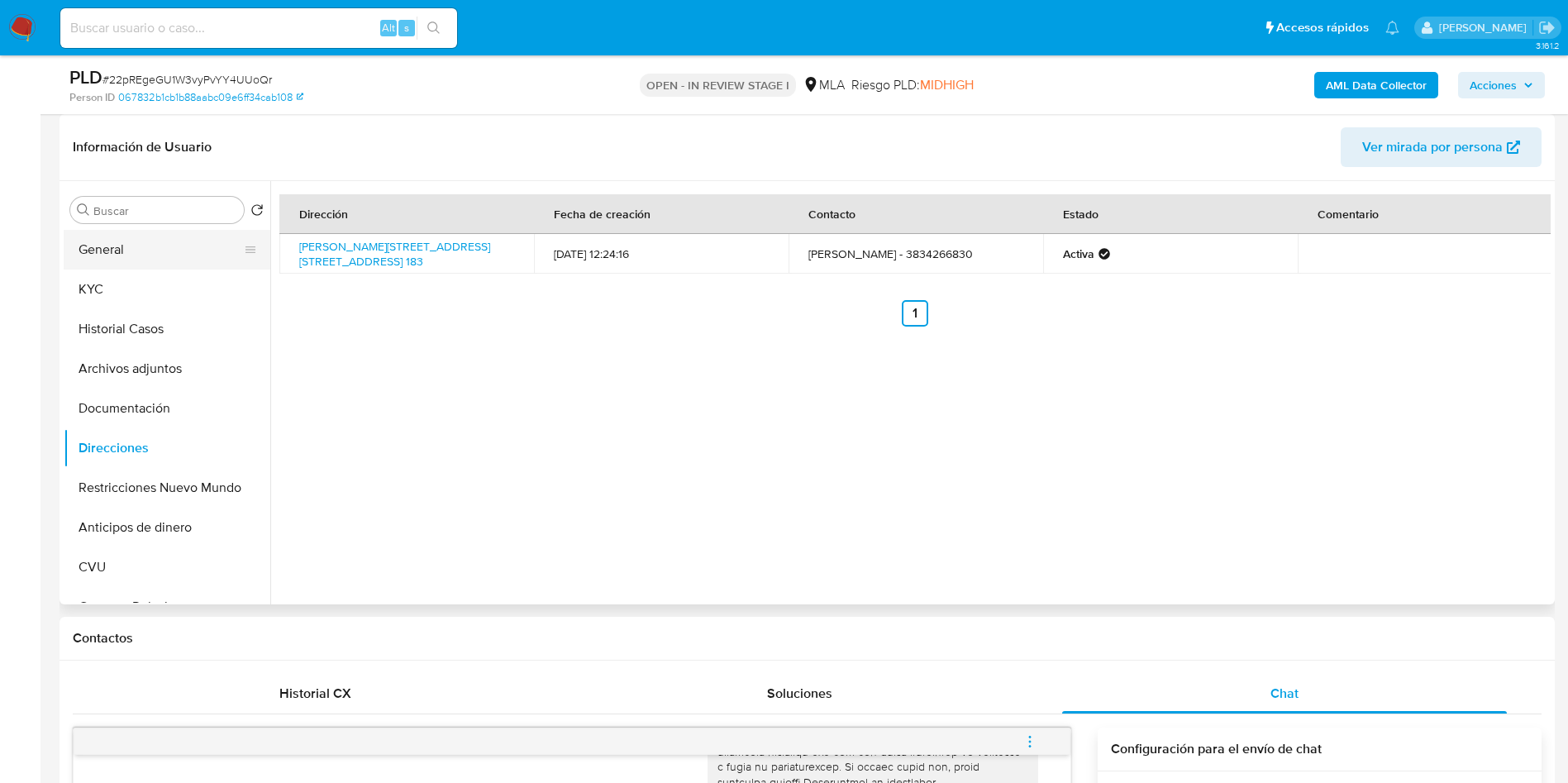
drag, startPoint x: 97, startPoint y: 255, endPoint x: 73, endPoint y: 255, distance: 24.0
click at [98, 255] on button "General" at bounding box center [160, 249] width 193 height 40
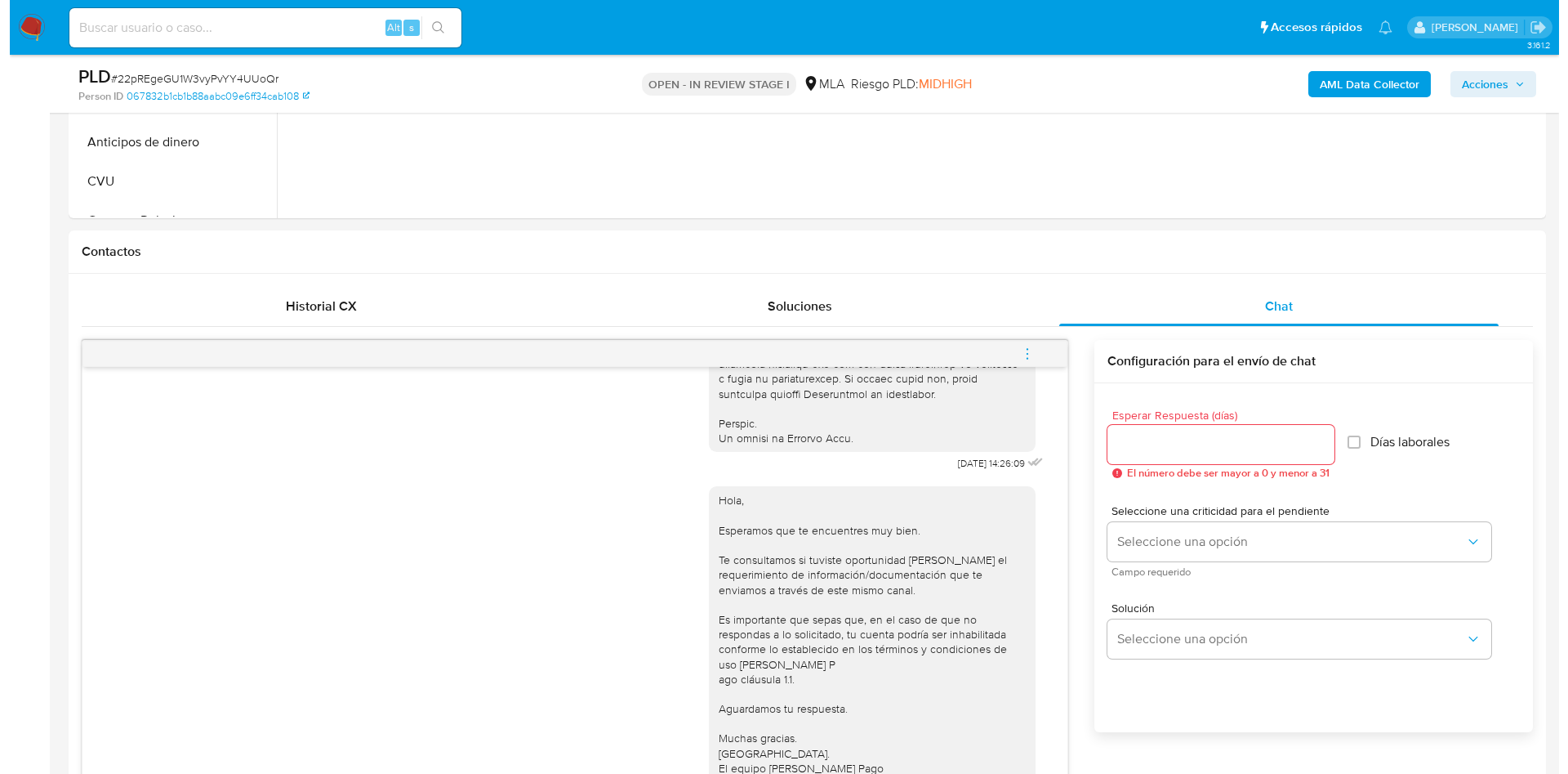
scroll to position [123, 0]
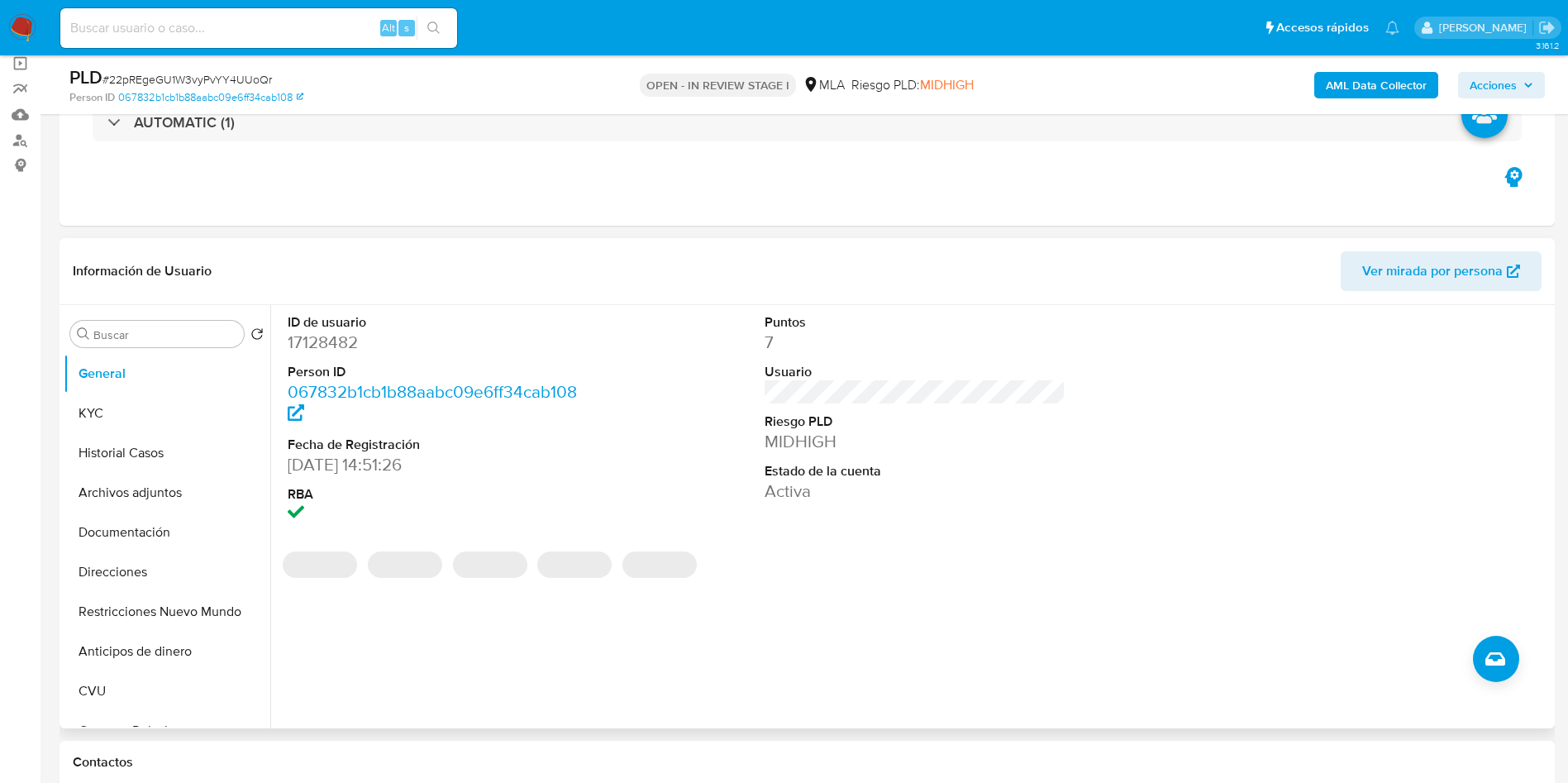
click at [312, 333] on dd "17128482" at bounding box center [438, 341] width 301 height 23
copy dd "17128482"
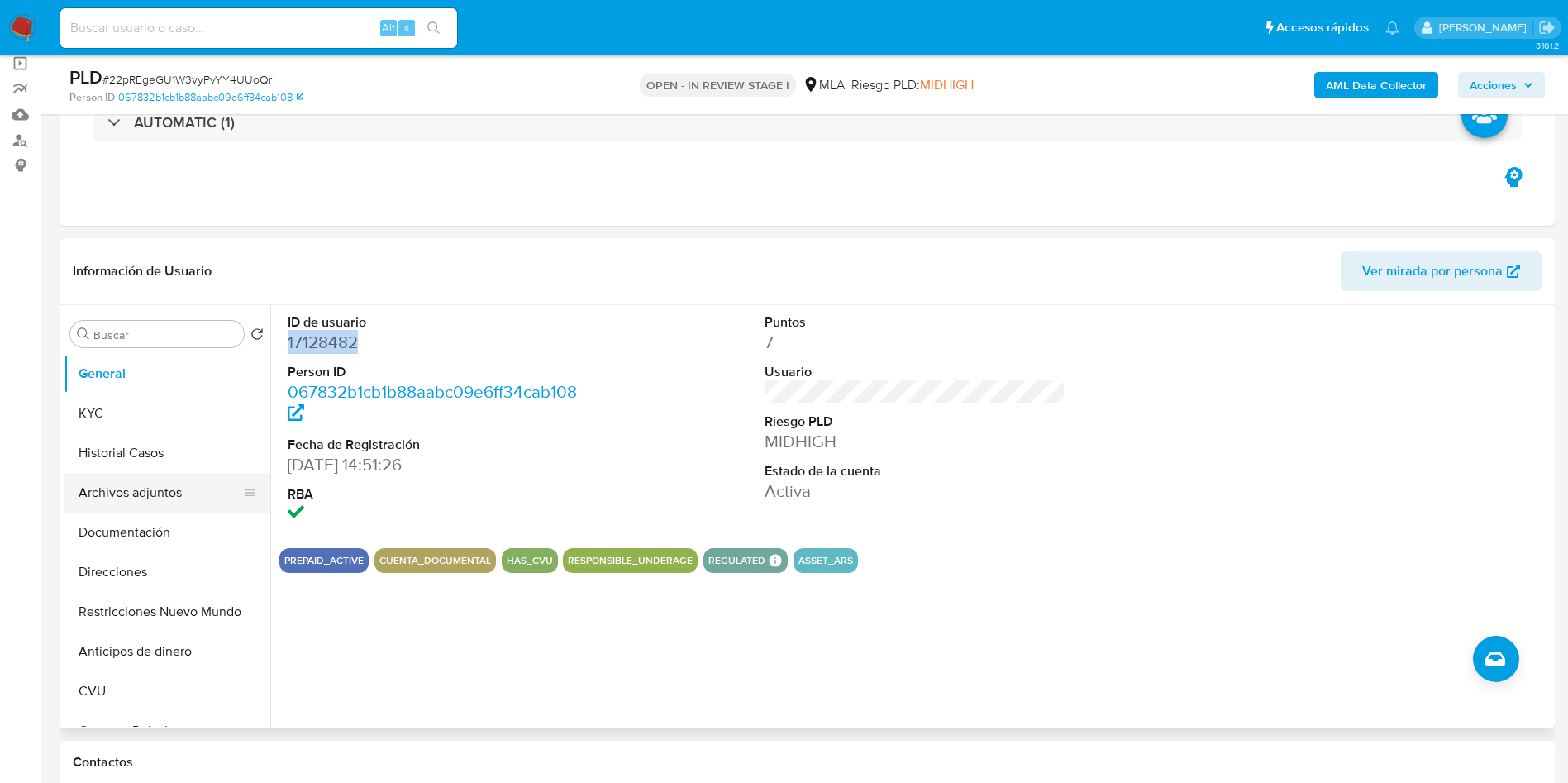
click at [145, 494] on button "Archivos adjuntos" at bounding box center [160, 492] width 193 height 40
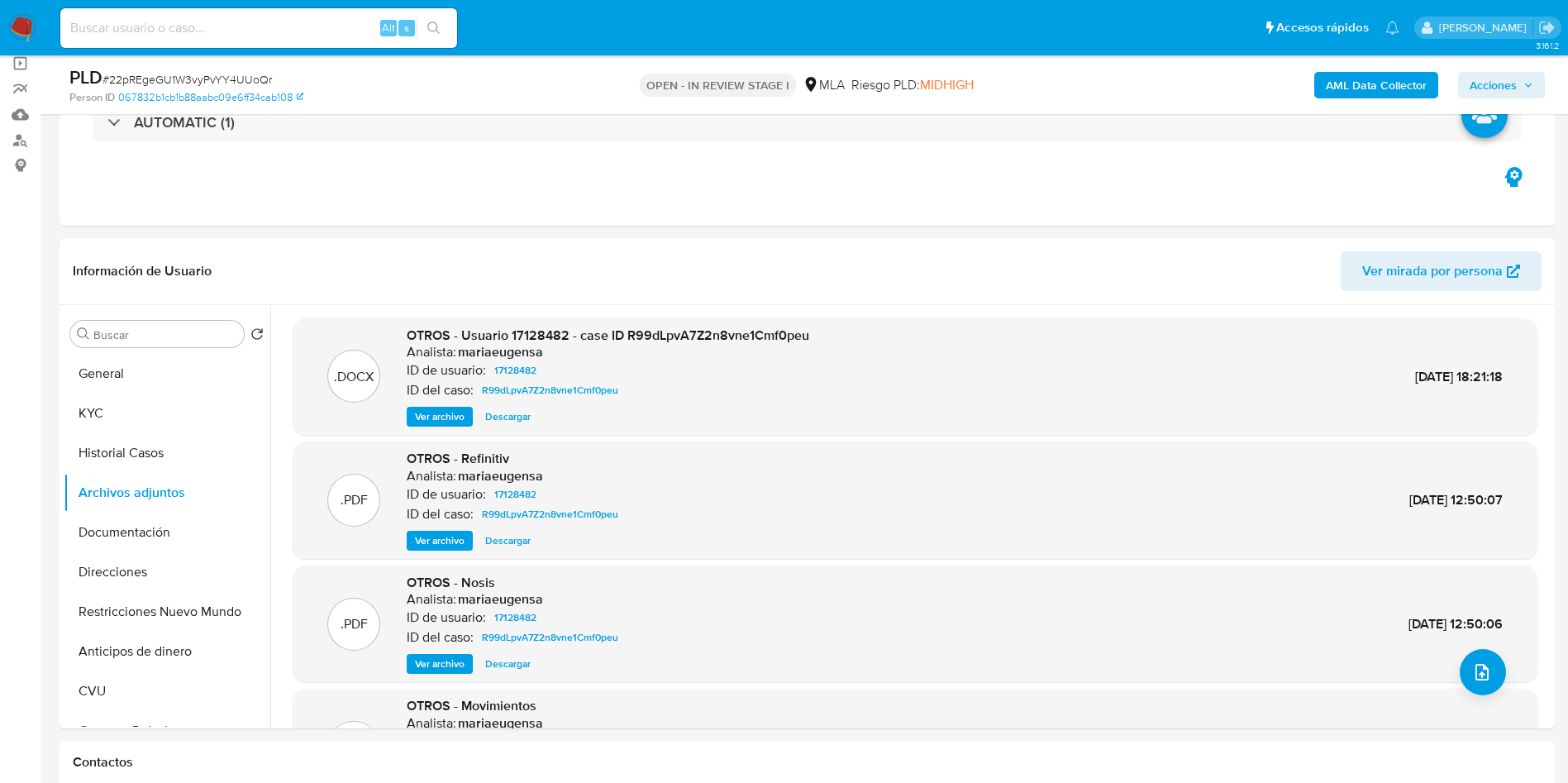
click at [1375, 77] on b "AML Data Collector" at bounding box center [1375, 84] width 100 height 26
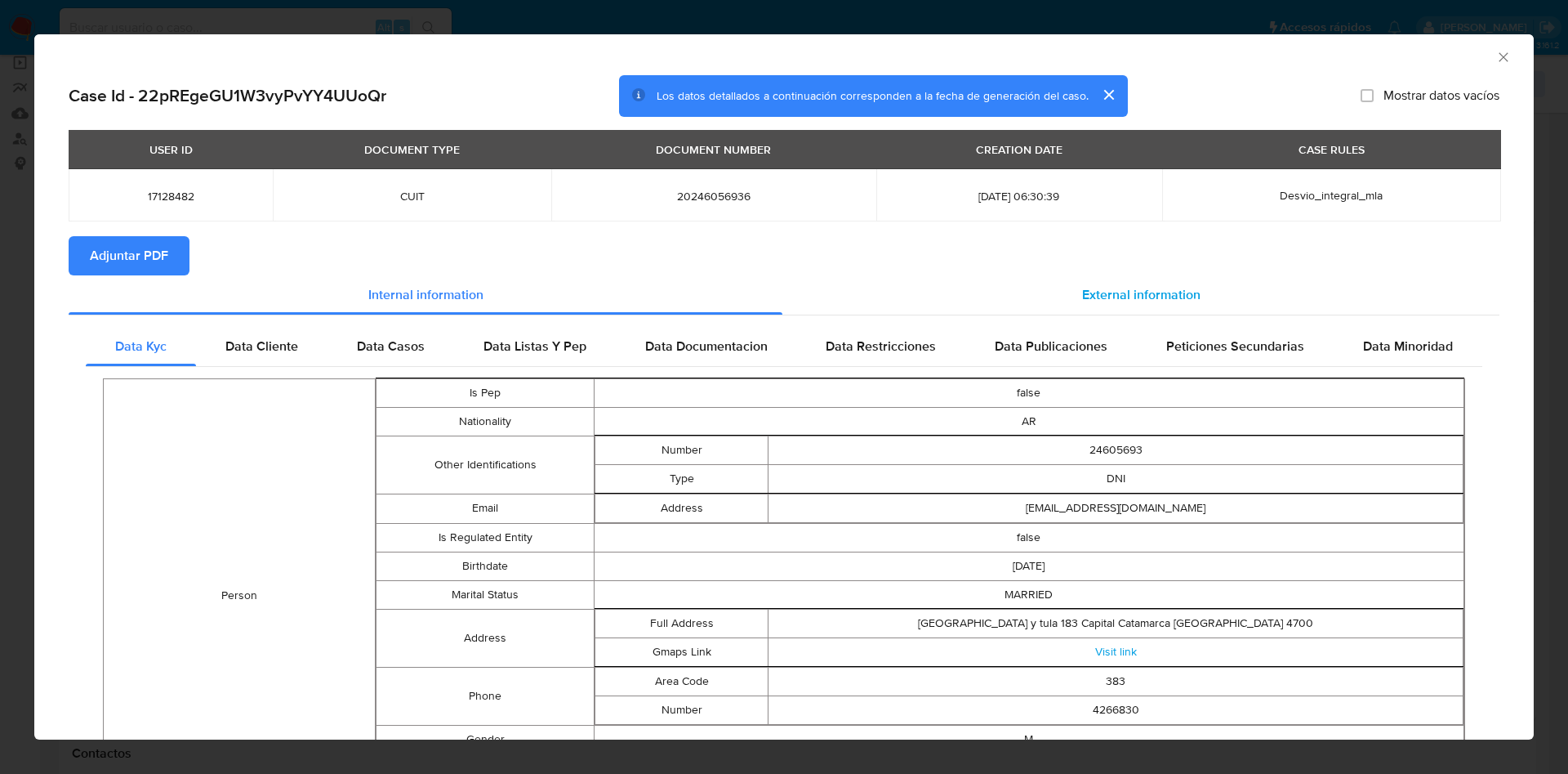
click at [1096, 311] on div "External information" at bounding box center [1141, 295] width 717 height 39
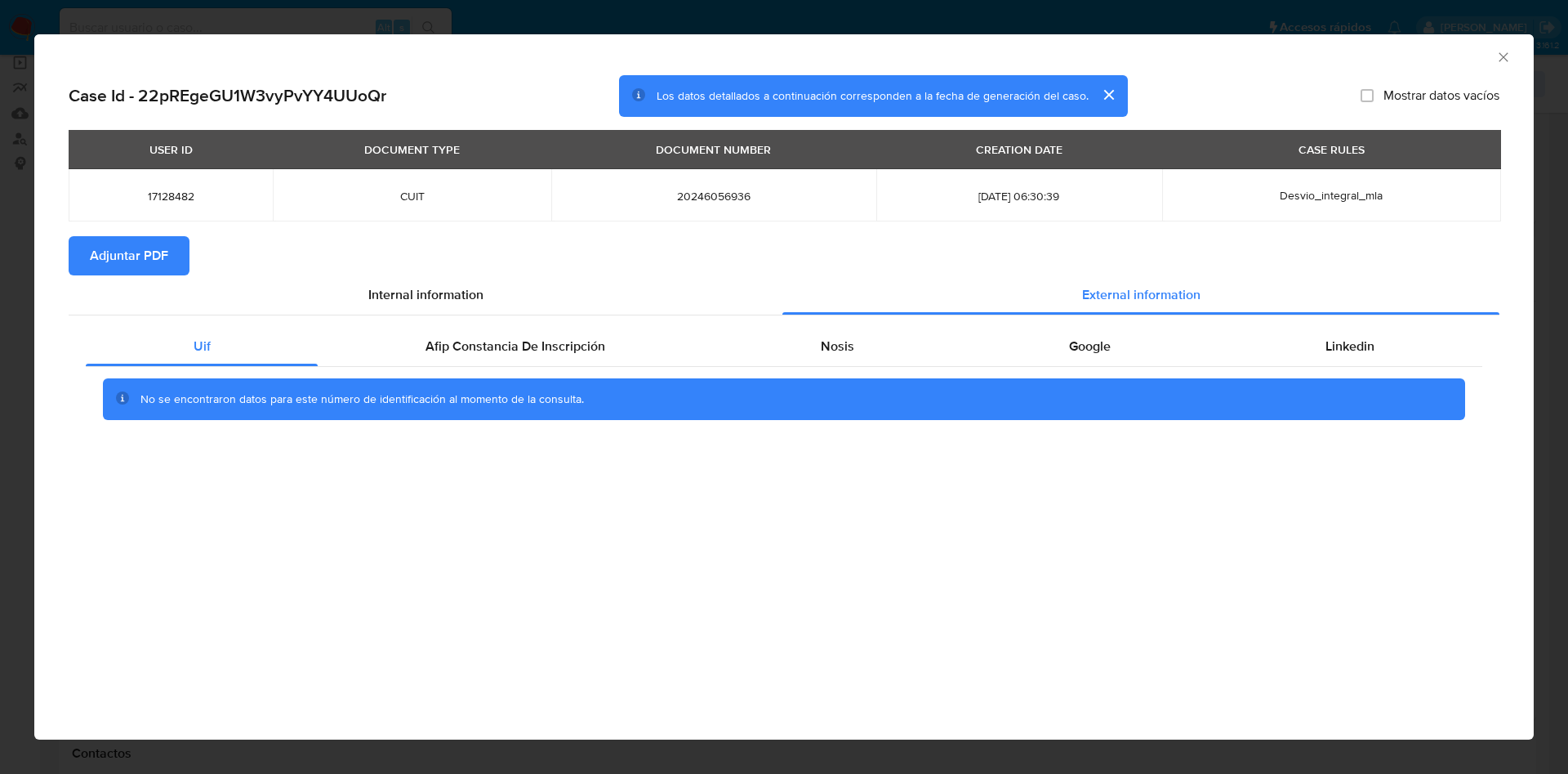
click at [483, 323] on div "Uif Afip Constancia De Inscripción Nosis Google Linkedin No se encontraron dato…" at bounding box center [784, 380] width 1431 height 129
click at [488, 350] on span "Afip Constancia De Inscripción" at bounding box center [515, 346] width 179 height 19
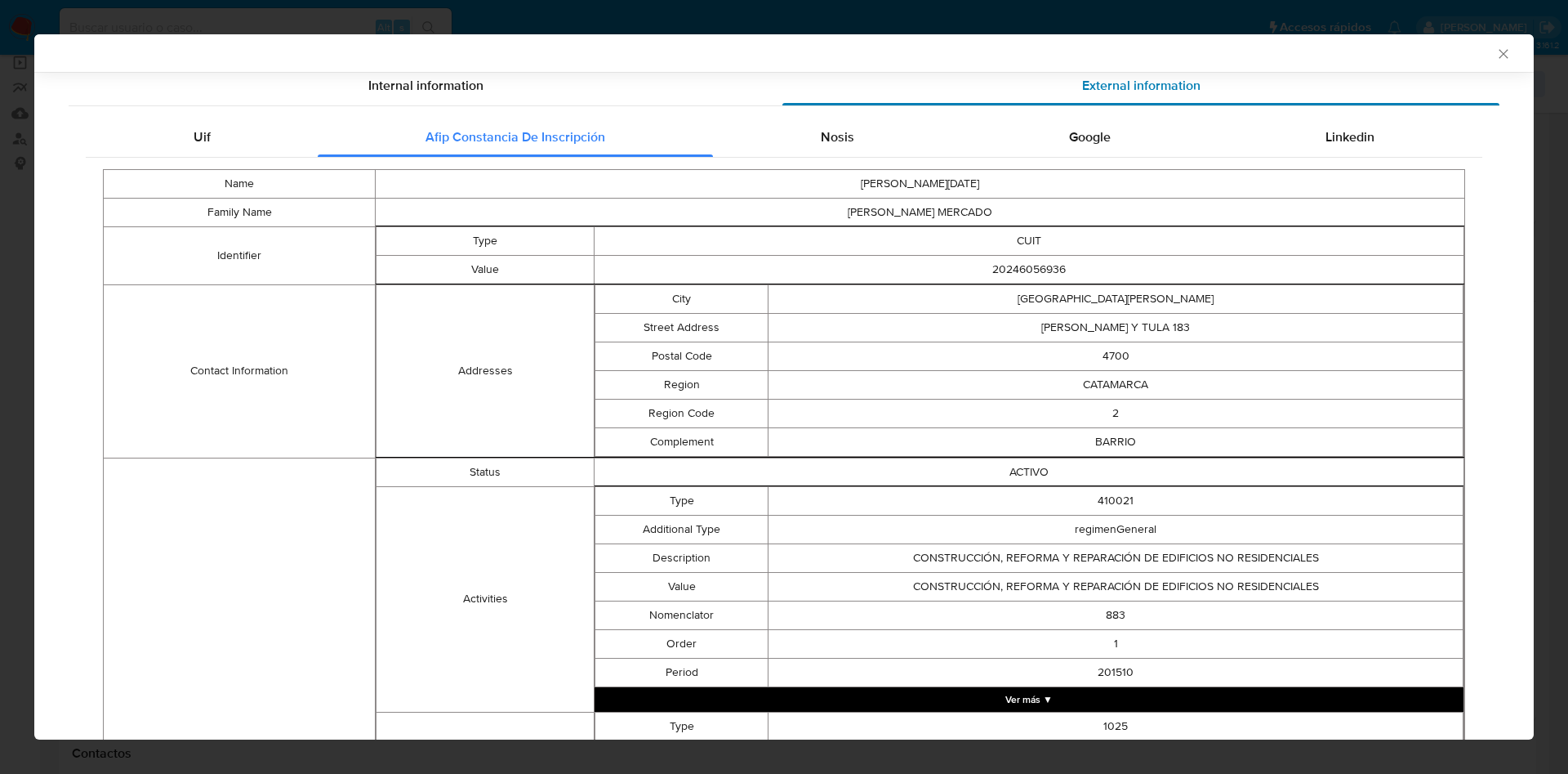
scroll to position [0, 0]
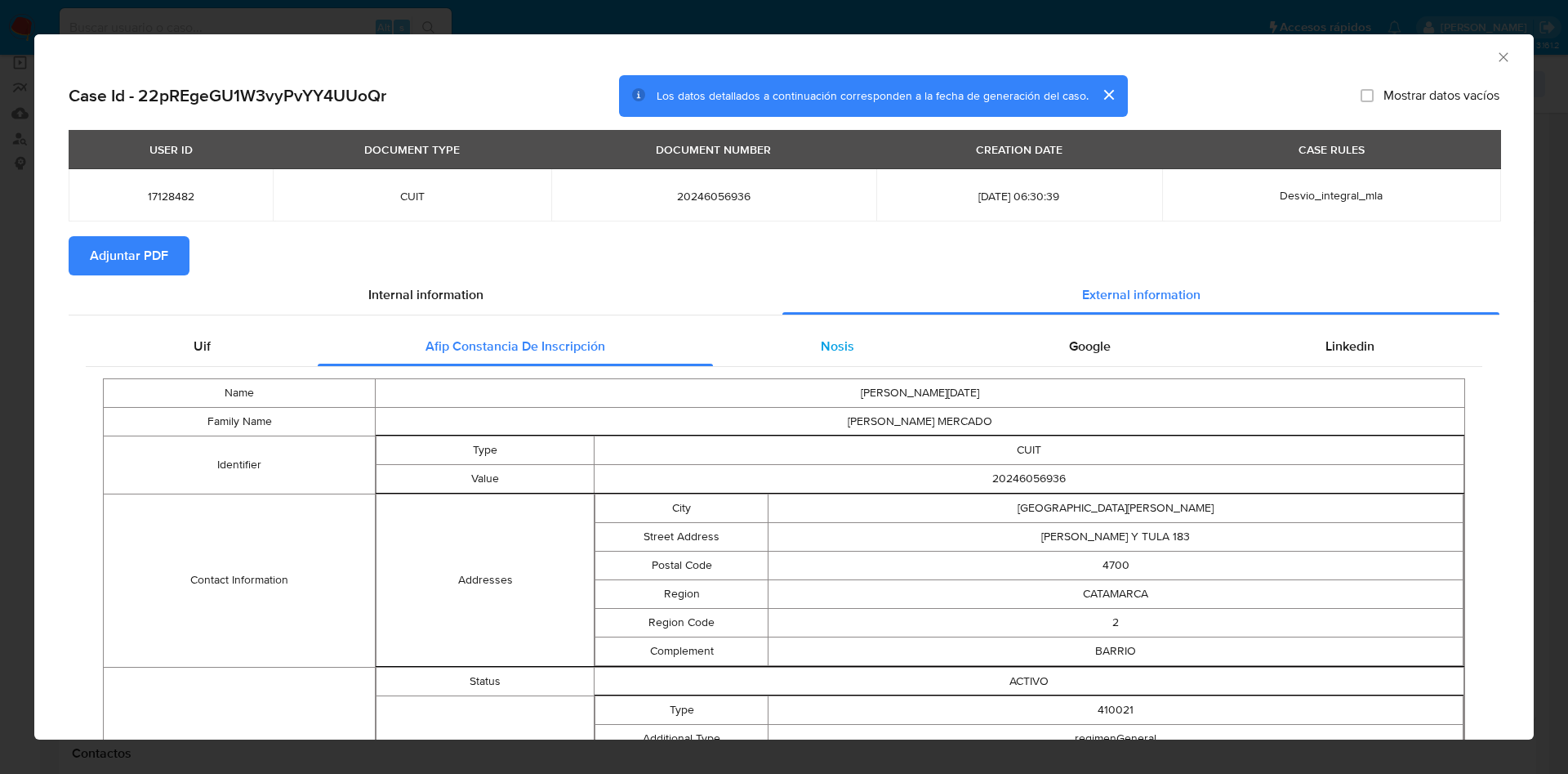
click at [891, 356] on div "Nosis" at bounding box center [837, 346] width 249 height 39
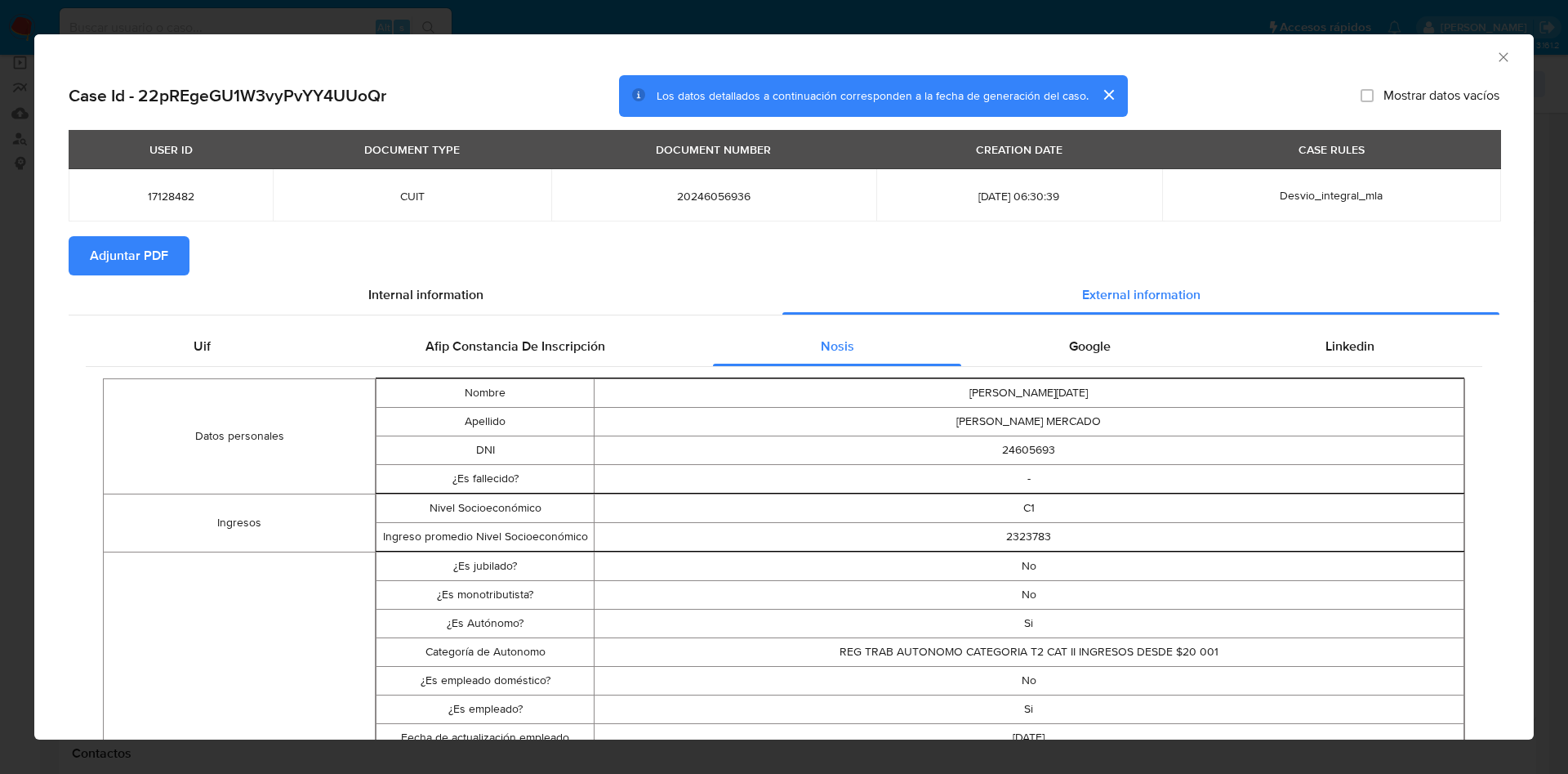
click at [1112, 341] on div "Google" at bounding box center [1089, 346] width 256 height 39
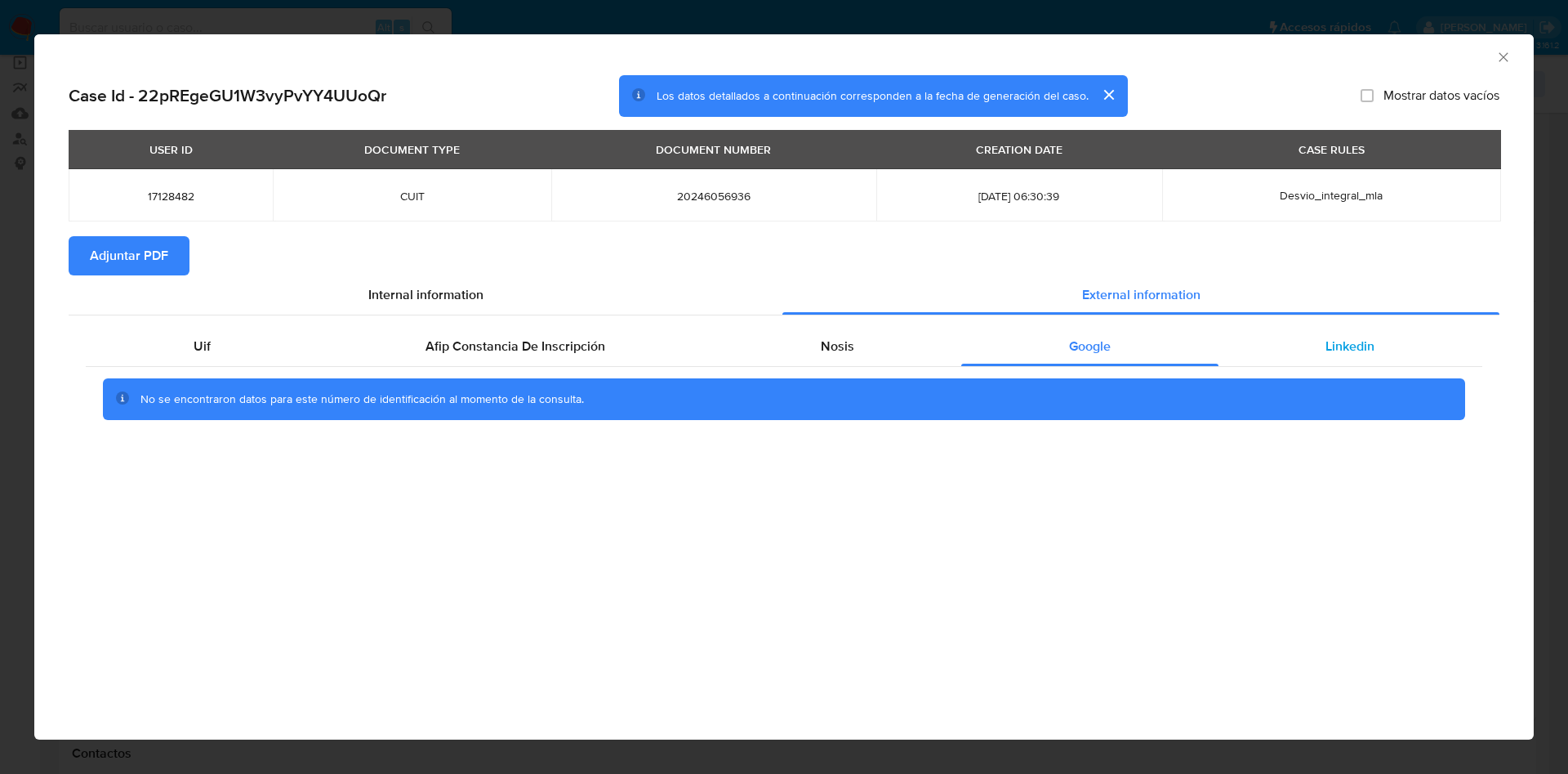
click at [1307, 344] on div "Linkedin" at bounding box center [1350, 346] width 264 height 39
click at [108, 263] on span "Adjuntar PDF" at bounding box center [129, 255] width 78 height 36
click at [1499, 58] on icon "Cerrar ventana" at bounding box center [1504, 58] width 17 height 17
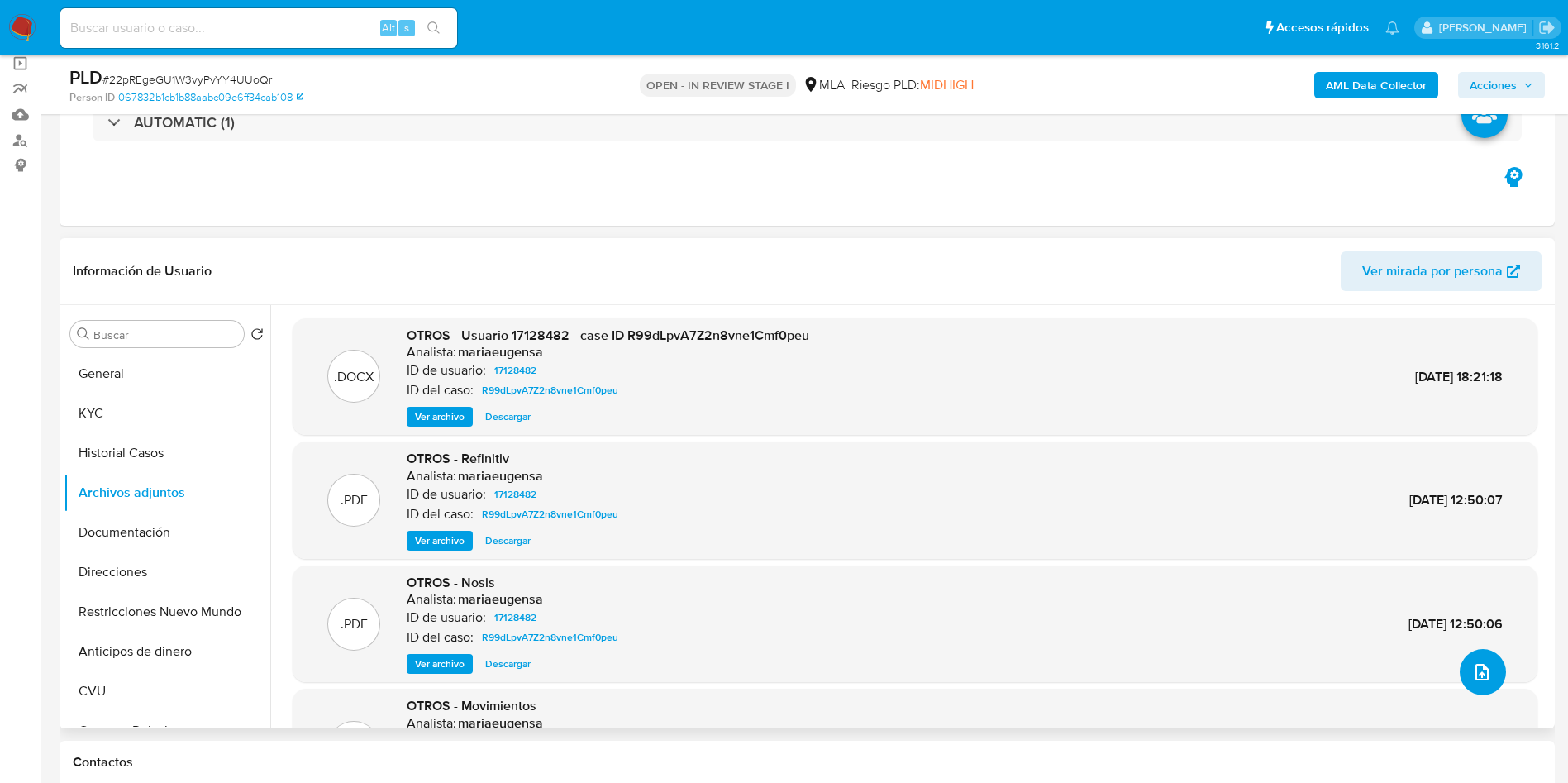
click at [1476, 680] on icon "upload-file" at bounding box center [1481, 672] width 19 height 19
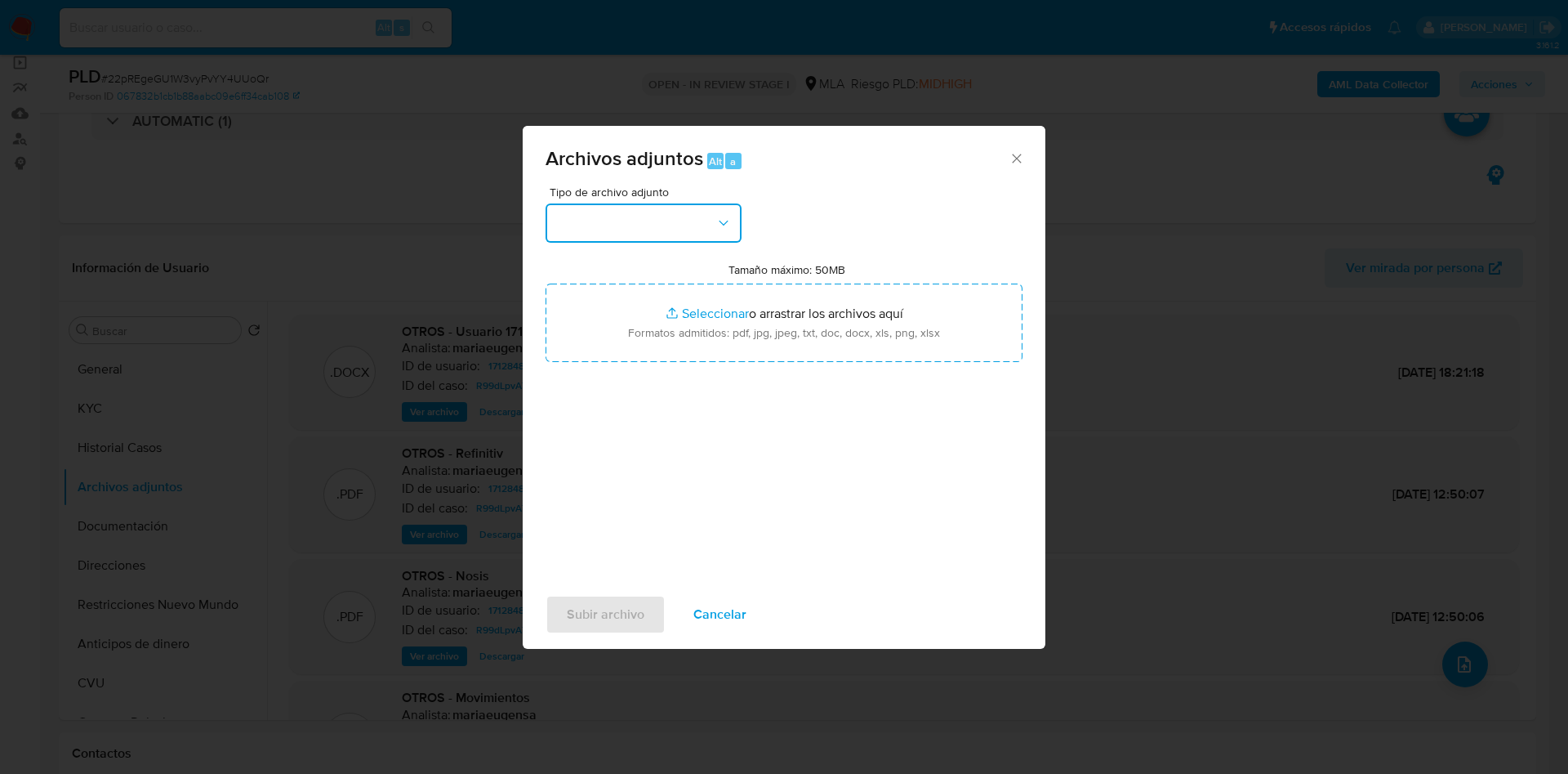
click at [640, 225] on button "button" at bounding box center [643, 223] width 196 height 39
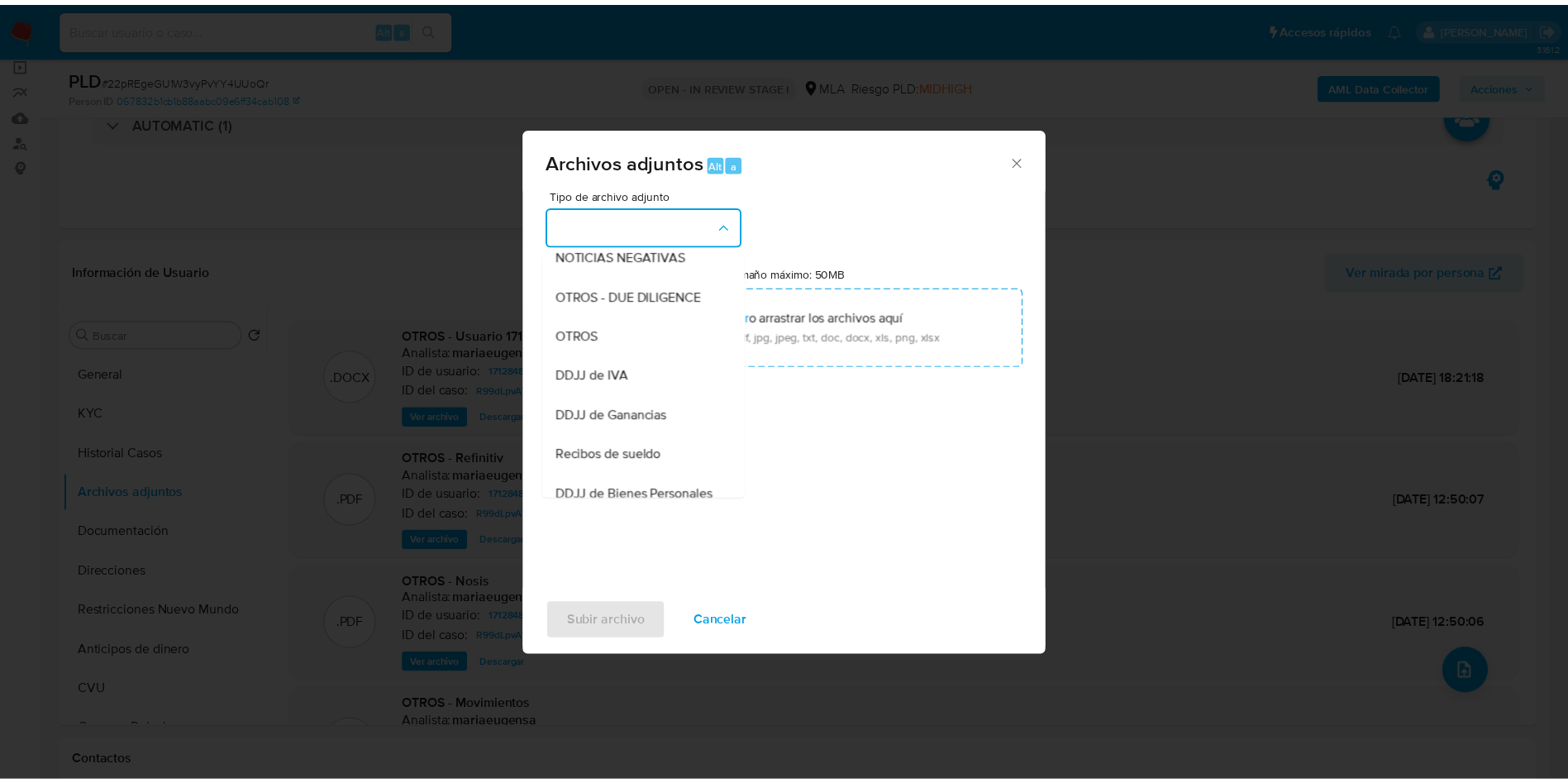
scroll to position [252, 0]
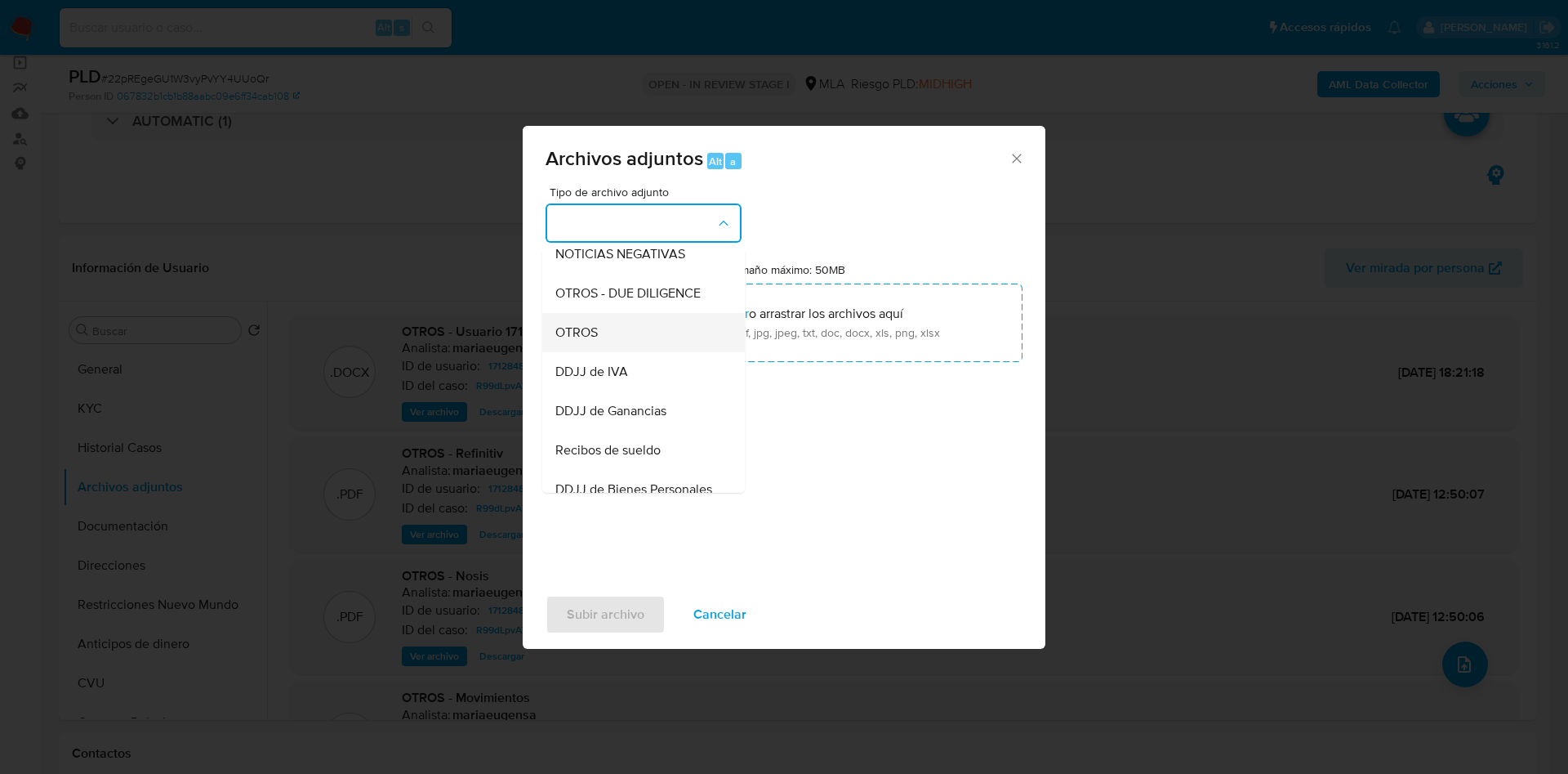
click at [612, 352] on div "OTROS" at bounding box center [638, 332] width 167 height 39
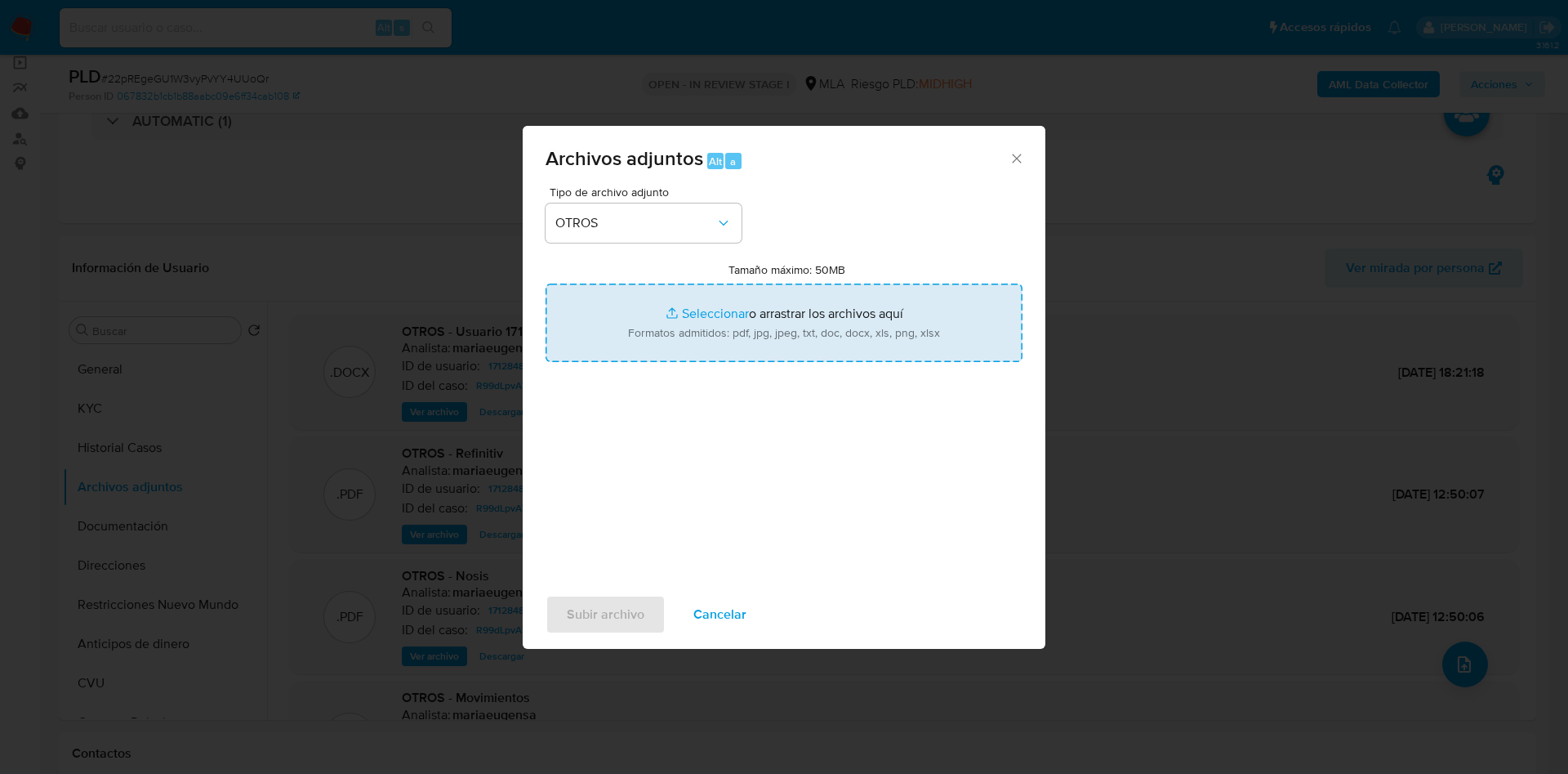
click at [677, 324] on input "Tamaño máximo: 50MB Seleccionar archivos" at bounding box center [784, 323] width 477 height 78
type input "C:\fakepath\Movimientos 17128482.xlsx"
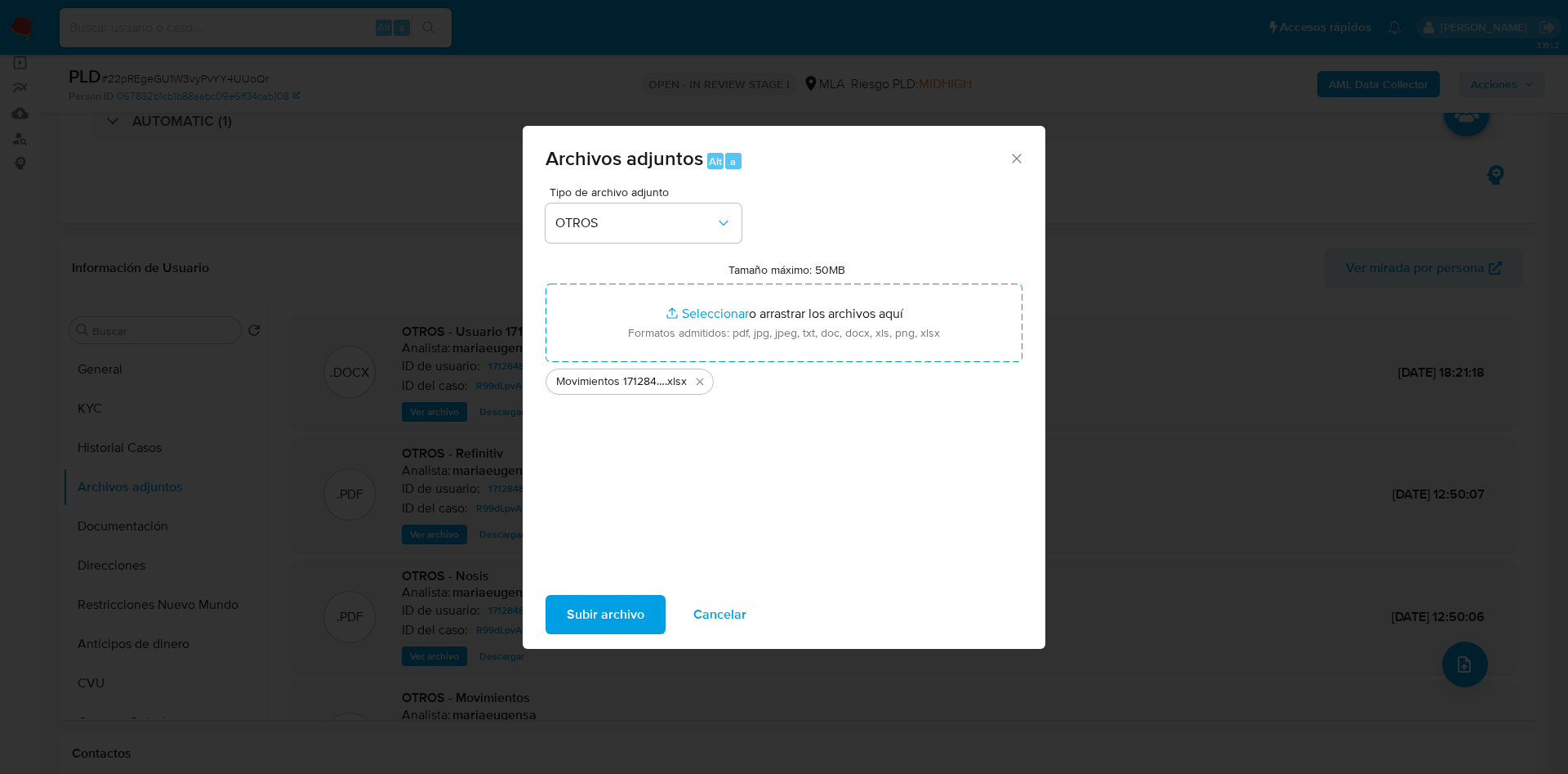
drag, startPoint x: 677, startPoint y: 324, endPoint x: 588, endPoint y: 612, distance: 301.4
click at [588, 612] on span "Subir archivo" at bounding box center [605, 614] width 78 height 36
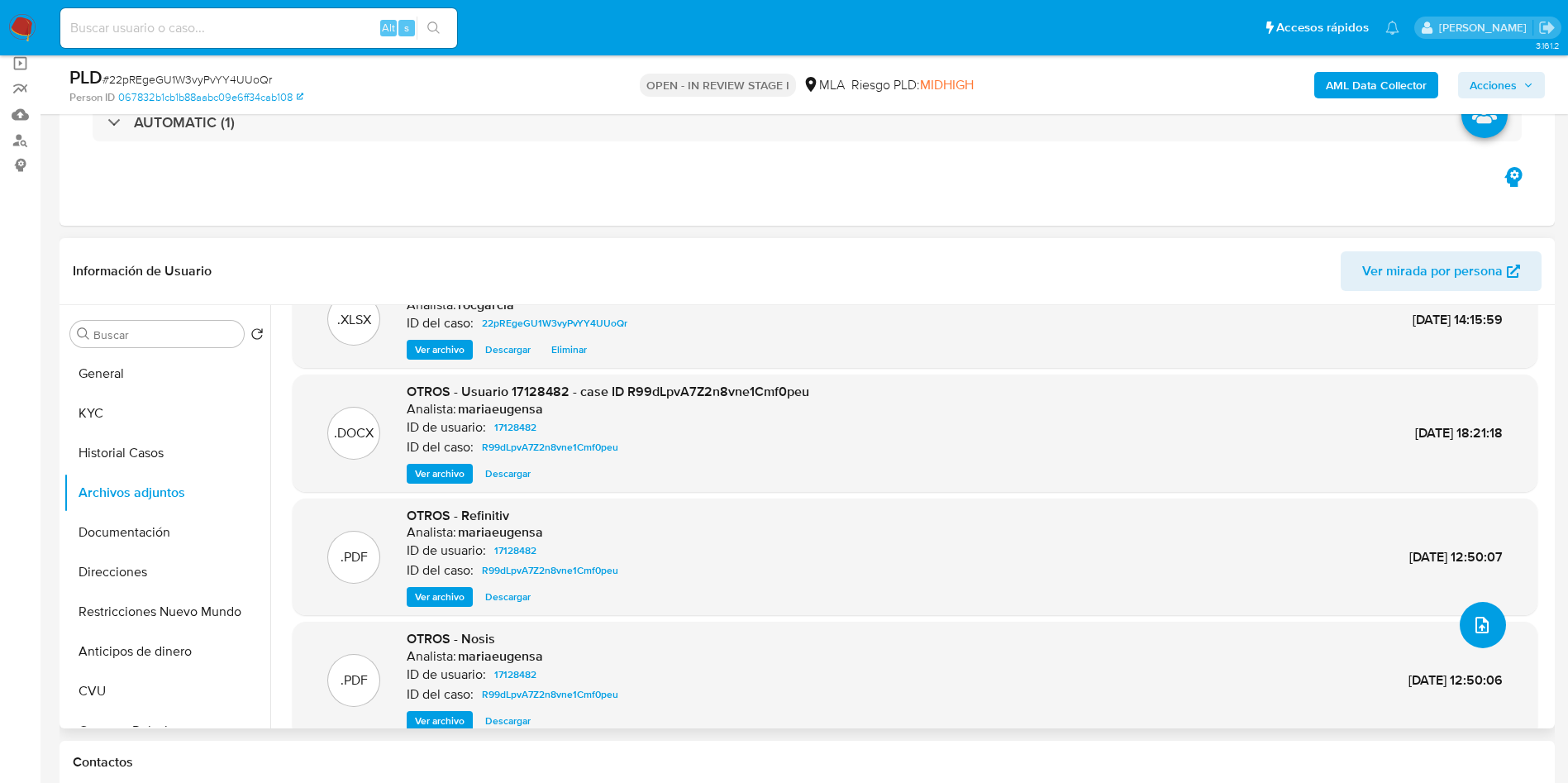
scroll to position [73, 0]
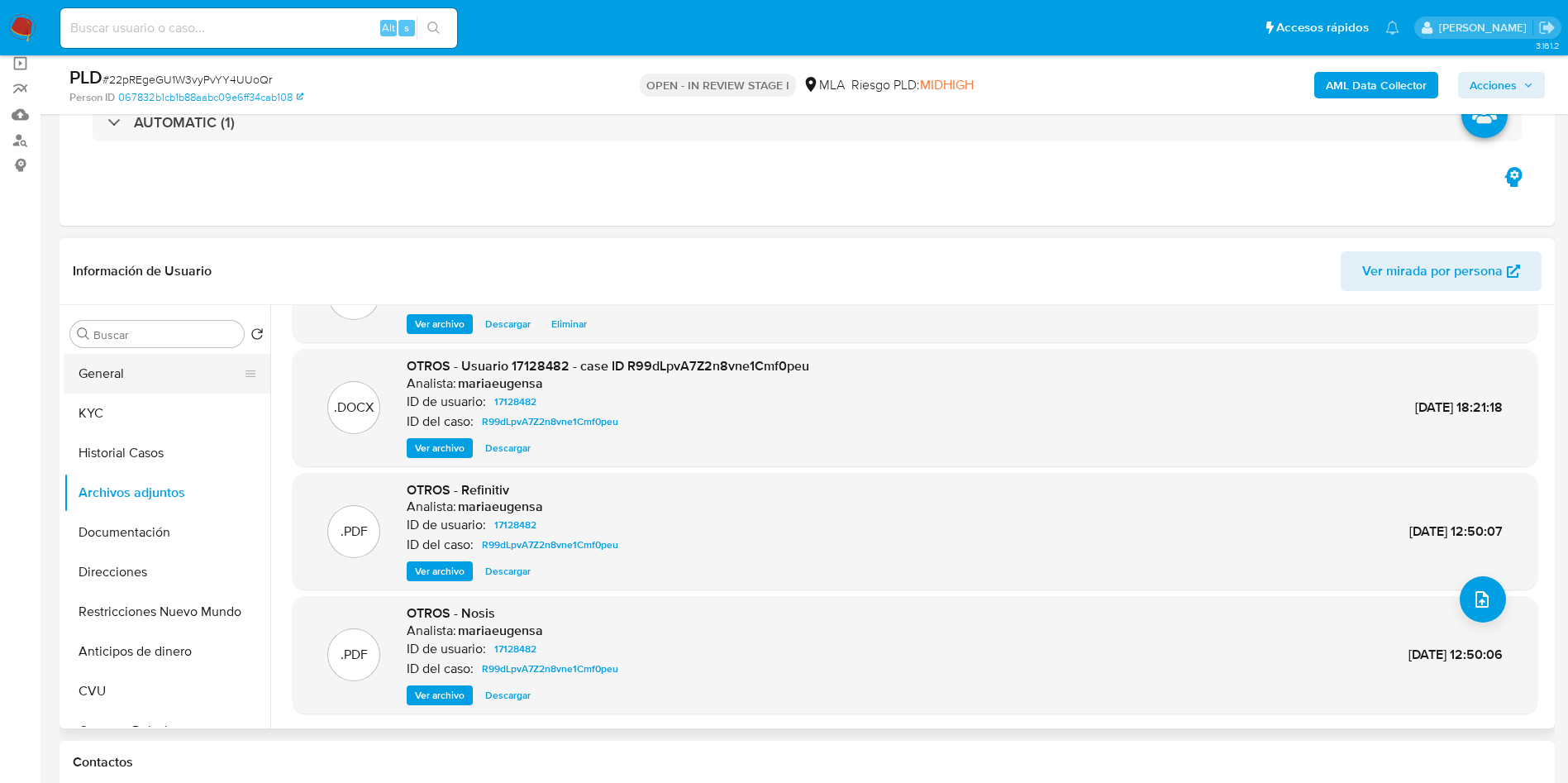
click at [128, 383] on button "General" at bounding box center [160, 373] width 193 height 40
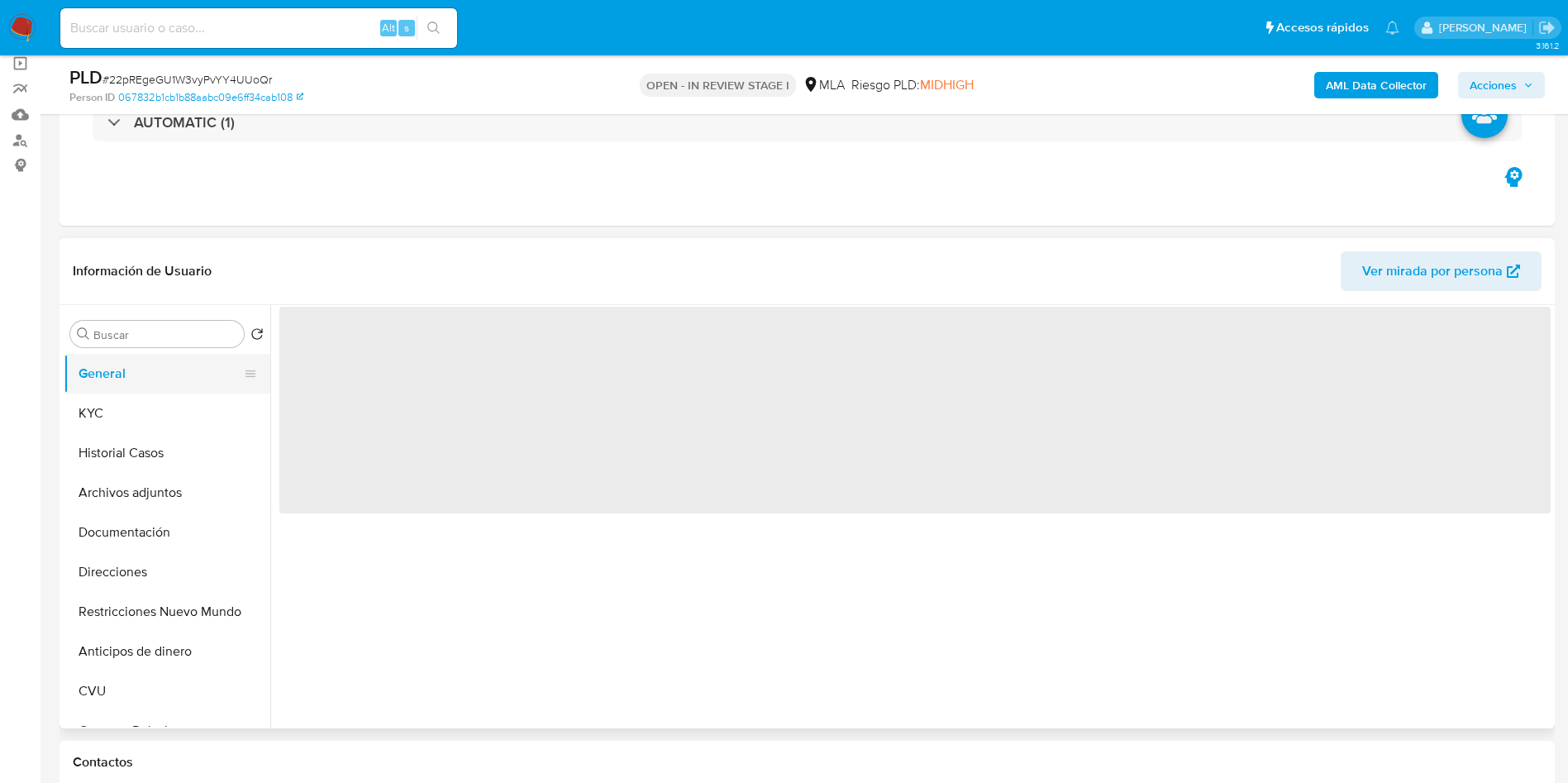
click at [130, 391] on button "General" at bounding box center [160, 373] width 193 height 40
click at [126, 412] on button "KYC" at bounding box center [160, 413] width 193 height 40
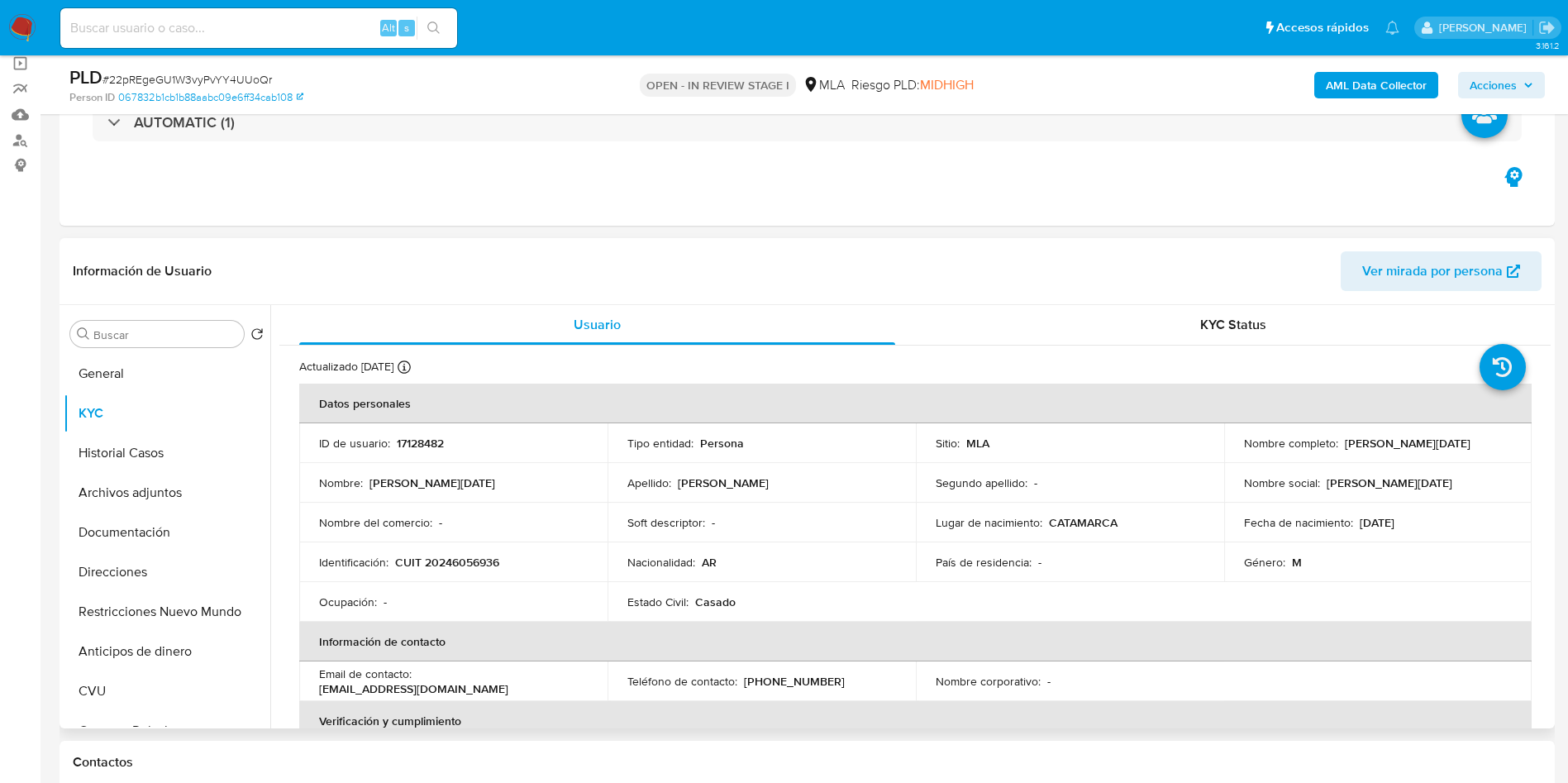
drag, startPoint x: 1340, startPoint y: 436, endPoint x: 1495, endPoint y: 447, distance: 155.4
click at [1496, 447] on div "Nombre completo : Patricio Noel Aballay Mercado" at bounding box center [1378, 443] width 269 height 15
click at [1495, 447] on div "Nombre completo : Patricio Noel Aballay Mercado" at bounding box center [1378, 443] width 269 height 15
drag, startPoint x: 1340, startPoint y: 439, endPoint x: 1510, endPoint y: 443, distance: 170.0
click at [1510, 443] on td "Nombre completo : Patricio Noel Aballay Mercado" at bounding box center [1377, 443] width 308 height 40
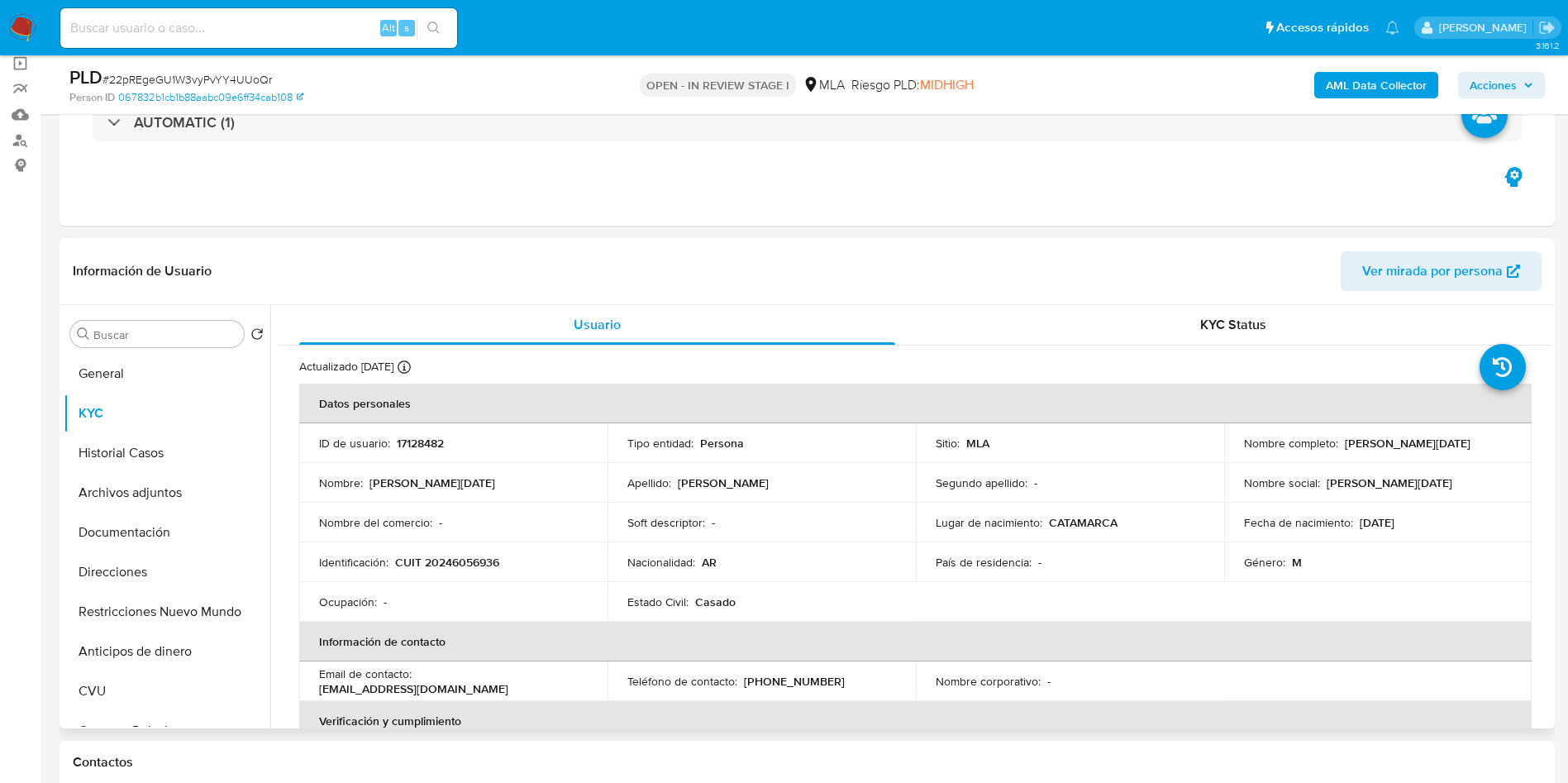
copy p "[PERSON_NAME][DATE] [PERSON_NAME]"
click at [191, 622] on button "Restricciones Nuevo Mundo" at bounding box center [160, 612] width 193 height 40
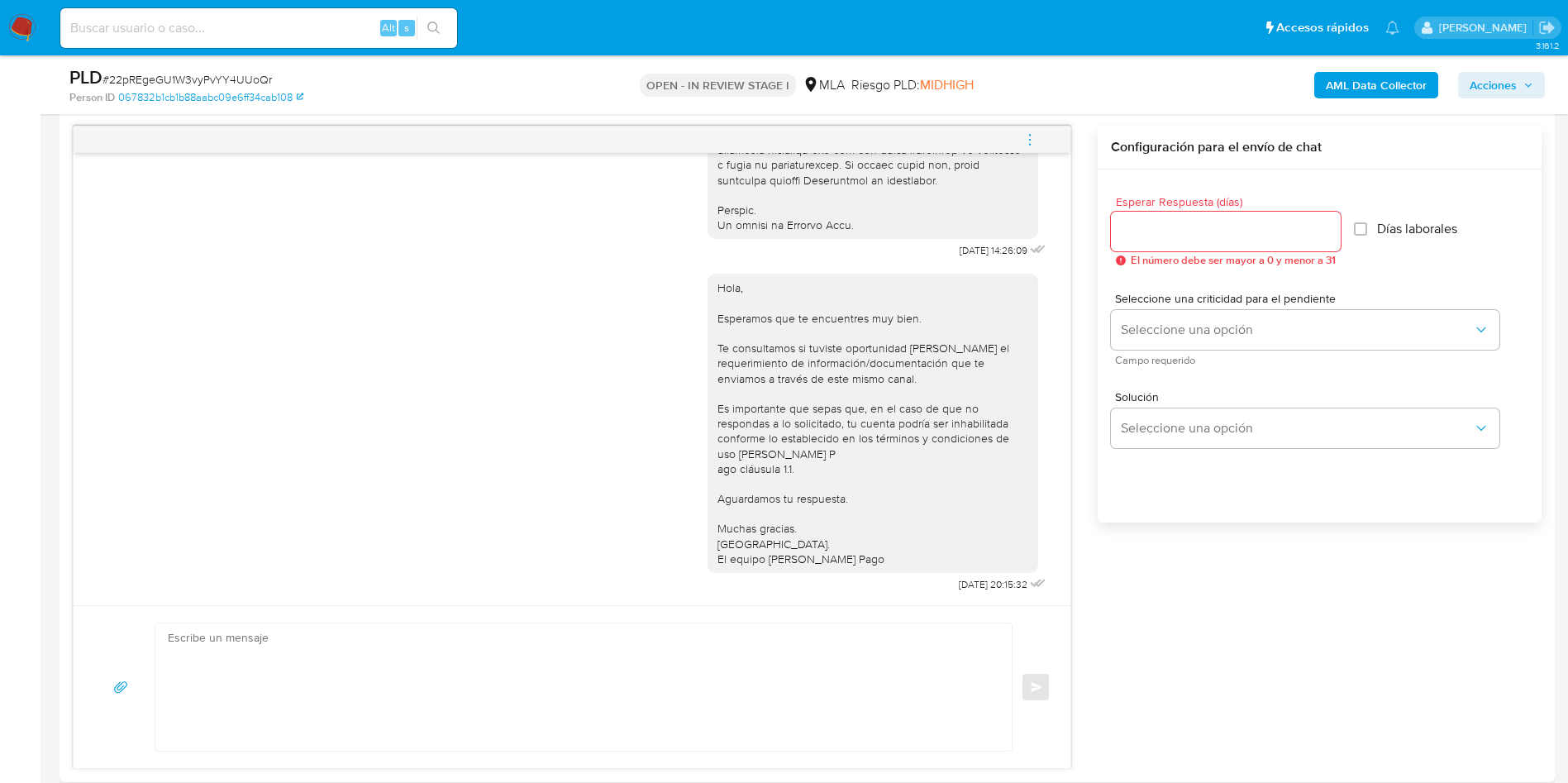
scroll to position [992, 0]
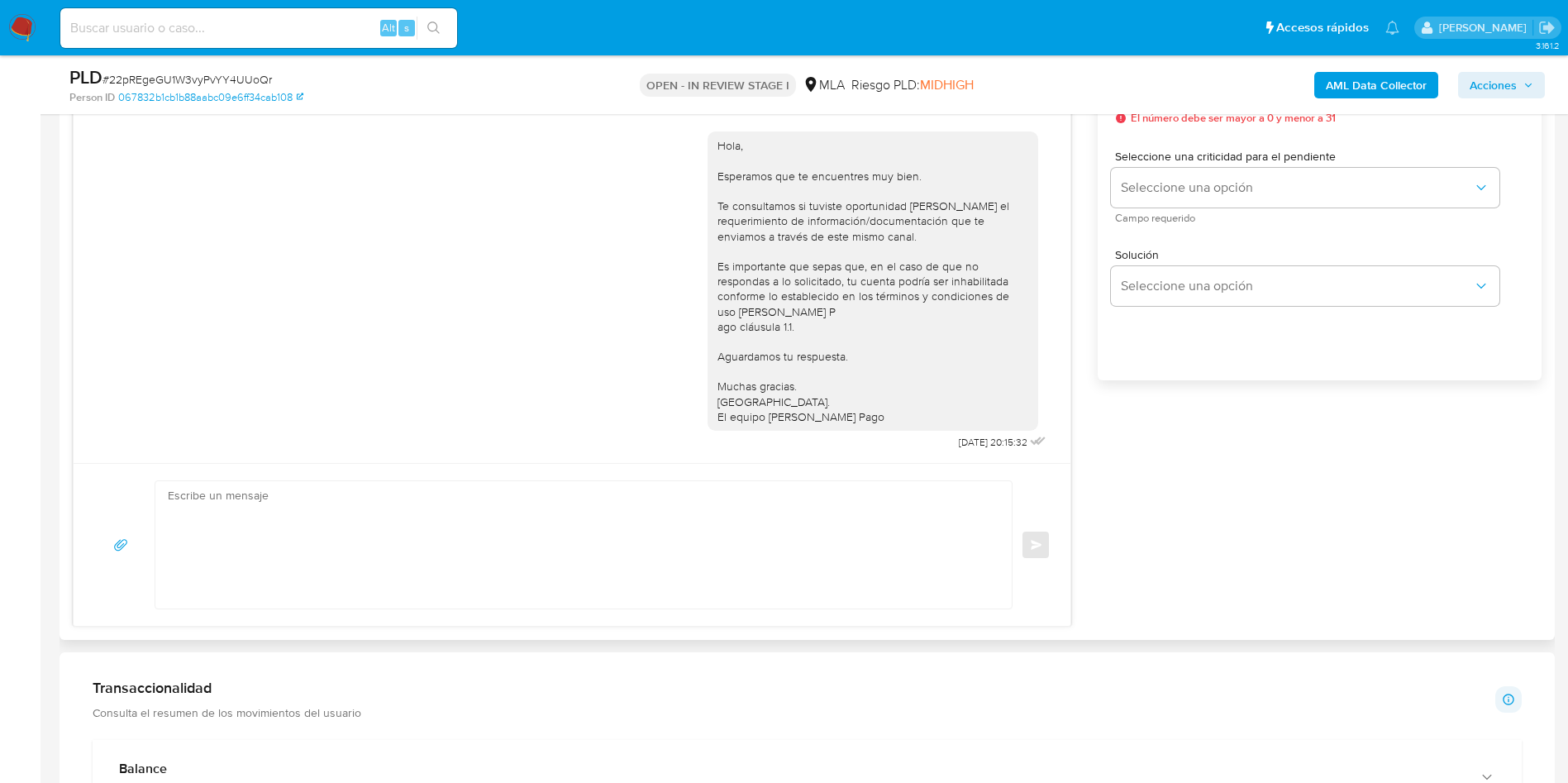
click at [395, 484] on textarea at bounding box center [579, 545] width 823 height 128
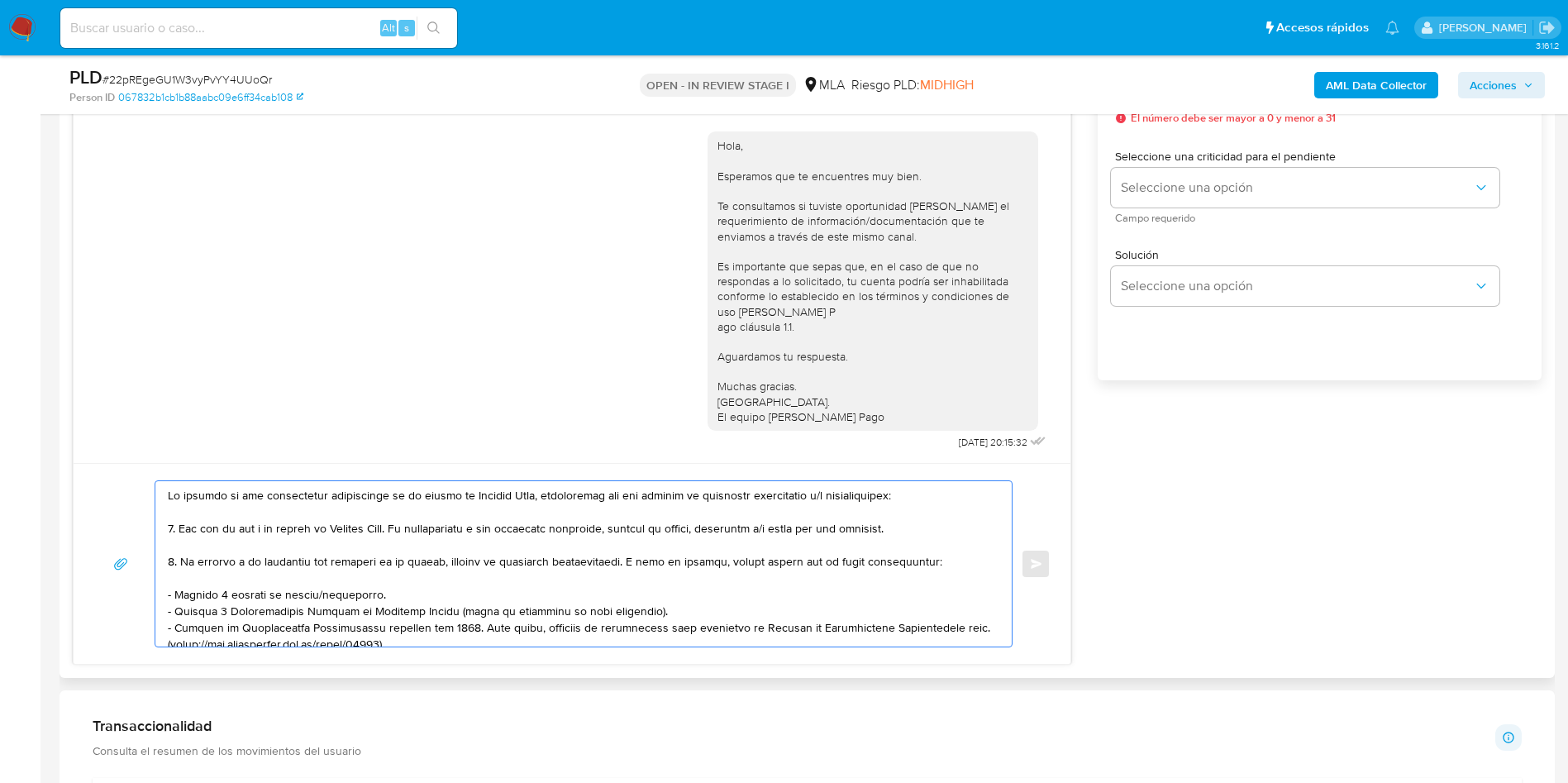
click at [171, 492] on textarea at bounding box center [579, 564] width 823 height 166
paste textarea "[PERSON_NAME][DATE] [PERSON_NAME]"
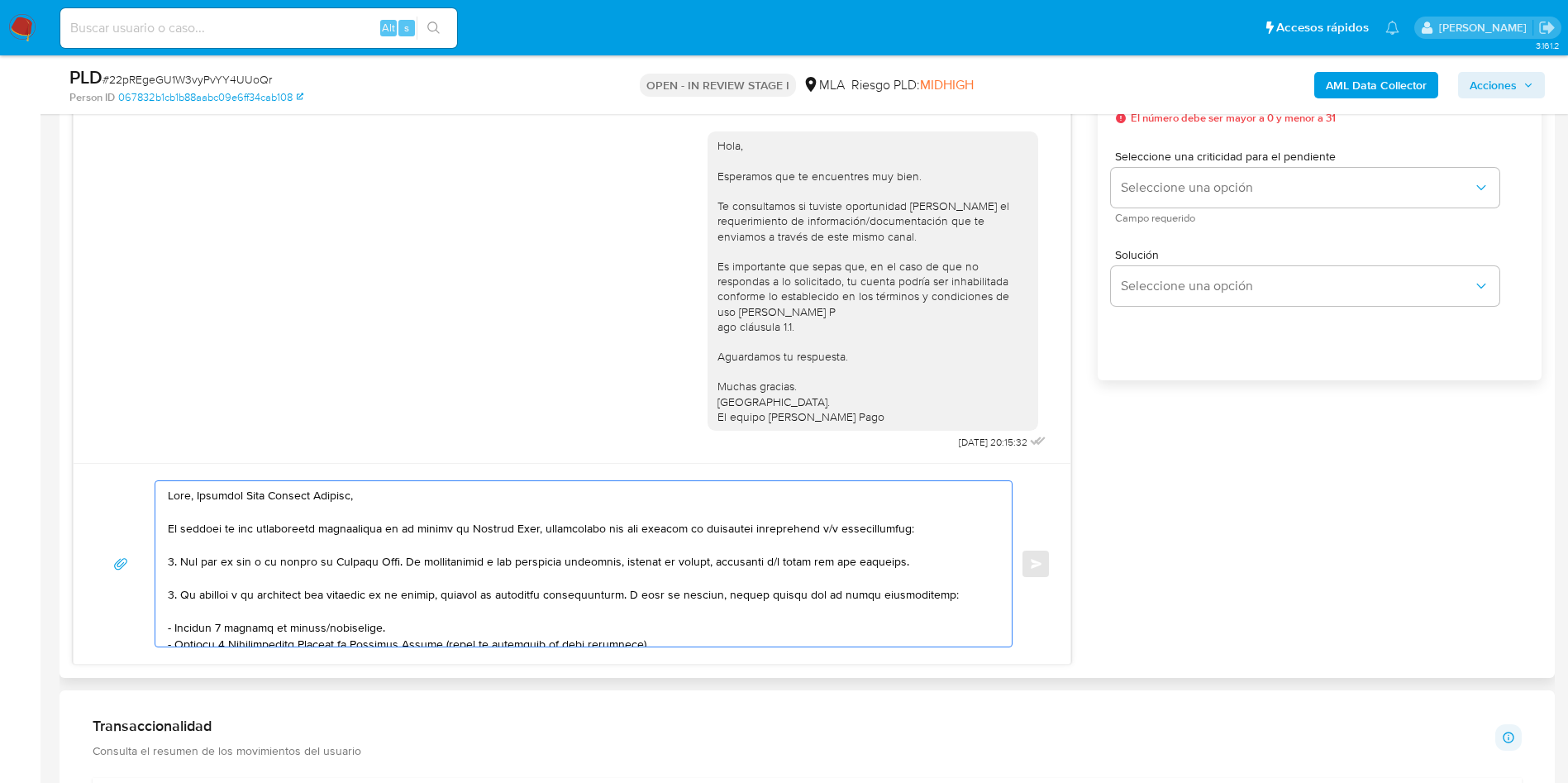
drag, startPoint x: 413, startPoint y: 559, endPoint x: 955, endPoint y: 558, distance: 542.0
click at [955, 558] on textarea at bounding box center [579, 564] width 823 height 166
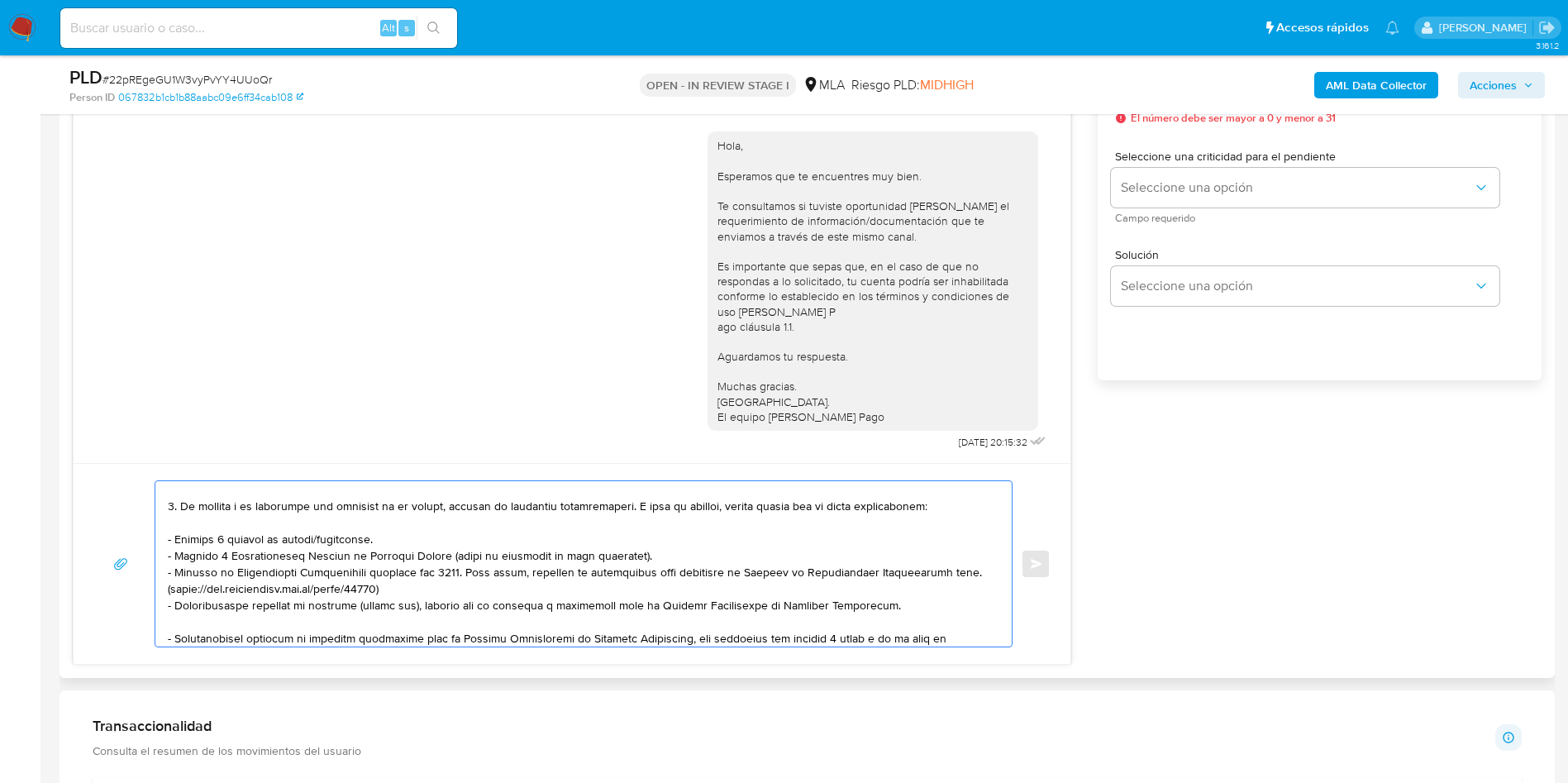
scroll to position [124, 0]
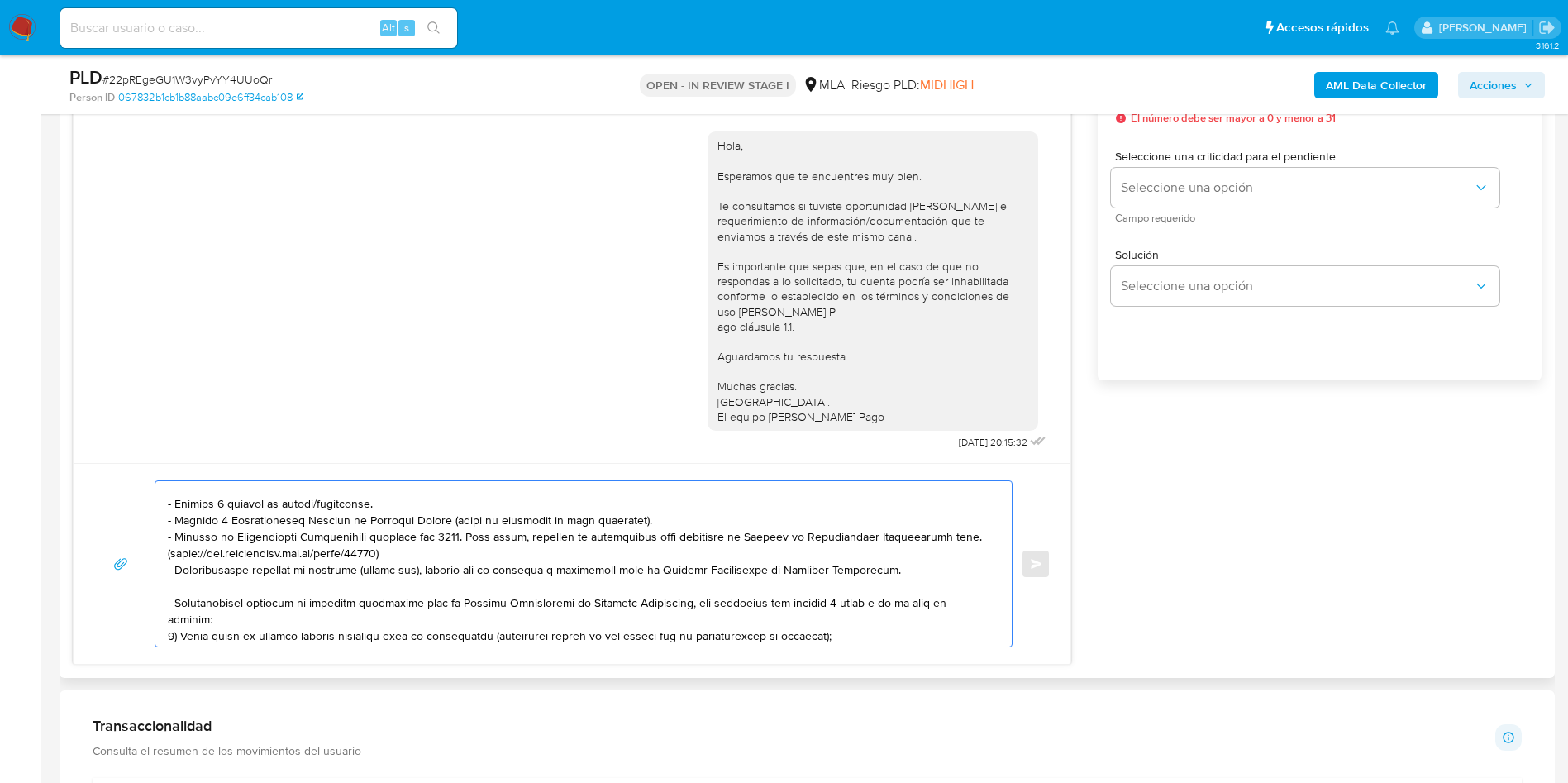
click at [314, 508] on textarea at bounding box center [579, 564] width 823 height 166
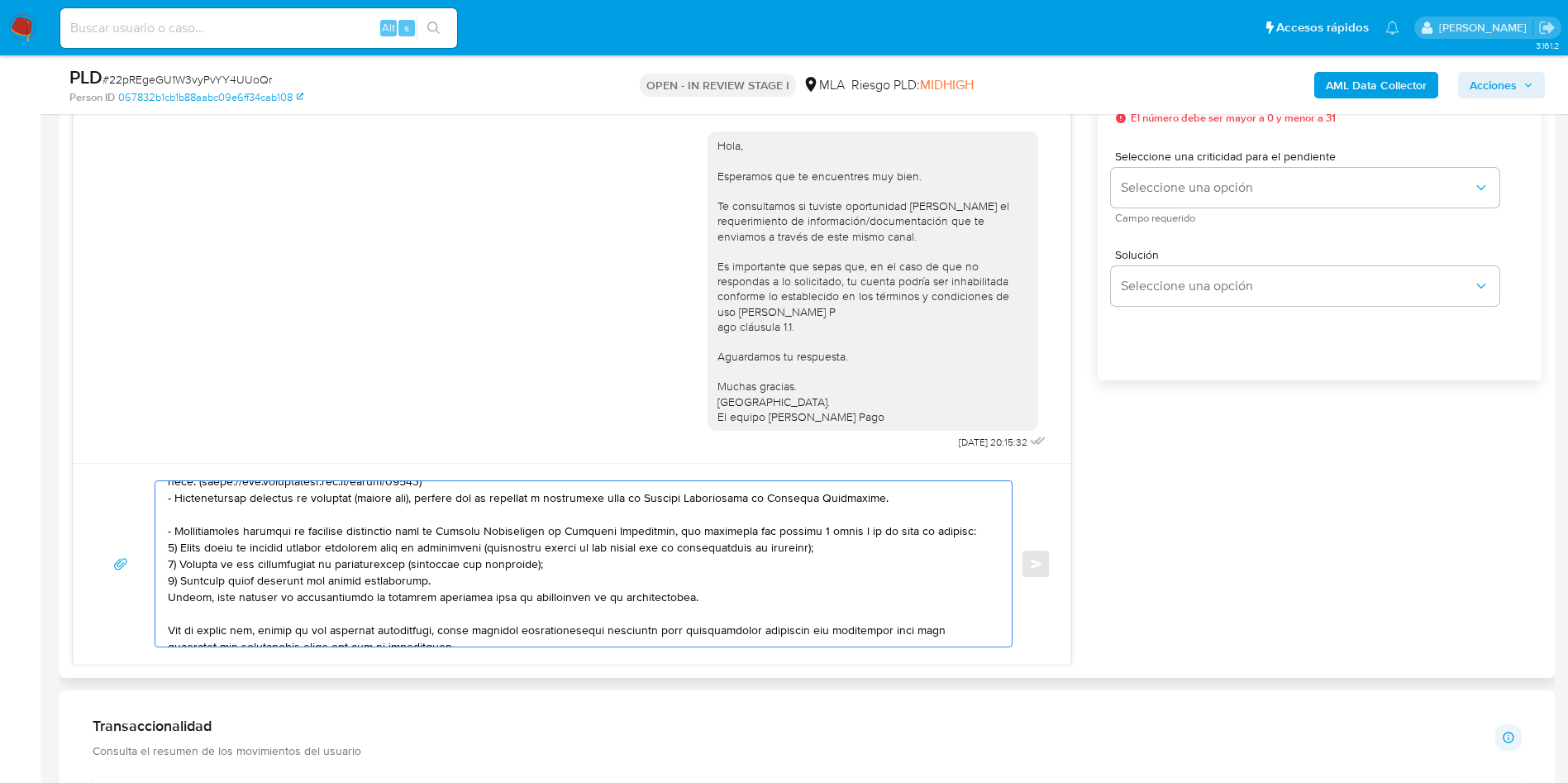
scroll to position [231, 0]
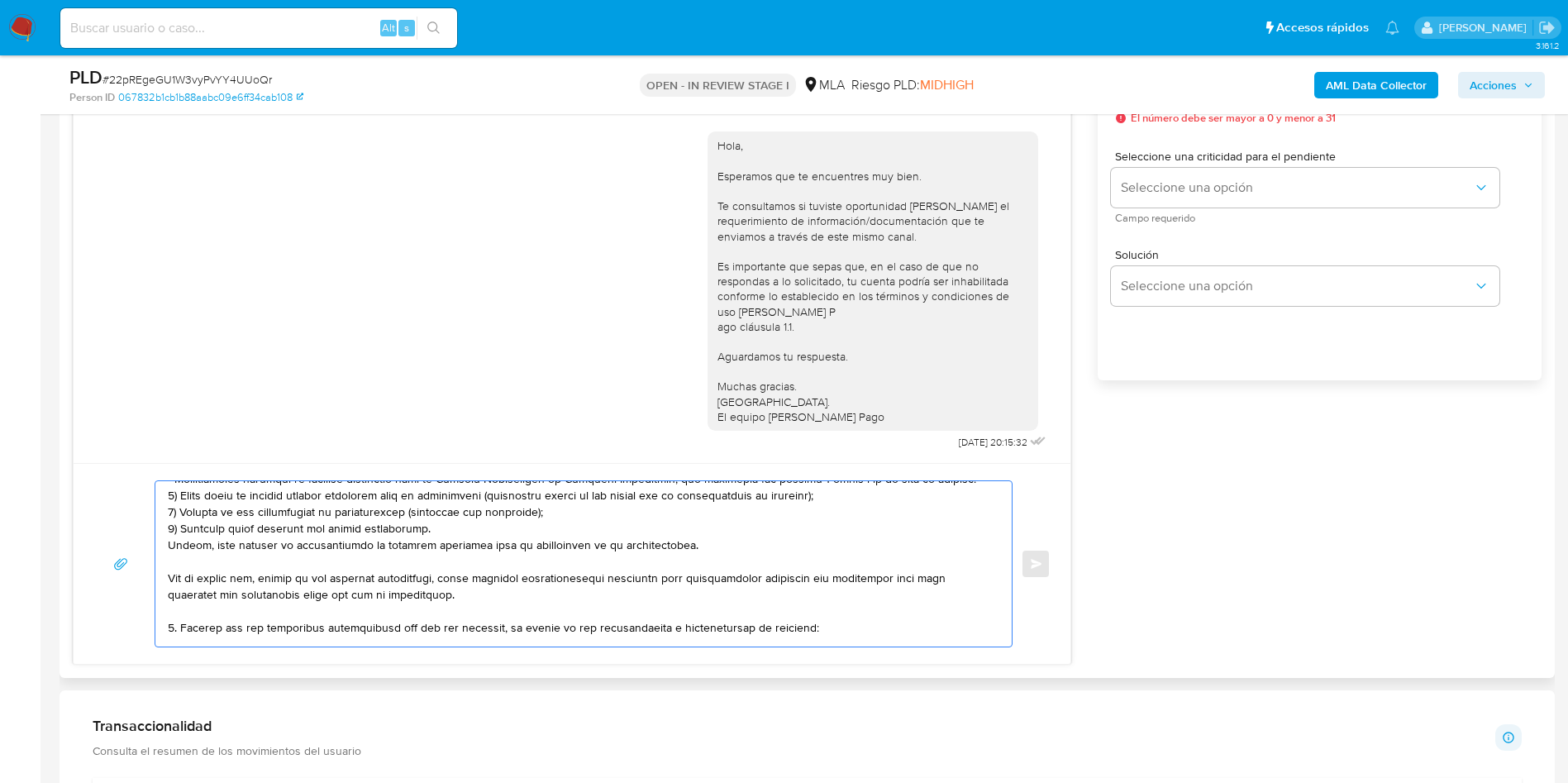
drag, startPoint x: 169, startPoint y: 568, endPoint x: 749, endPoint y: 555, distance: 580.1
click at [749, 555] on textarea at bounding box center [579, 564] width 823 height 166
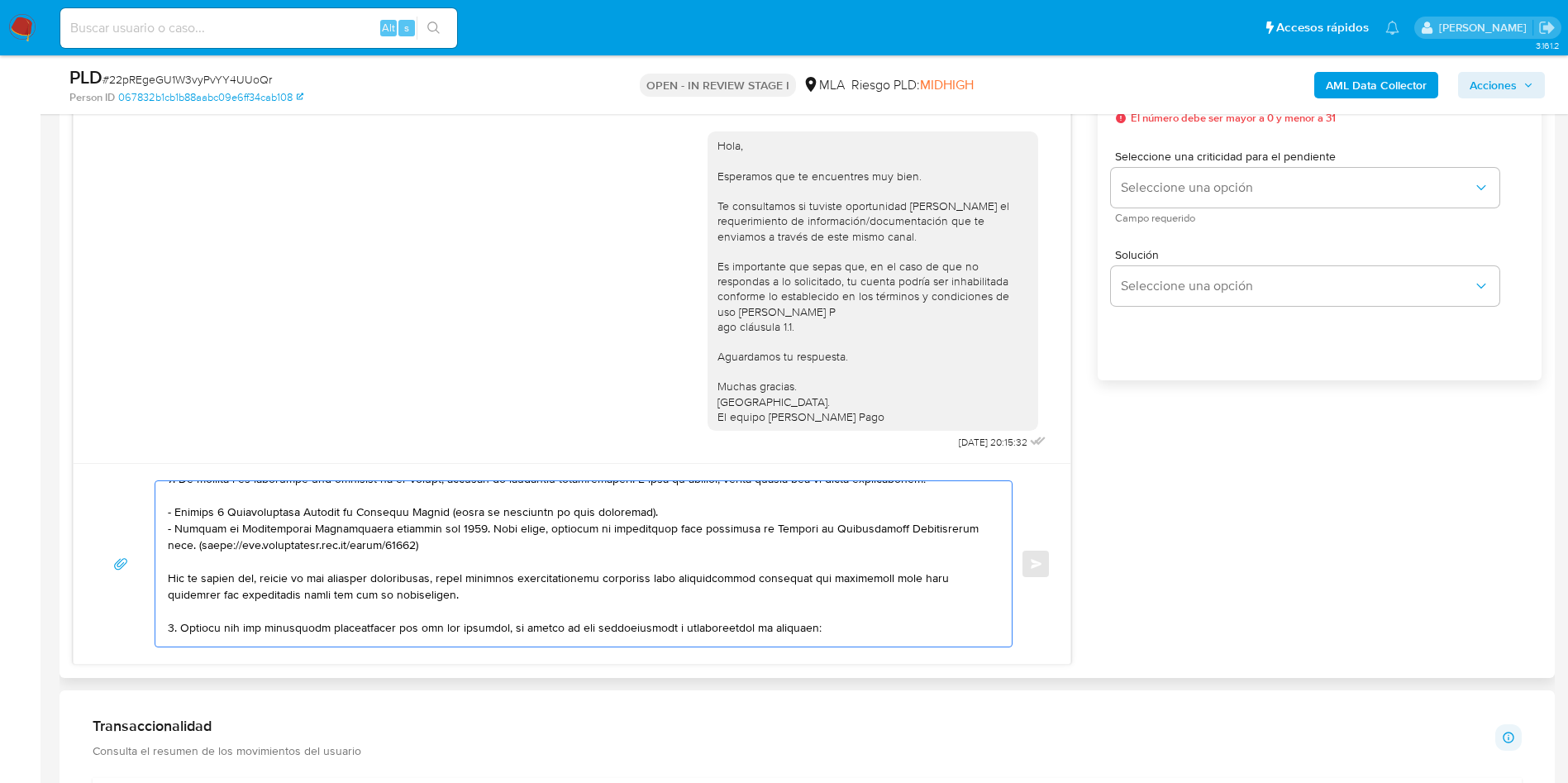
scroll to position [240, 0]
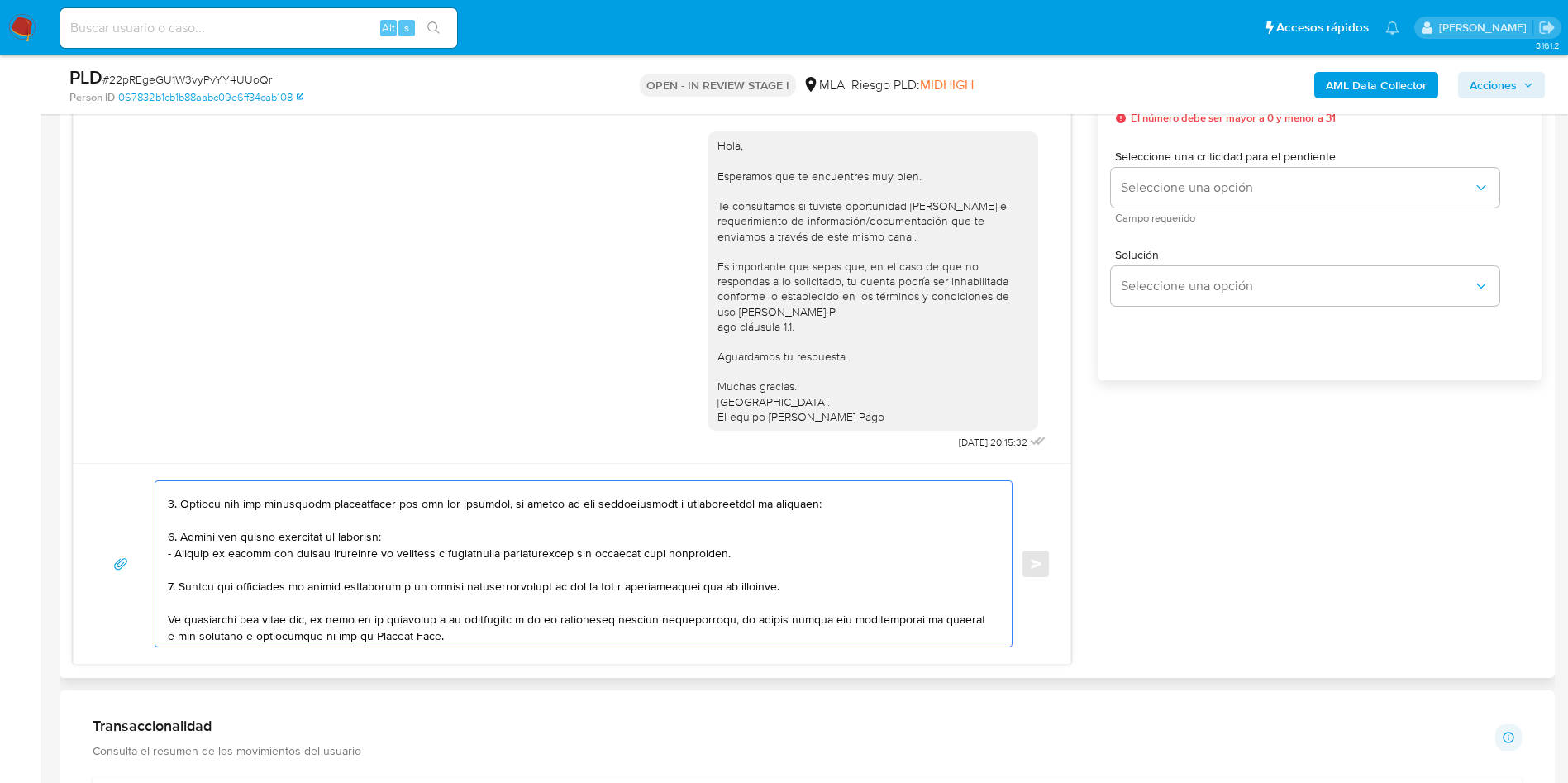
click at [262, 515] on textarea at bounding box center [579, 564] width 823 height 166
paste textarea "- Raul Agustin Lopez - CUIT 23324076549 (- Servicios de asesoramiento, direcció…"
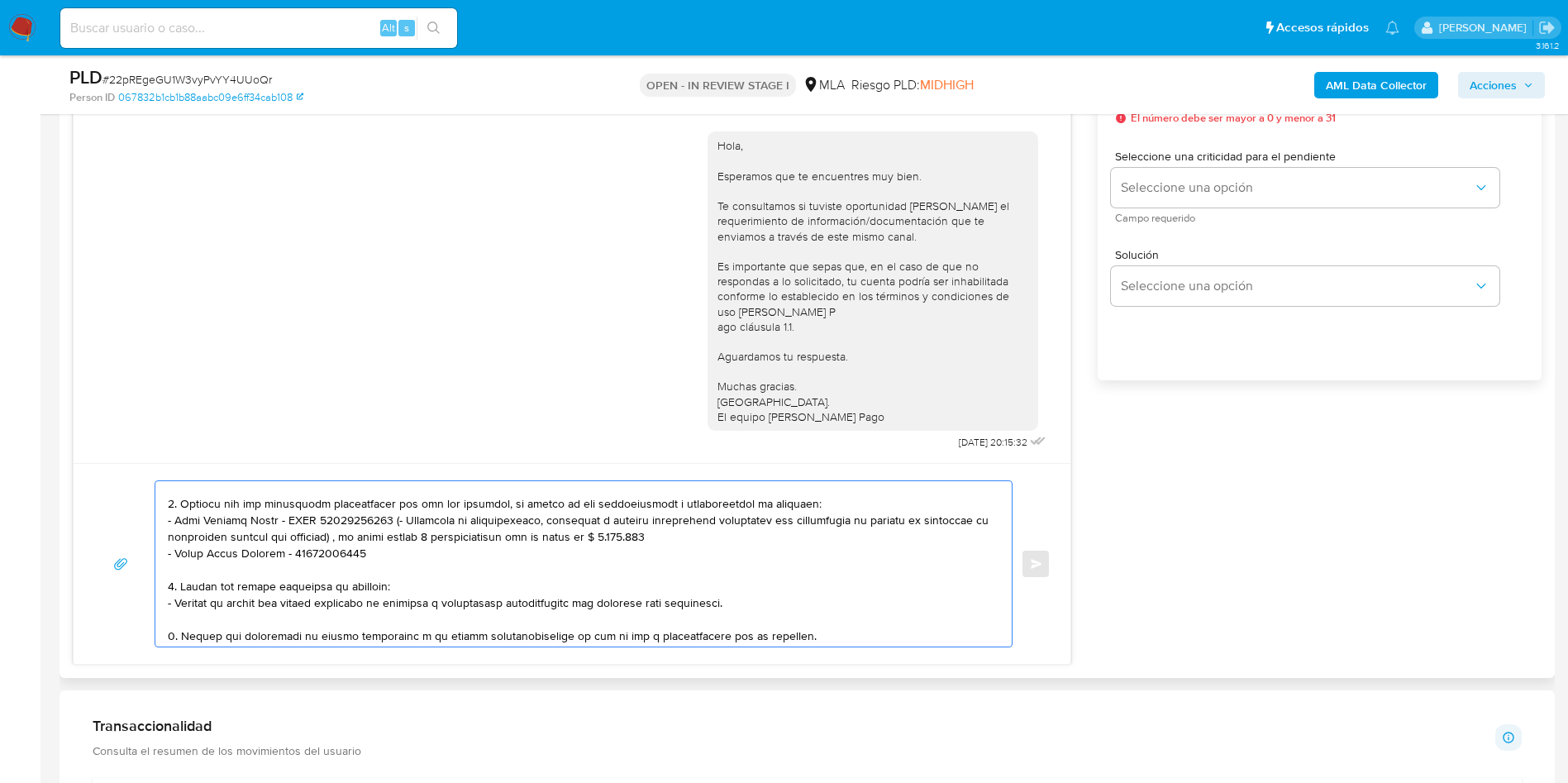
drag, startPoint x: 387, startPoint y: 522, endPoint x: 688, endPoint y: 537, distance: 301.4
click at [688, 537] on textarea at bounding box center [579, 564] width 823 height 166
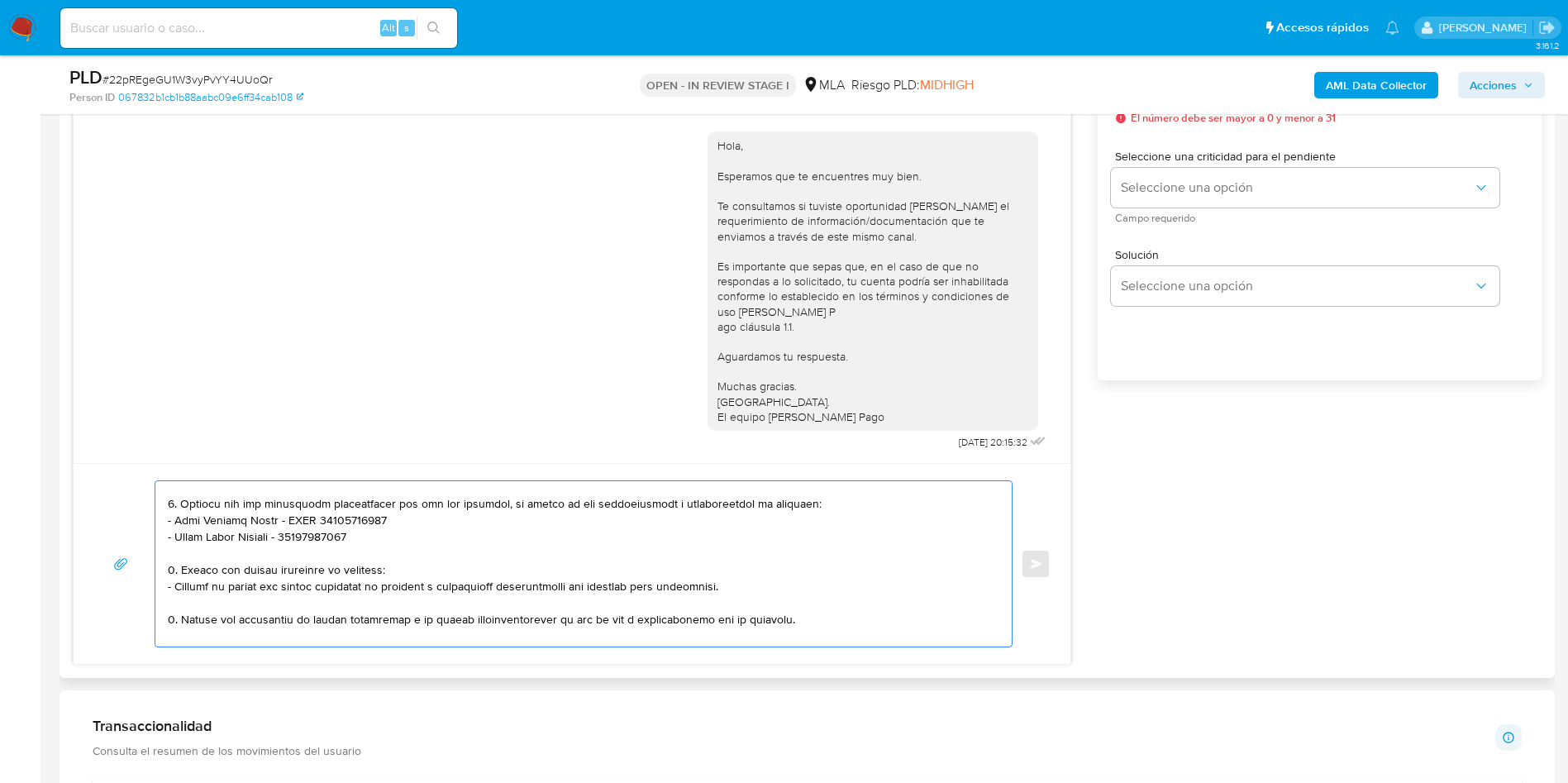
click at [832, 523] on textarea at bounding box center [579, 564] width 823 height 166
click at [827, 498] on textarea at bounding box center [579, 564] width 823 height 166
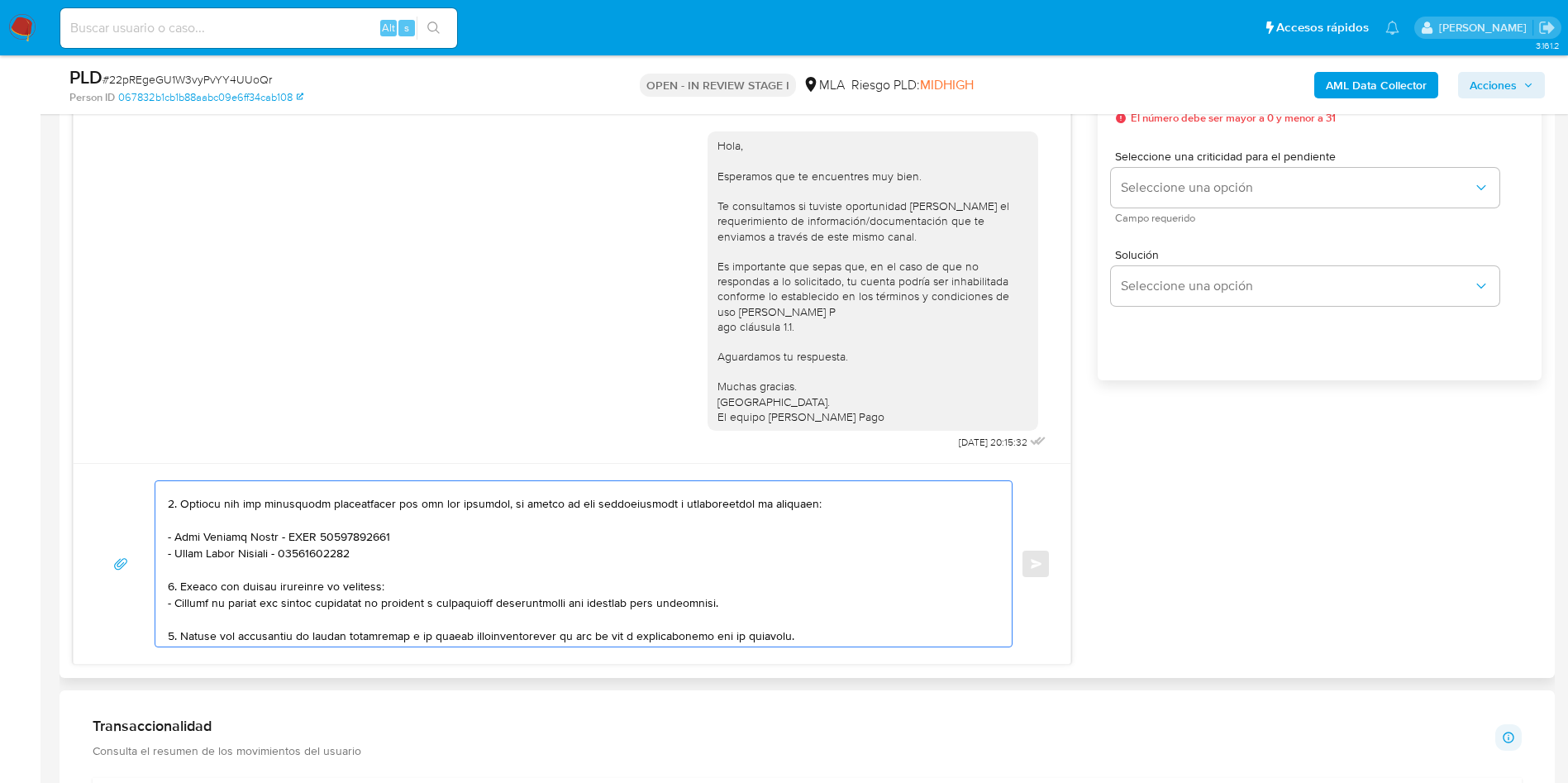
scroll to position [256, 0]
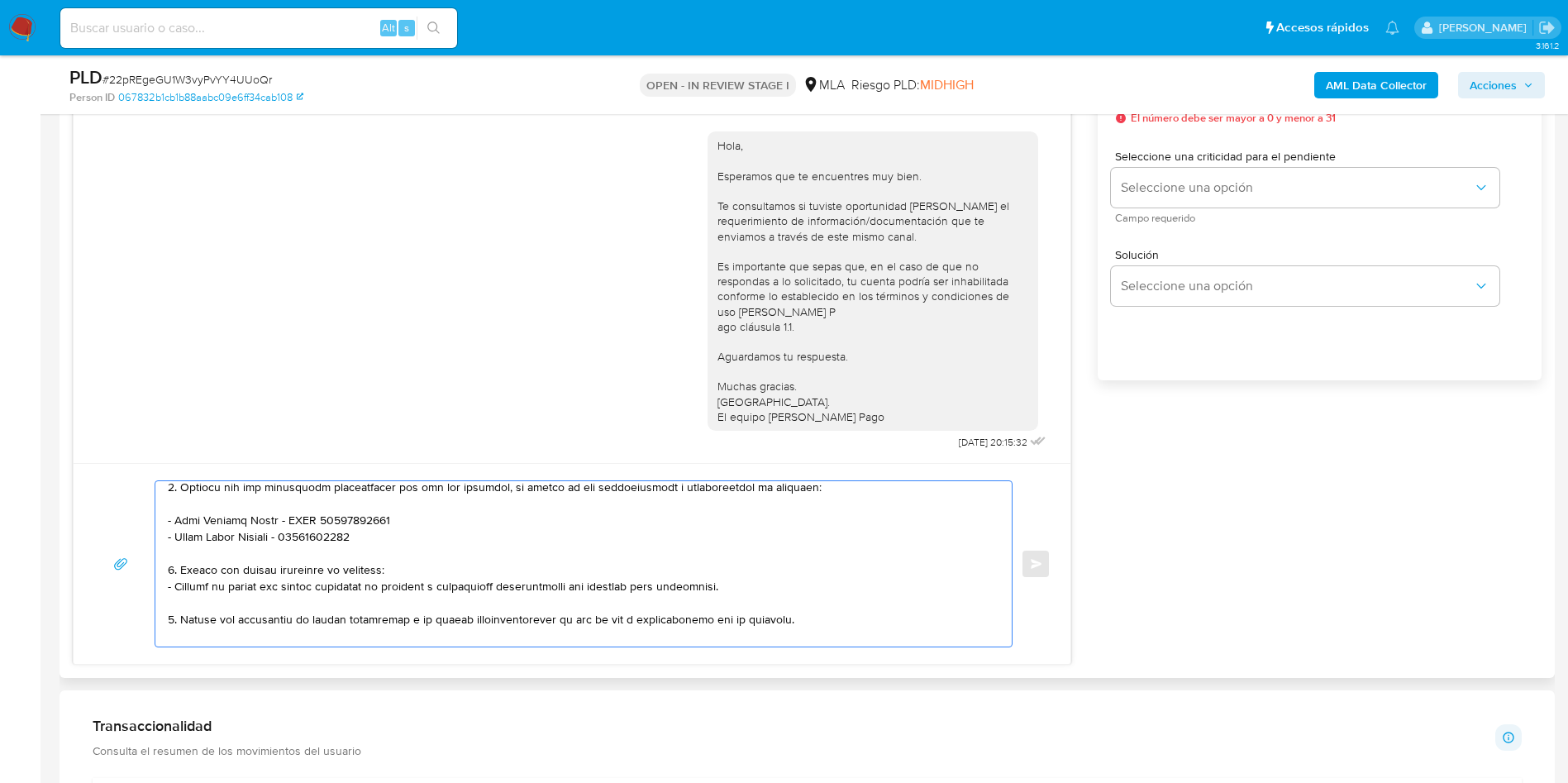
click at [312, 559] on textarea at bounding box center [579, 564] width 823 height 166
paste textarea "- Ramon Gregorio Garnica - CUIL 20224508078 (SIN ACTIVIDAD) , a quien le envía …"
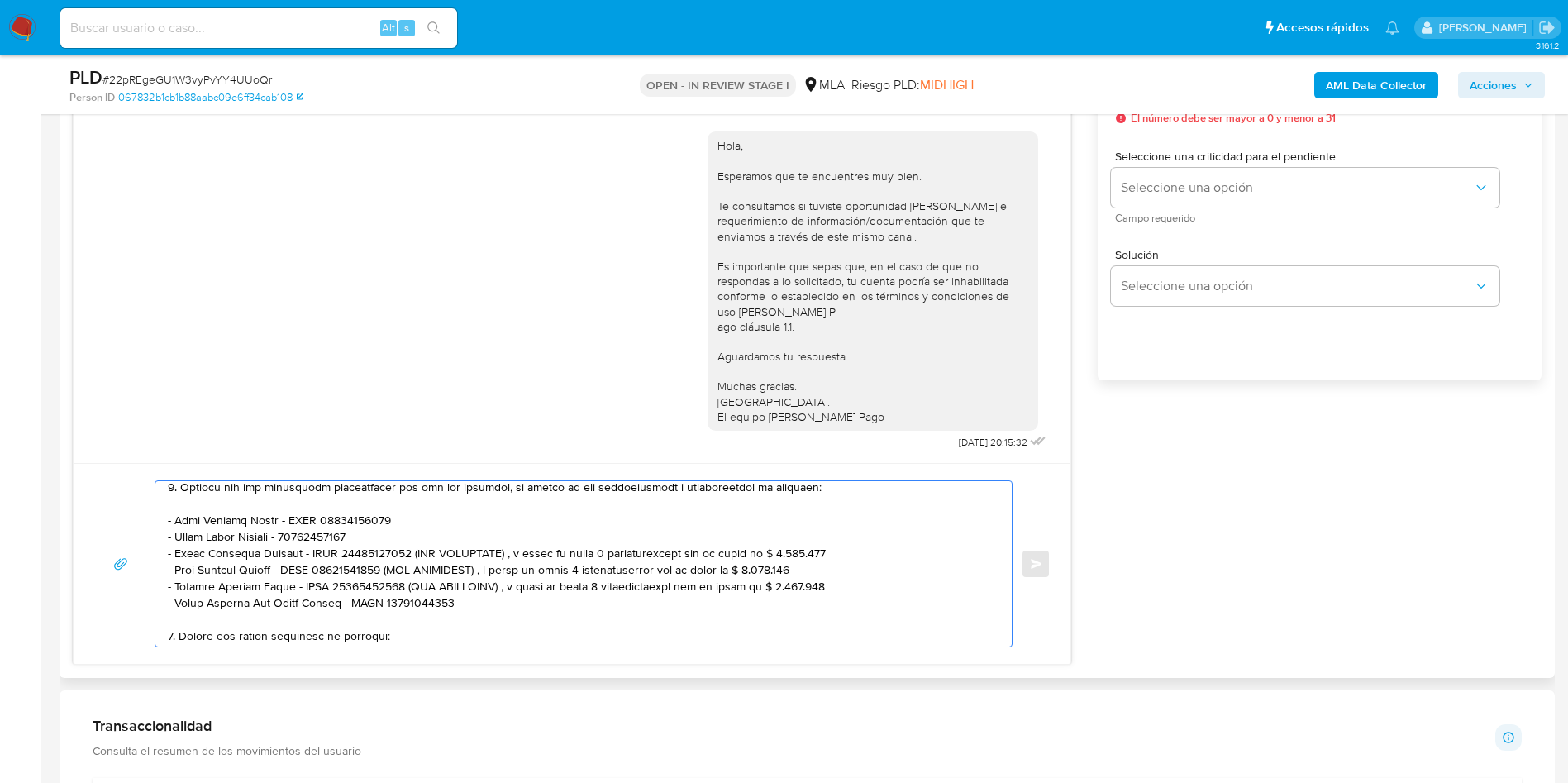
drag, startPoint x: 417, startPoint y: 557, endPoint x: 827, endPoint y: 552, distance: 410.0
click at [827, 552] on textarea at bounding box center [579, 564] width 823 height 166
drag, startPoint x: 450, startPoint y: 569, endPoint x: 797, endPoint y: 567, distance: 347.0
click at [797, 567] on textarea at bounding box center [579, 564] width 823 height 166
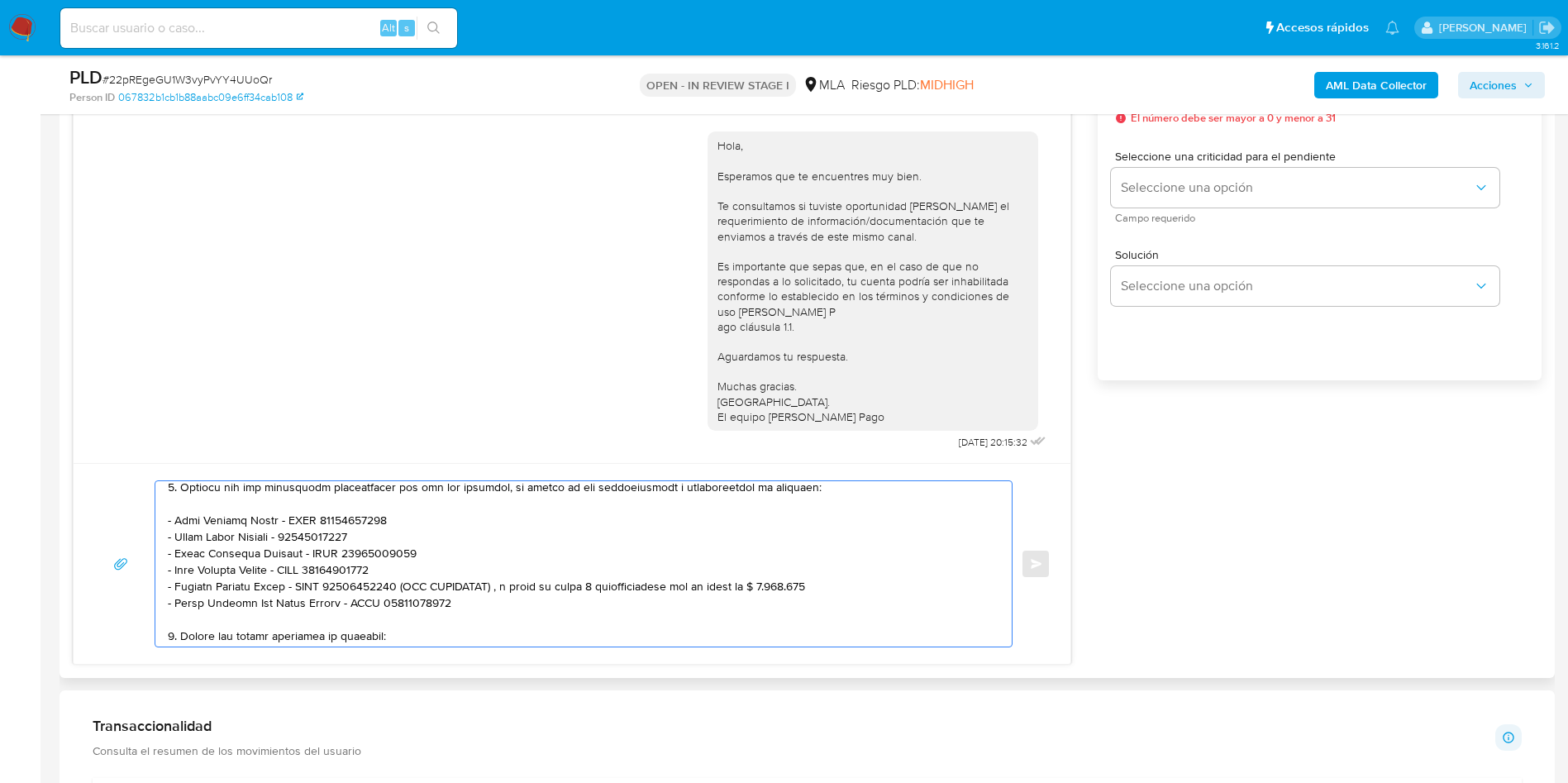
drag, startPoint x: 401, startPoint y: 584, endPoint x: 773, endPoint y: 577, distance: 372.1
click at [822, 580] on textarea at bounding box center [579, 564] width 823 height 166
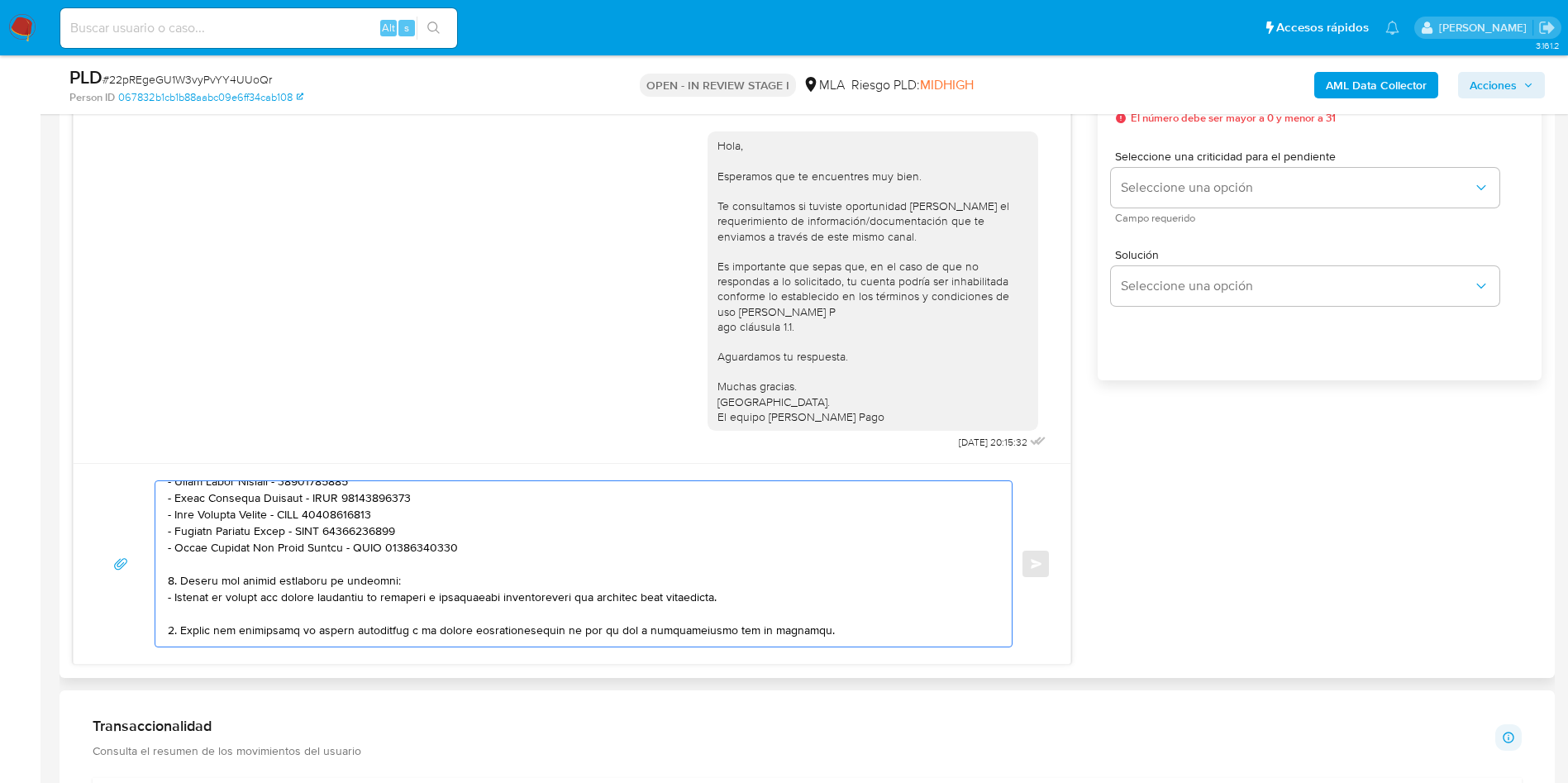
scroll to position [380, 0]
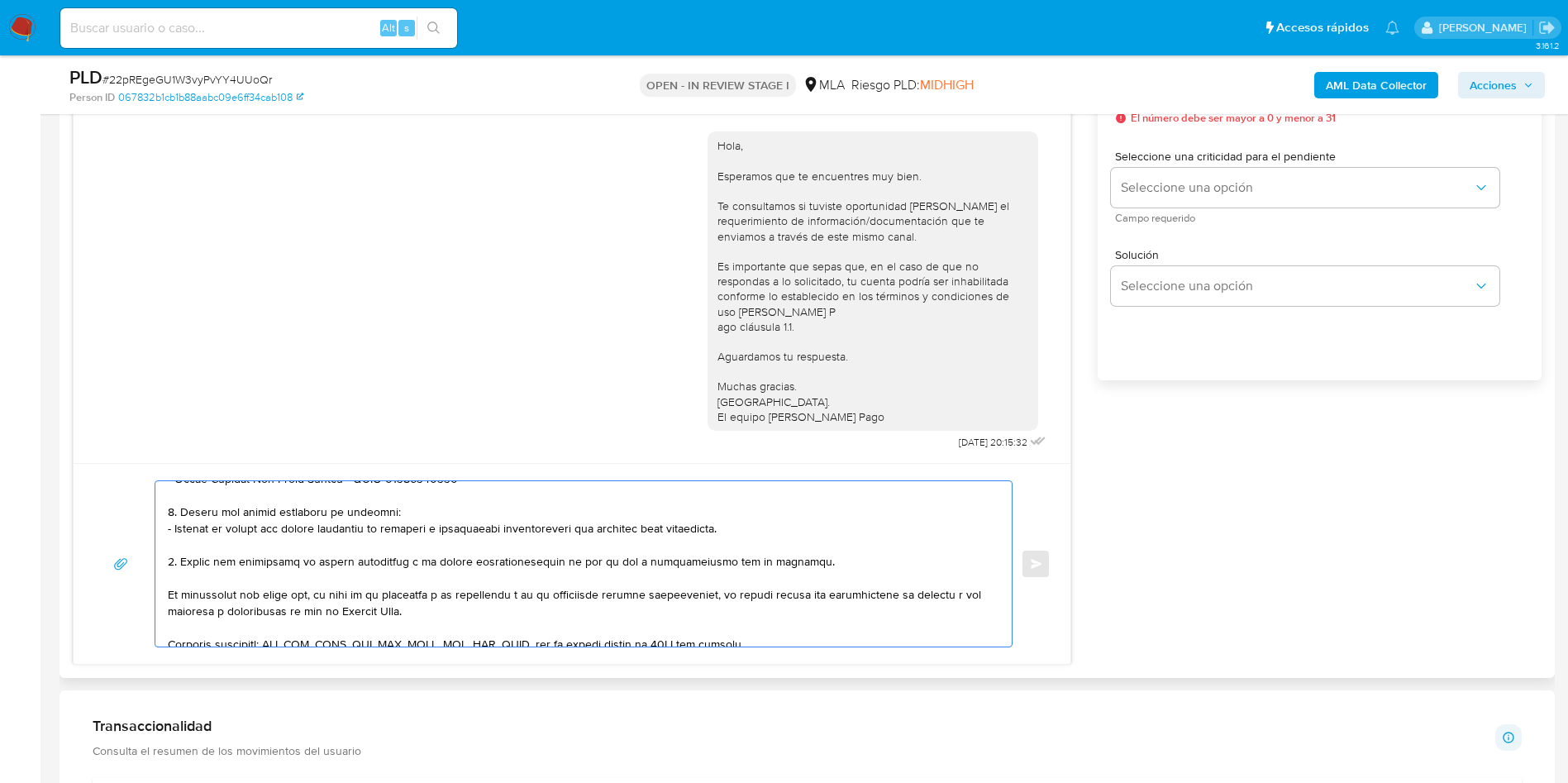
drag, startPoint x: 184, startPoint y: 549, endPoint x: 180, endPoint y: 566, distance: 17.5
click at [180, 566] on textarea at bounding box center [579, 564] width 823 height 166
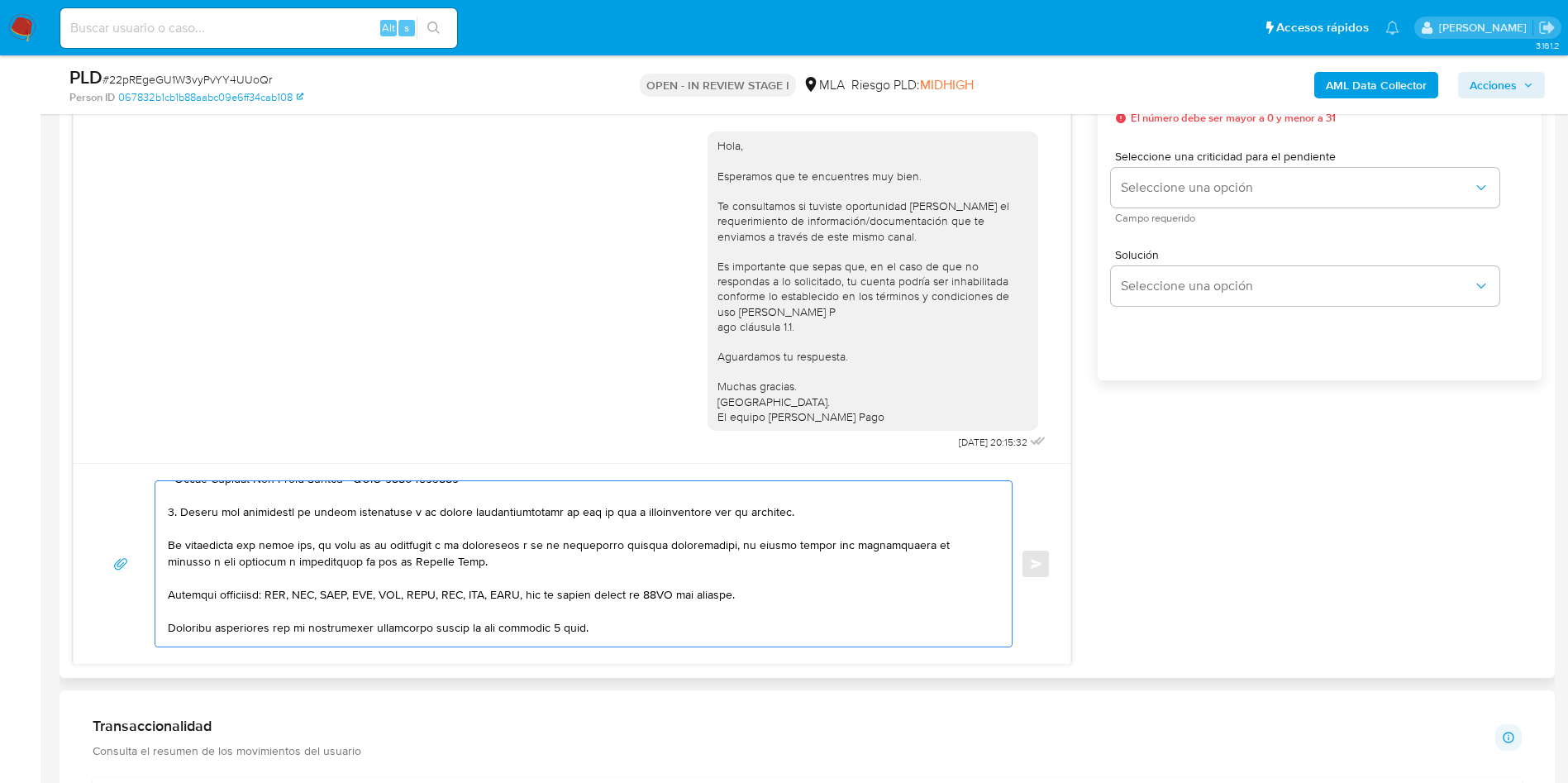
click at [610, 517] on textarea at bounding box center [579, 564] width 823 height 166
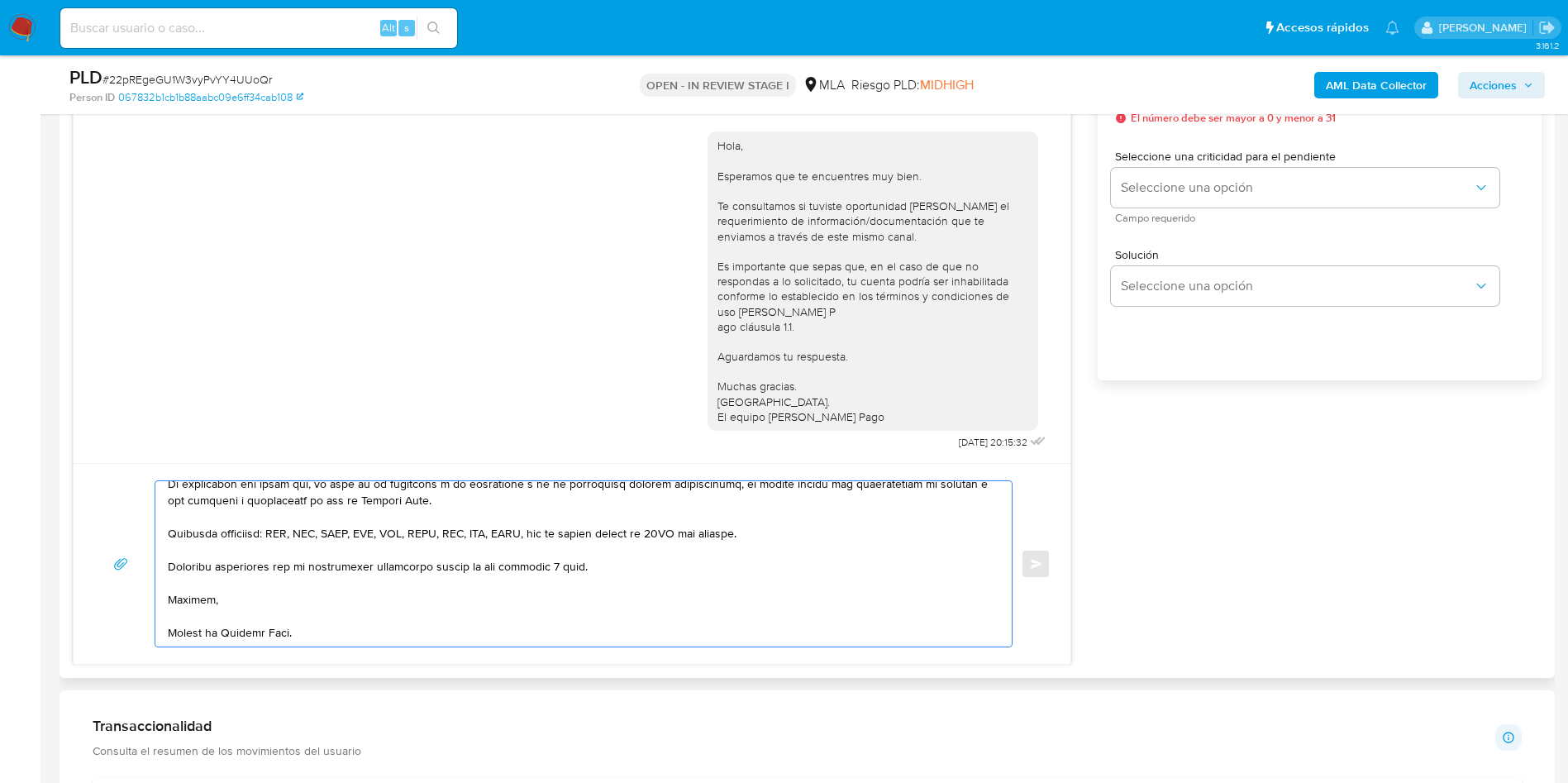
scroll to position [868, 0]
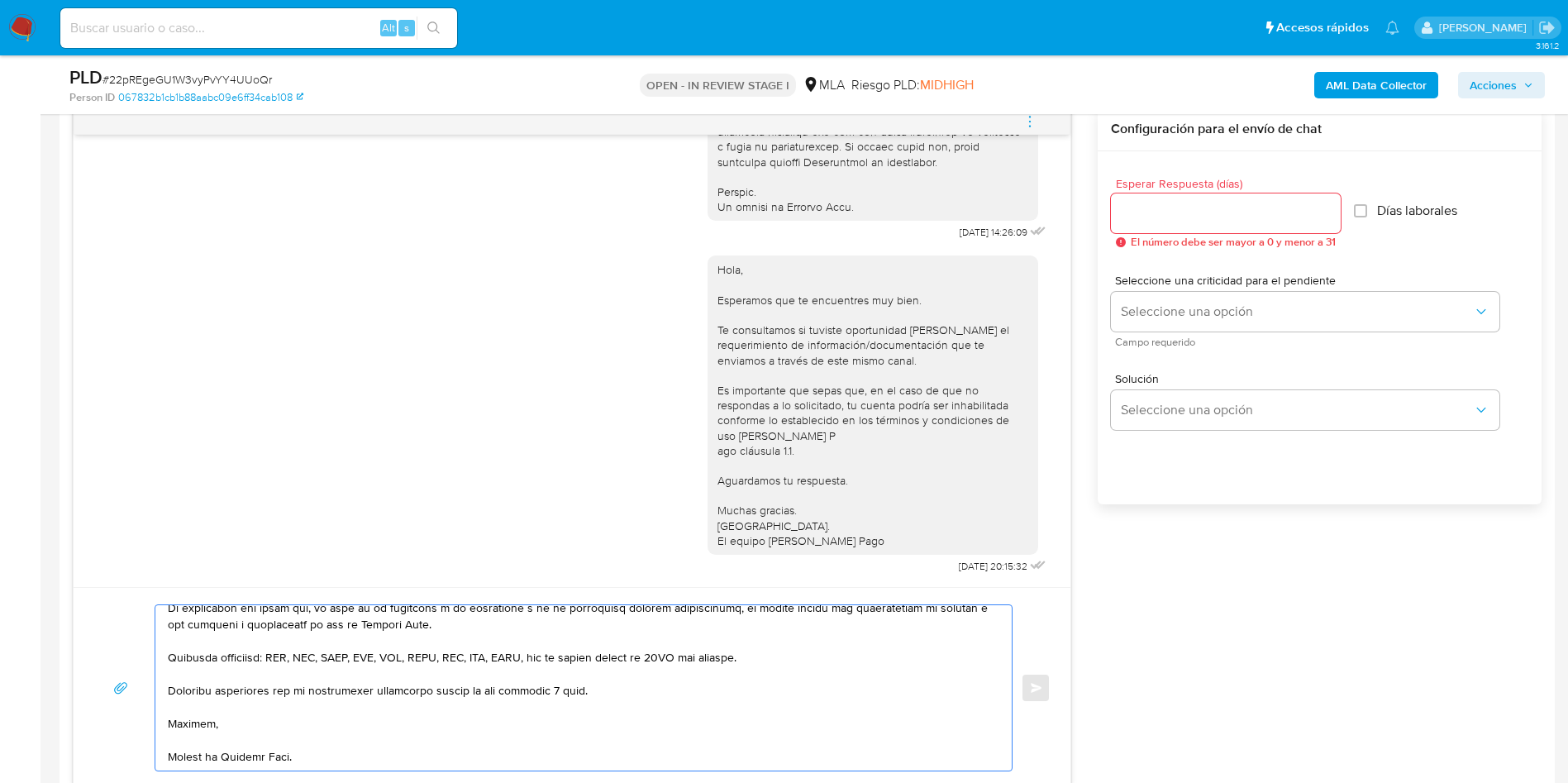
type textarea "Hola, Patricio Noel Aballay Mercado, En función de las operaciones registradas …"
click at [1188, 215] on input "Esperar Respuesta (días)" at bounding box center [1225, 213] width 230 height 21
type input "3"
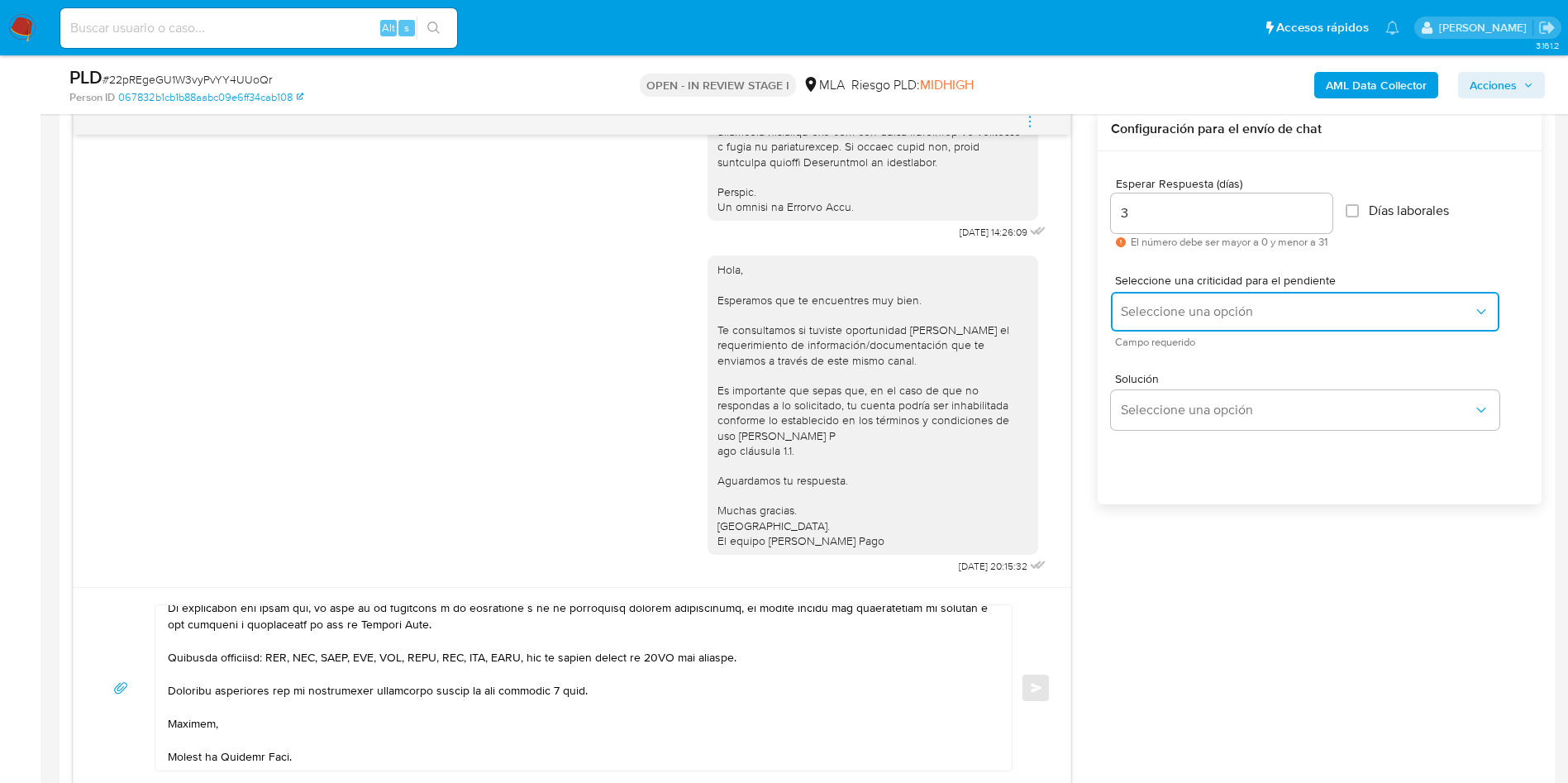
click at [1273, 330] on button "Seleccione una opción" at bounding box center [1305, 311] width 388 height 40
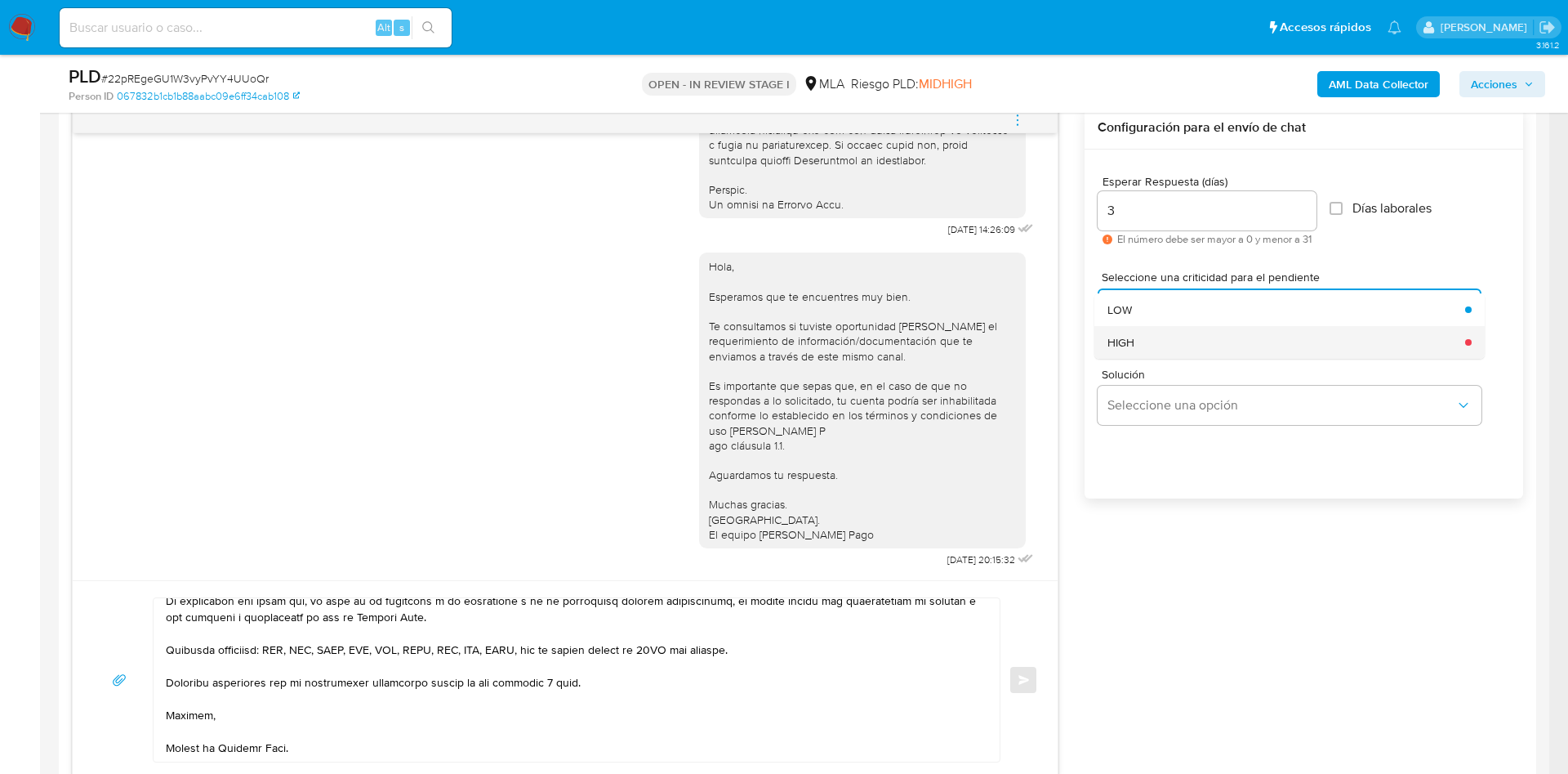
click at [1235, 344] on div "HIGH" at bounding box center [1281, 341] width 348 height 33
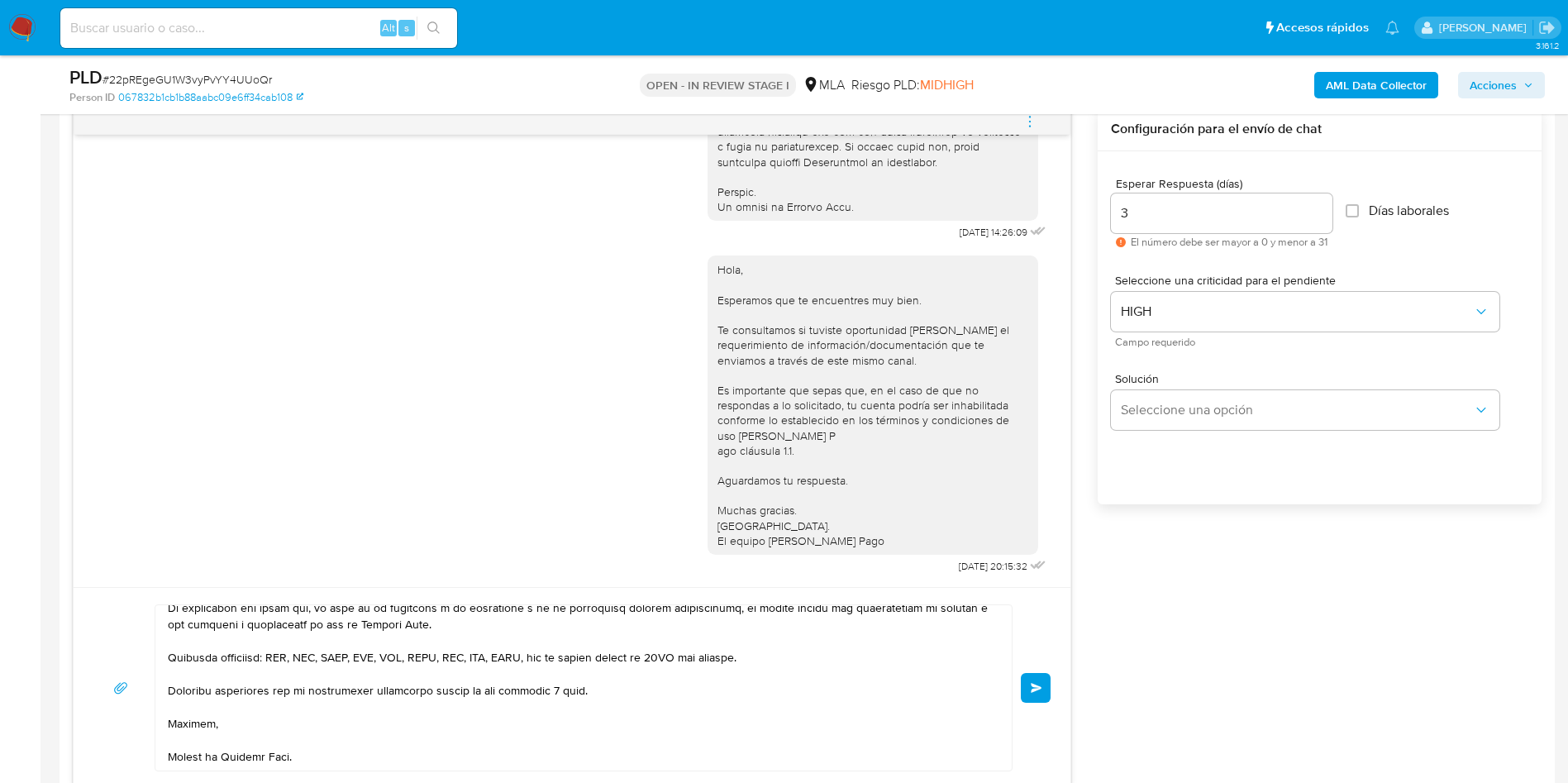
click at [1036, 697] on button "Enviar" at bounding box center [1035, 688] width 30 height 30
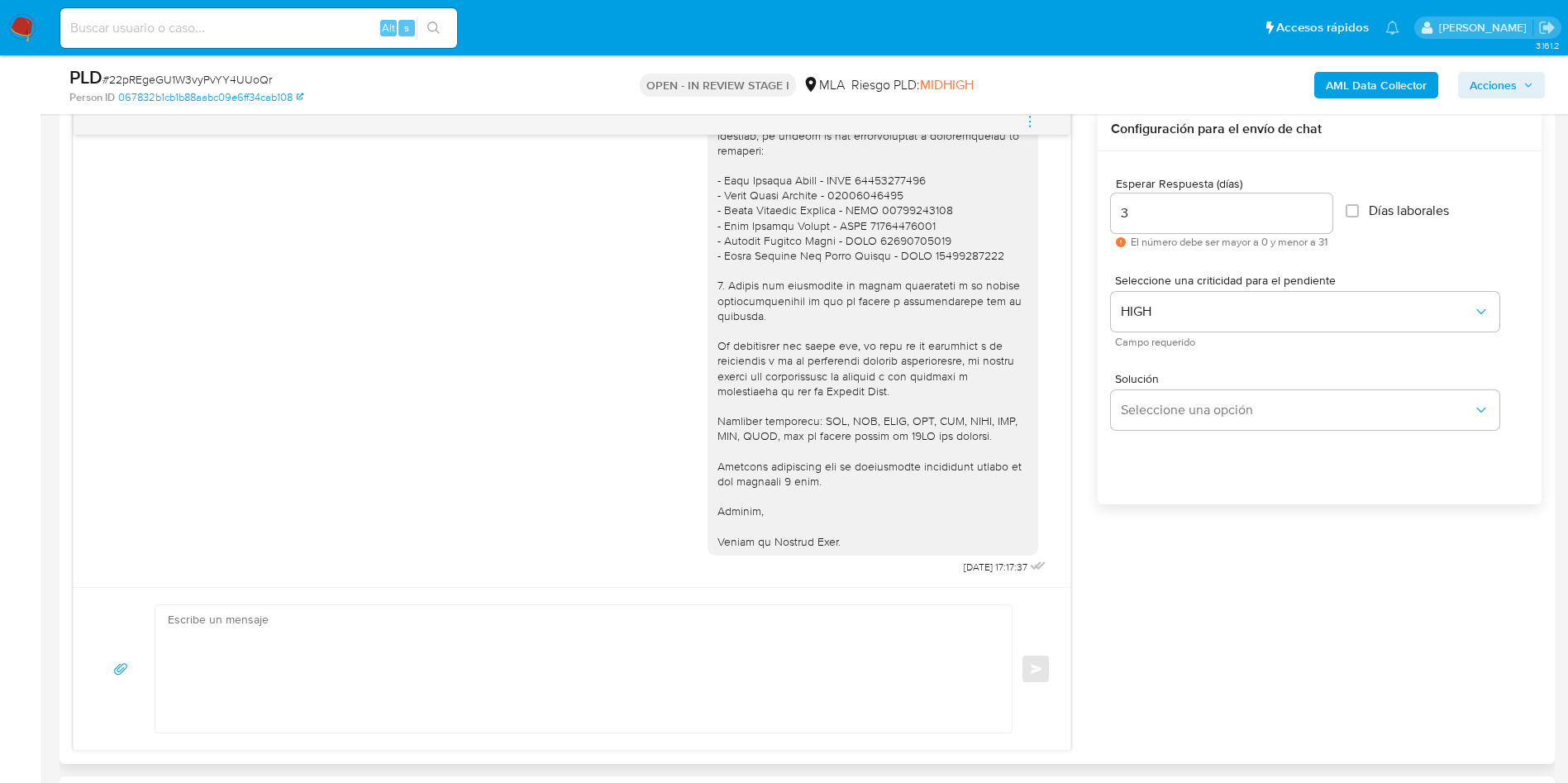
scroll to position [1585, 0]
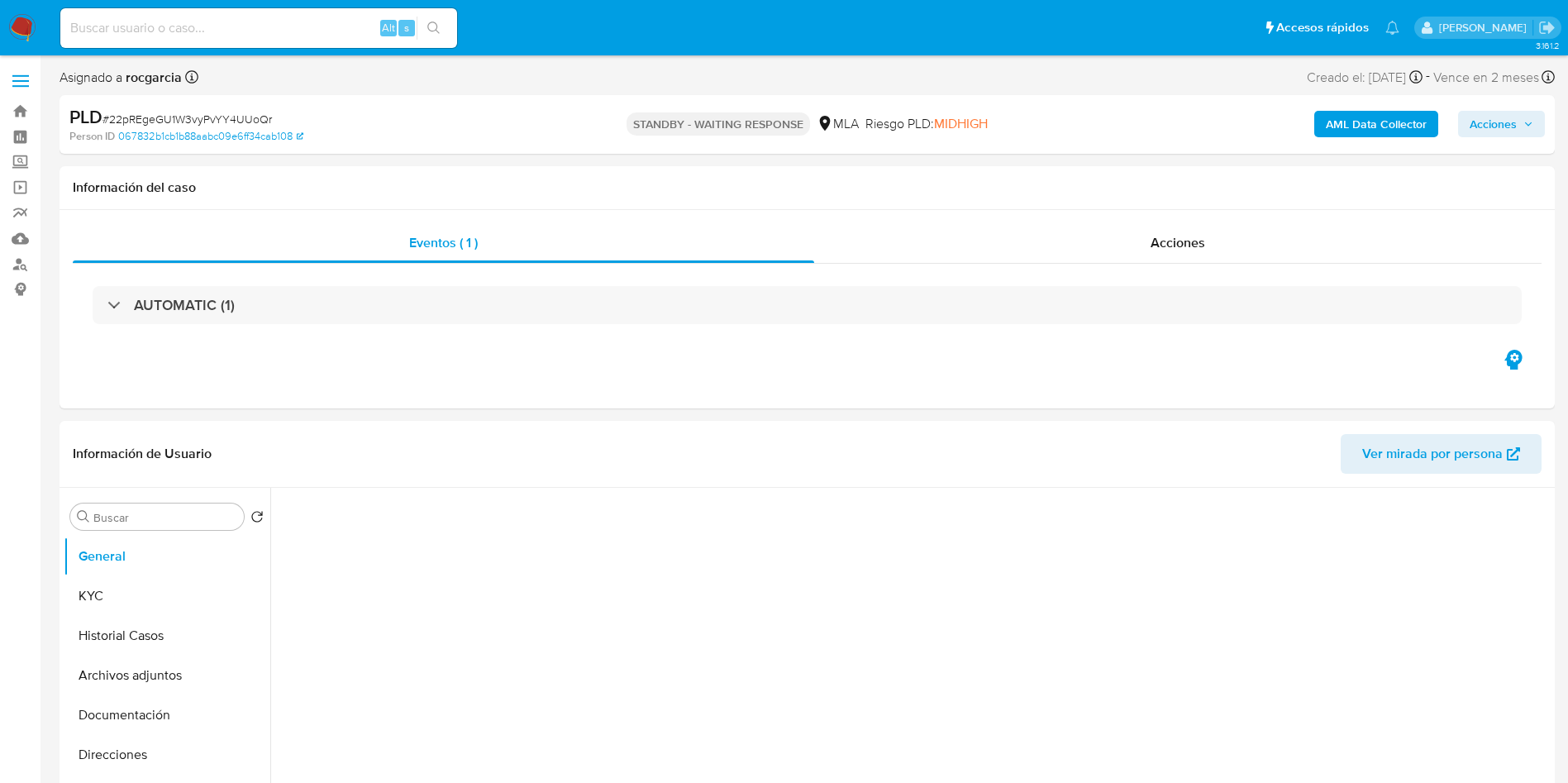
select select "10"
